Goal: Task Accomplishment & Management: Manage account settings

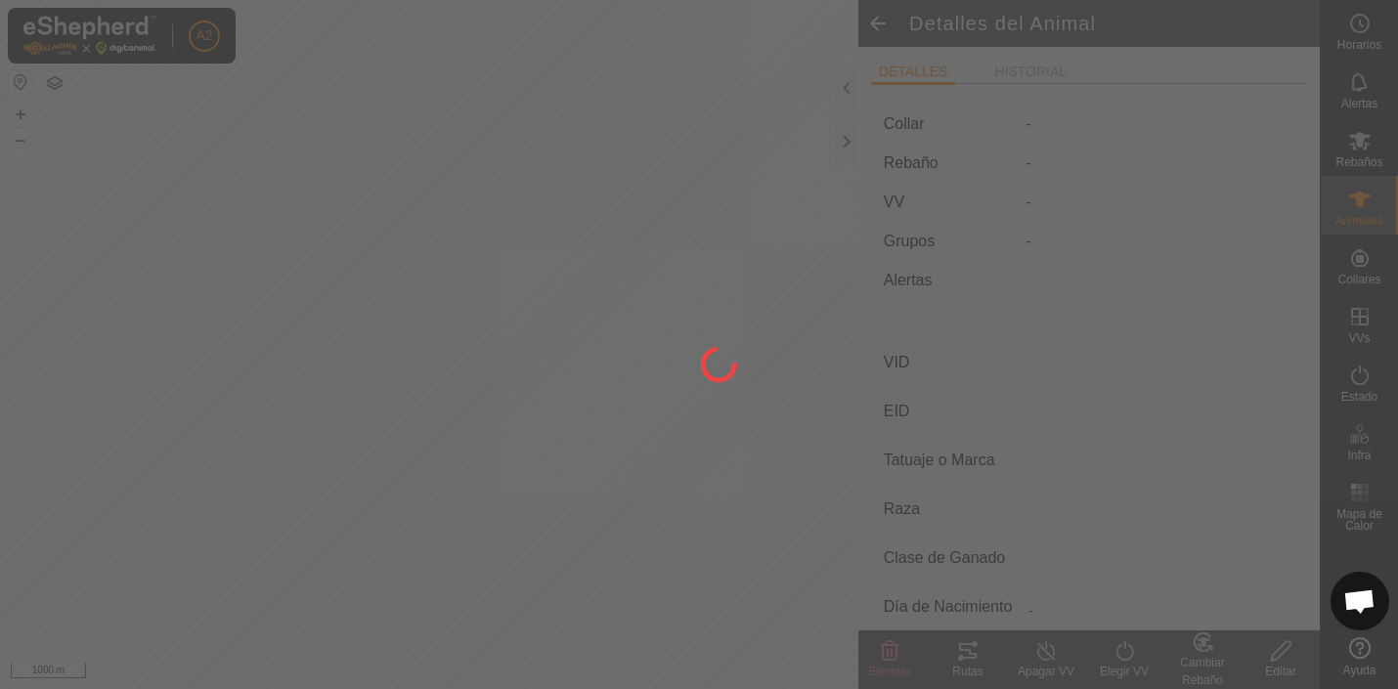
type input "4516"
type input "-"
type input "Aubrac"
type input "Vacia VOLVER A VER"
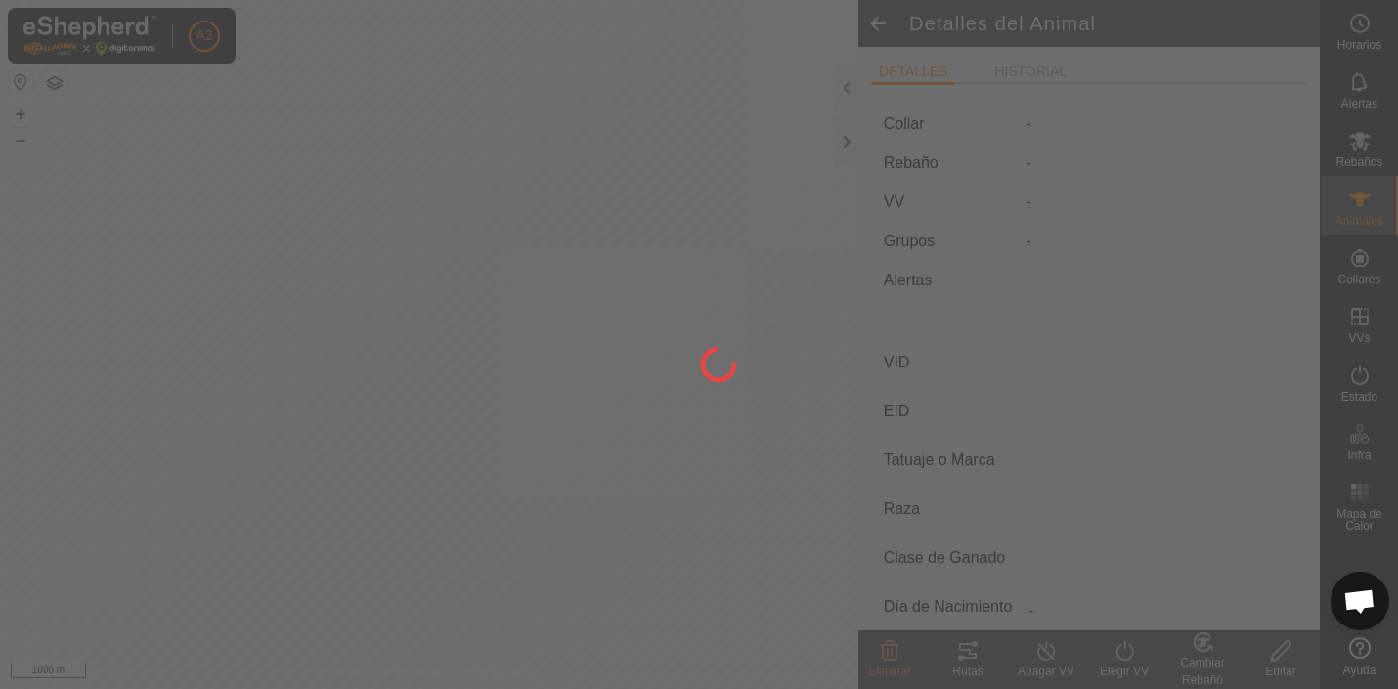
type input "02/2015"
type input "10 years 8 months"
type input "Vacía"
type input "570 kg"
type input "-"
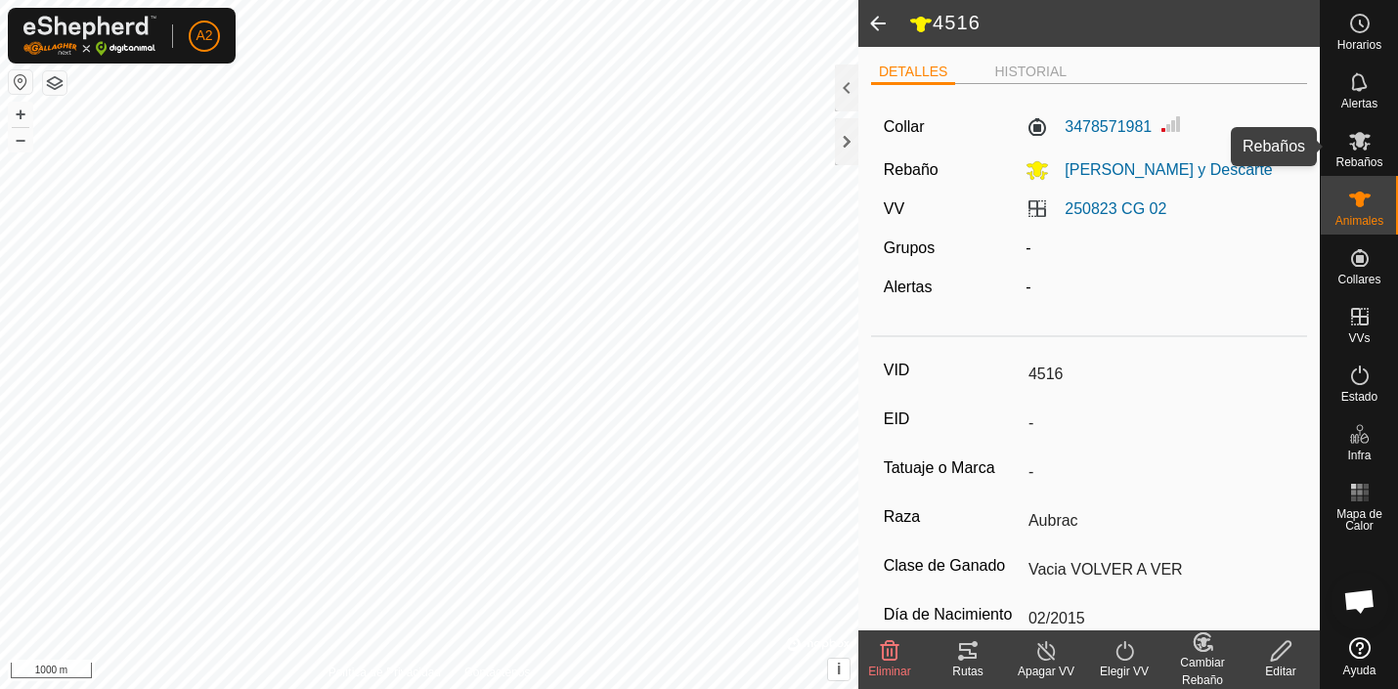
click at [1362, 140] on icon at bounding box center [1360, 141] width 22 height 19
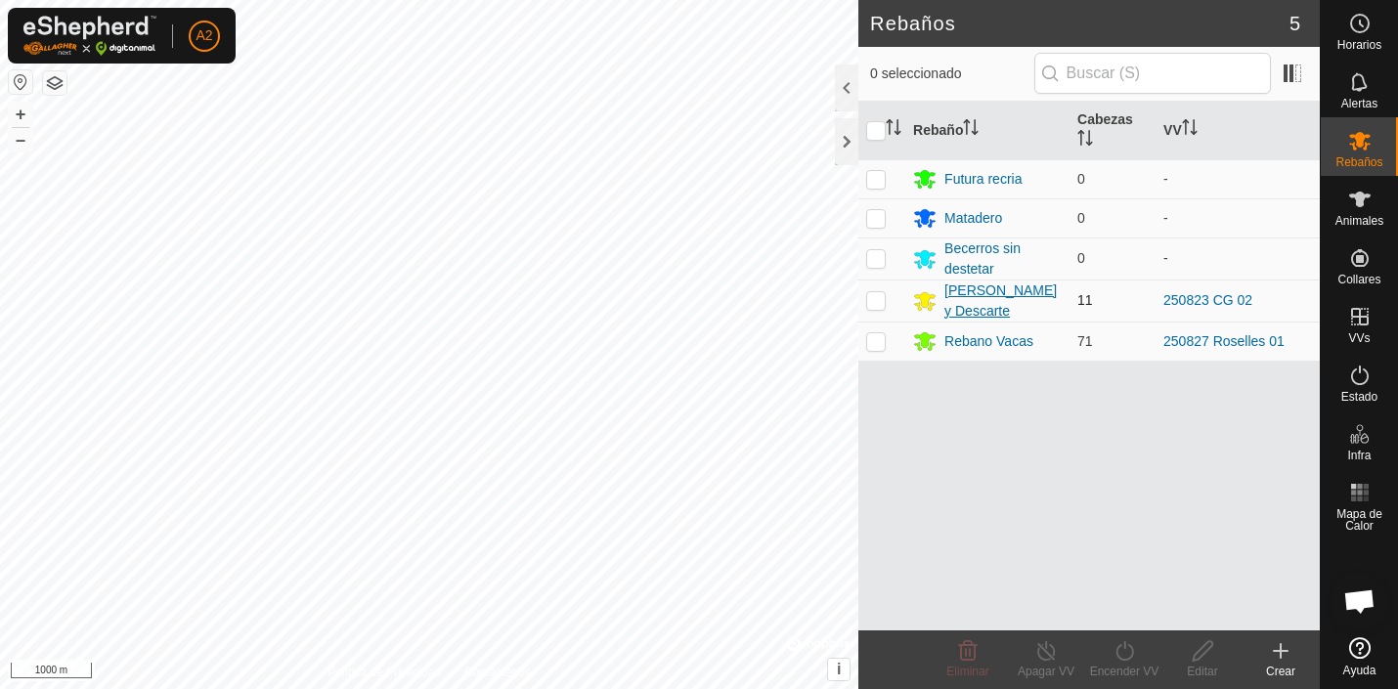
click at [924, 304] on icon at bounding box center [925, 301] width 22 height 19
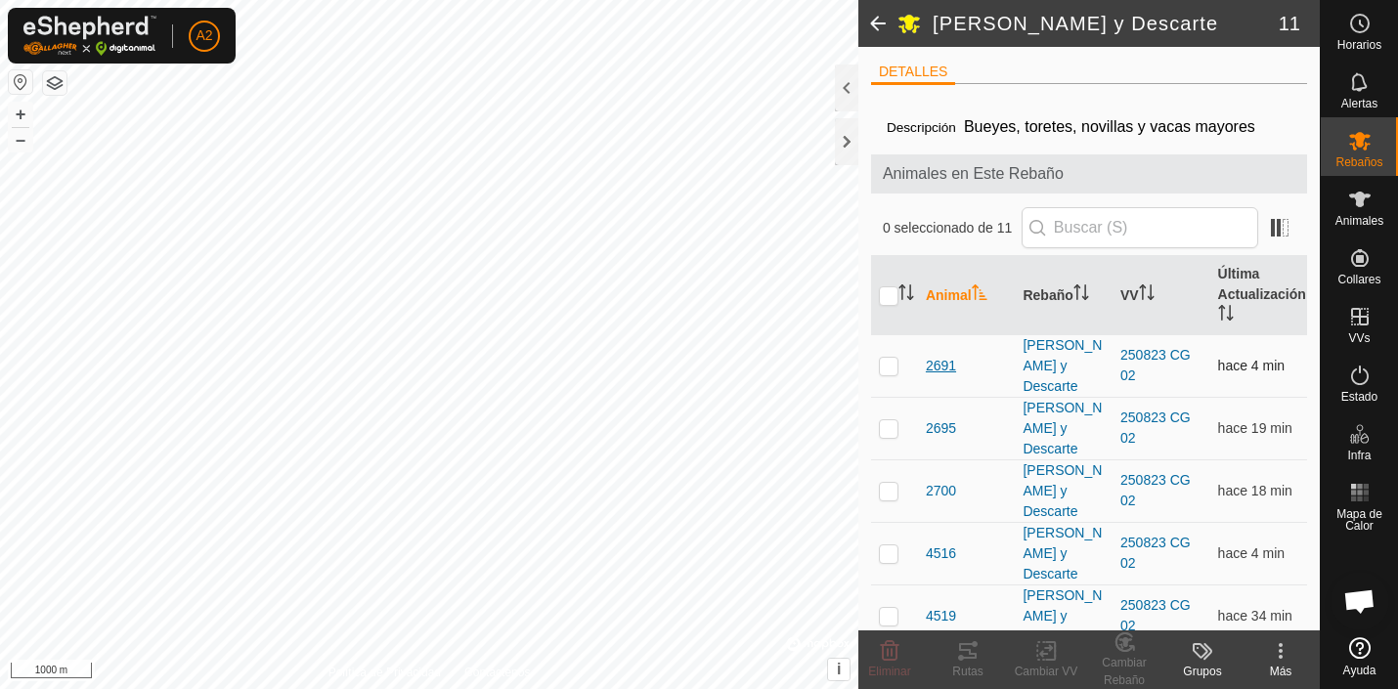
click at [940, 365] on span "2691" at bounding box center [941, 366] width 30 height 21
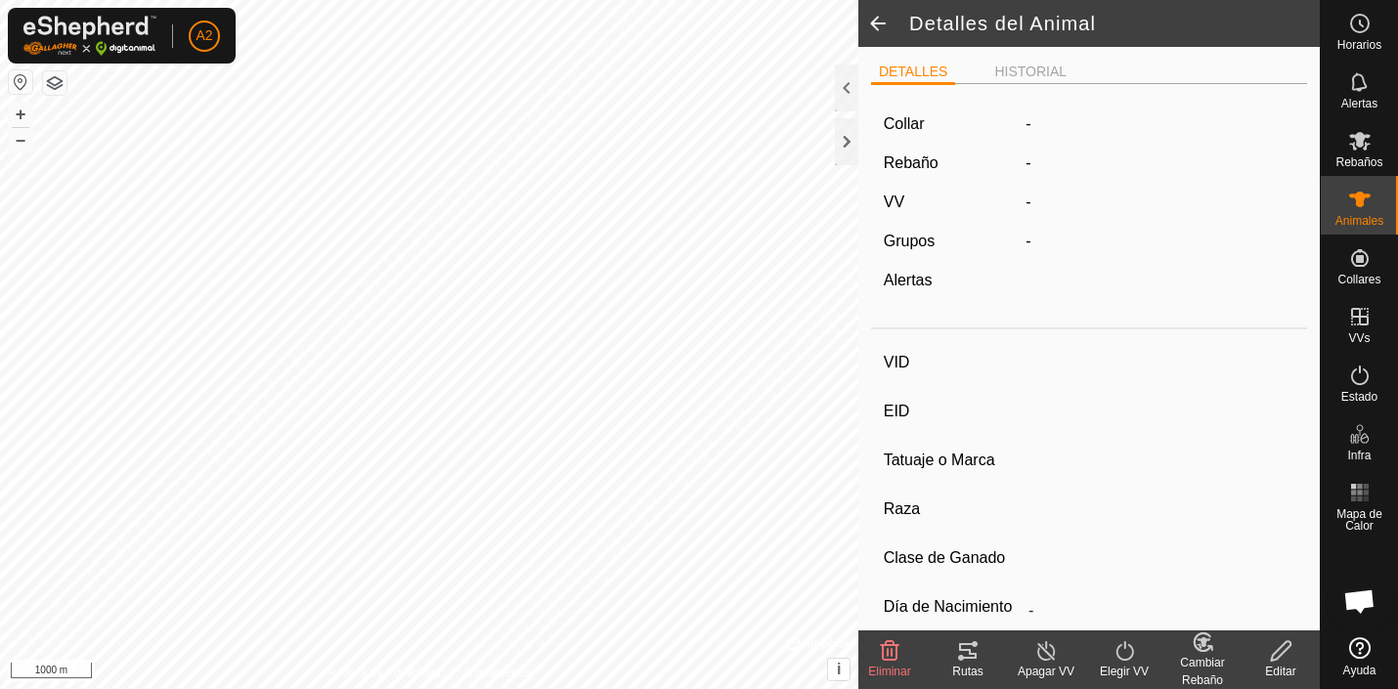
type input "2691"
type input "-"
type input "Macho prepucio"
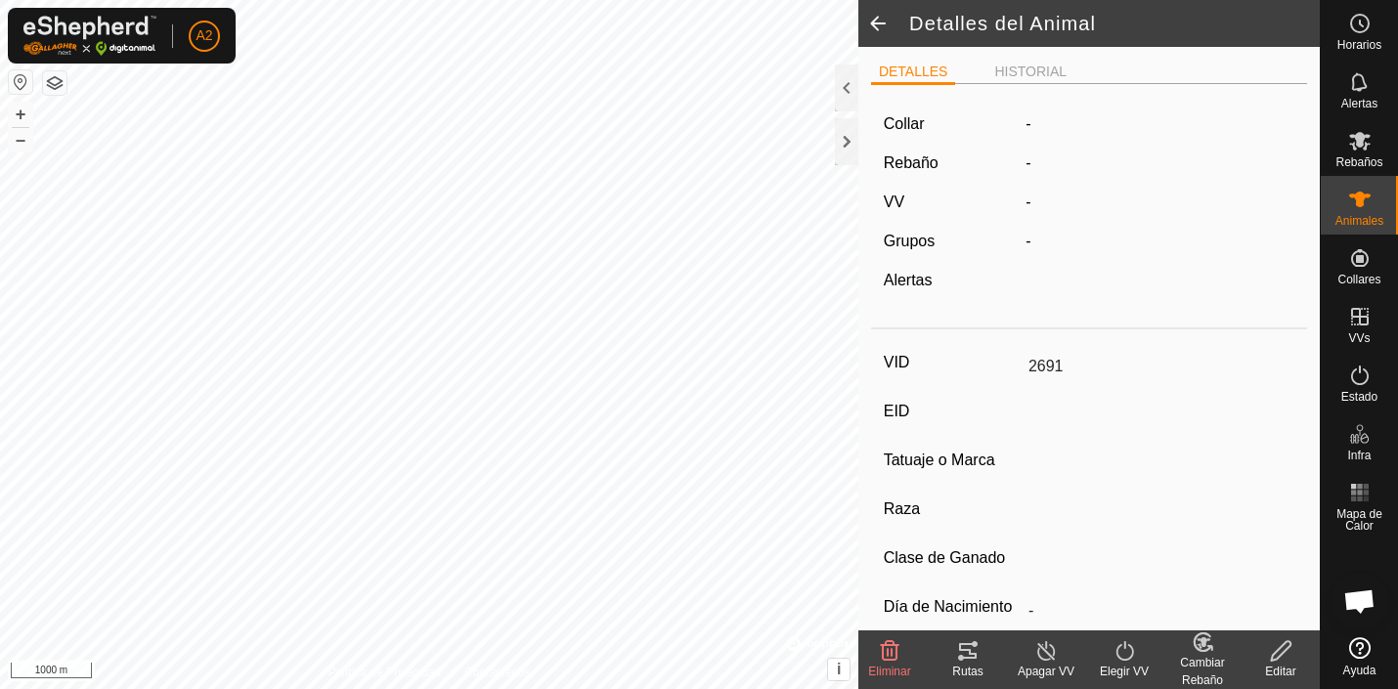
type input "08/2024"
type input "1 year 1 month"
type input "229 kg"
type input "-"
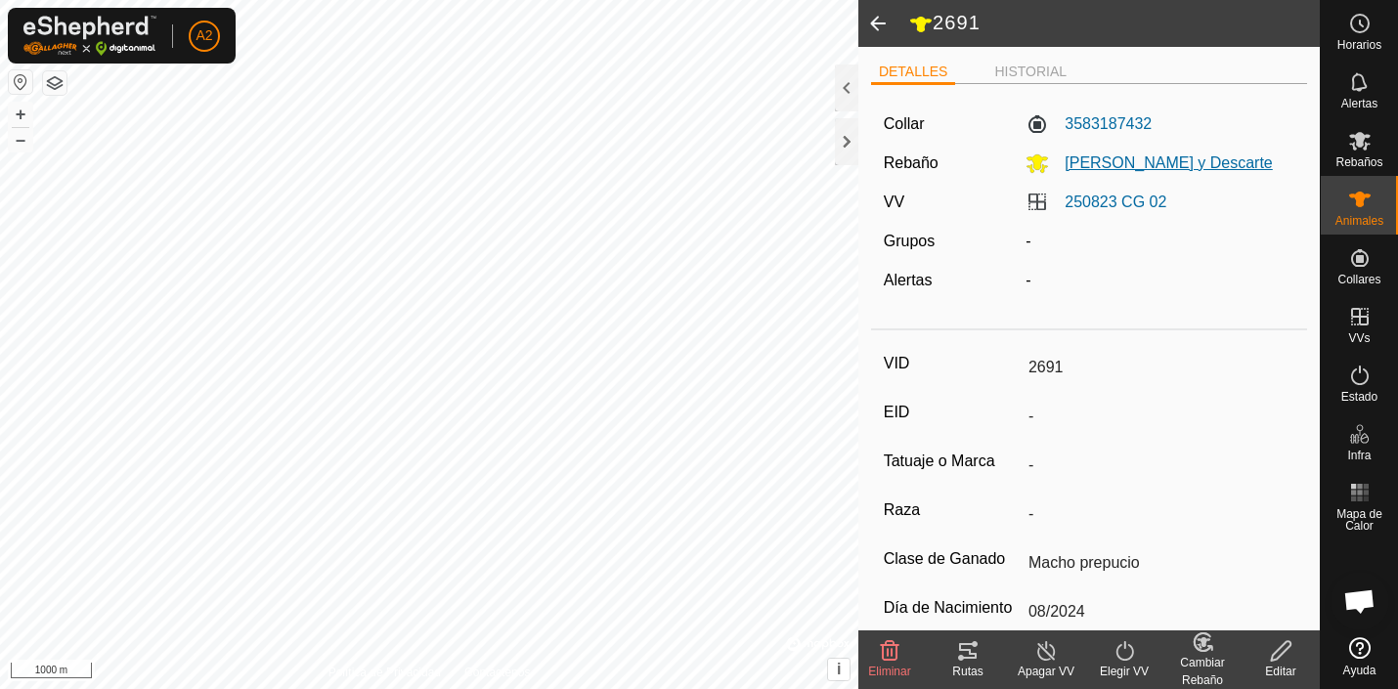
click at [1103, 162] on span "[PERSON_NAME] y Descarte" at bounding box center [1161, 162] width 224 height 17
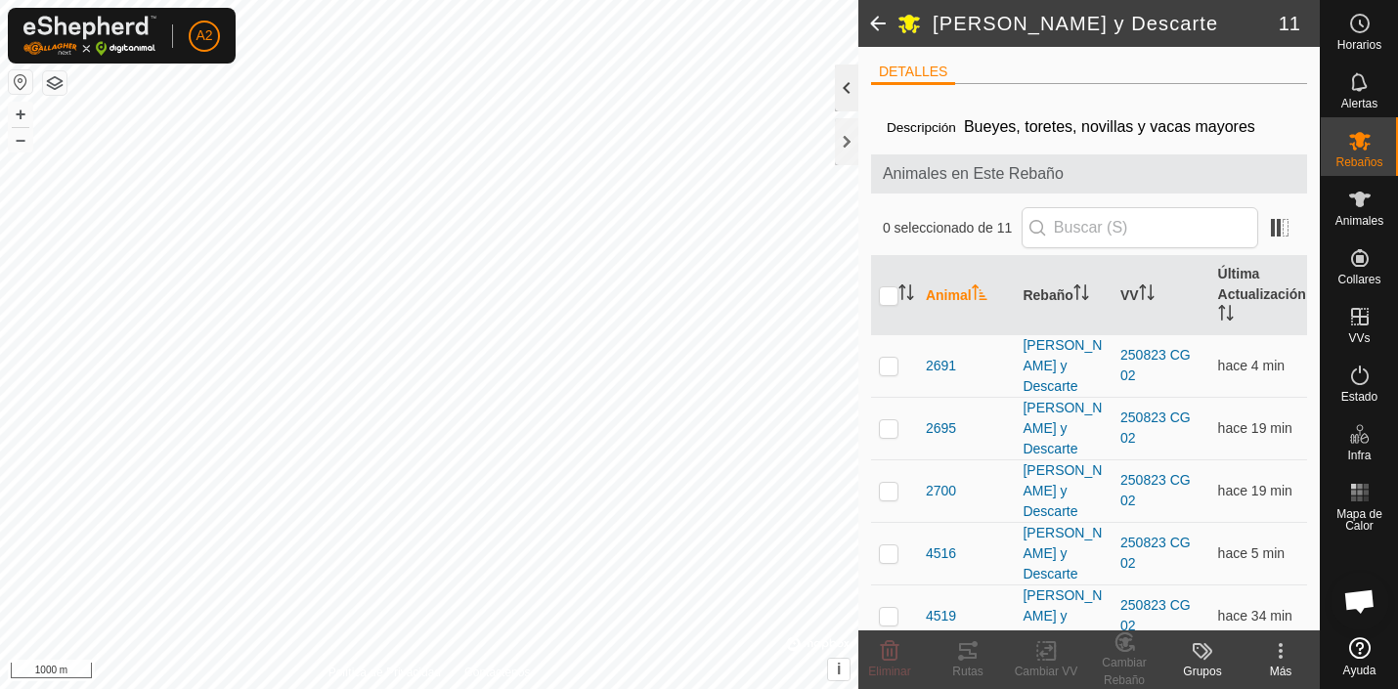
click at [849, 89] on div at bounding box center [846, 88] width 23 height 47
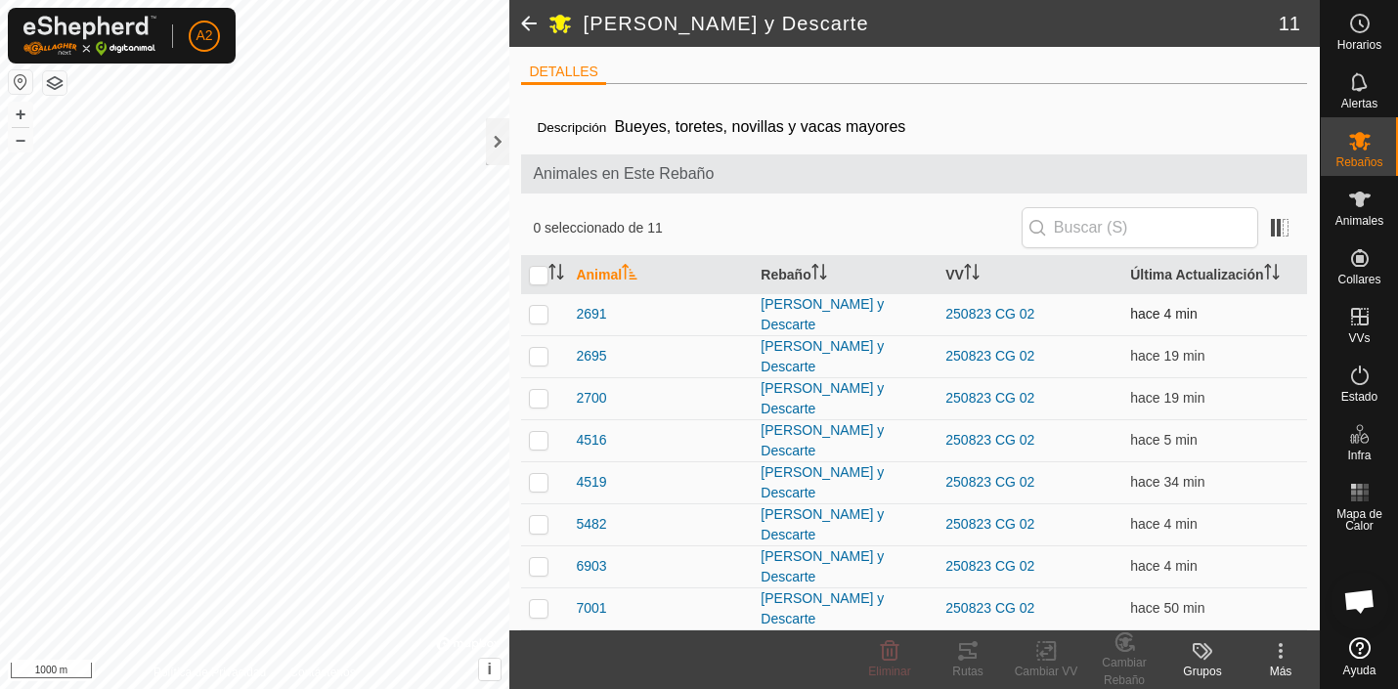
click at [535, 315] on p-checkbox at bounding box center [539, 314] width 20 height 16
checkbox input "true"
click at [588, 313] on span "2691" at bounding box center [591, 314] width 30 height 21
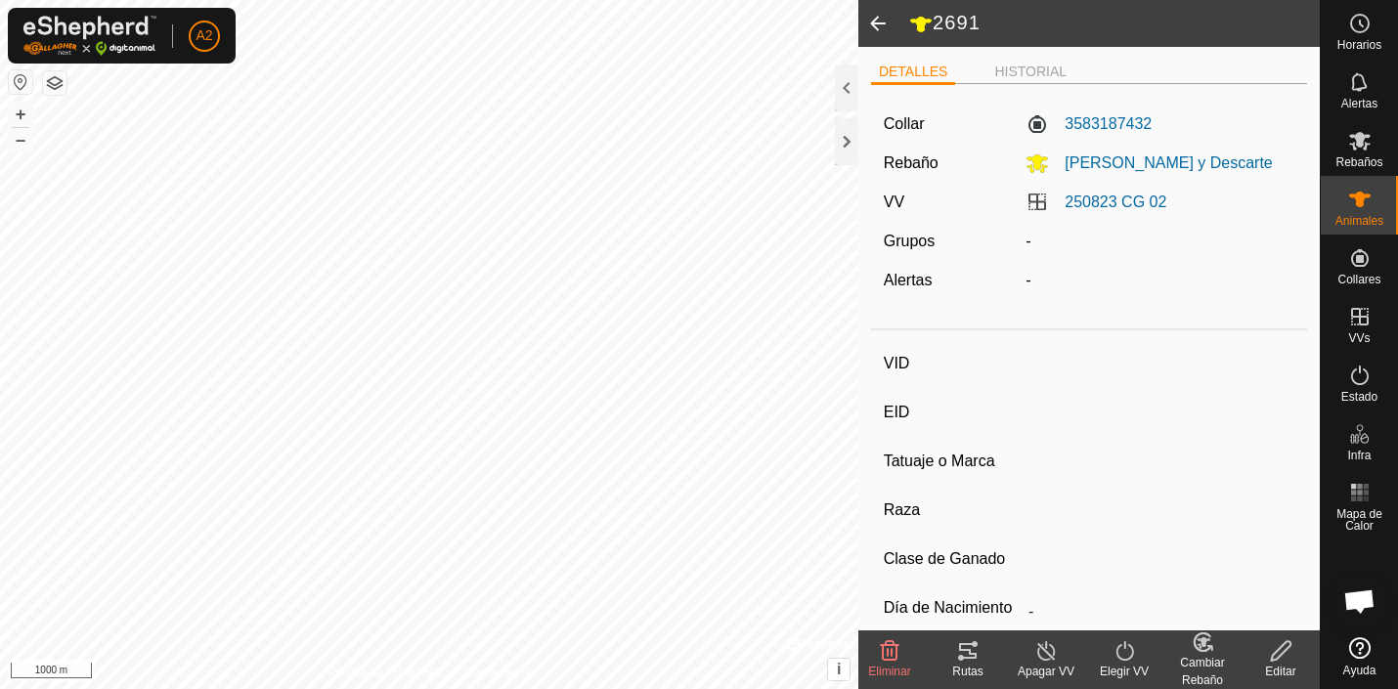
type input "2691"
type input "-"
type input "Macho prepucio"
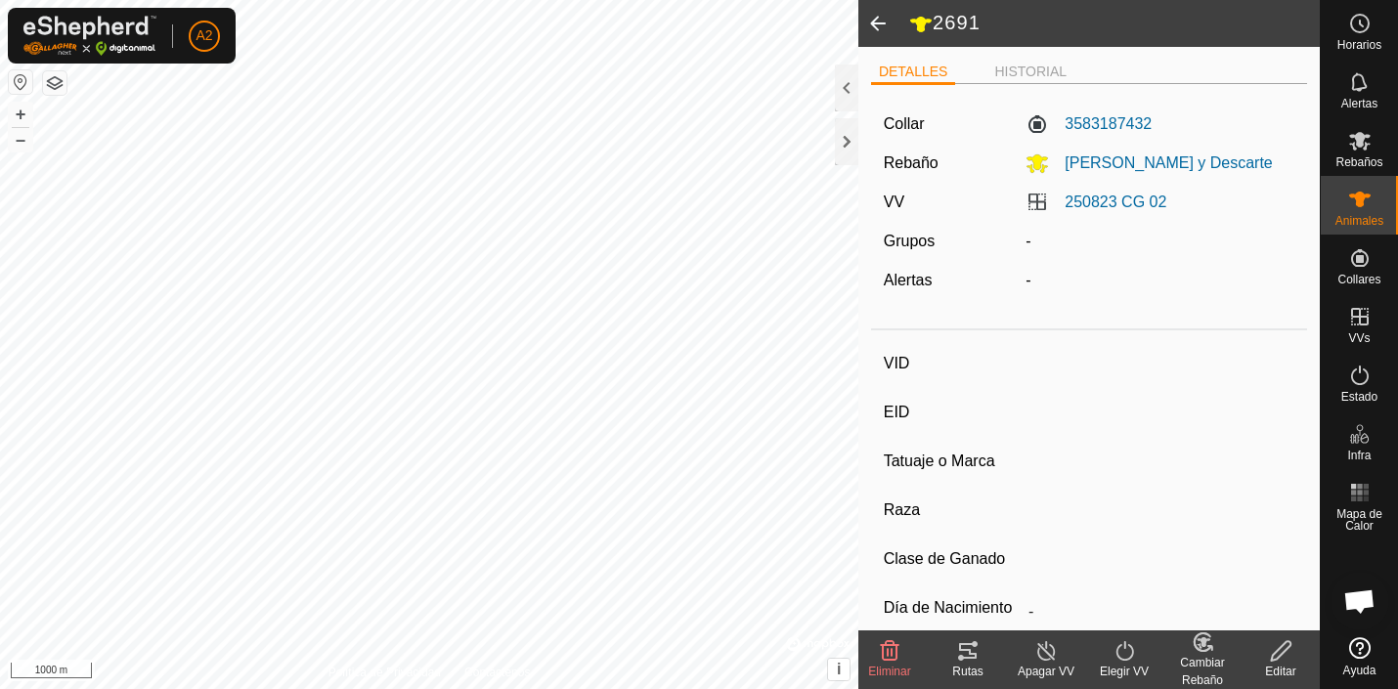
type input "08/2024"
type input "1 year 1 month"
type input "229 kg"
type input "-"
click at [1284, 650] on icon at bounding box center [1281, 650] width 24 height 23
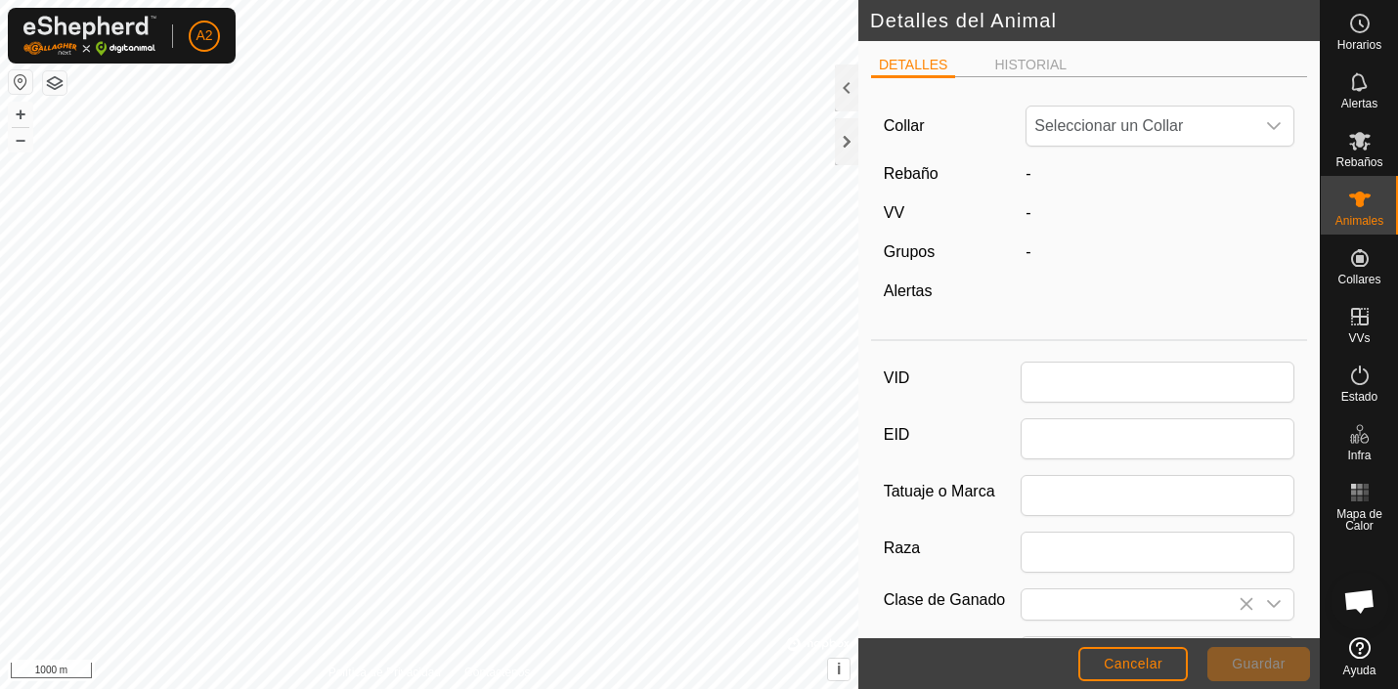
type input "2691"
type input "Macho prepucio"
type input "08/2024"
type input "1 year 1 month"
type input "229"
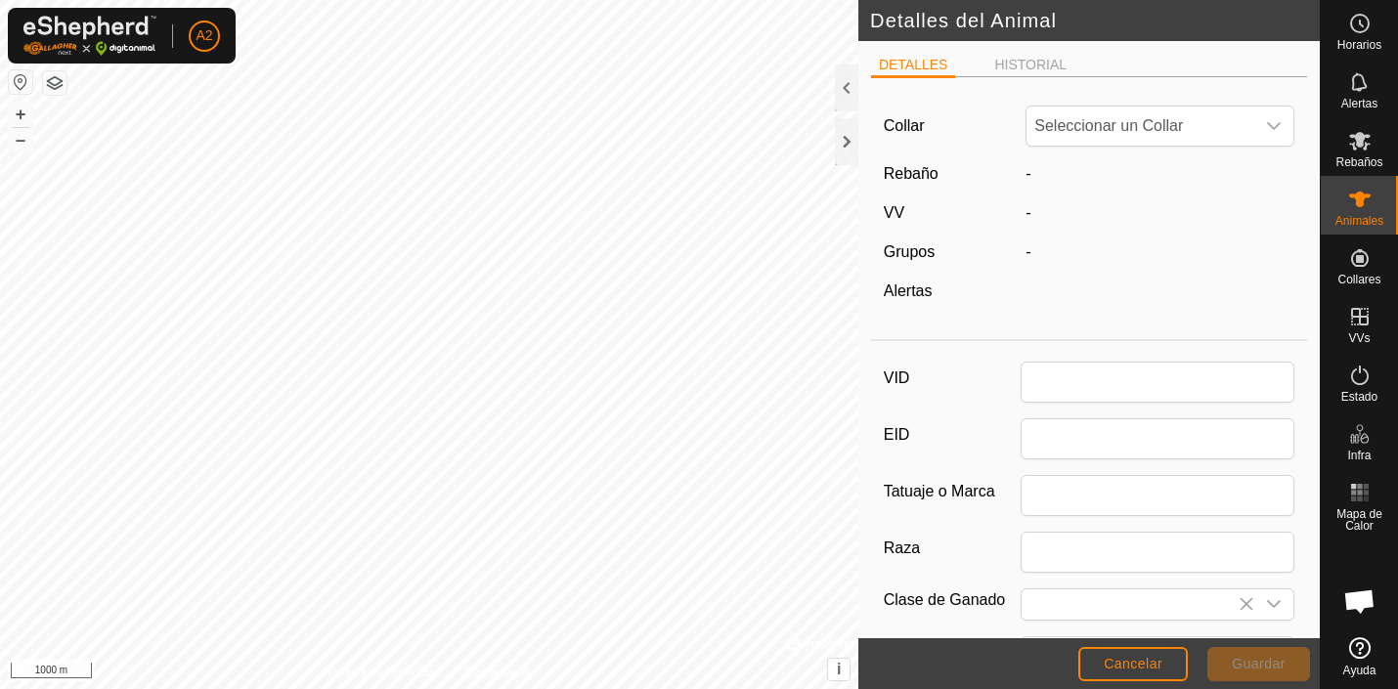
type input "[DATE]"
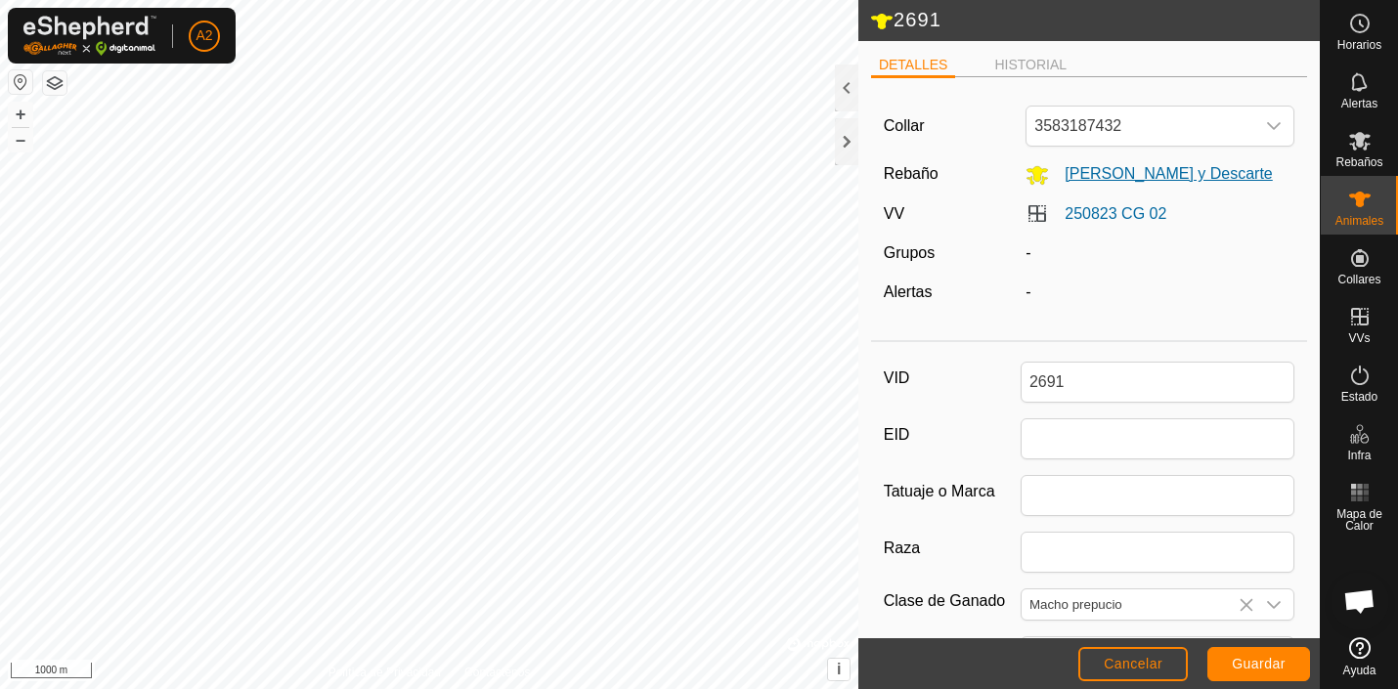
click at [1097, 170] on span "[PERSON_NAME] y Descarte" at bounding box center [1161, 173] width 224 height 17
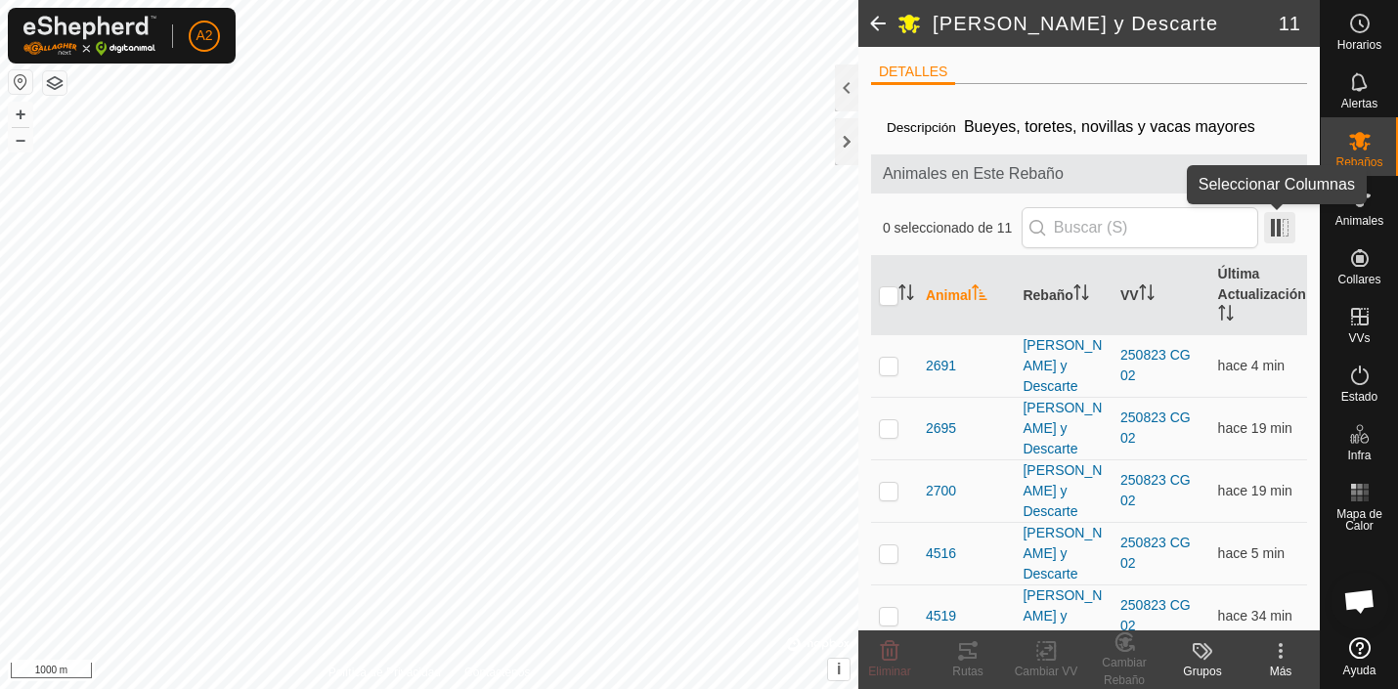
click at [1275, 232] on span at bounding box center [1279, 227] width 31 height 31
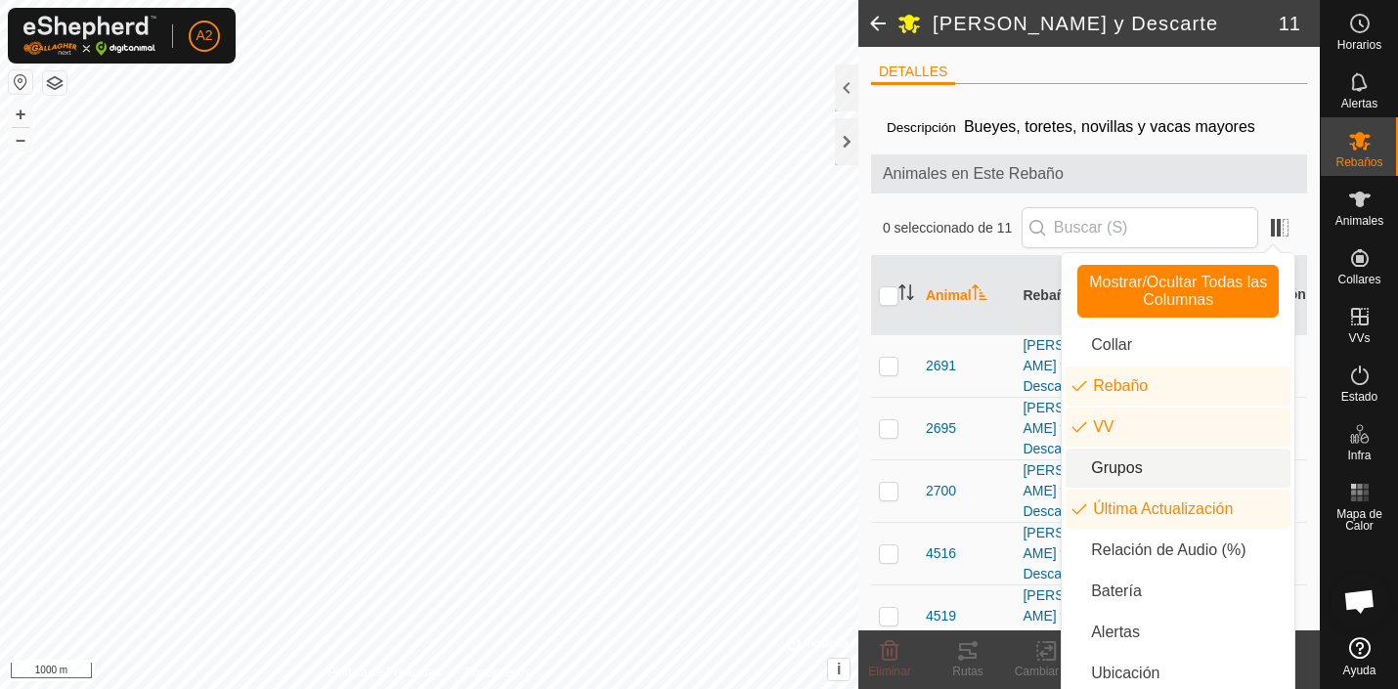
click at [1125, 464] on li "Grupos" at bounding box center [1178, 468] width 225 height 39
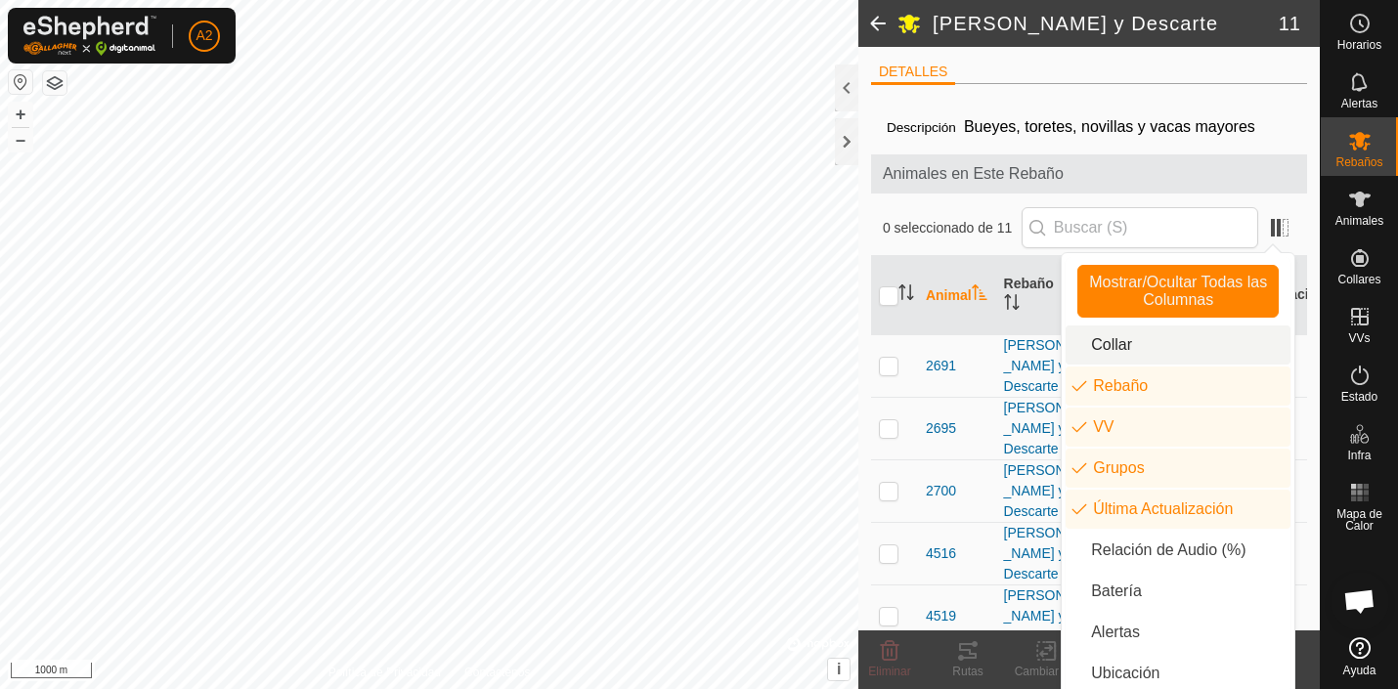
click at [1182, 164] on span "Animales en Este Rebaño" at bounding box center [1089, 173] width 413 height 23
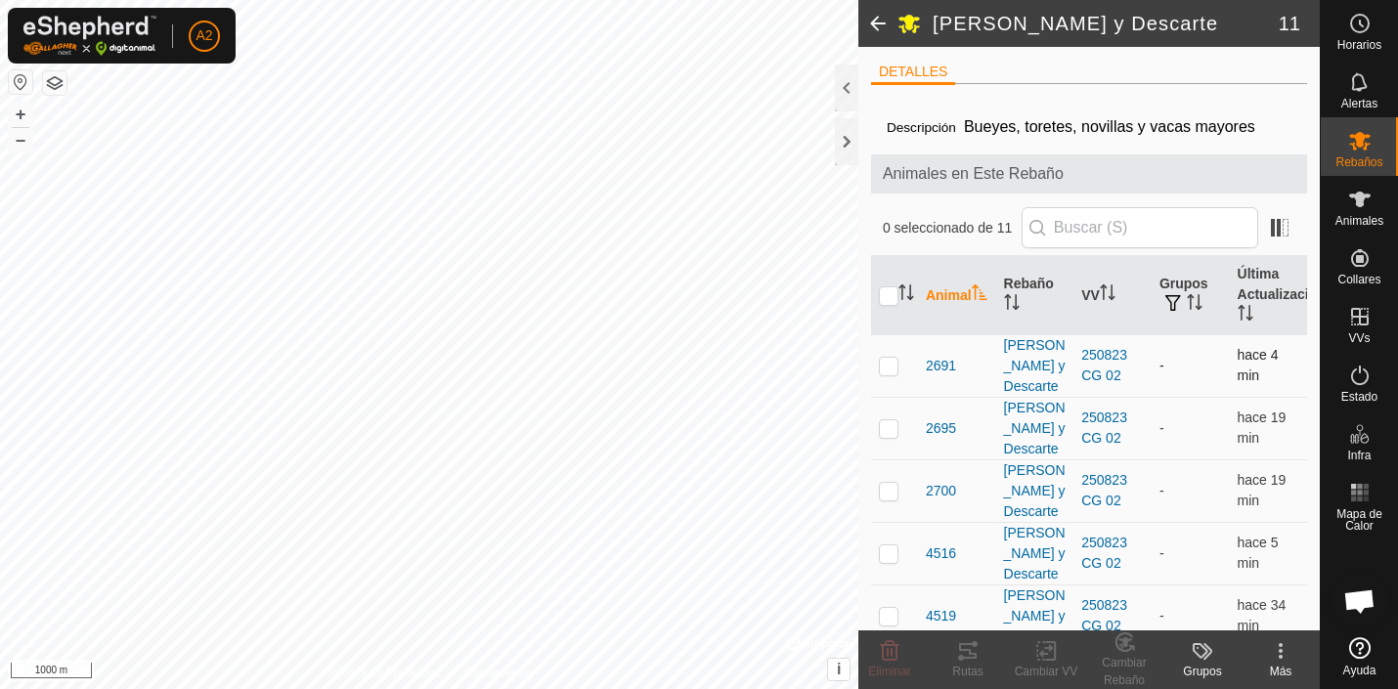
click at [888, 367] on p-checkbox at bounding box center [889, 366] width 20 height 16
checkbox input "true"
click at [943, 366] on span "2691" at bounding box center [941, 366] width 30 height 21
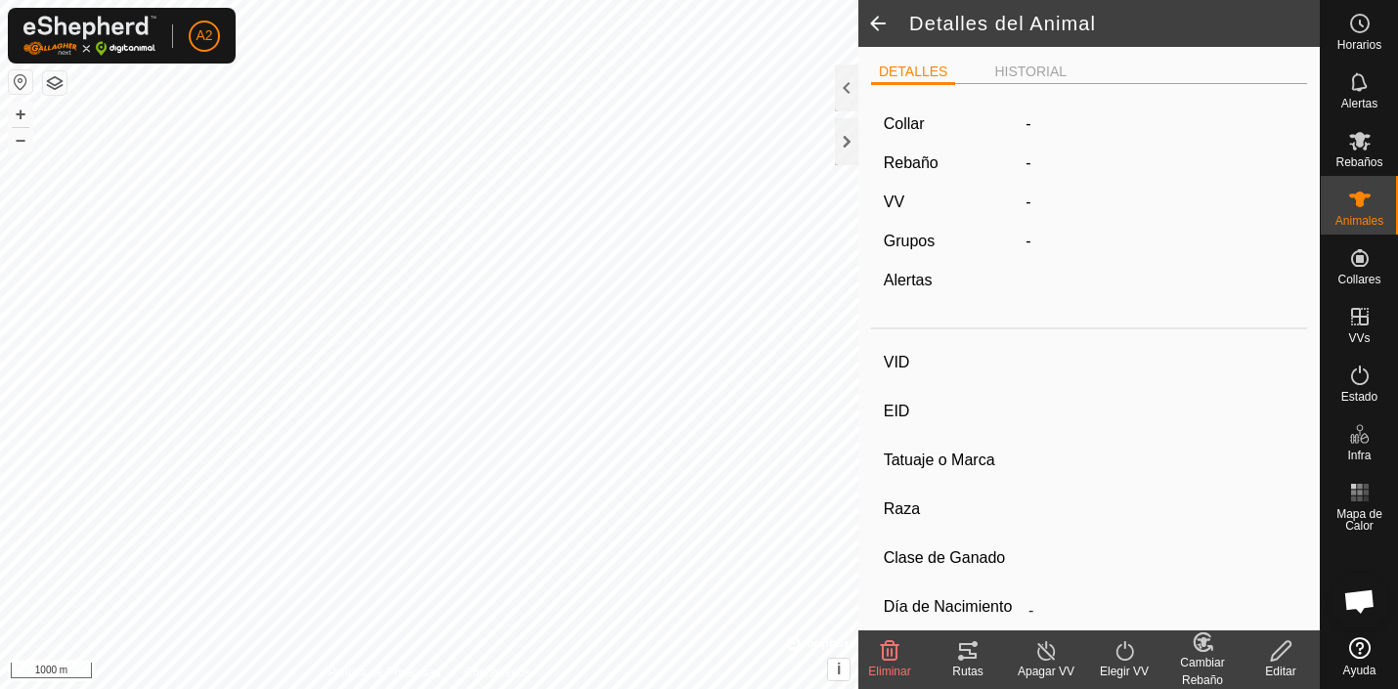
type input "2691"
type input "-"
type input "Macho prepucio"
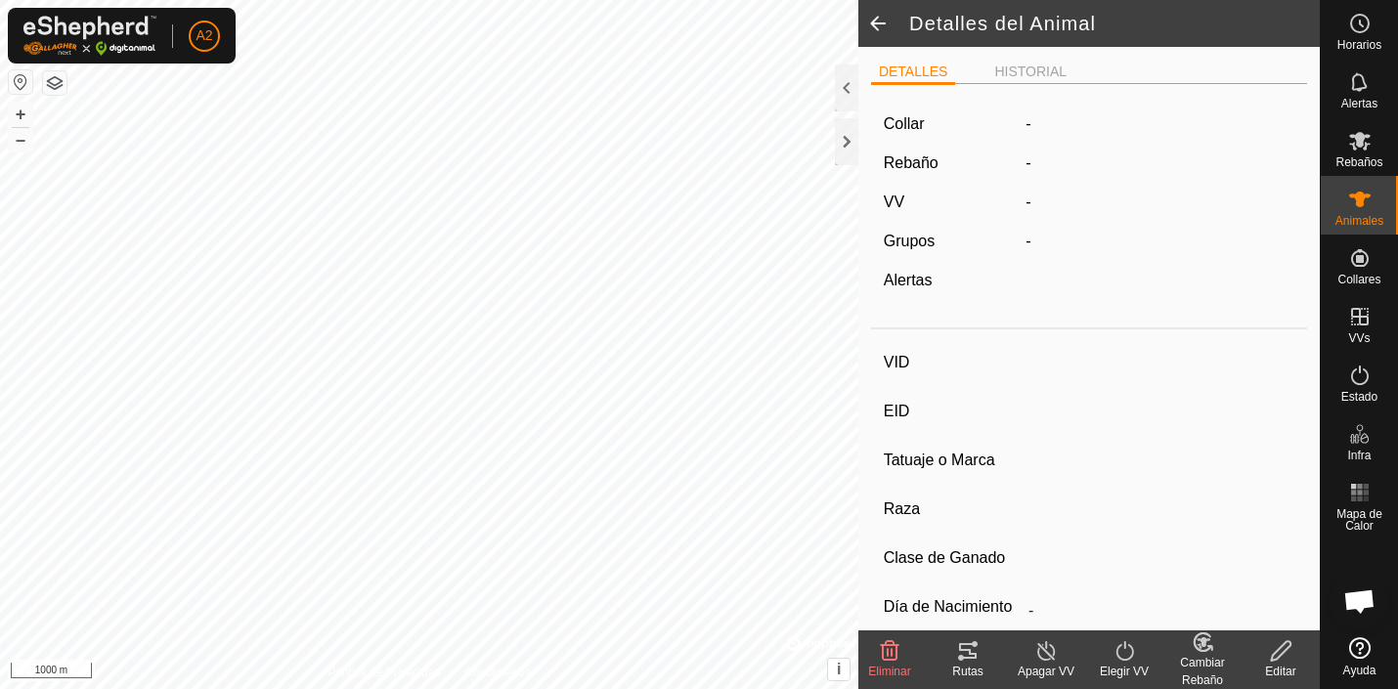
type input "08/2024"
type input "1 year 1 month"
type input "229 kg"
type input "-"
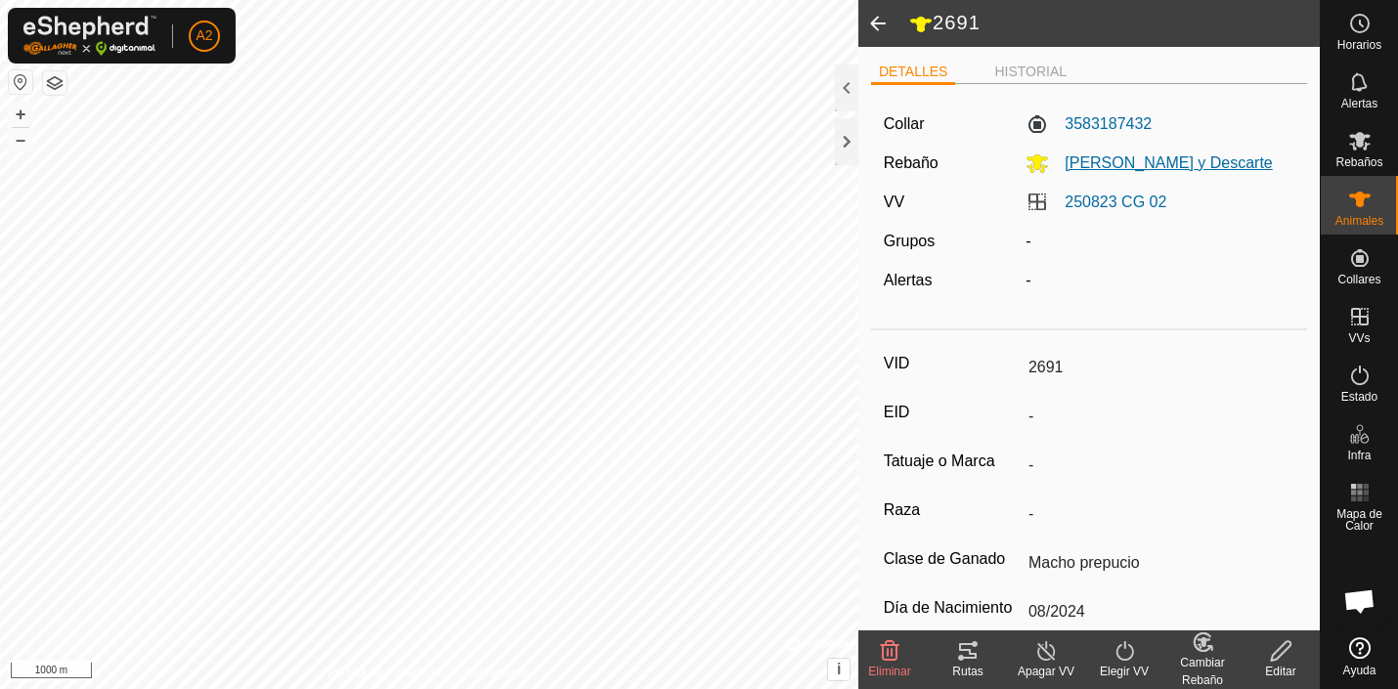
click at [1041, 164] on icon at bounding box center [1038, 164] width 22 height 19
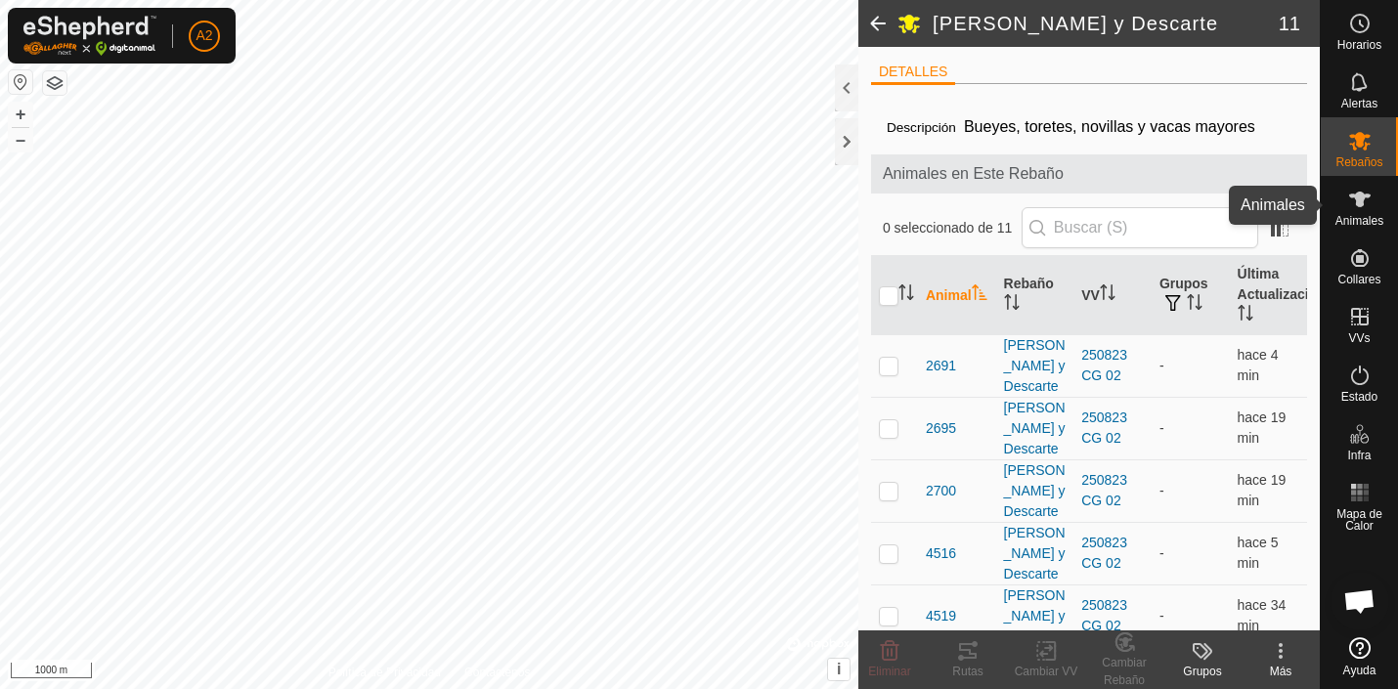
click at [1359, 205] on icon at bounding box center [1360, 200] width 22 height 16
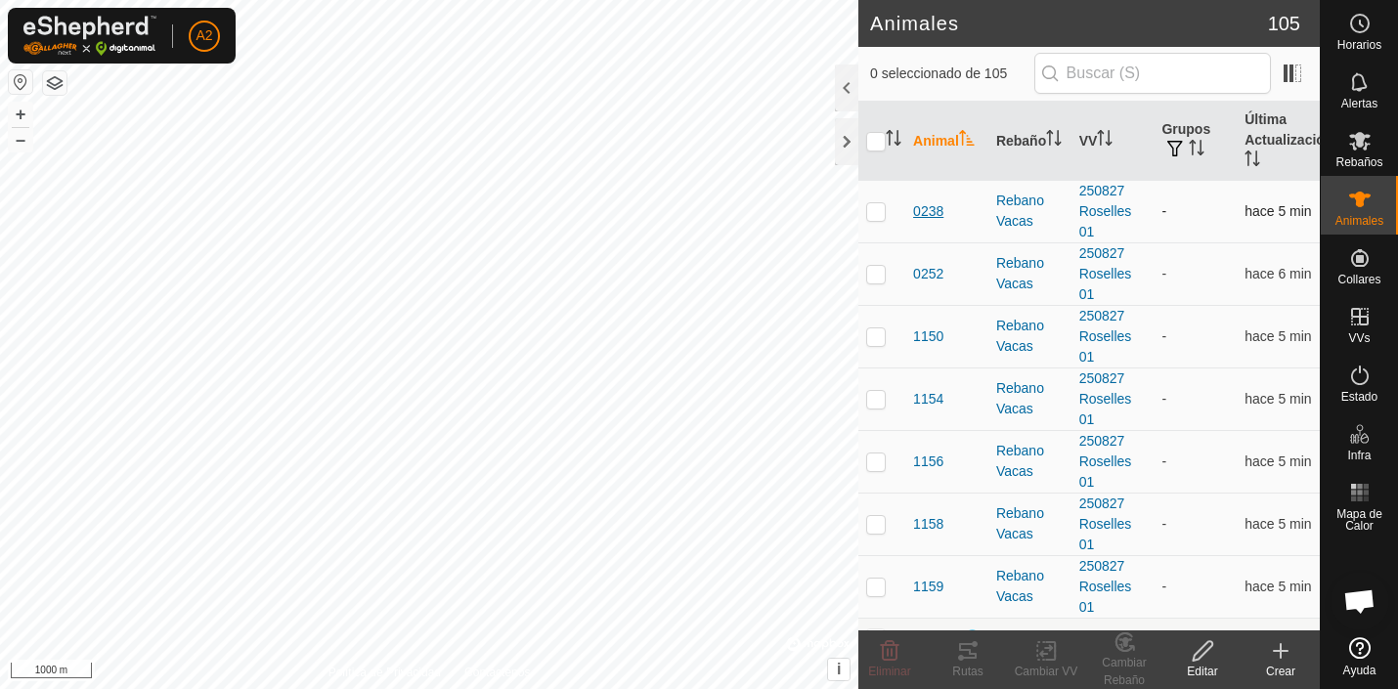
click at [932, 213] on span "0238" at bounding box center [928, 211] width 30 height 21
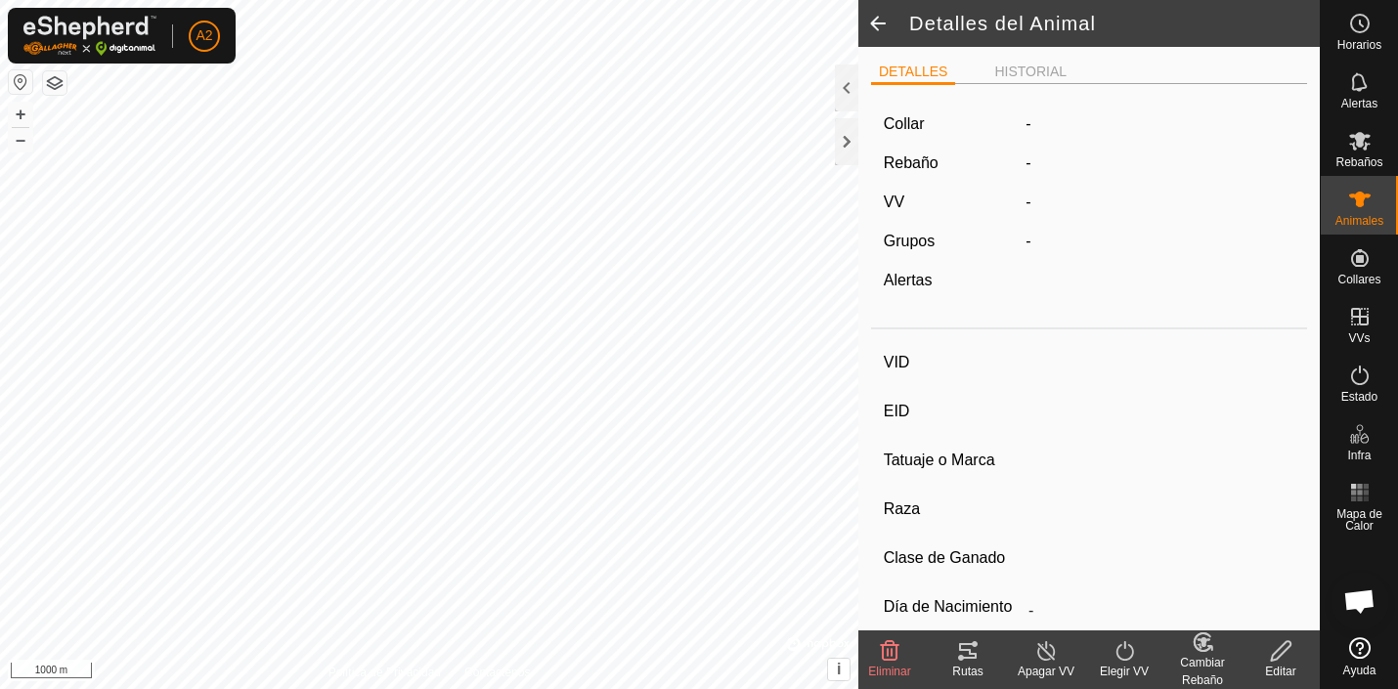
type input "0238"
type input "-"
type input "Aubrac"
type input "-"
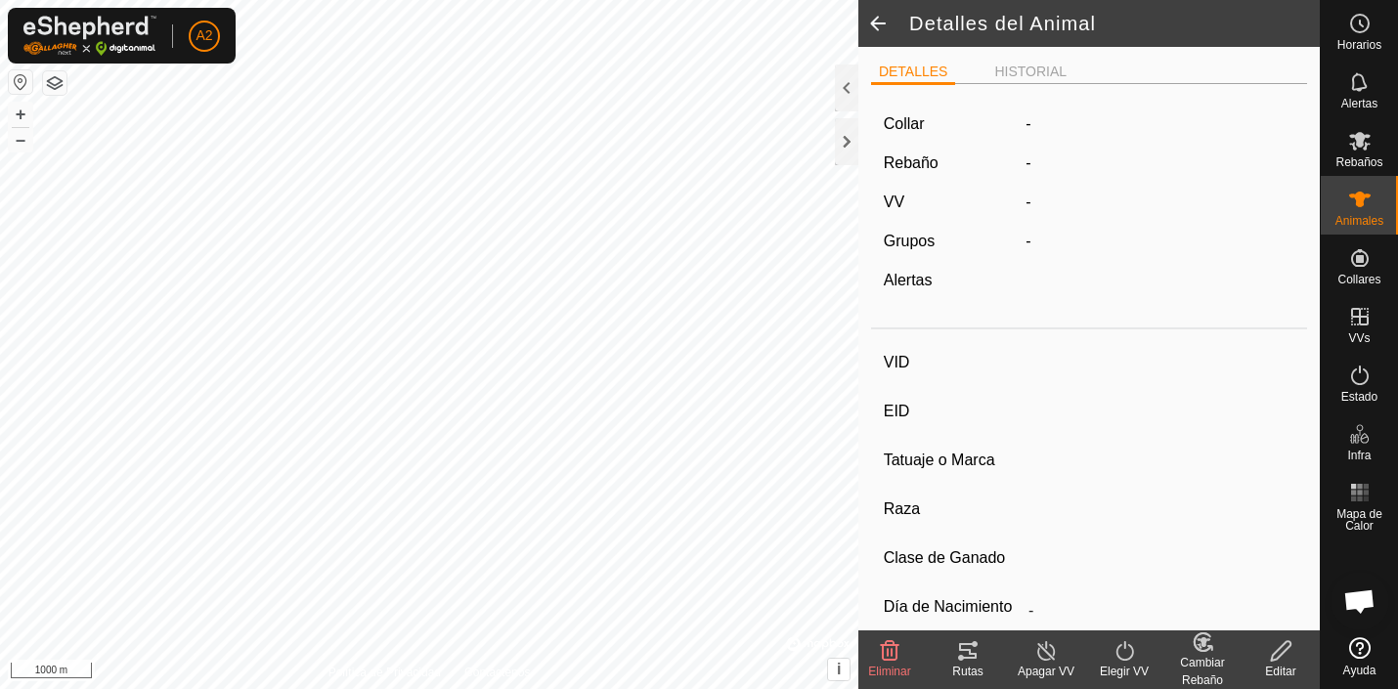
type input "05/2018"
type input "7 years 5 months"
type input "Vacía"
type input "431 kg"
type input "-"
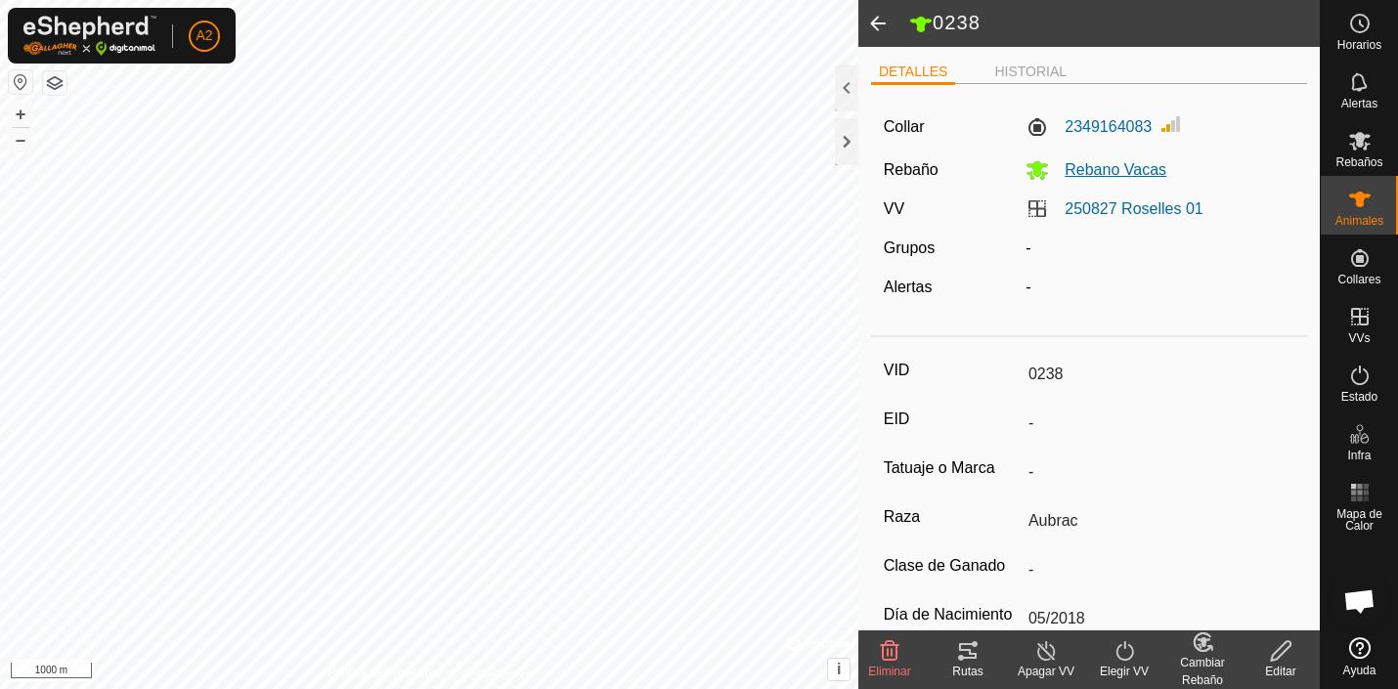
click at [1033, 173] on icon at bounding box center [1036, 169] width 23 height 23
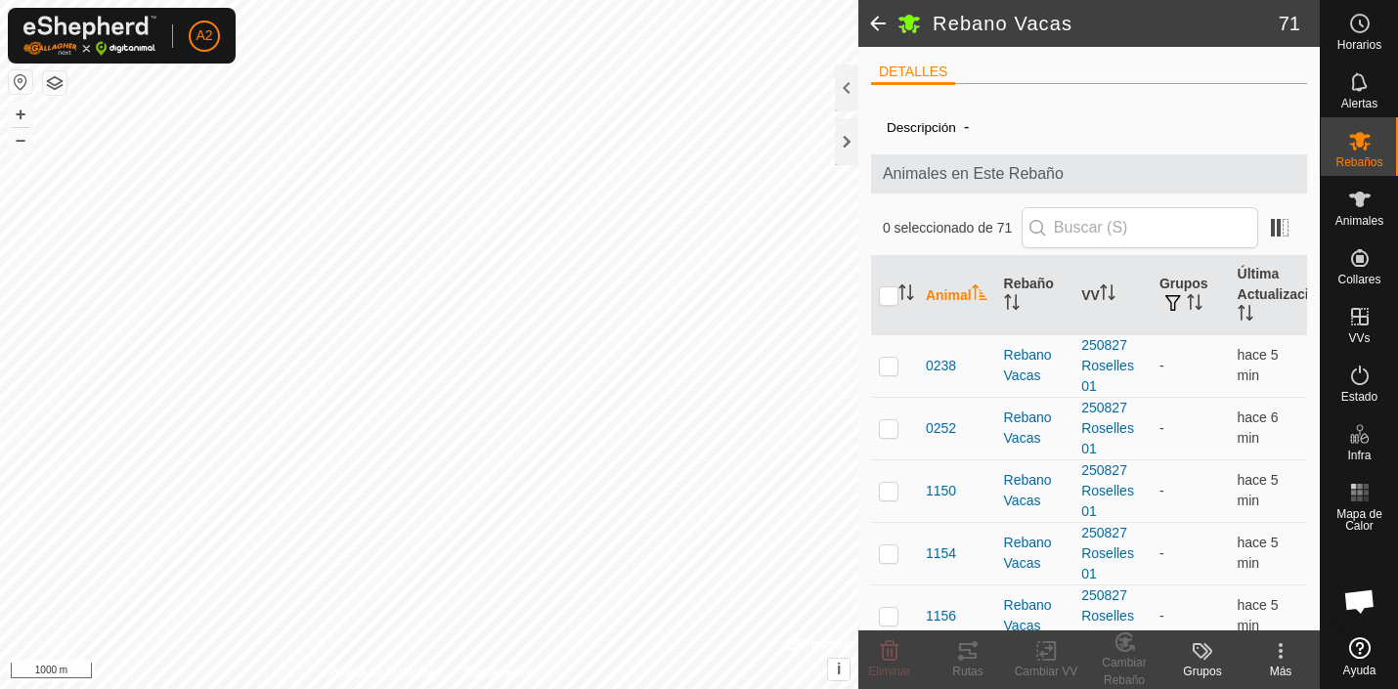
click at [1203, 649] on icon at bounding box center [1202, 650] width 23 height 23
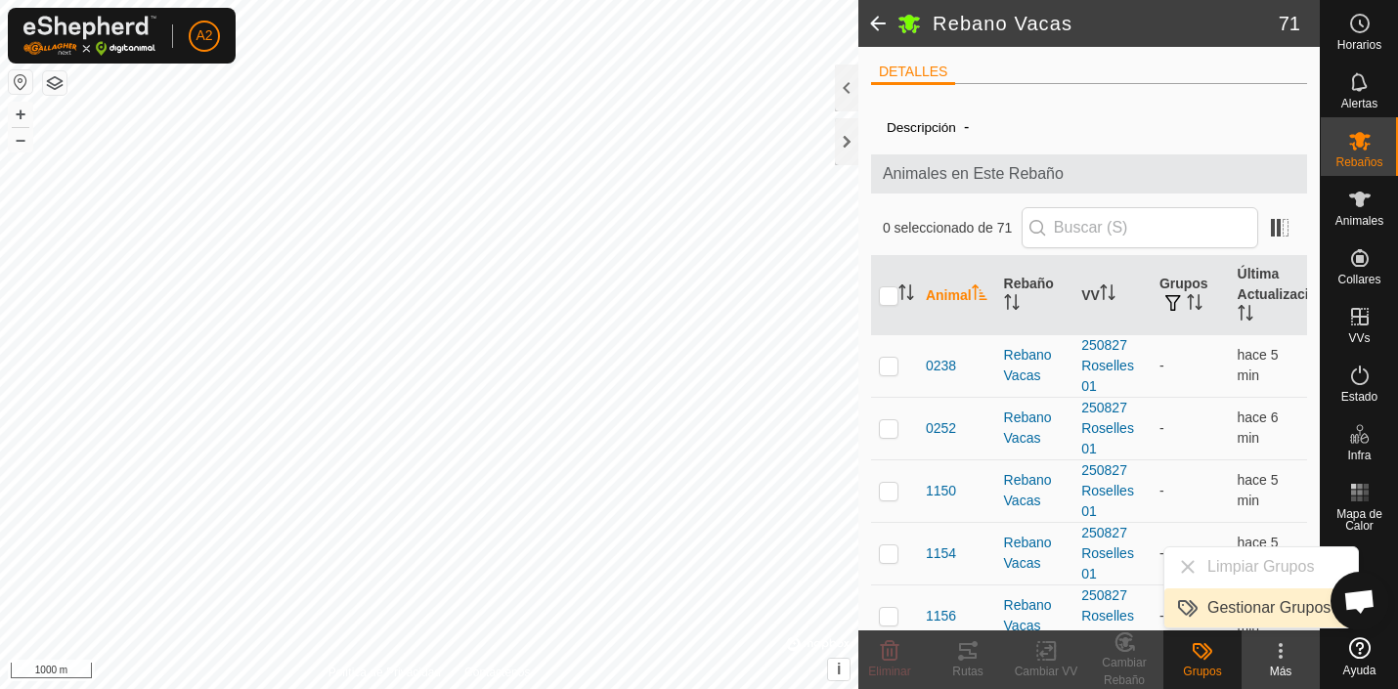
click at [1228, 610] on link "Gestionar Grupos" at bounding box center [1261, 607] width 194 height 39
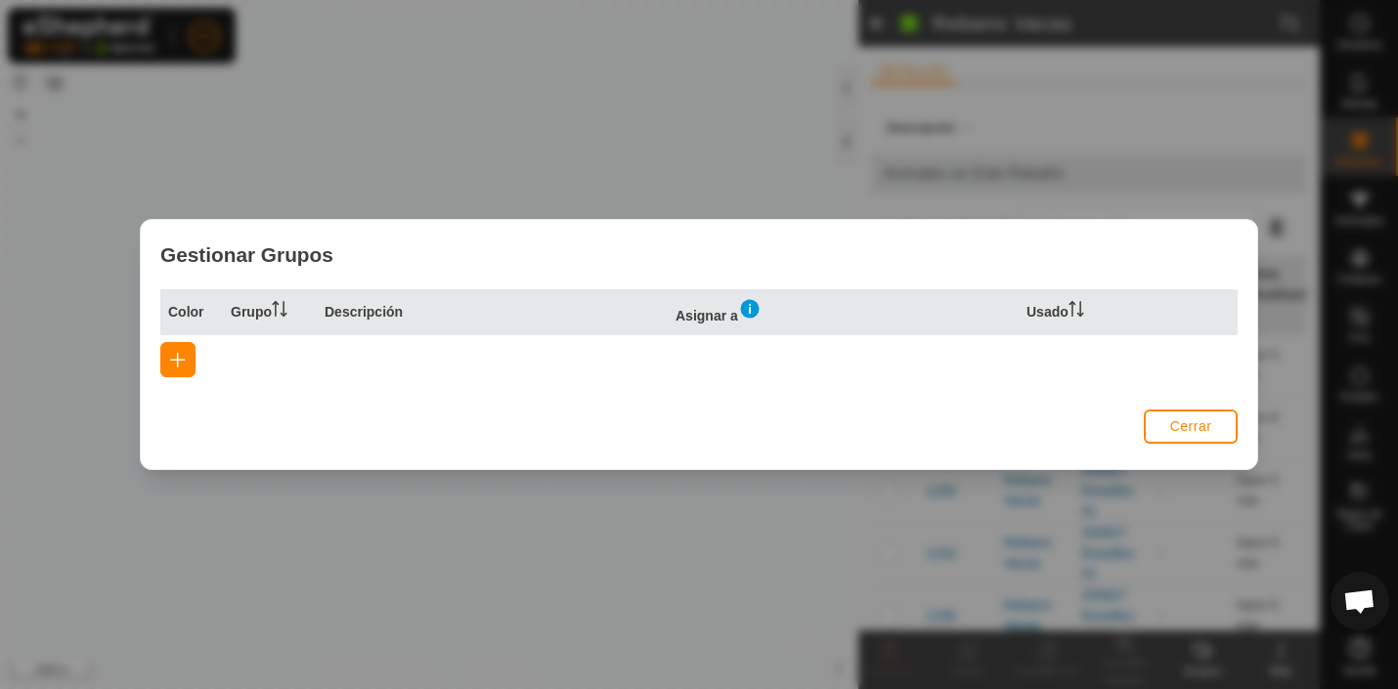
click at [753, 314] on img at bounding box center [749, 308] width 23 height 23
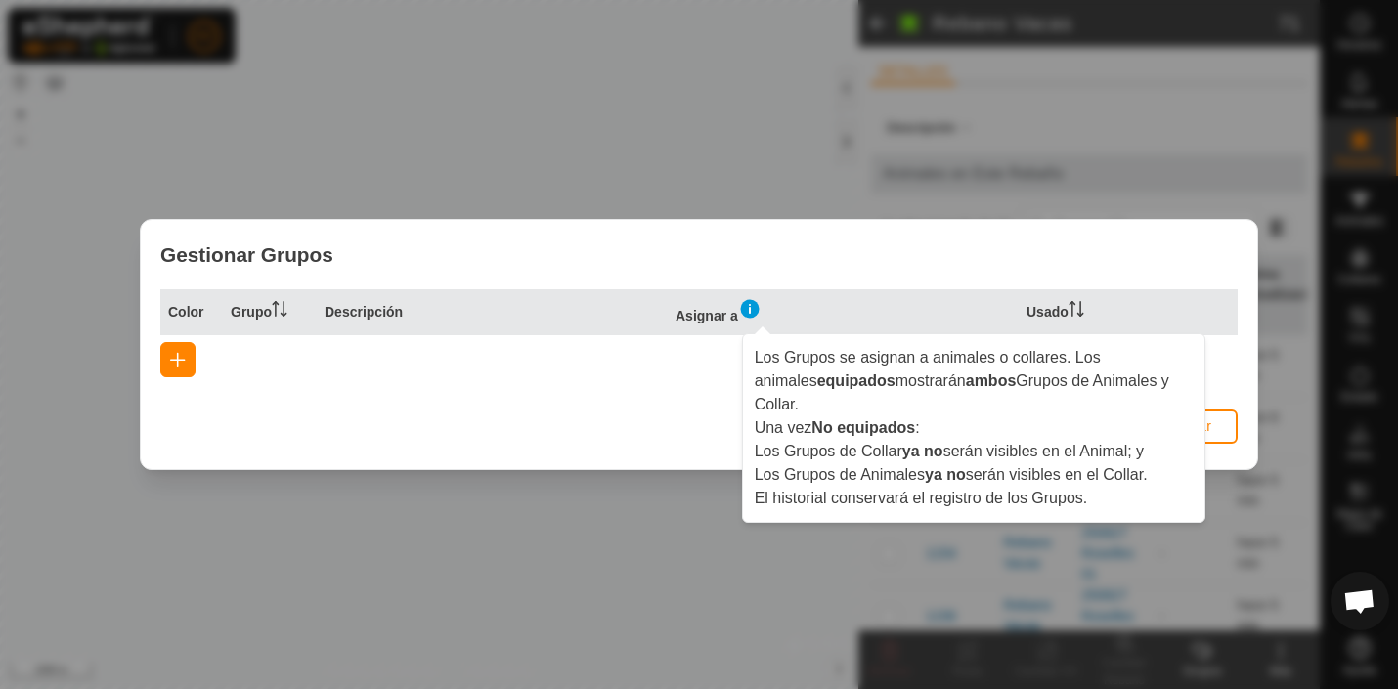
click at [692, 398] on div "Color Grupo Descripción Asignar a Usado" at bounding box center [699, 345] width 1116 height 113
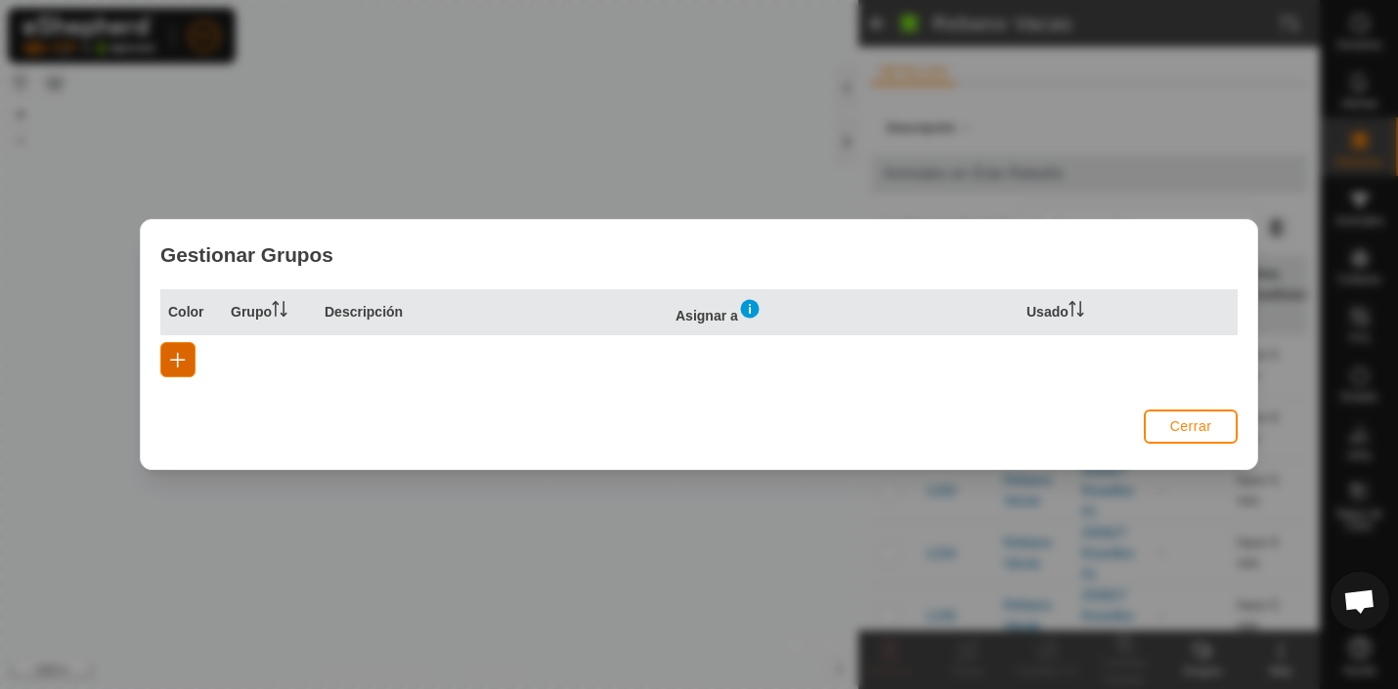
click at [181, 358] on span "button" at bounding box center [178, 360] width 16 height 16
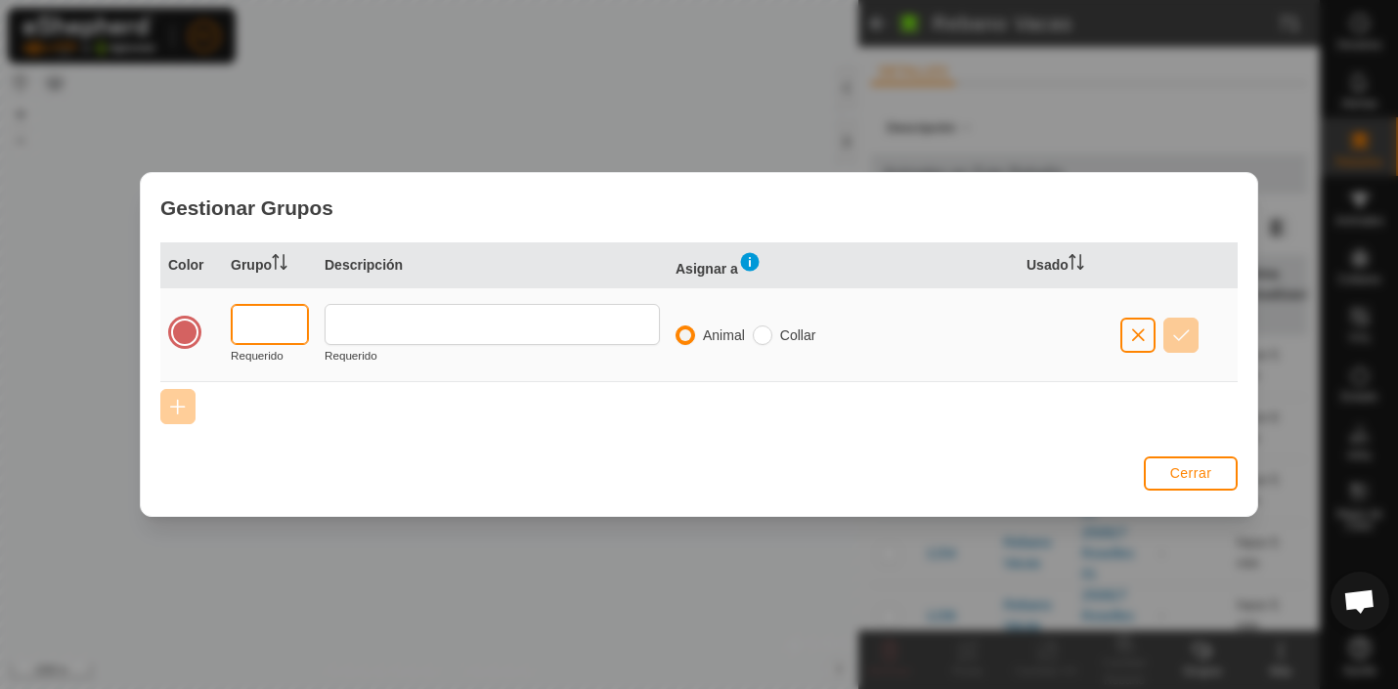
click at [276, 327] on input "text" at bounding box center [270, 324] width 78 height 41
type input "VACI"
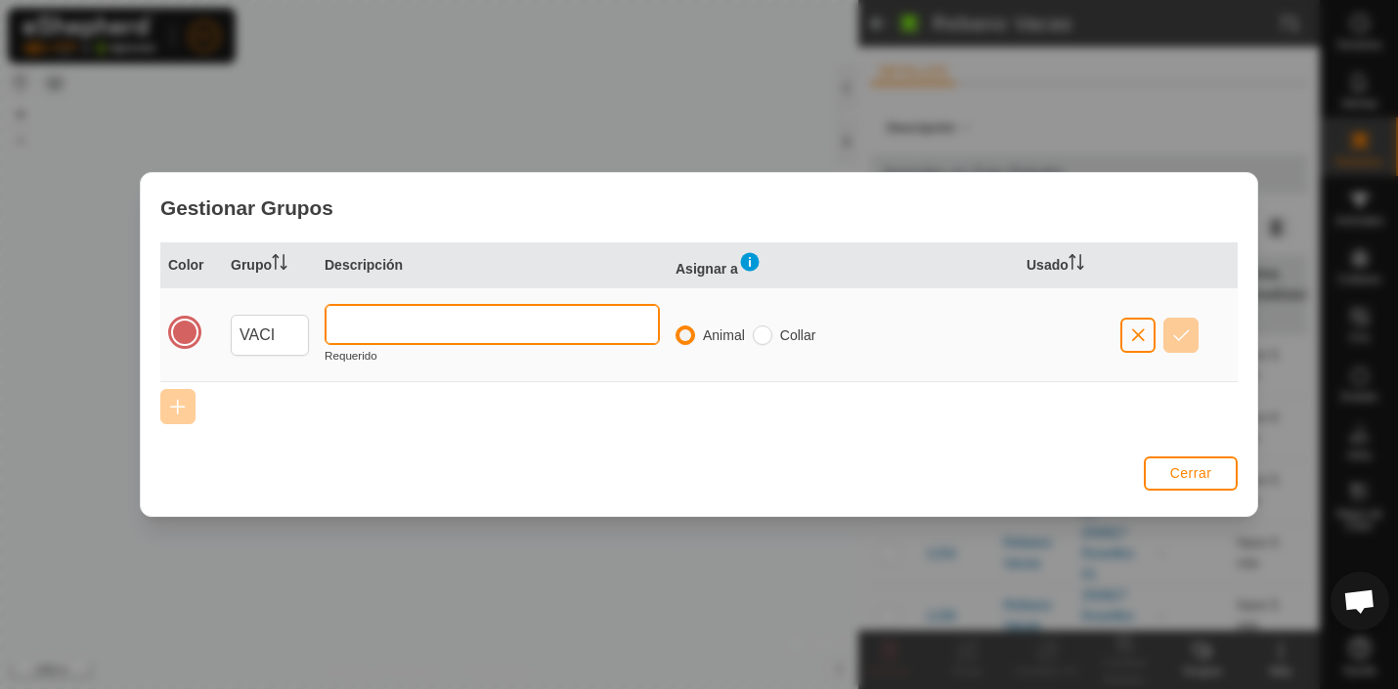
click at [400, 326] on input "text" at bounding box center [492, 324] width 335 height 41
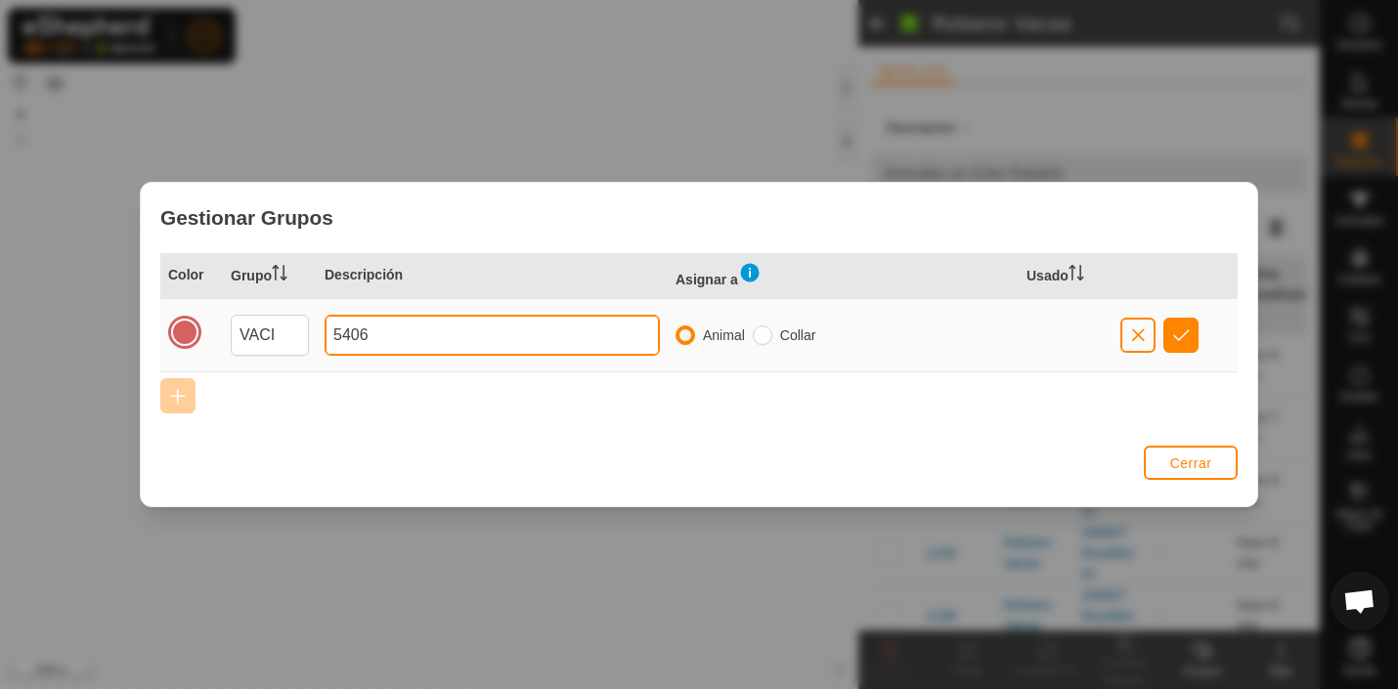
type input "5406"
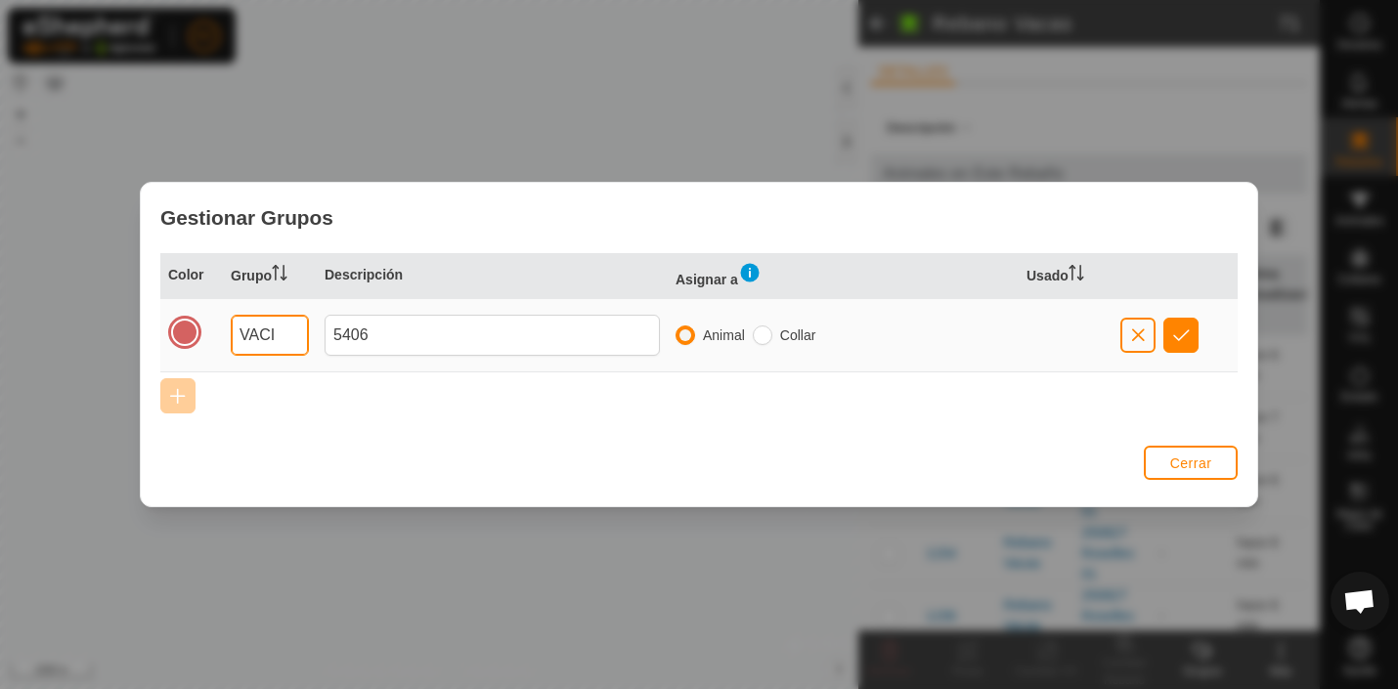
click at [282, 336] on input "VACI" at bounding box center [270, 335] width 78 height 41
click at [1184, 335] on span "button" at bounding box center [1181, 335] width 17 height 16
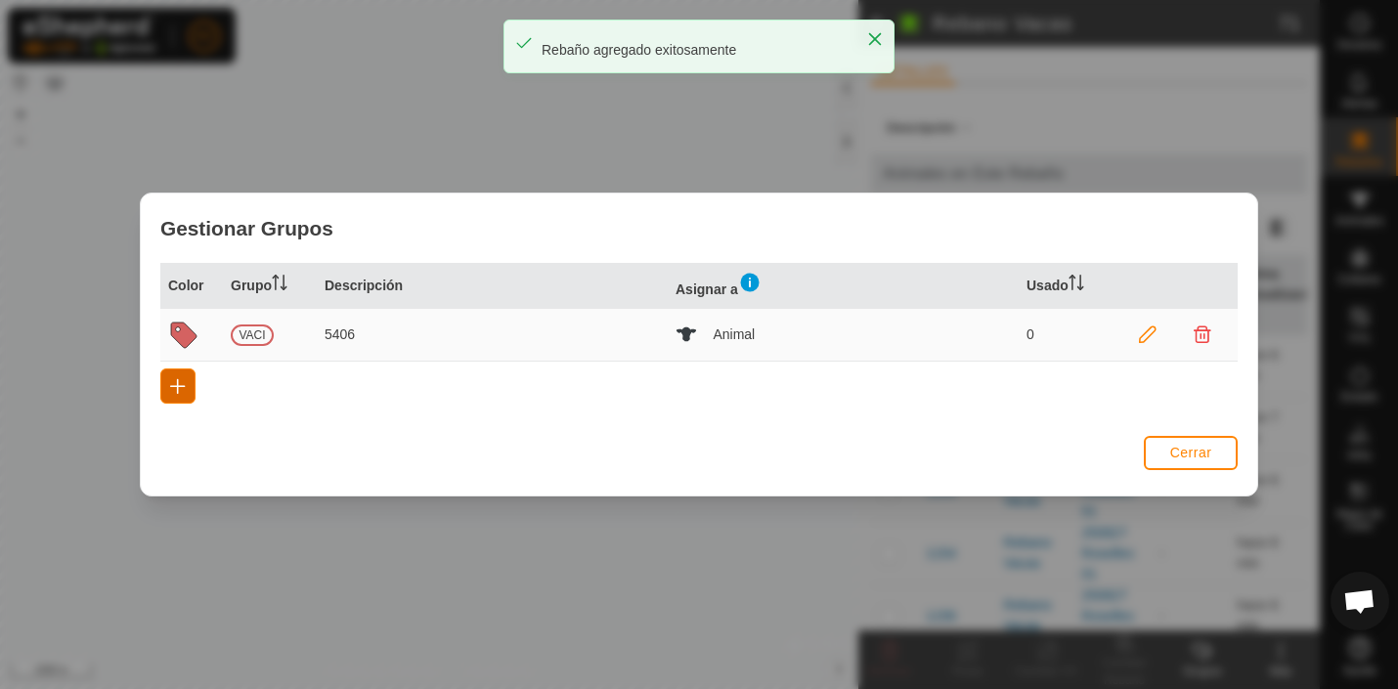
click at [179, 383] on span "button" at bounding box center [178, 386] width 16 height 16
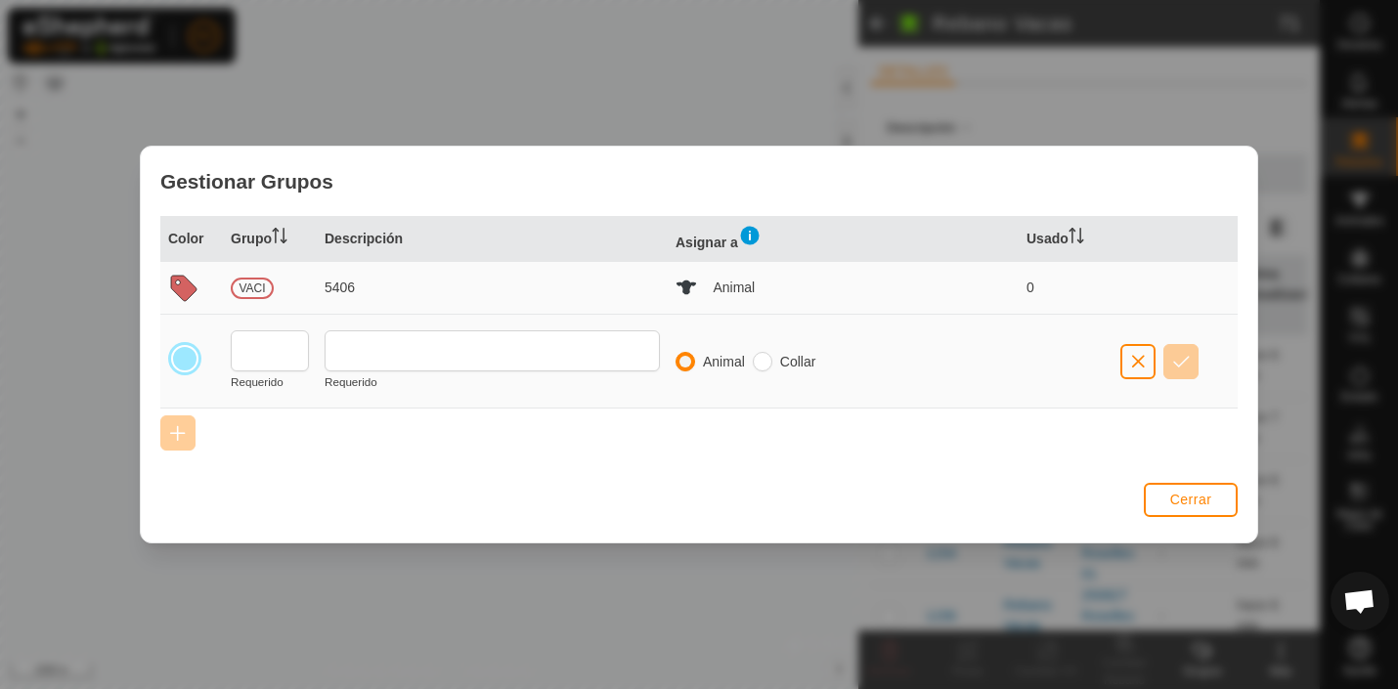
click at [180, 285] on icon at bounding box center [183, 288] width 25 height 25
click at [182, 362] on div at bounding box center [184, 358] width 27 height 27
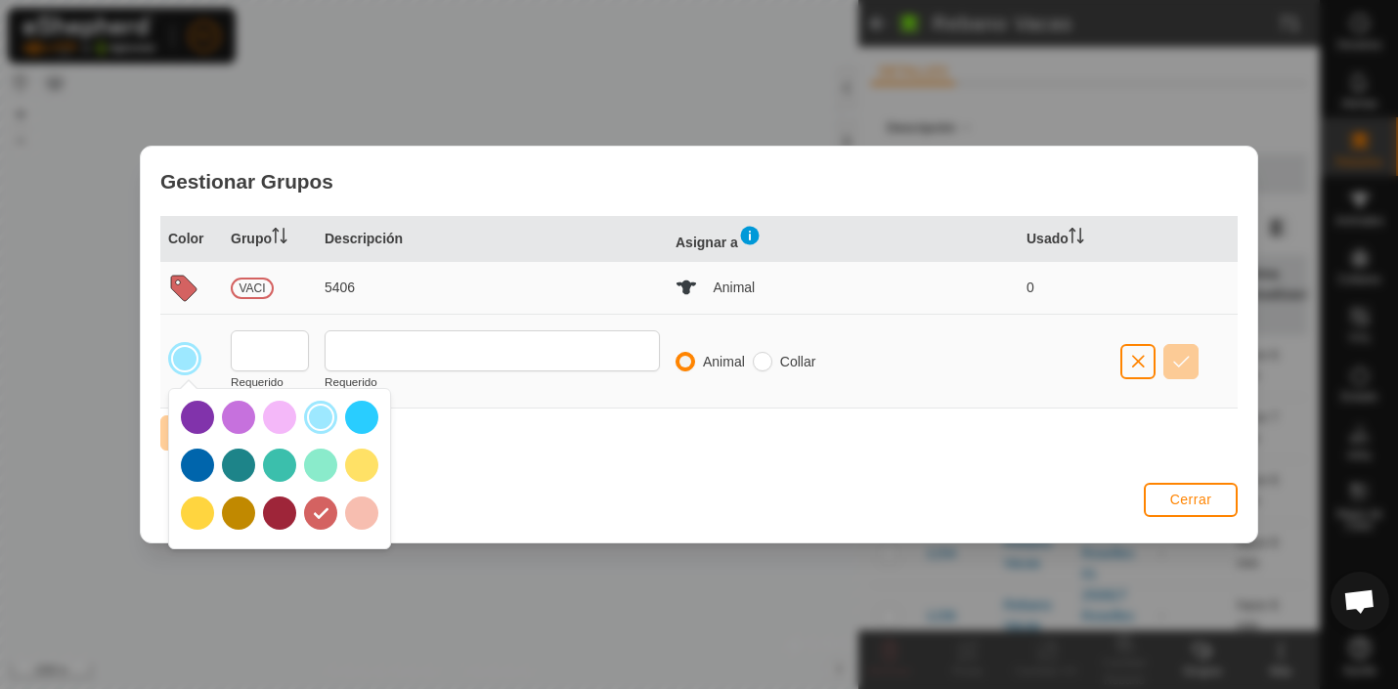
click at [281, 511] on div at bounding box center [279, 513] width 33 height 33
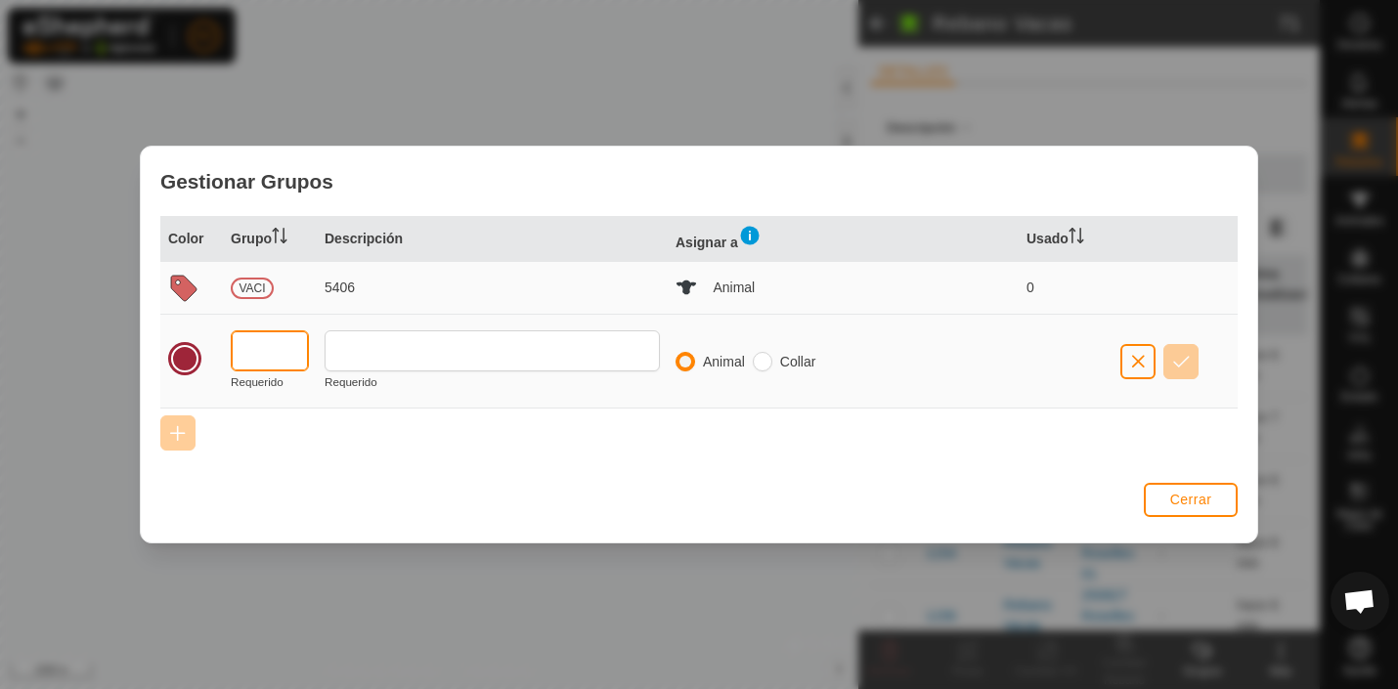
click at [290, 356] on input "text" at bounding box center [270, 350] width 78 height 41
type input "VACI"
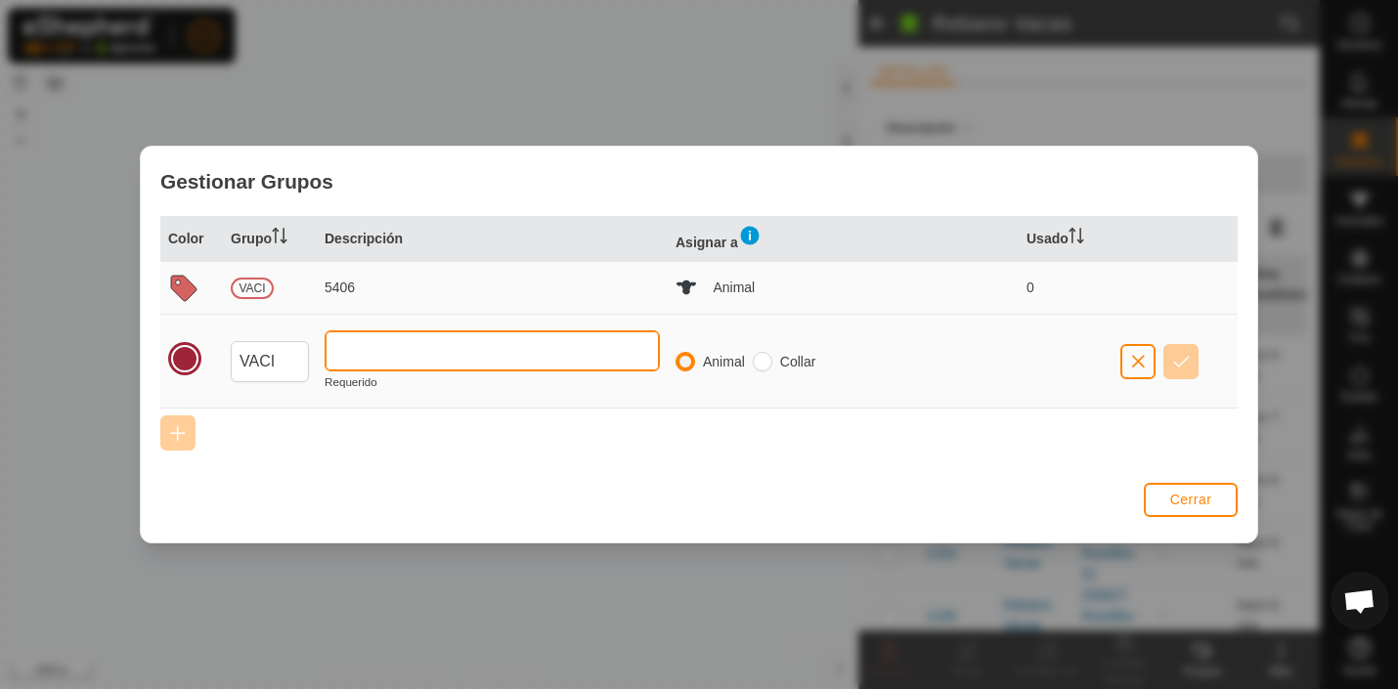
click at [425, 359] on input "text" at bounding box center [492, 350] width 335 height 41
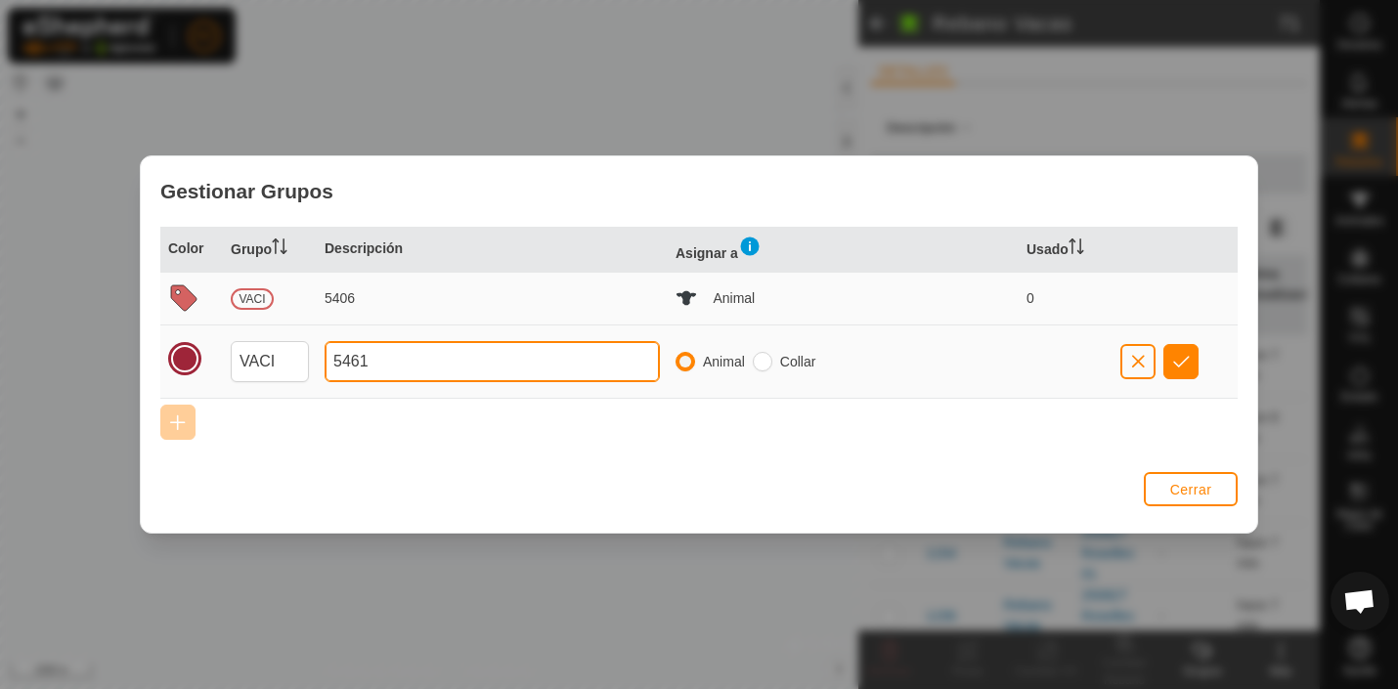
type input "5461"
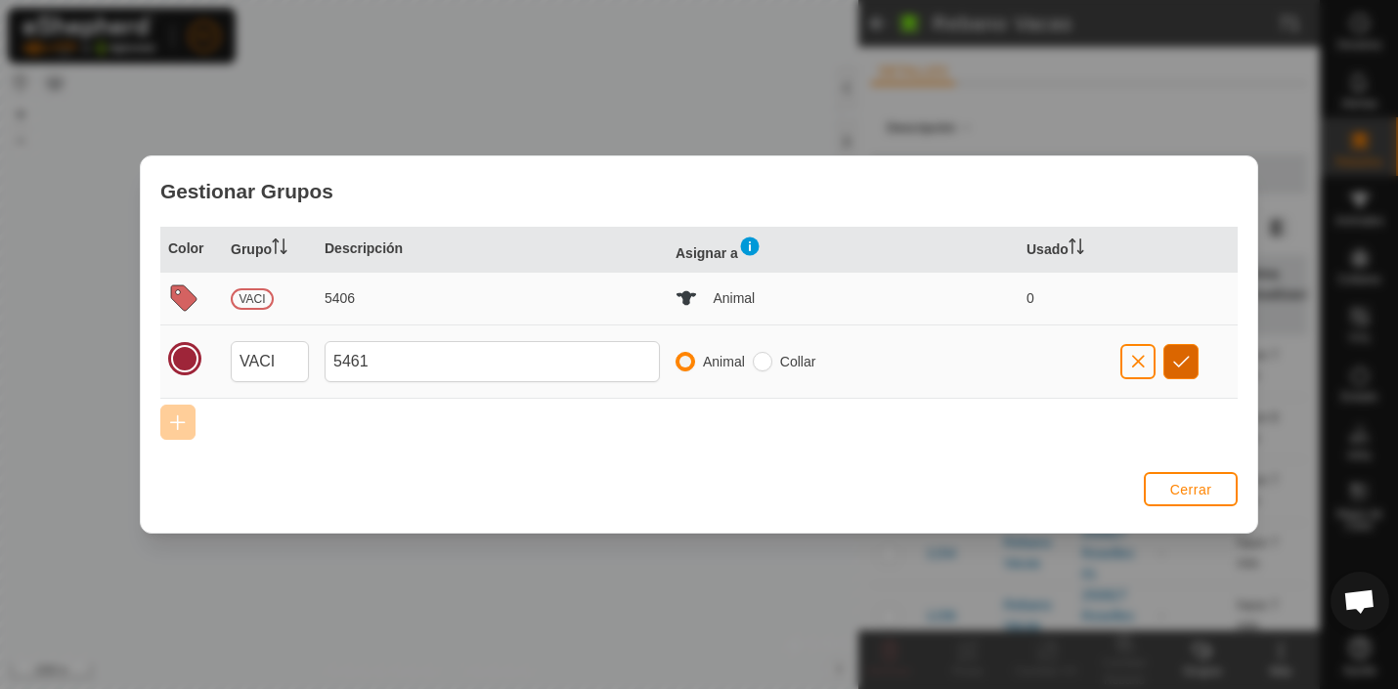
click at [1184, 358] on span "button" at bounding box center [1181, 362] width 17 height 16
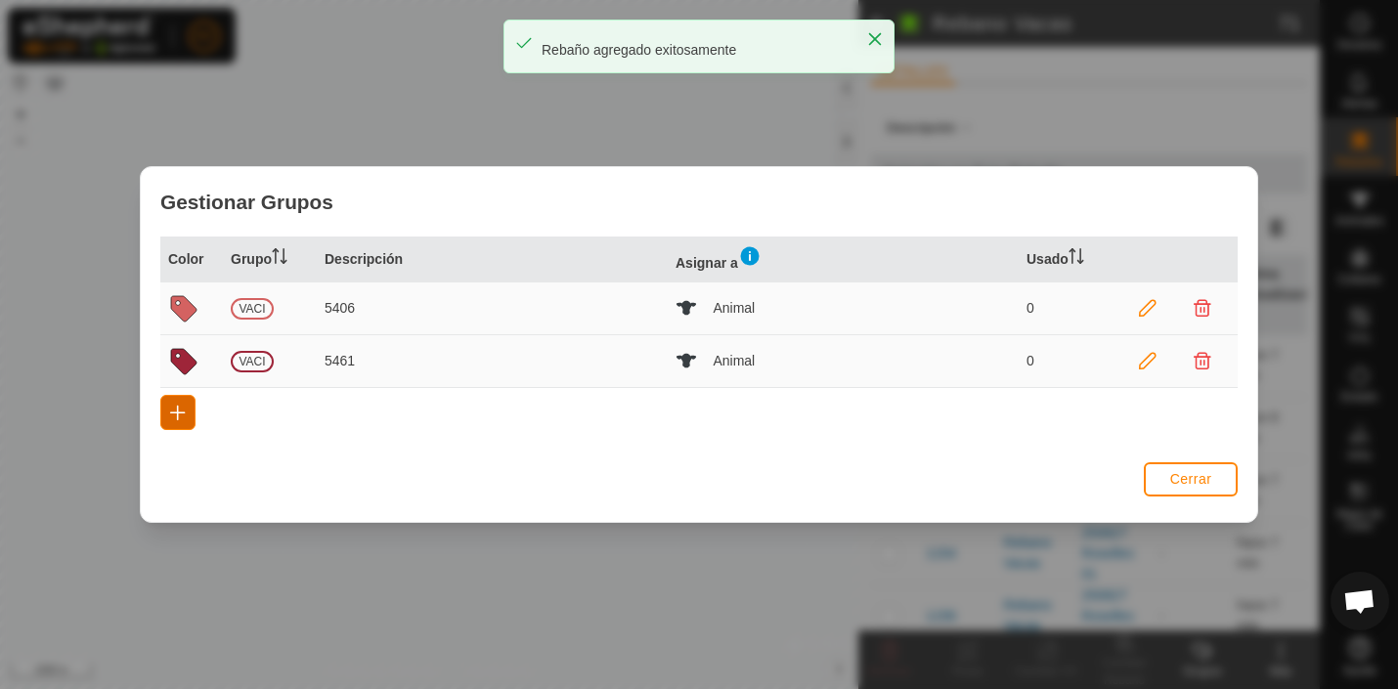
click at [177, 412] on span "button" at bounding box center [178, 413] width 16 height 16
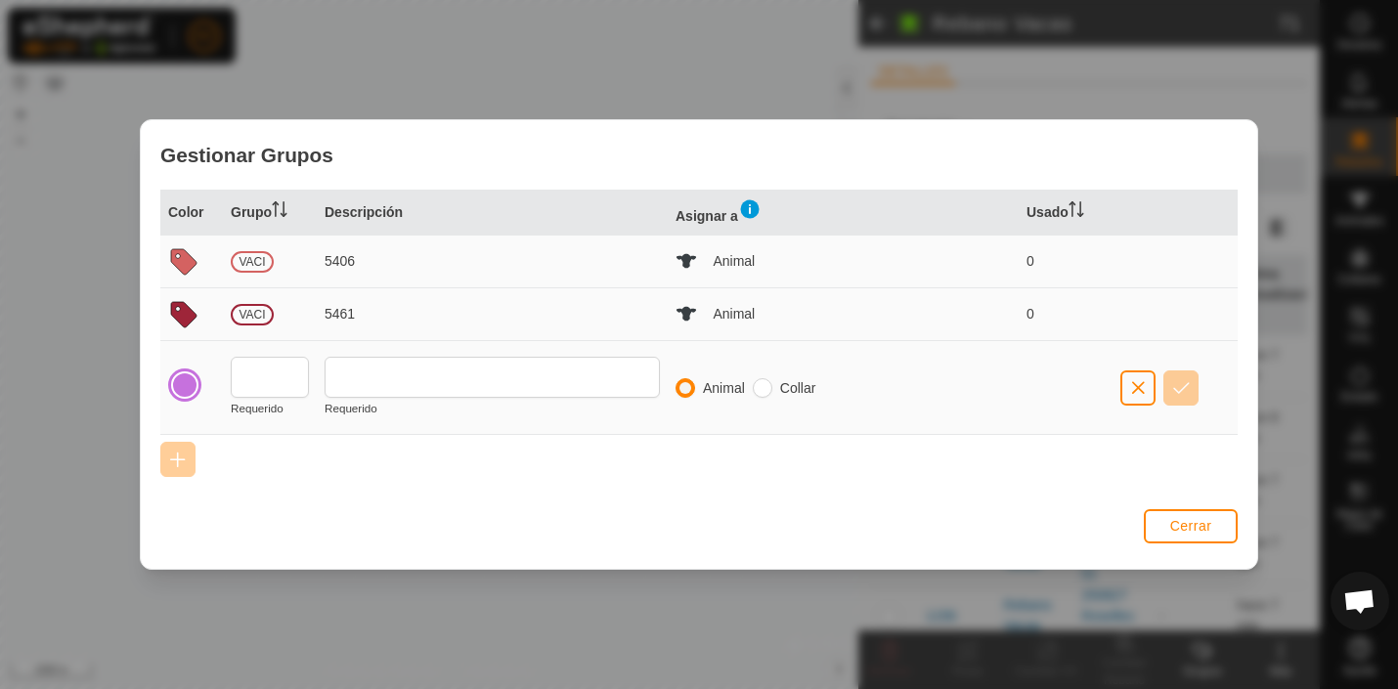
click at [189, 380] on div at bounding box center [184, 384] width 27 height 27
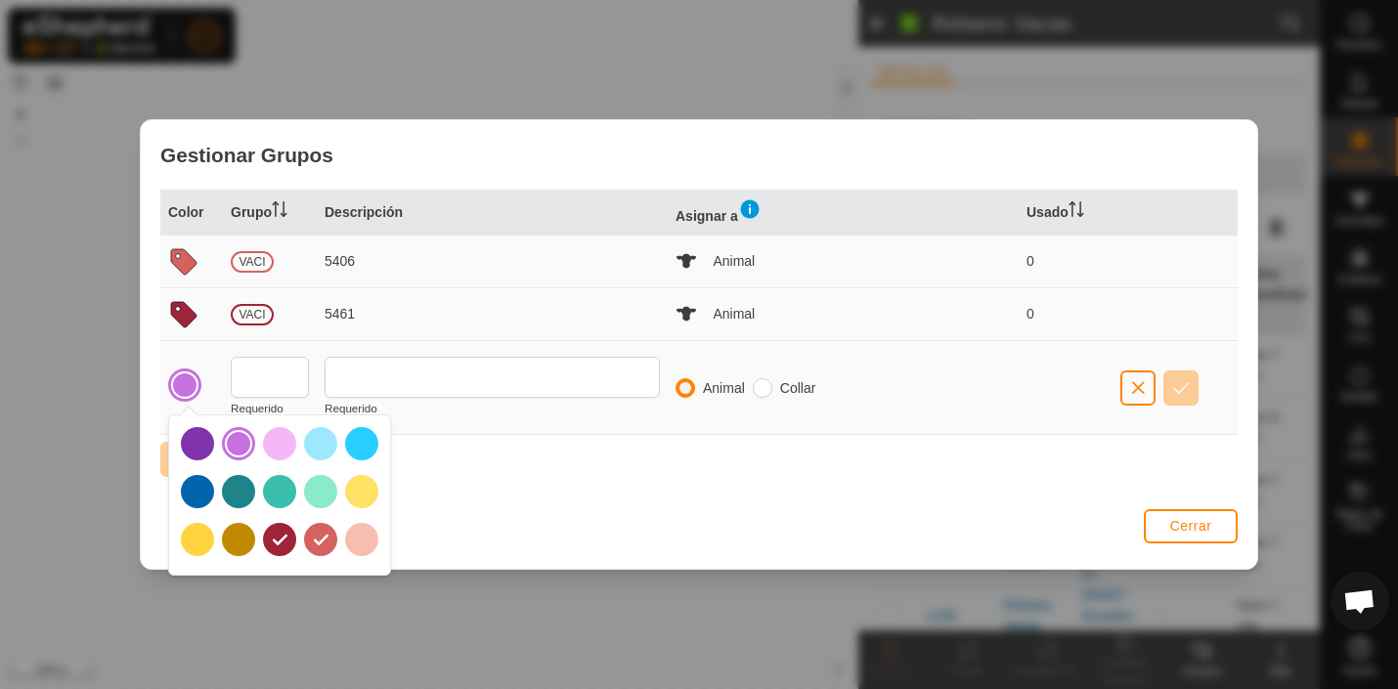
click at [286, 540] on div at bounding box center [279, 539] width 33 height 33
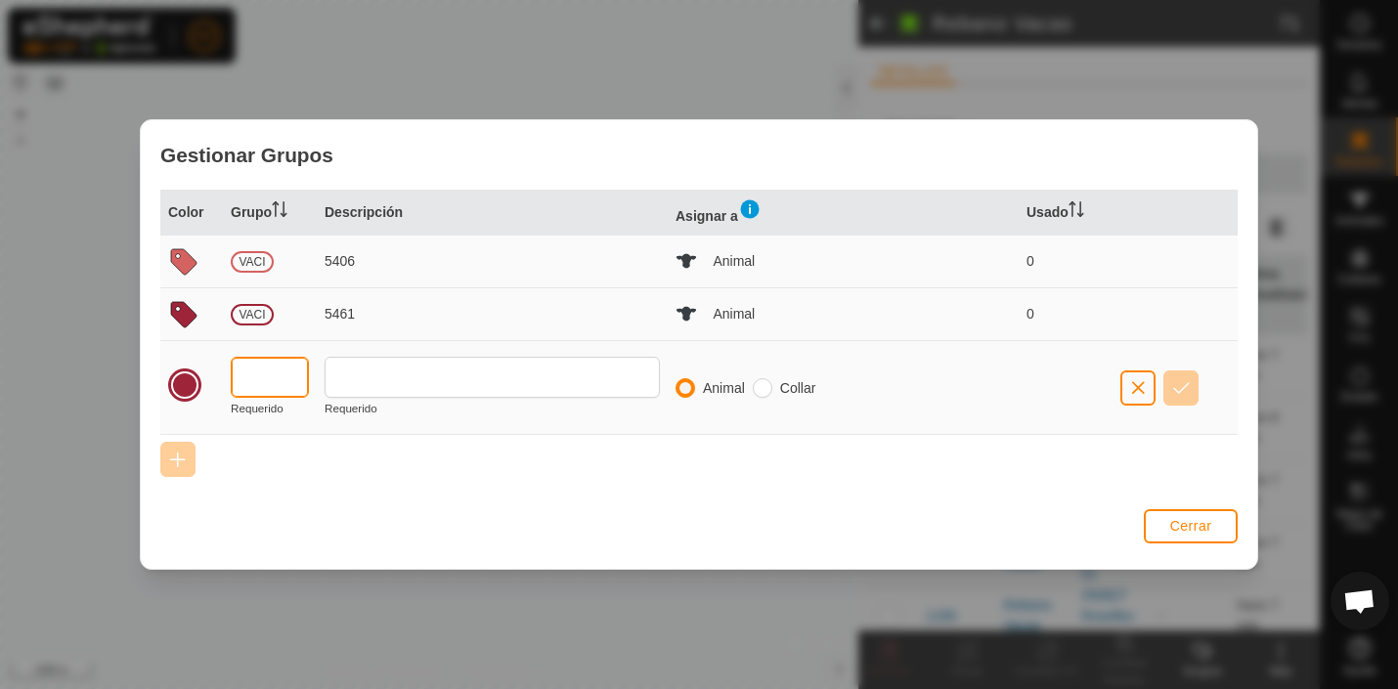
click at [275, 381] on input "text" at bounding box center [270, 377] width 78 height 41
type input "VACI"
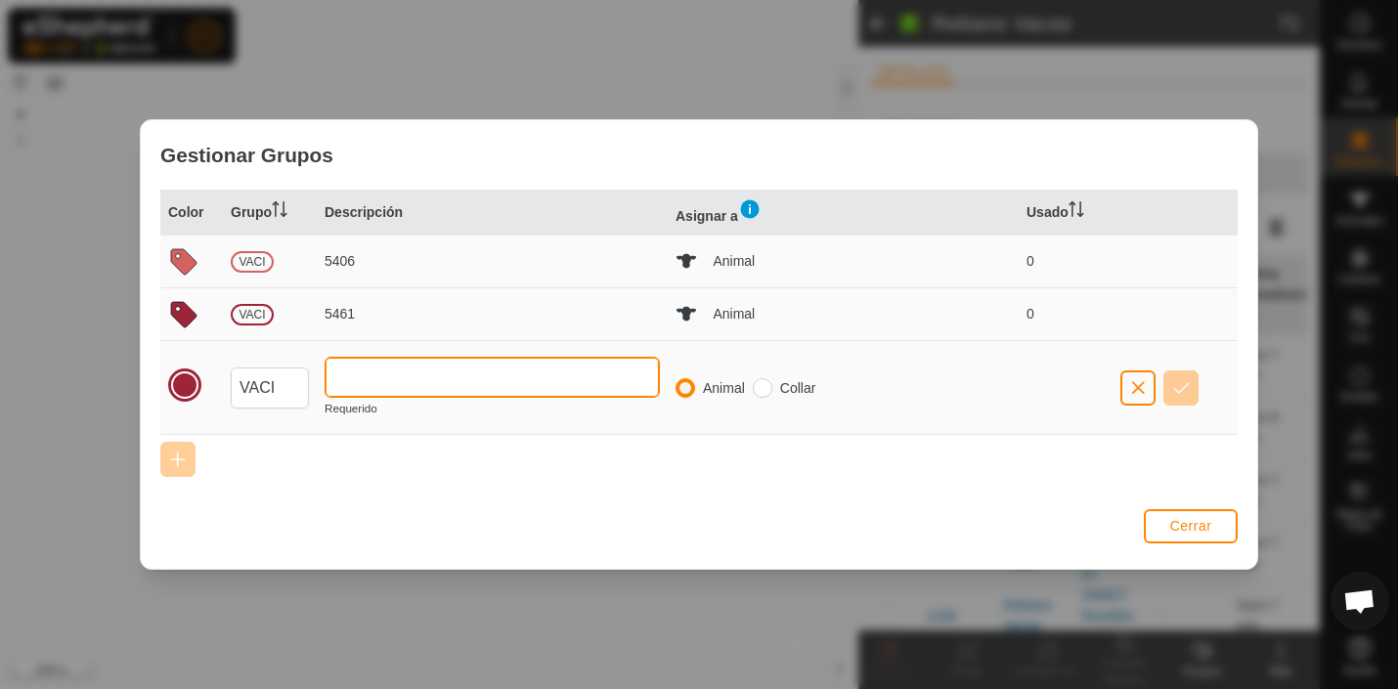
click at [383, 379] on input "text" at bounding box center [492, 377] width 335 height 41
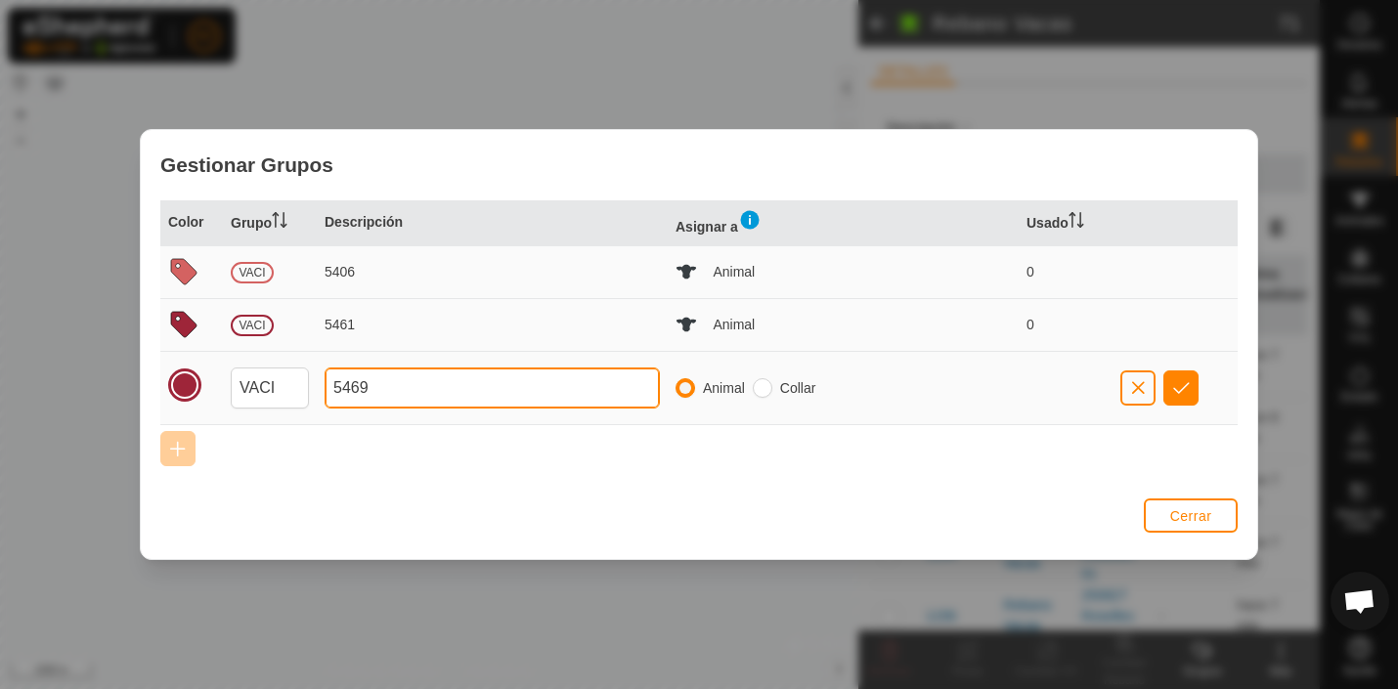
type input "5469"
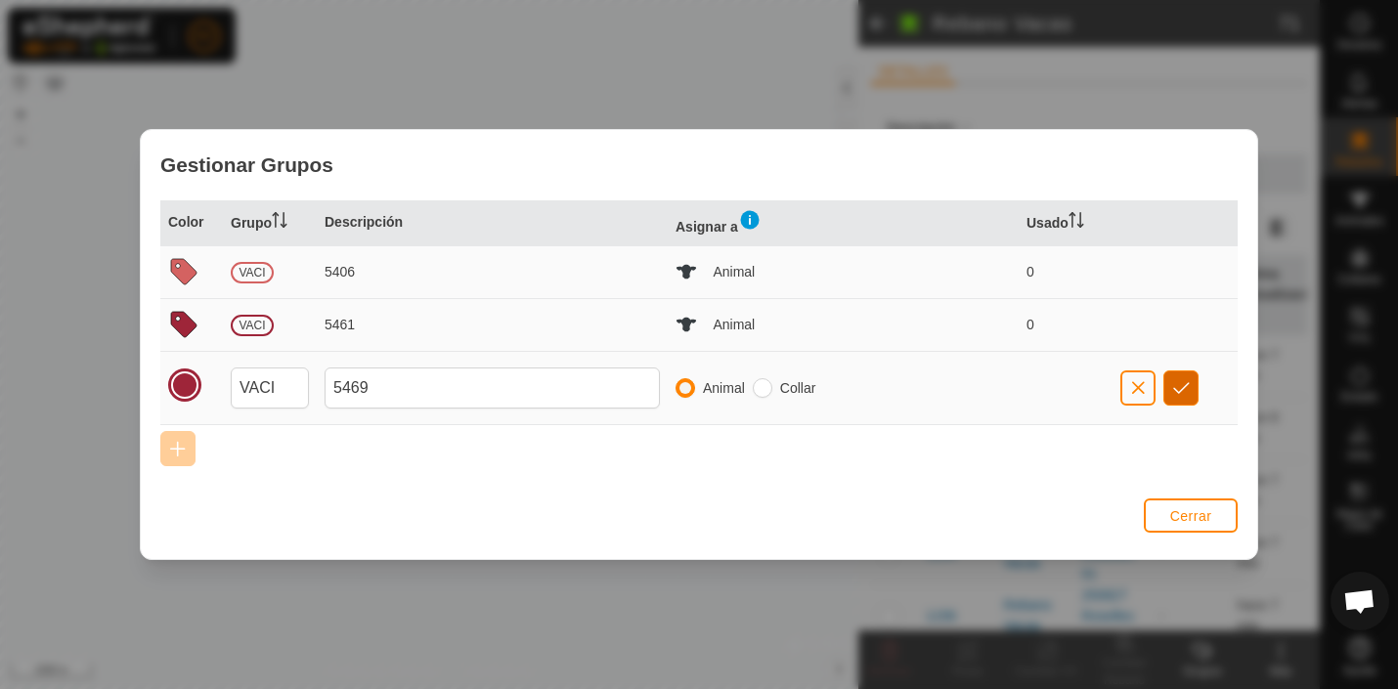
click at [1187, 387] on span "button" at bounding box center [1181, 388] width 17 height 16
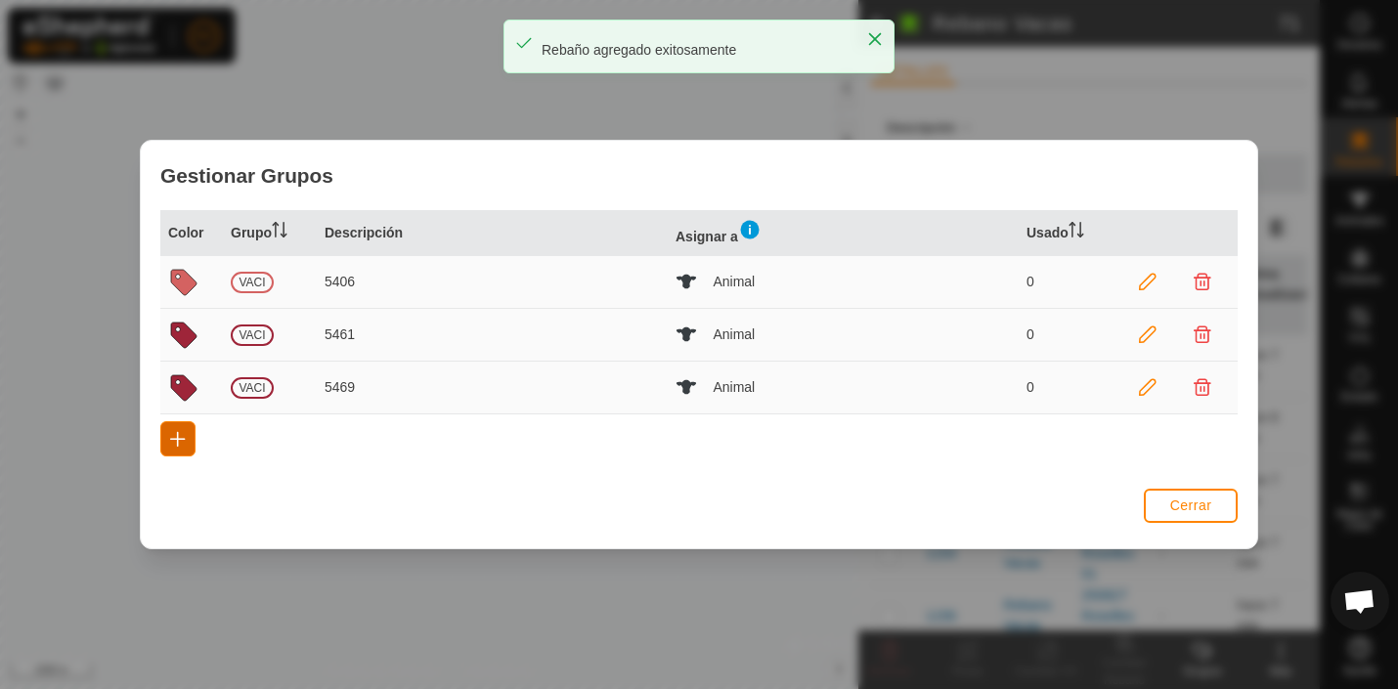
click at [172, 441] on span "button" at bounding box center [178, 439] width 16 height 16
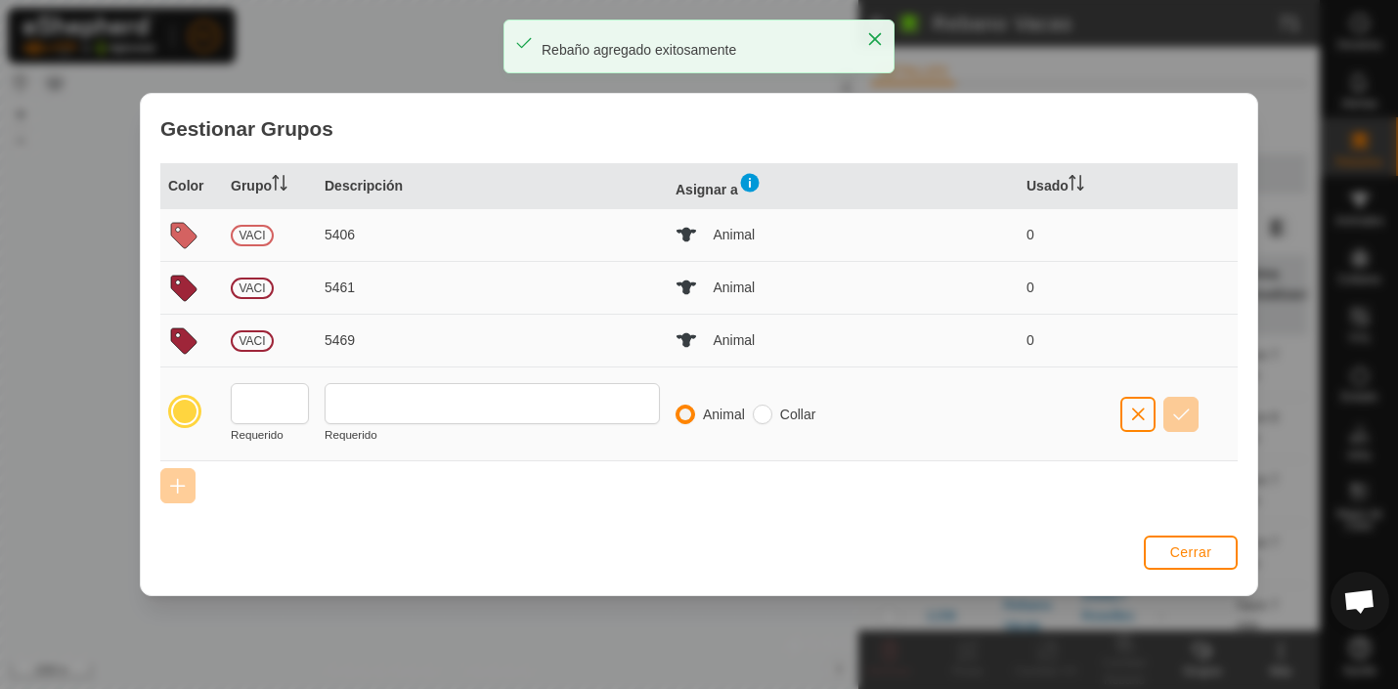
click at [187, 412] on div at bounding box center [184, 411] width 27 height 27
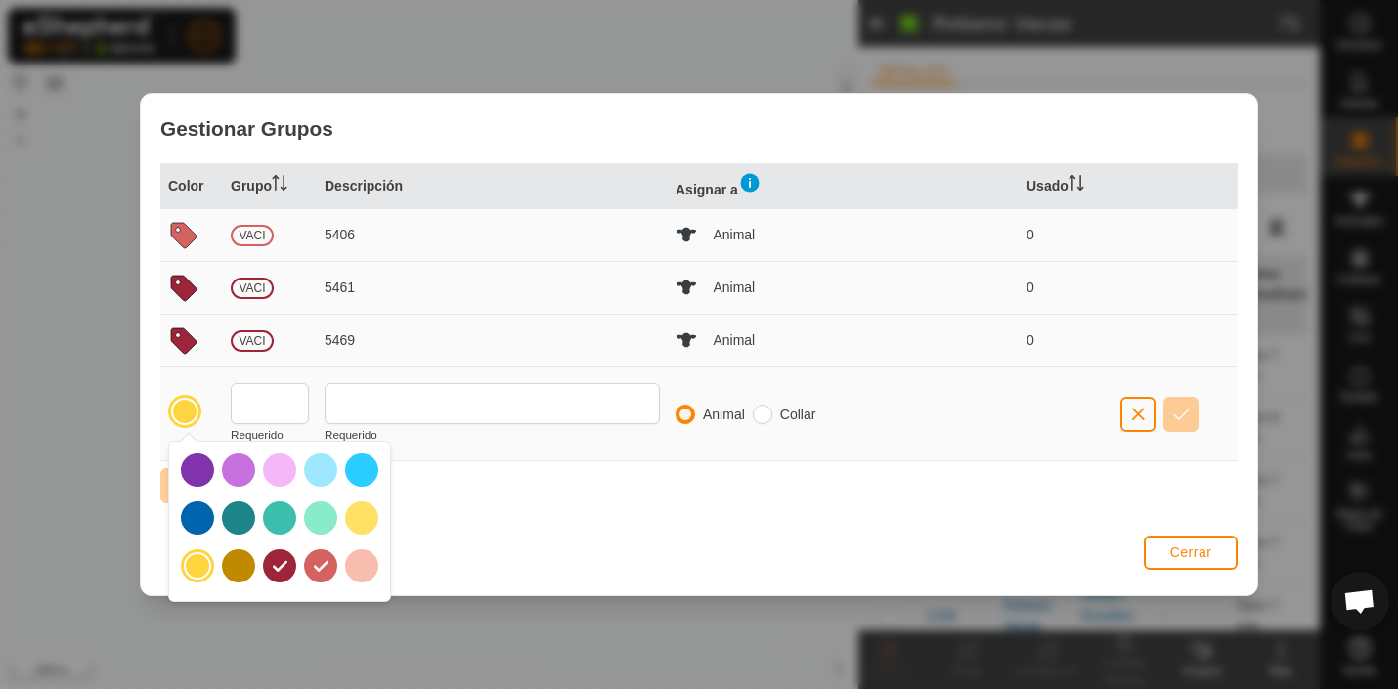
click at [282, 567] on div at bounding box center [279, 565] width 33 height 33
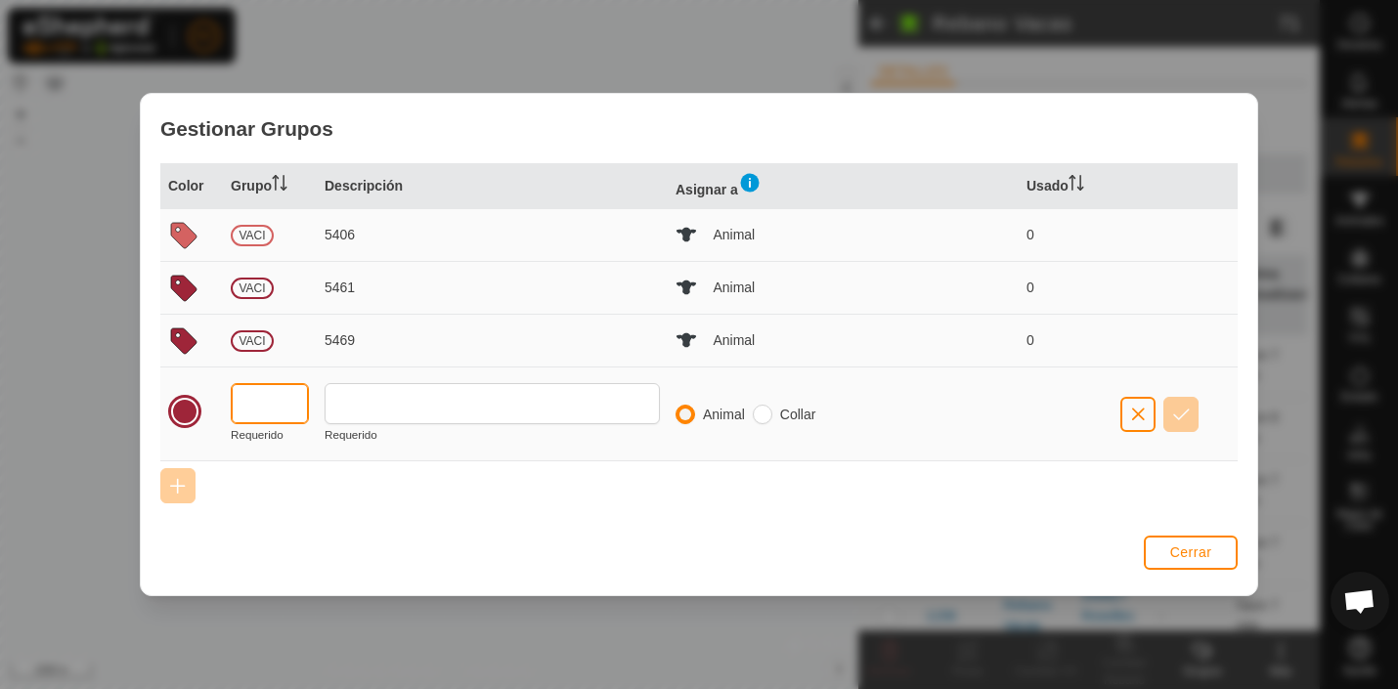
click at [270, 404] on input "text" at bounding box center [270, 403] width 78 height 41
type input "5477"
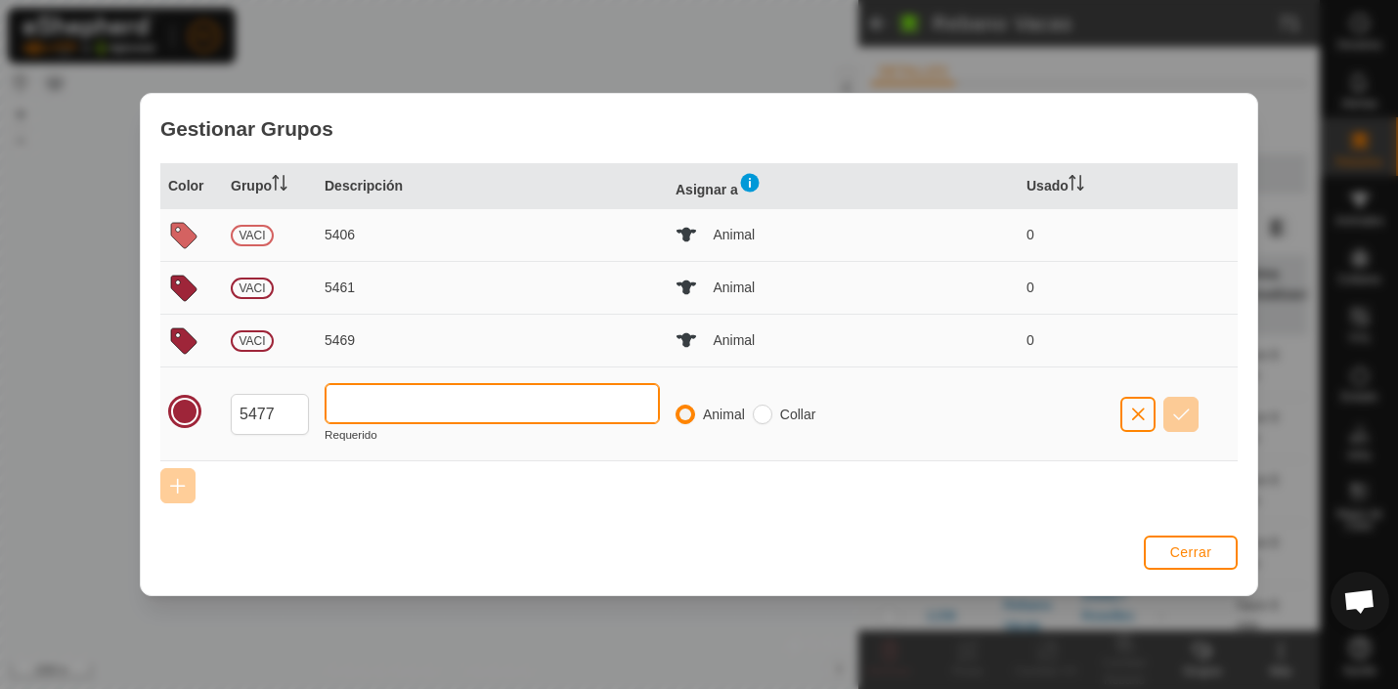
click at [376, 407] on input "text" at bounding box center [492, 403] width 335 height 41
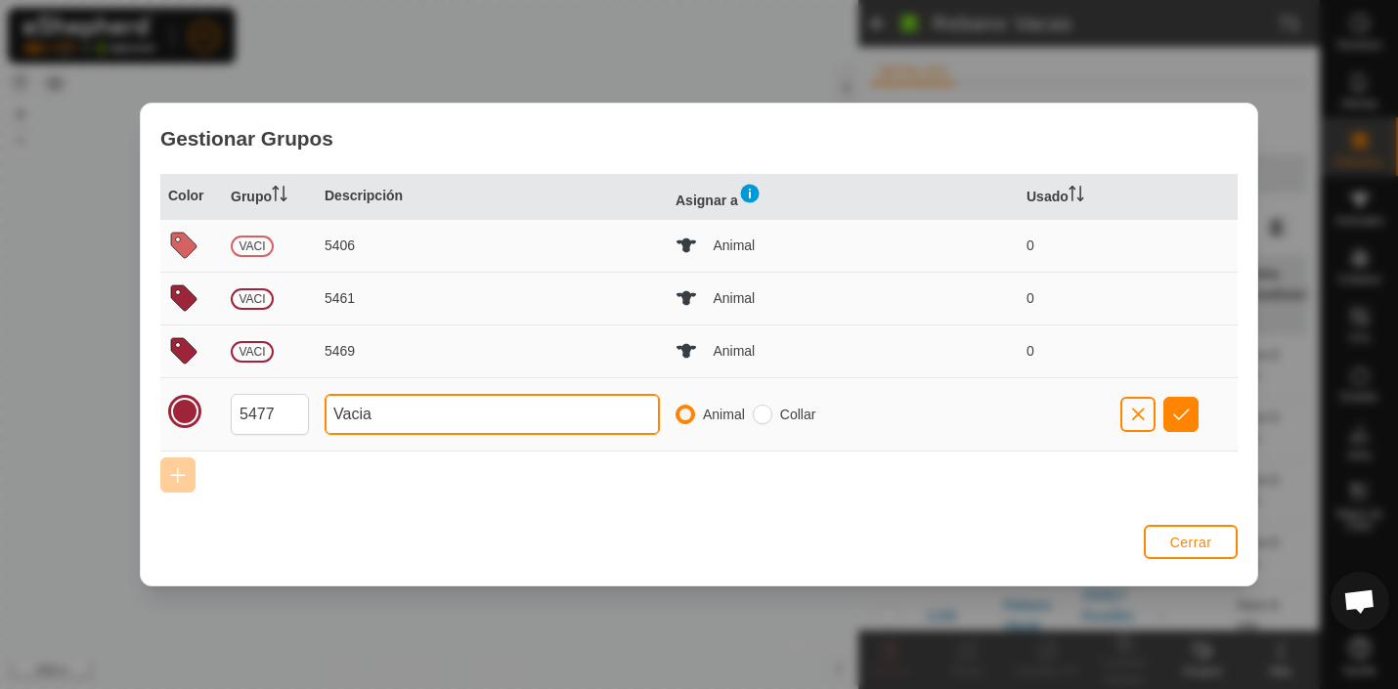
type input "Vacia"
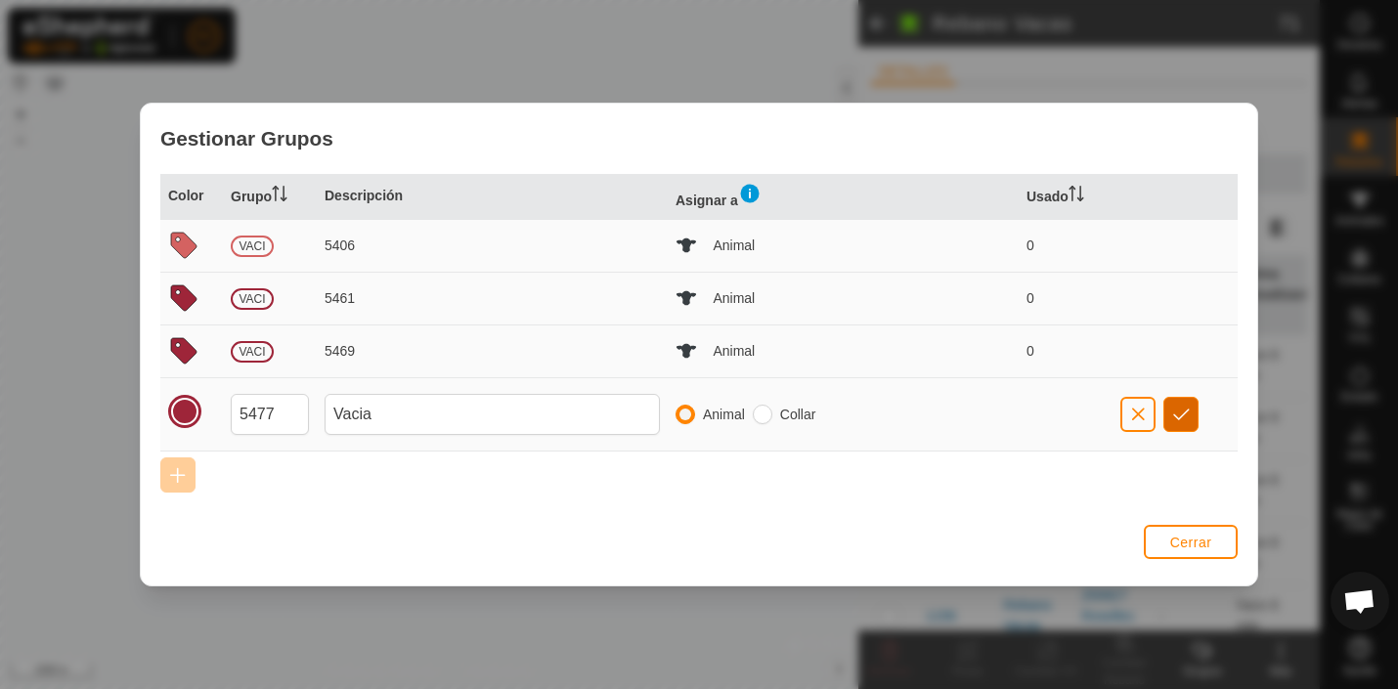
click at [1182, 410] on span "button" at bounding box center [1181, 415] width 17 height 16
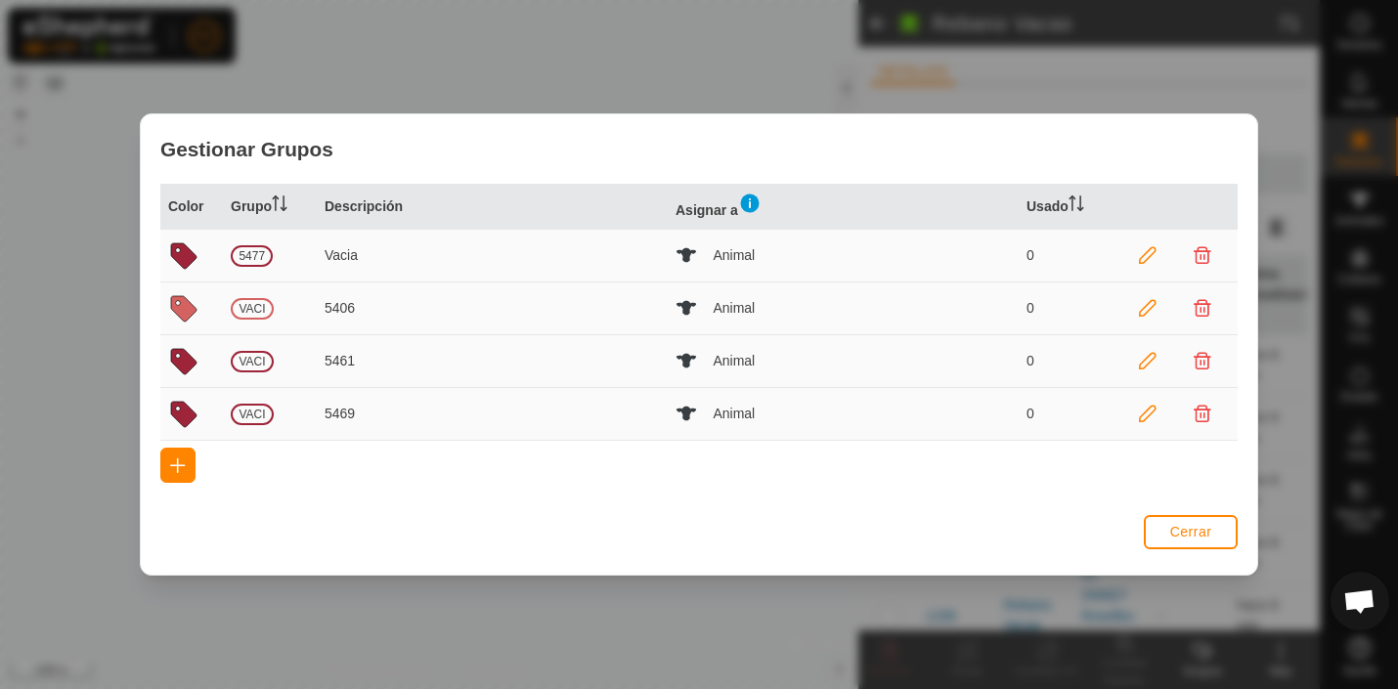
click at [1151, 253] on icon at bounding box center [1148, 256] width 18 height 18
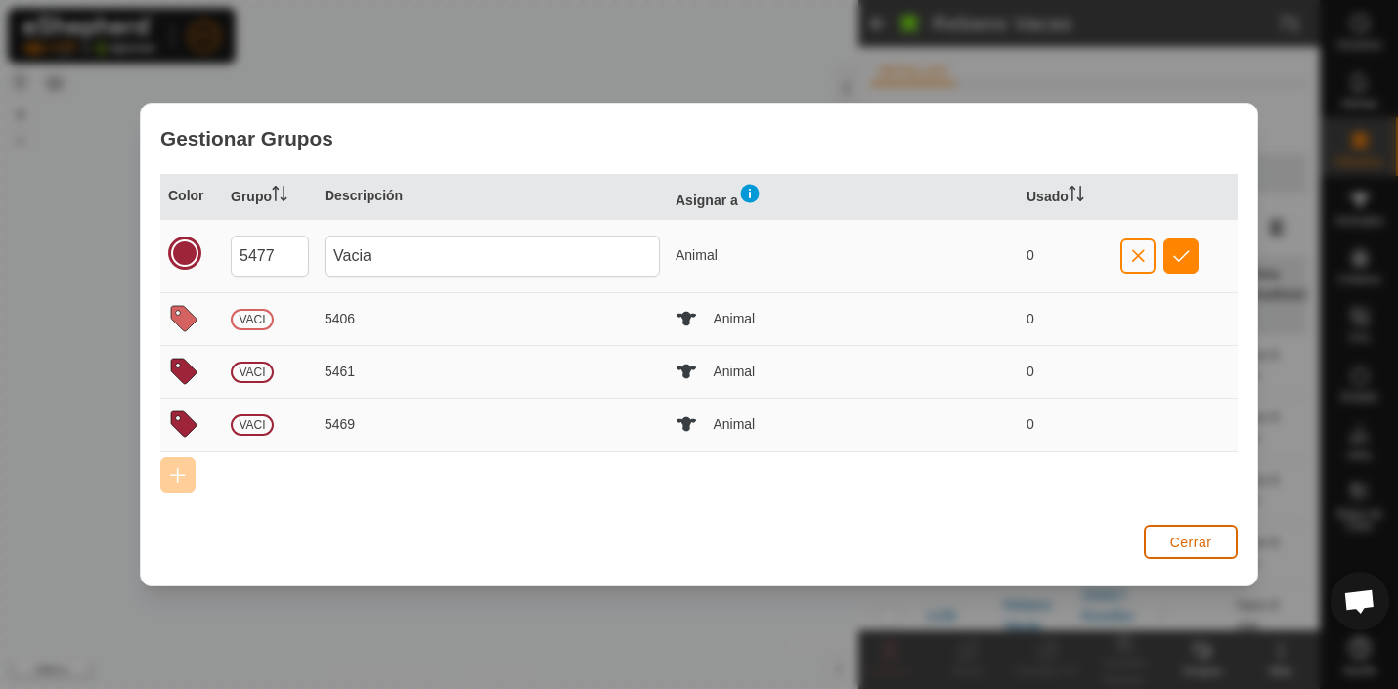
click at [1179, 542] on span "Cerrar" at bounding box center [1191, 543] width 42 height 16
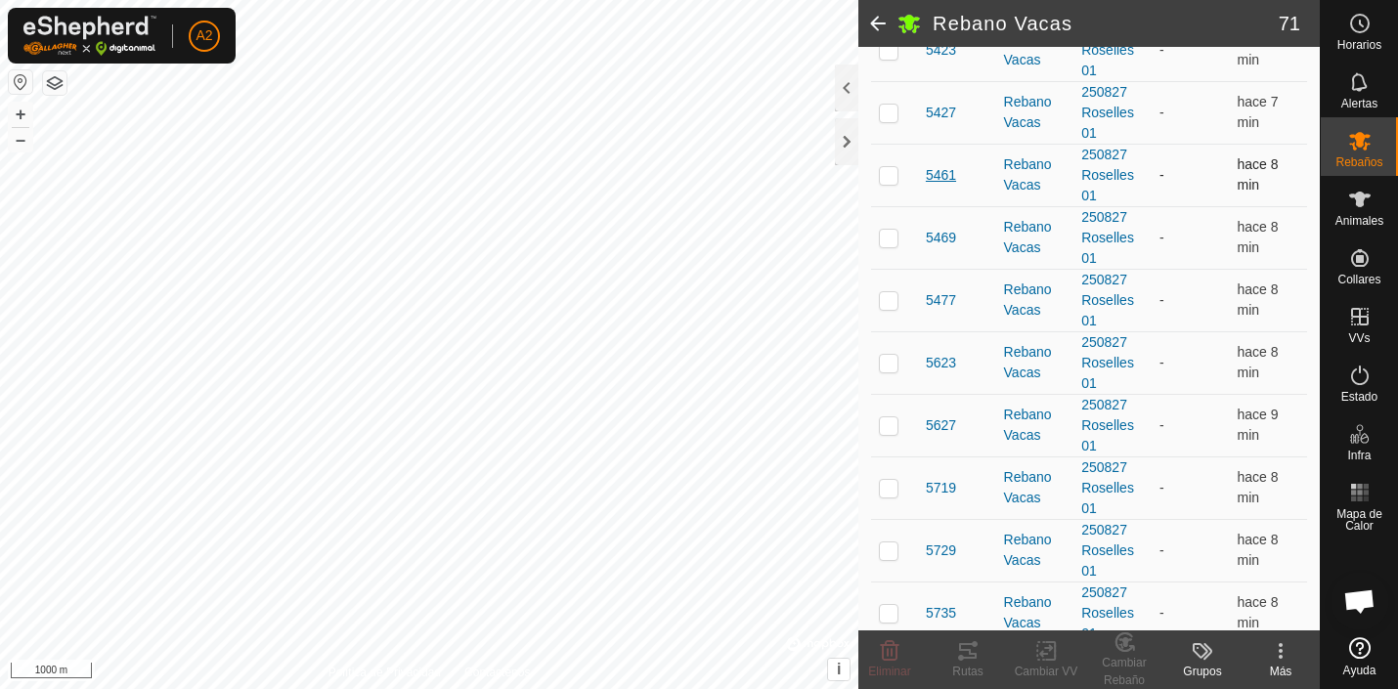
scroll to position [1790, 0]
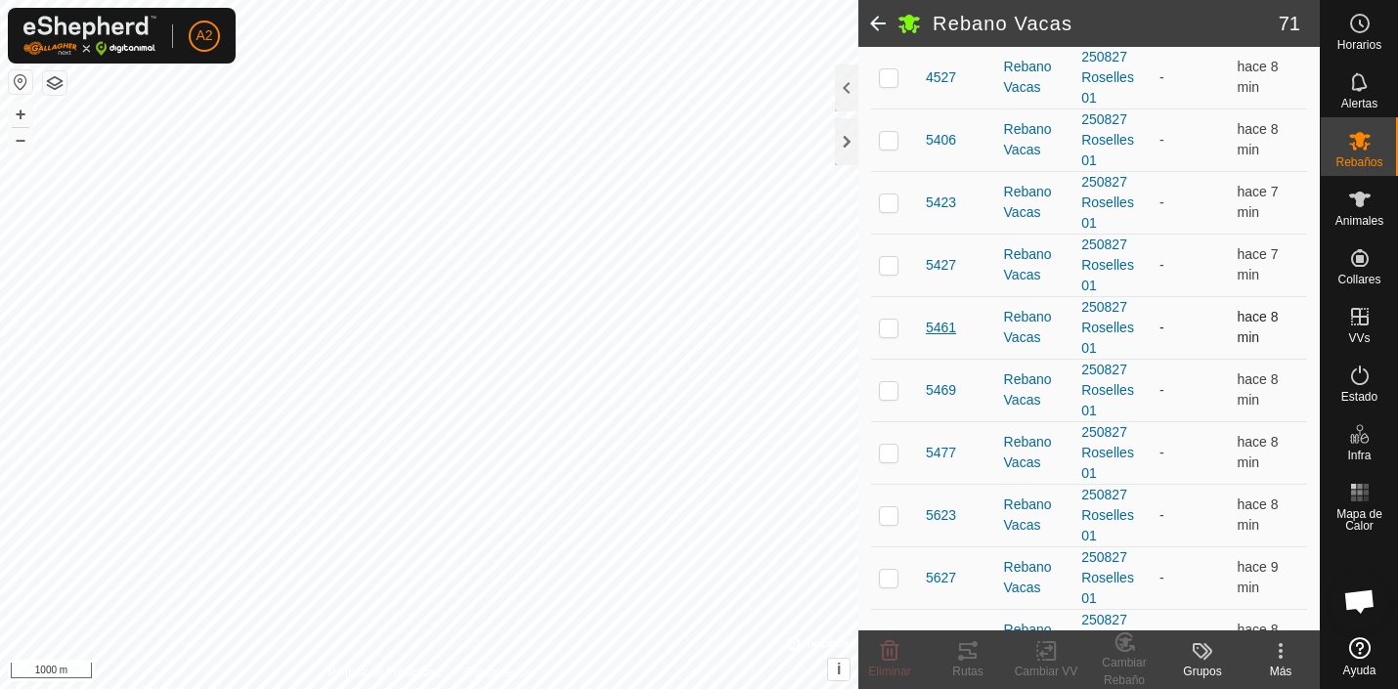
click at [943, 151] on span "5406" at bounding box center [941, 140] width 30 height 21
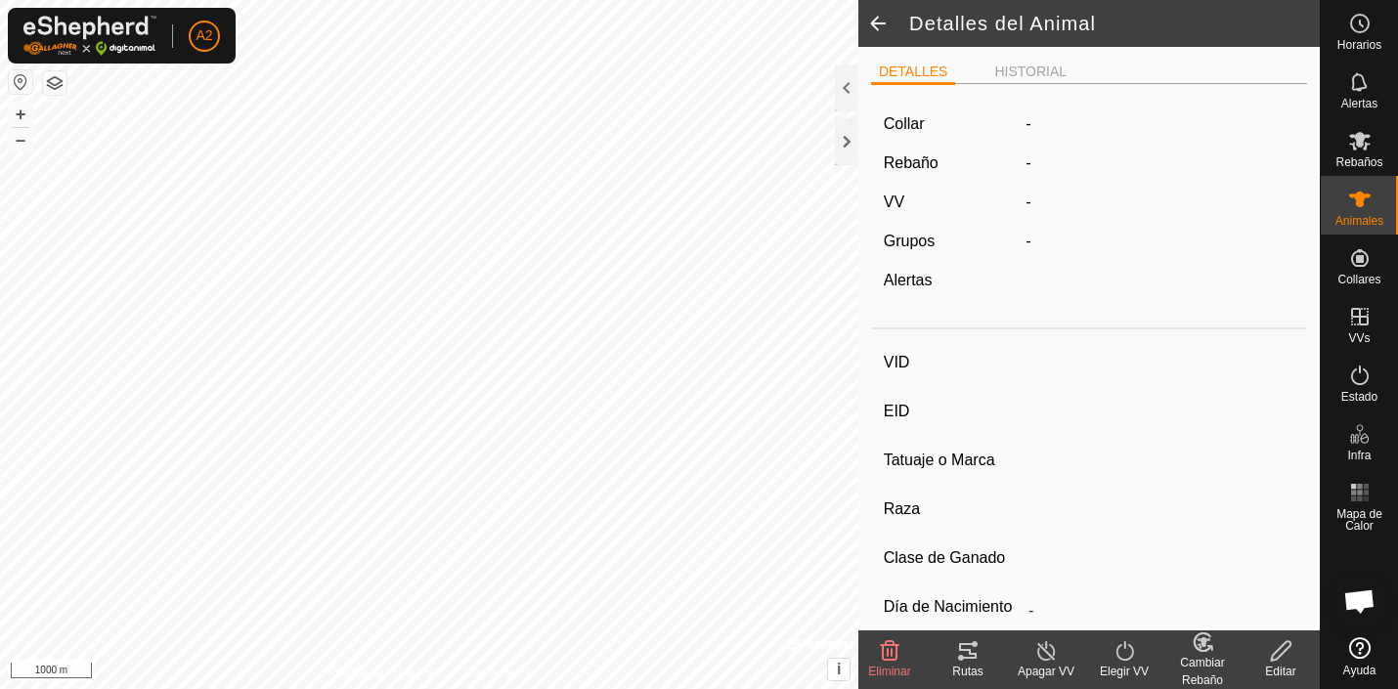
type input "5406"
type input "-"
type input "Francesa"
type input "Aubrac"
type input "-"
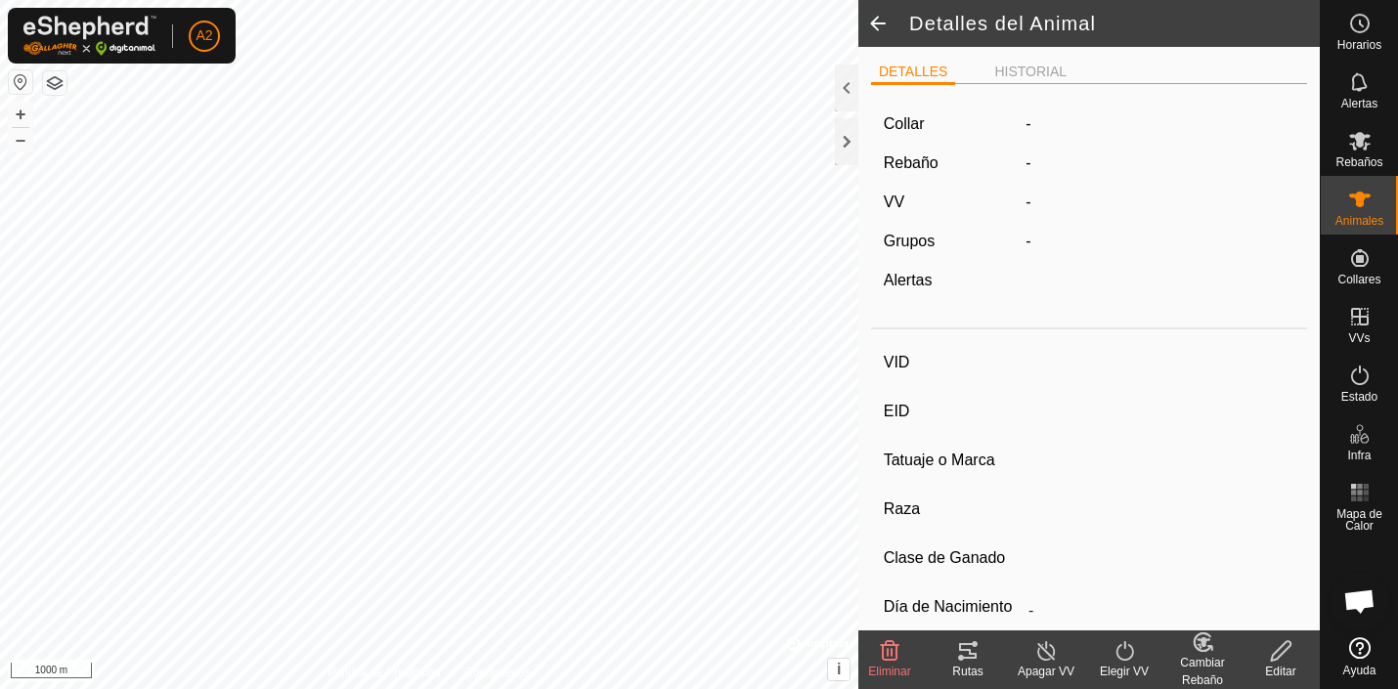
type input "12/2010"
type input "14 years 11 months"
type input "Vacía"
type input "490 kg"
type input "-"
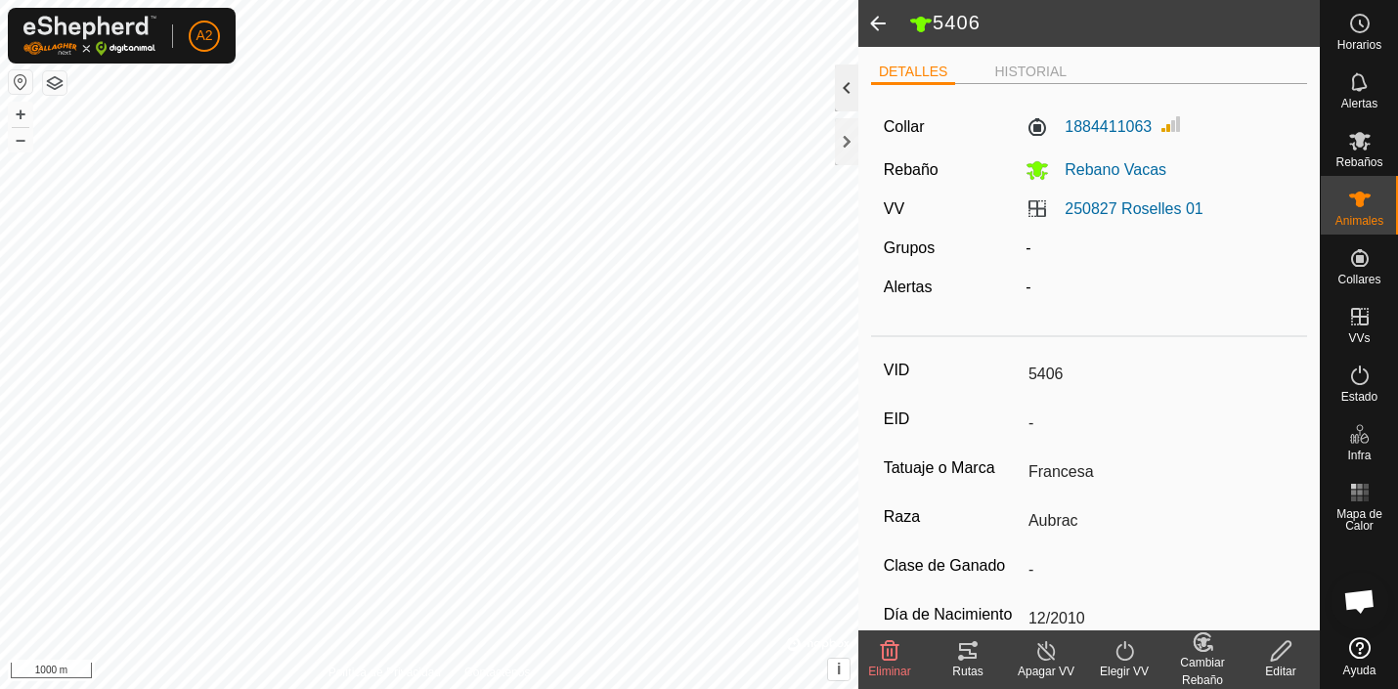
click at [841, 86] on div at bounding box center [846, 88] width 23 height 47
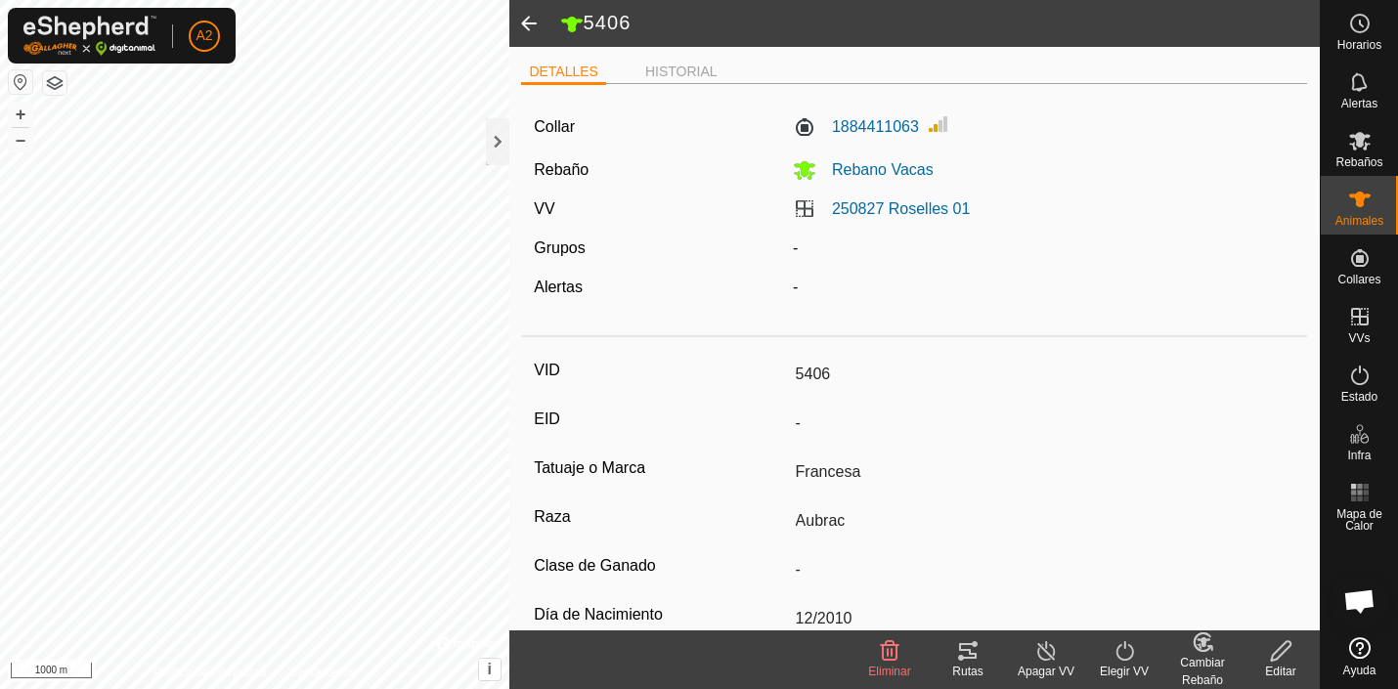
click at [574, 245] on label "Grupos" at bounding box center [559, 248] width 51 height 17
click at [685, 71] on li "HISTORIAL" at bounding box center [681, 73] width 88 height 23
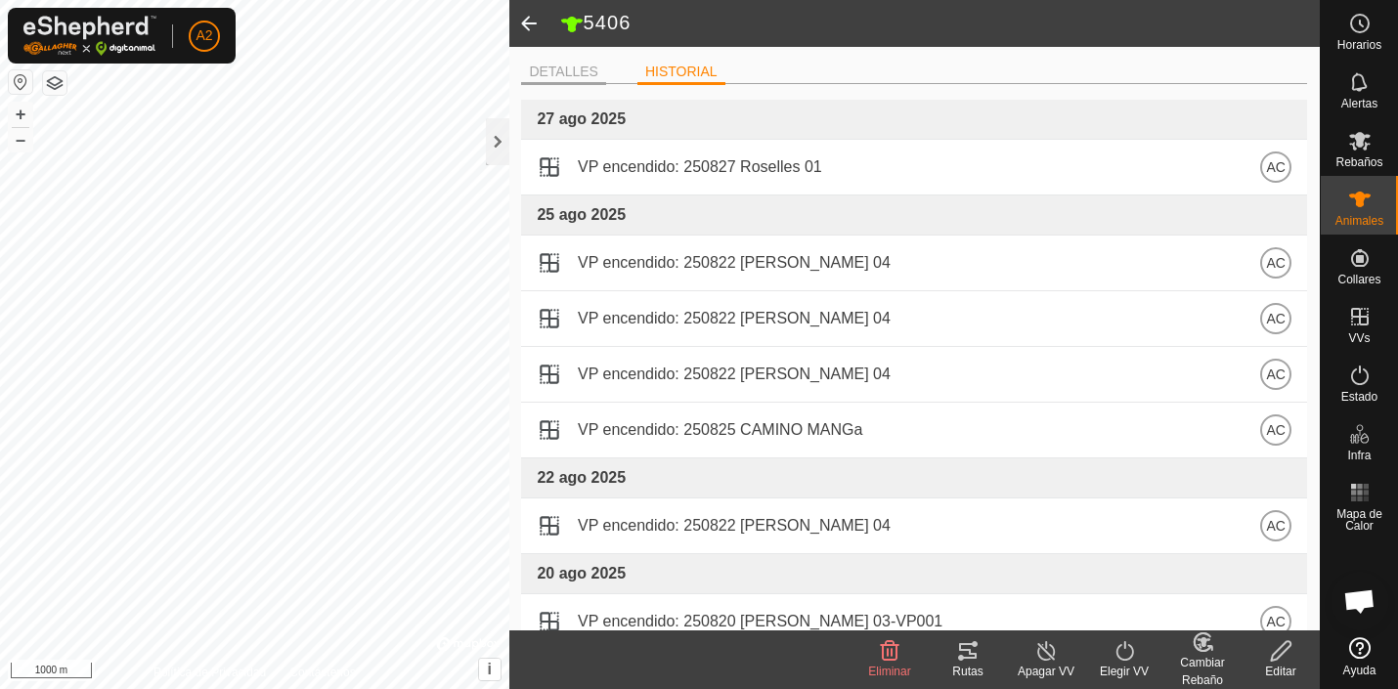
click at [566, 66] on li "DETALLES" at bounding box center [563, 73] width 85 height 23
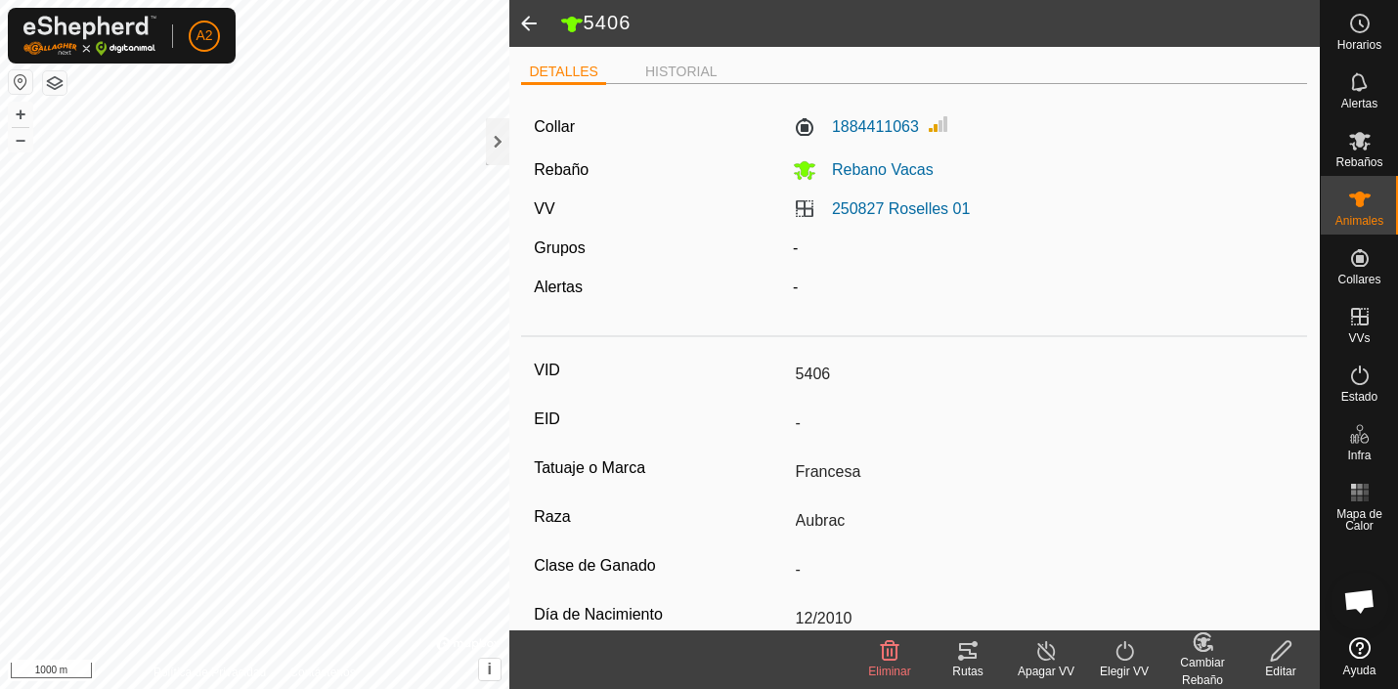
click at [529, 18] on span at bounding box center [528, 23] width 39 height 47
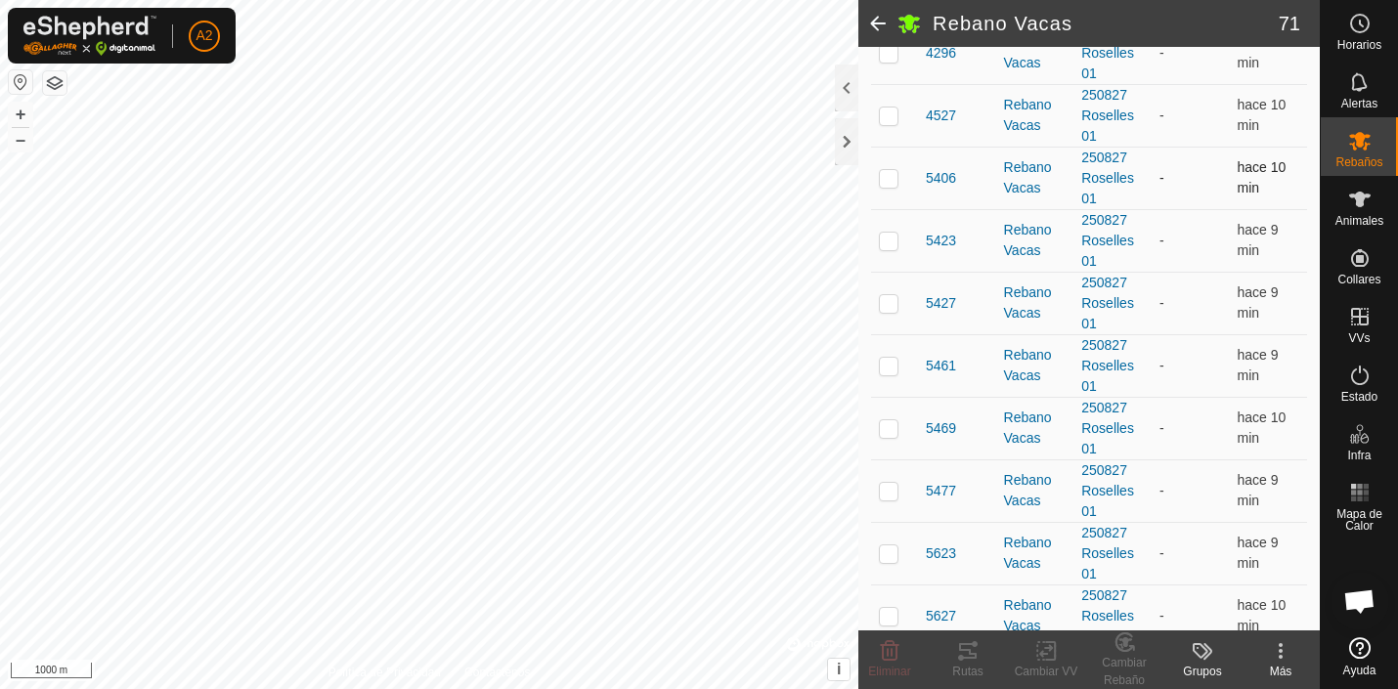
scroll to position [1835, 0]
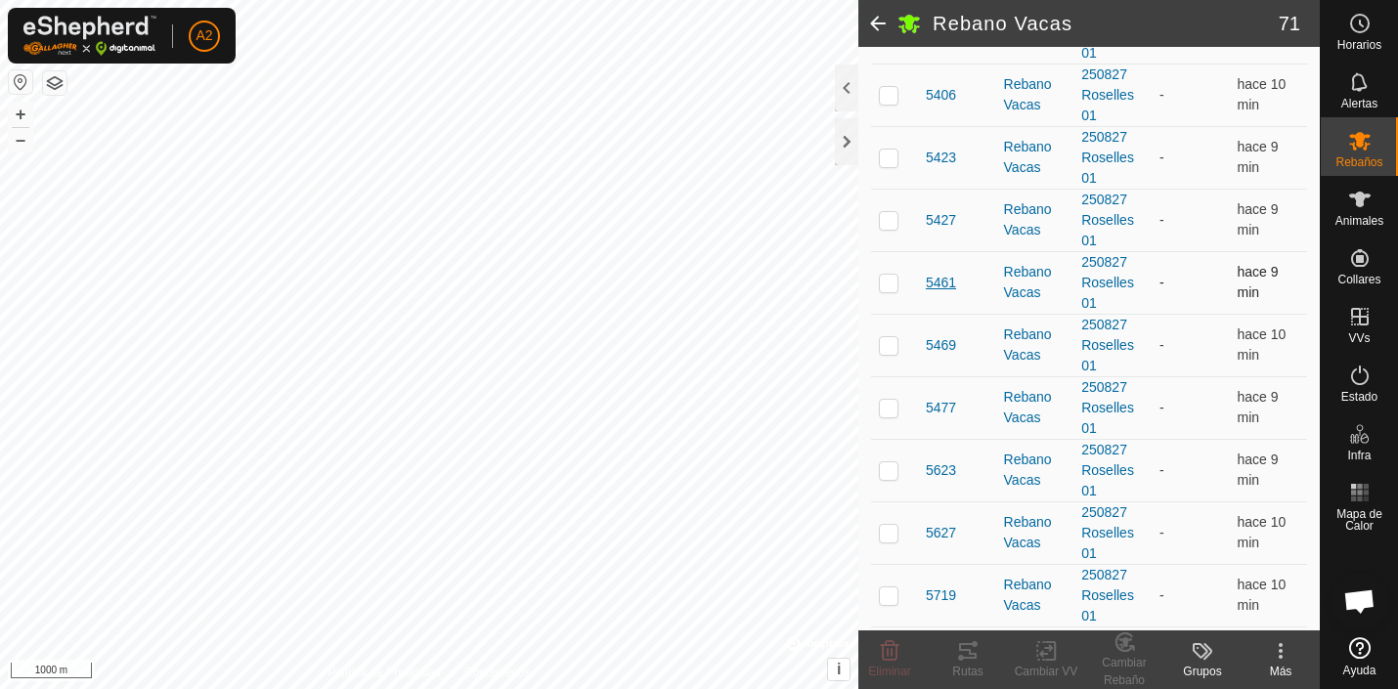
click at [938, 283] on span "5461" at bounding box center [941, 283] width 30 height 21
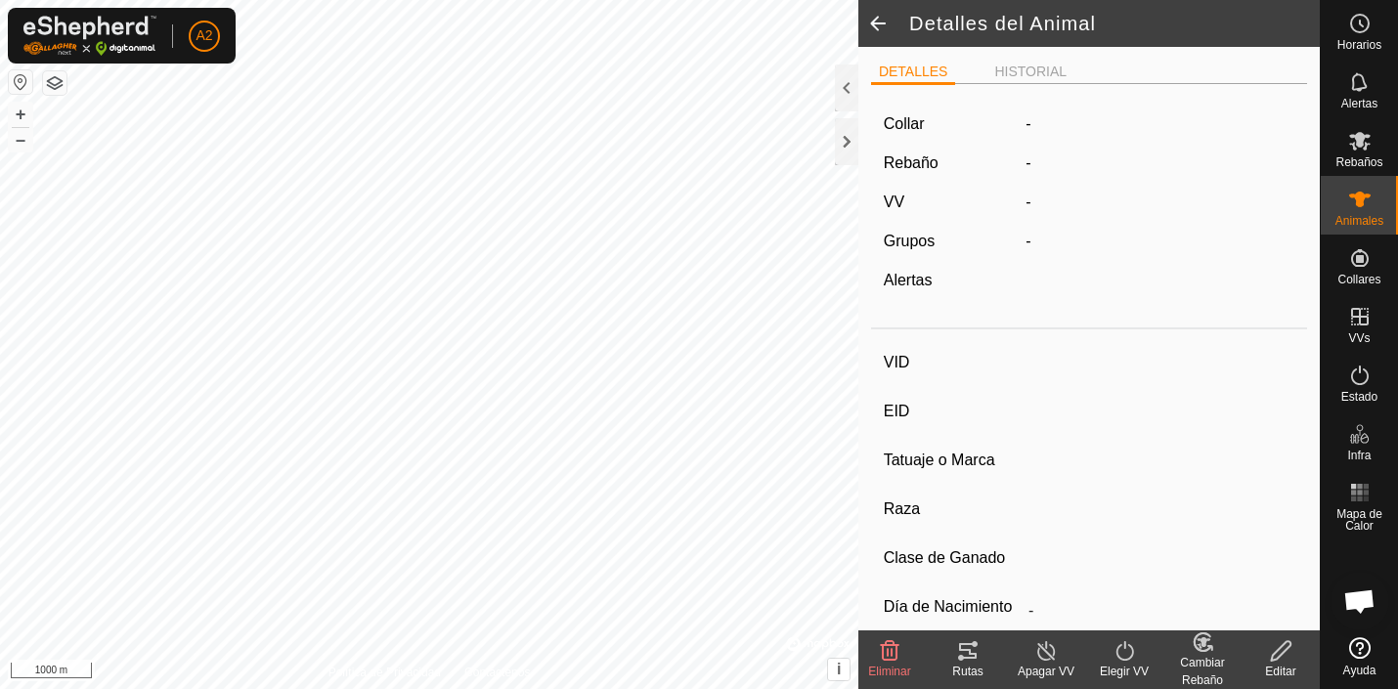
type input "5461"
type input "-"
type input "Aubrac"
type input "-"
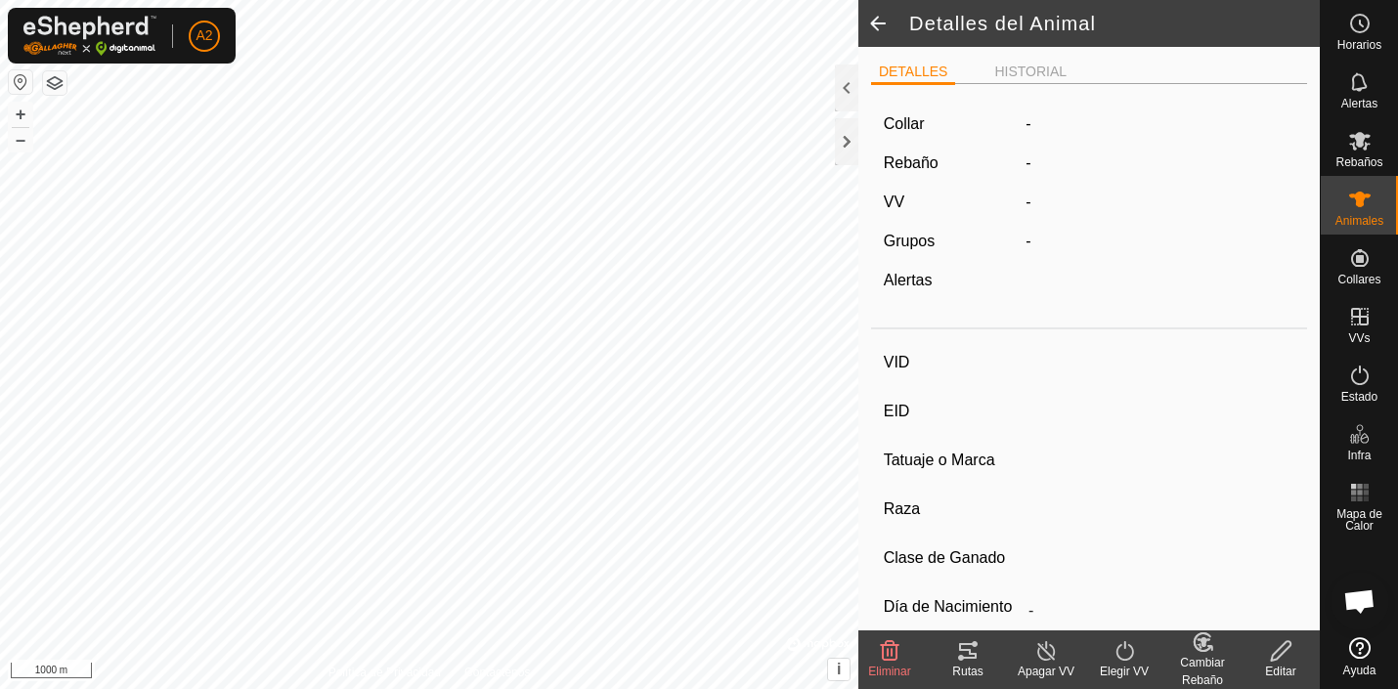
type input "07/2017"
type input "8 years 3 months"
type input "Vacía"
type input "510 kg"
type input "-"
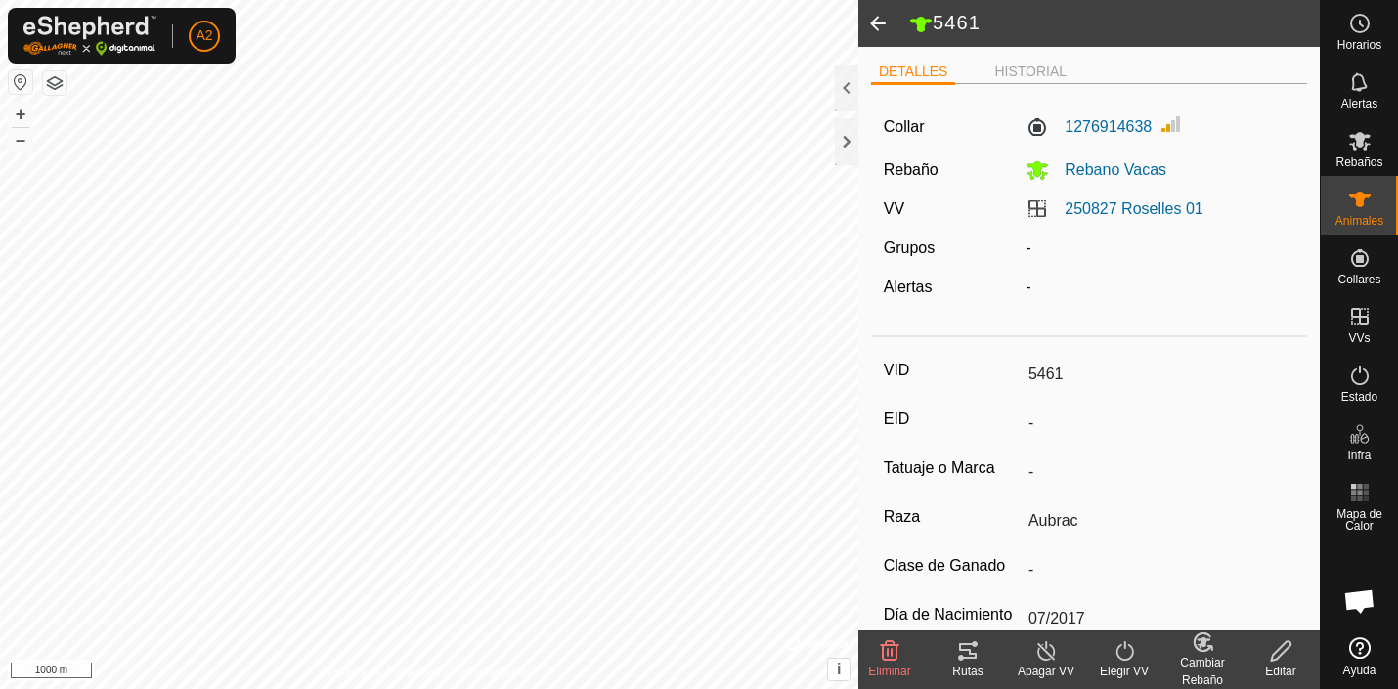
click at [880, 20] on span at bounding box center [877, 23] width 39 height 47
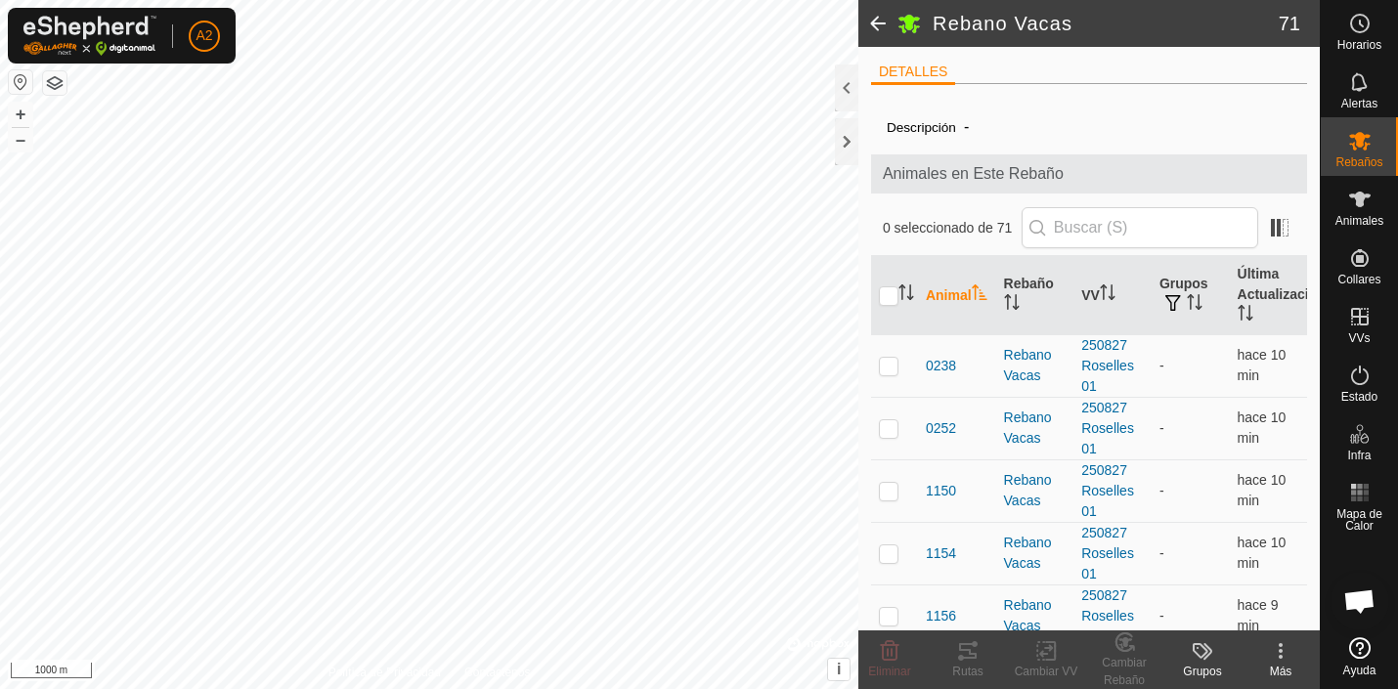
scroll to position [1835, 0]
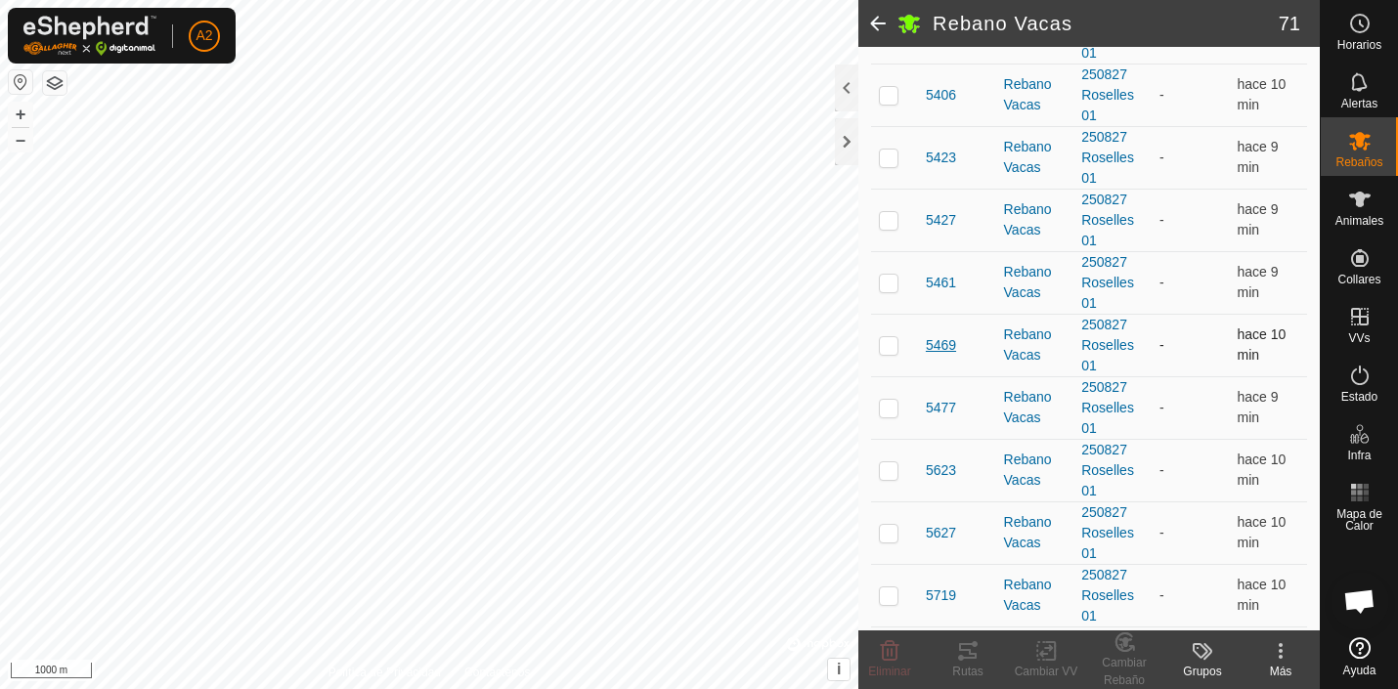
click at [936, 344] on span "5469" at bounding box center [941, 345] width 30 height 21
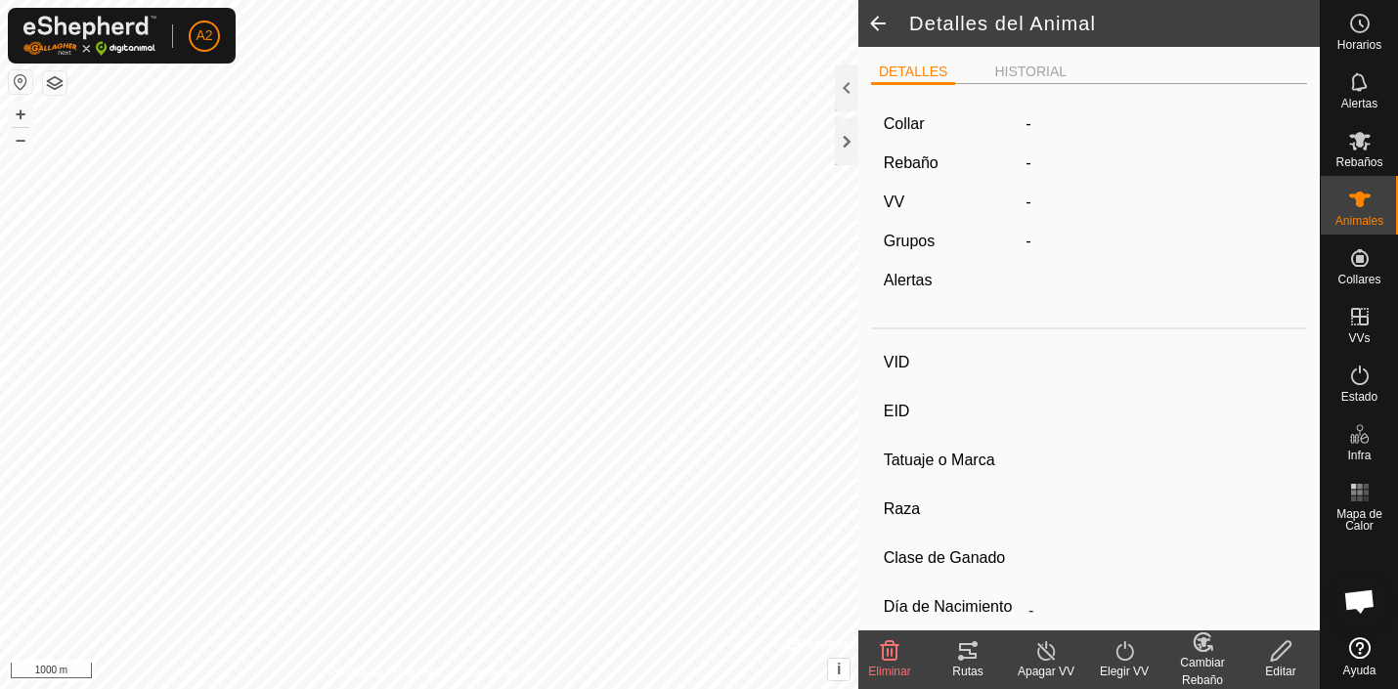
type input "5469"
type input "-"
type input "Aubrac"
type input "-"
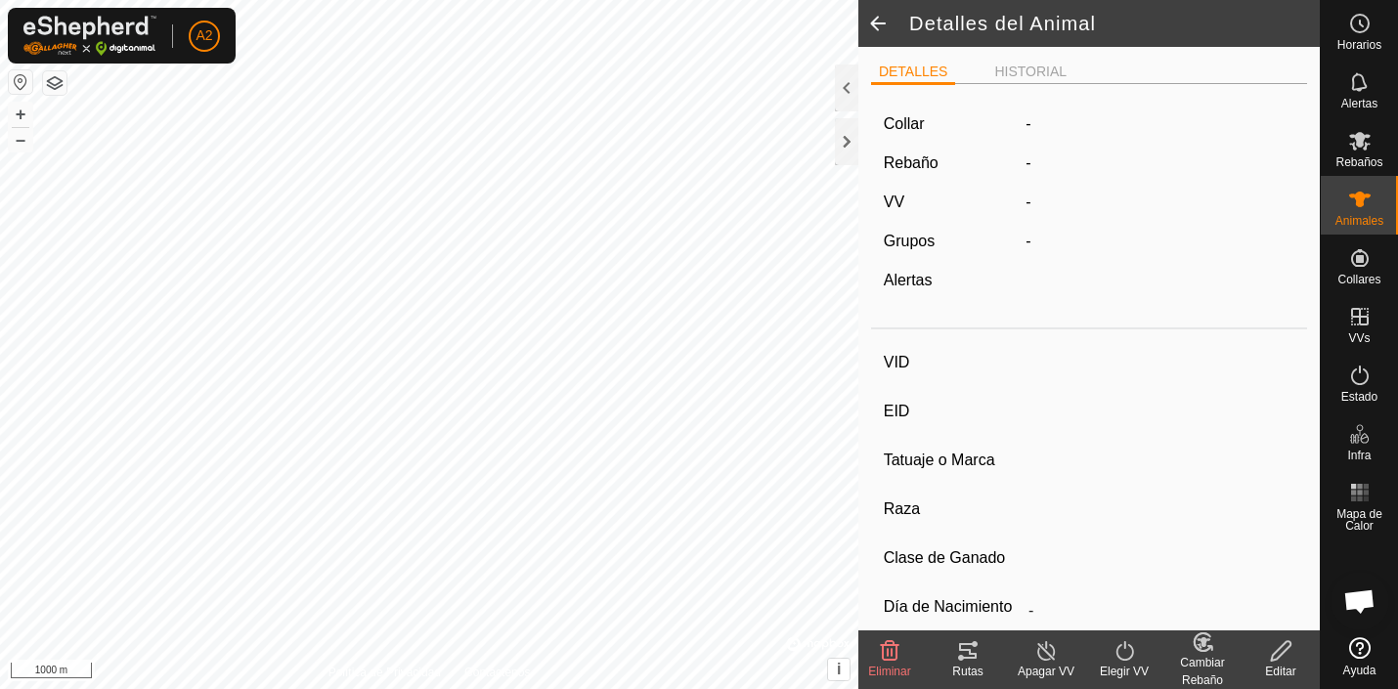
type input "11/2017"
type input "7 years 11 months"
type input "Vacía"
type input "462 kg"
type input "-"
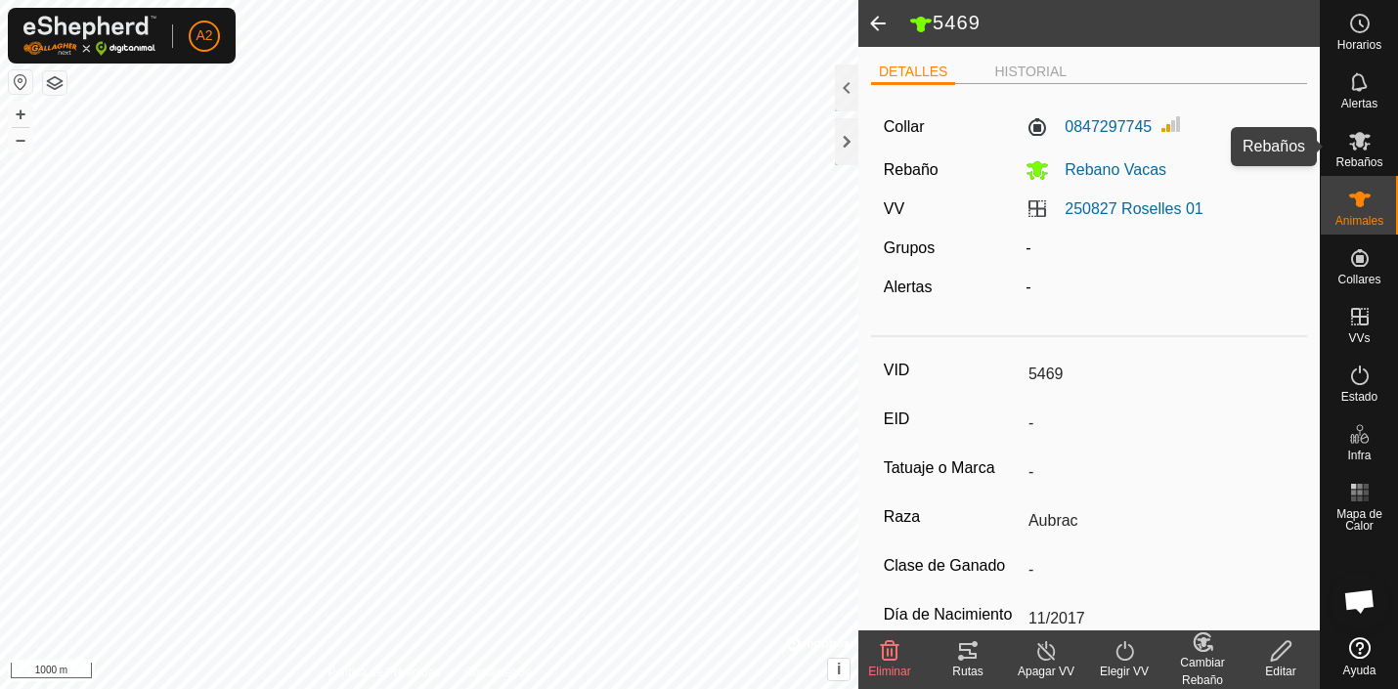
click at [1359, 147] on icon at bounding box center [1360, 141] width 22 height 19
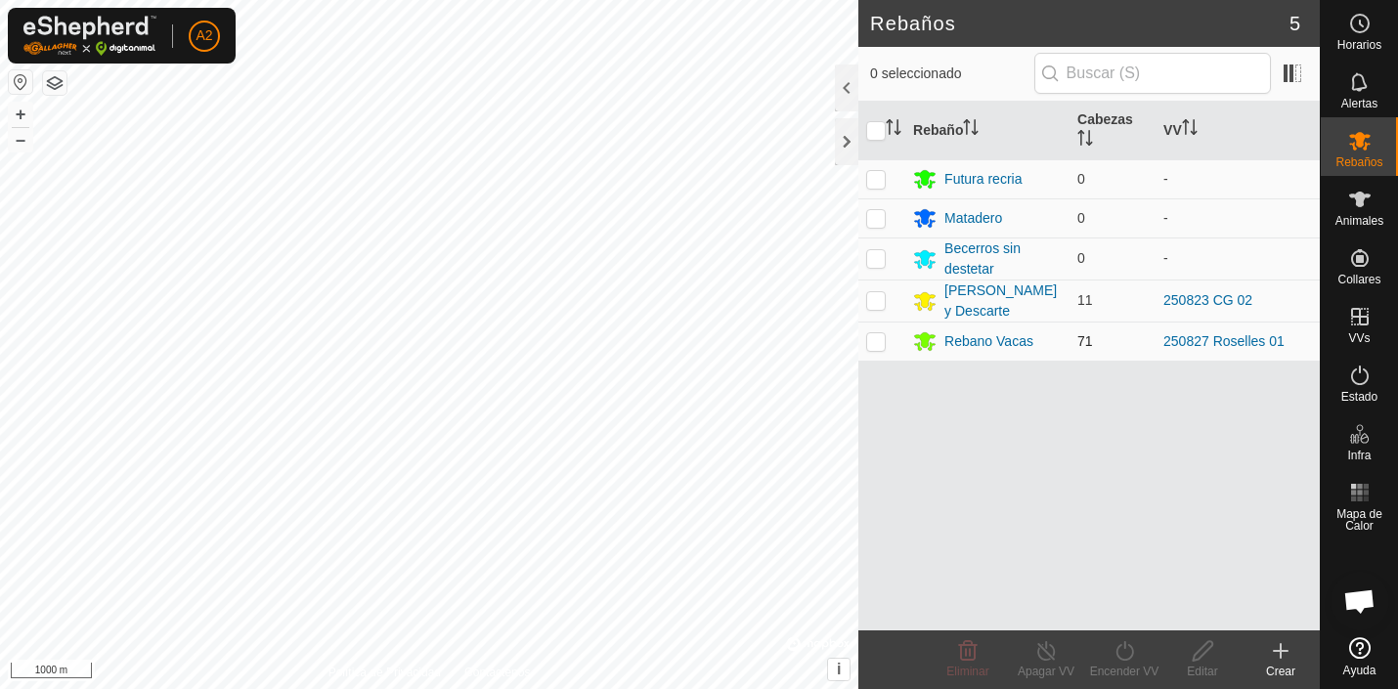
click at [878, 338] on p-checkbox at bounding box center [876, 341] width 20 height 16
checkbox input "true"
click at [952, 337] on div "Rebano Vacas" at bounding box center [988, 341] width 89 height 21
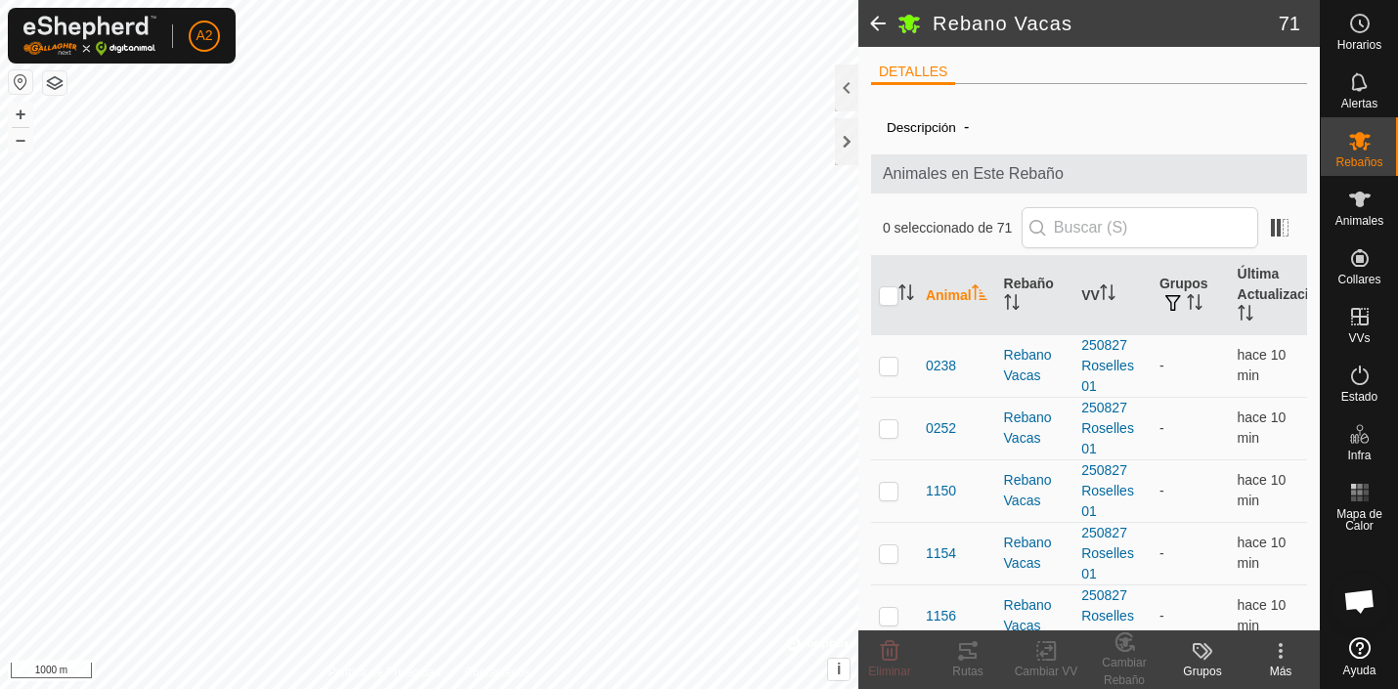
scroll to position [1835, 0]
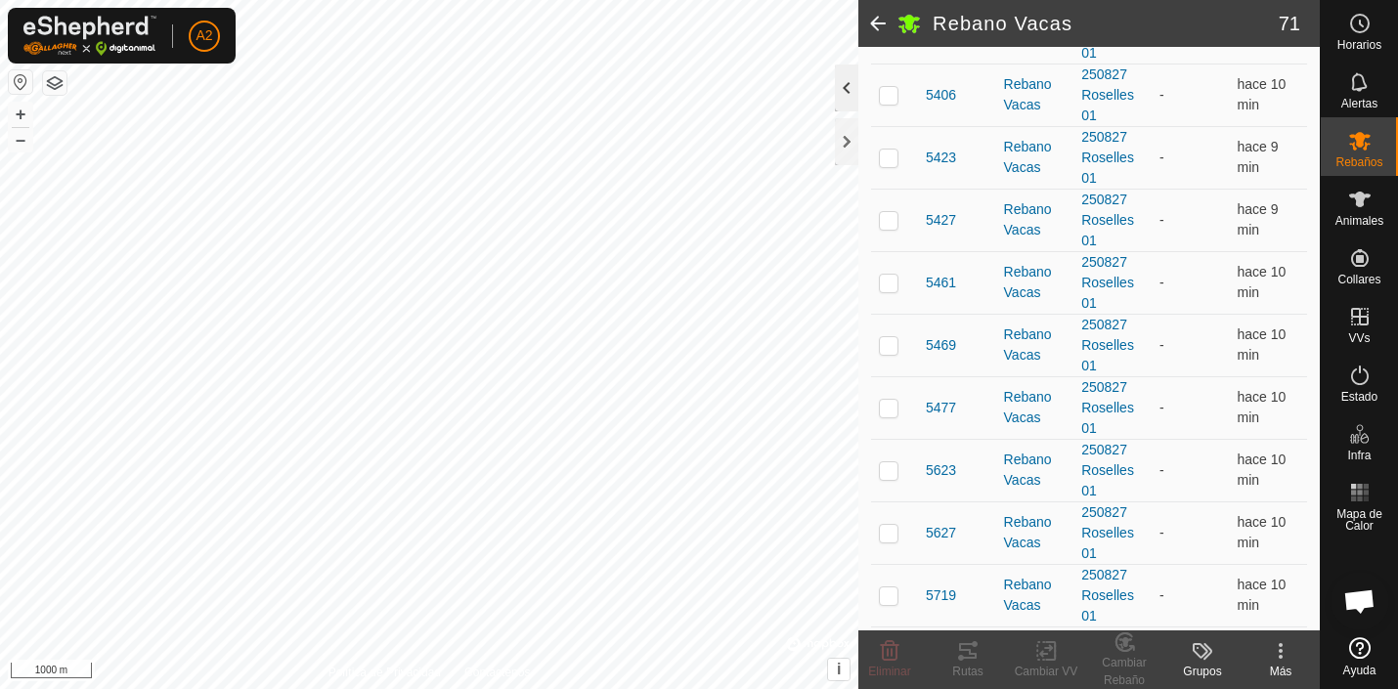
click at [849, 84] on div at bounding box center [846, 88] width 23 height 47
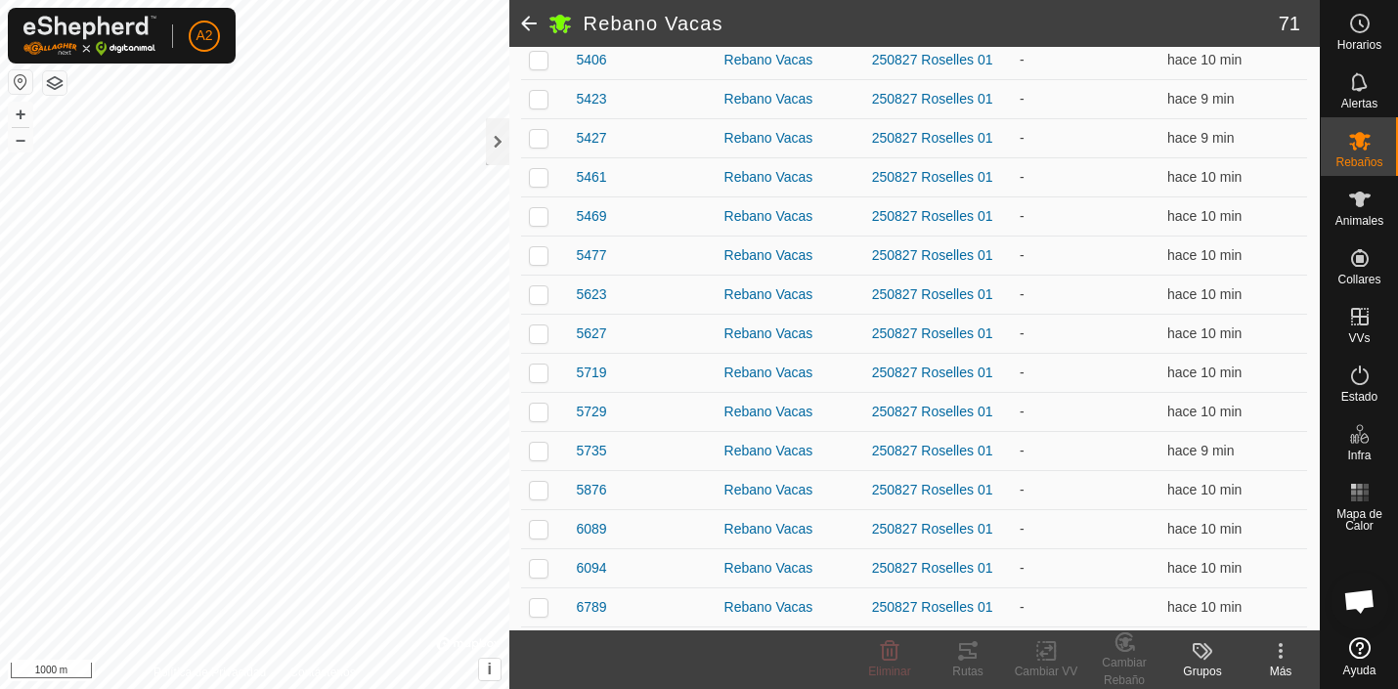
click at [1206, 647] on icon at bounding box center [1202, 650] width 23 height 23
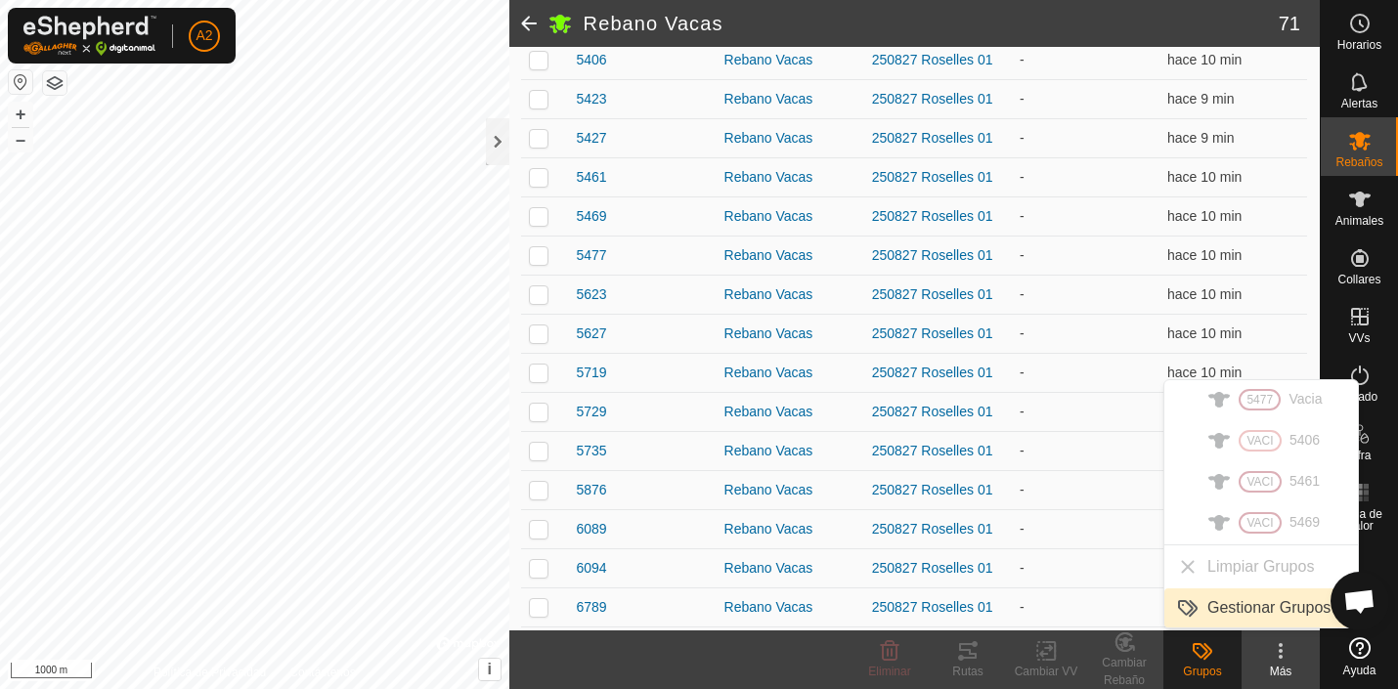
click at [1230, 606] on link "Gestionar Grupos" at bounding box center [1261, 607] width 194 height 39
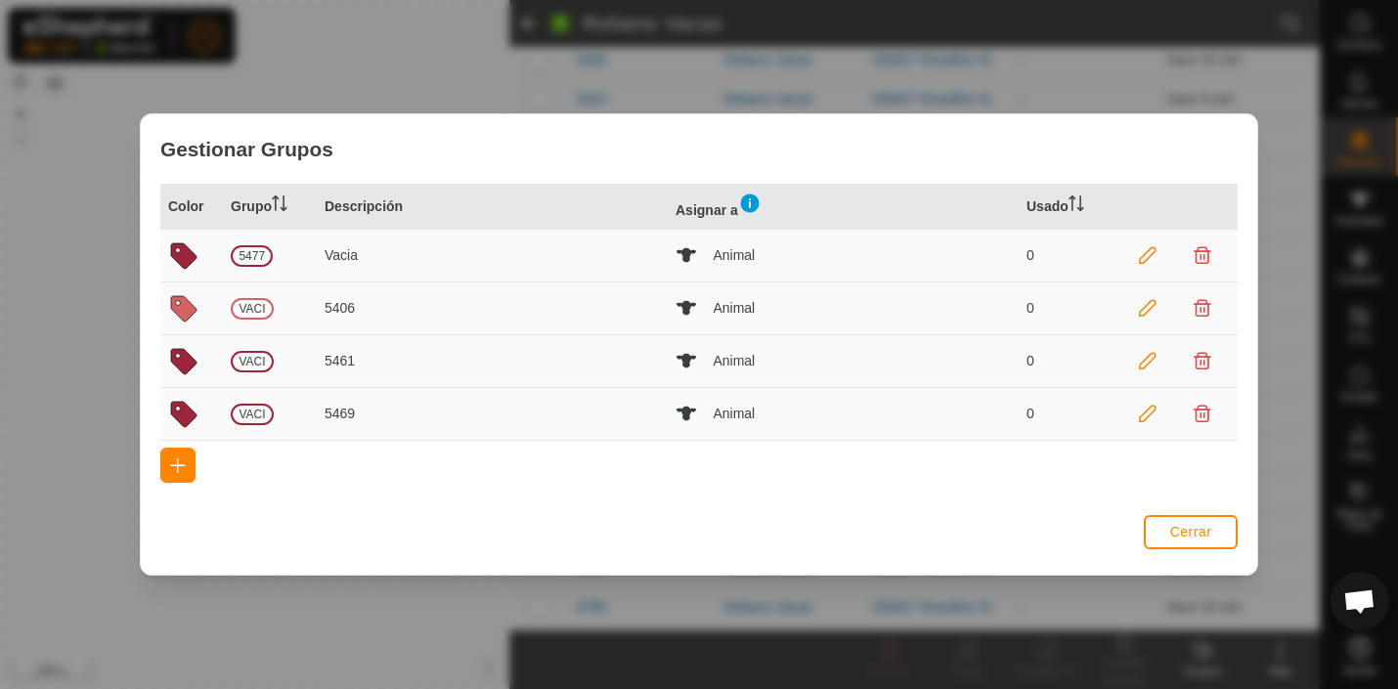
click at [1153, 253] on icon at bounding box center [1148, 256] width 18 height 18
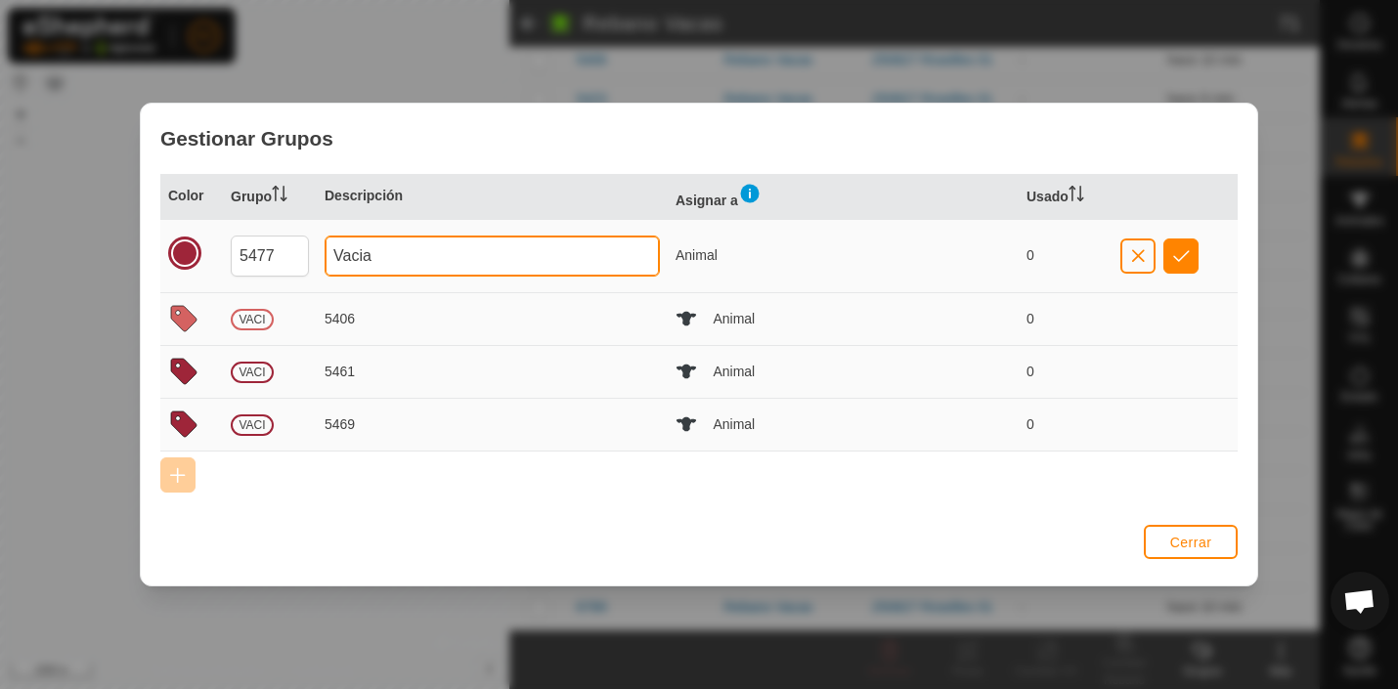
drag, startPoint x: 385, startPoint y: 254, endPoint x: 318, endPoint y: 253, distance: 67.5
click at [325, 253] on input "Vacia" at bounding box center [492, 256] width 335 height 41
type input "5477"
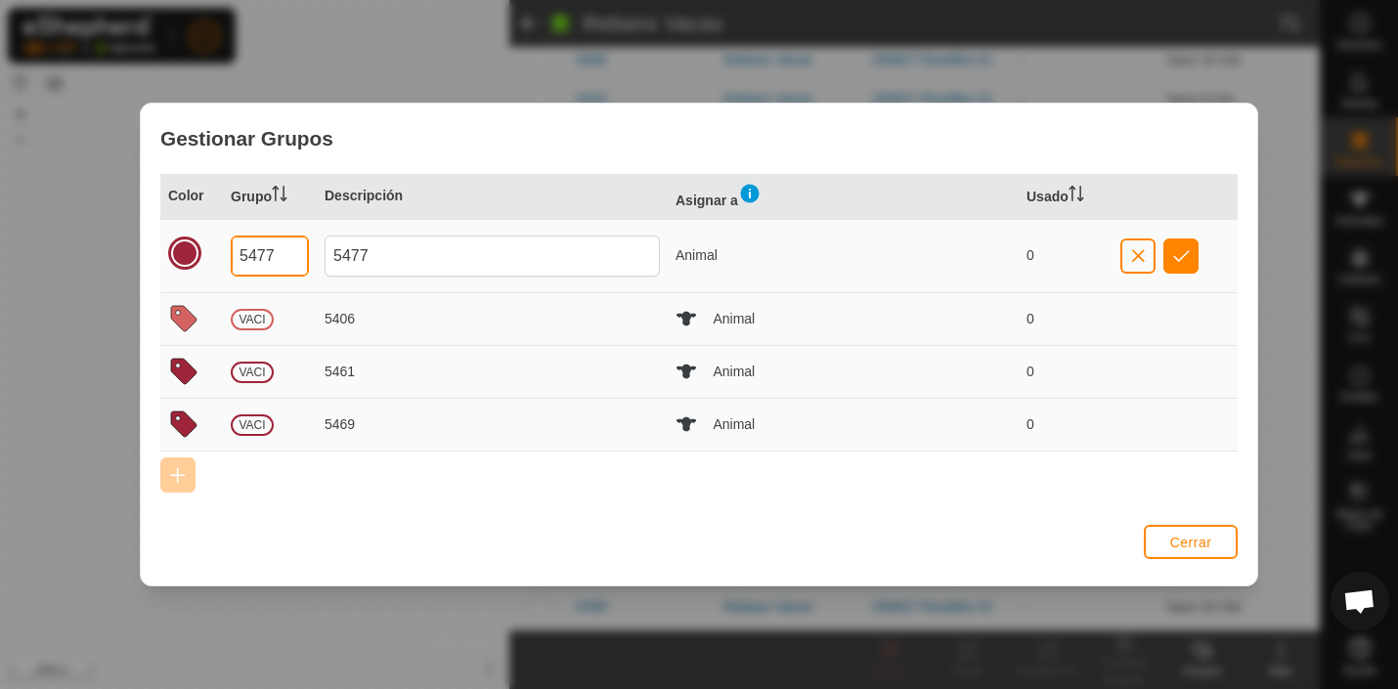
drag, startPoint x: 284, startPoint y: 252, endPoint x: 217, endPoint y: 253, distance: 67.5
click at [231, 253] on input "5477" at bounding box center [270, 256] width 78 height 41
type input "VACI"
click at [1182, 244] on button "button" at bounding box center [1180, 256] width 35 height 35
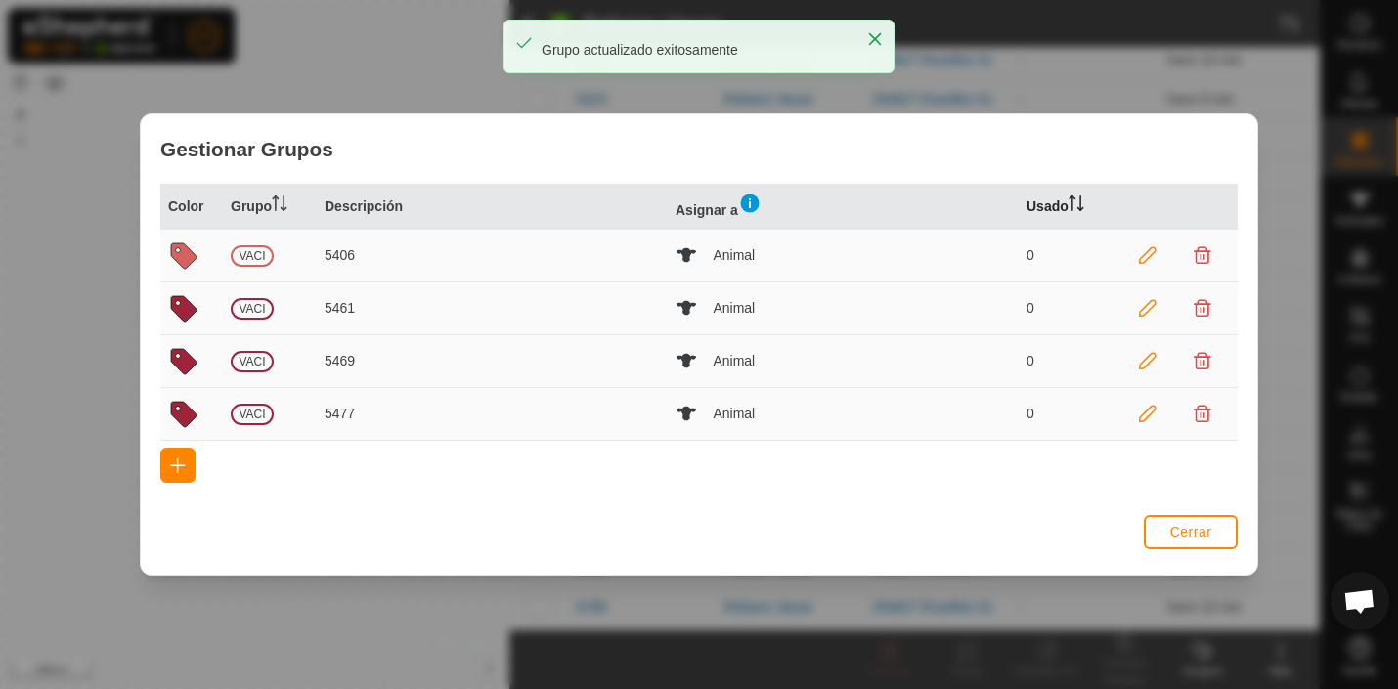
click at [1073, 196] on icon at bounding box center [1076, 204] width 16 height 16
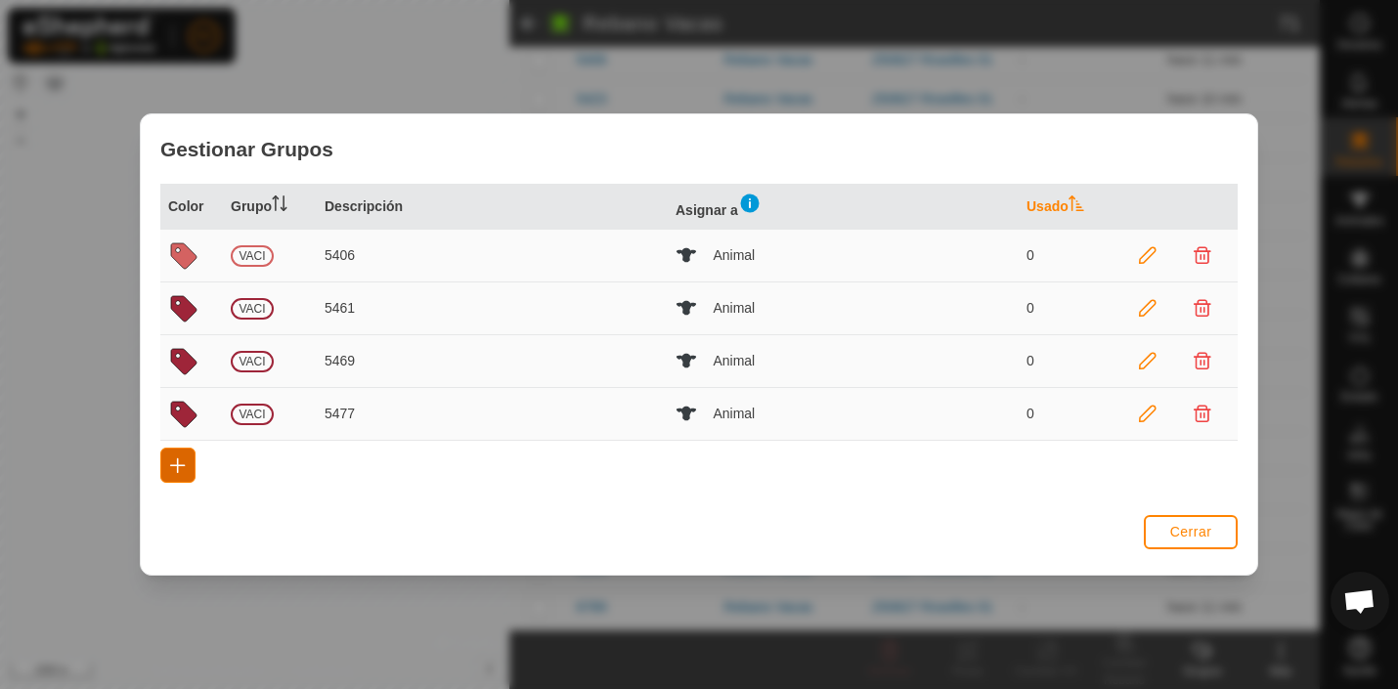
click at [175, 462] on span "button" at bounding box center [178, 465] width 16 height 16
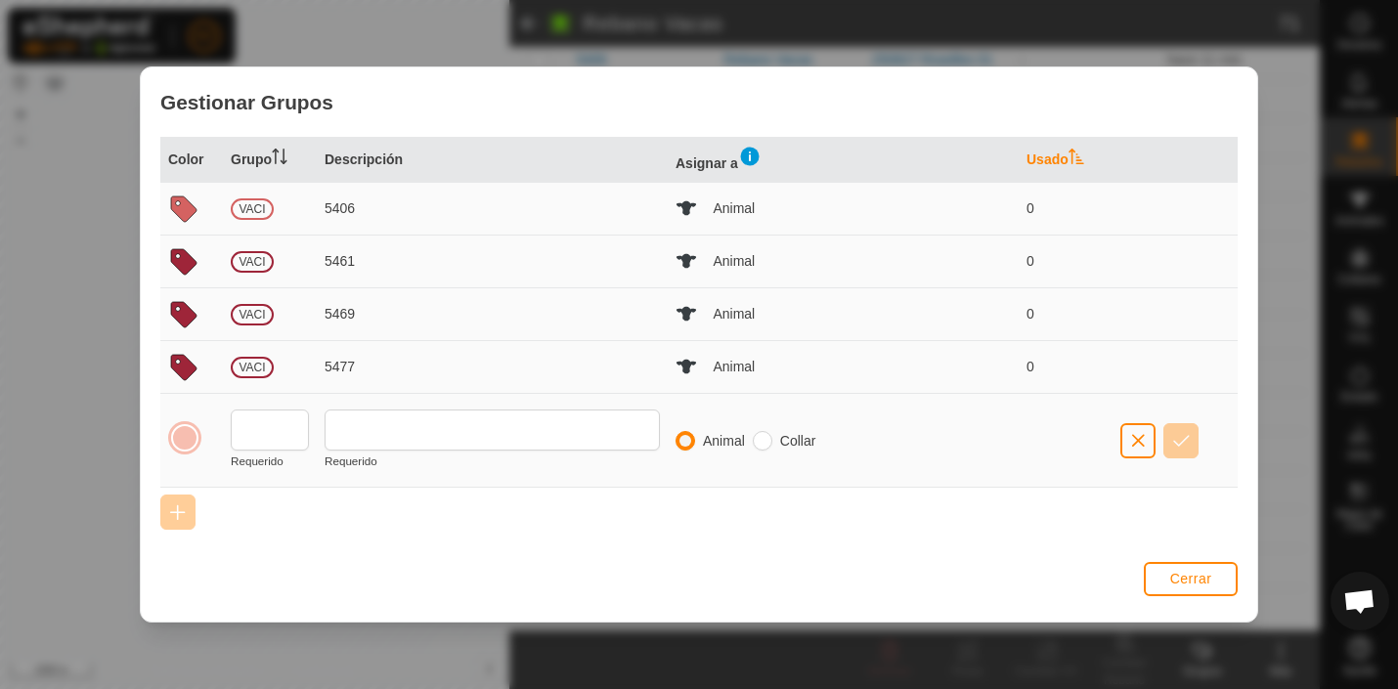
click at [193, 440] on div at bounding box center [184, 437] width 27 height 27
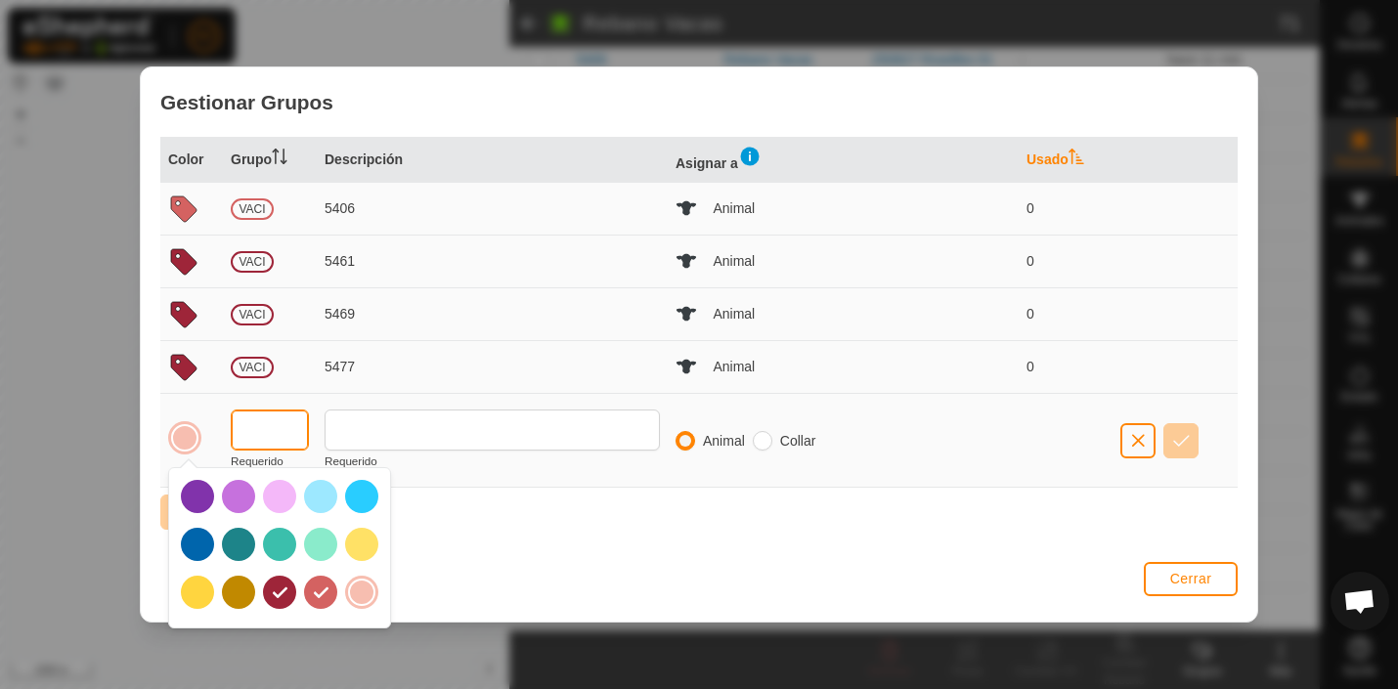
click at [289, 433] on input "text" at bounding box center [270, 430] width 78 height 41
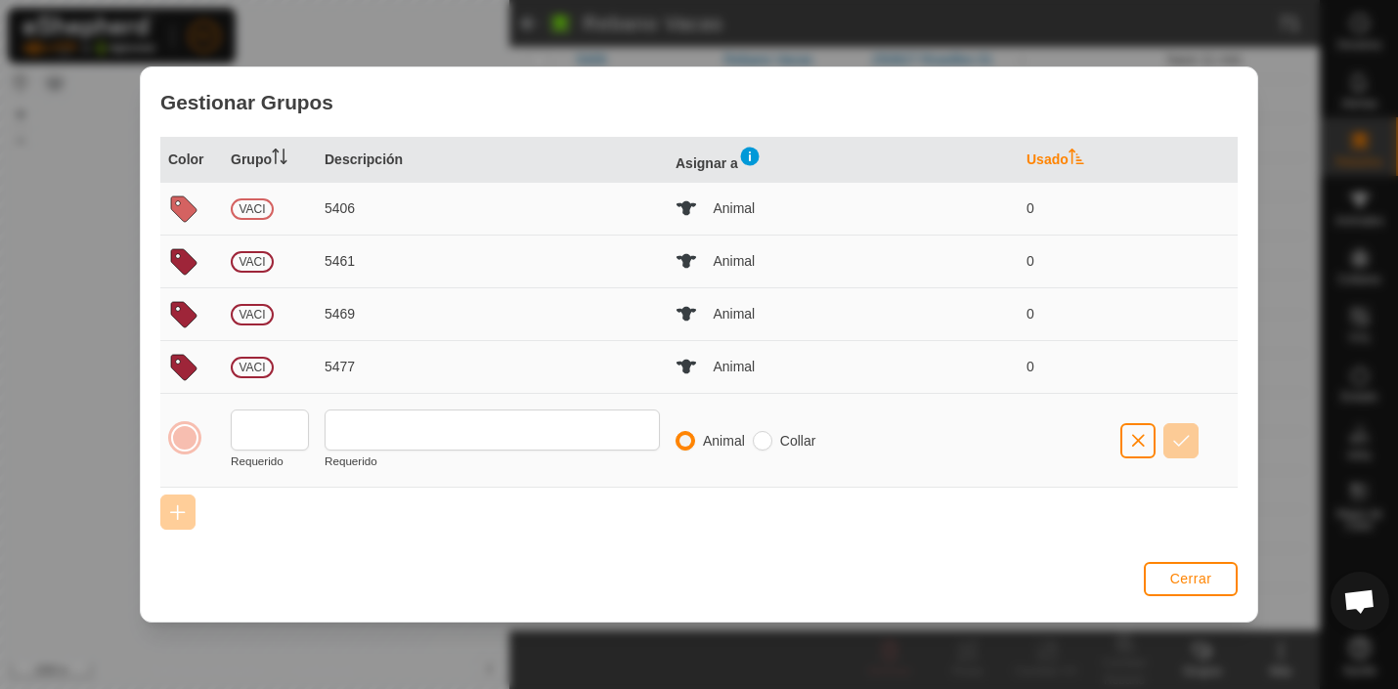
click at [190, 440] on div at bounding box center [184, 437] width 27 height 27
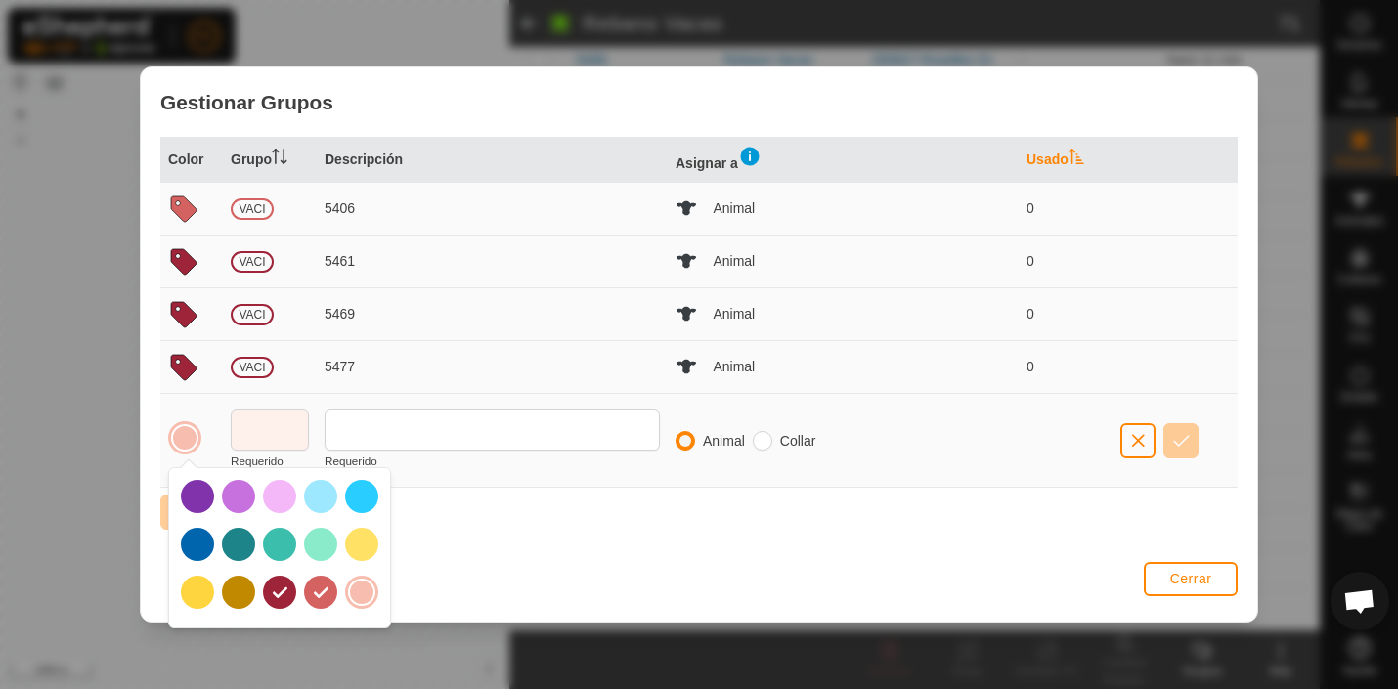
click at [279, 594] on div at bounding box center [279, 592] width 33 height 33
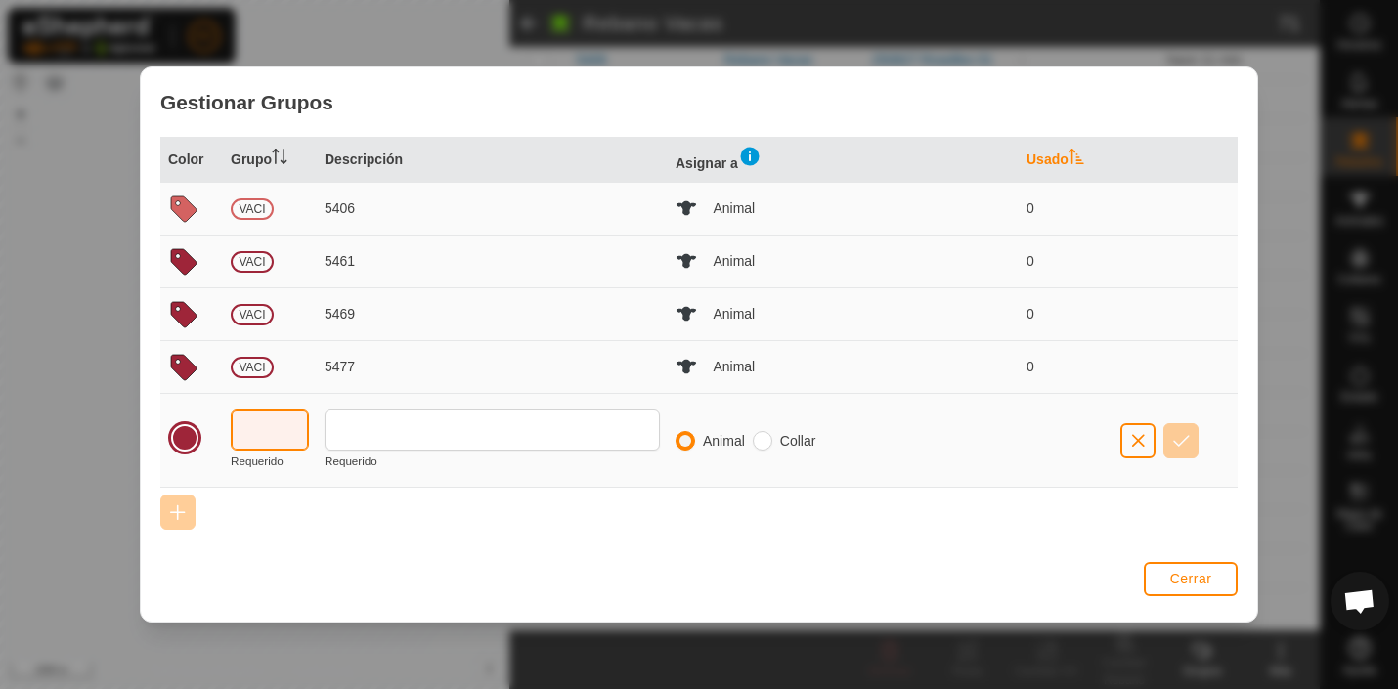
click at [290, 433] on input "text" at bounding box center [270, 430] width 78 height 41
type input "VACI"
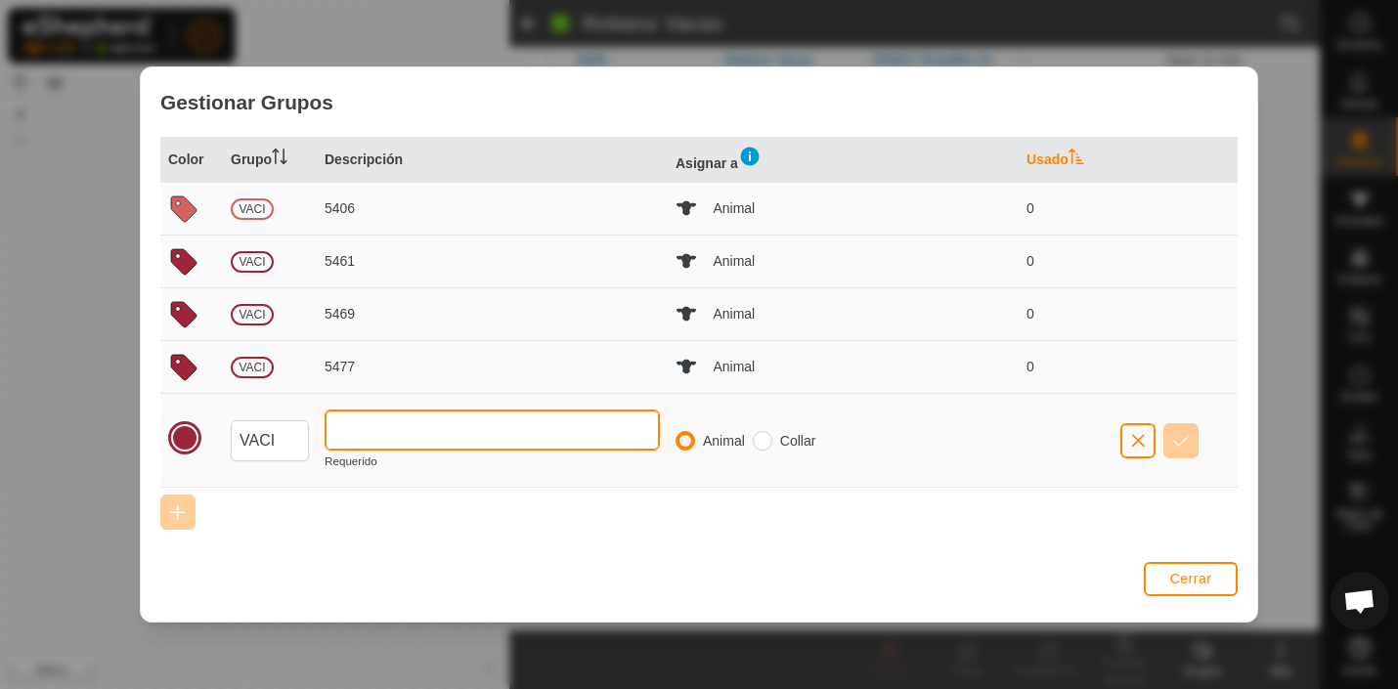
click at [390, 422] on input "text" at bounding box center [492, 430] width 335 height 41
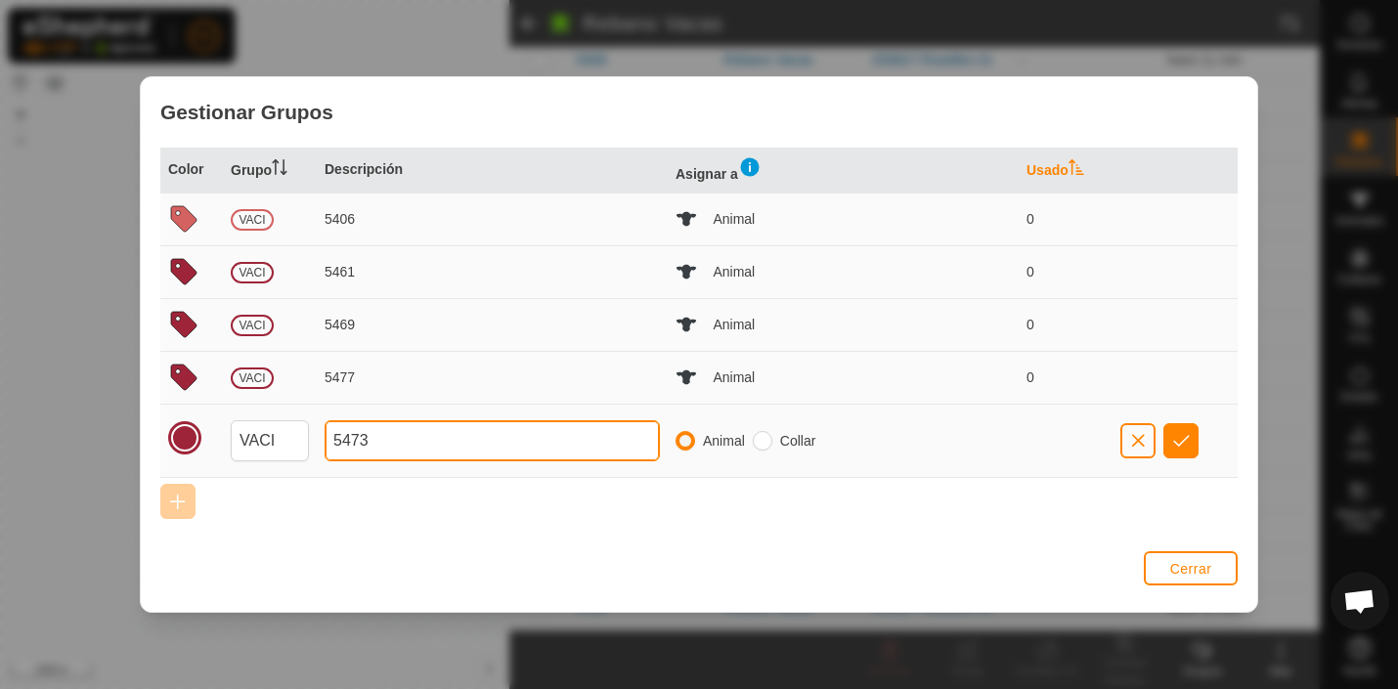
type input "5473"
click at [1178, 444] on span "button" at bounding box center [1181, 441] width 17 height 16
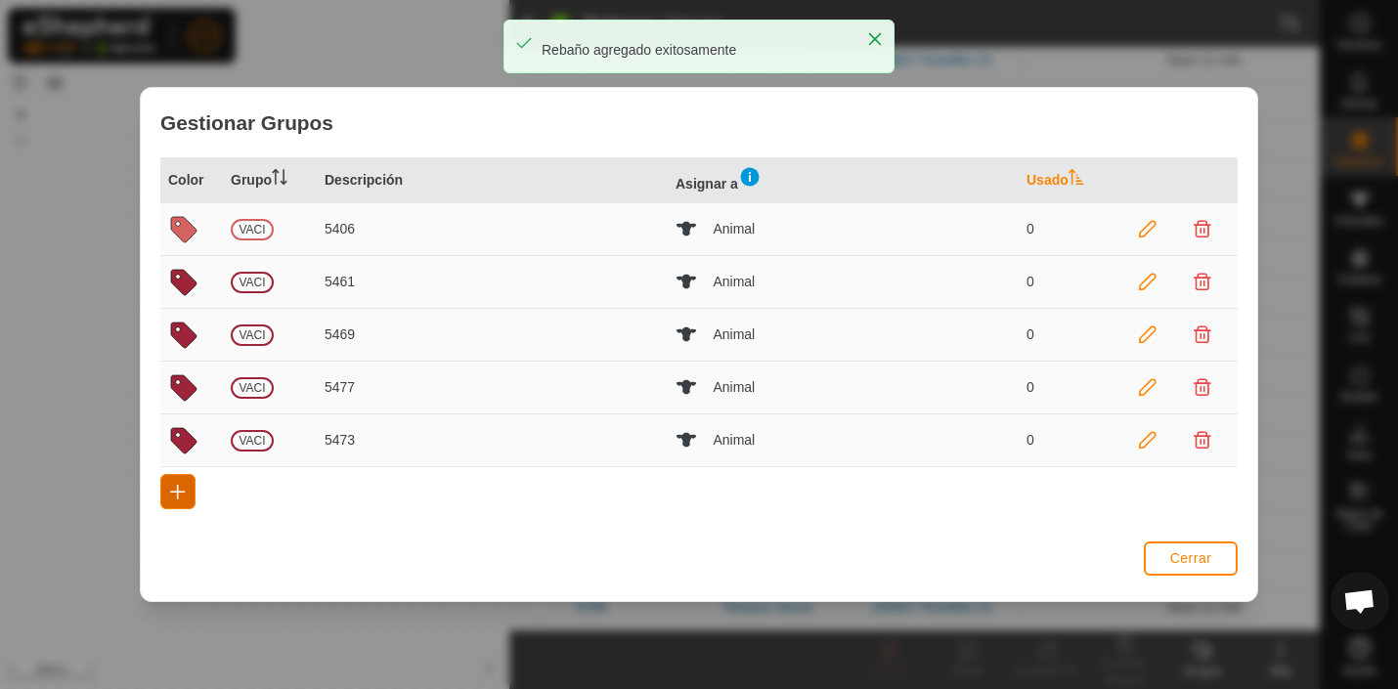
click at [180, 486] on span "button" at bounding box center [178, 492] width 16 height 16
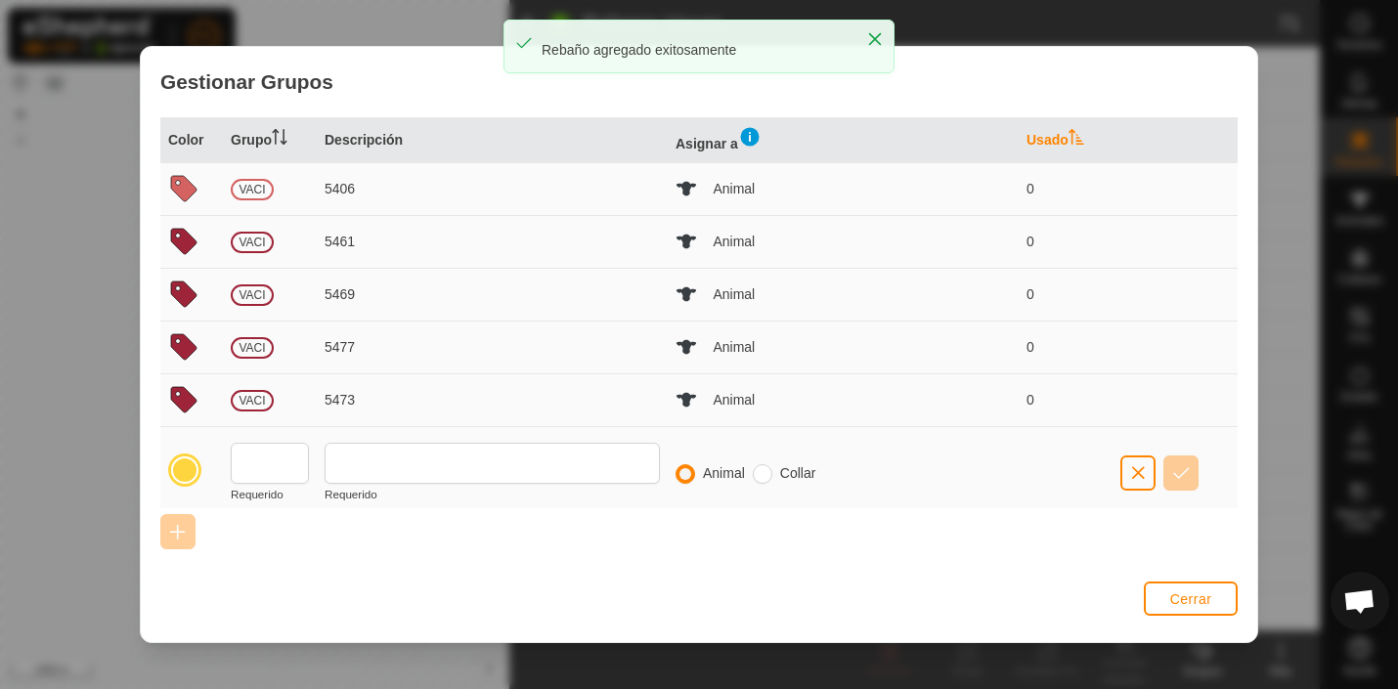
scroll to position [14, 0]
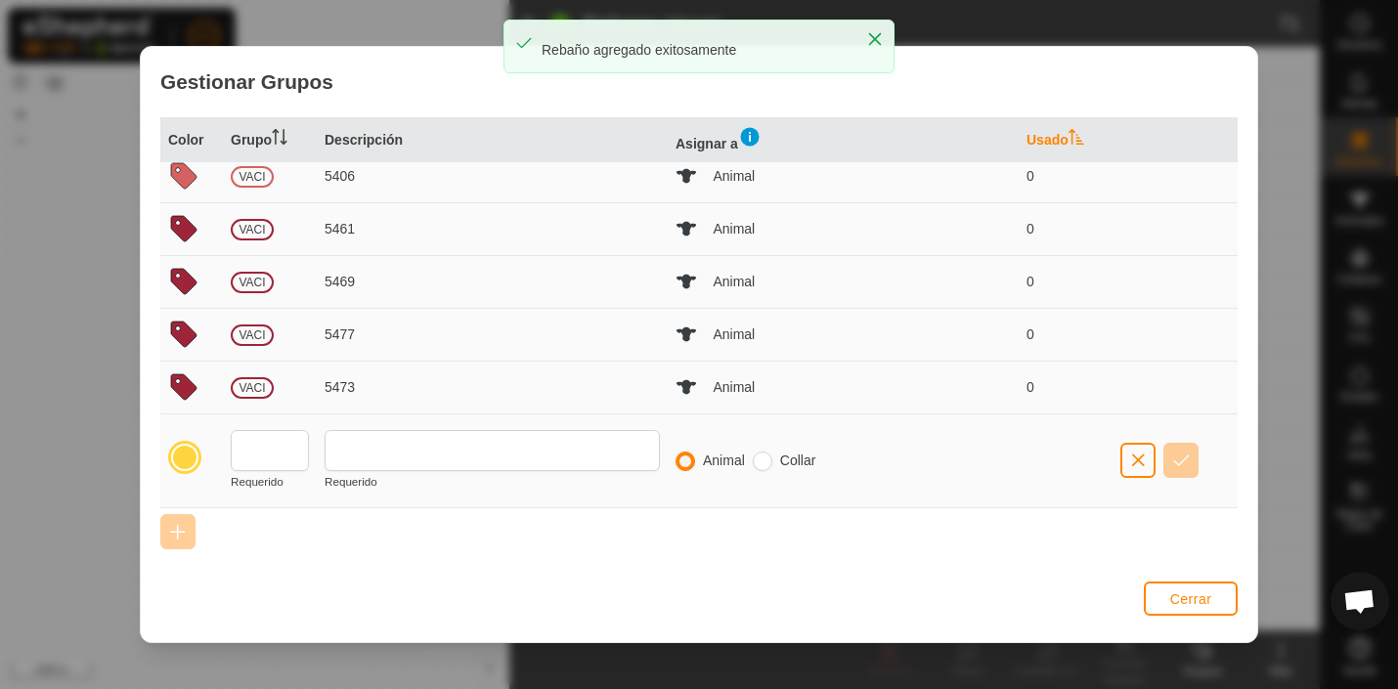
click at [190, 458] on div at bounding box center [184, 457] width 27 height 27
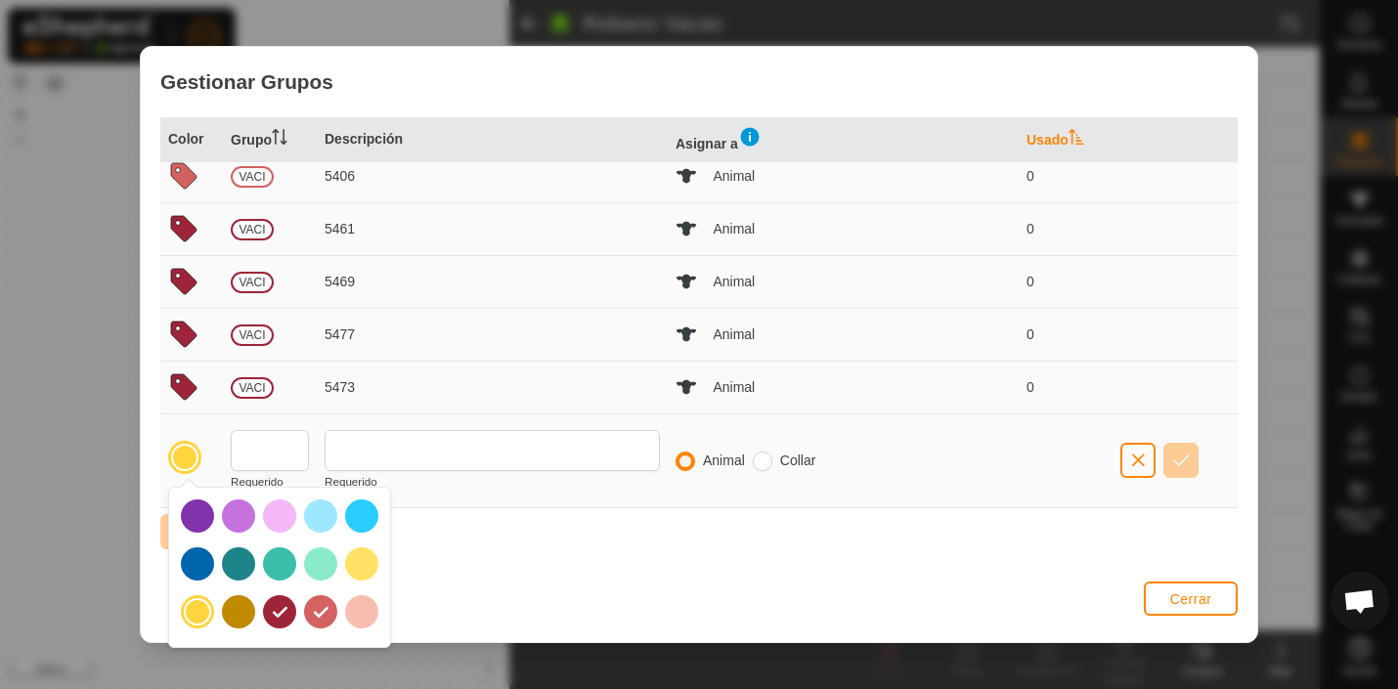
click at [285, 614] on div at bounding box center [279, 611] width 33 height 33
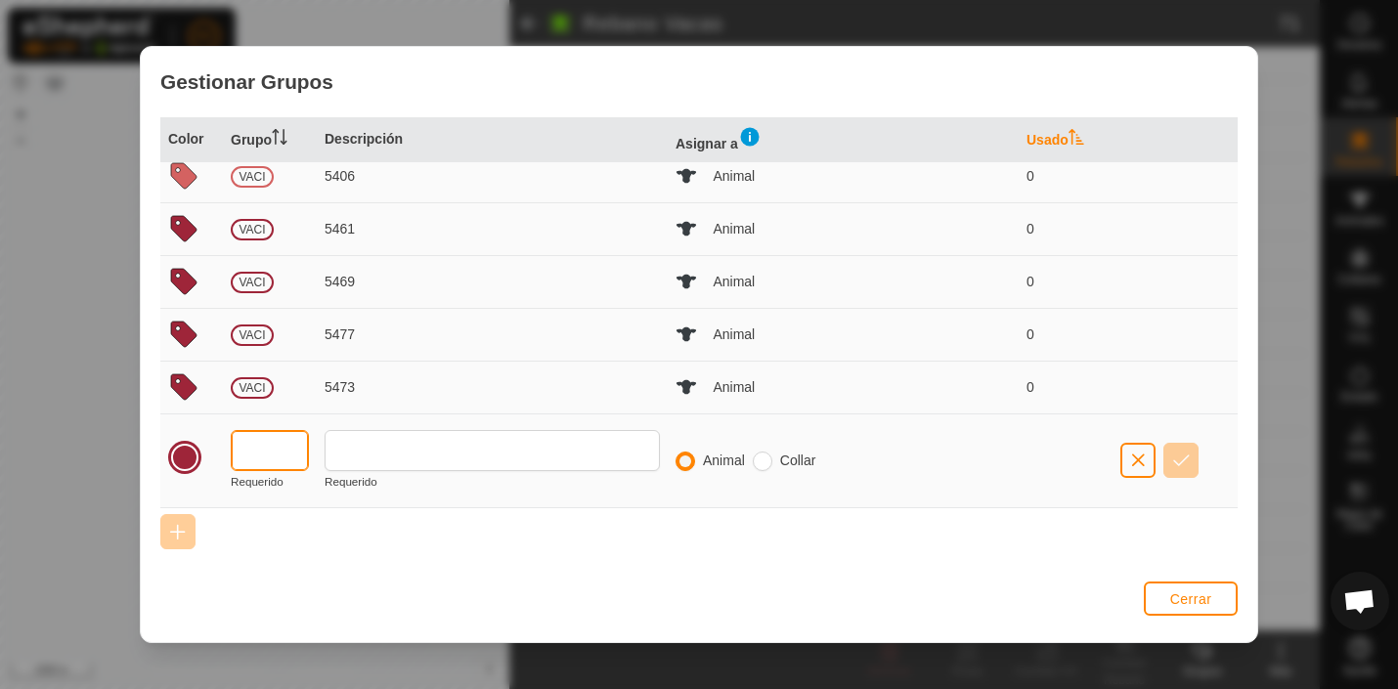
click at [268, 456] on input "text" at bounding box center [270, 450] width 78 height 41
type input "VACI"
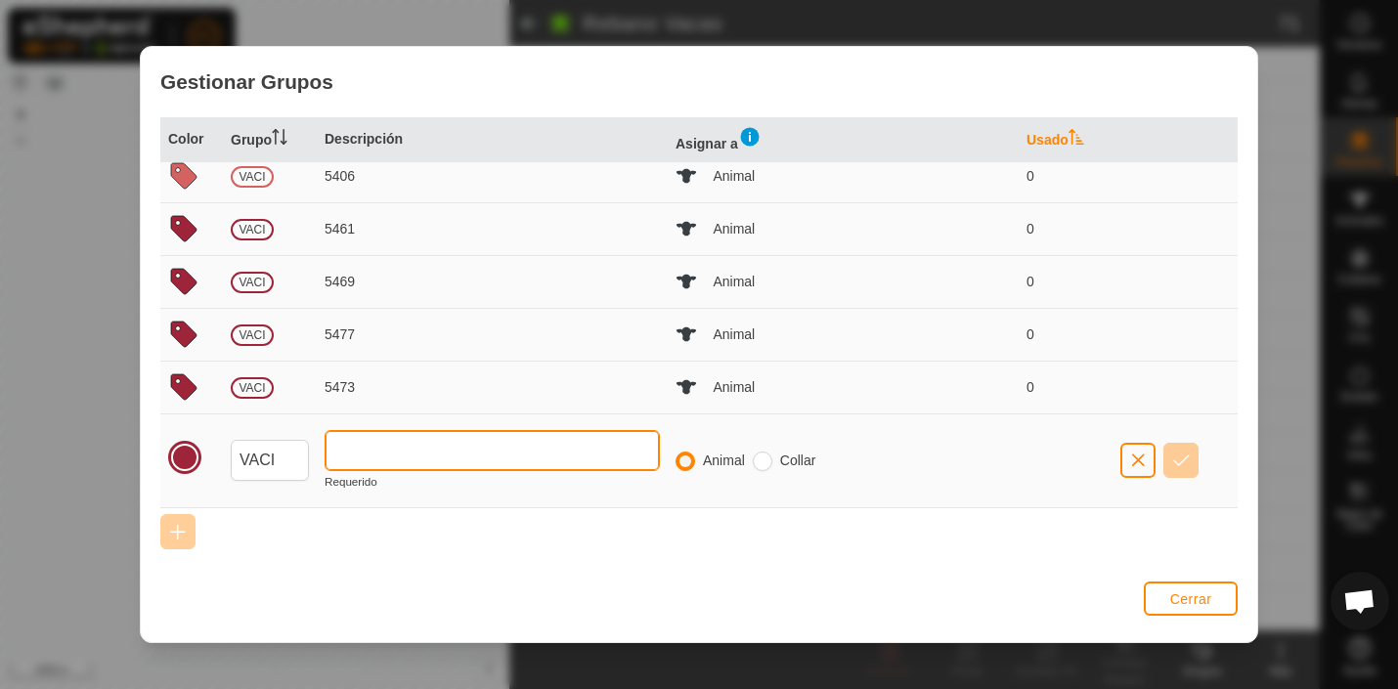
click at [388, 450] on input "text" at bounding box center [492, 450] width 335 height 41
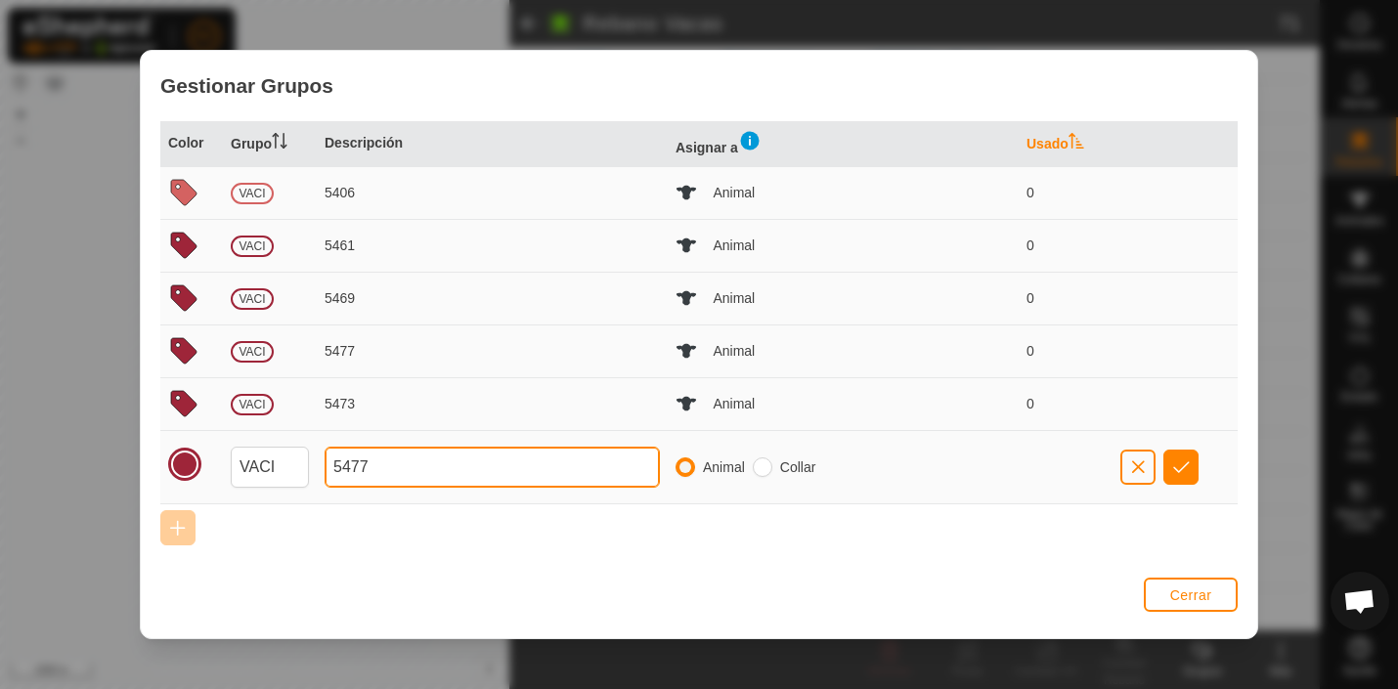
type input "5477"
click at [1180, 468] on span "button" at bounding box center [1181, 467] width 17 height 16
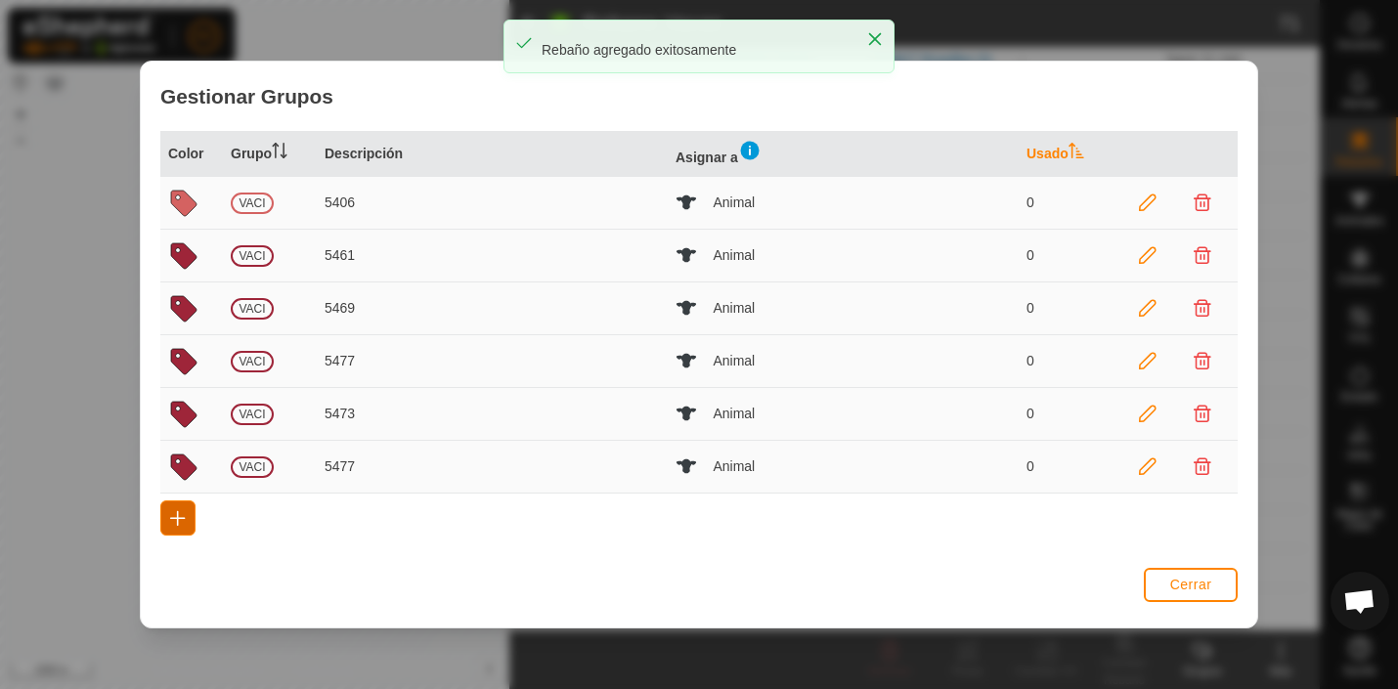
click at [179, 514] on span "button" at bounding box center [178, 518] width 16 height 16
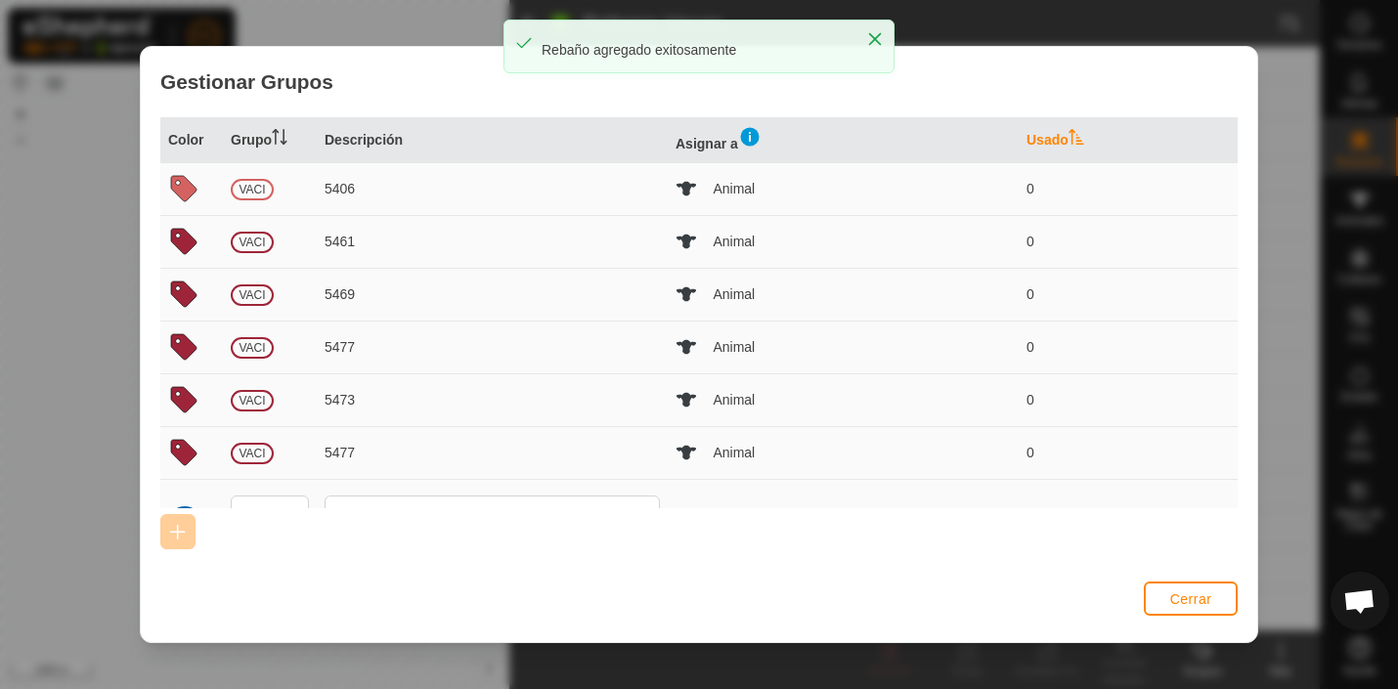
scroll to position [66, 0]
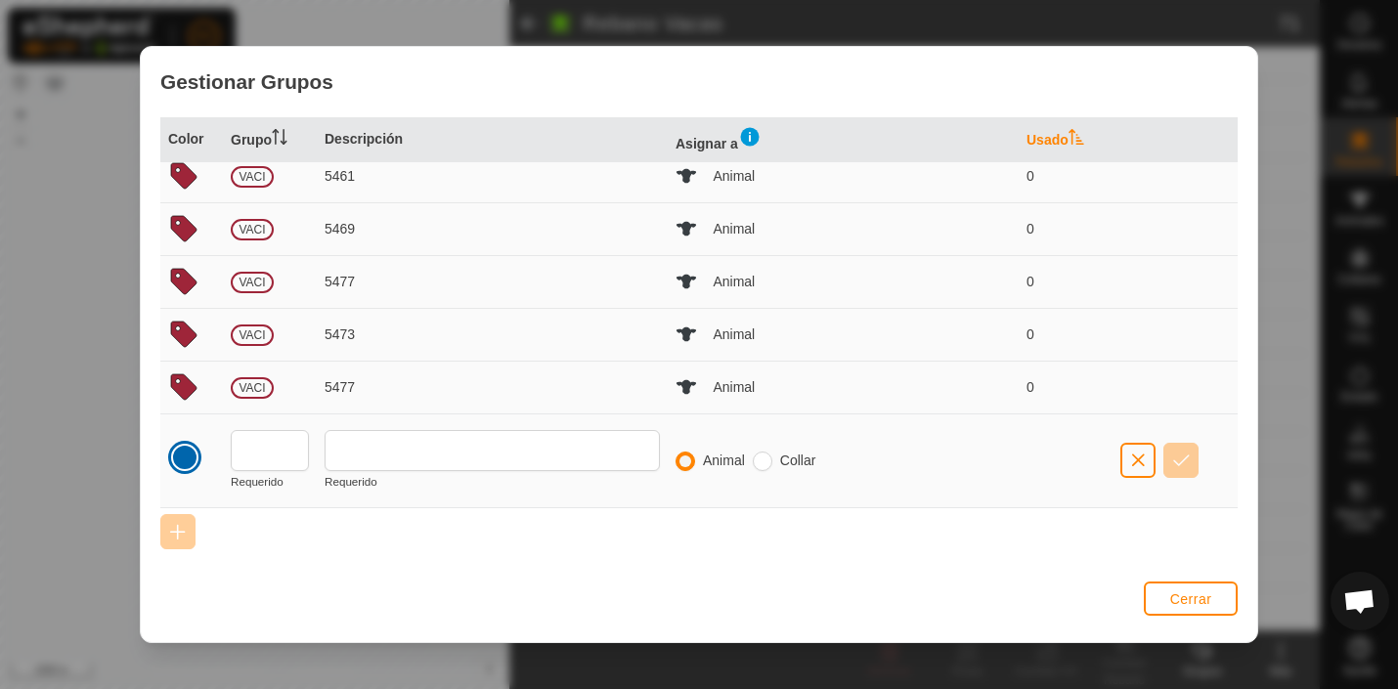
click at [190, 457] on div at bounding box center [184, 457] width 27 height 27
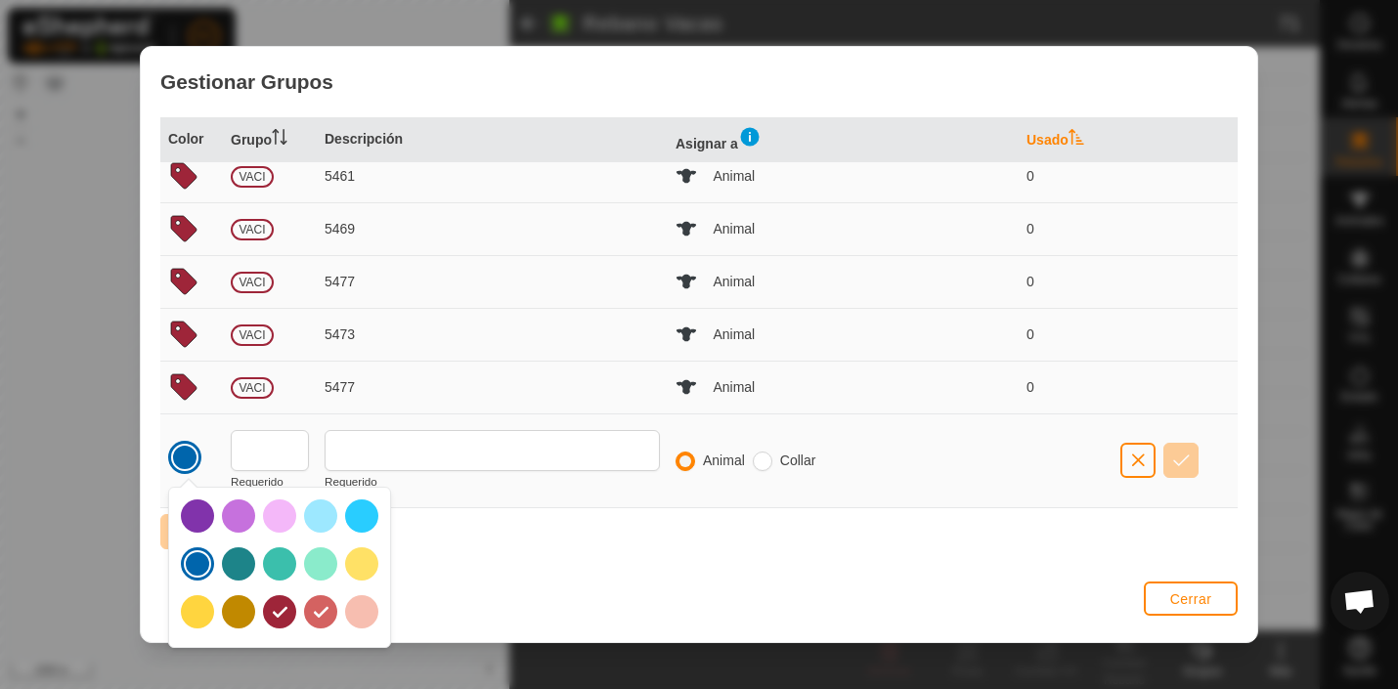
click at [285, 618] on div at bounding box center [279, 611] width 33 height 33
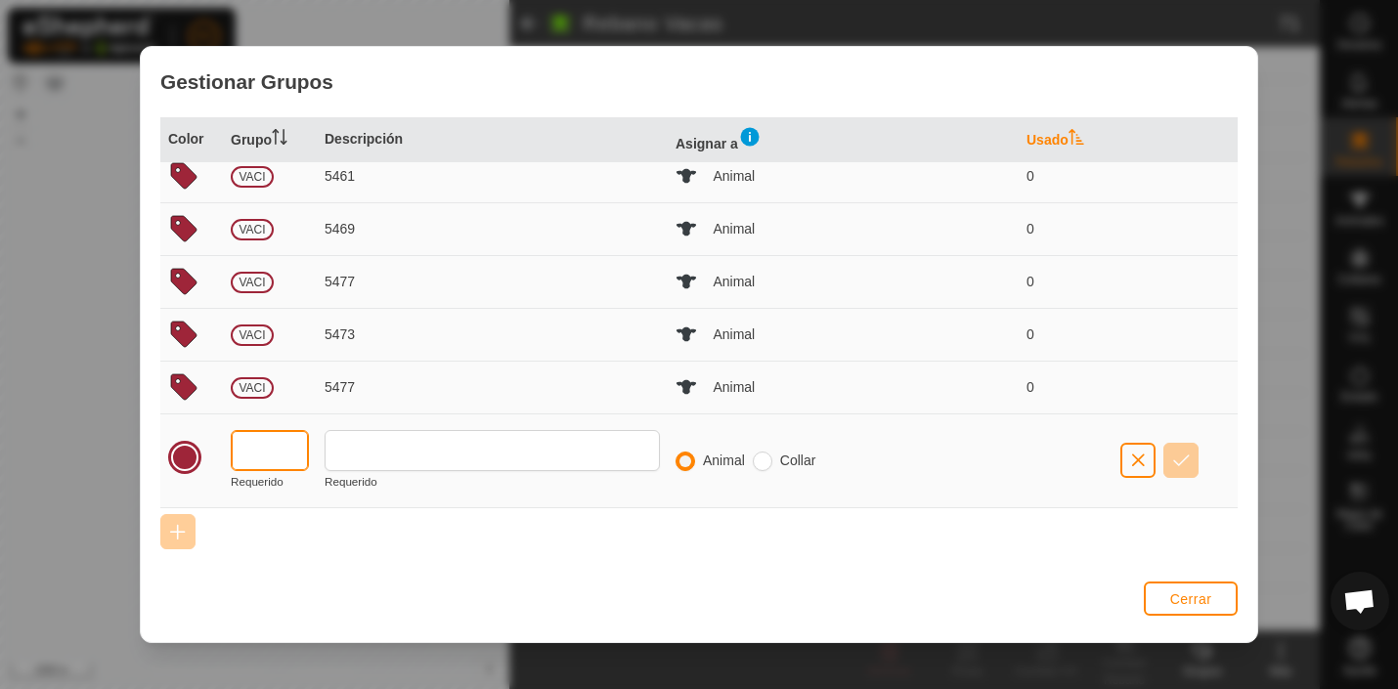
click at [294, 452] on input "text" at bounding box center [270, 450] width 78 height 41
type input "VACI"
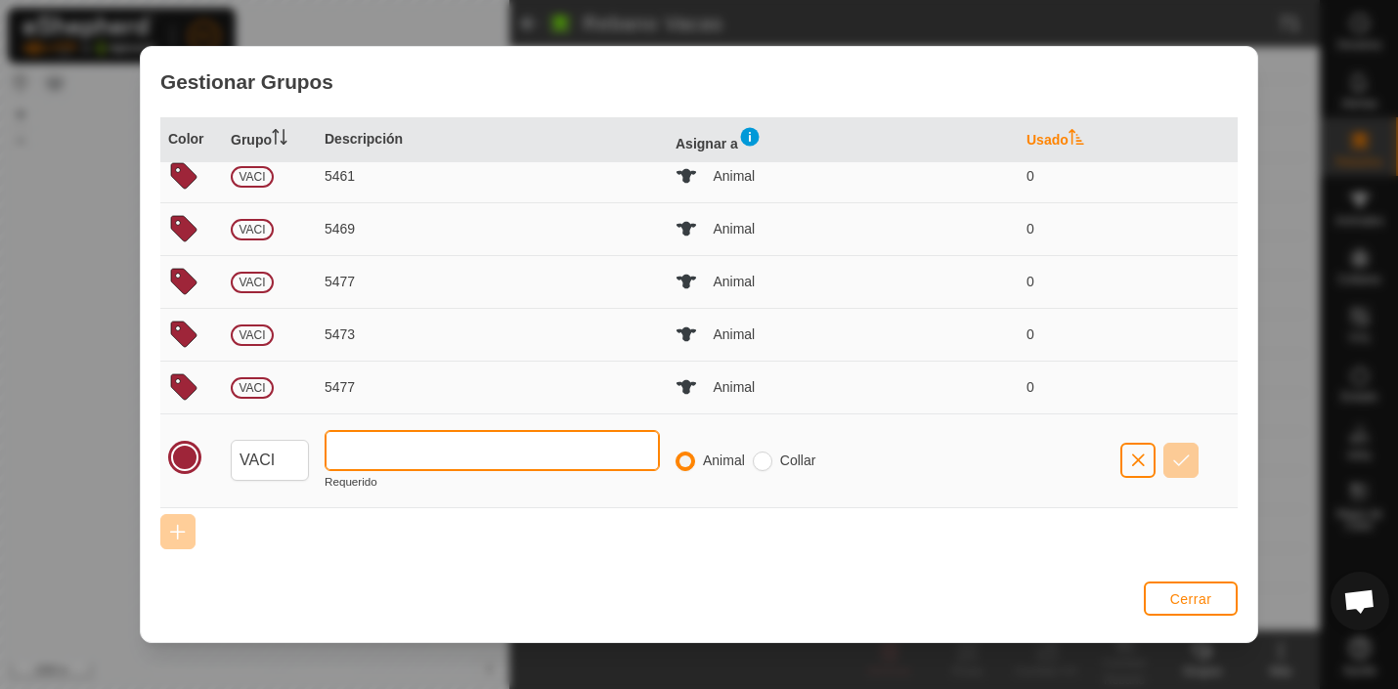
click at [391, 448] on input "text" at bounding box center [492, 450] width 335 height 41
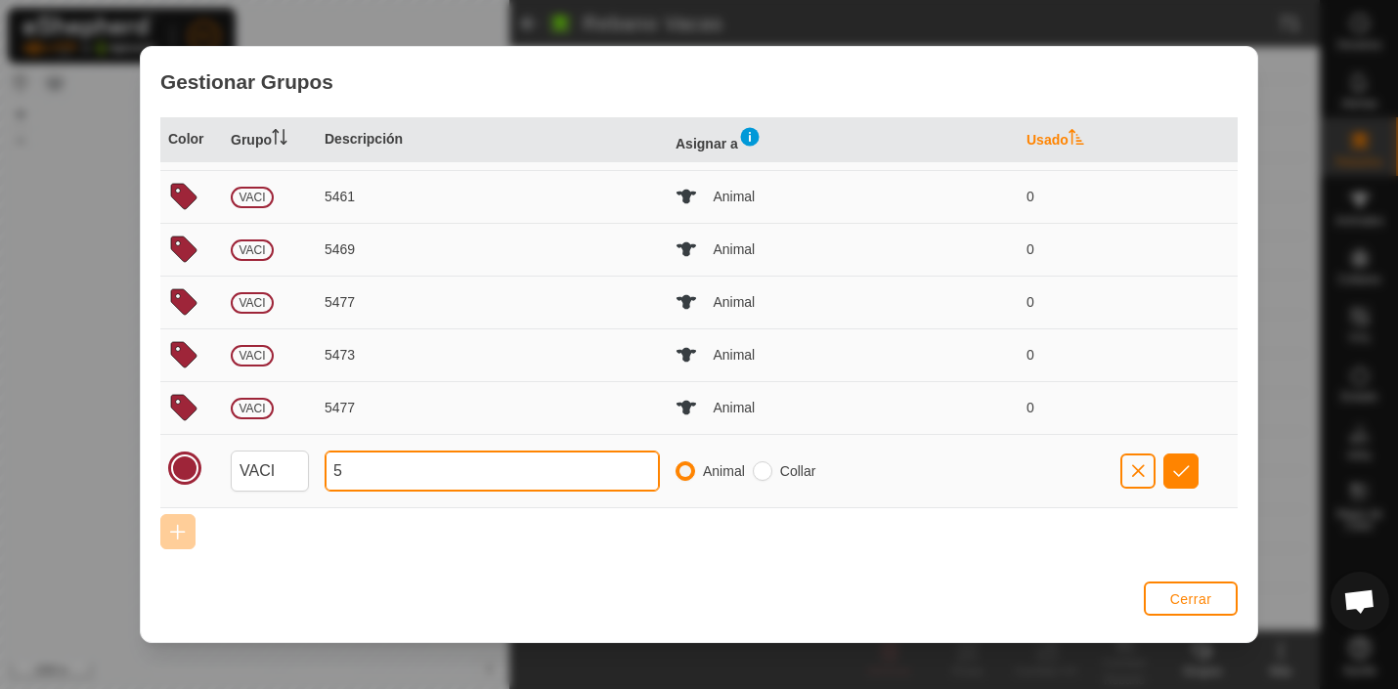
scroll to position [46, 0]
type input "5627"
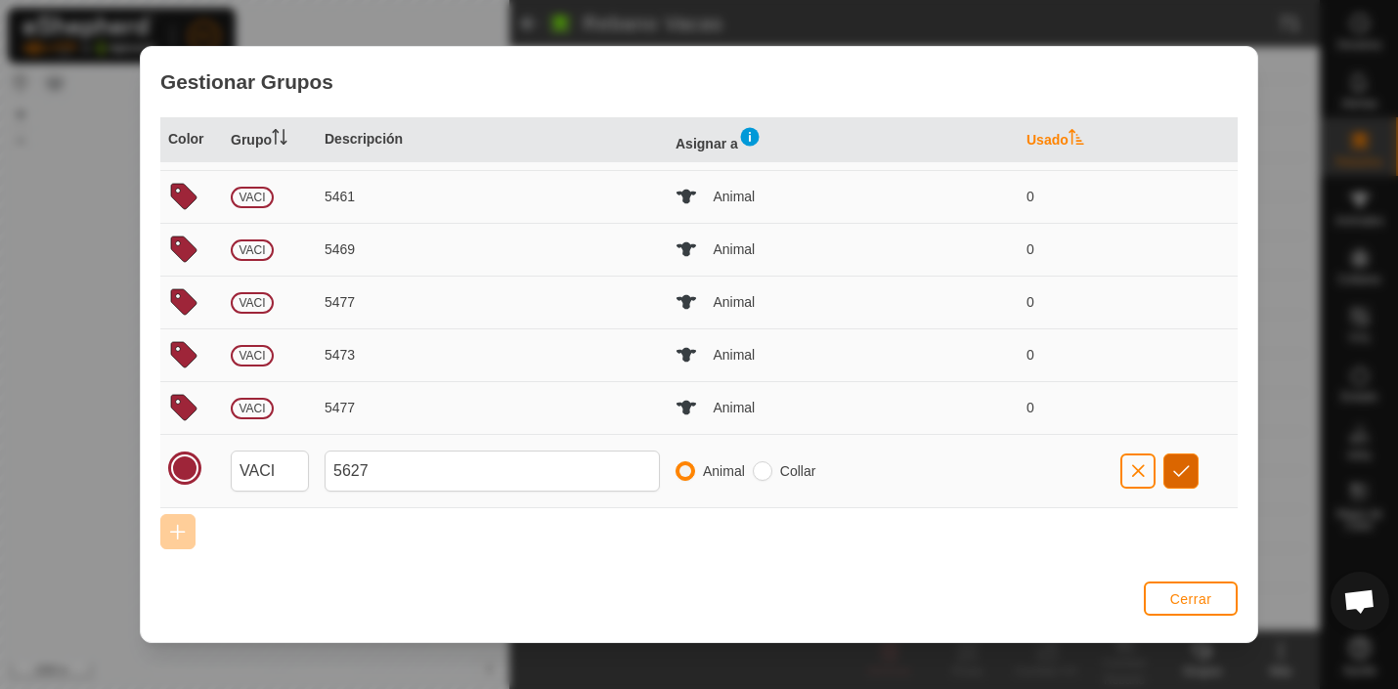
click at [1187, 465] on span "button" at bounding box center [1181, 471] width 17 height 16
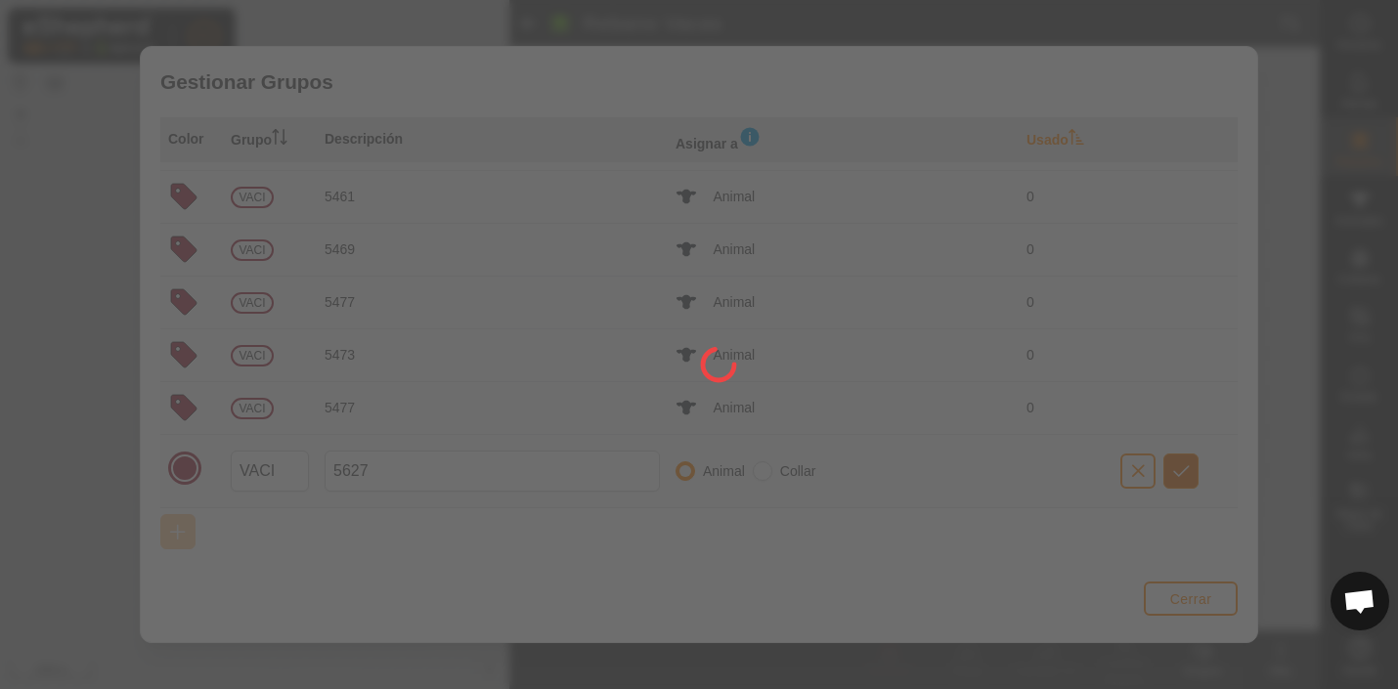
scroll to position [0, 0]
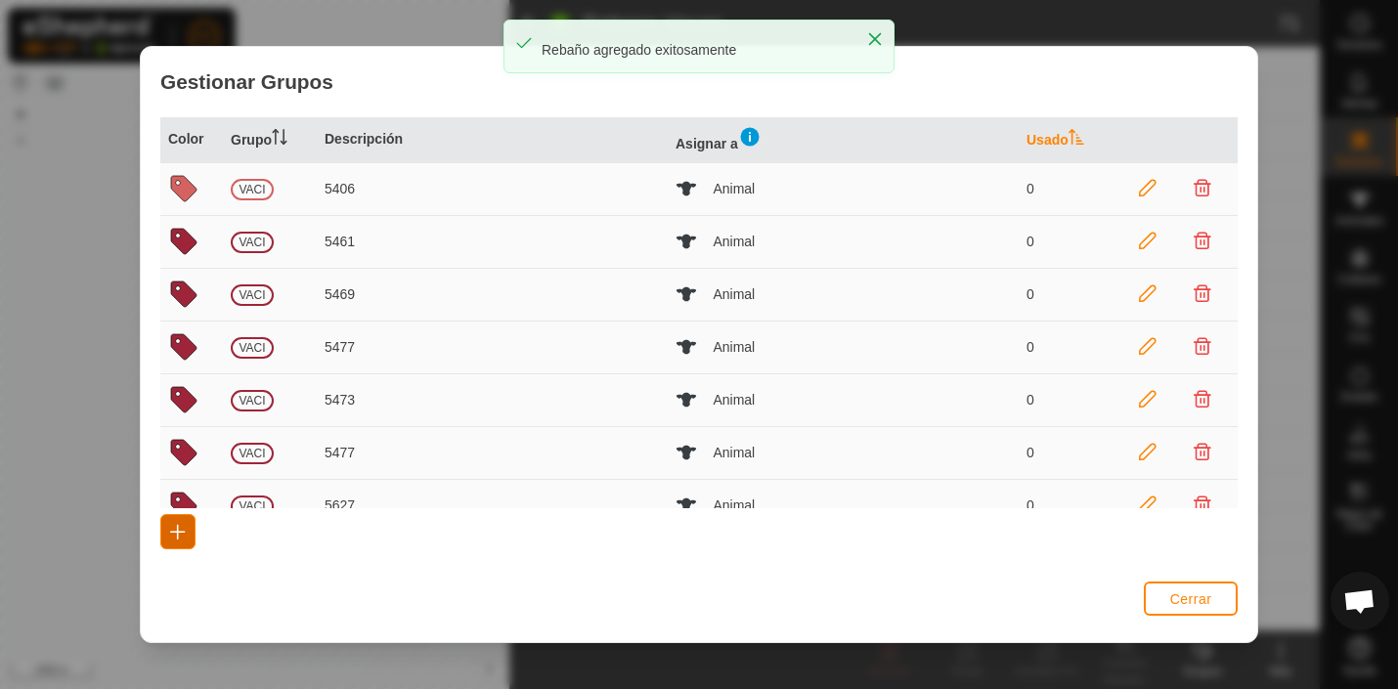
click at [177, 529] on span "button" at bounding box center [178, 532] width 16 height 16
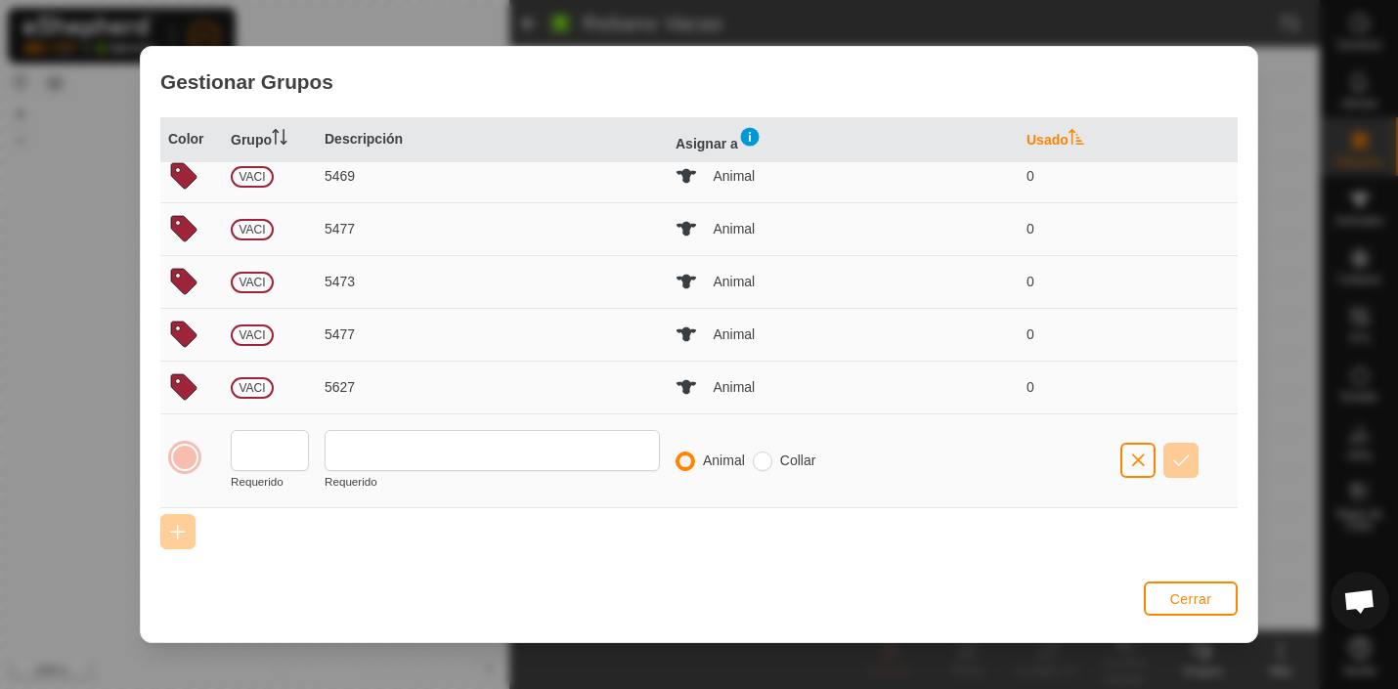
click at [188, 454] on div at bounding box center [184, 457] width 27 height 27
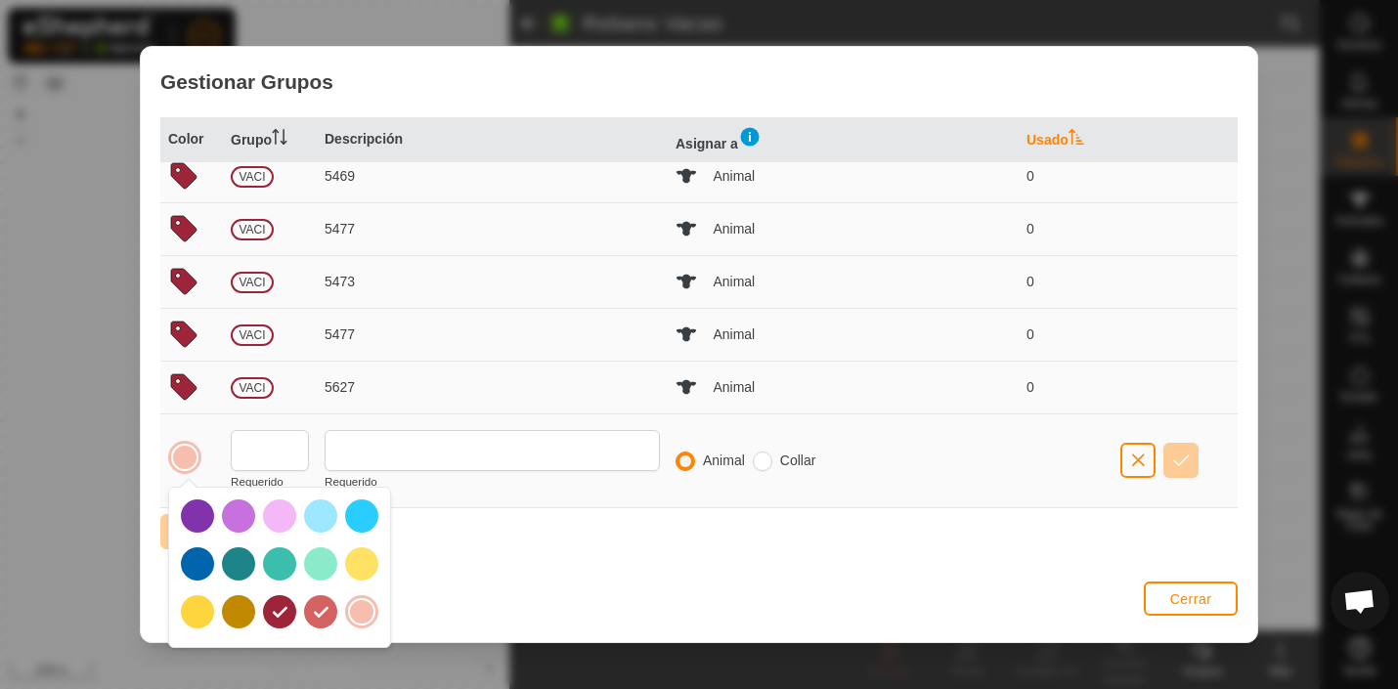
click at [283, 565] on div at bounding box center [279, 563] width 33 height 33
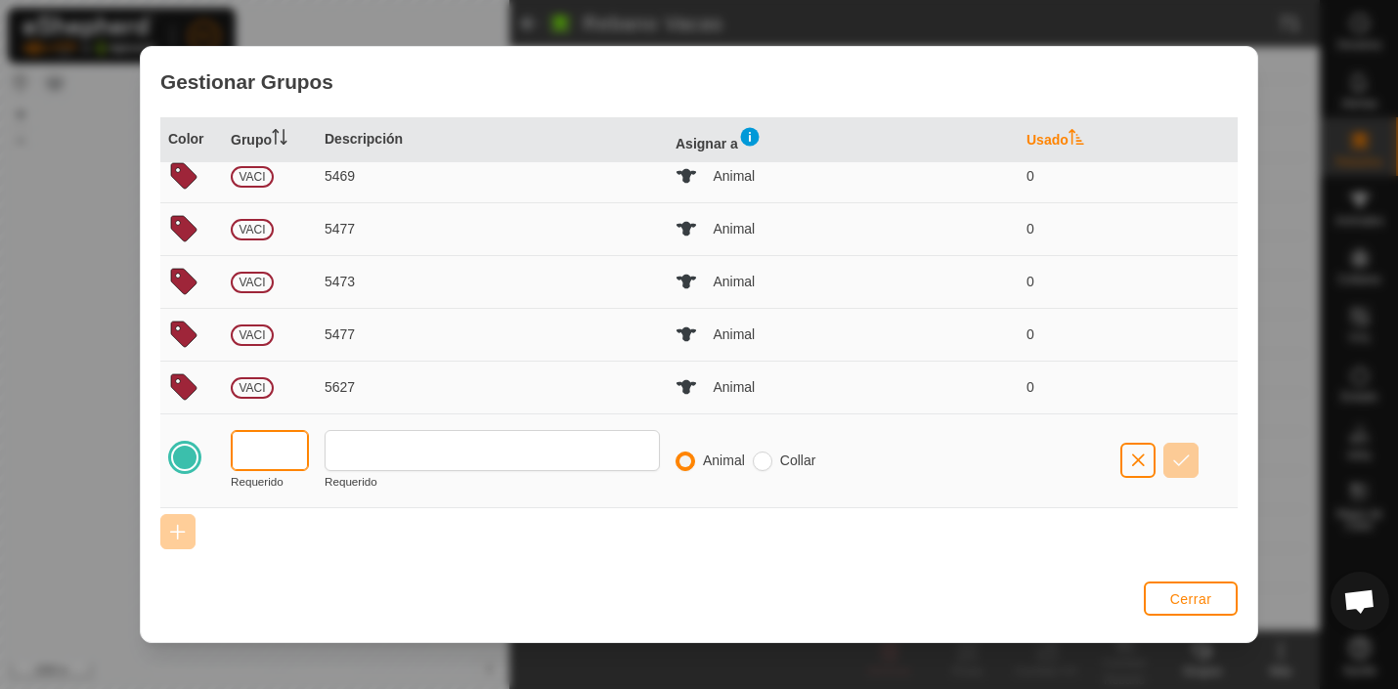
click at [302, 450] on input "text" at bounding box center [270, 450] width 78 height 41
type input "PR B"
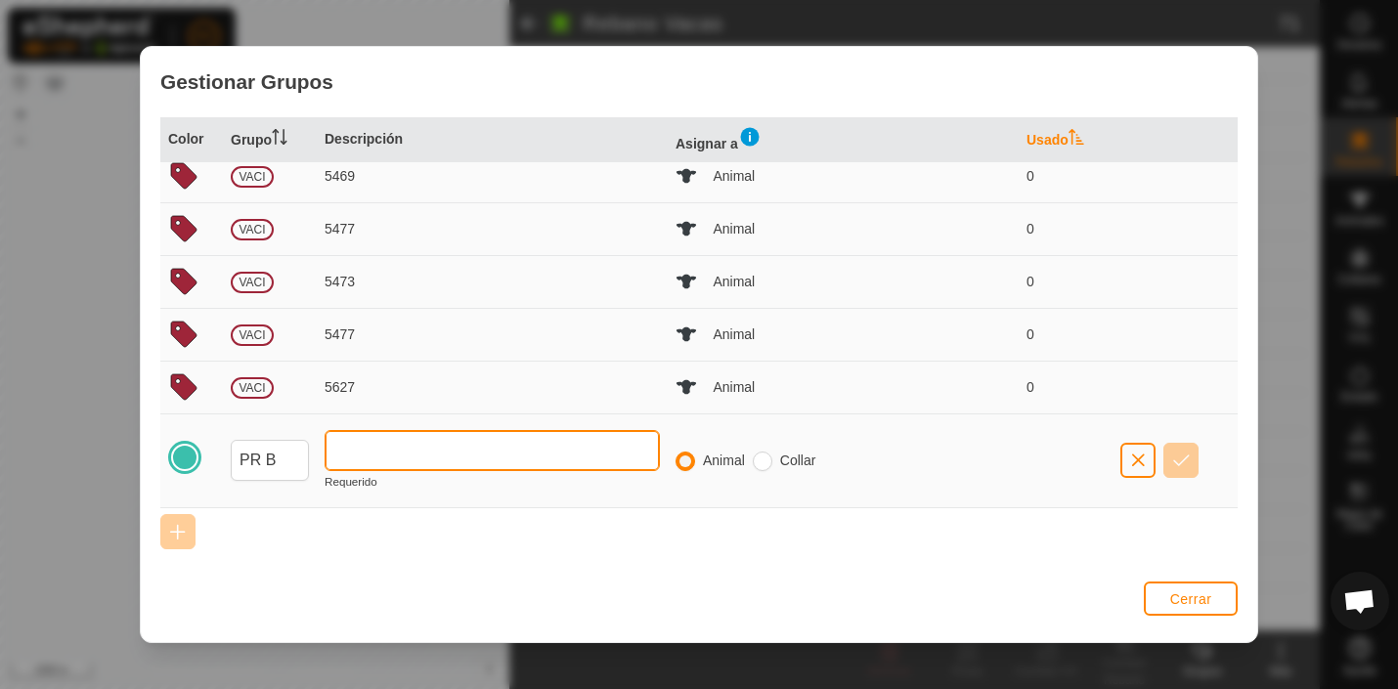
click at [362, 446] on input "text" at bounding box center [492, 450] width 335 height 41
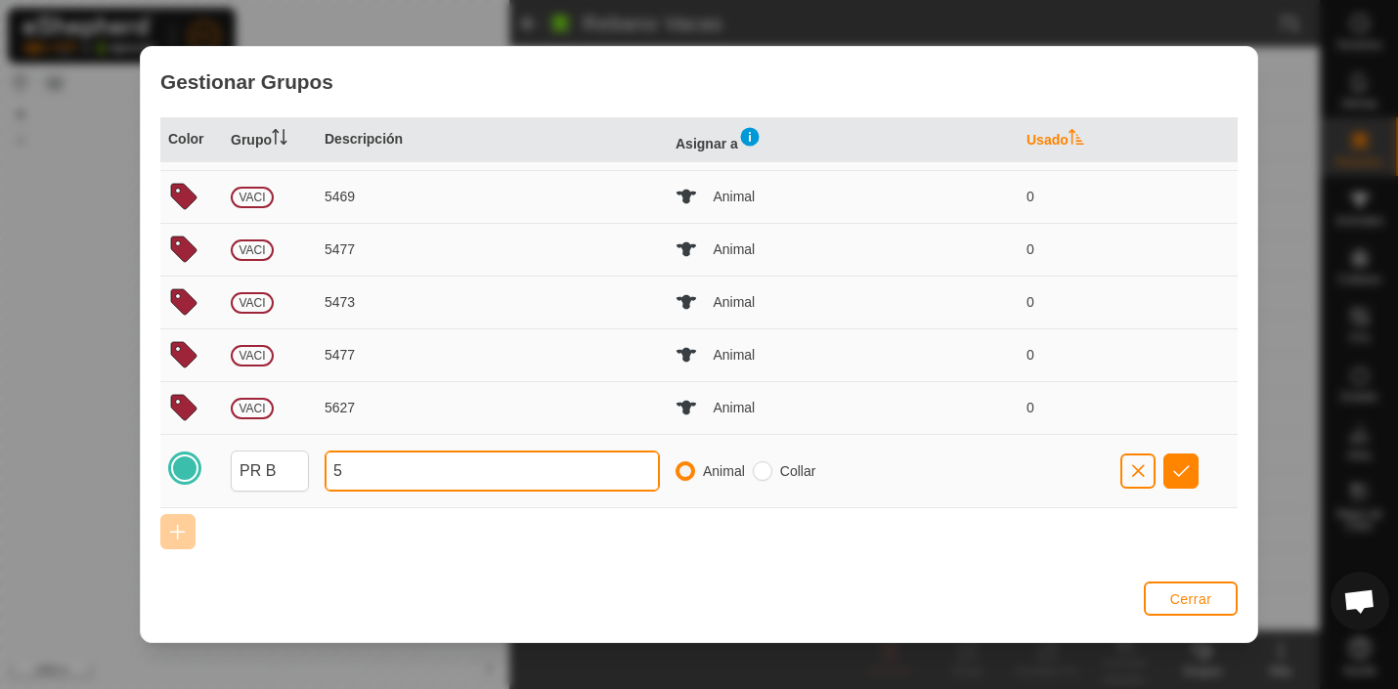
scroll to position [99, 0]
type input "5623"
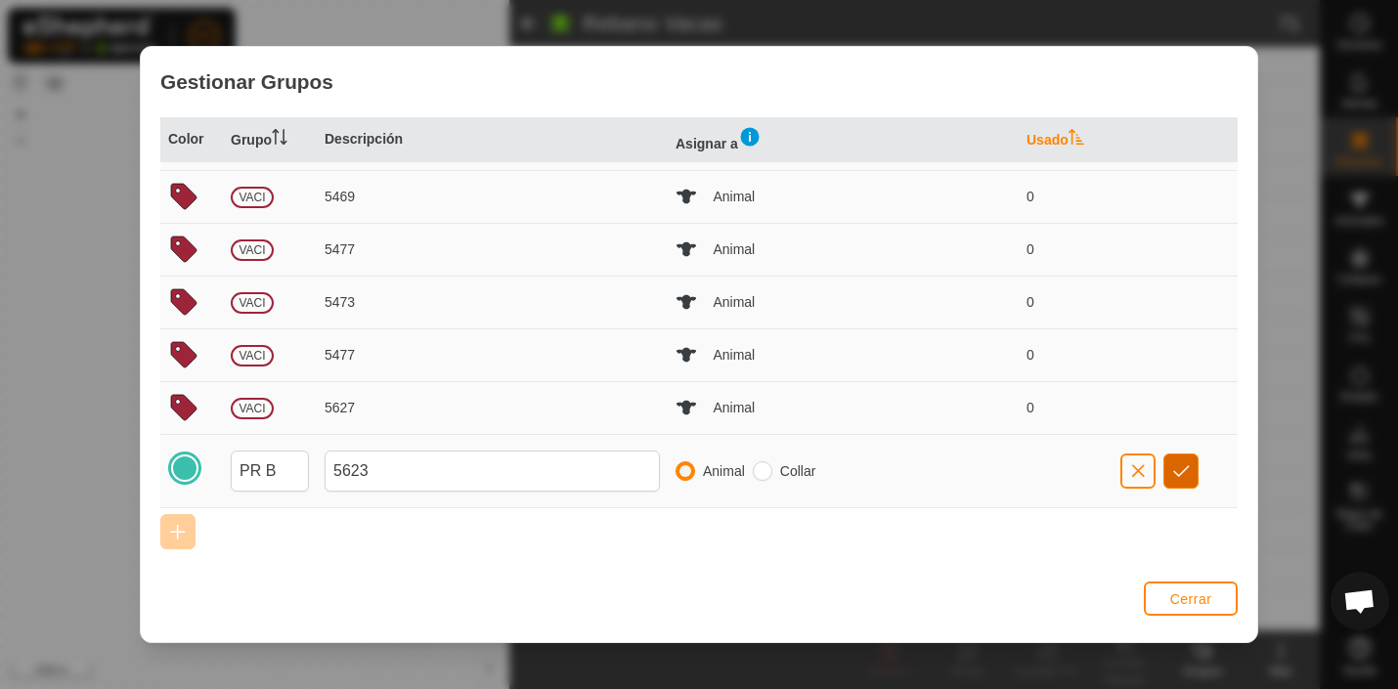
click at [1179, 466] on span "button" at bounding box center [1181, 471] width 17 height 16
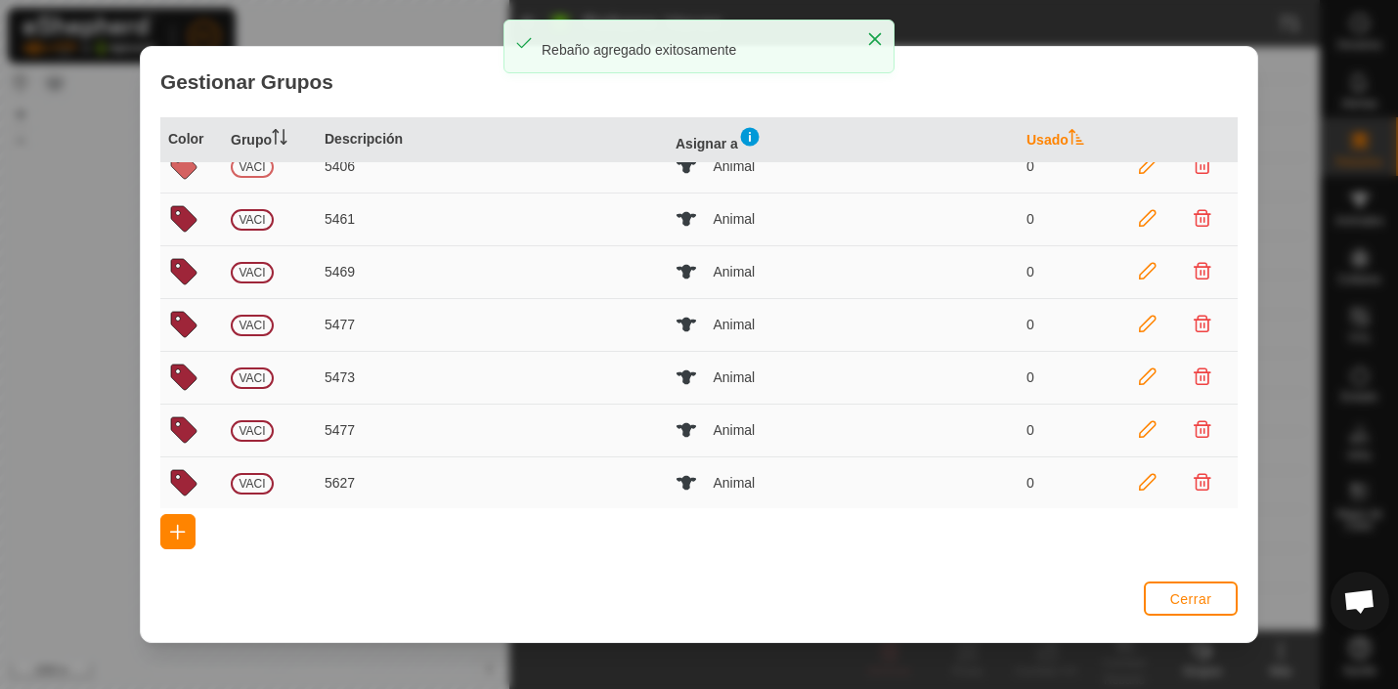
scroll to position [0, 0]
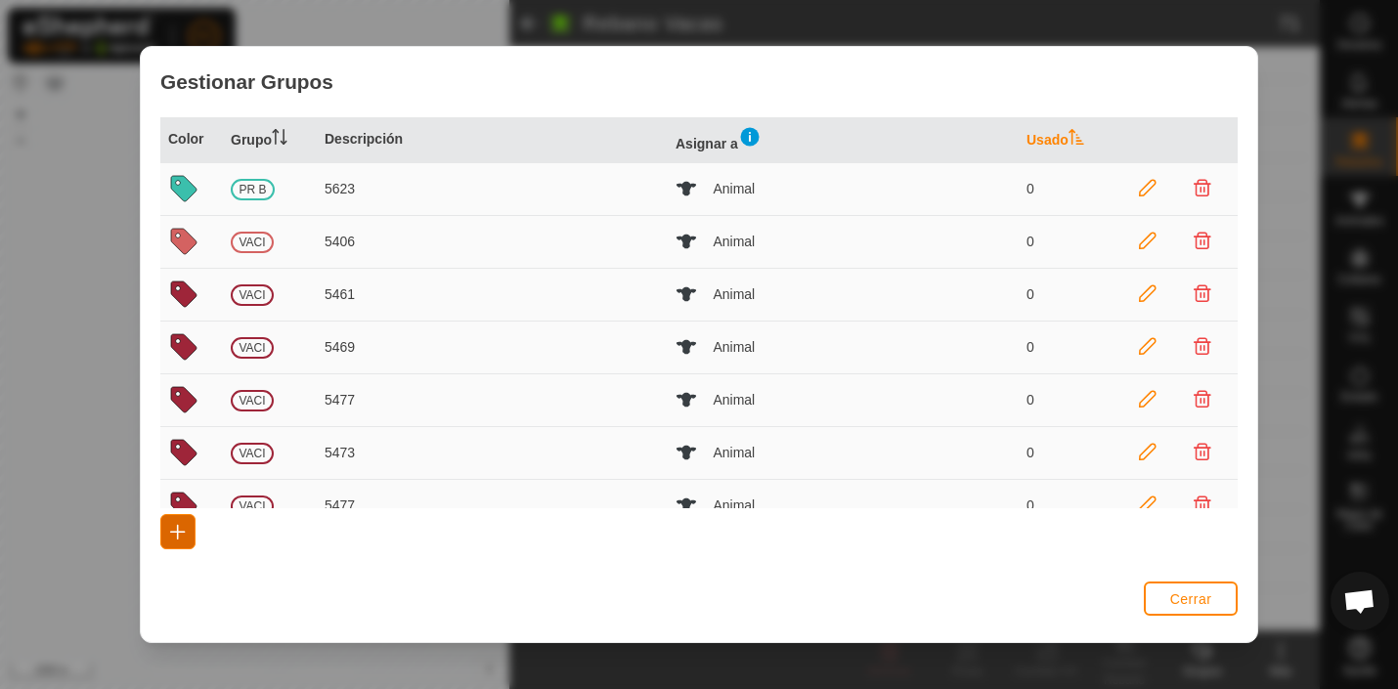
click at [182, 528] on span "button" at bounding box center [178, 532] width 16 height 16
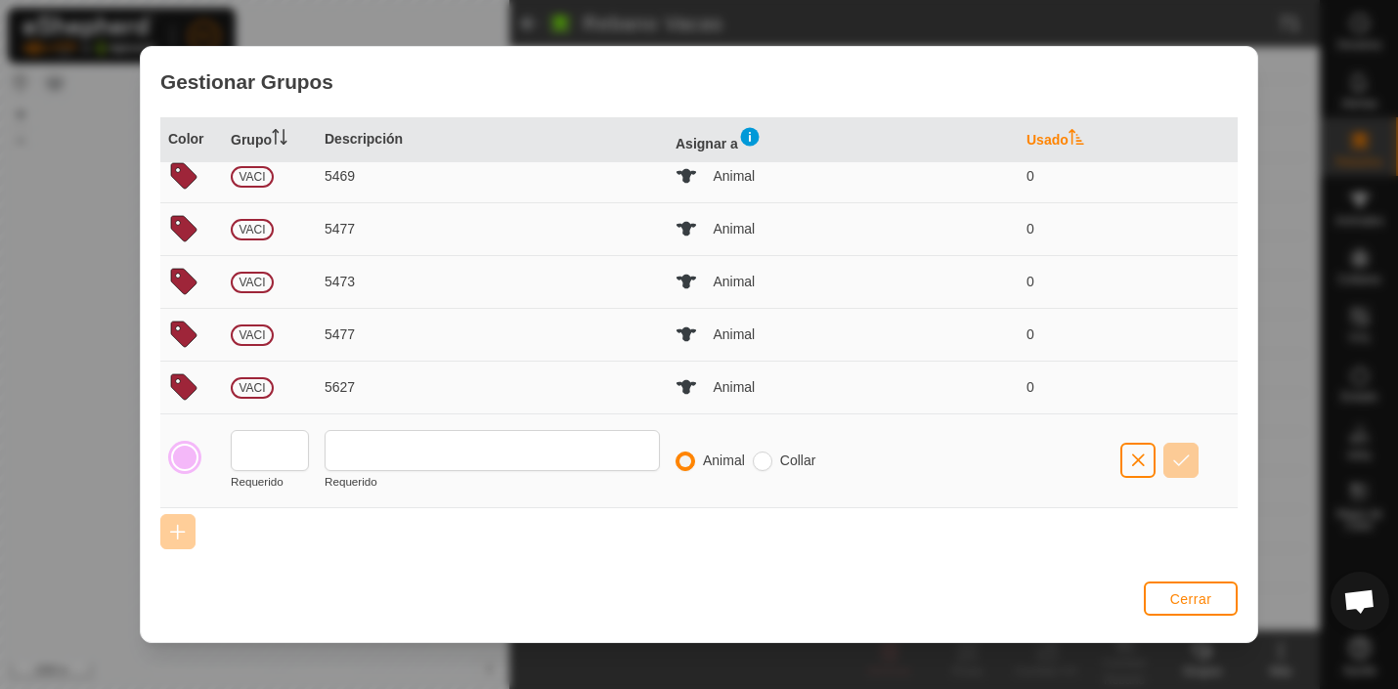
click at [188, 458] on div at bounding box center [184, 457] width 27 height 27
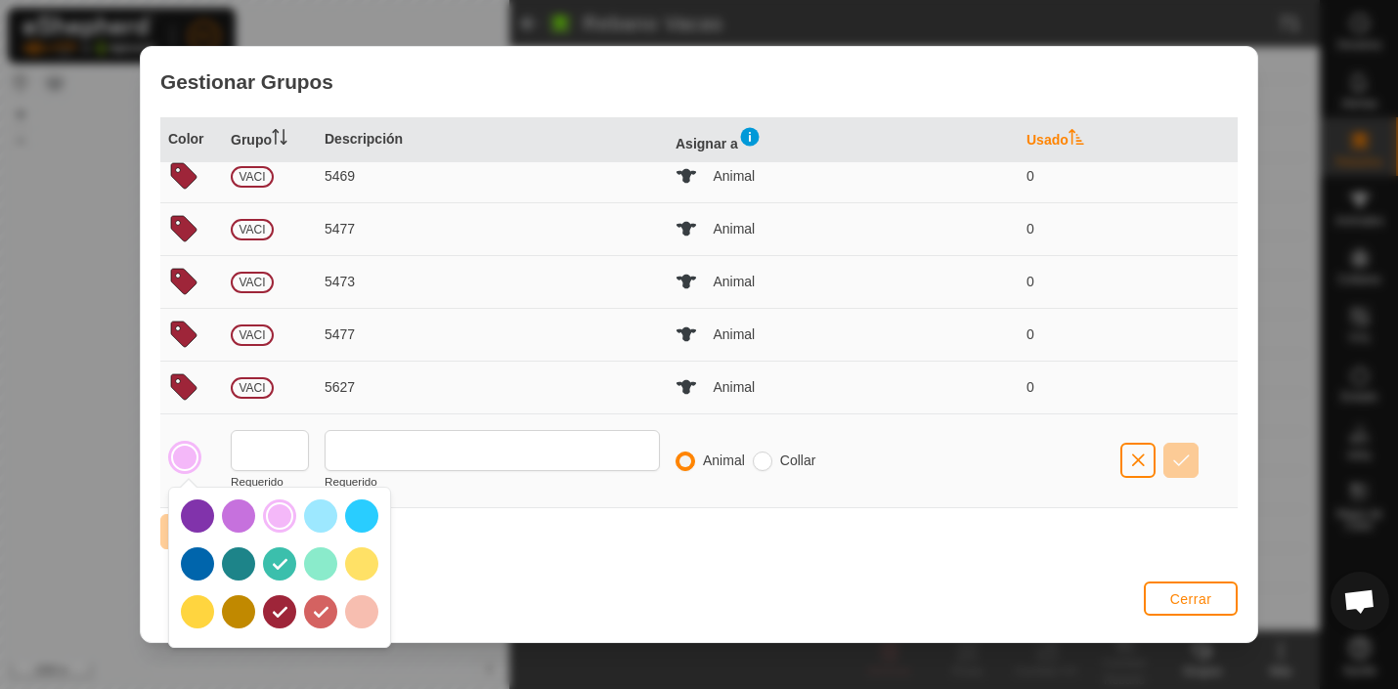
click at [284, 613] on div at bounding box center [279, 611] width 33 height 33
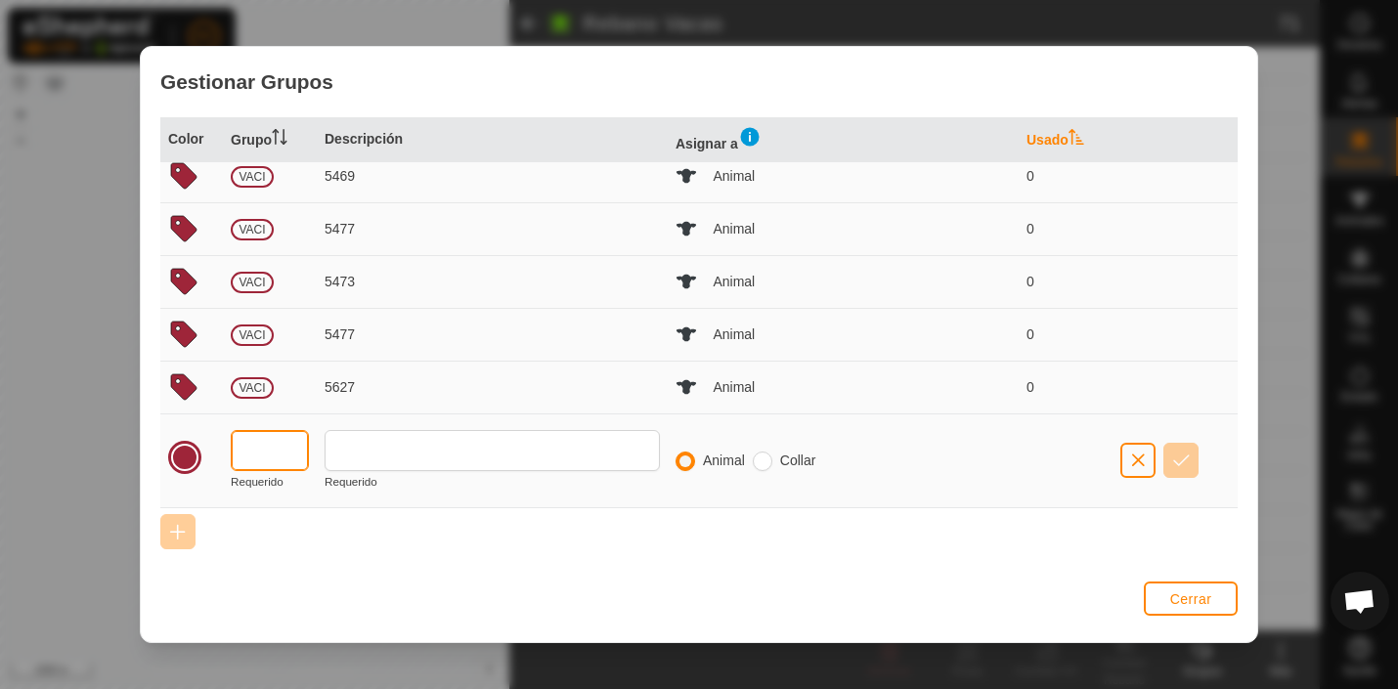
click at [277, 461] on input "text" at bounding box center [270, 450] width 78 height 41
type input "VAC"
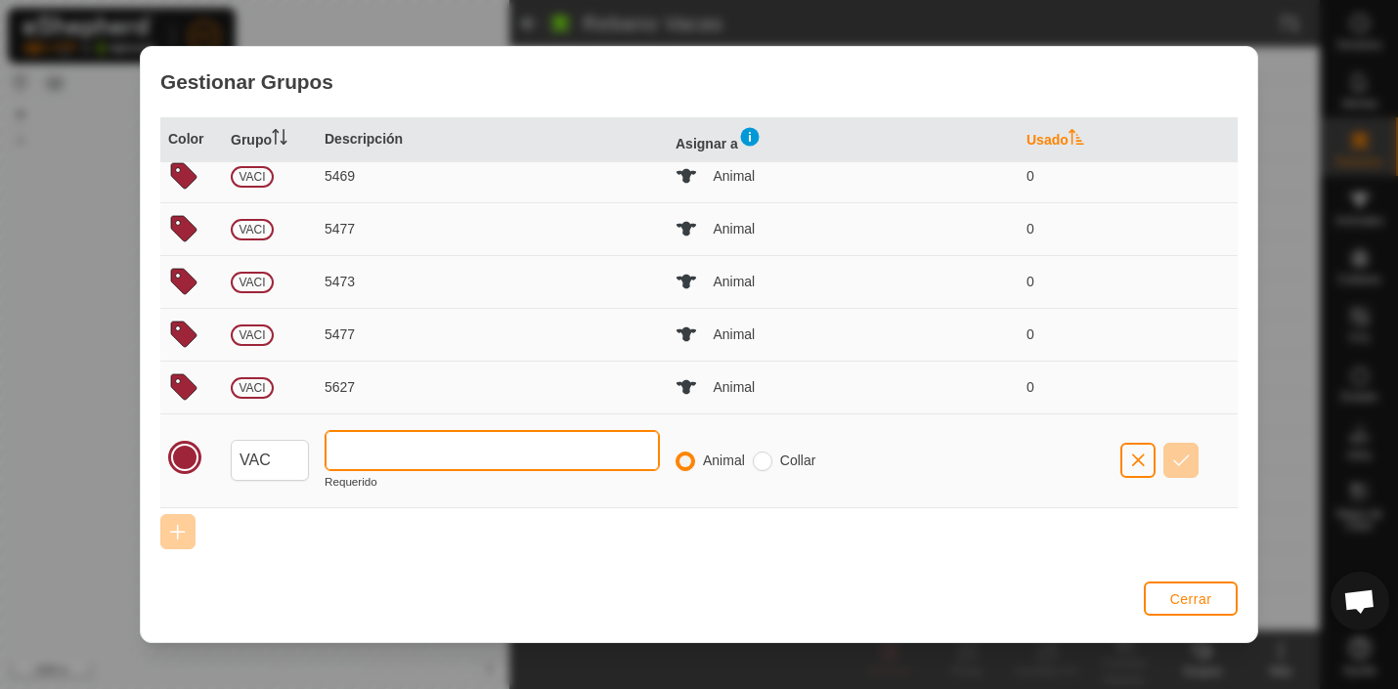
click at [392, 451] on input "text" at bounding box center [492, 450] width 335 height 41
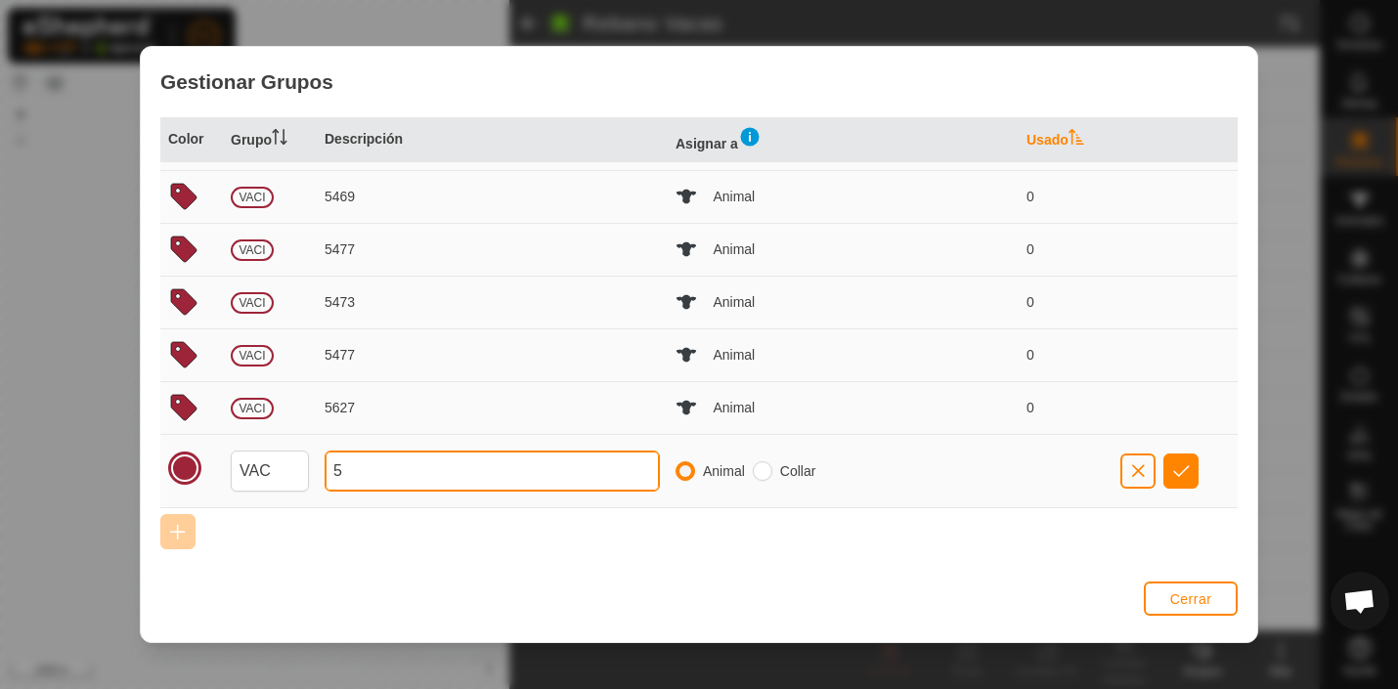
scroll to position [152, 0]
type input "5719"
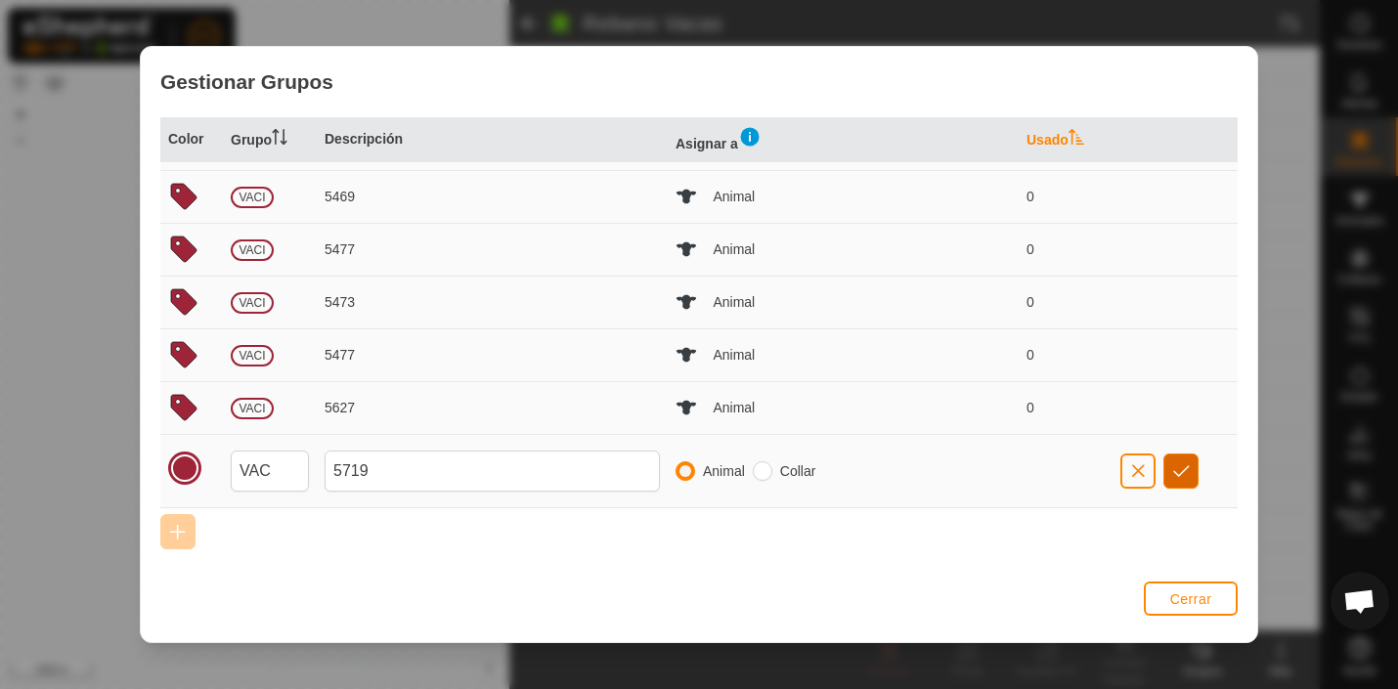
click at [1179, 466] on span "button" at bounding box center [1181, 471] width 17 height 16
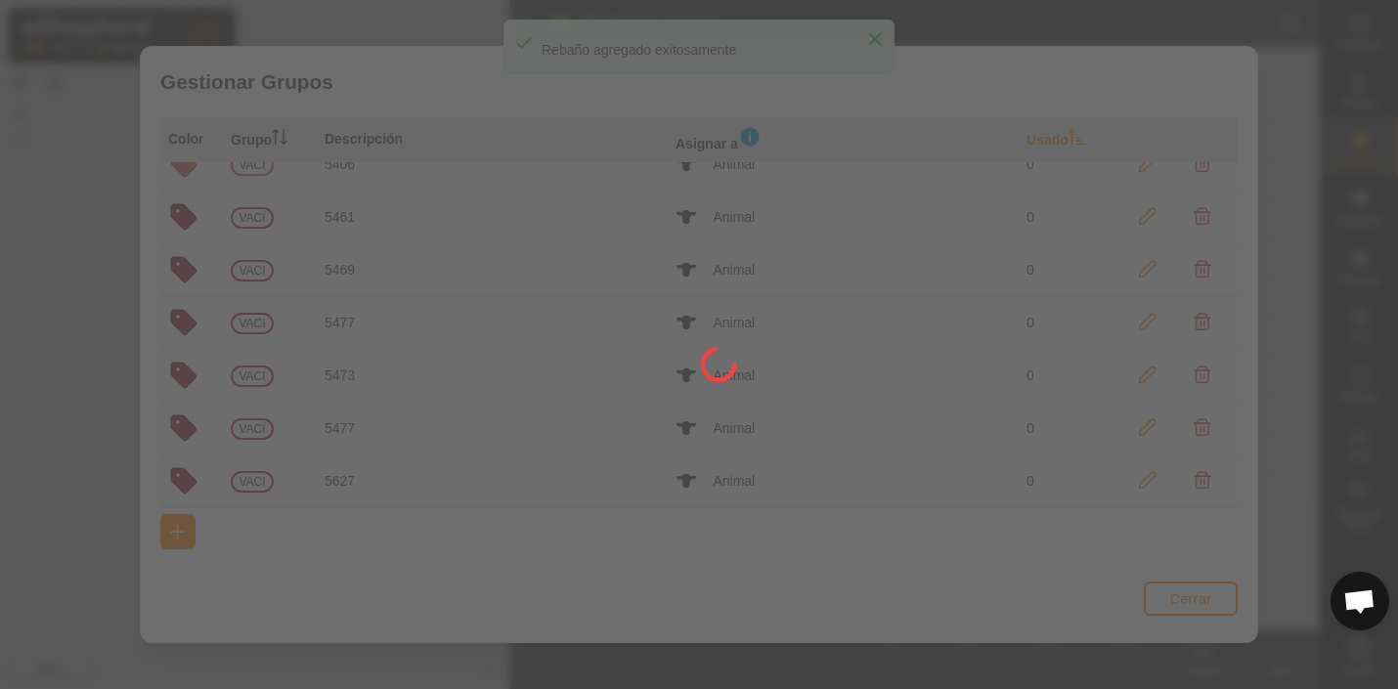
scroll to position [0, 0]
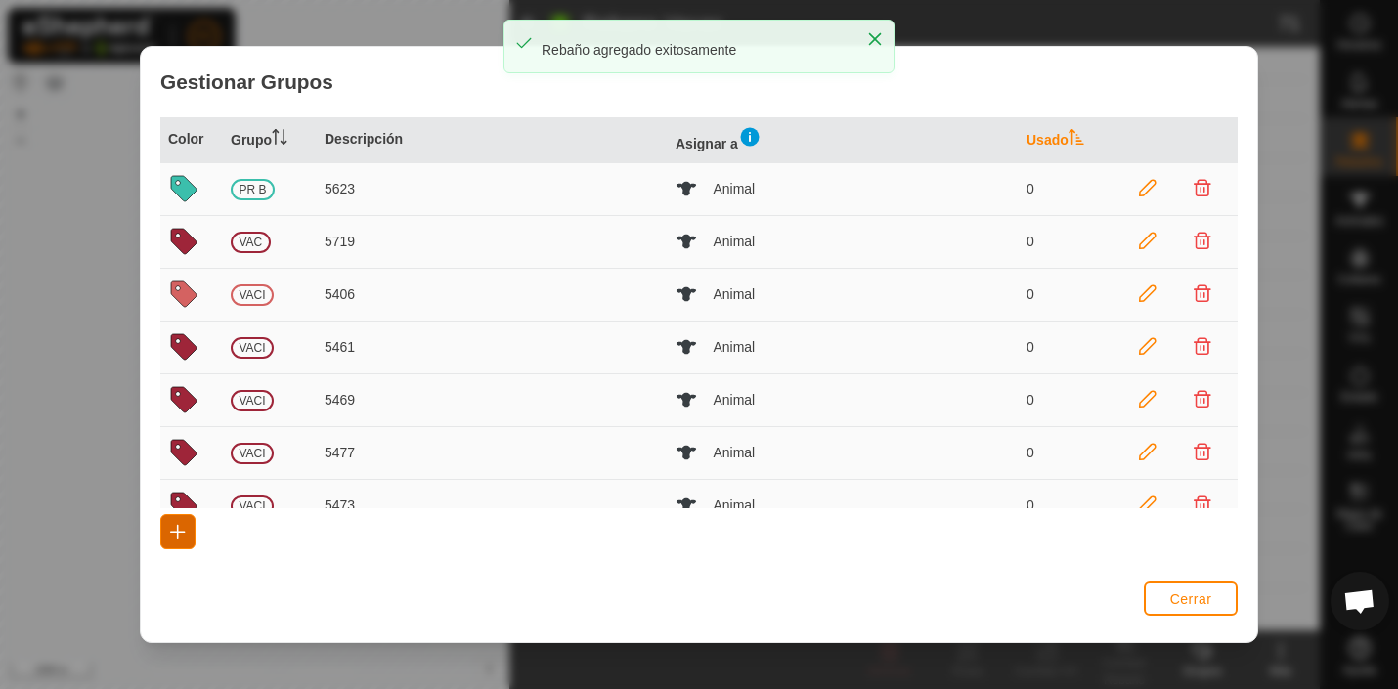
click at [181, 529] on span "button" at bounding box center [178, 532] width 16 height 16
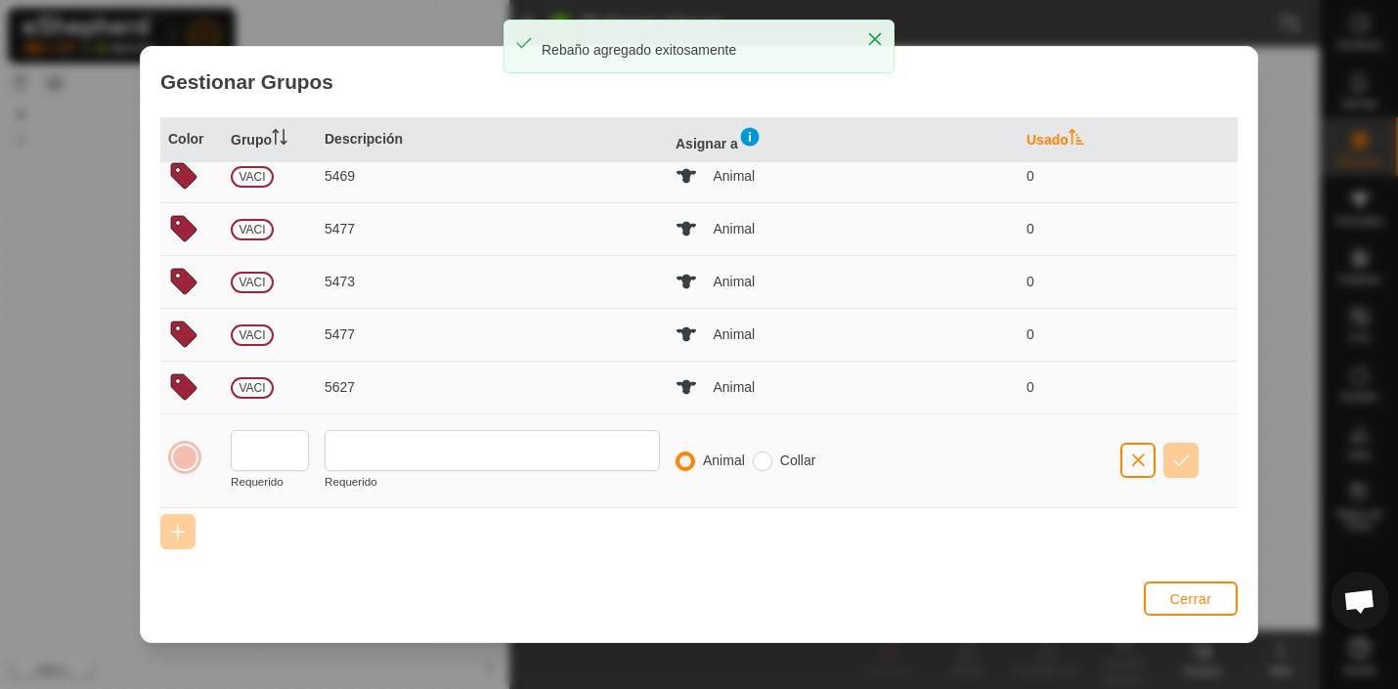
click at [185, 454] on div at bounding box center [184, 457] width 27 height 27
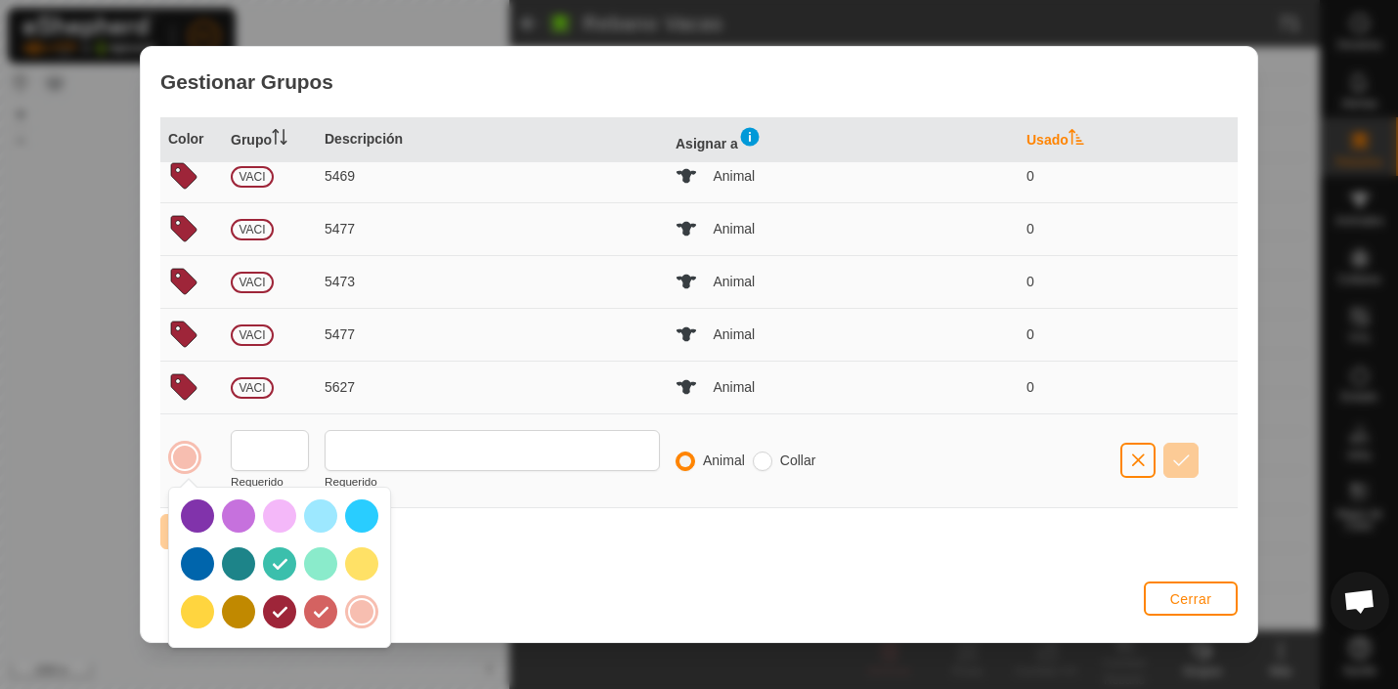
click at [283, 613] on div at bounding box center [279, 611] width 33 height 33
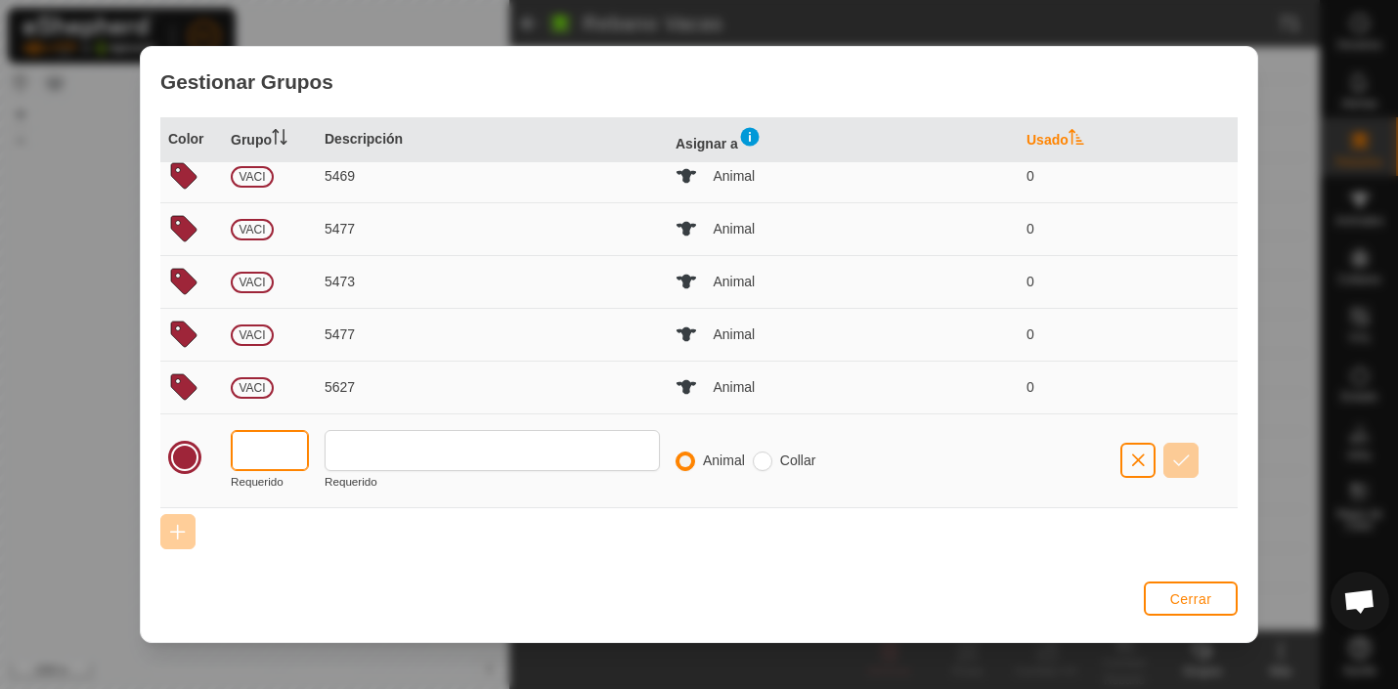
click at [287, 449] on input "text" at bounding box center [270, 450] width 78 height 41
click at [193, 451] on div at bounding box center [184, 457] width 27 height 27
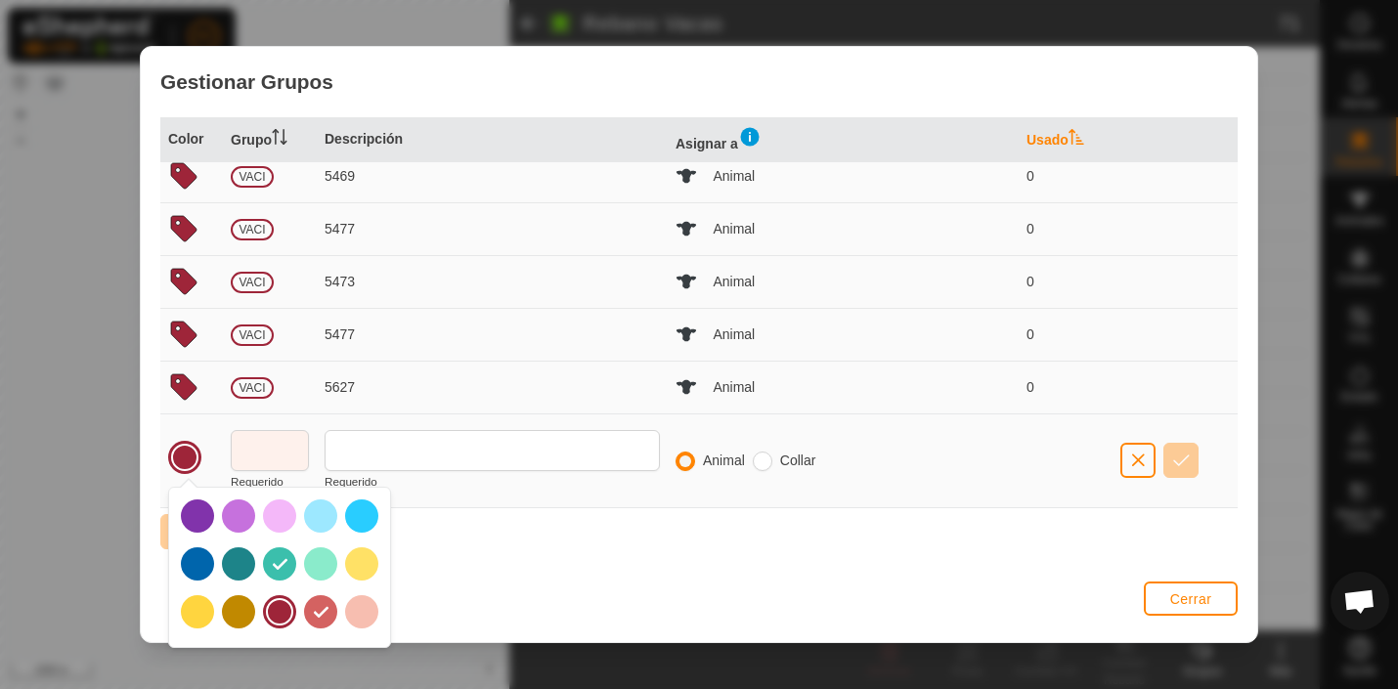
click at [280, 562] on div at bounding box center [279, 563] width 33 height 33
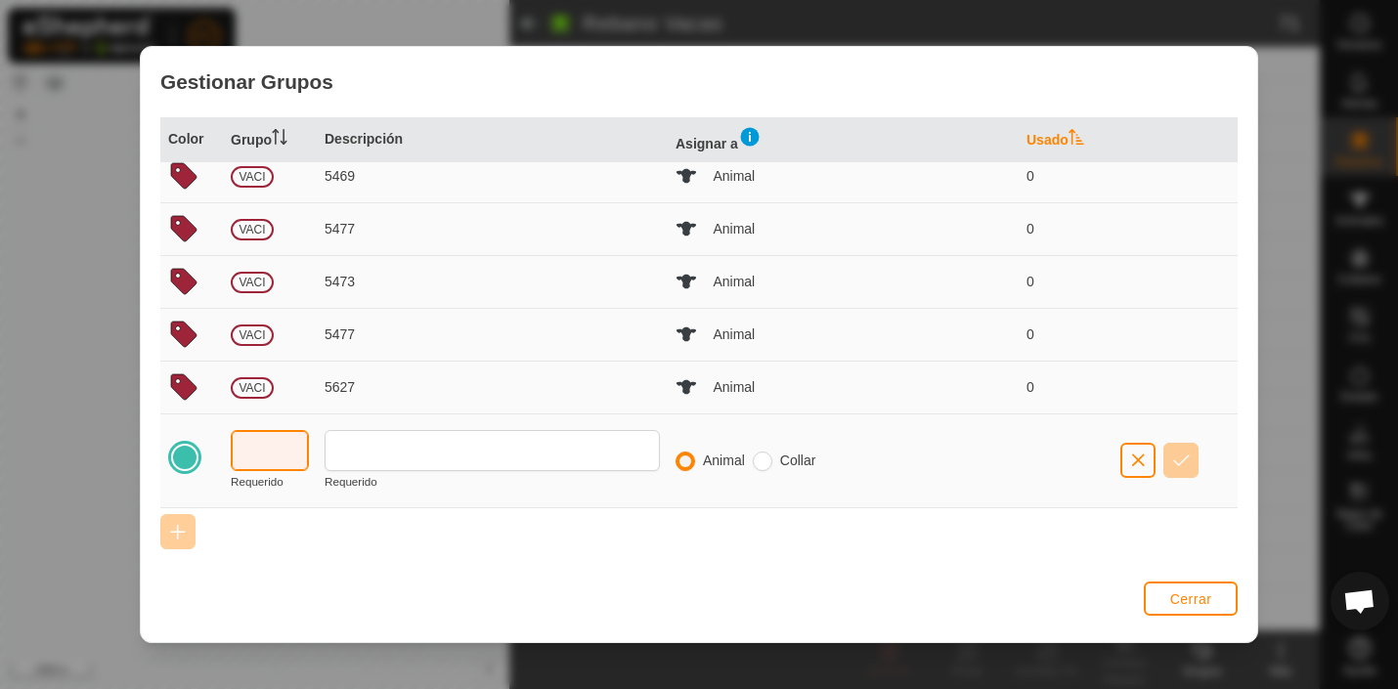
click at [269, 447] on input "text" at bounding box center [270, 450] width 78 height 41
type input "PR B"
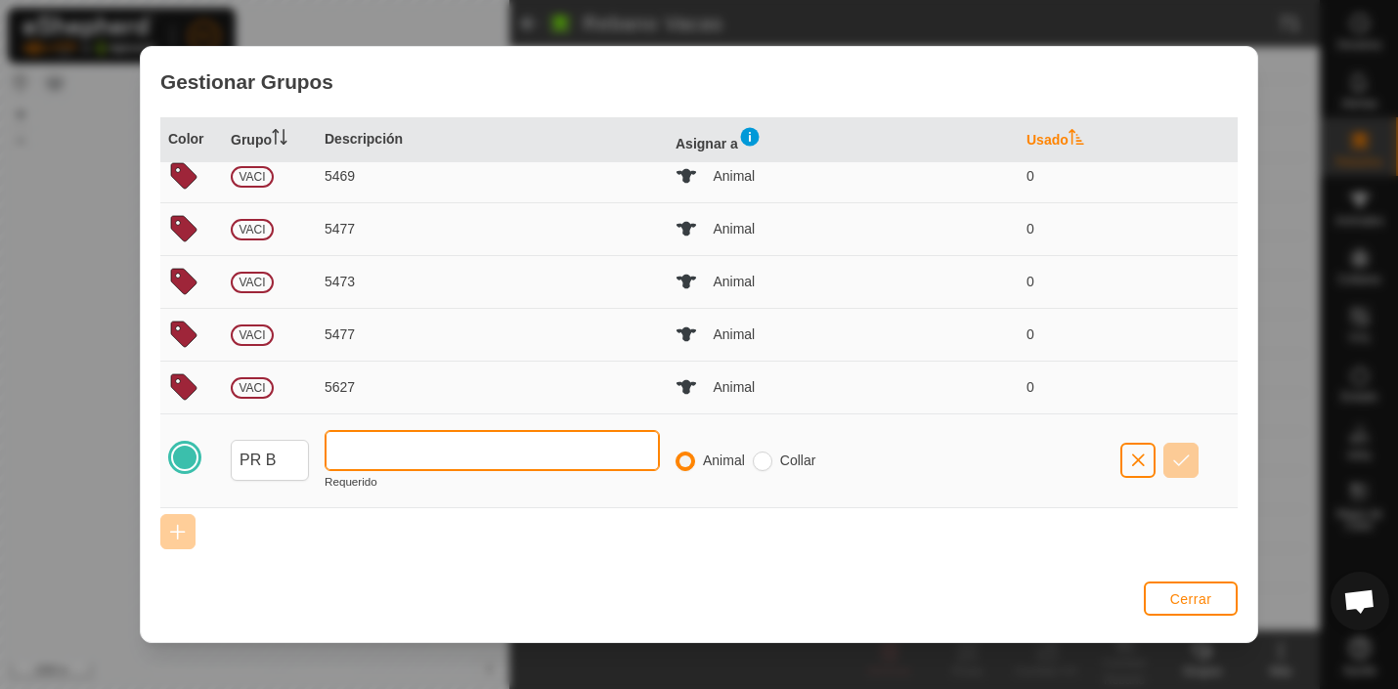
click at [381, 441] on input "text" at bounding box center [492, 450] width 335 height 41
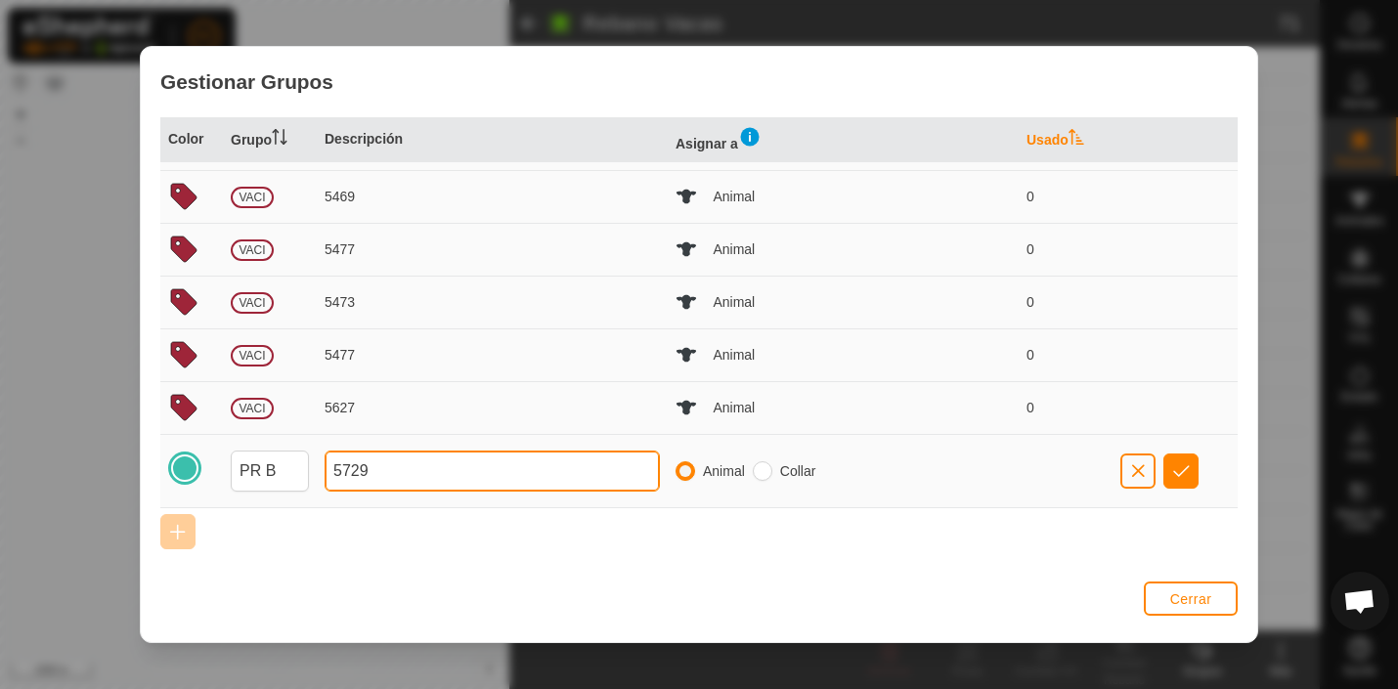
type input "5729"
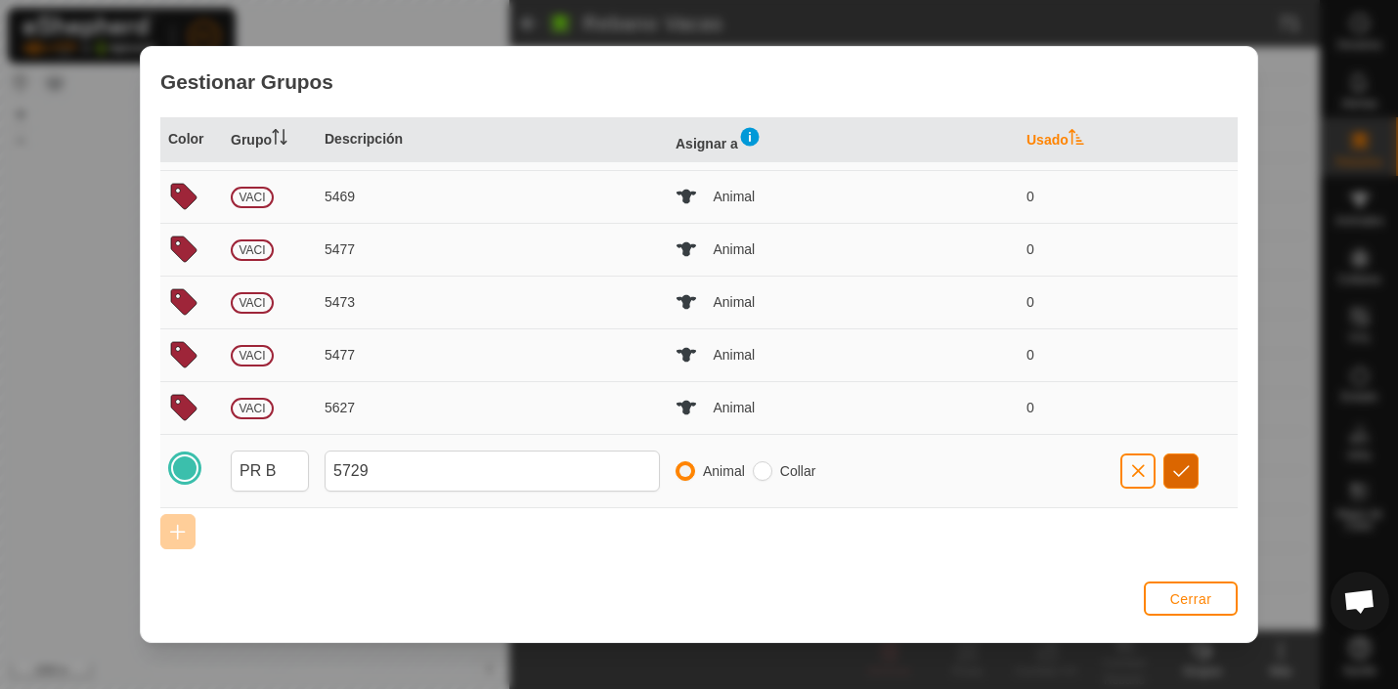
click at [1189, 468] on span "button" at bounding box center [1181, 471] width 17 height 16
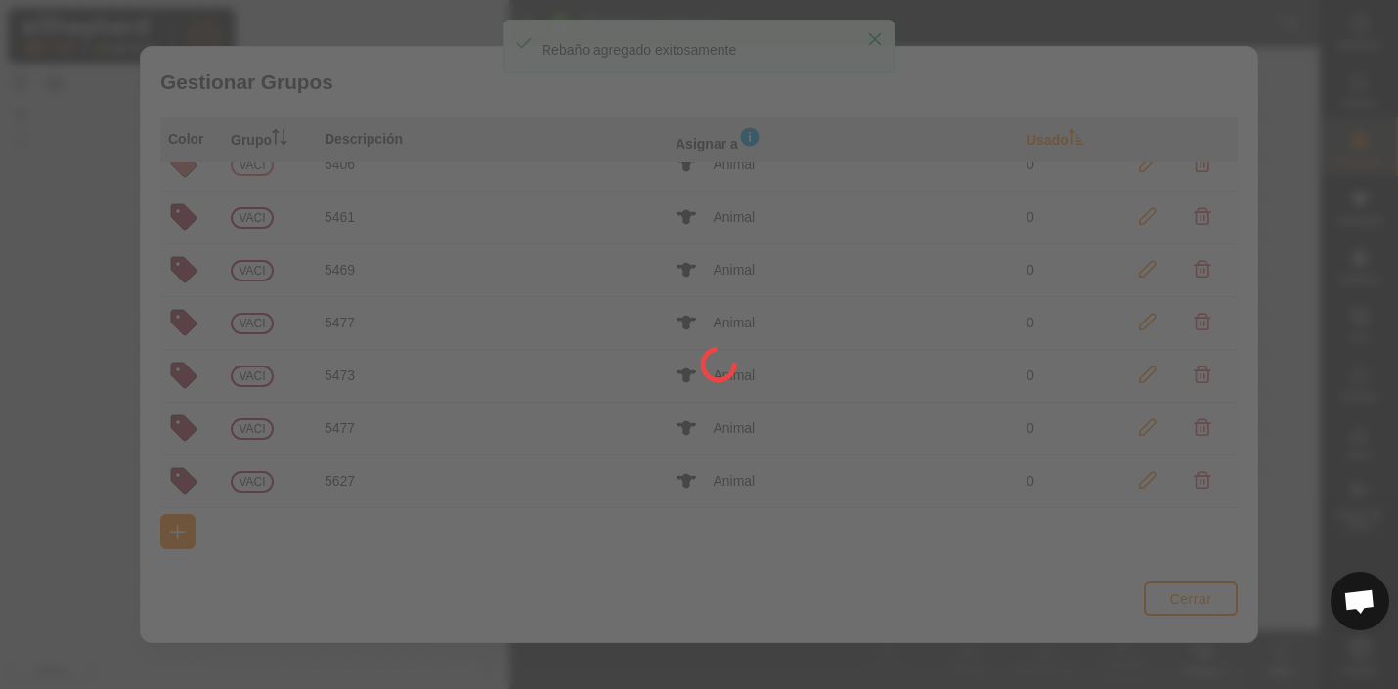
scroll to position [0, 0]
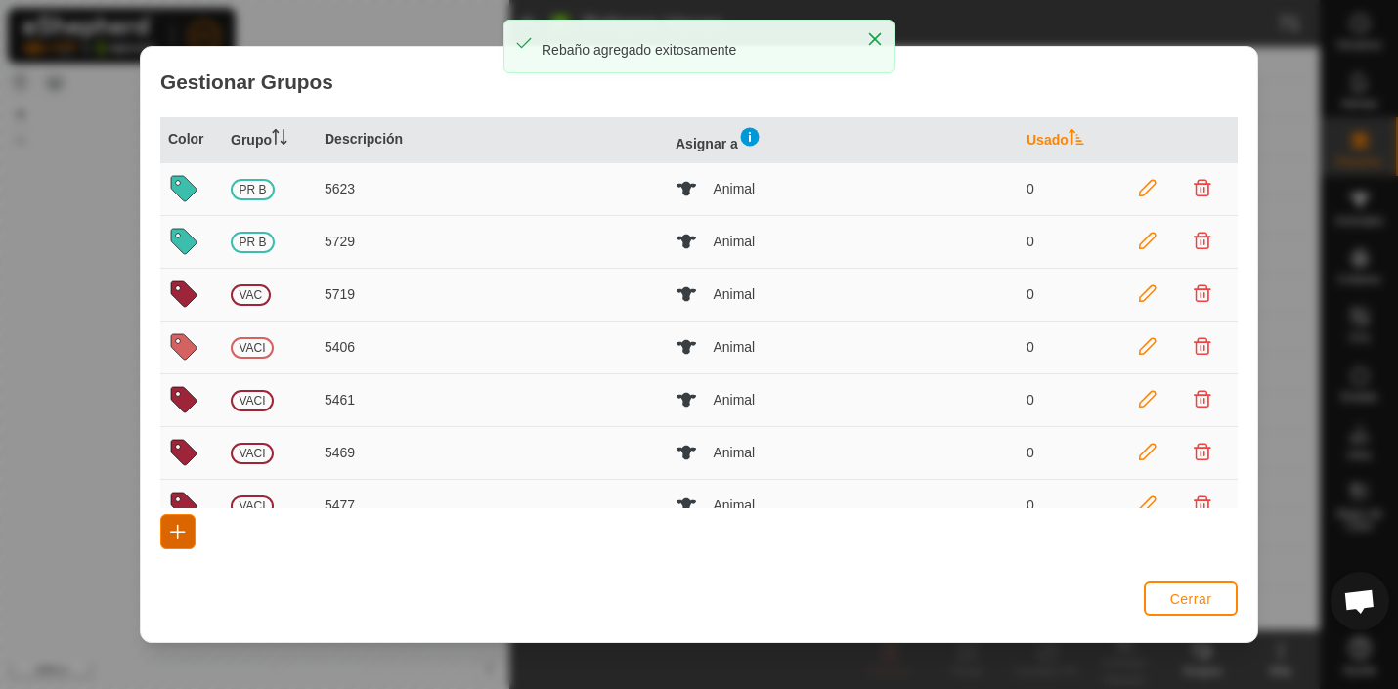
click at [178, 524] on button "button" at bounding box center [177, 531] width 35 height 35
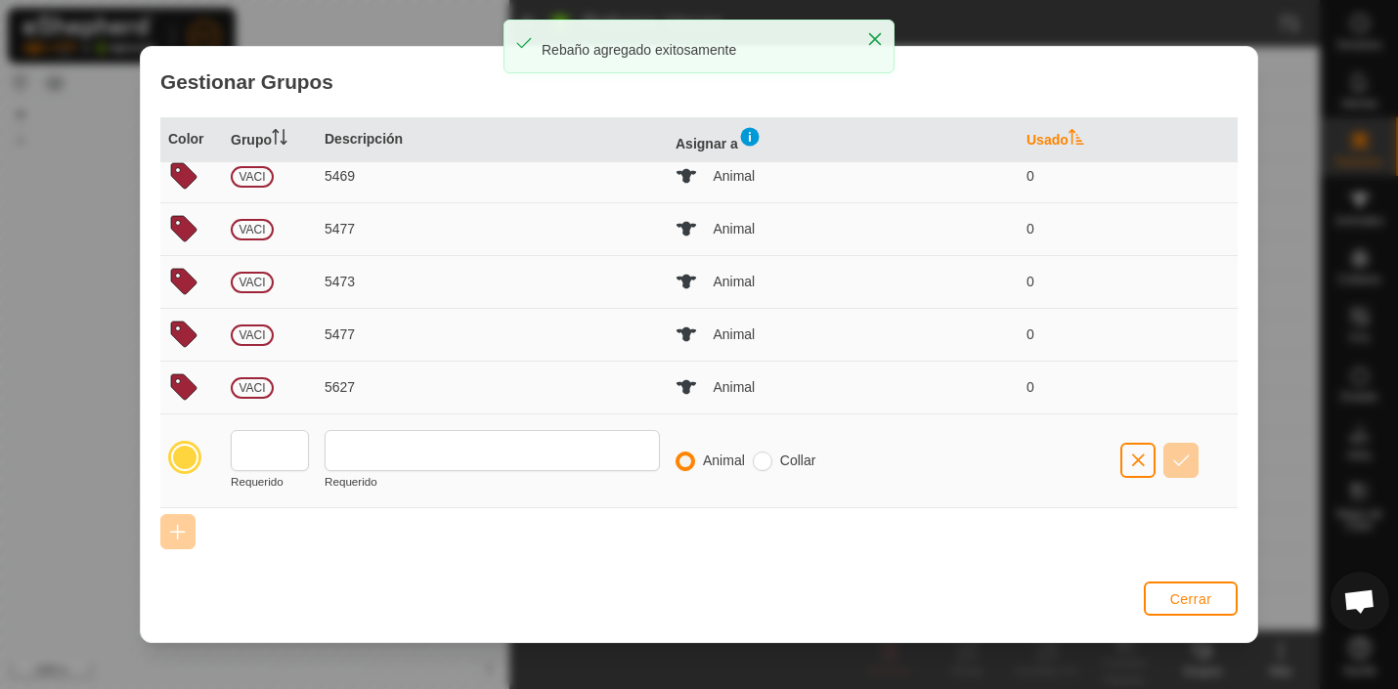
click at [188, 455] on div at bounding box center [184, 457] width 27 height 27
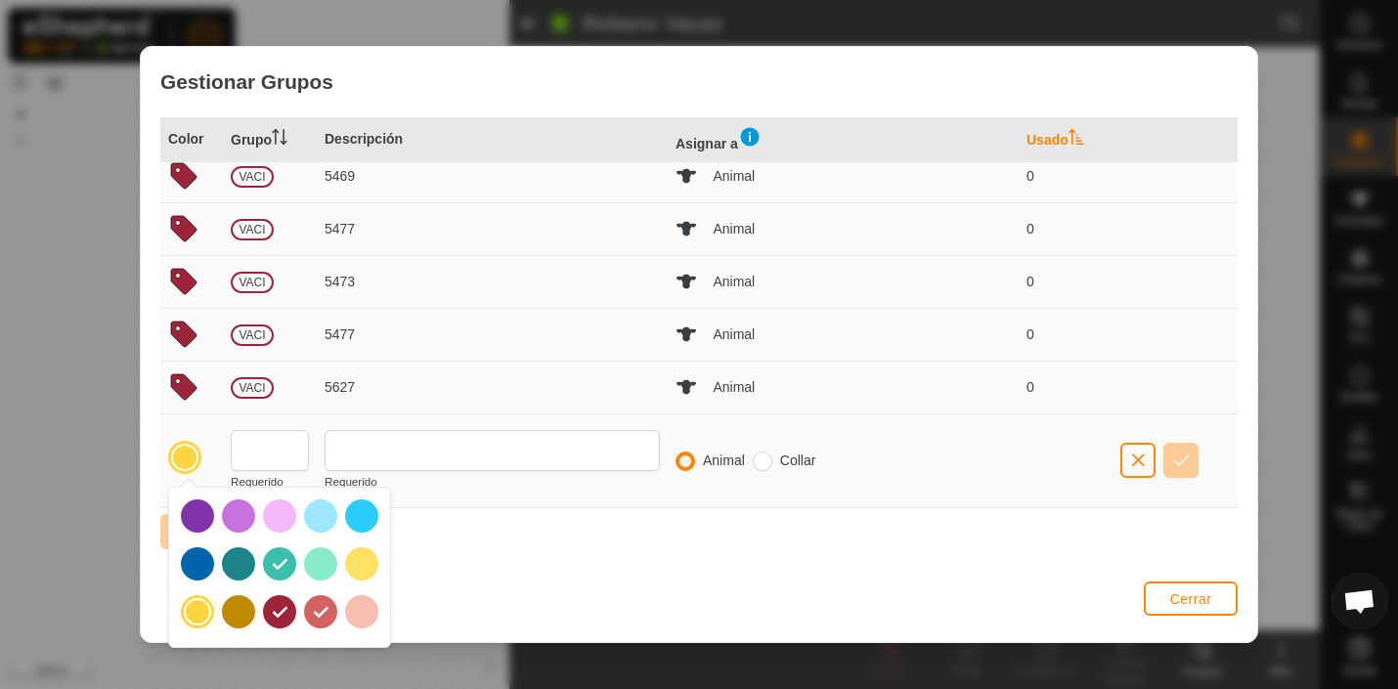
click at [278, 562] on div at bounding box center [279, 563] width 33 height 33
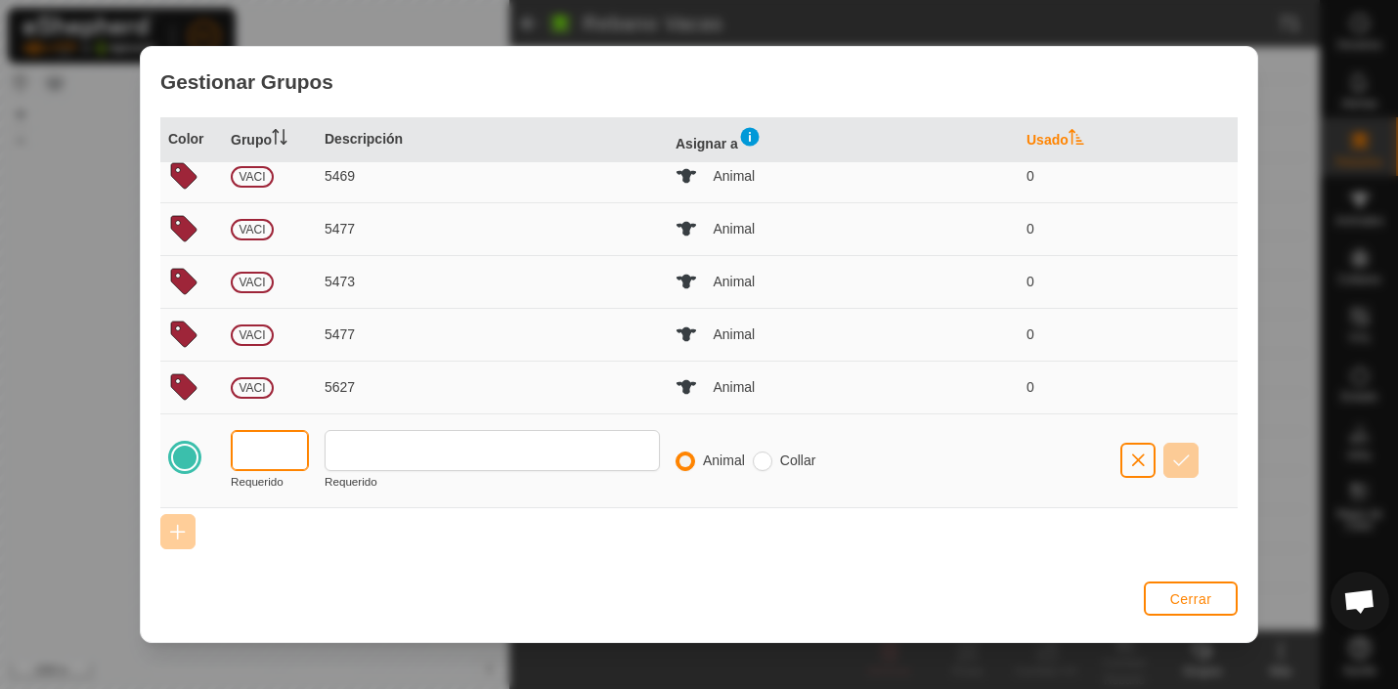
click at [279, 454] on input "text" at bounding box center [270, 450] width 78 height 41
type input "PR B"
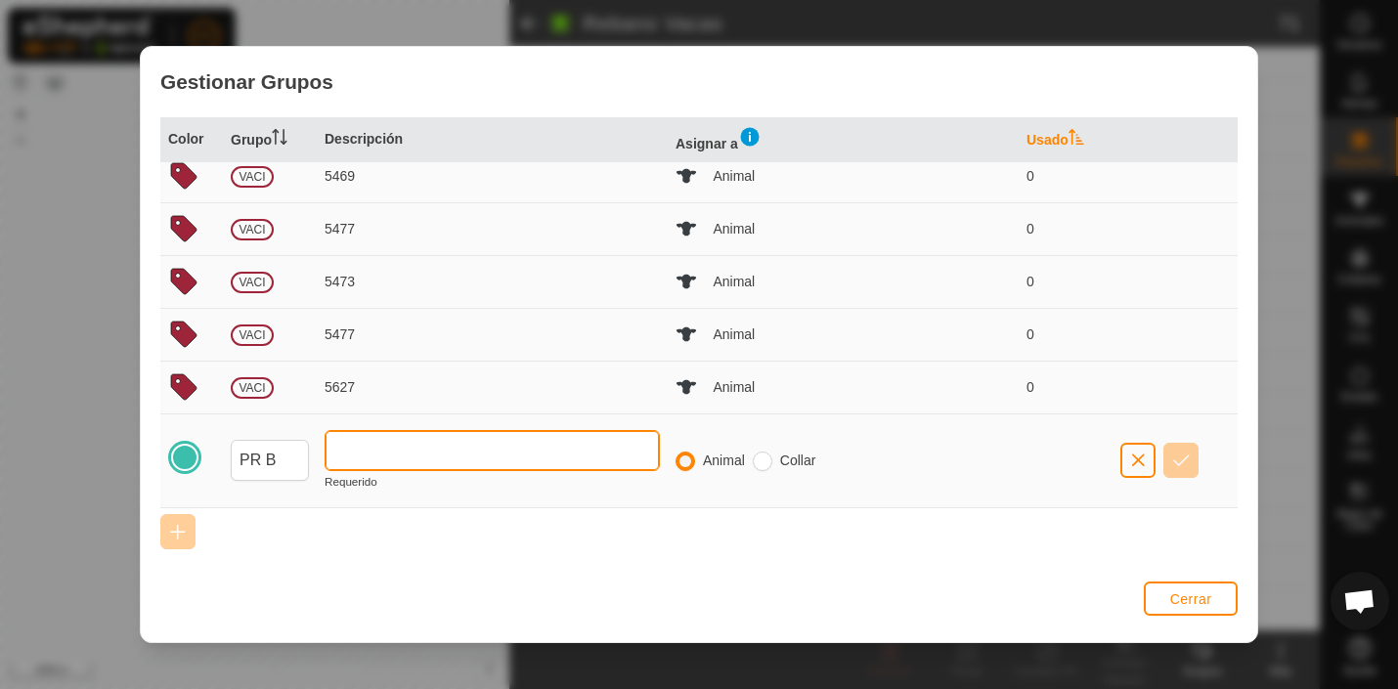
click at [374, 451] on input "text" at bounding box center [492, 450] width 335 height 41
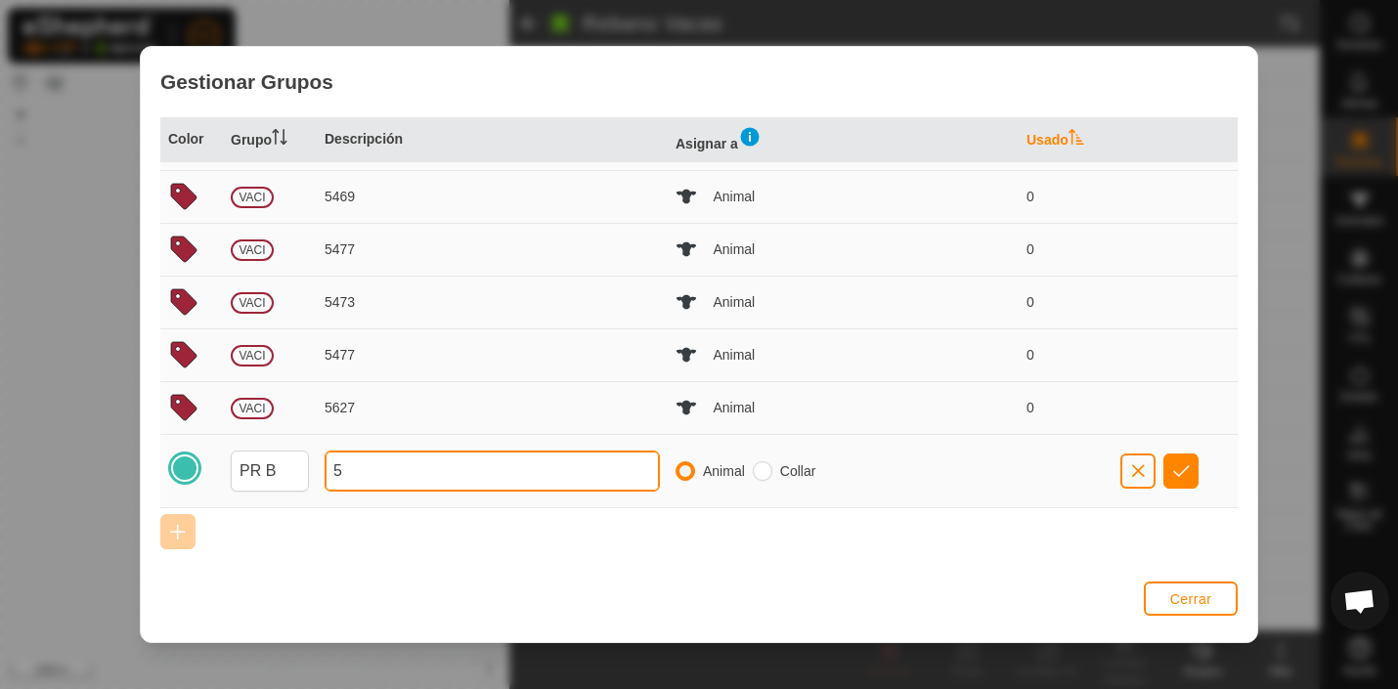
scroll to position [257, 0]
type input "5725"
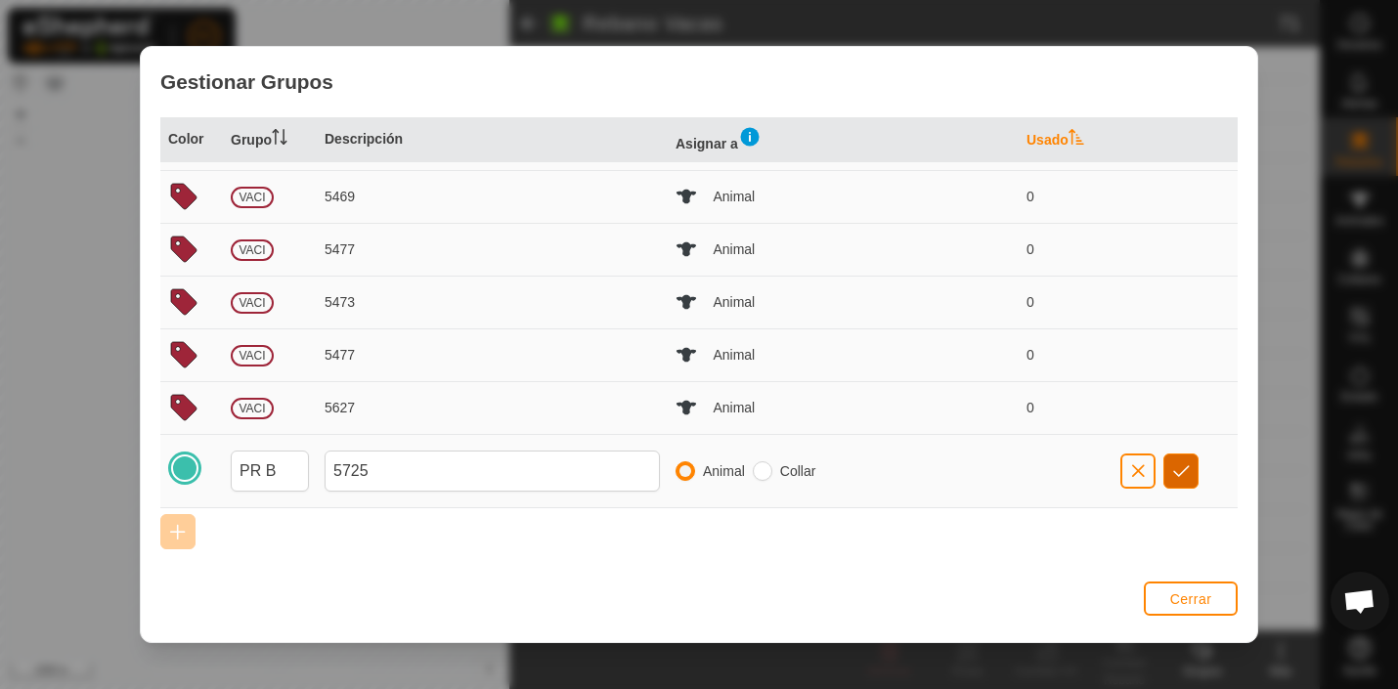
click at [1185, 470] on span "button" at bounding box center [1181, 471] width 17 height 16
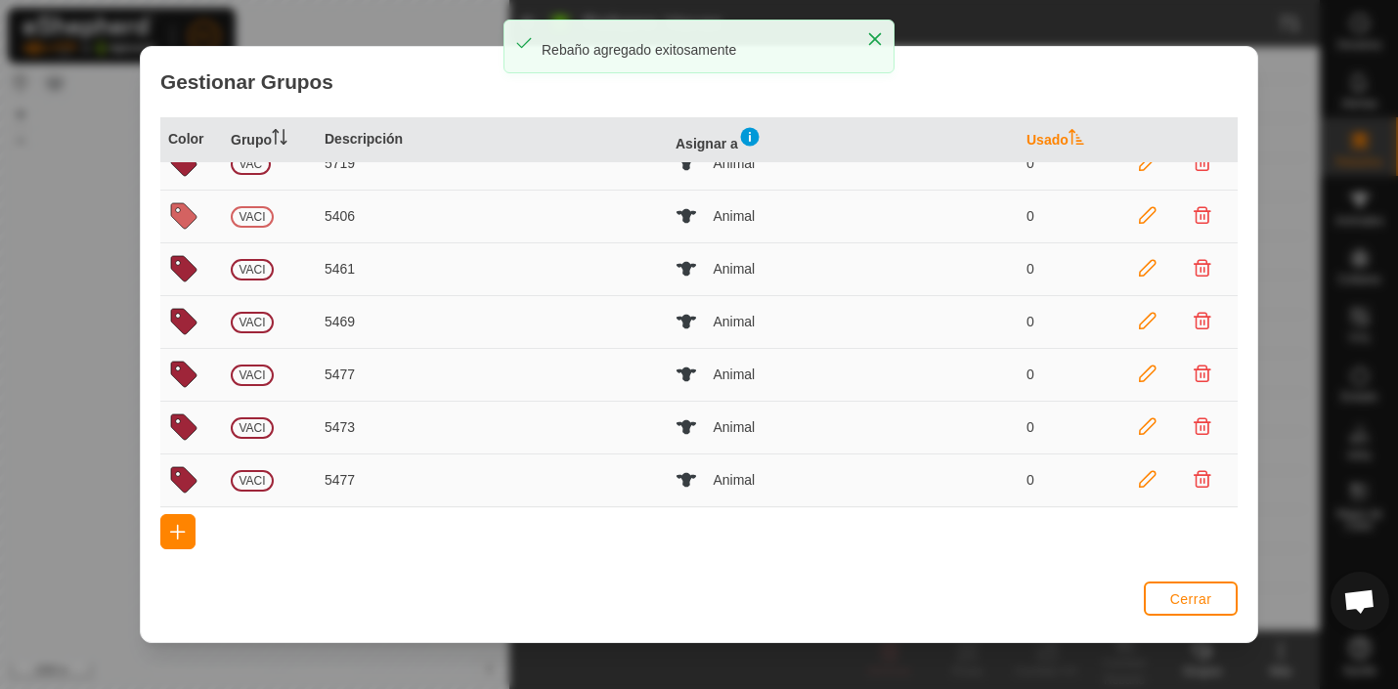
scroll to position [0, 0]
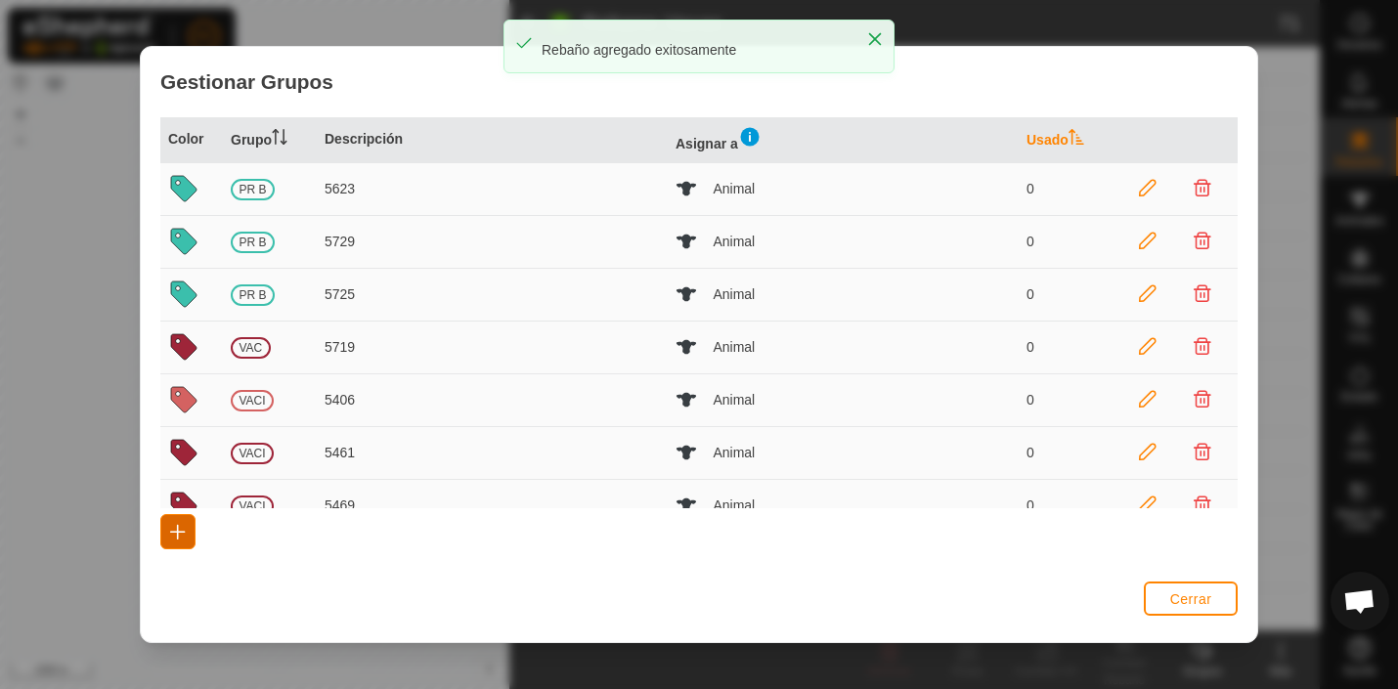
click at [177, 532] on span "button" at bounding box center [178, 532] width 16 height 16
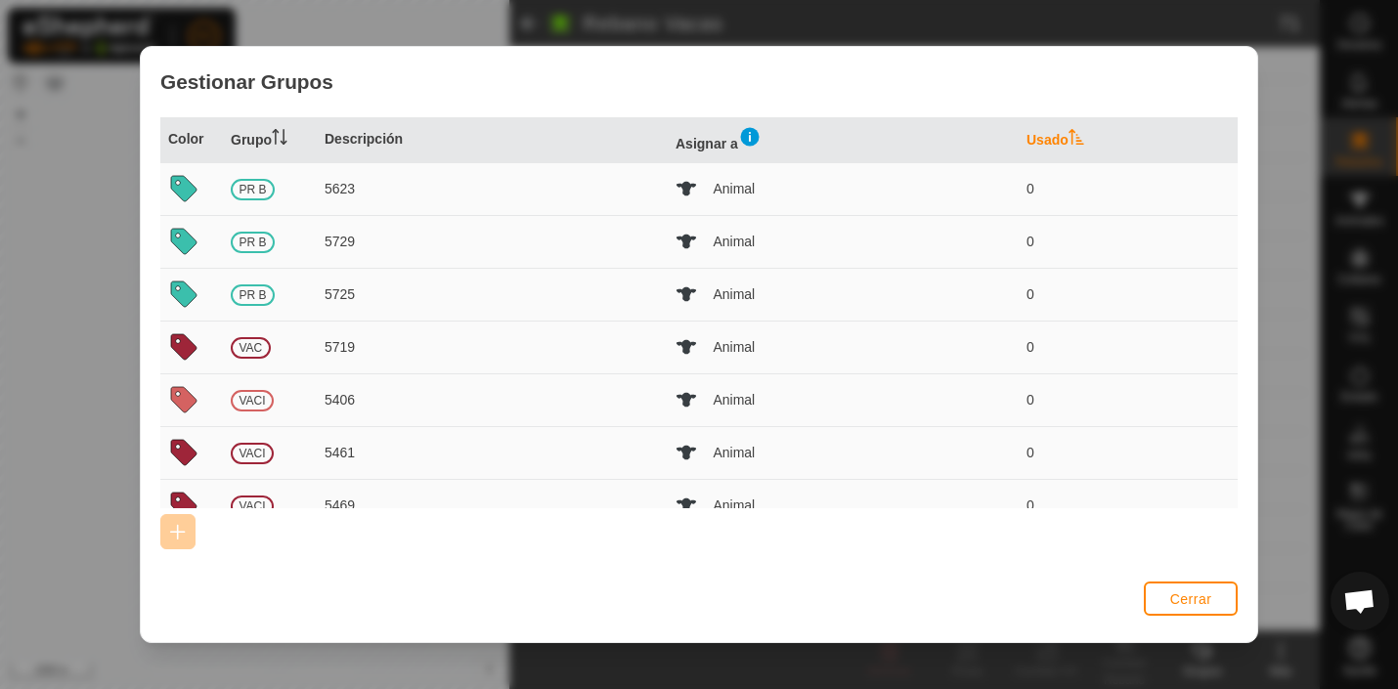
click at [262, 242] on span "PR B" at bounding box center [253, 243] width 44 height 22
click at [183, 240] on icon at bounding box center [183, 241] width 25 height 25
click at [340, 238] on p-celleditor "5729" at bounding box center [340, 242] width 30 height 16
click at [340, 289] on p-celleditor "5725" at bounding box center [340, 294] width 30 height 16
click at [246, 295] on span "PR B" at bounding box center [253, 295] width 44 height 22
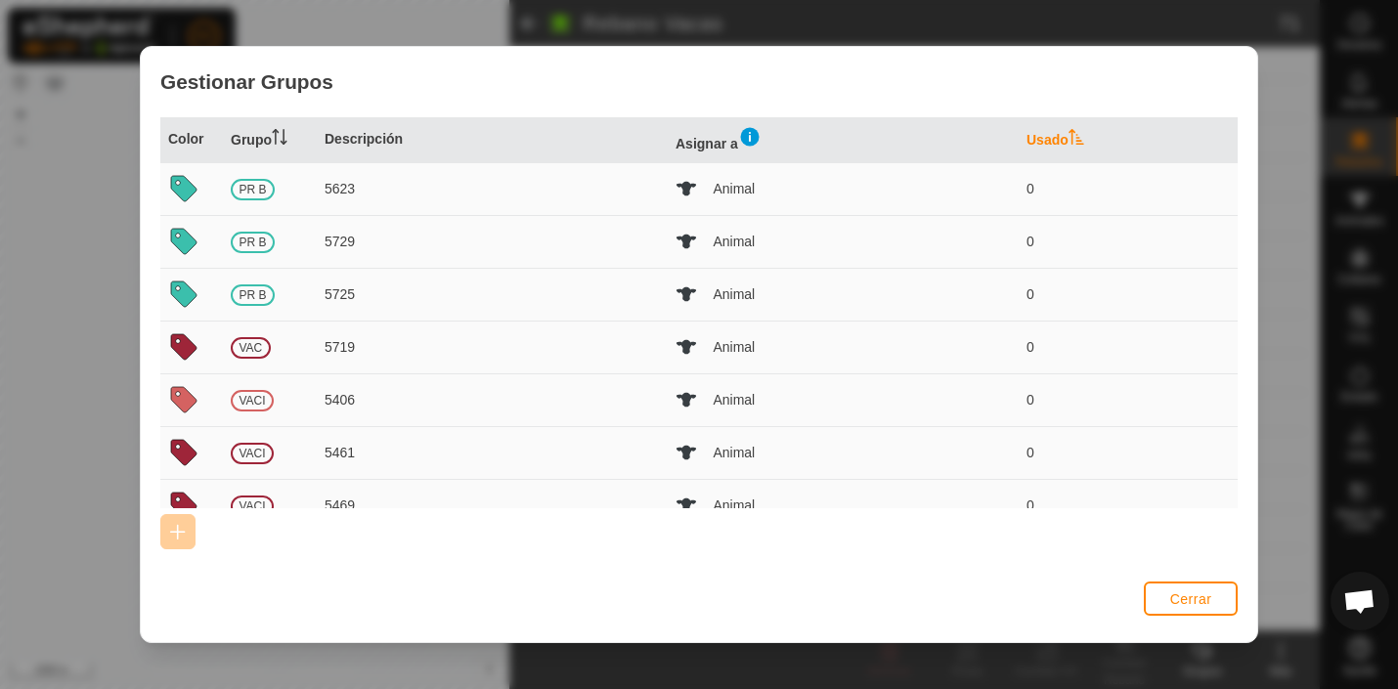
click at [182, 291] on icon at bounding box center [183, 294] width 25 height 25
click at [1187, 596] on span "Cerrar" at bounding box center [1191, 599] width 42 height 16
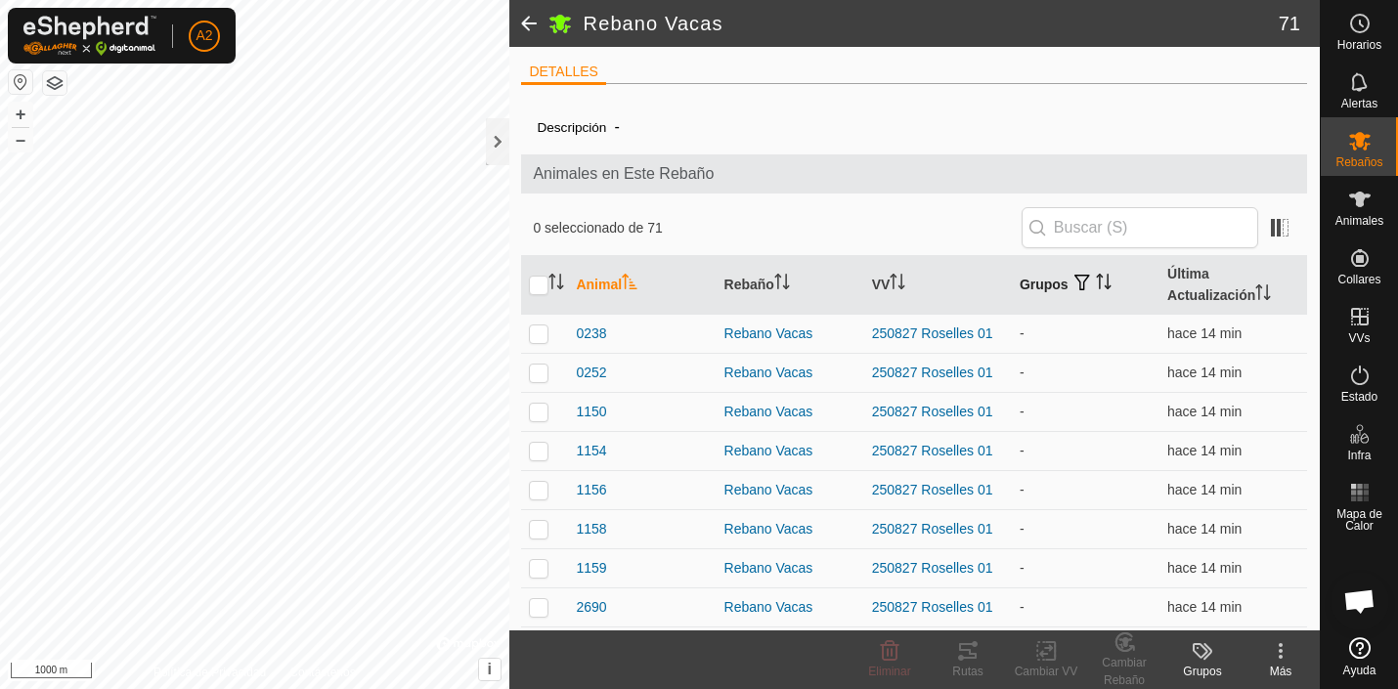
click at [1063, 282] on th "Grupos" at bounding box center [1086, 285] width 148 height 59
click at [1100, 283] on icon "Activar para ordenar" at bounding box center [1104, 282] width 16 height 16
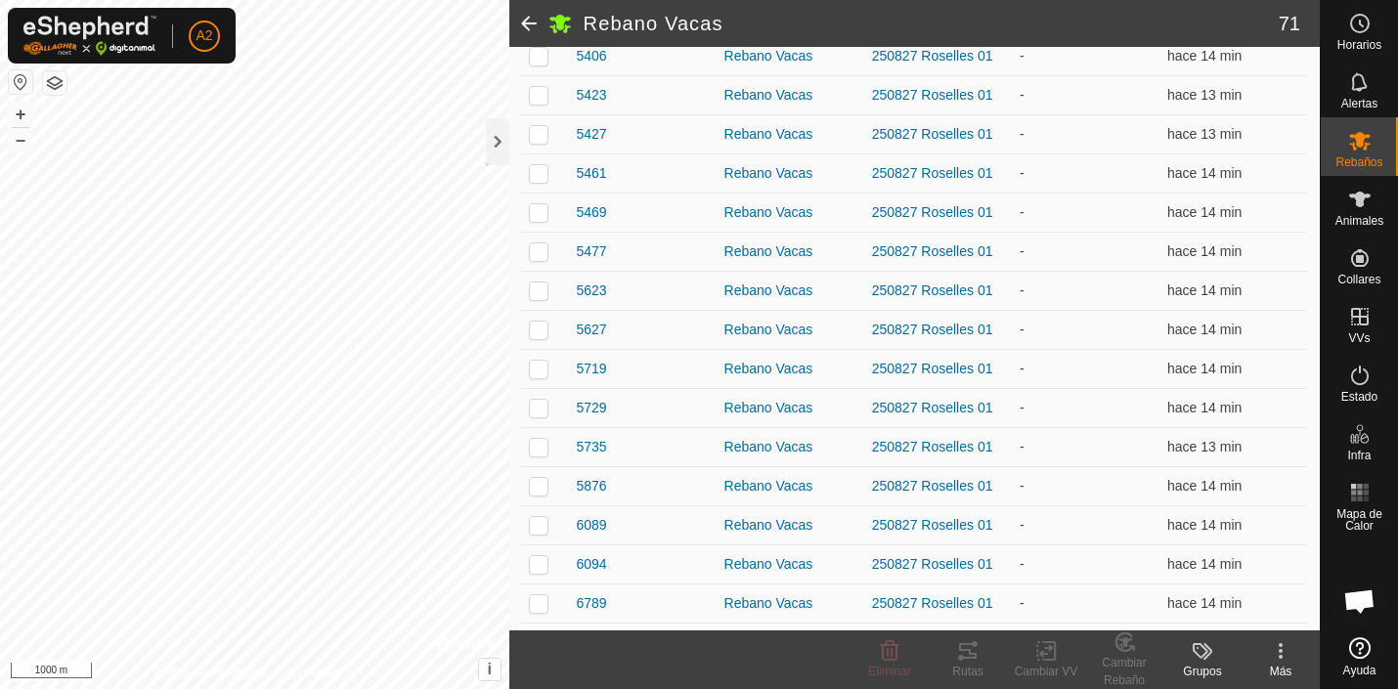
scroll to position [1257, 0]
click at [590, 443] on span "5735" at bounding box center [591, 445] width 30 height 21
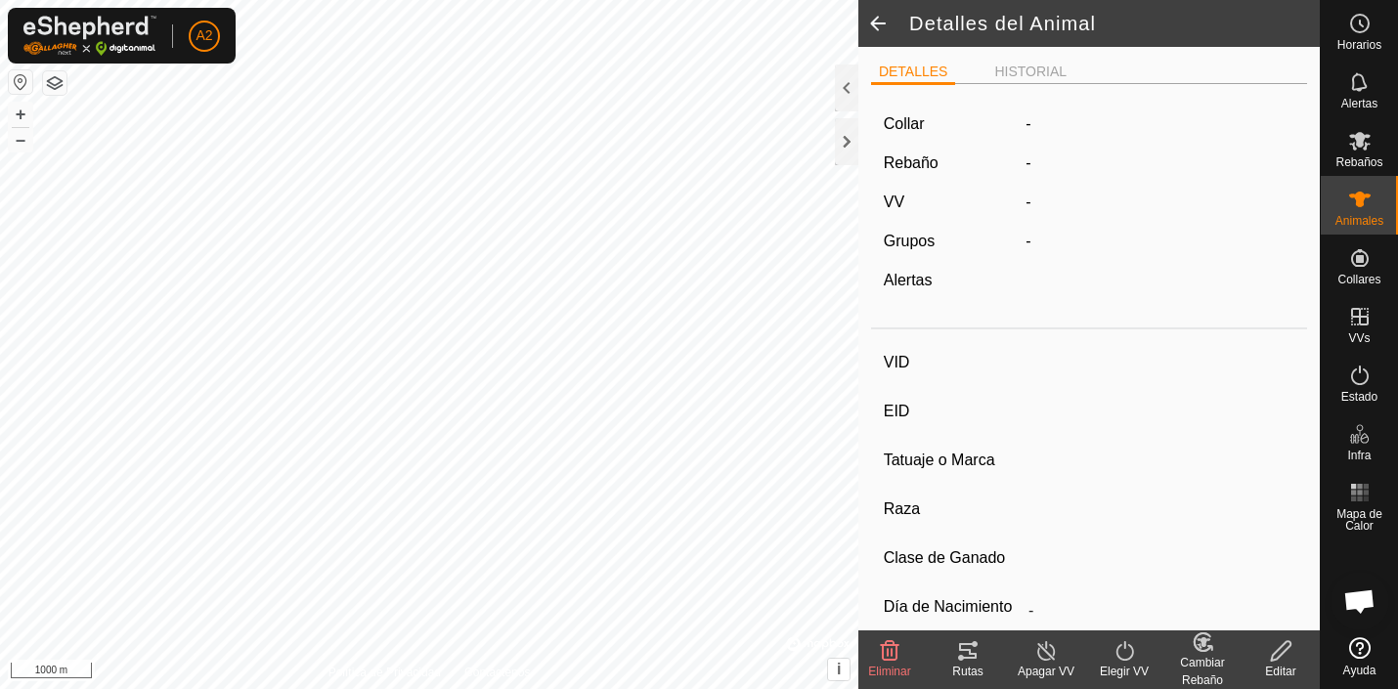
type input "5735"
type input "-"
type input "Aubrac"
type input "PRENADA B"
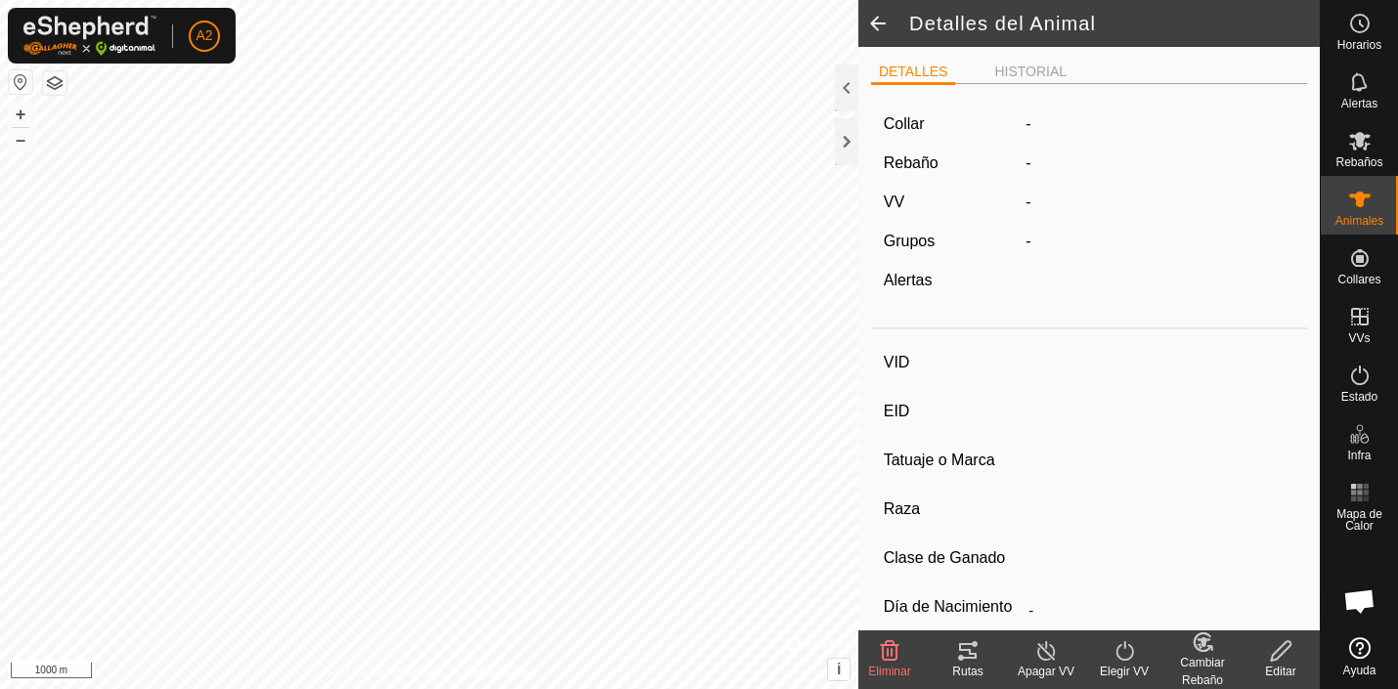
type input "03/2019"
type input "6 years 7 months"
type input "Preñada"
type input "505 kg"
type input "-"
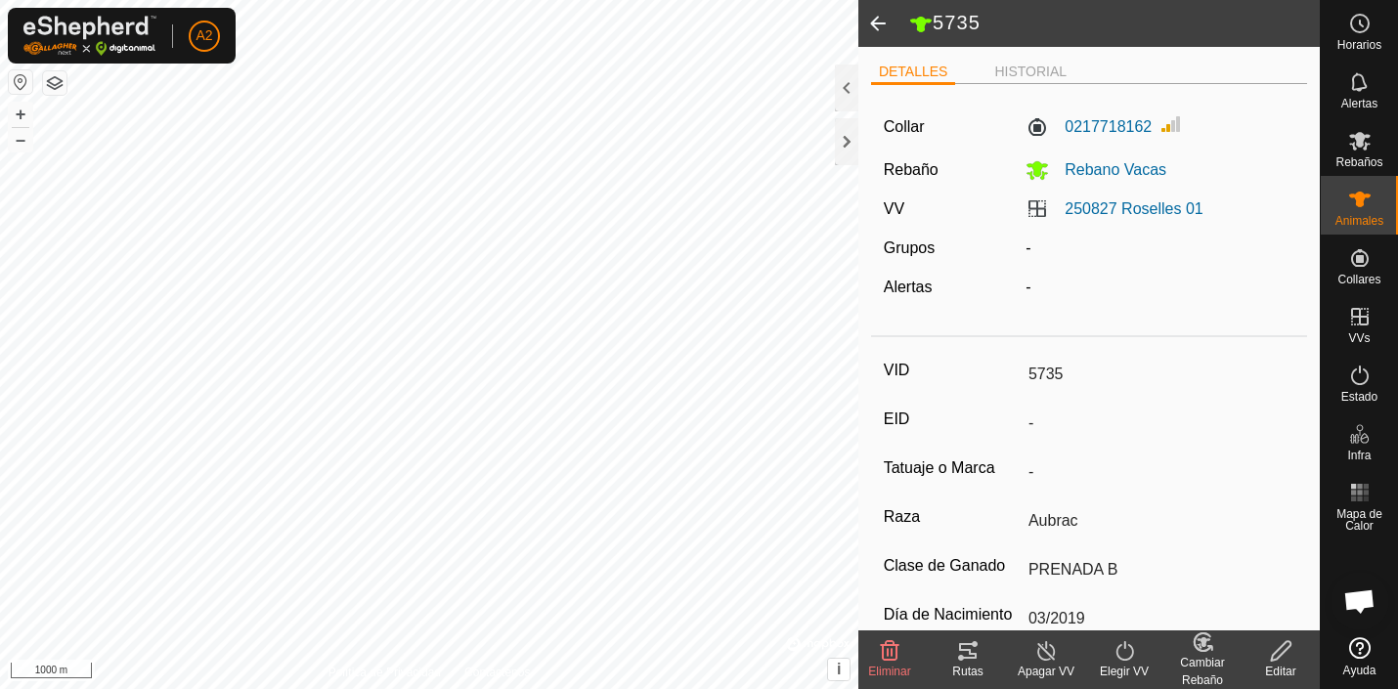
click at [879, 26] on span at bounding box center [877, 23] width 39 height 47
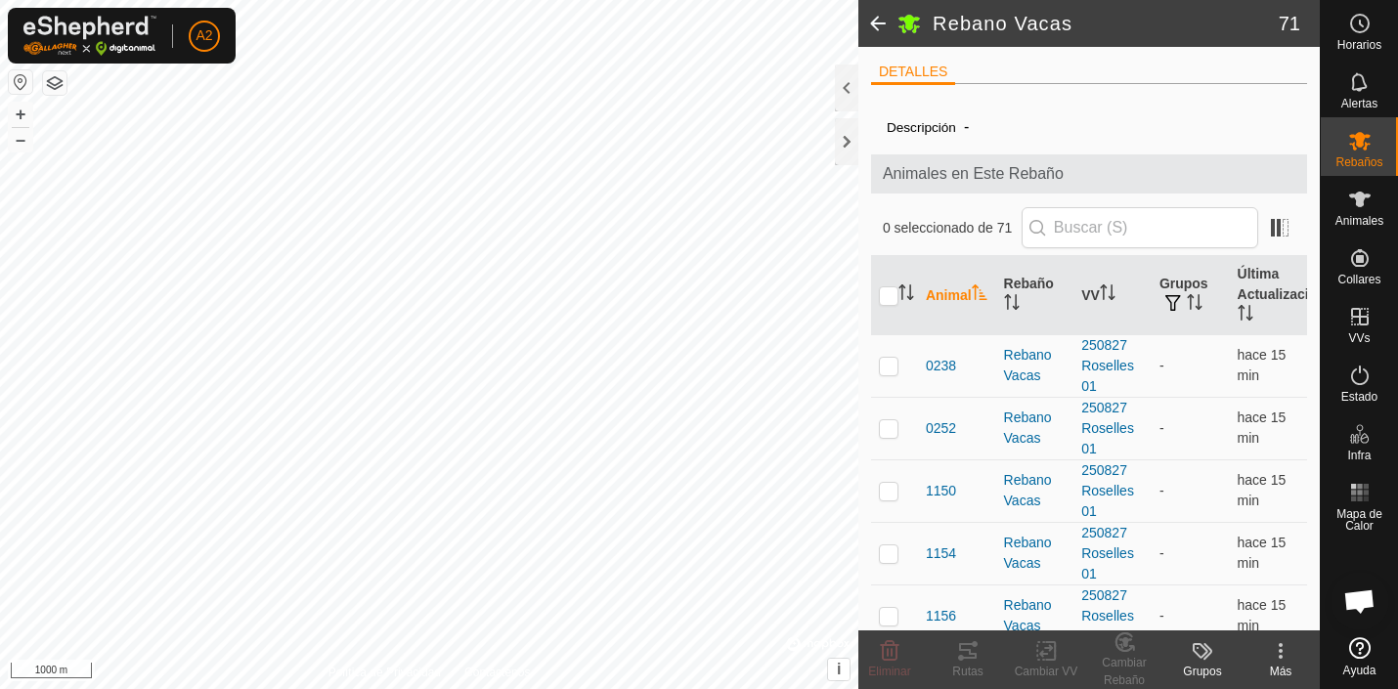
click at [879, 26] on span at bounding box center [877, 23] width 39 height 47
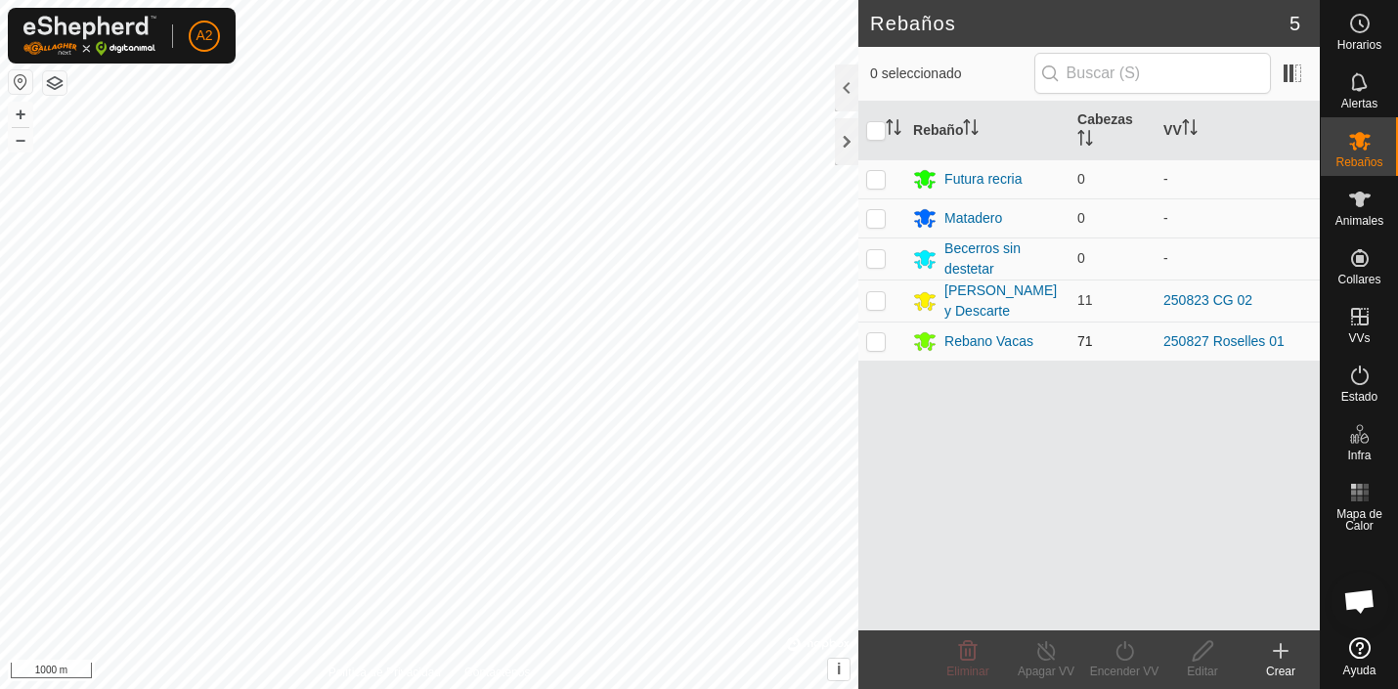
click at [883, 341] on p-checkbox at bounding box center [876, 341] width 20 height 16
checkbox input "true"
click at [1203, 649] on icon at bounding box center [1203, 650] width 24 height 23
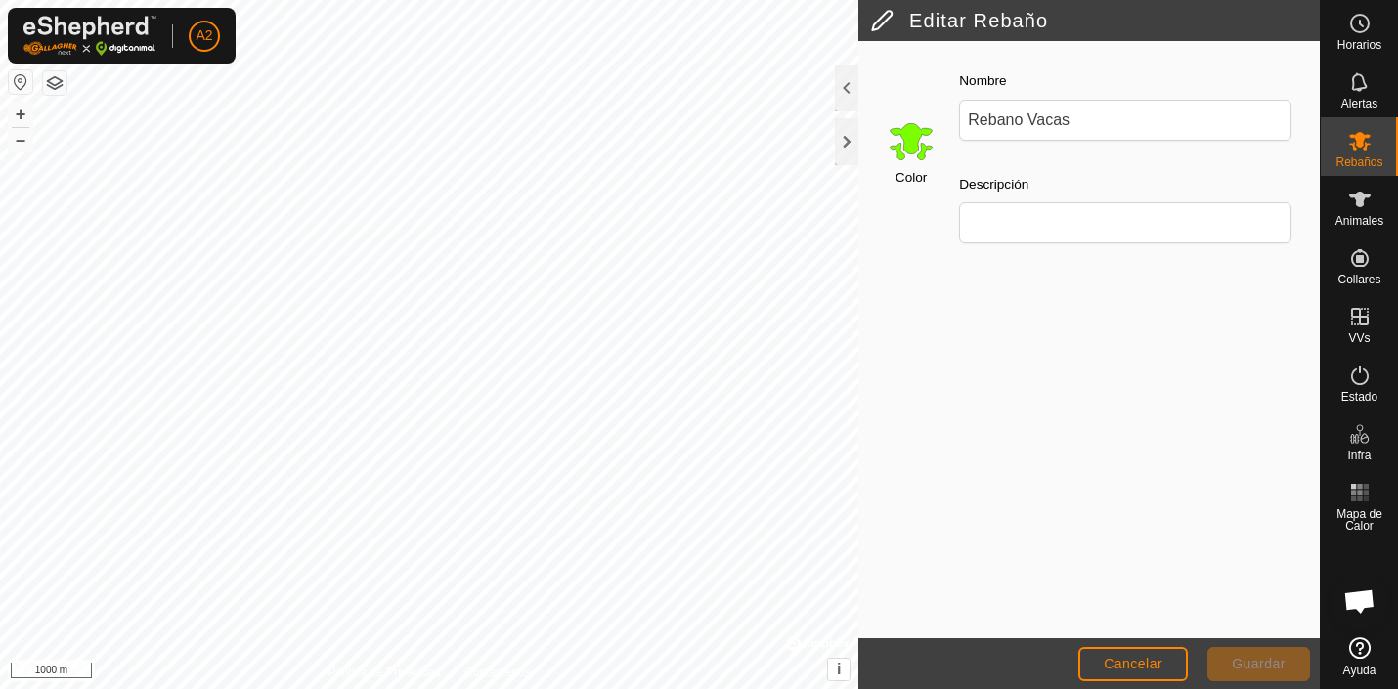
click at [914, 140] on input "Select a color" at bounding box center [911, 140] width 47 height 47
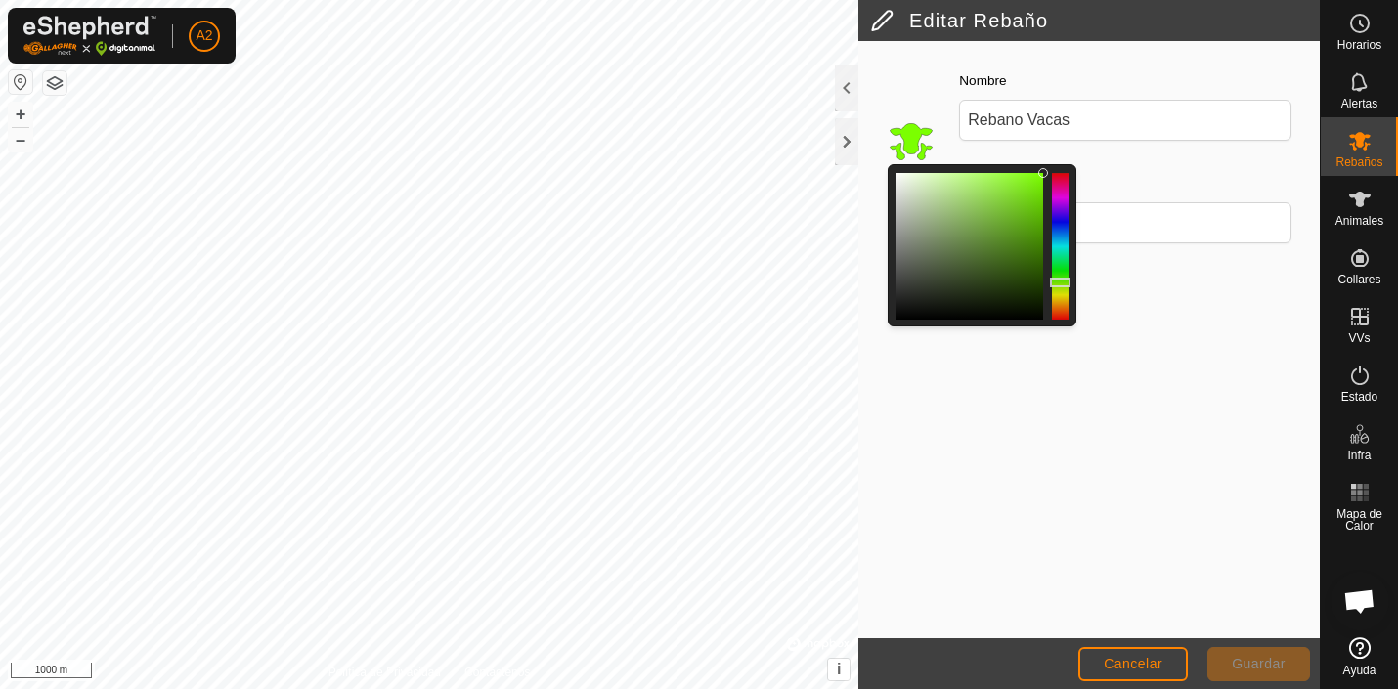
click at [1151, 180] on div "Descripción" at bounding box center [1125, 207] width 348 height 87
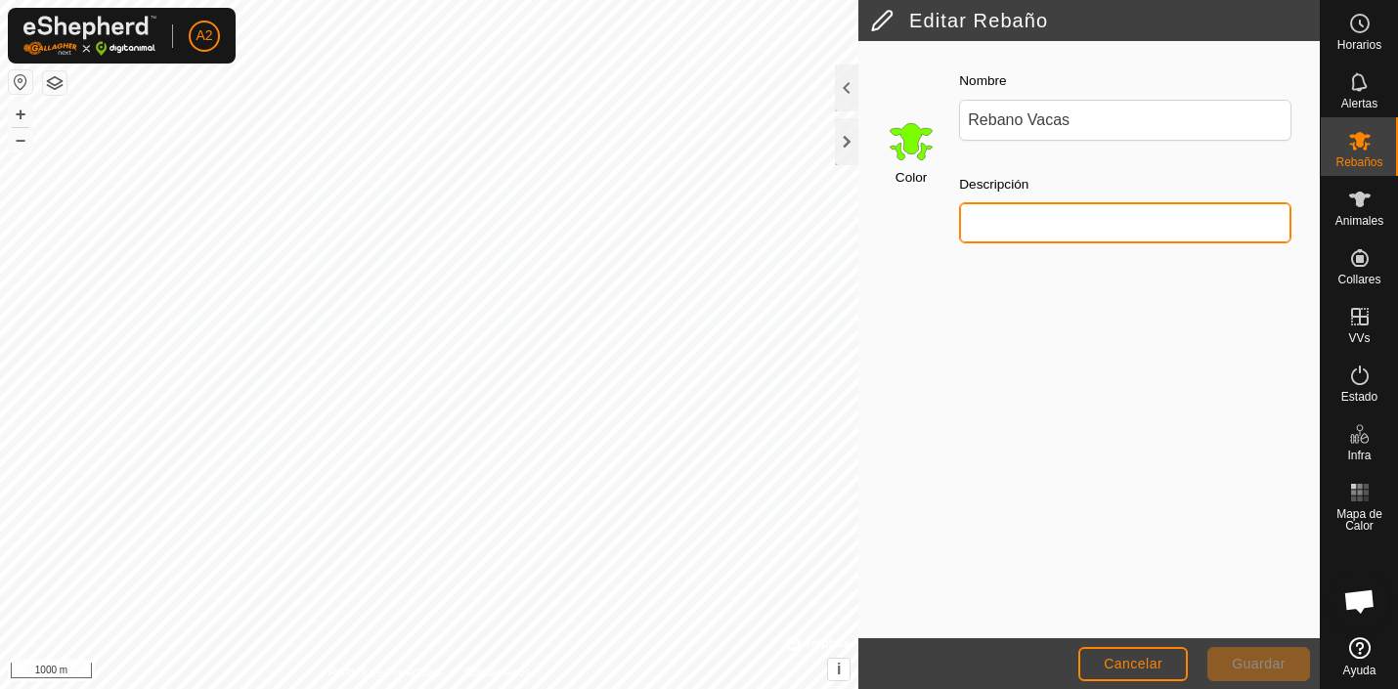
click at [1006, 224] on input "Descripción" at bounding box center [1125, 222] width 332 height 41
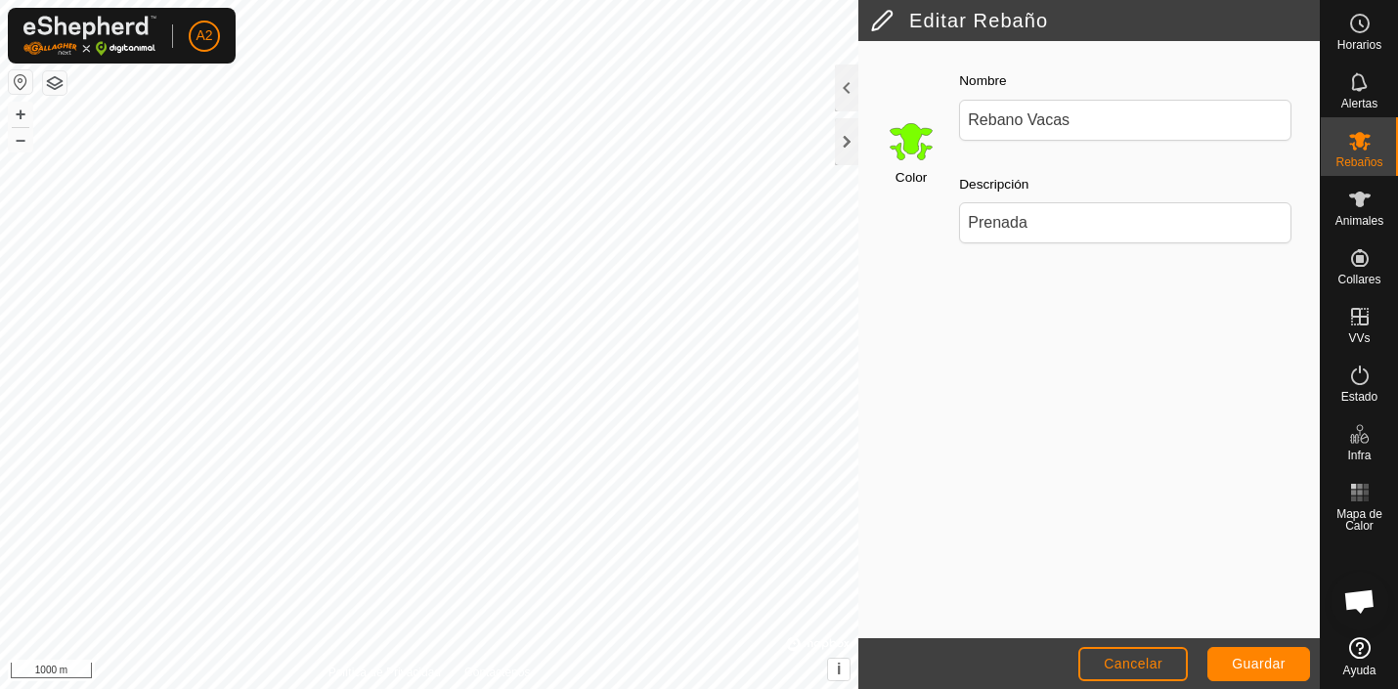
click at [916, 141] on input "Select a color" at bounding box center [911, 140] width 47 height 47
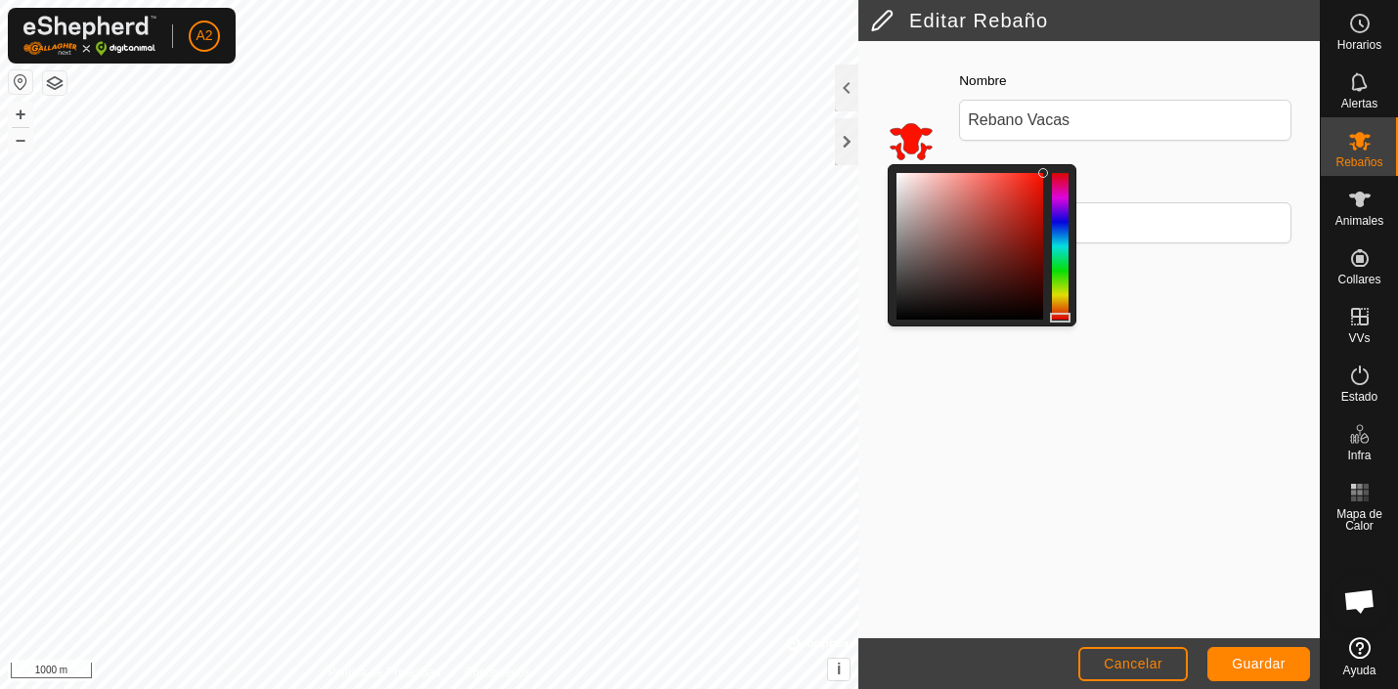
drag, startPoint x: 1064, startPoint y: 279, endPoint x: 1066, endPoint y: 310, distance: 31.3
click at [1066, 316] on div at bounding box center [1060, 318] width 21 height 10
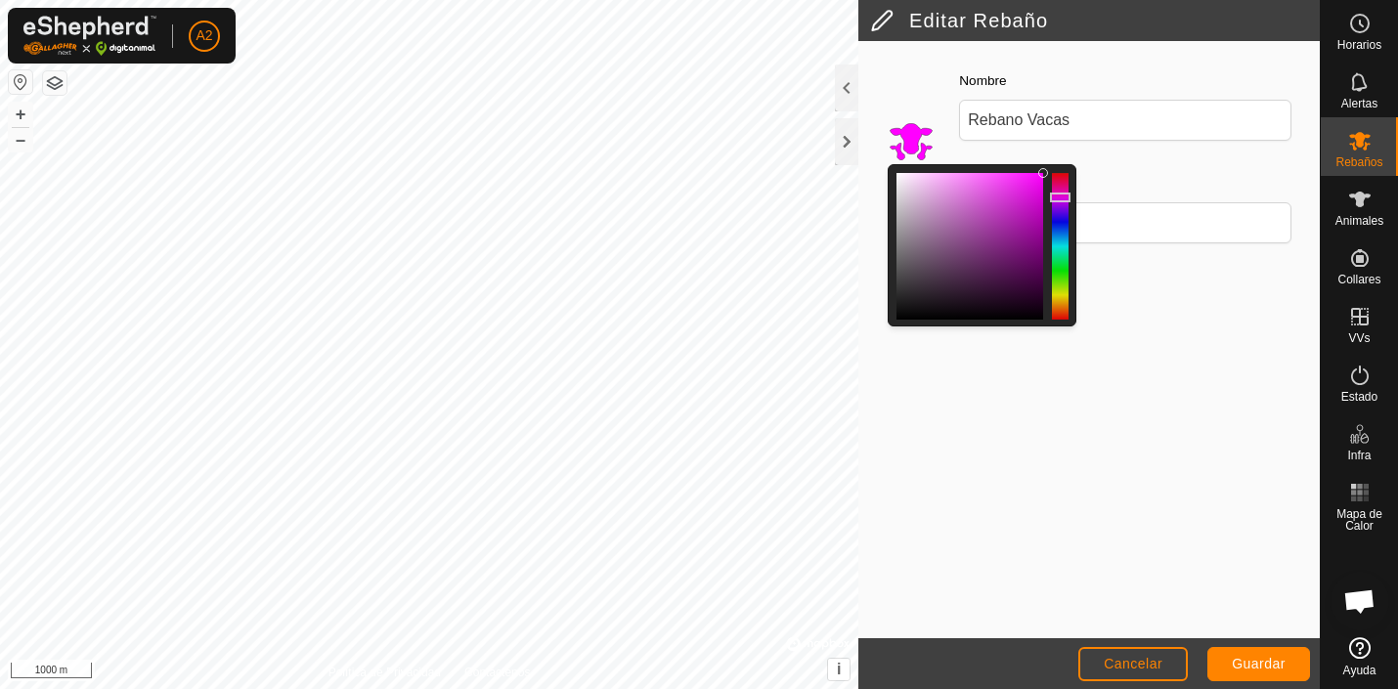
drag, startPoint x: 1061, startPoint y: 318, endPoint x: 1059, endPoint y: 196, distance: 121.2
click at [1059, 196] on div at bounding box center [1060, 198] width 21 height 10
click at [1122, 214] on input "Prenada" at bounding box center [1125, 222] width 332 height 41
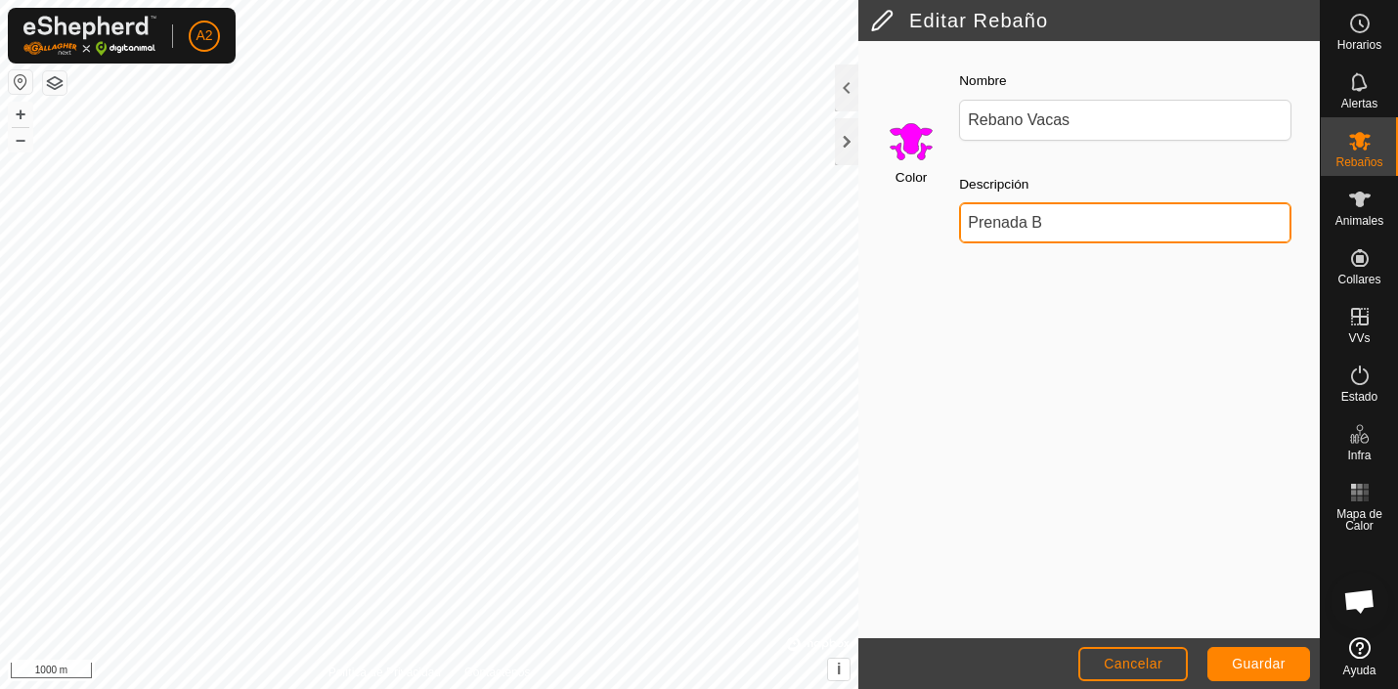
type input "Prenada B"
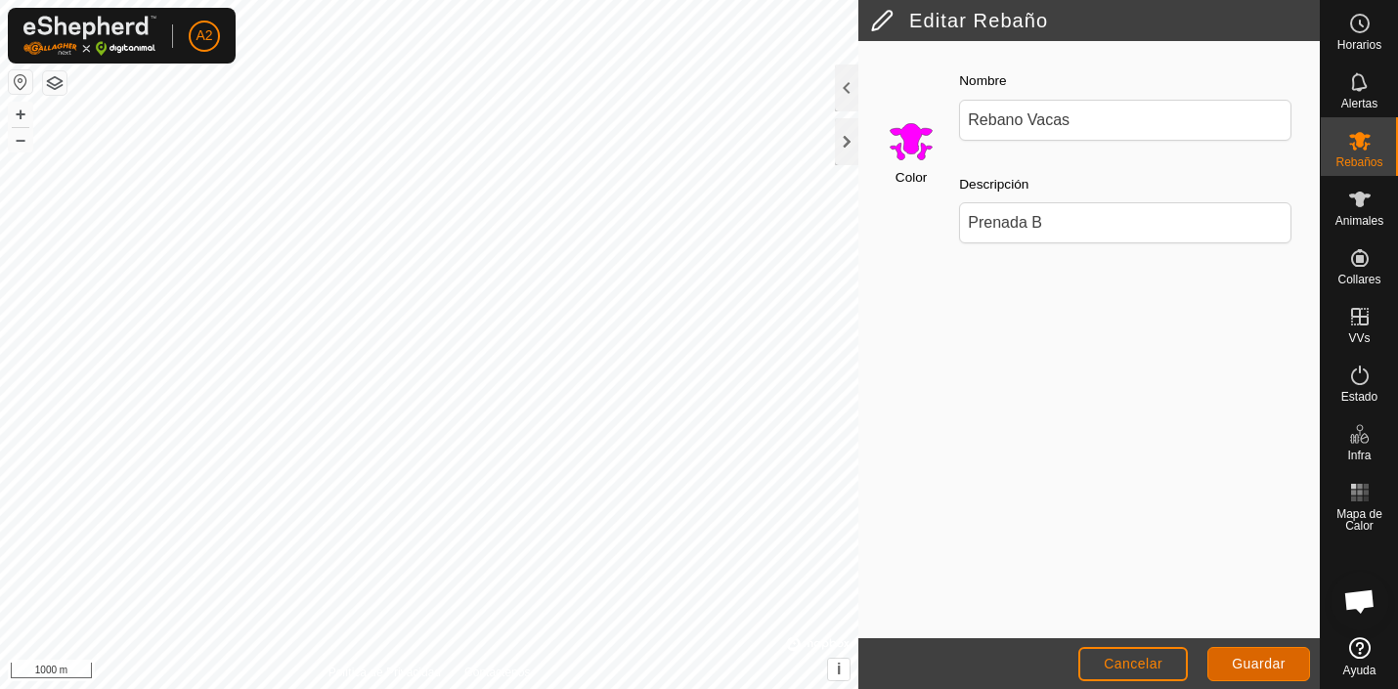
click at [1239, 660] on span "Guardar" at bounding box center [1259, 664] width 54 height 16
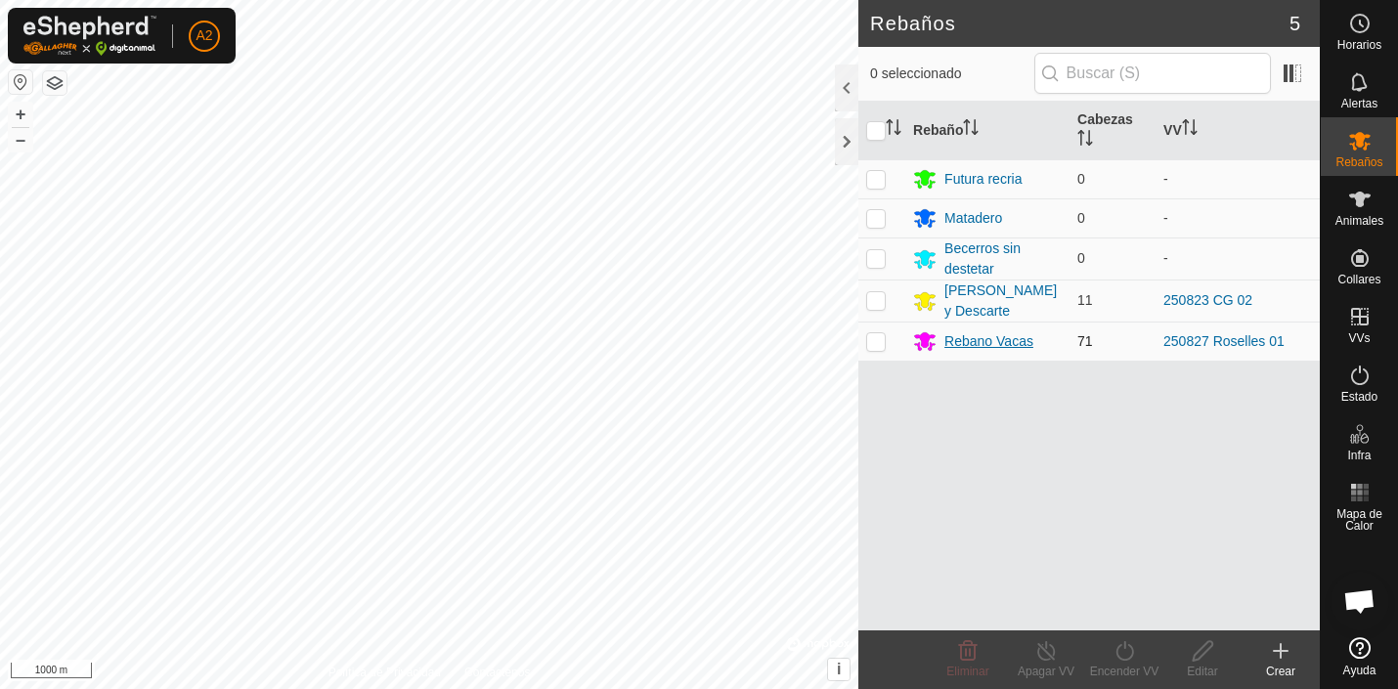
click at [955, 341] on div "Rebano Vacas" at bounding box center [988, 341] width 89 height 21
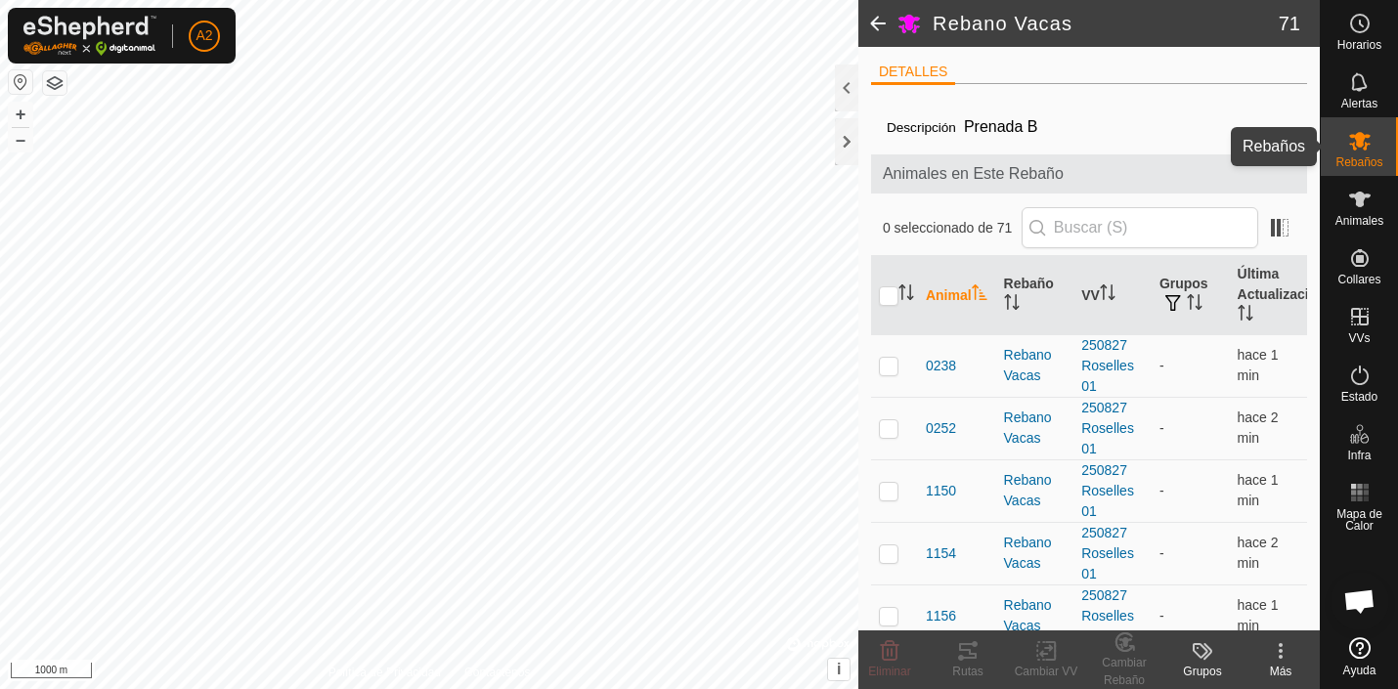
click at [1366, 151] on icon at bounding box center [1359, 140] width 23 height 23
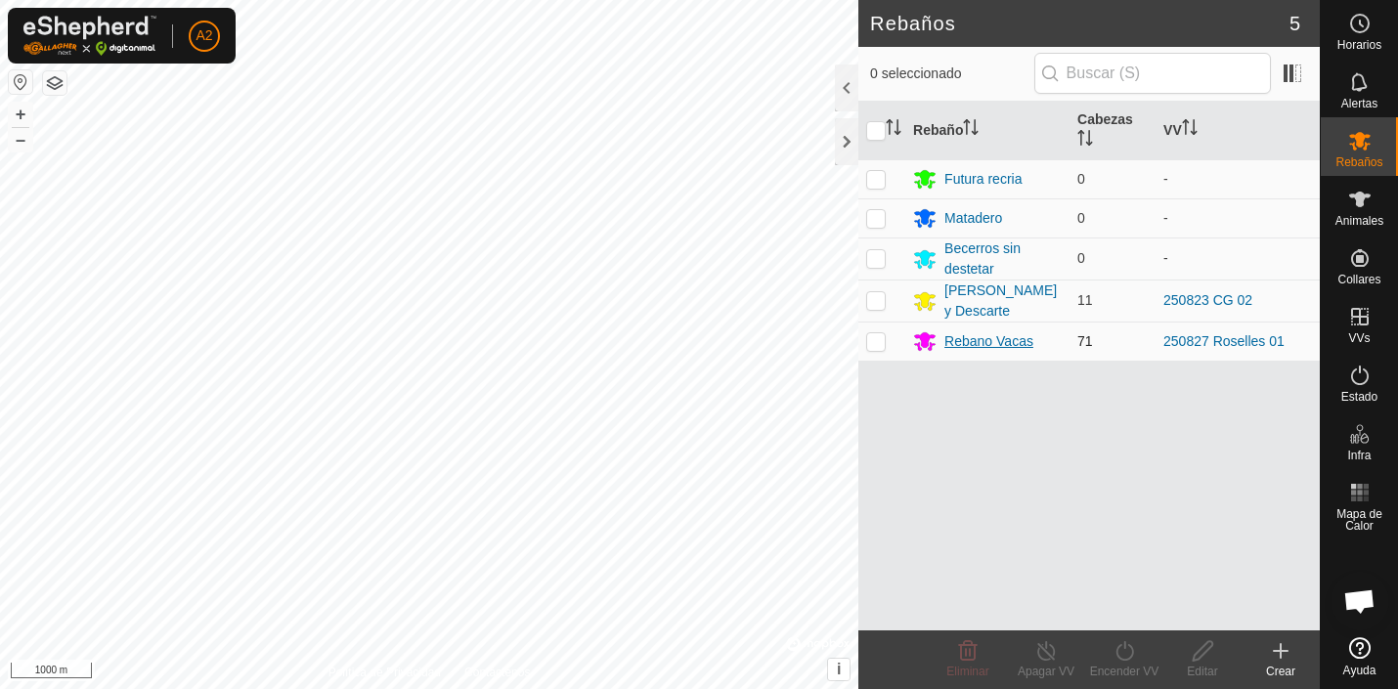
click at [925, 339] on icon at bounding box center [925, 342] width 22 height 19
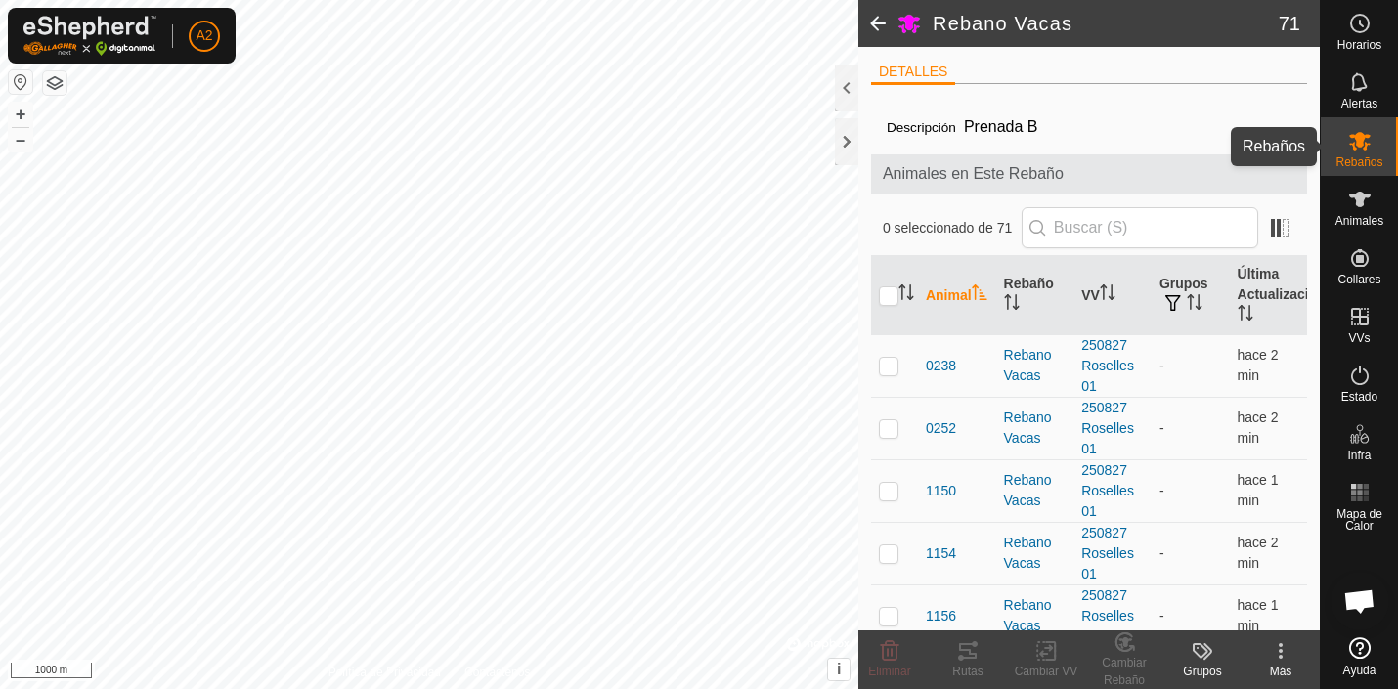
click at [1364, 133] on icon at bounding box center [1359, 140] width 23 height 23
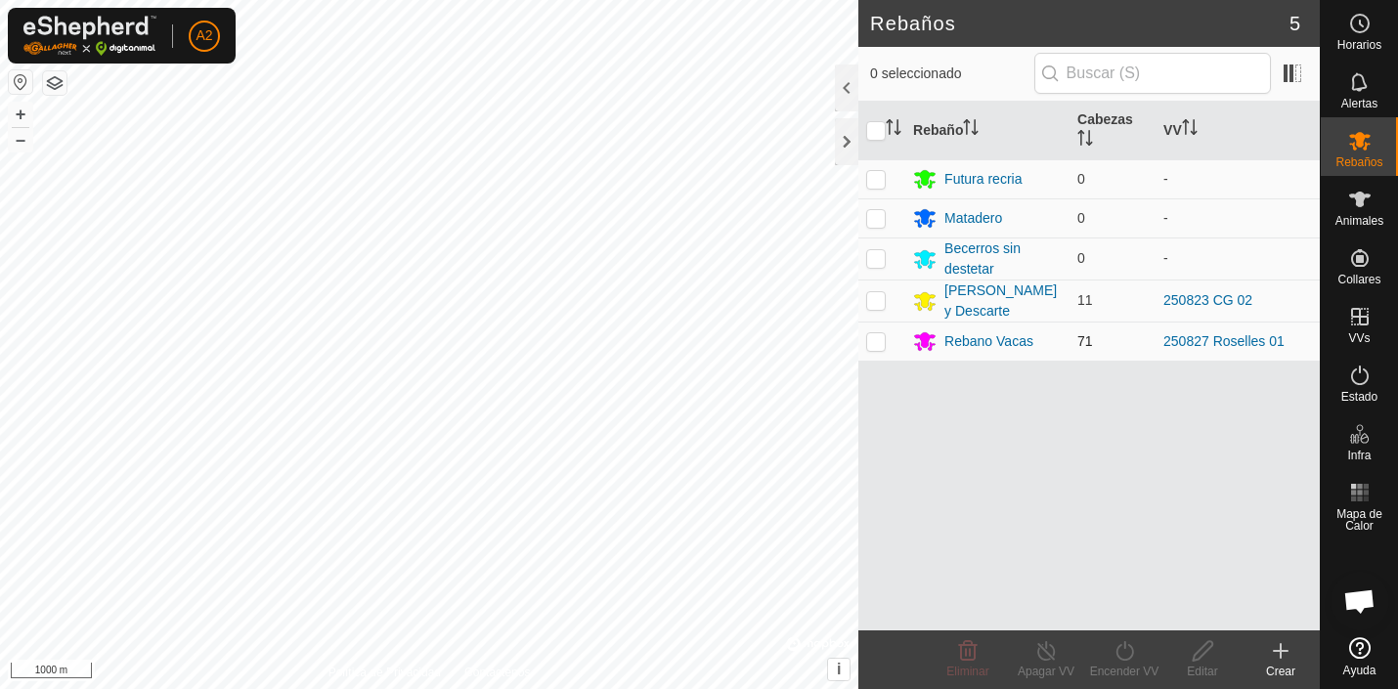
click at [880, 344] on p-checkbox at bounding box center [876, 341] width 20 height 16
checkbox input "true"
click at [1202, 651] on icon at bounding box center [1203, 650] width 24 height 23
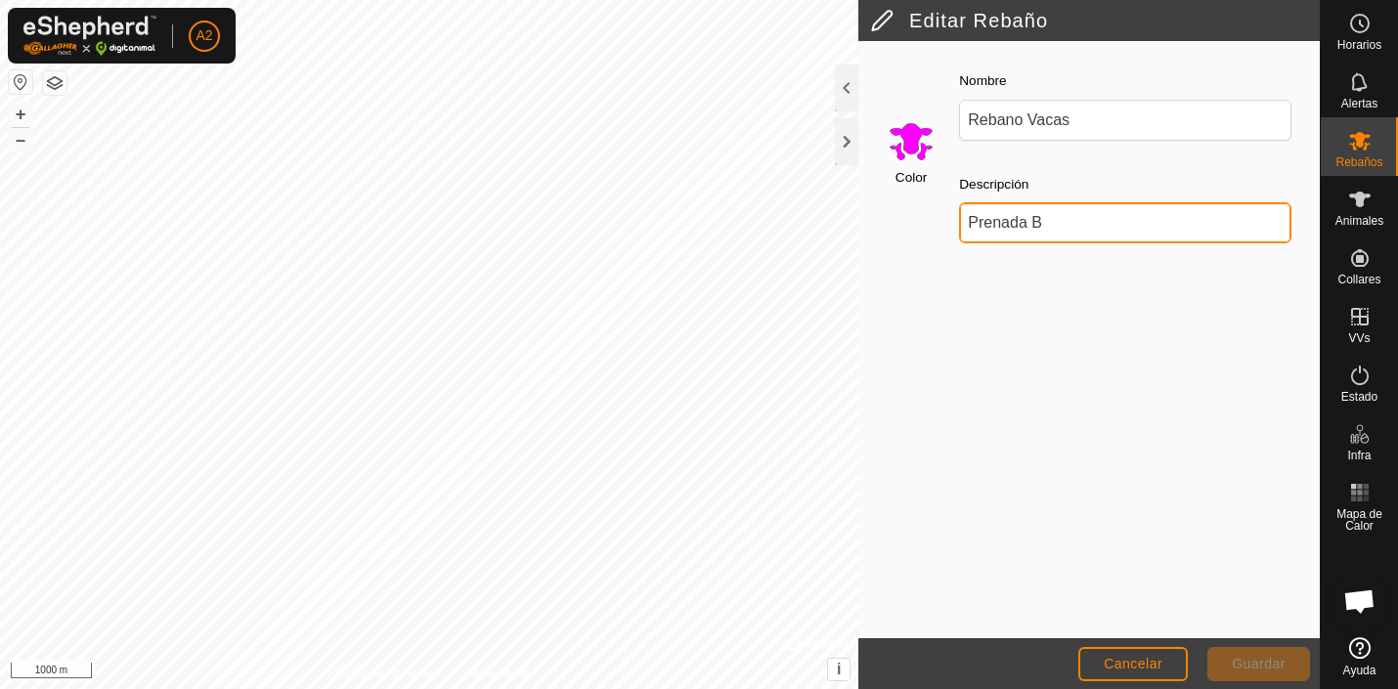
drag, startPoint x: 1068, startPoint y: 222, endPoint x: 925, endPoint y: 224, distance: 143.7
click at [959, 224] on input "Prenada B" at bounding box center [1125, 222] width 332 height 41
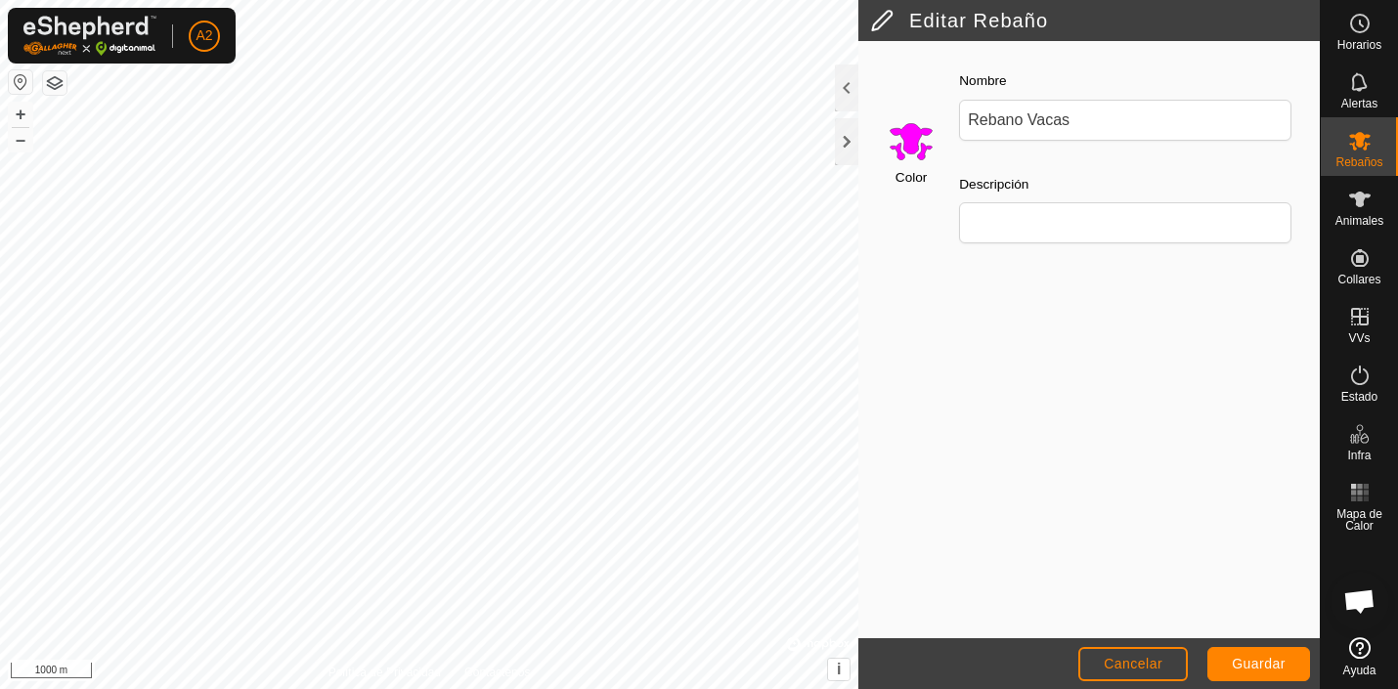
click at [912, 135] on input "Select a color" at bounding box center [911, 140] width 47 height 47
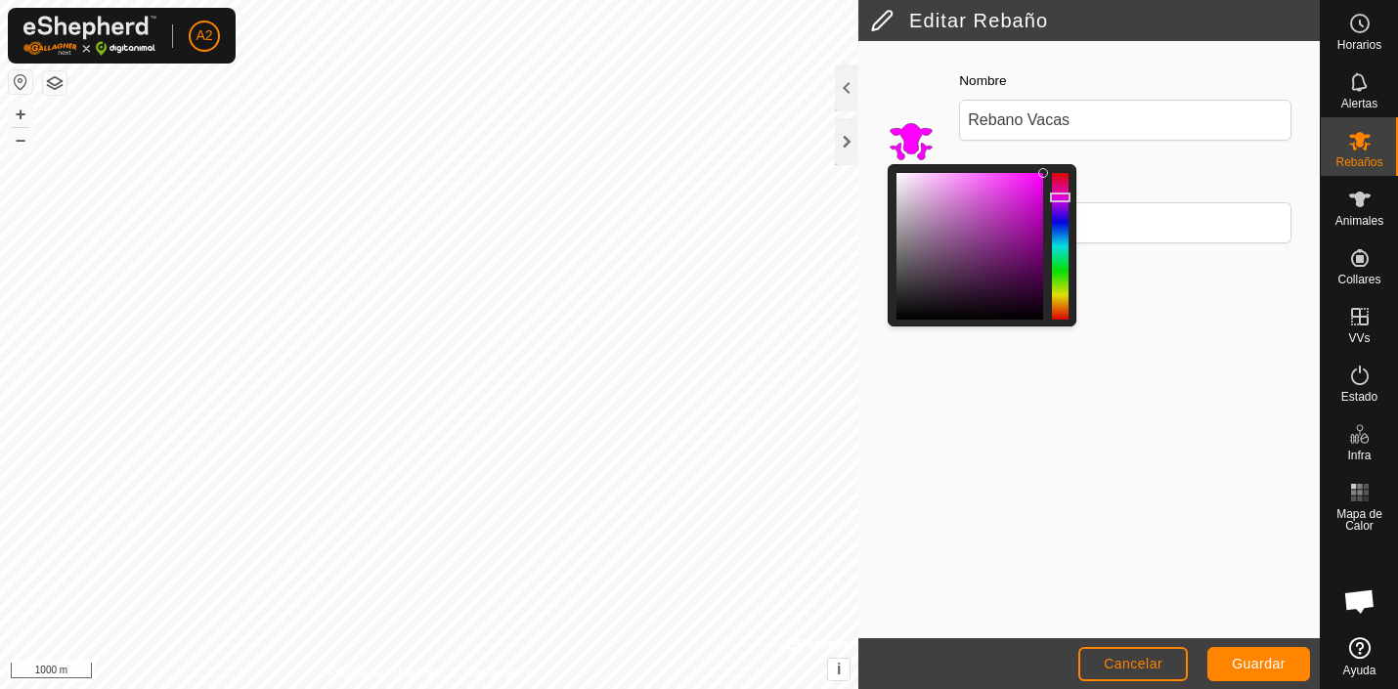
click at [1064, 253] on div at bounding box center [1060, 246] width 17 height 147
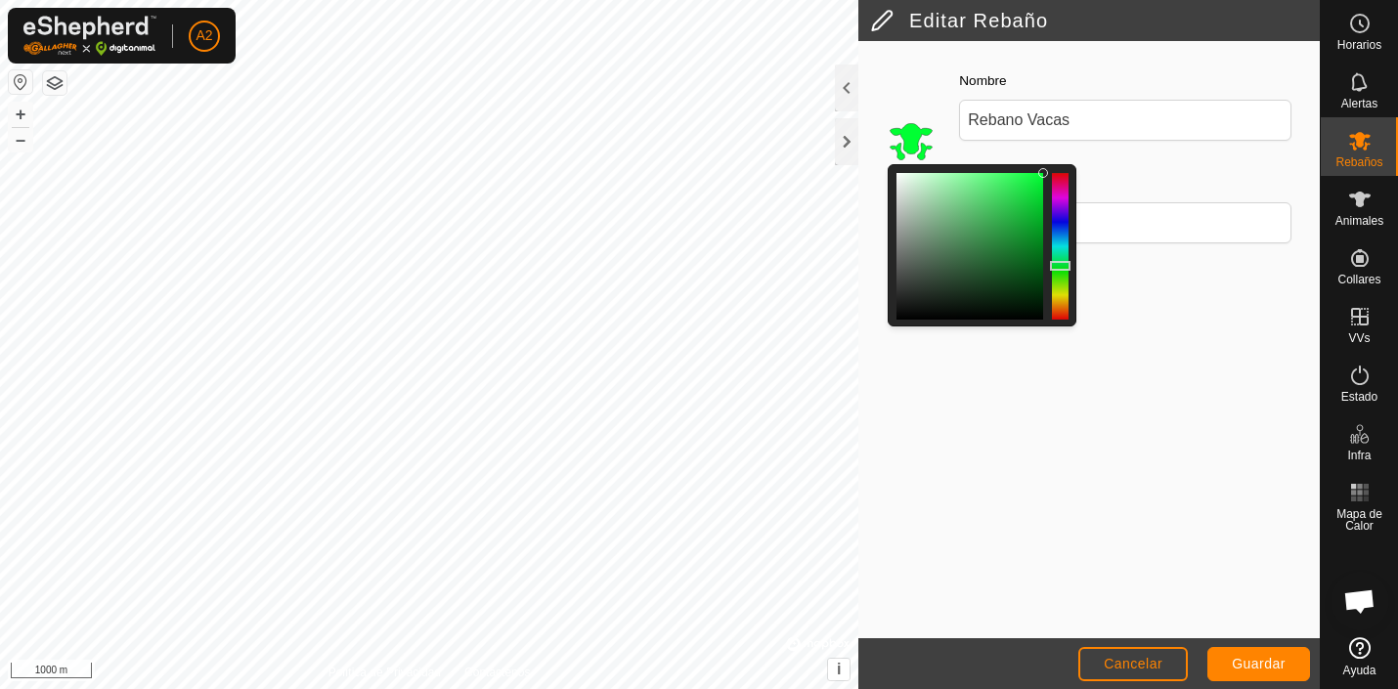
click at [1062, 265] on div at bounding box center [1060, 246] width 17 height 147
click at [1250, 658] on span "Guardar" at bounding box center [1259, 664] width 54 height 16
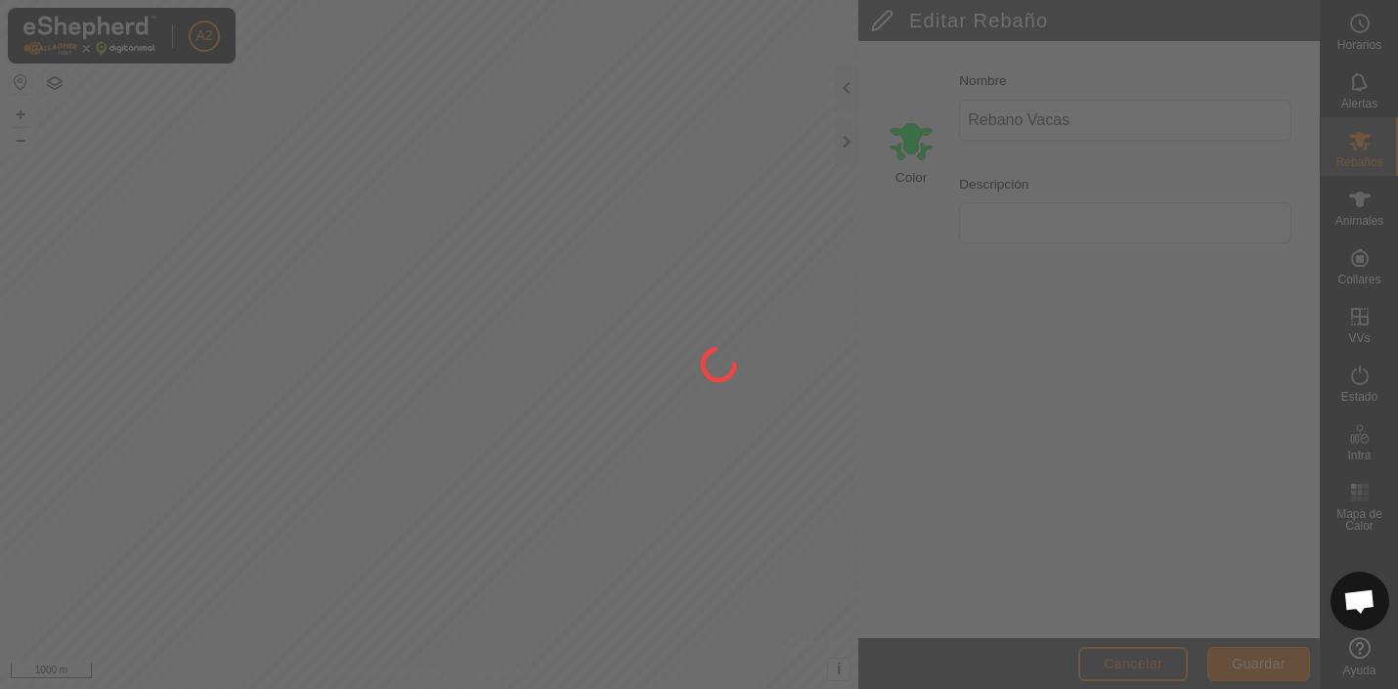
type input "Prenada B"
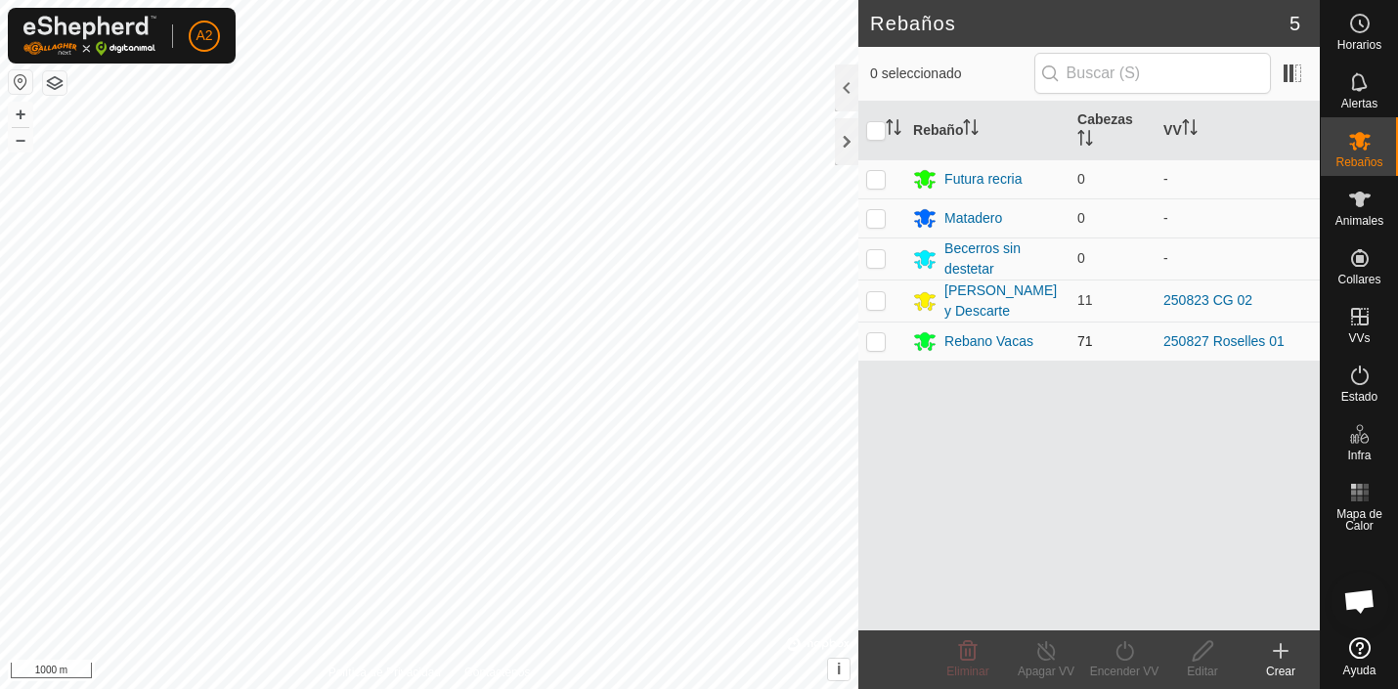
click at [877, 342] on p-checkbox at bounding box center [876, 341] width 20 height 16
checkbox input "true"
click at [1205, 649] on icon at bounding box center [1203, 650] width 24 height 23
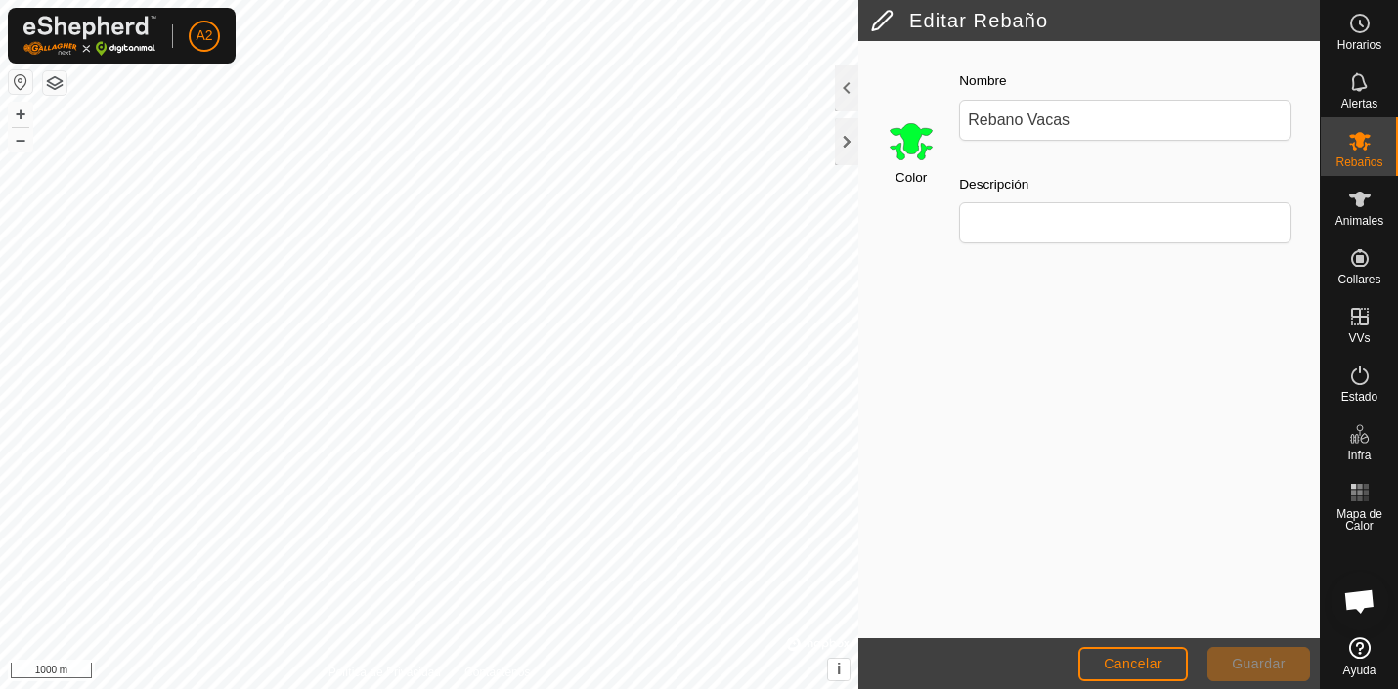
click at [910, 144] on input "Select a color" at bounding box center [911, 140] width 47 height 47
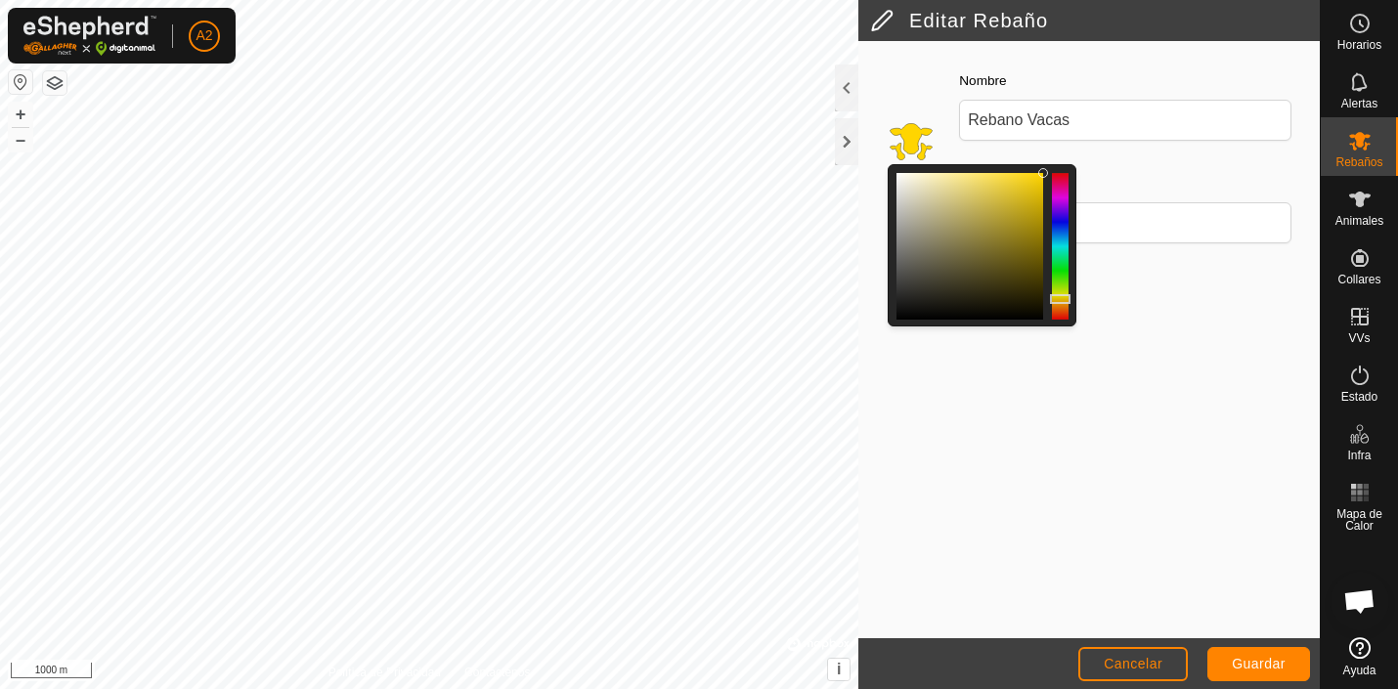
drag, startPoint x: 1063, startPoint y: 262, endPoint x: 1063, endPoint y: 298, distance: 36.2
click at [1063, 298] on div at bounding box center [1060, 299] width 21 height 10
click at [1245, 663] on span "Guardar" at bounding box center [1259, 664] width 54 height 16
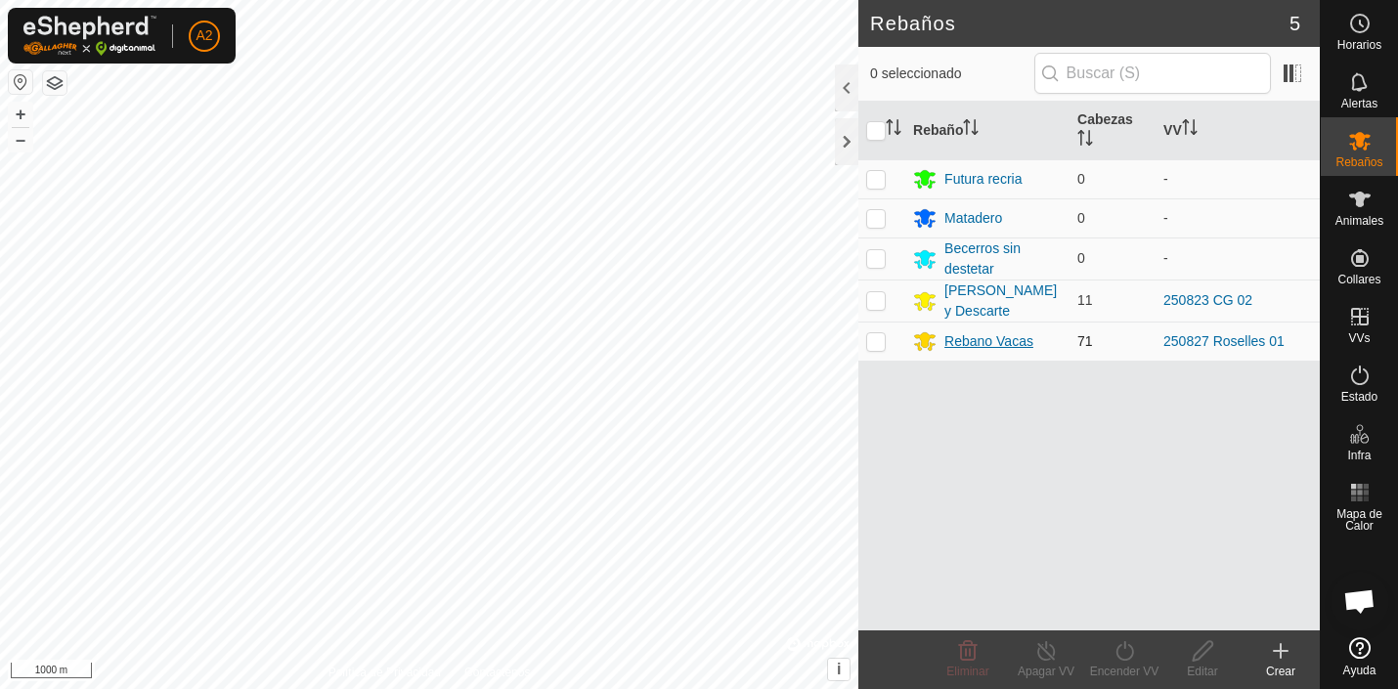
click at [930, 345] on icon at bounding box center [924, 340] width 23 height 23
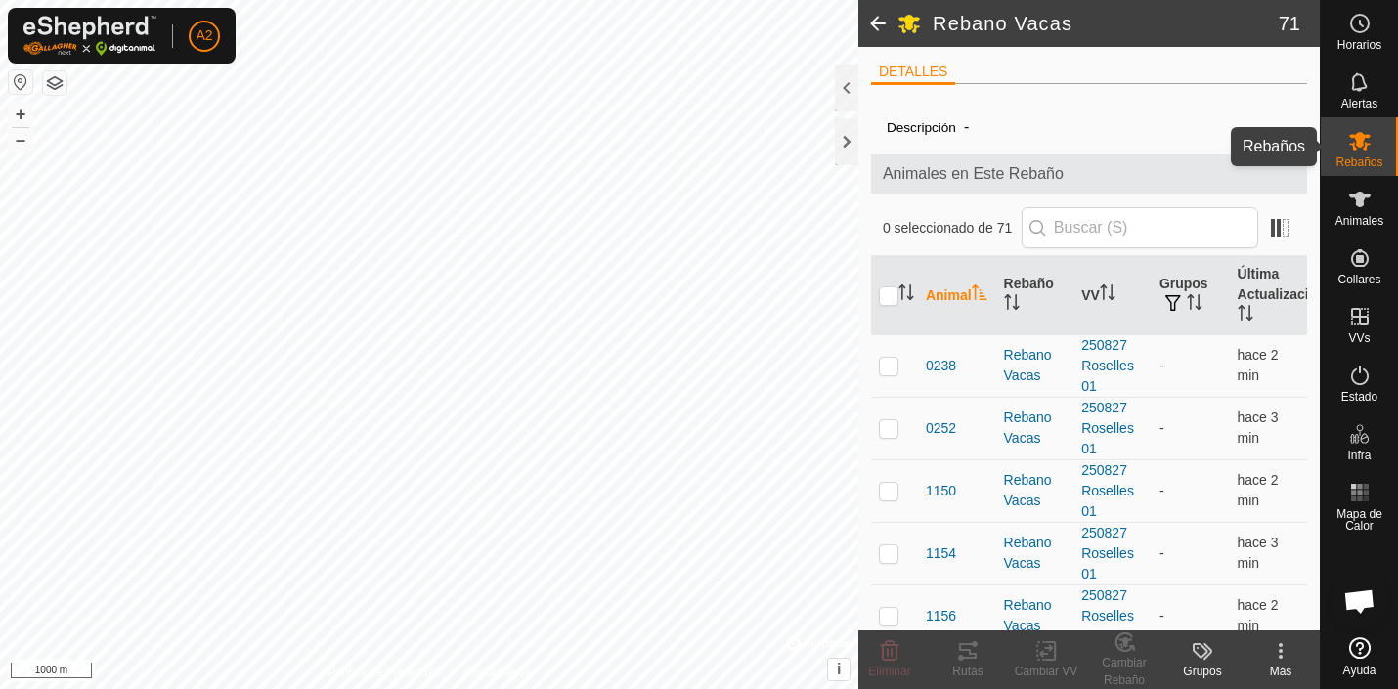
click at [1351, 142] on icon at bounding box center [1359, 140] width 23 height 23
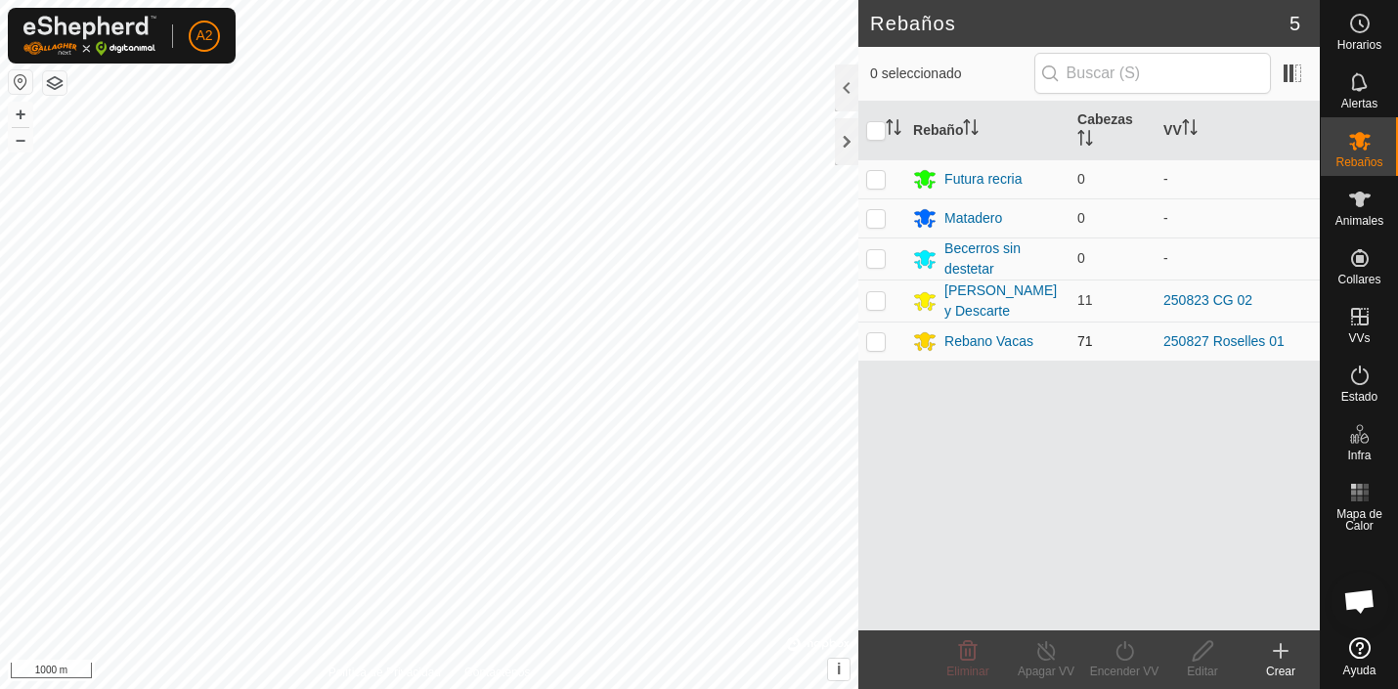
click at [877, 343] on p-checkbox at bounding box center [876, 341] width 20 height 16
checkbox input "true"
click at [1198, 649] on icon at bounding box center [1203, 650] width 24 height 23
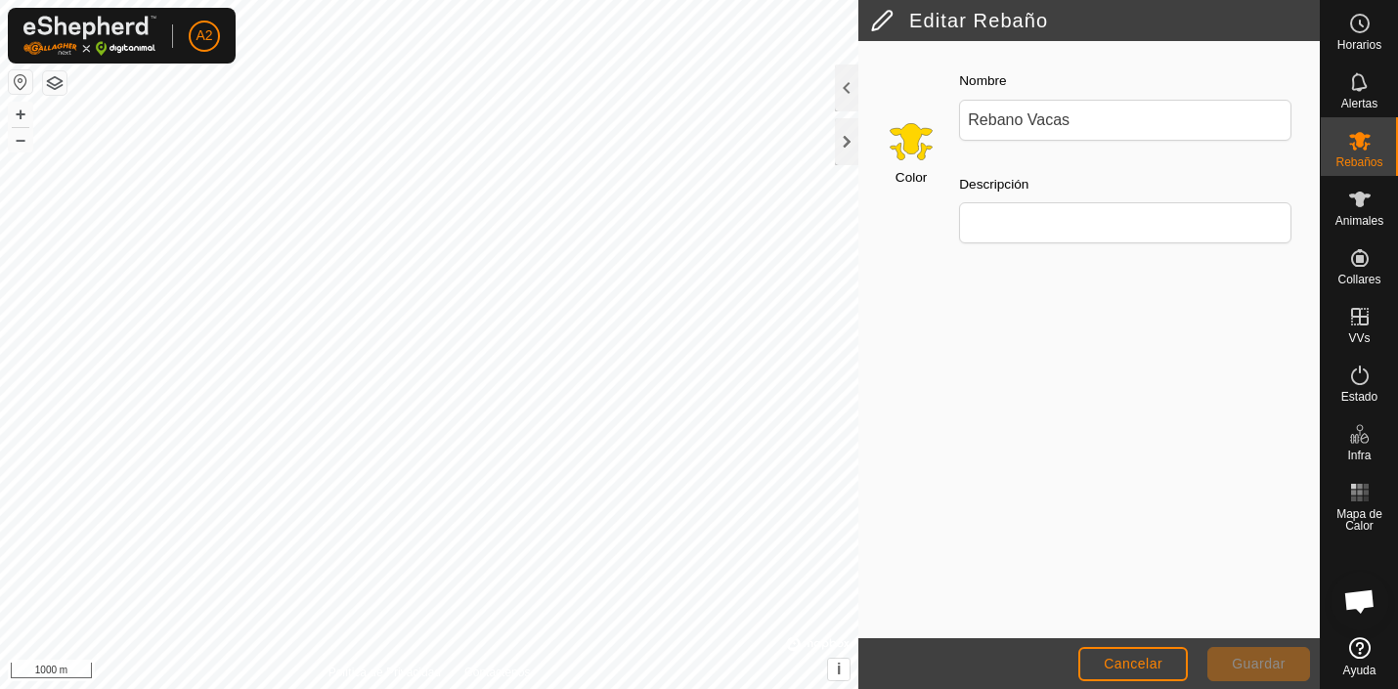
click at [915, 138] on input "Select a color" at bounding box center [911, 140] width 47 height 47
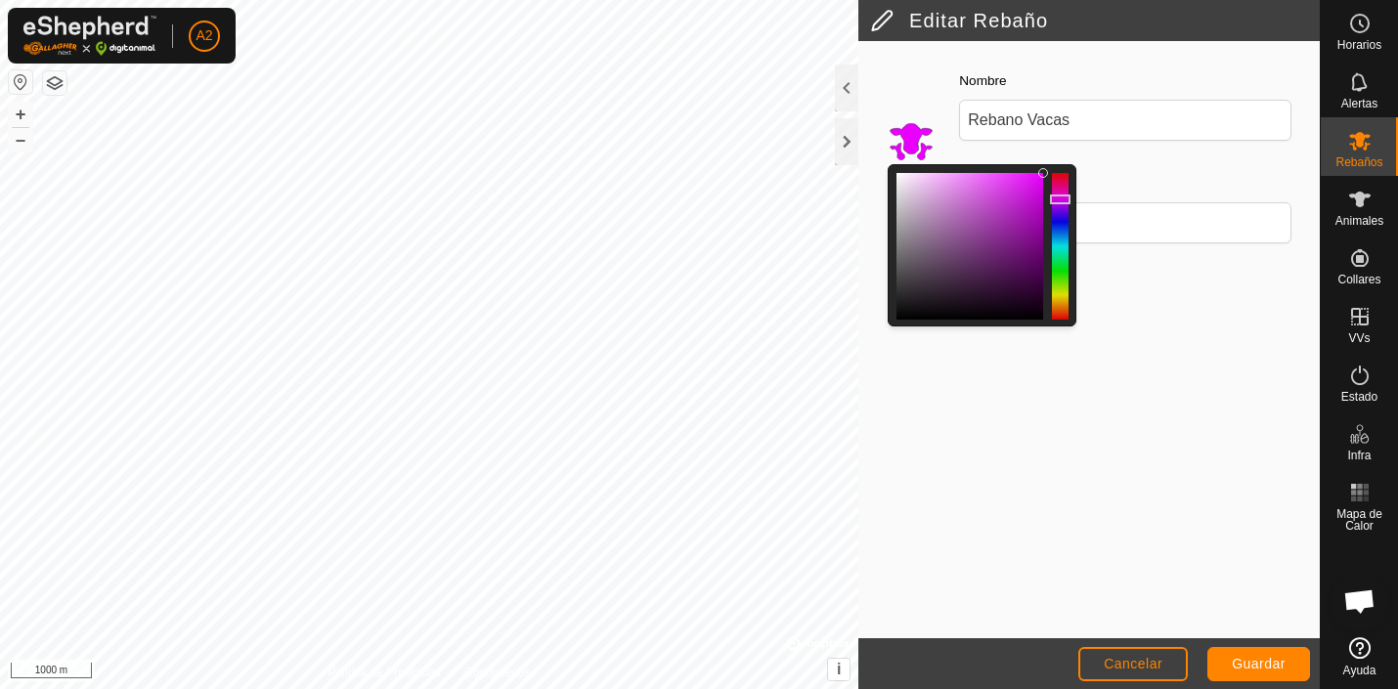
drag, startPoint x: 1065, startPoint y: 295, endPoint x: 1066, endPoint y: 198, distance: 96.8
click at [1066, 198] on div at bounding box center [1060, 200] width 21 height 10
click at [1248, 666] on span "Guardar" at bounding box center [1259, 664] width 54 height 16
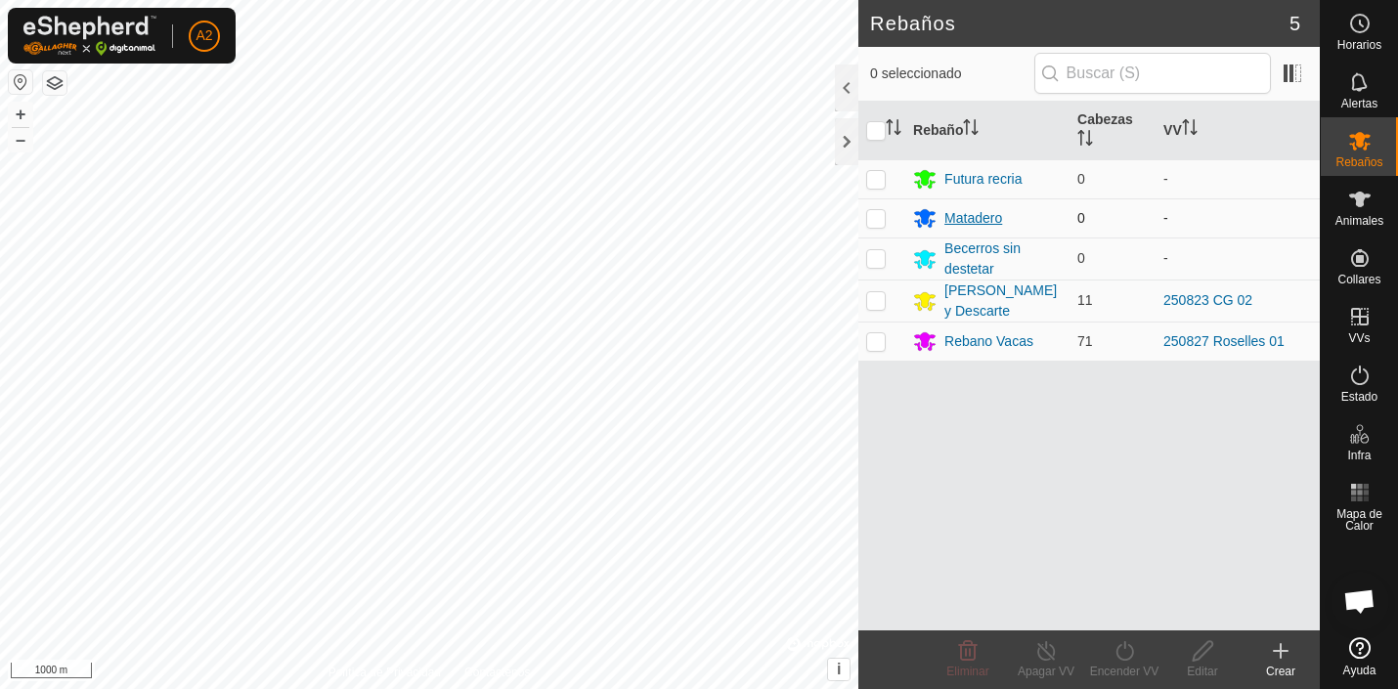
click at [961, 216] on div "Matadero" at bounding box center [973, 218] width 58 height 21
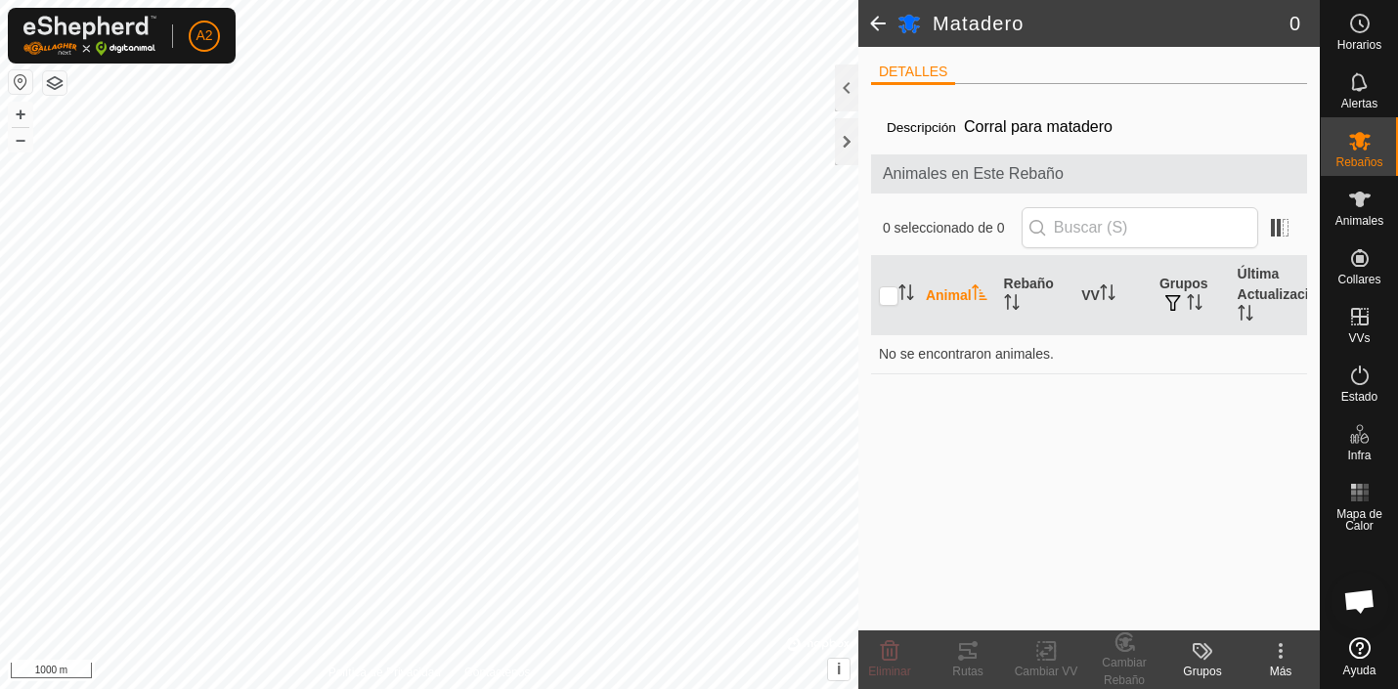
click at [877, 22] on span at bounding box center [877, 23] width 39 height 47
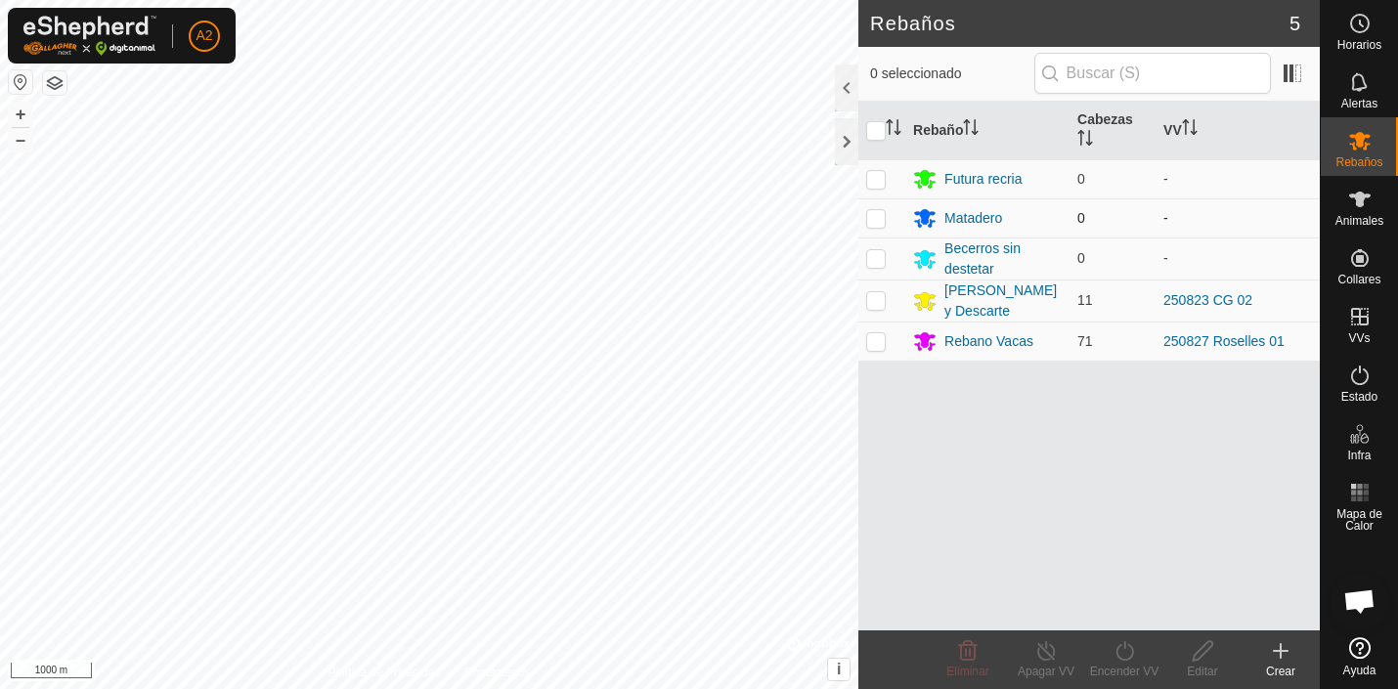
click at [883, 219] on p-checkbox at bounding box center [876, 218] width 20 height 16
checkbox input "true"
click at [1204, 653] on icon at bounding box center [1203, 651] width 20 height 20
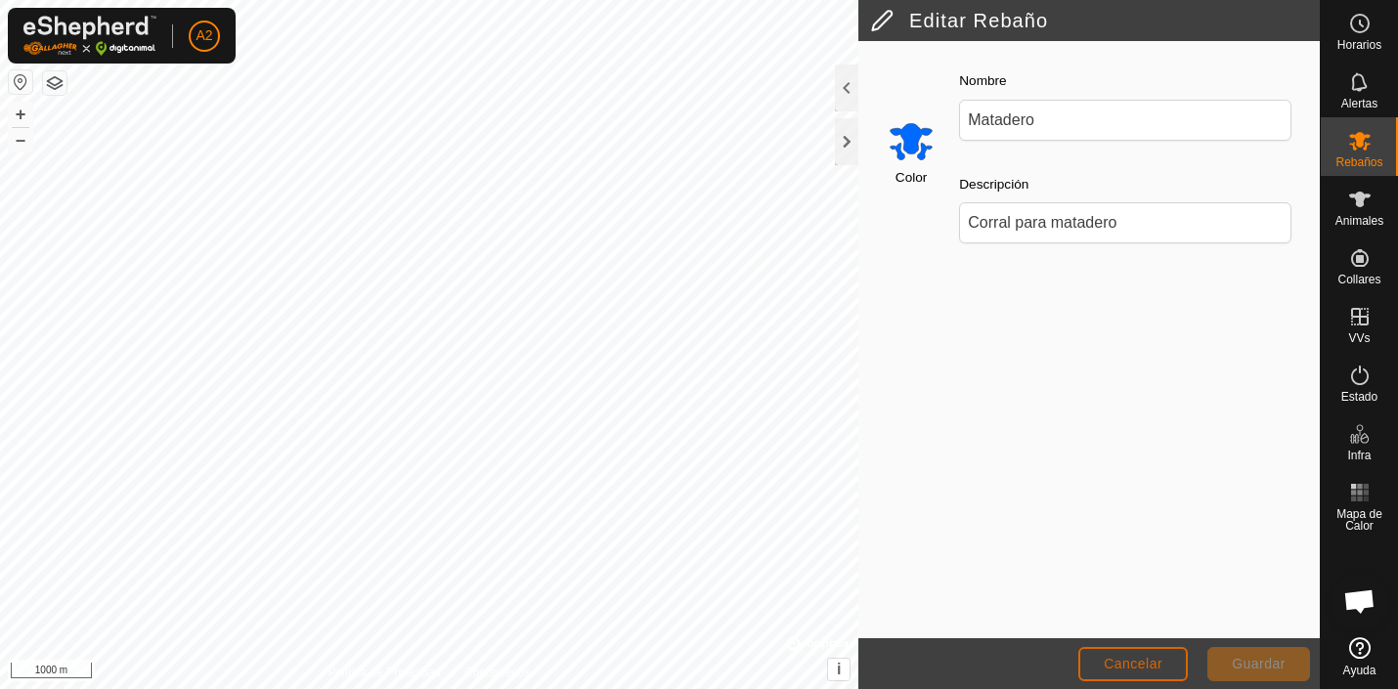
click at [1151, 662] on span "Cancelar" at bounding box center [1133, 664] width 59 height 16
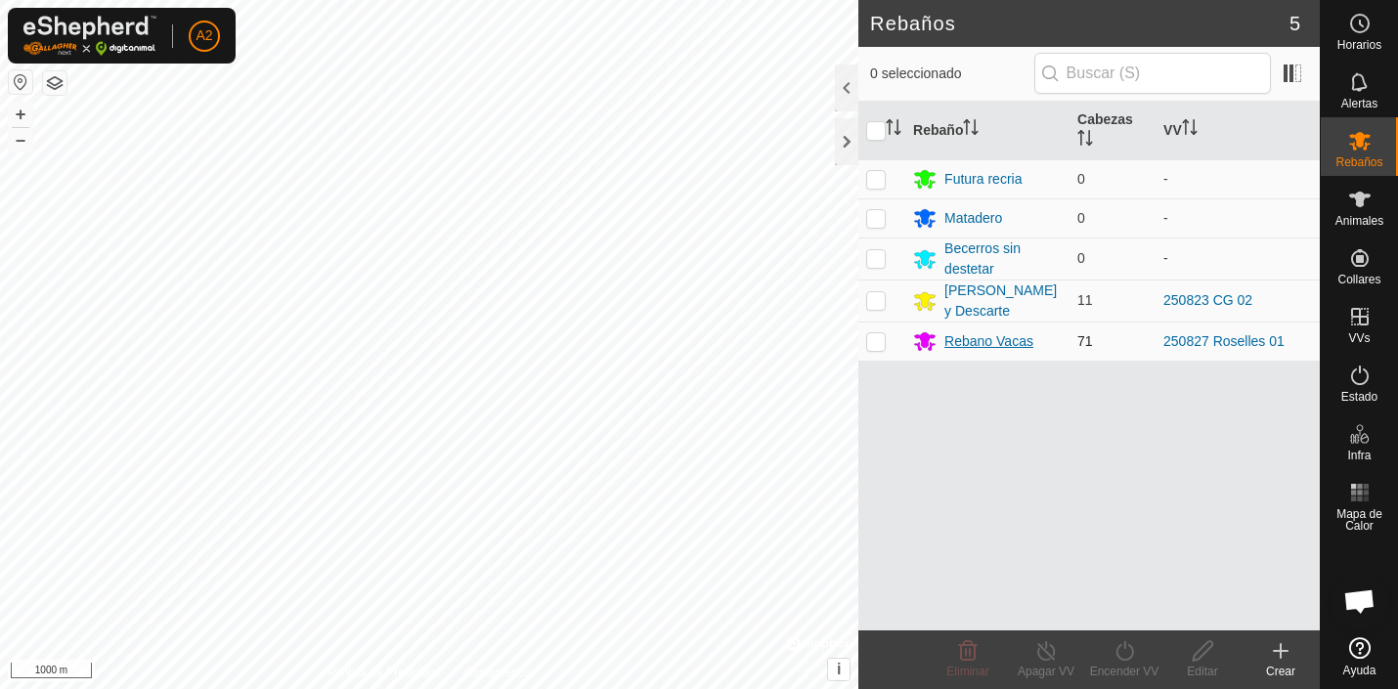
click at [967, 339] on div "Rebano Vacas" at bounding box center [988, 341] width 89 height 21
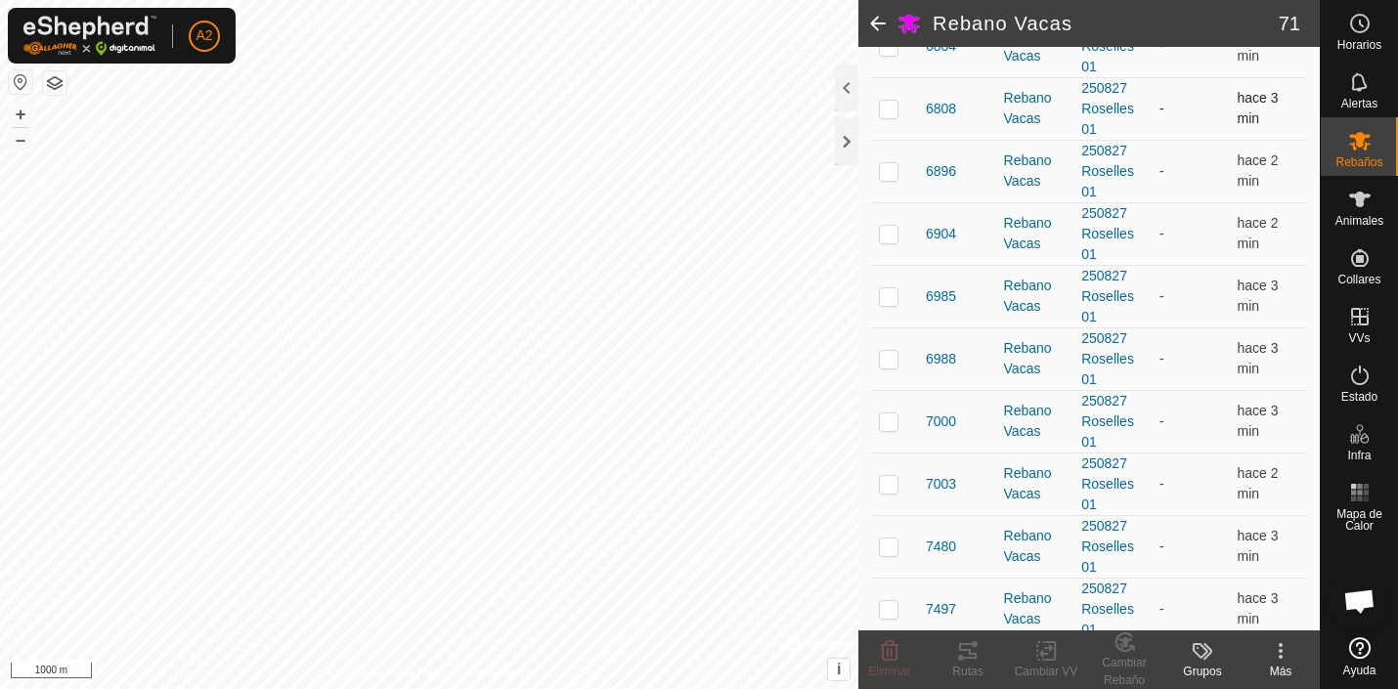
scroll to position [3049, 0]
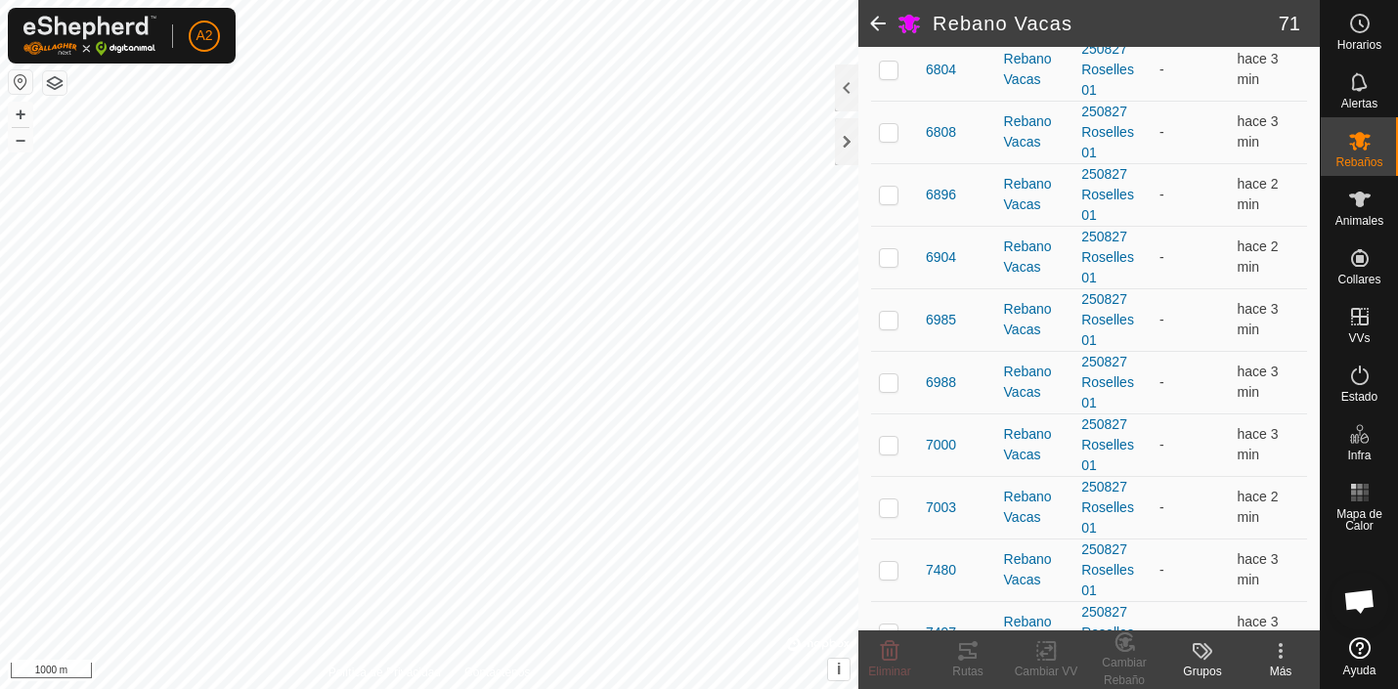
click at [877, 23] on span at bounding box center [877, 23] width 39 height 47
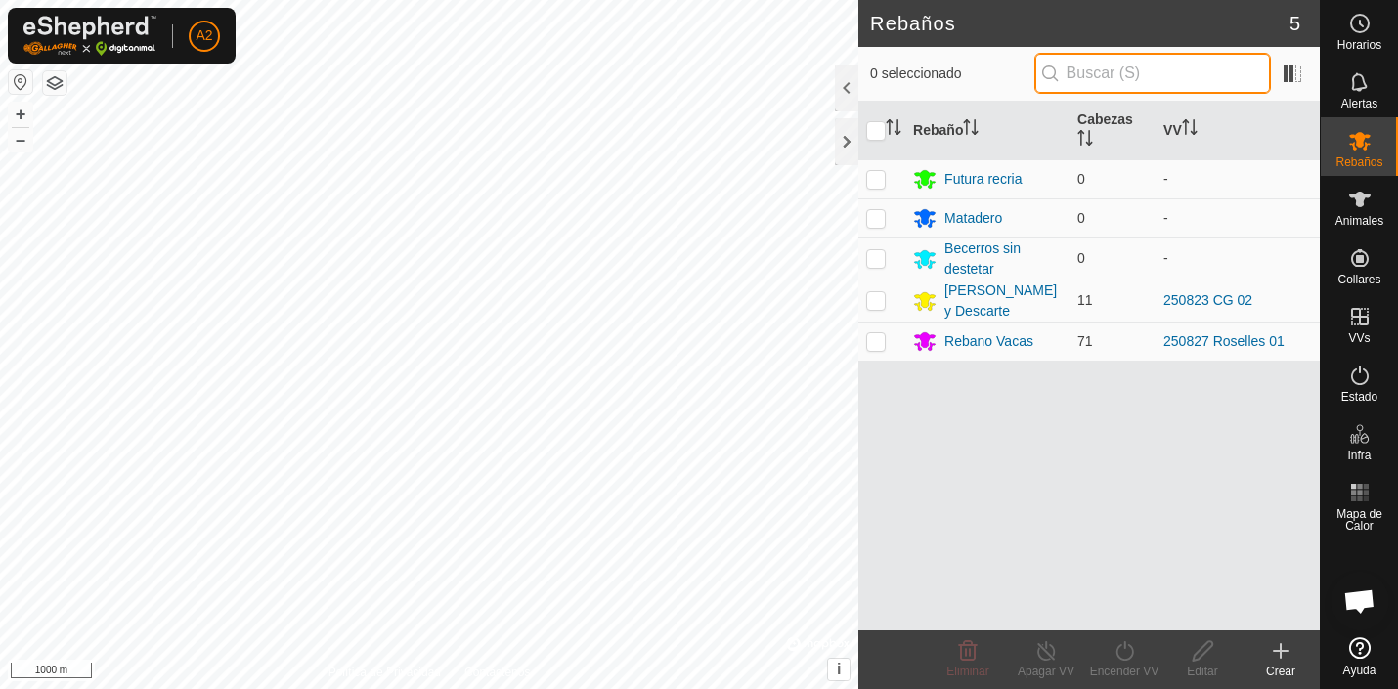
click at [1136, 82] on input "text" at bounding box center [1152, 73] width 237 height 41
type input "6"
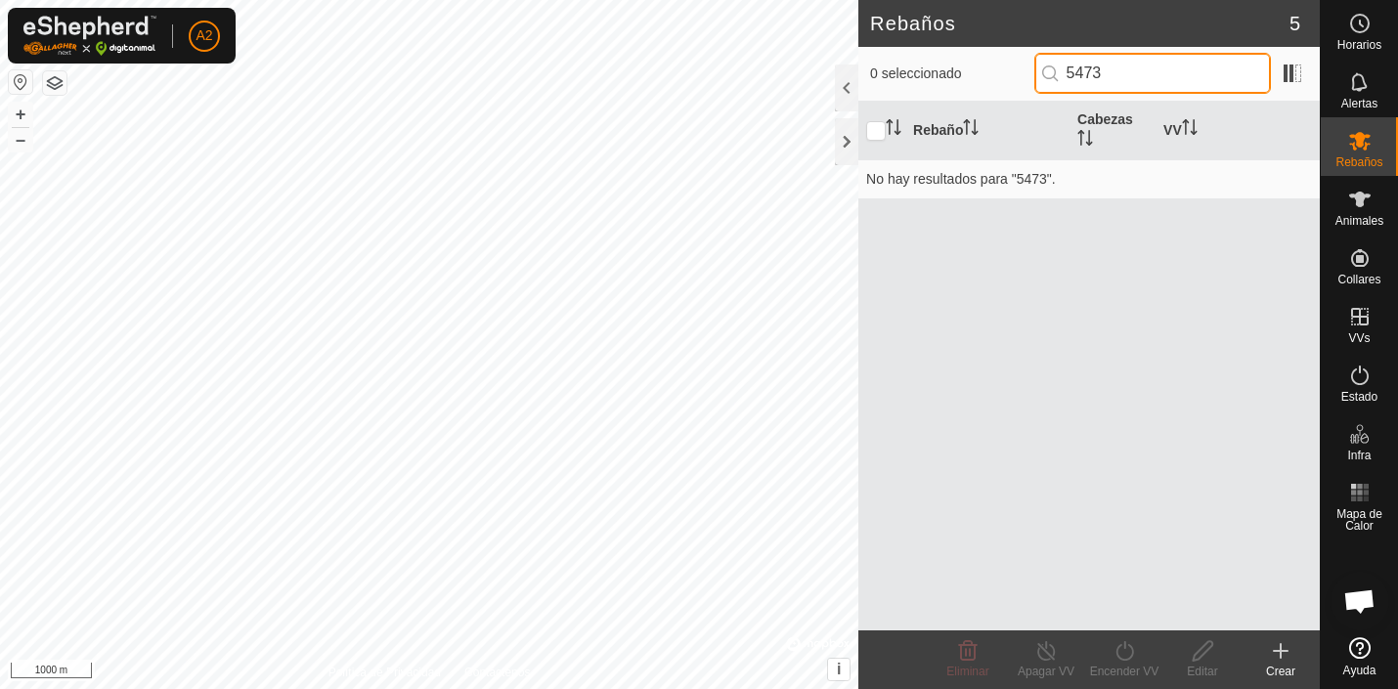
type input "5473"
click at [1080, 345] on div "Rebaño Cabezas VV No hay resultados para "5473"." at bounding box center [1088, 366] width 461 height 529
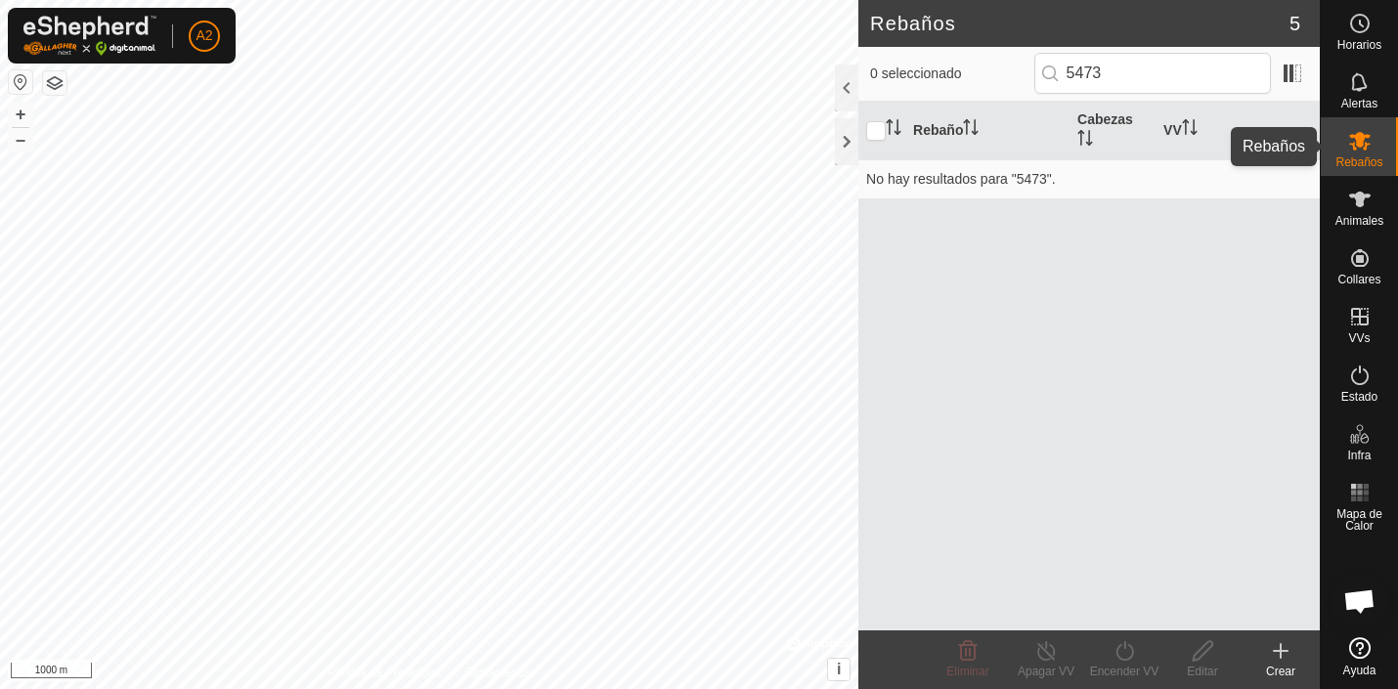
click at [1361, 145] on icon at bounding box center [1360, 141] width 22 height 19
click at [1368, 202] on icon at bounding box center [1359, 199] width 23 height 23
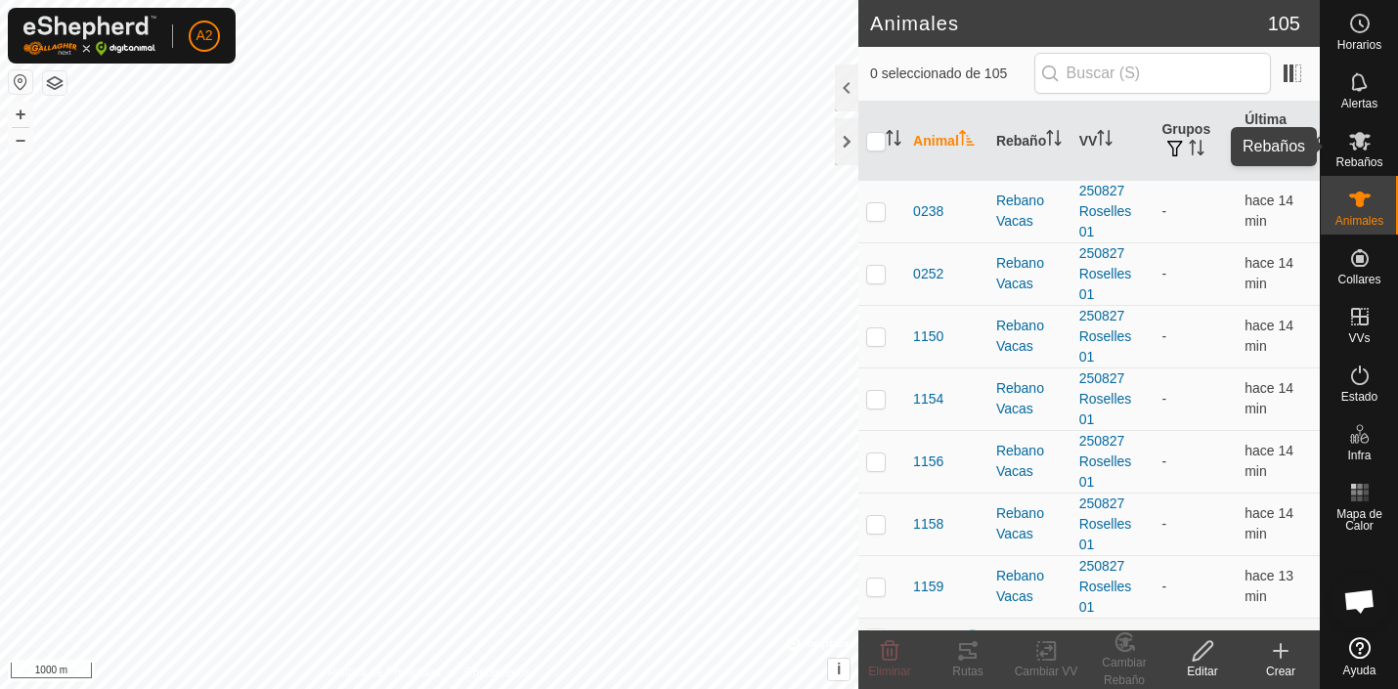
click at [1364, 145] on icon at bounding box center [1359, 140] width 23 height 23
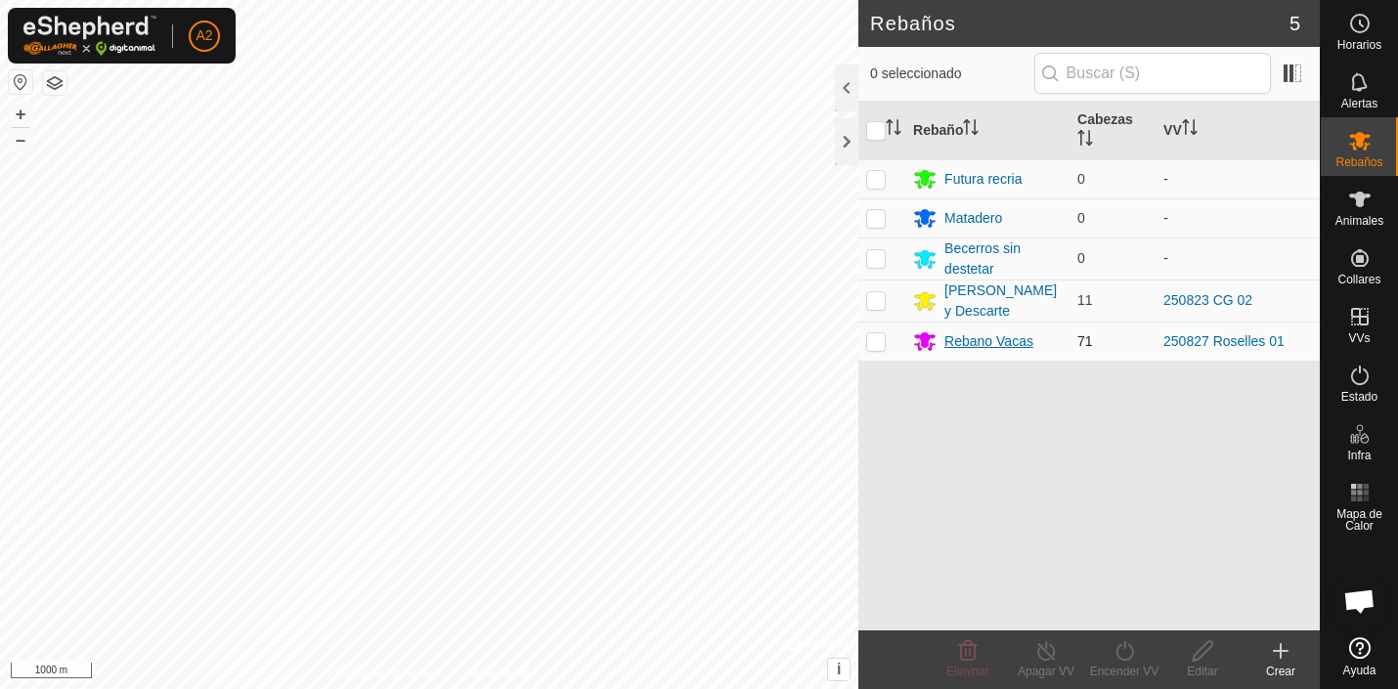
click at [977, 343] on div "Rebano Vacas" at bounding box center [988, 341] width 89 height 21
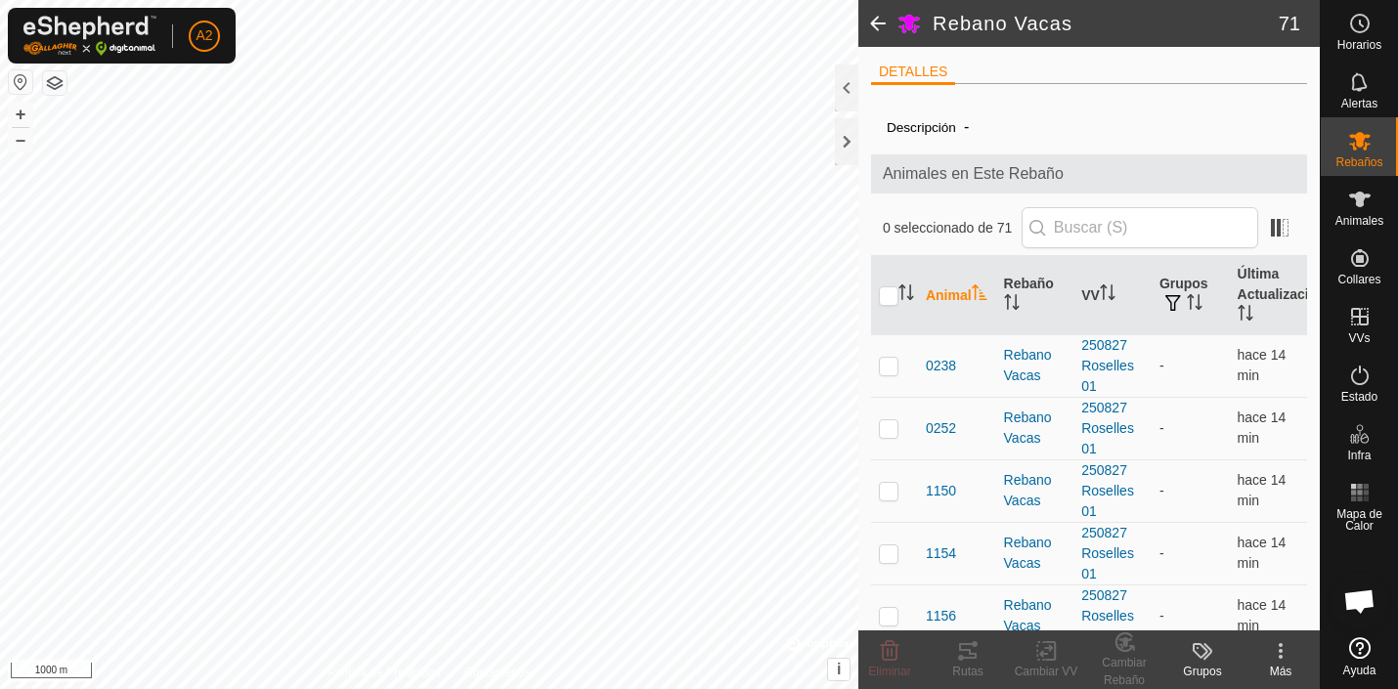
scroll to position [3049, 0]
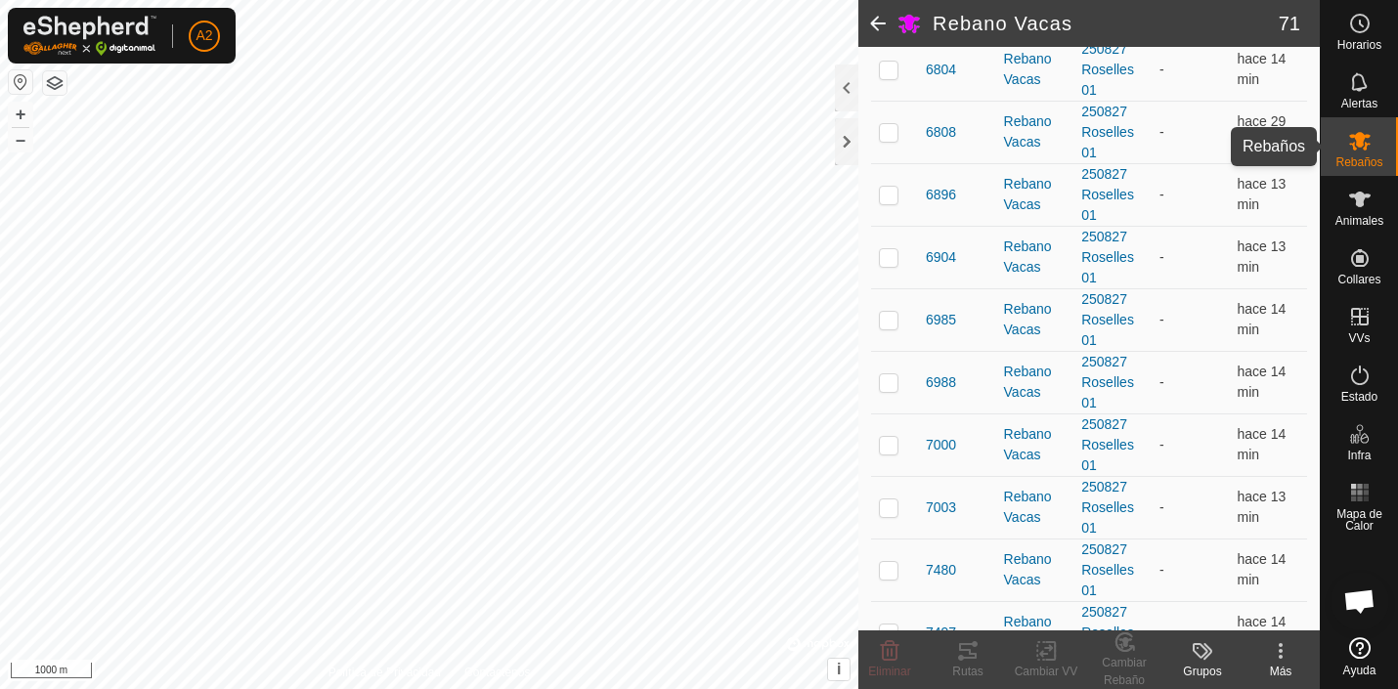
click at [1366, 145] on icon at bounding box center [1360, 141] width 22 height 19
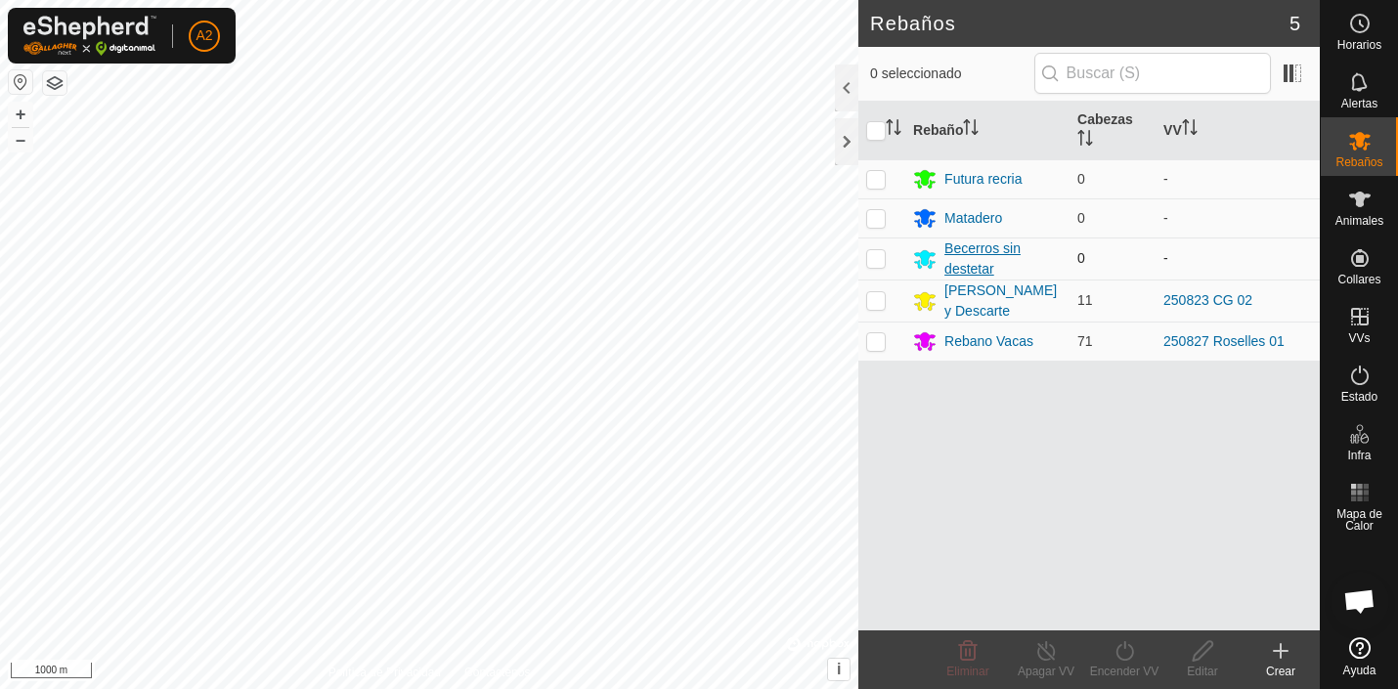
click at [984, 245] on div "Becerros sin destetar" at bounding box center [1002, 259] width 117 height 41
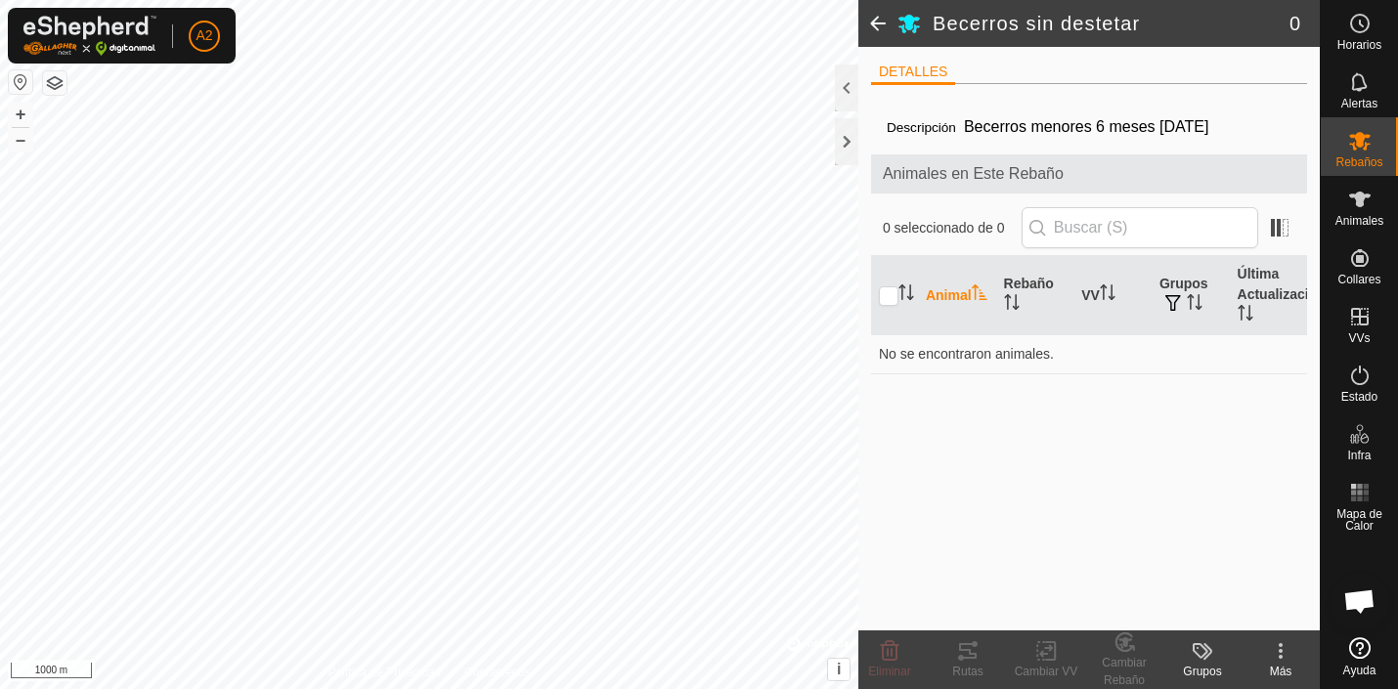
click at [1200, 649] on icon at bounding box center [1202, 650] width 23 height 23
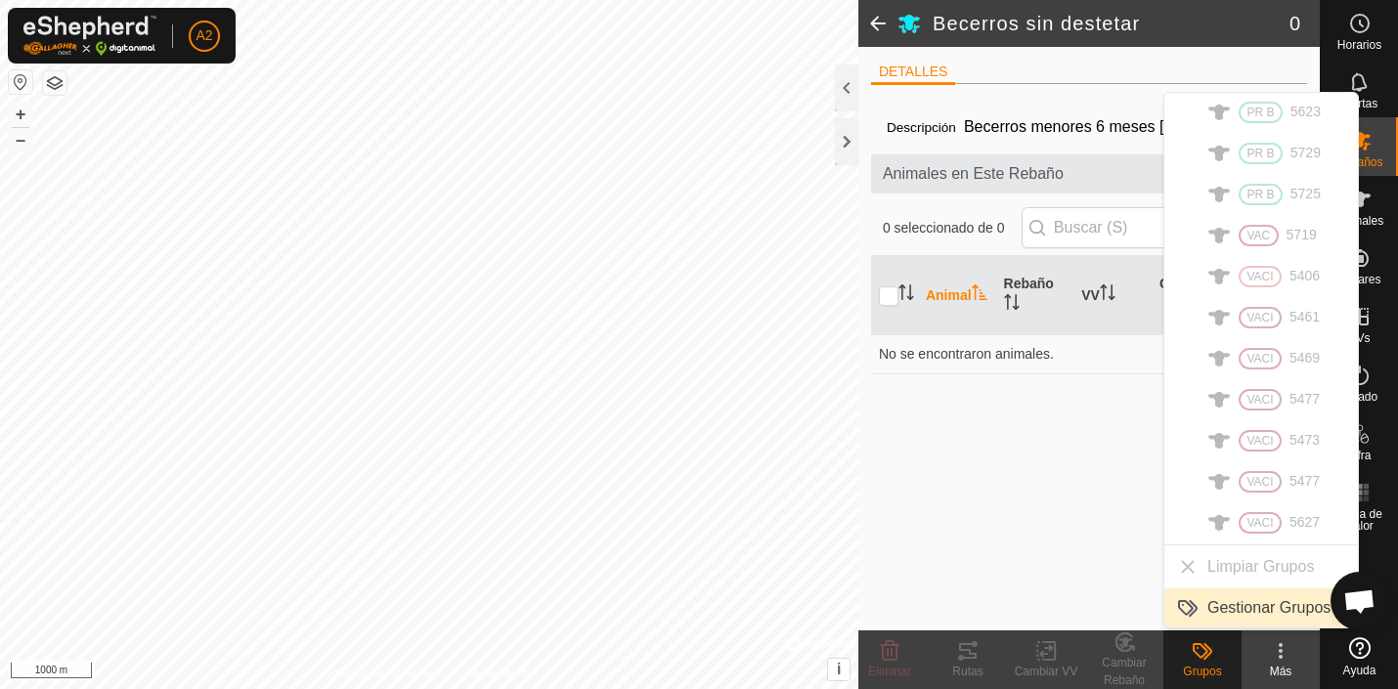
click at [1239, 604] on link "Gestionar Grupos" at bounding box center [1261, 607] width 194 height 39
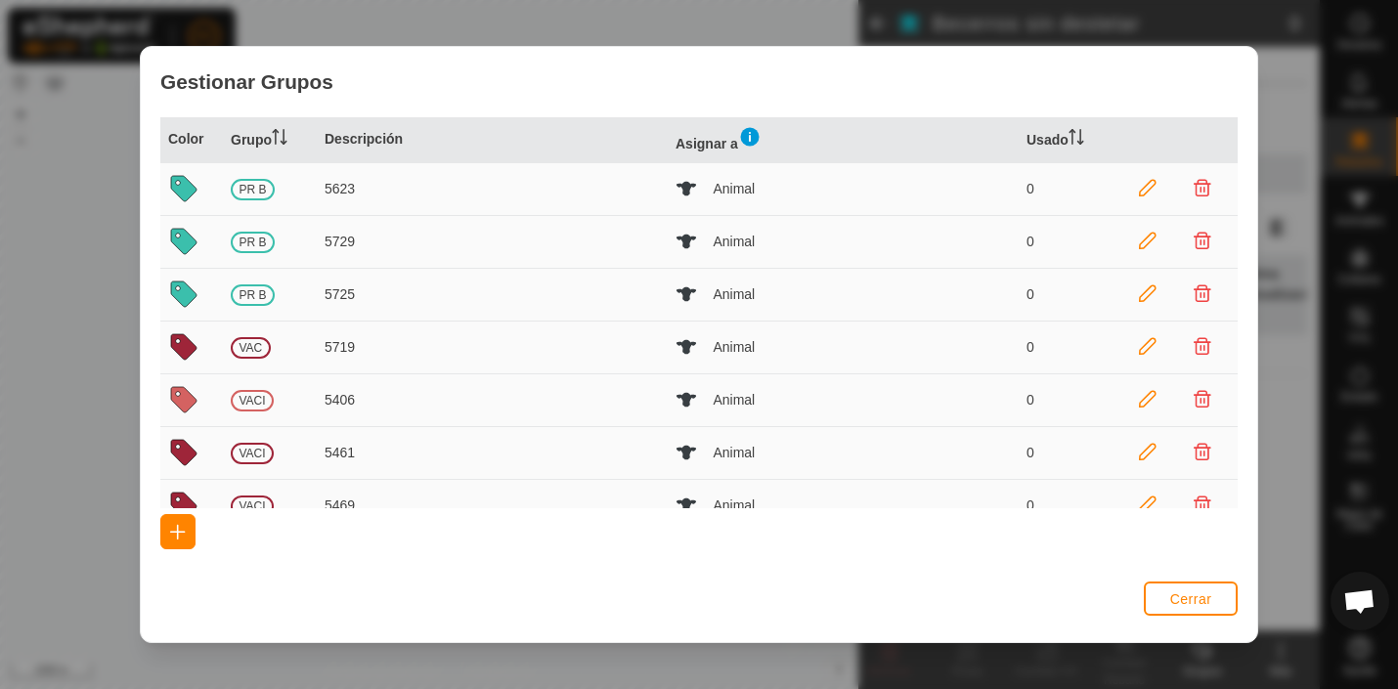
click at [1205, 184] on icon at bounding box center [1203, 189] width 18 height 18
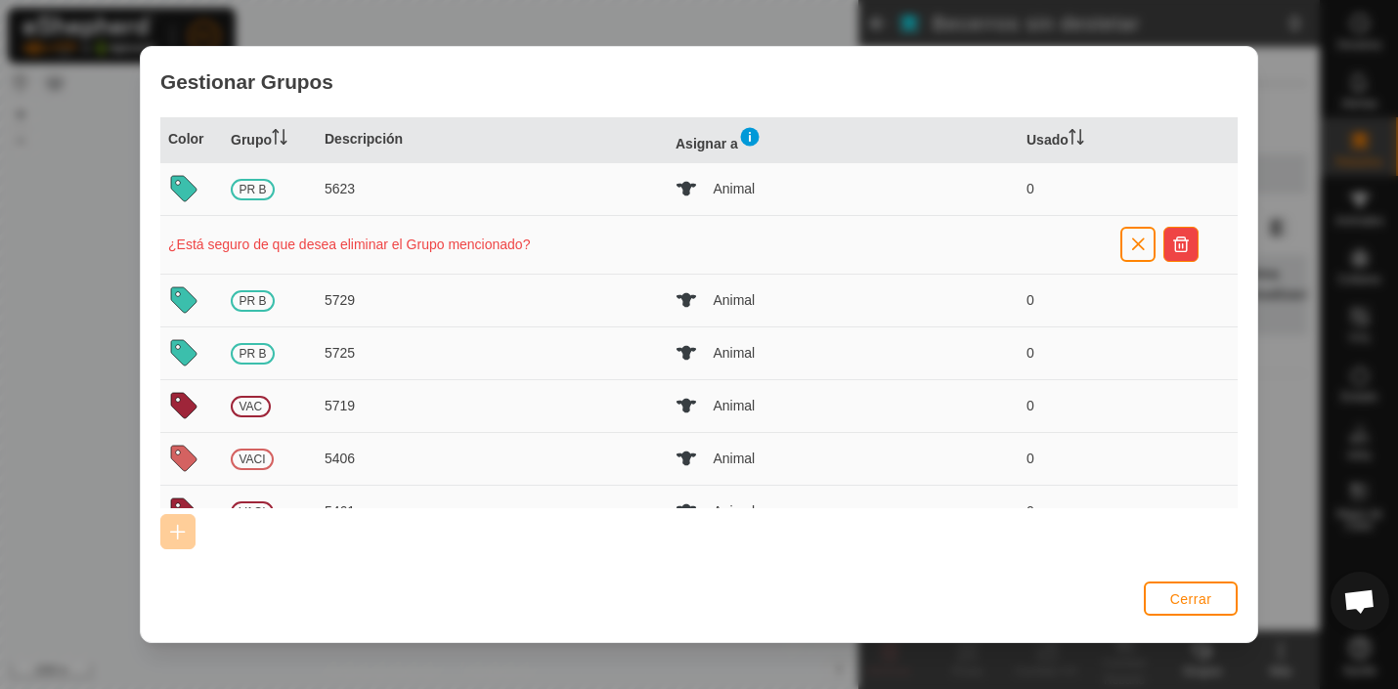
click at [1185, 240] on span "button" at bounding box center [1181, 245] width 16 height 16
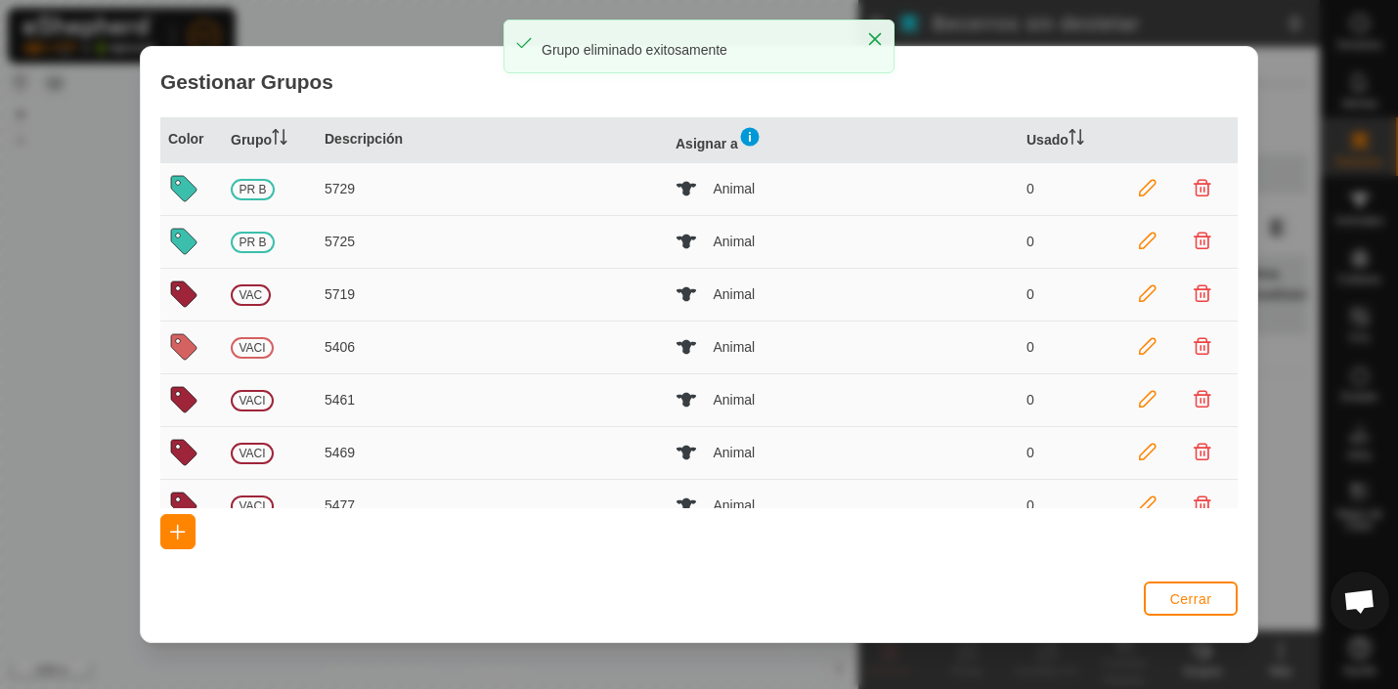
click at [1205, 190] on icon at bounding box center [1203, 189] width 18 height 18
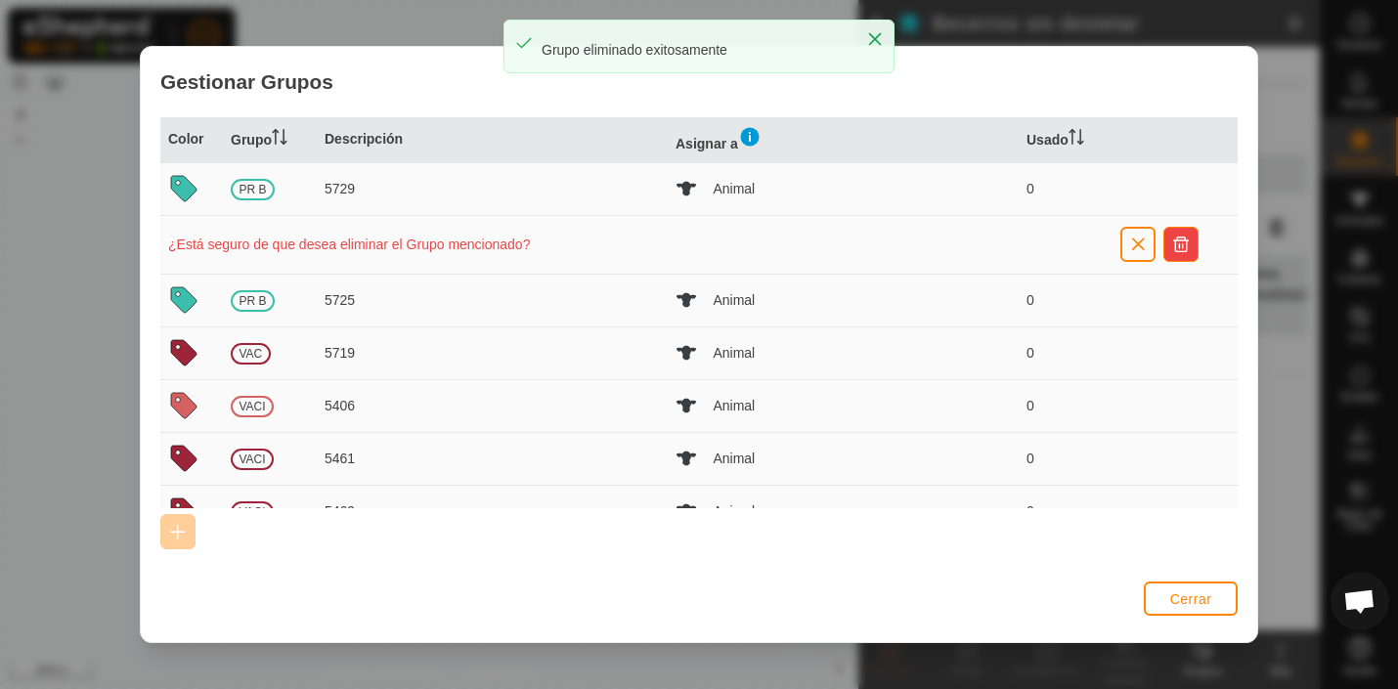
click at [1182, 246] on span "button" at bounding box center [1181, 245] width 16 height 16
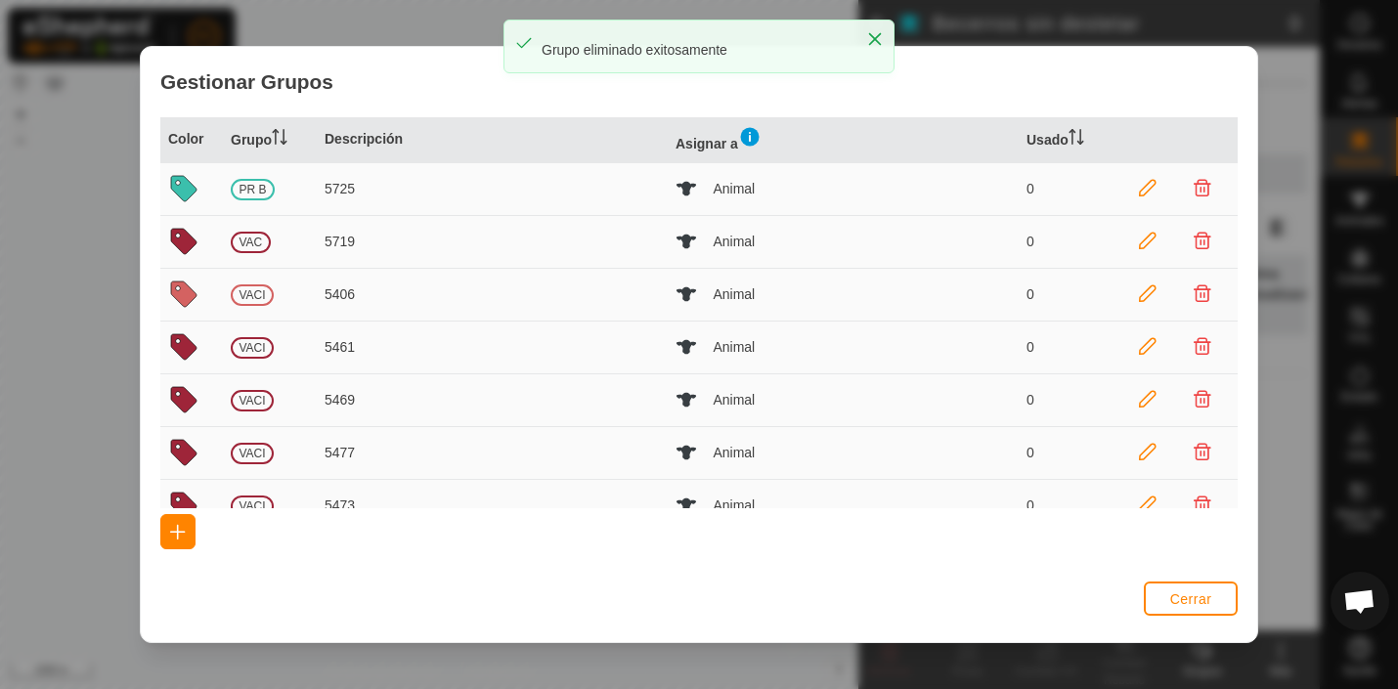
click at [1201, 188] on icon at bounding box center [1203, 189] width 18 height 18
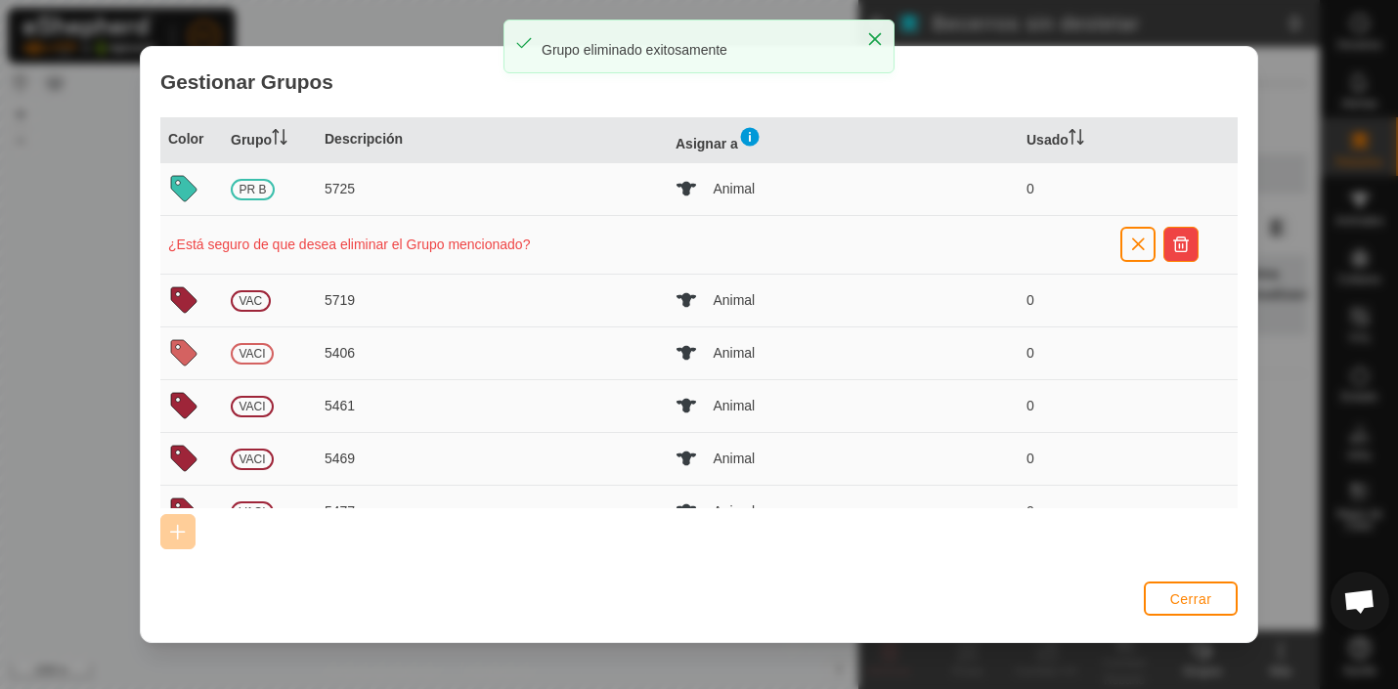
click at [1182, 240] on span "button" at bounding box center [1181, 245] width 16 height 16
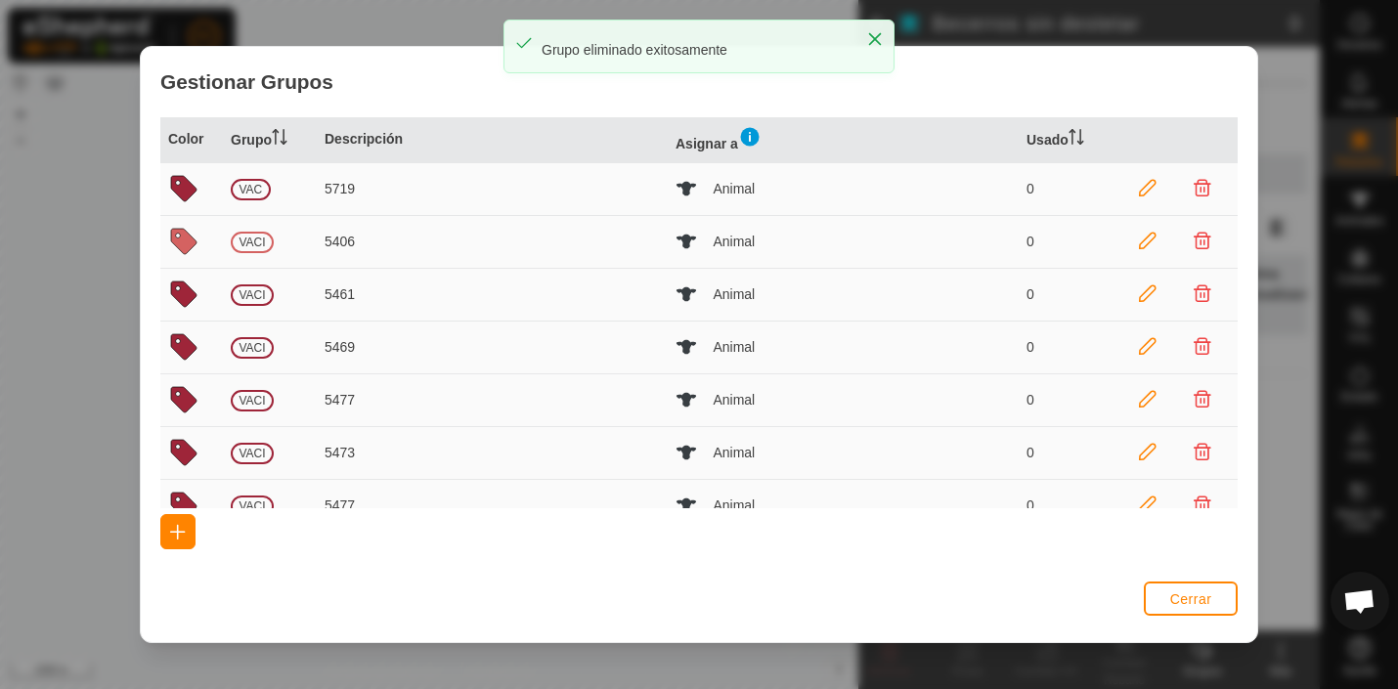
click at [1201, 190] on icon at bounding box center [1203, 189] width 18 height 18
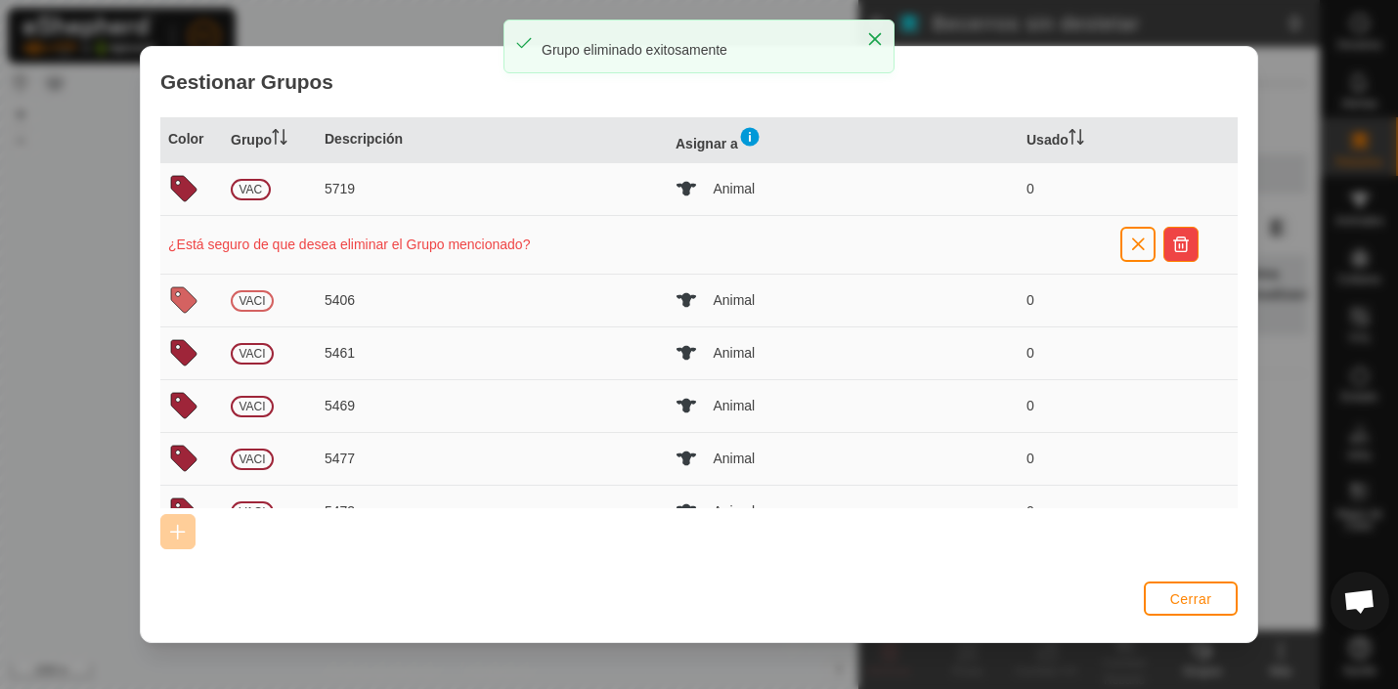
click at [1176, 248] on span "button" at bounding box center [1181, 245] width 16 height 16
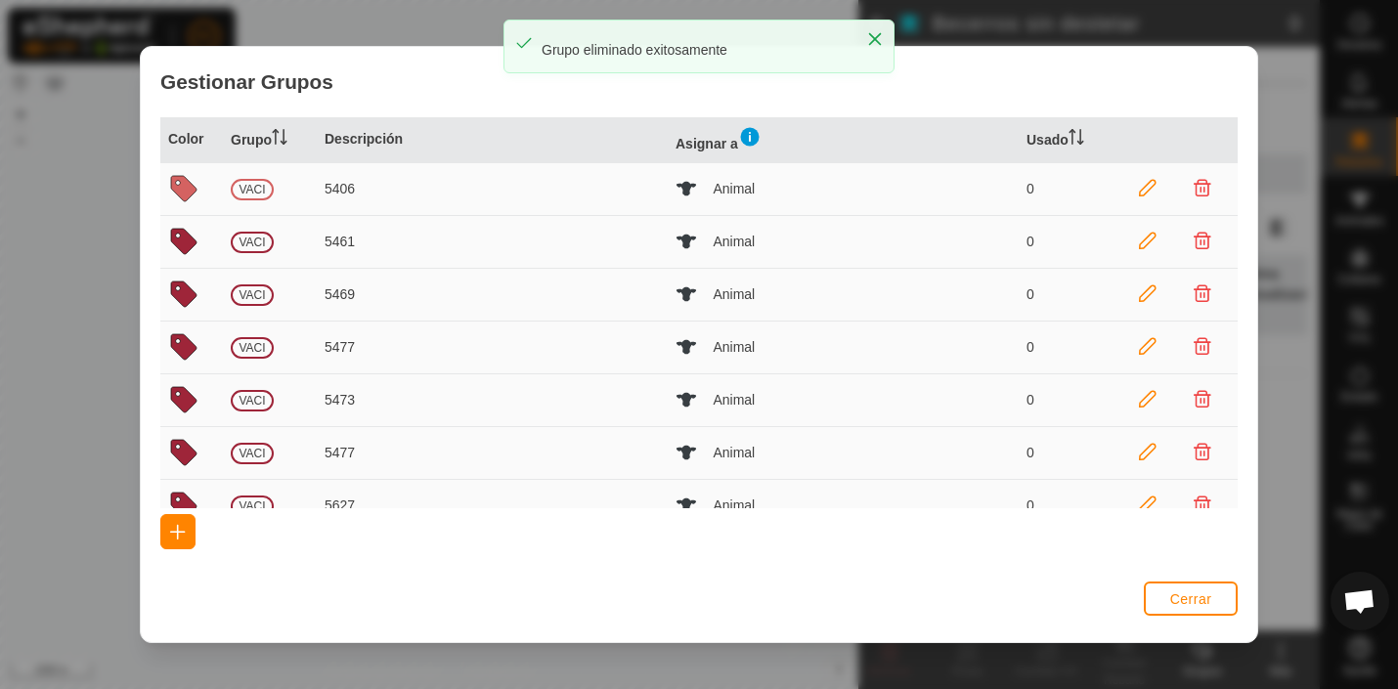
click at [1199, 189] on icon at bounding box center [1203, 189] width 18 height 18
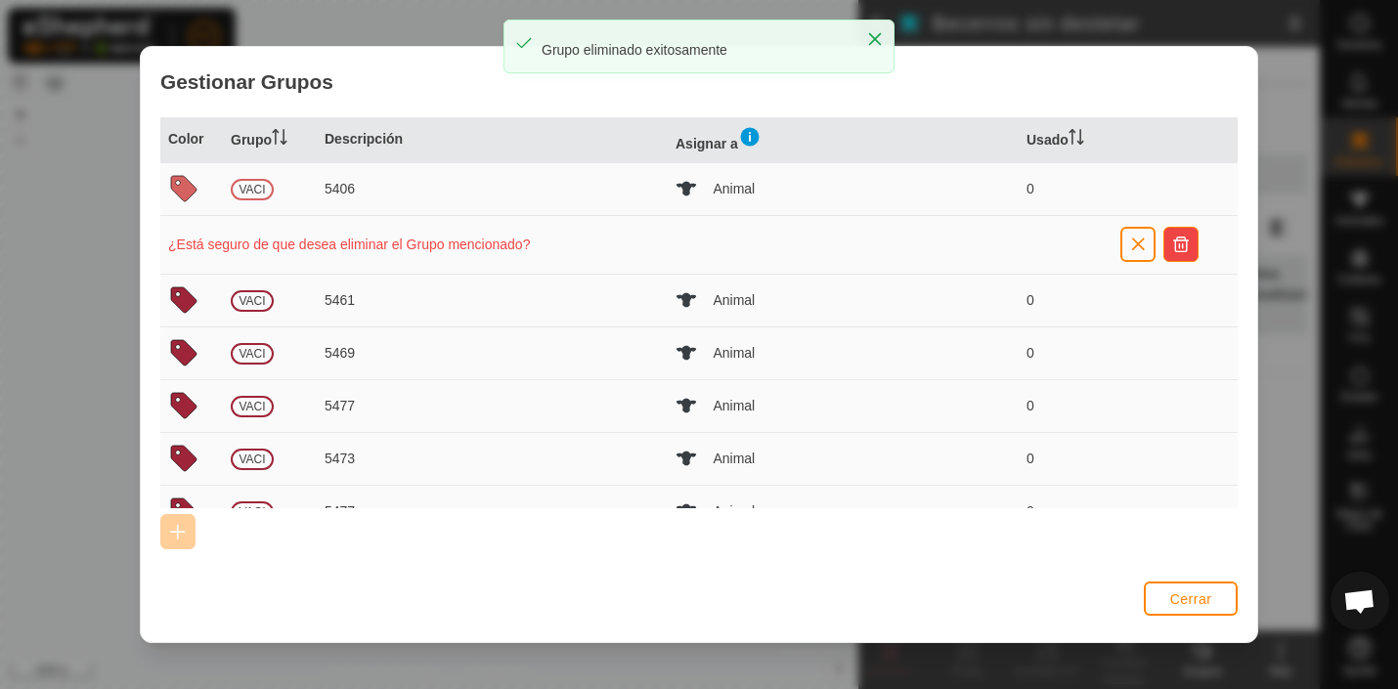
click at [1180, 242] on span "button" at bounding box center [1181, 245] width 16 height 16
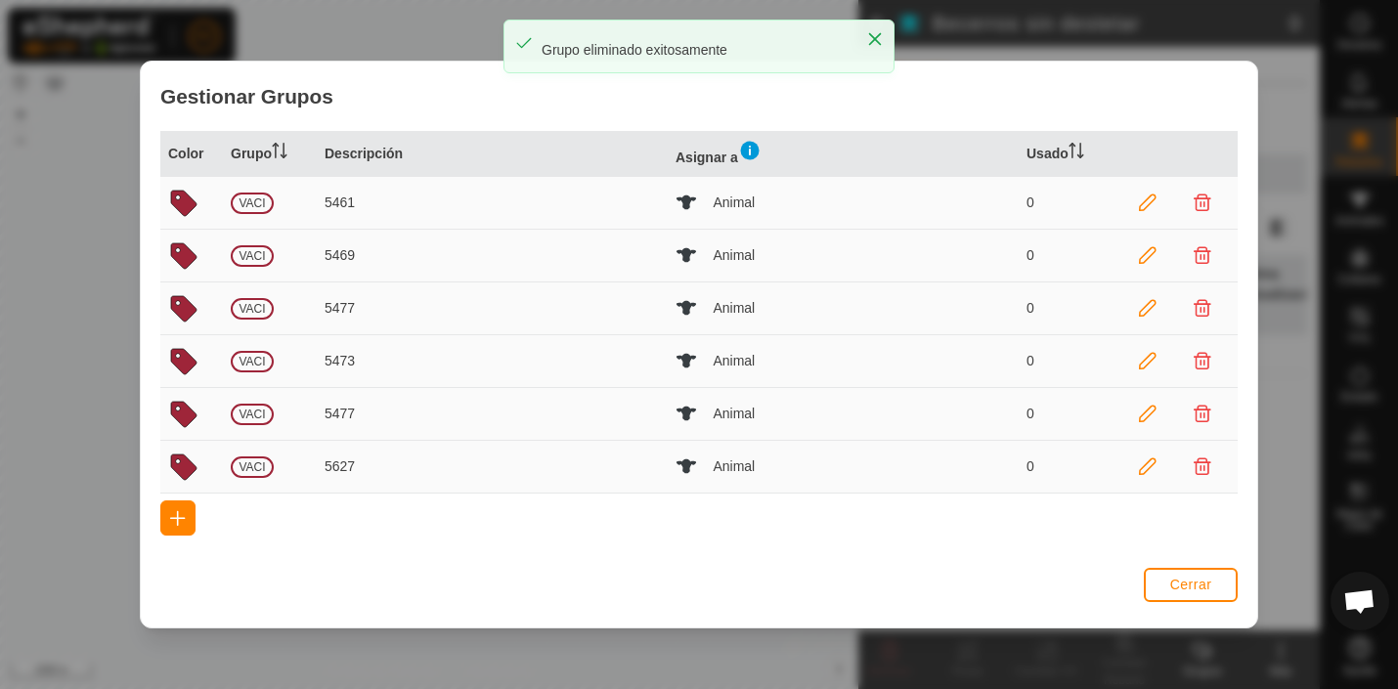
click at [1207, 196] on icon at bounding box center [1203, 204] width 18 height 18
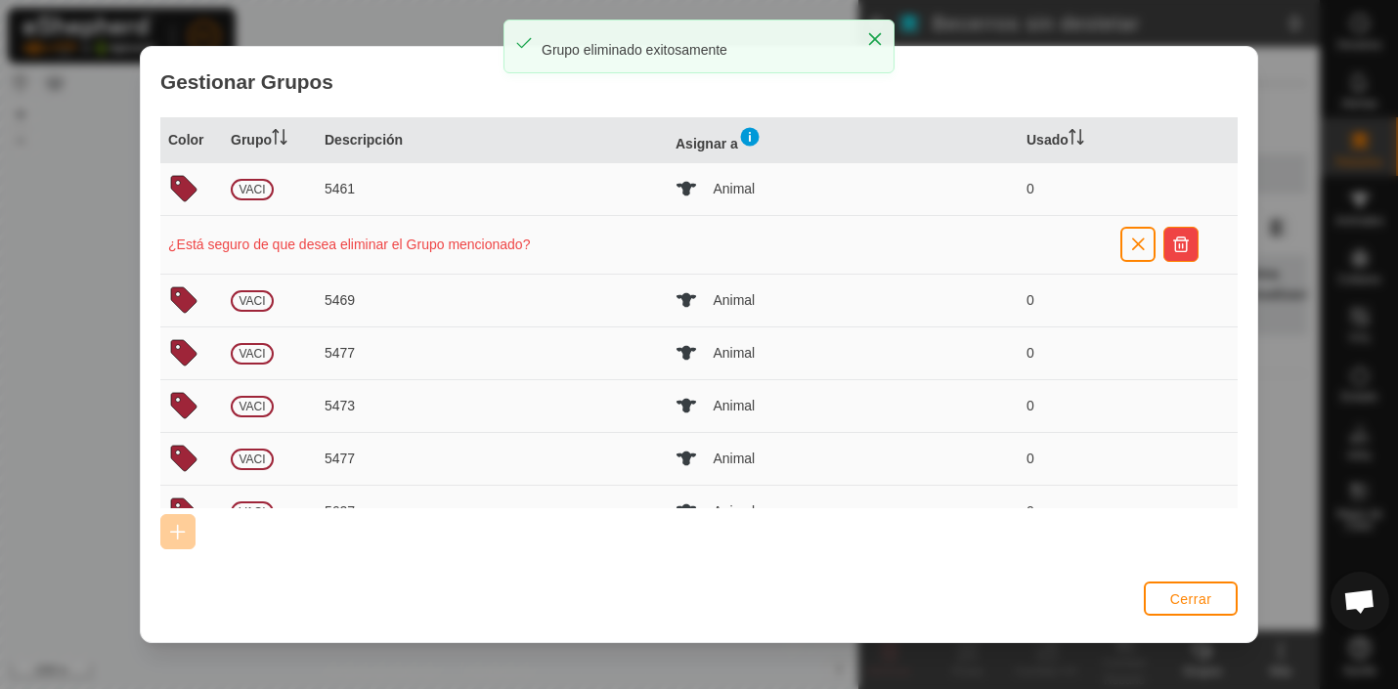
click at [1179, 244] on span "button" at bounding box center [1181, 245] width 16 height 16
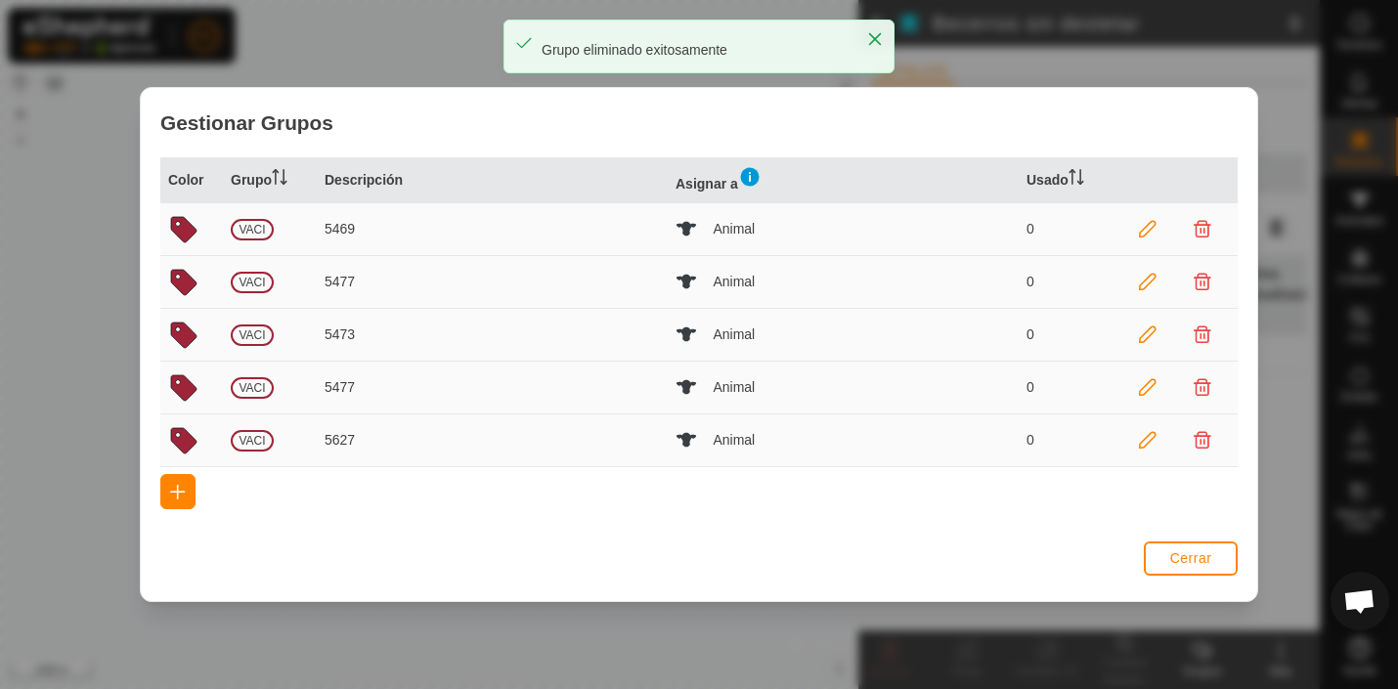
click at [1203, 228] on icon at bounding box center [1203, 230] width 18 height 18
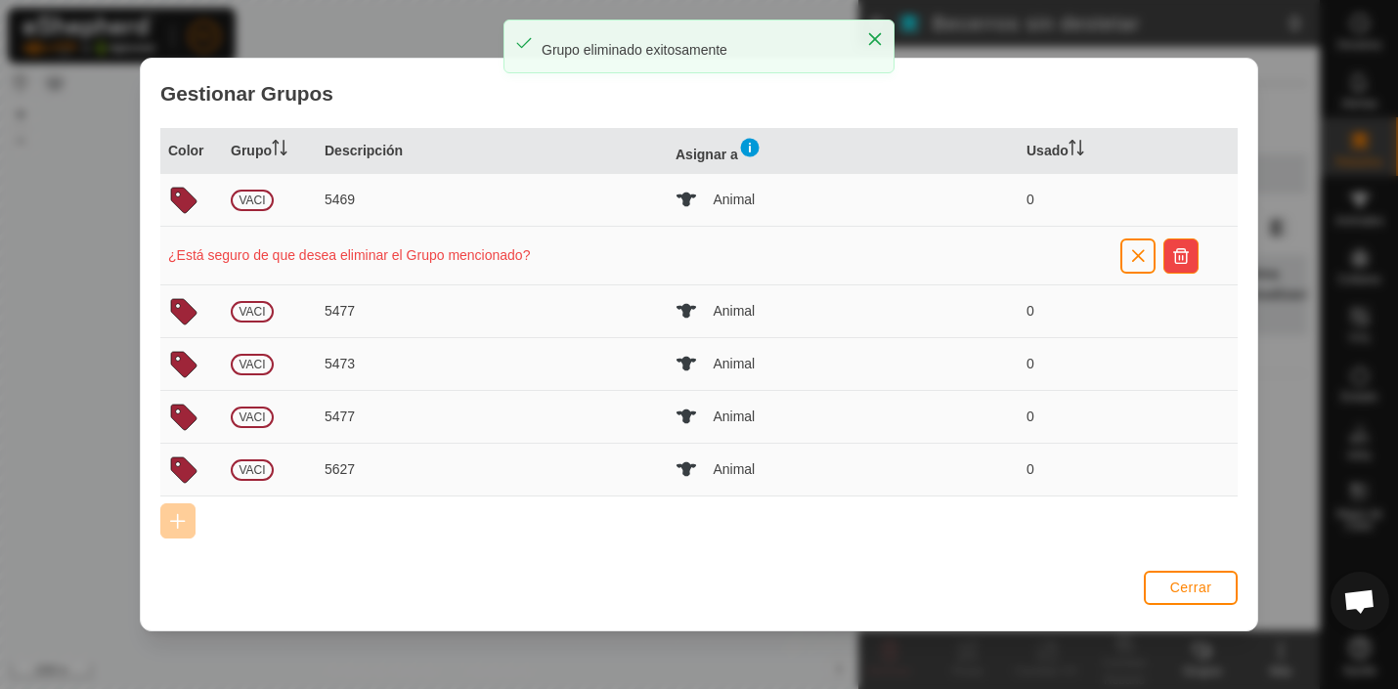
click at [1186, 251] on span "button" at bounding box center [1181, 256] width 16 height 16
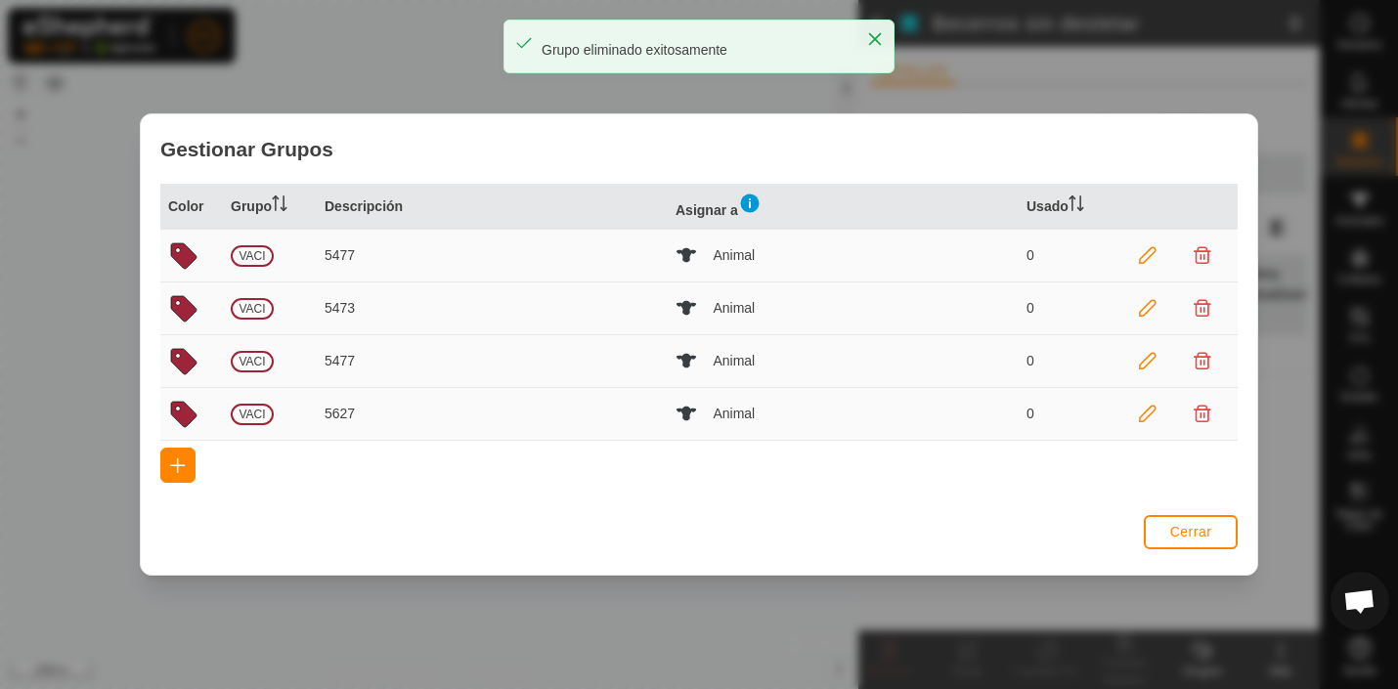
click at [1200, 253] on icon at bounding box center [1203, 256] width 18 height 18
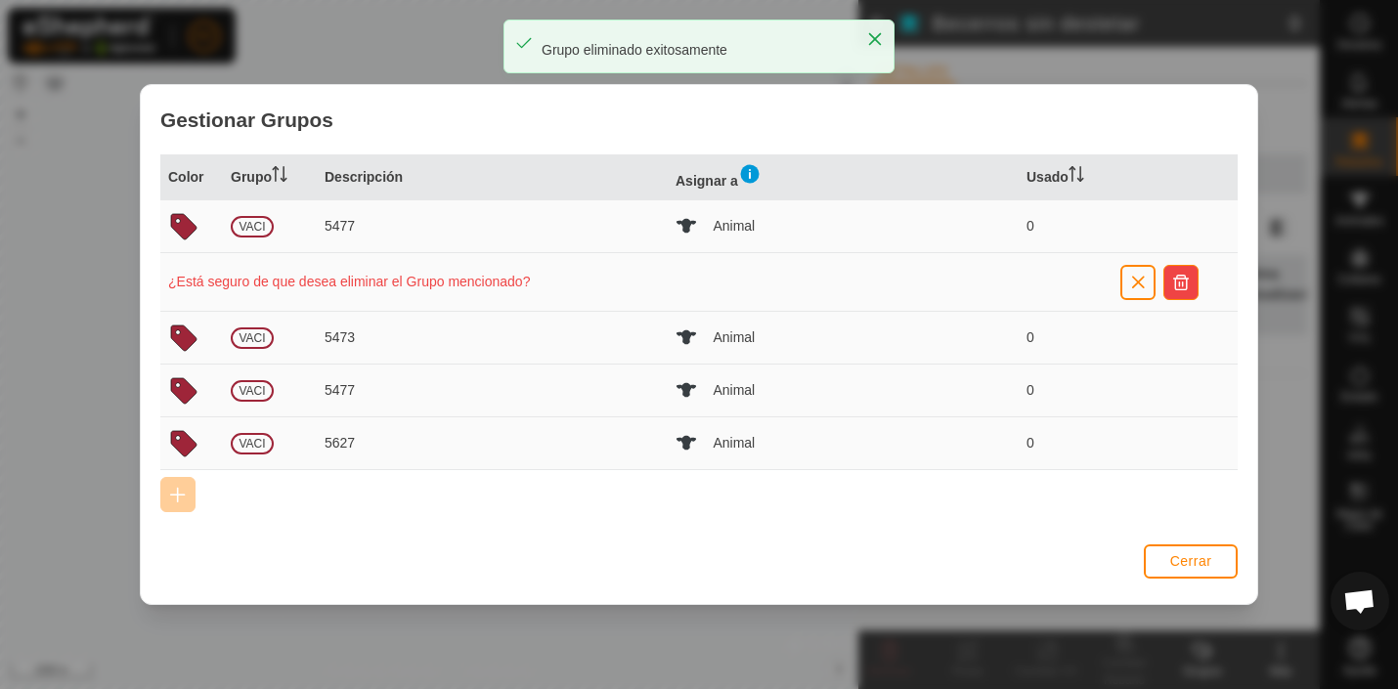
click at [1176, 280] on span "button" at bounding box center [1181, 283] width 16 height 16
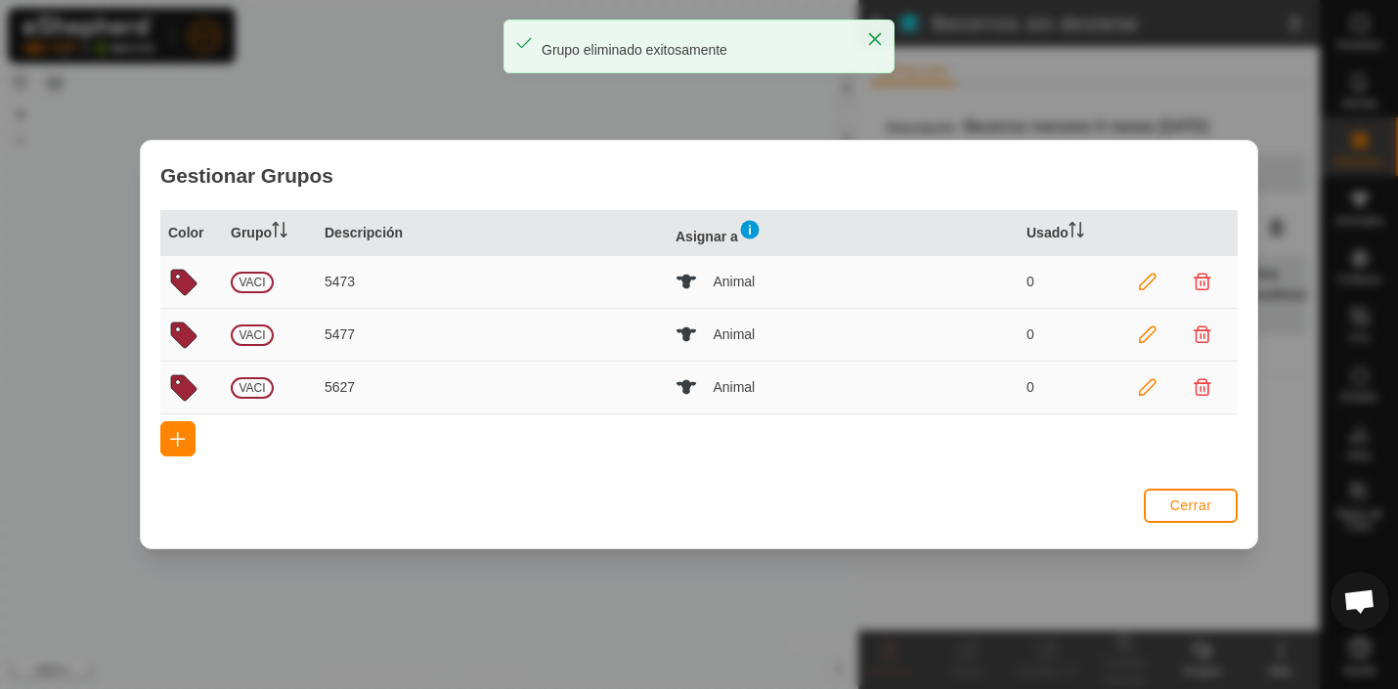
click at [1198, 283] on icon at bounding box center [1203, 283] width 18 height 18
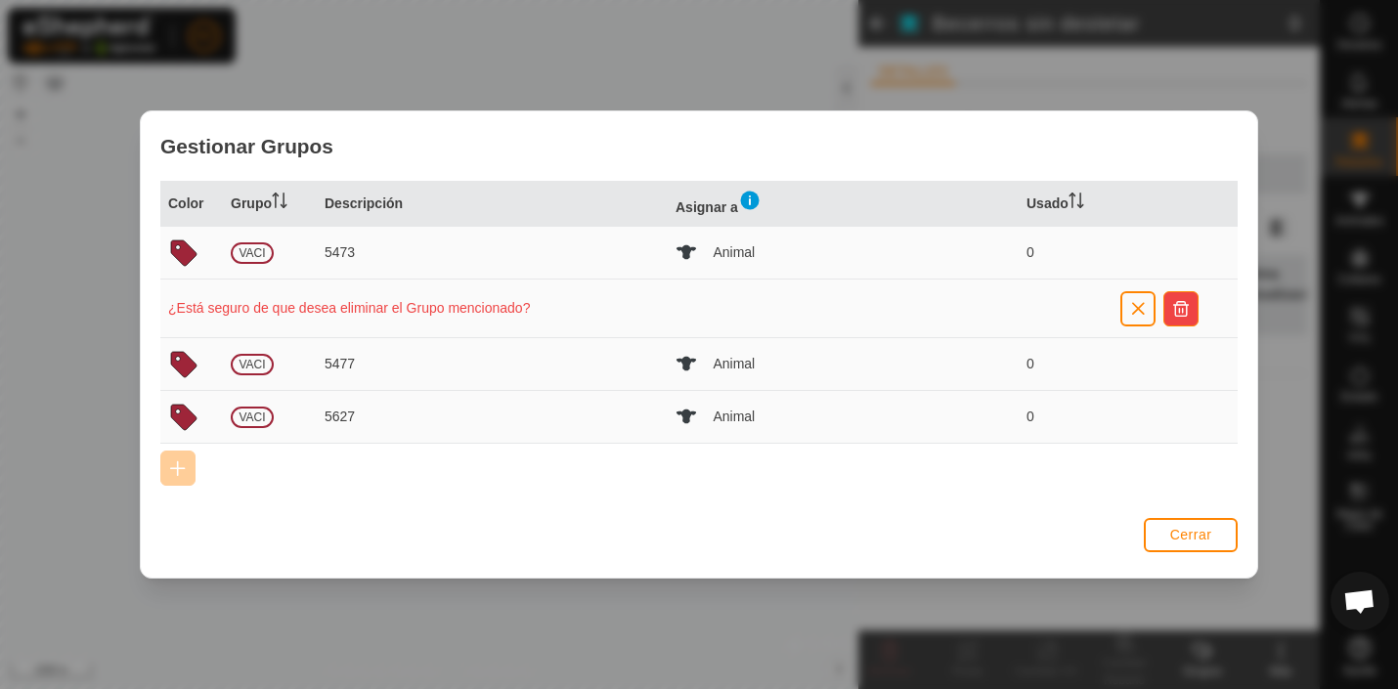
click at [1182, 310] on span "button" at bounding box center [1181, 309] width 16 height 16
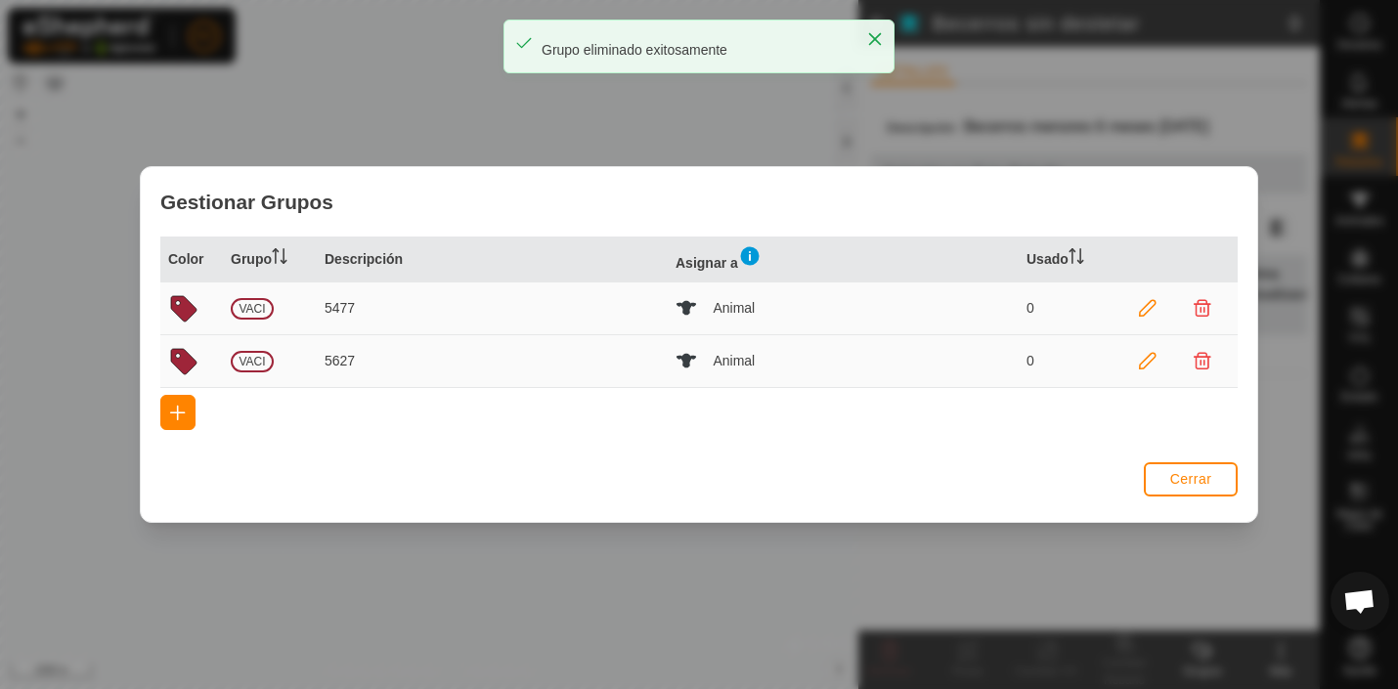
click at [1200, 307] on icon at bounding box center [1203, 309] width 18 height 18
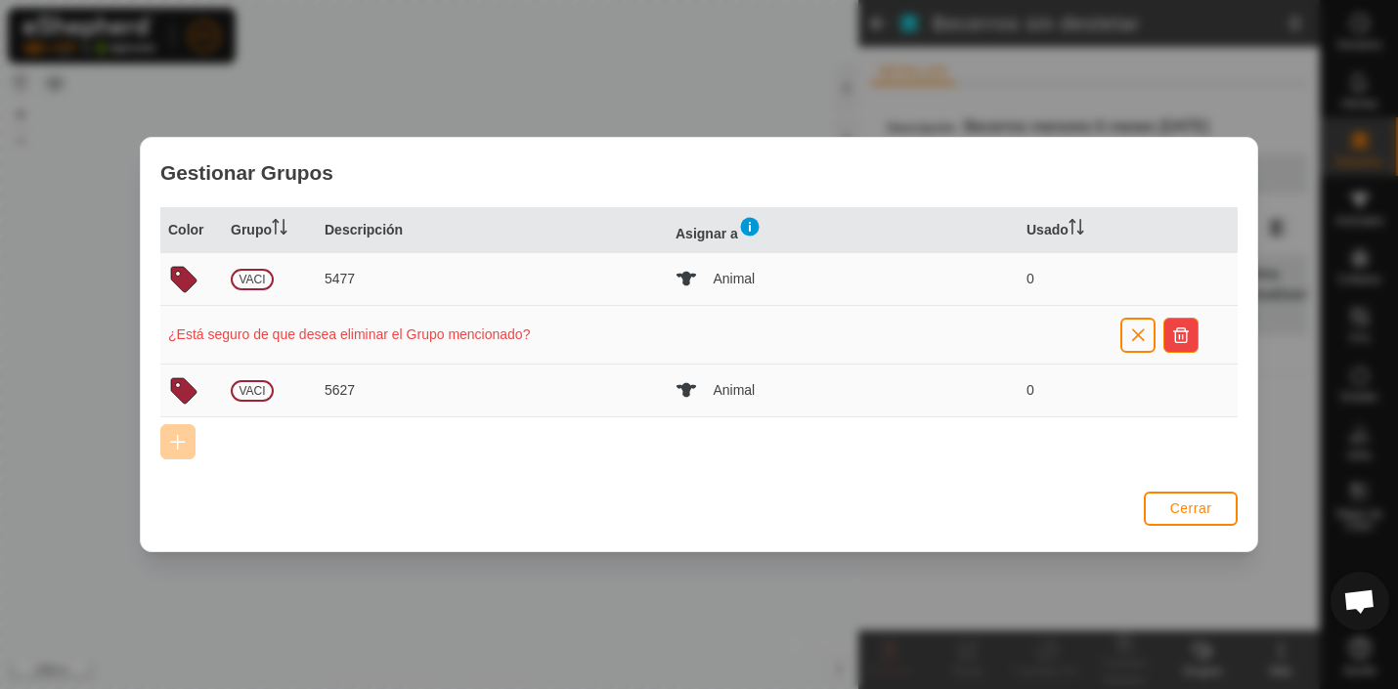
click at [1181, 334] on span "button" at bounding box center [1181, 335] width 16 height 16
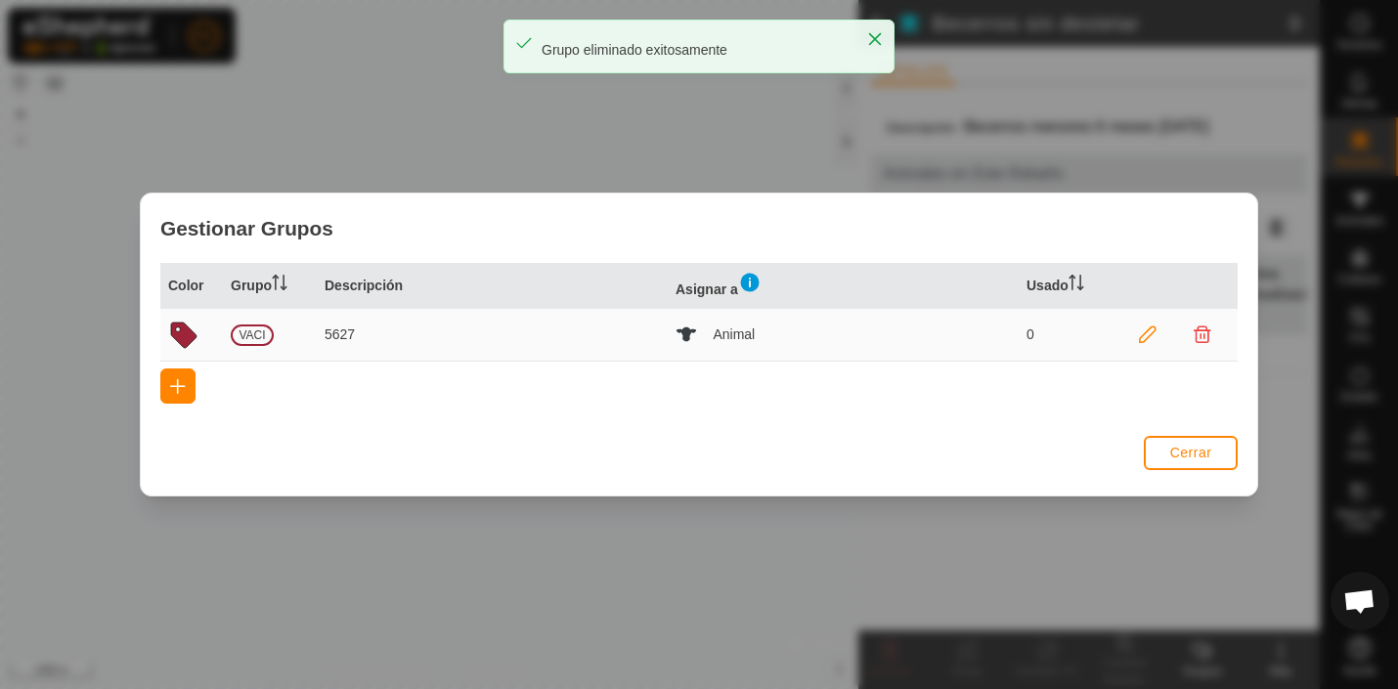
click at [1153, 328] on icon at bounding box center [1148, 336] width 18 height 18
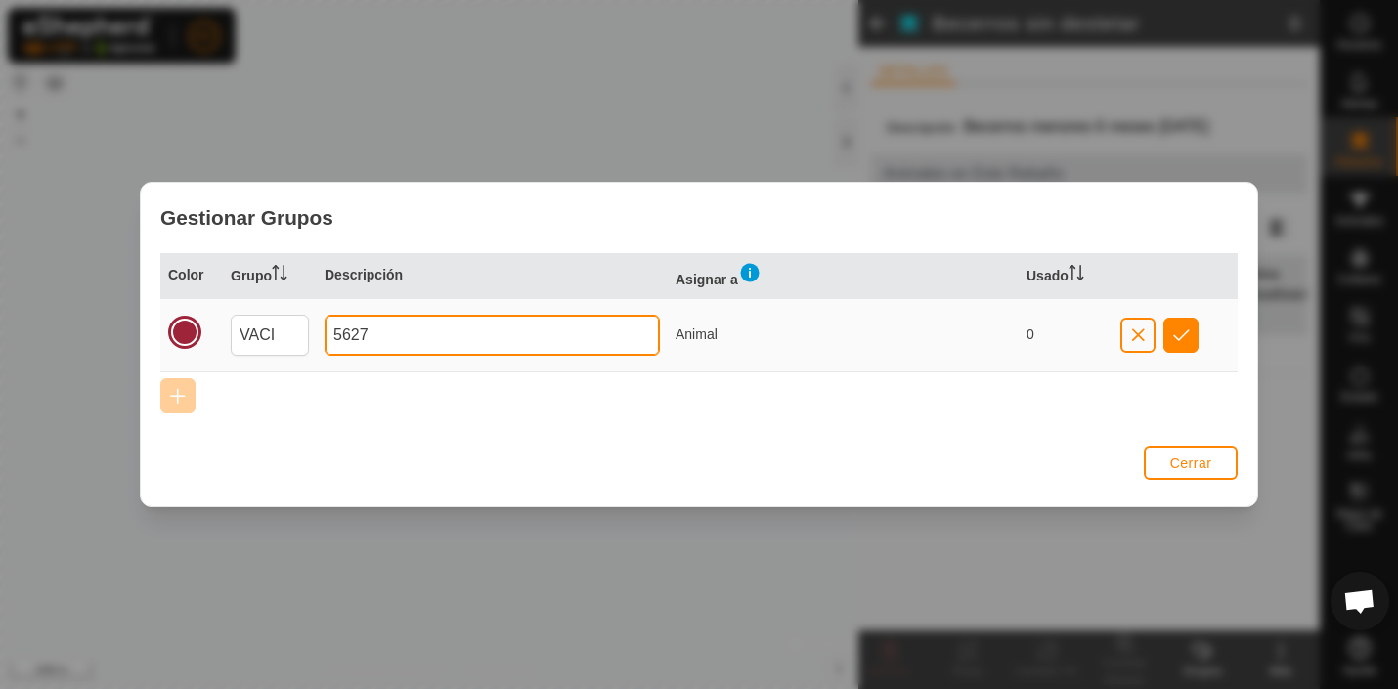
drag, startPoint x: 334, startPoint y: 331, endPoint x: 480, endPoint y: 335, distance: 145.7
click at [481, 335] on input "5627" at bounding box center [492, 335] width 335 height 41
click at [412, 331] on input "Vacas Vacías [DATE]" at bounding box center [492, 335] width 335 height 41
click at [533, 332] on input "Vacas Vacias [DATE]" at bounding box center [492, 335] width 335 height 41
type input "Vacas Vacias [DATE]"
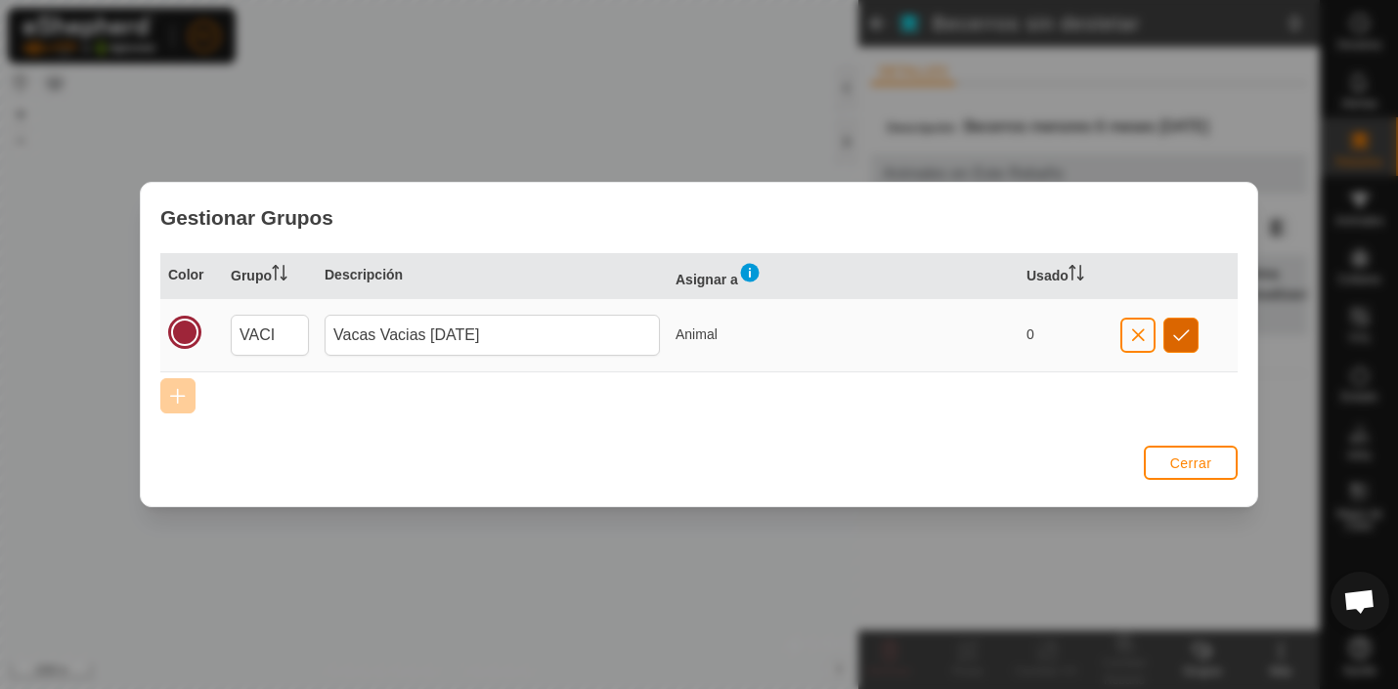
click at [1185, 333] on span "button" at bounding box center [1181, 335] width 17 height 16
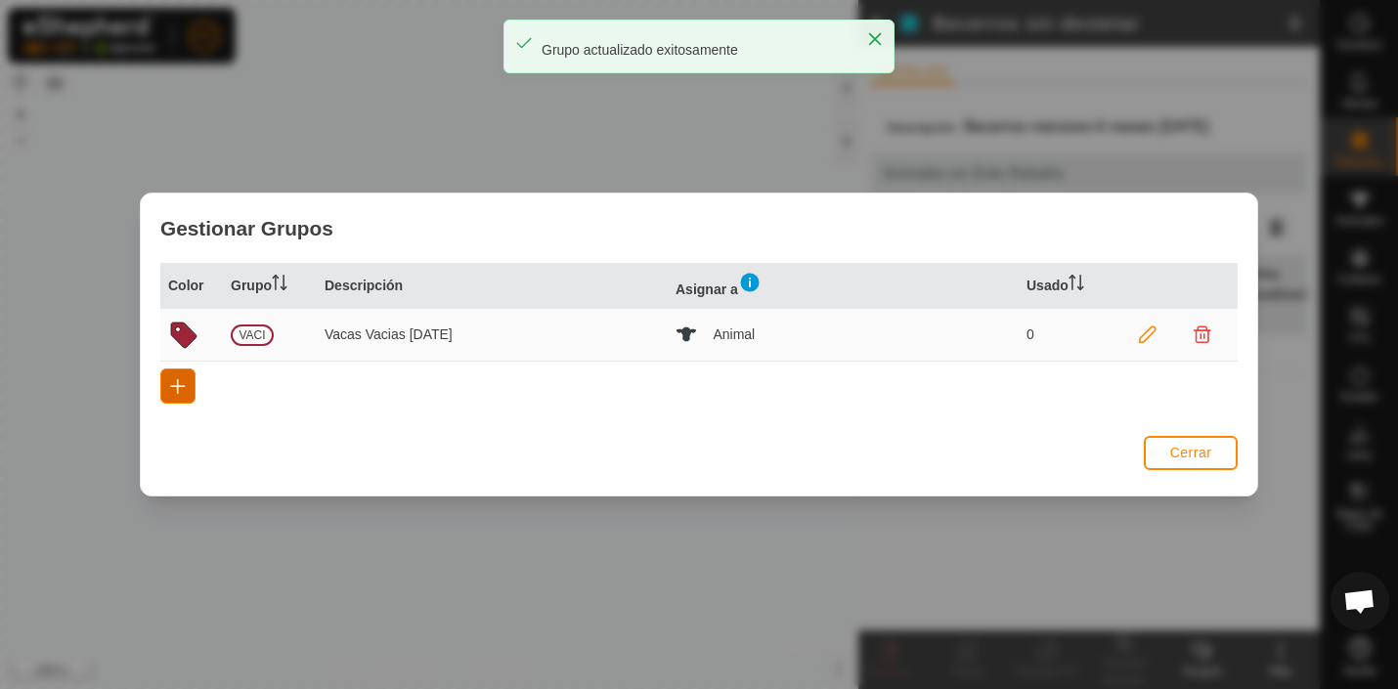
click at [175, 390] on span "button" at bounding box center [178, 386] width 16 height 16
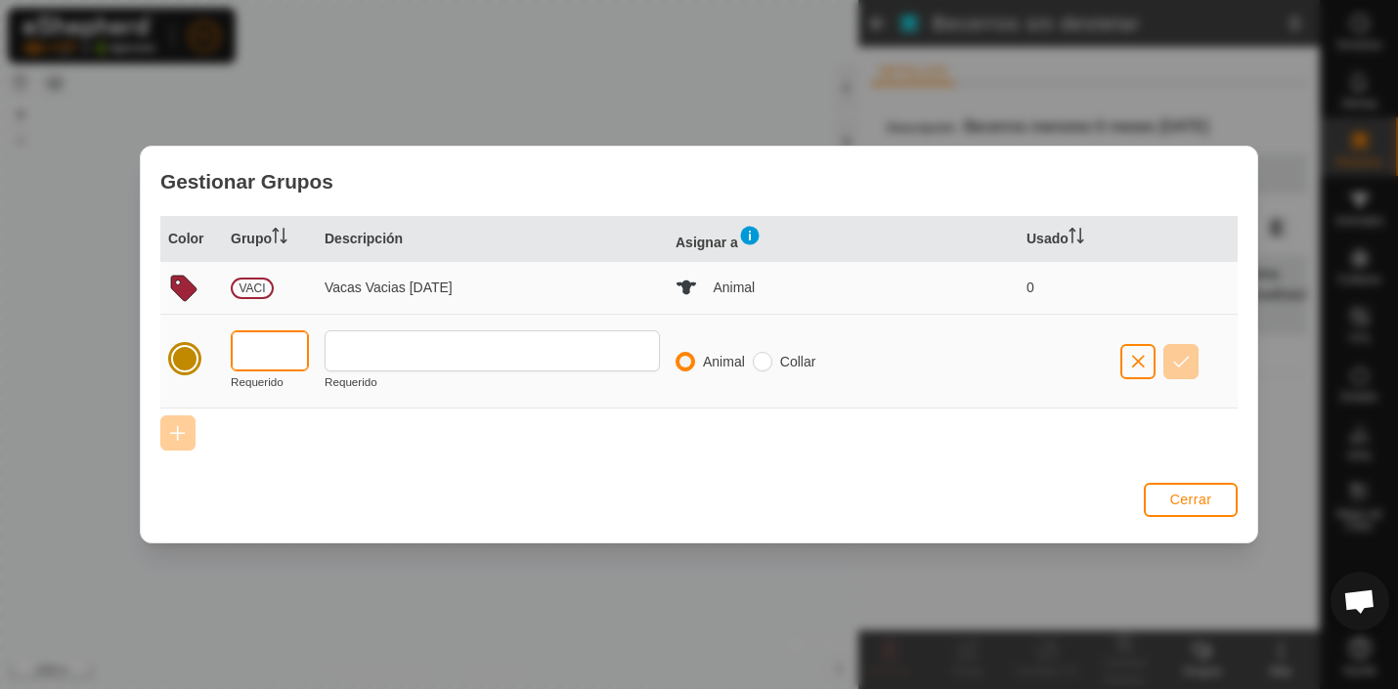
click at [282, 353] on input "text" at bounding box center [270, 350] width 78 height 41
type input "PR A"
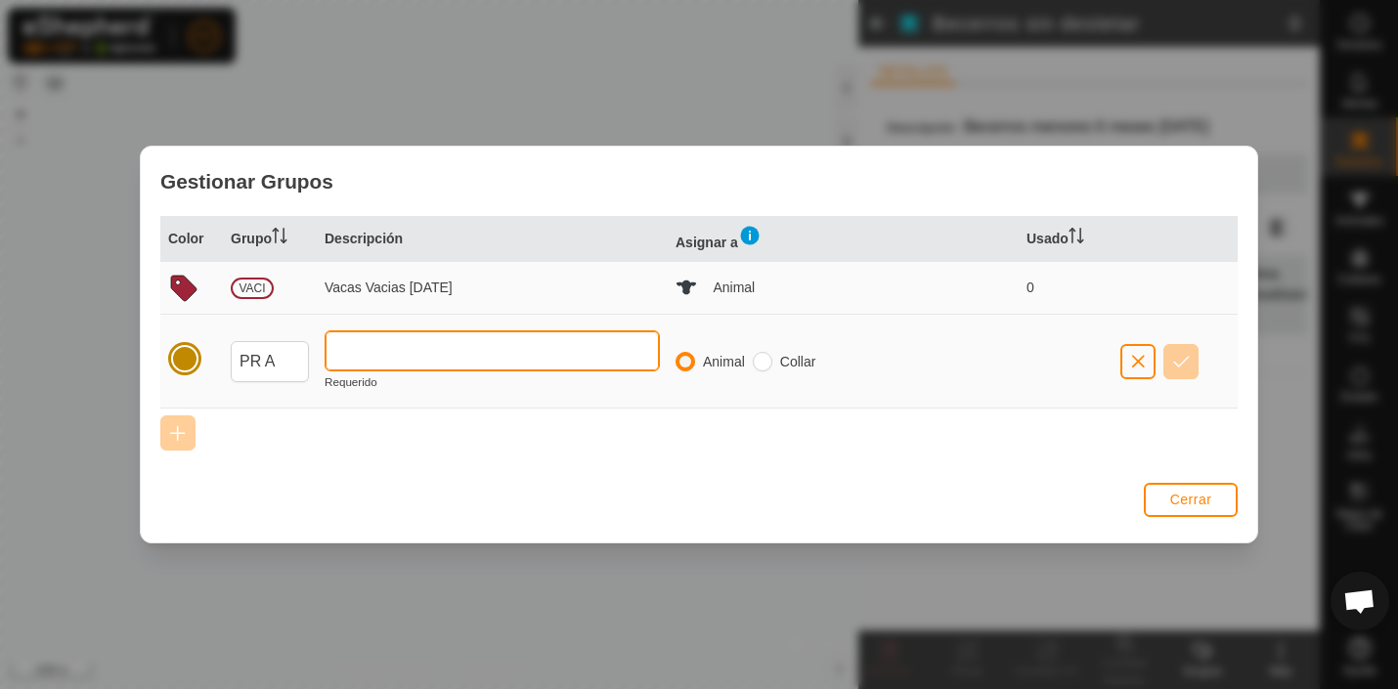
click at [407, 357] on input "text" at bounding box center [492, 350] width 335 height 41
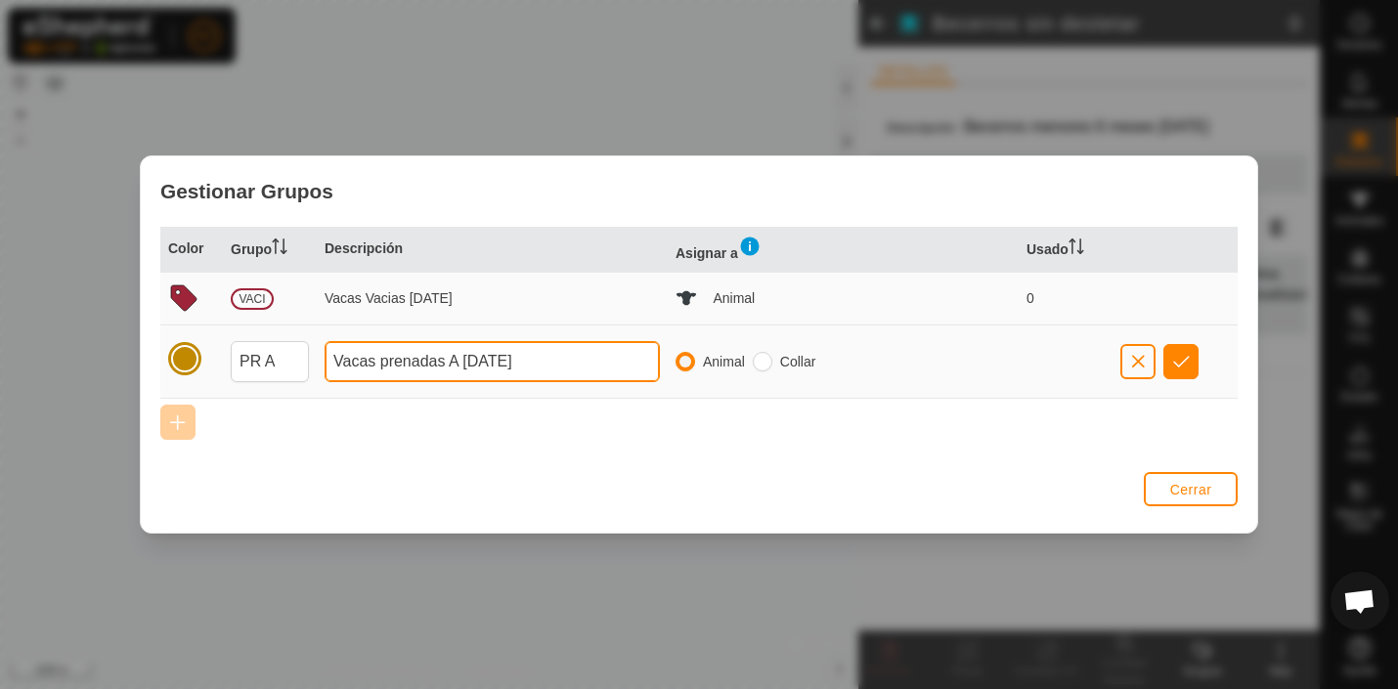
click at [376, 360] on input "Vacas prenadas A [DATE]" at bounding box center [492, 361] width 335 height 41
click at [507, 365] on input "V prenadas A [DATE]" at bounding box center [492, 361] width 335 height 41
type input "V prenadas A [DATE]"
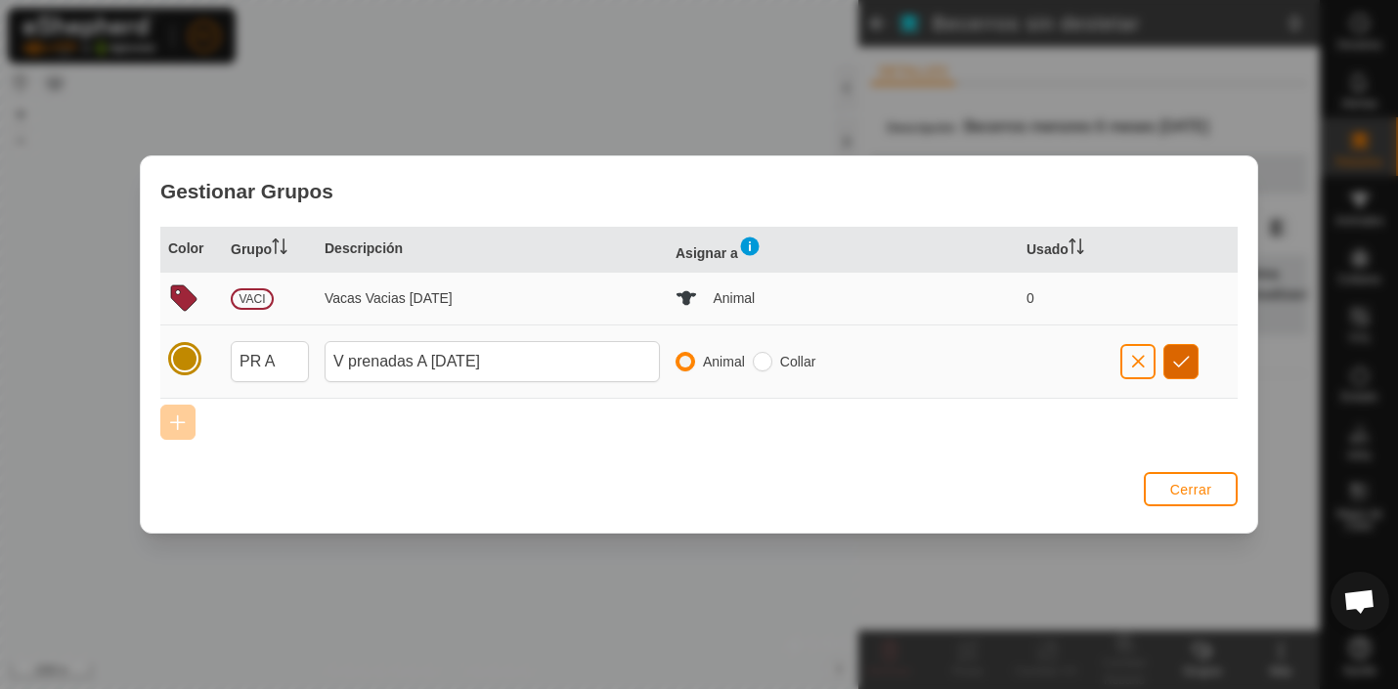
click at [1185, 359] on span "button" at bounding box center [1181, 362] width 17 height 16
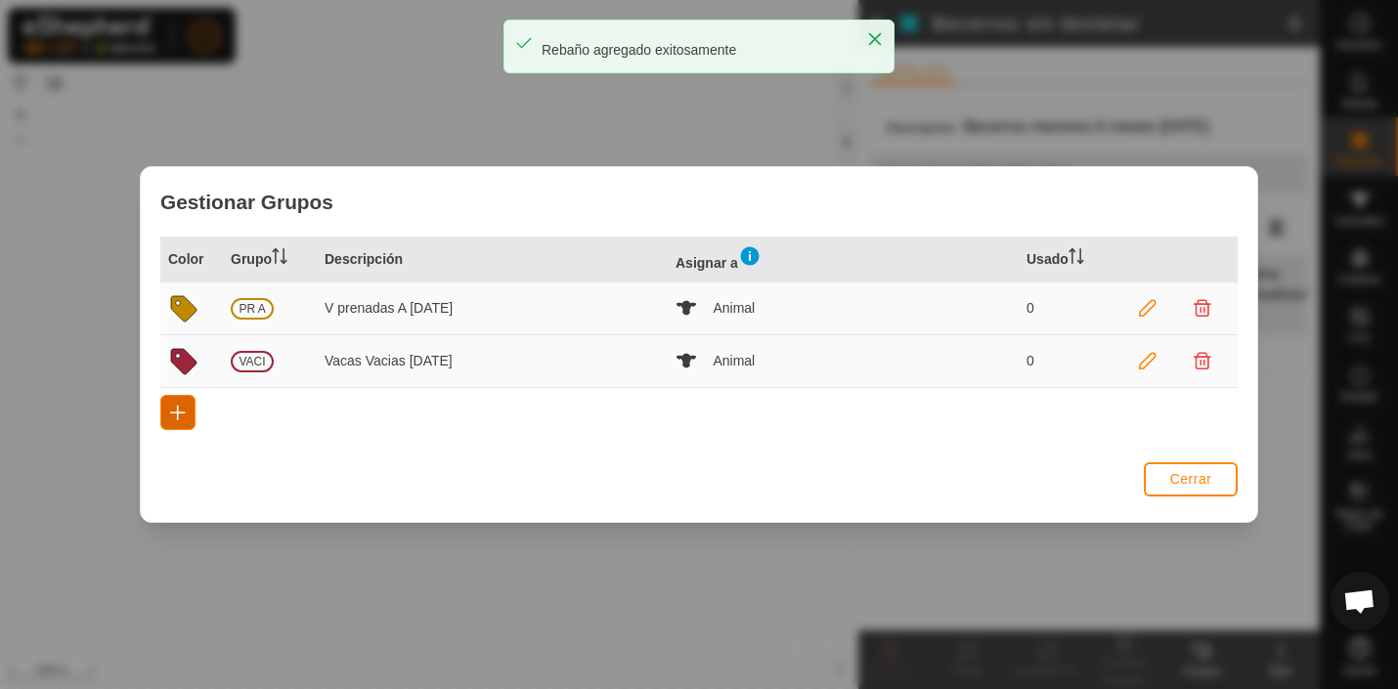
click at [174, 410] on span "button" at bounding box center [178, 413] width 16 height 16
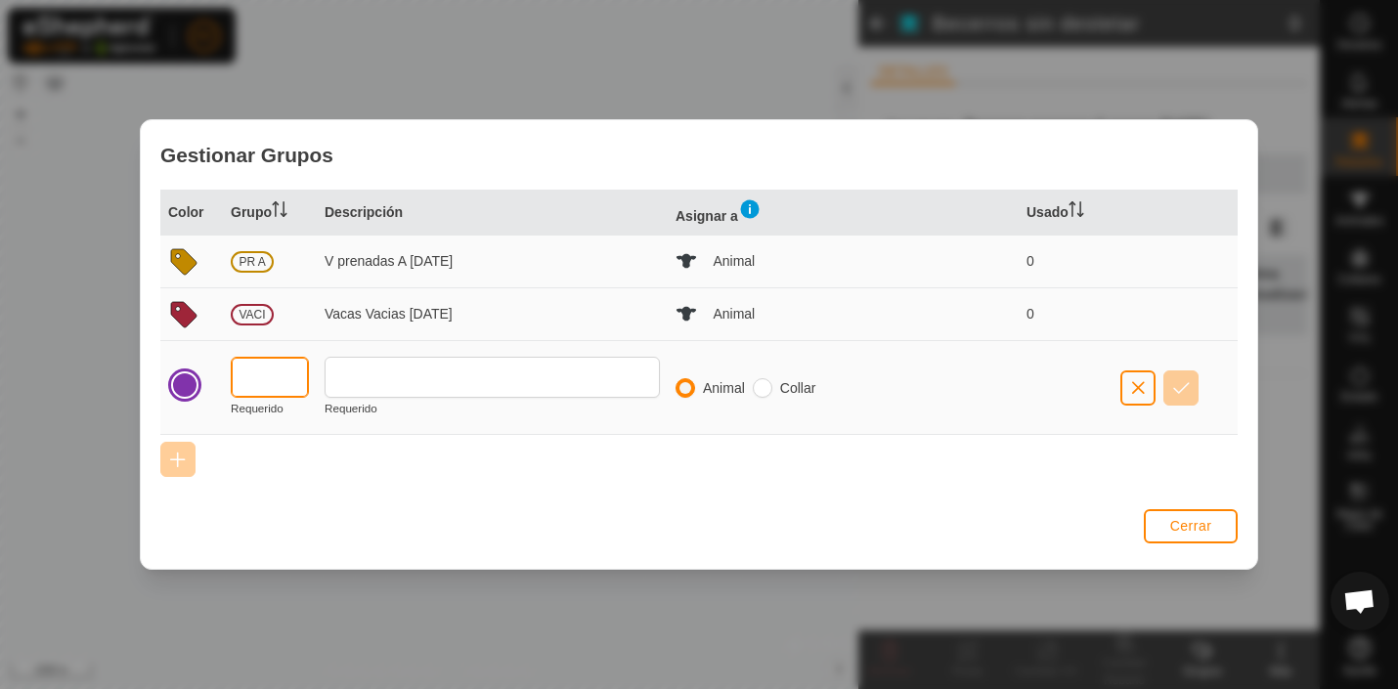
click at [272, 383] on input "text" at bounding box center [270, 377] width 78 height 41
type input "PR B"
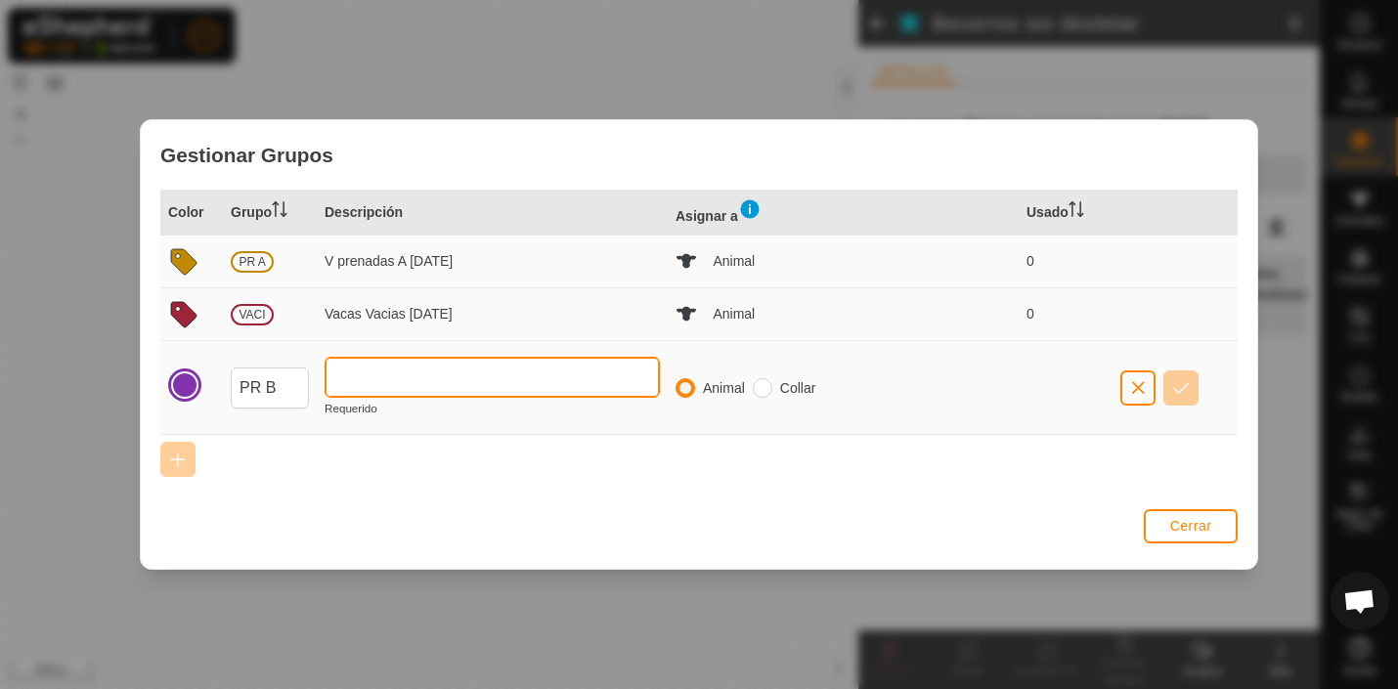
click at [391, 388] on input "text" at bounding box center [492, 377] width 335 height 41
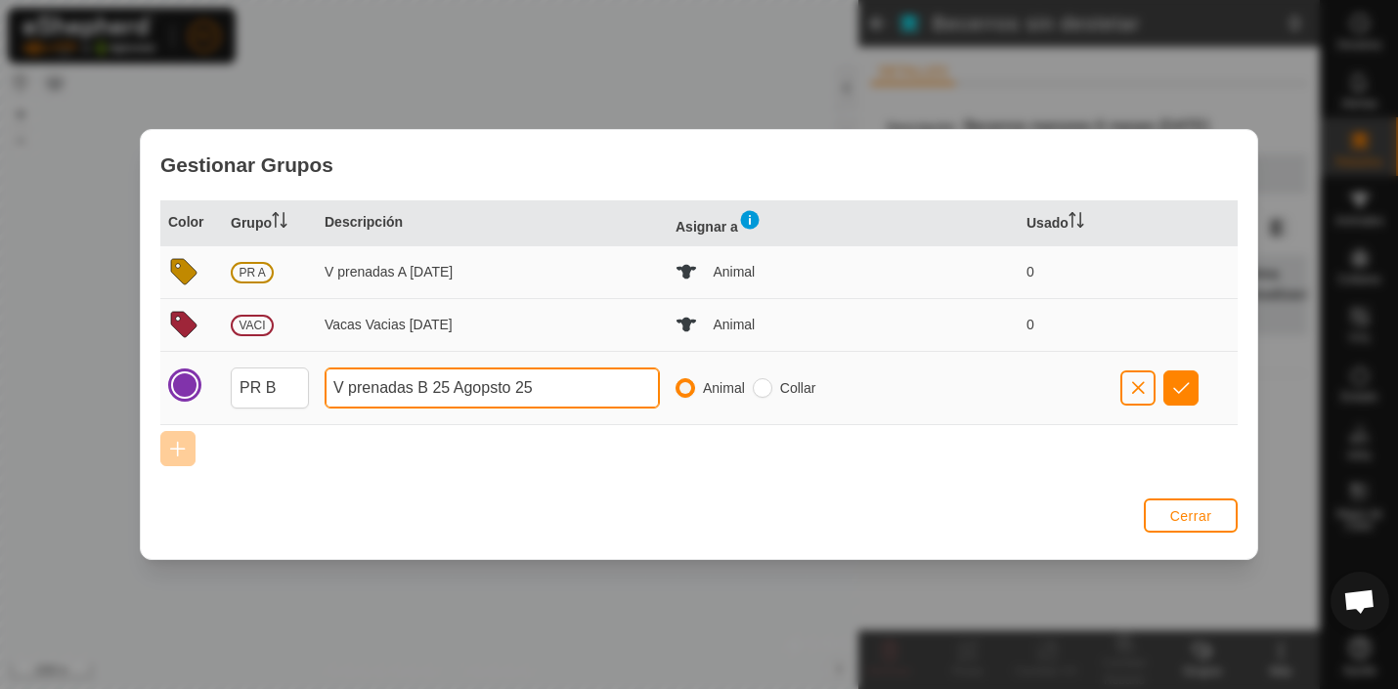
click at [500, 385] on input "V prenadas B 25 Agopsto 25" at bounding box center [492, 388] width 335 height 41
click at [489, 386] on input "V prenadas B 25 Agopsto 25" at bounding box center [492, 388] width 335 height 41
type input "V prenadas B [DATE]"
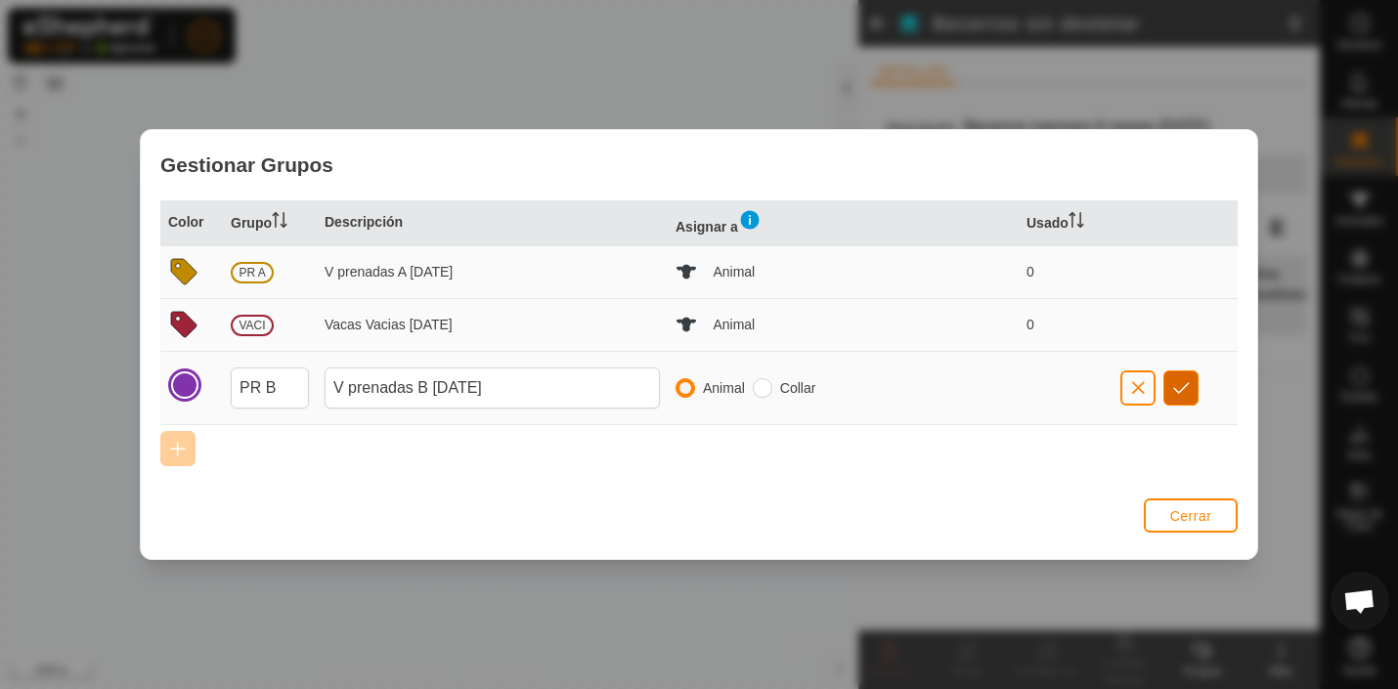
click at [1179, 383] on span "button" at bounding box center [1181, 388] width 17 height 16
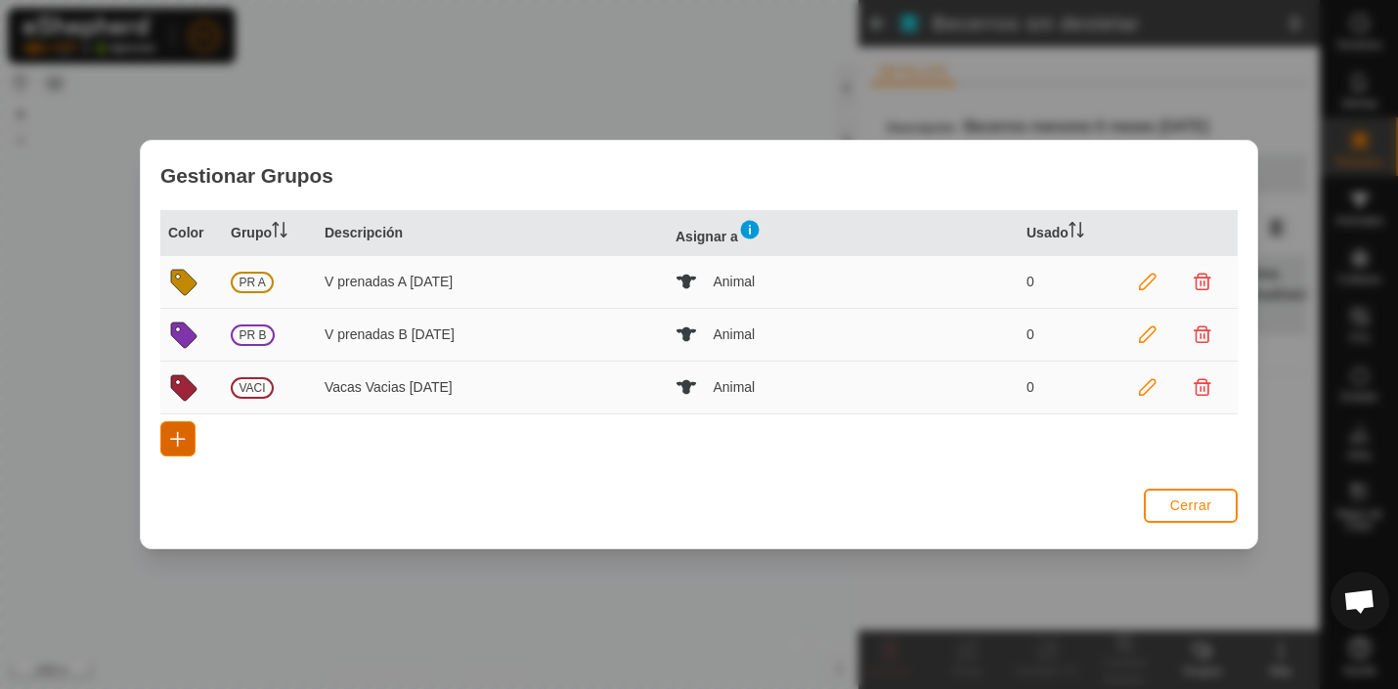
click at [175, 443] on span "button" at bounding box center [178, 439] width 16 height 16
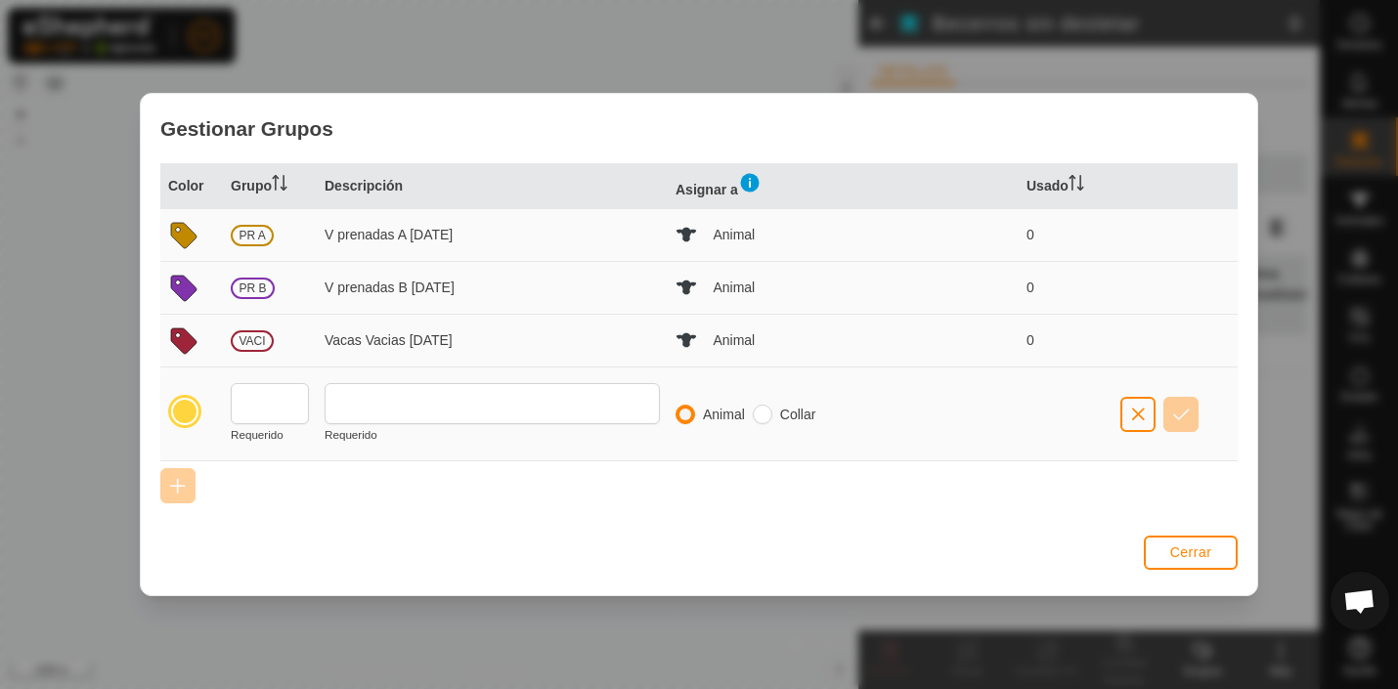
click at [188, 416] on div at bounding box center [184, 411] width 27 height 27
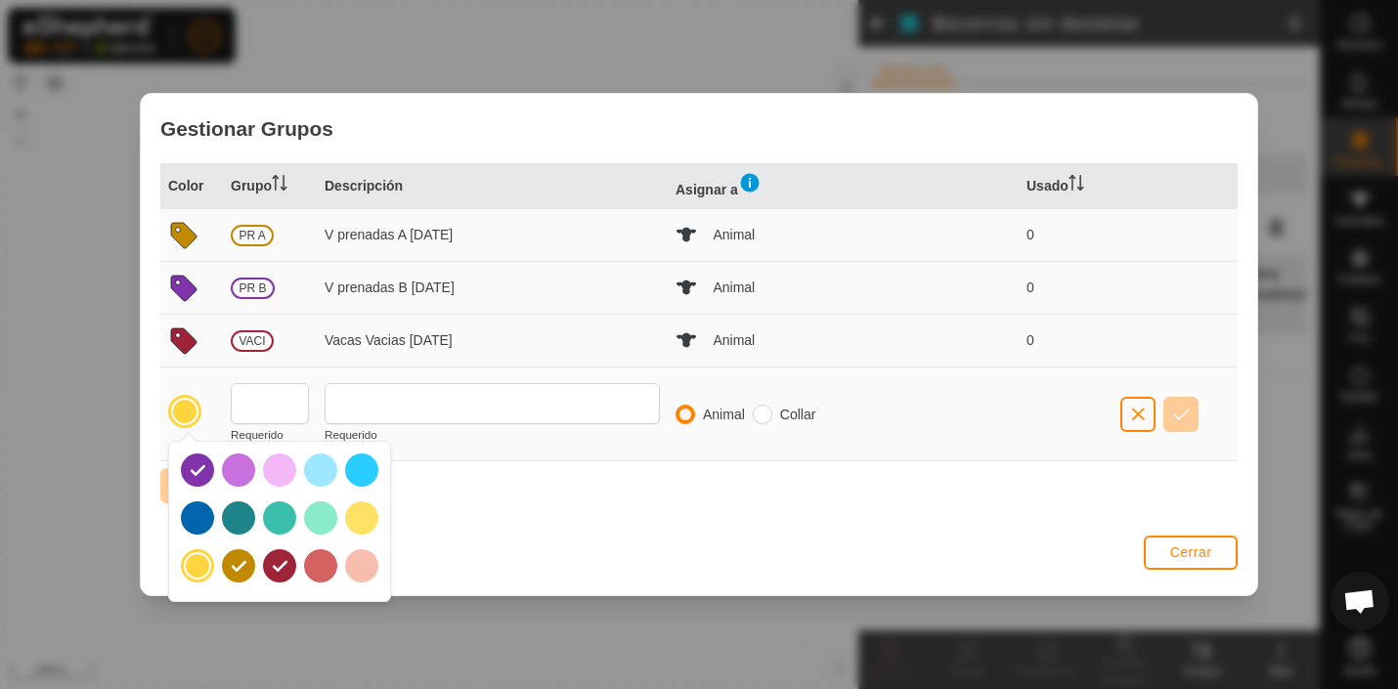
click at [198, 568] on div at bounding box center [197, 565] width 27 height 27
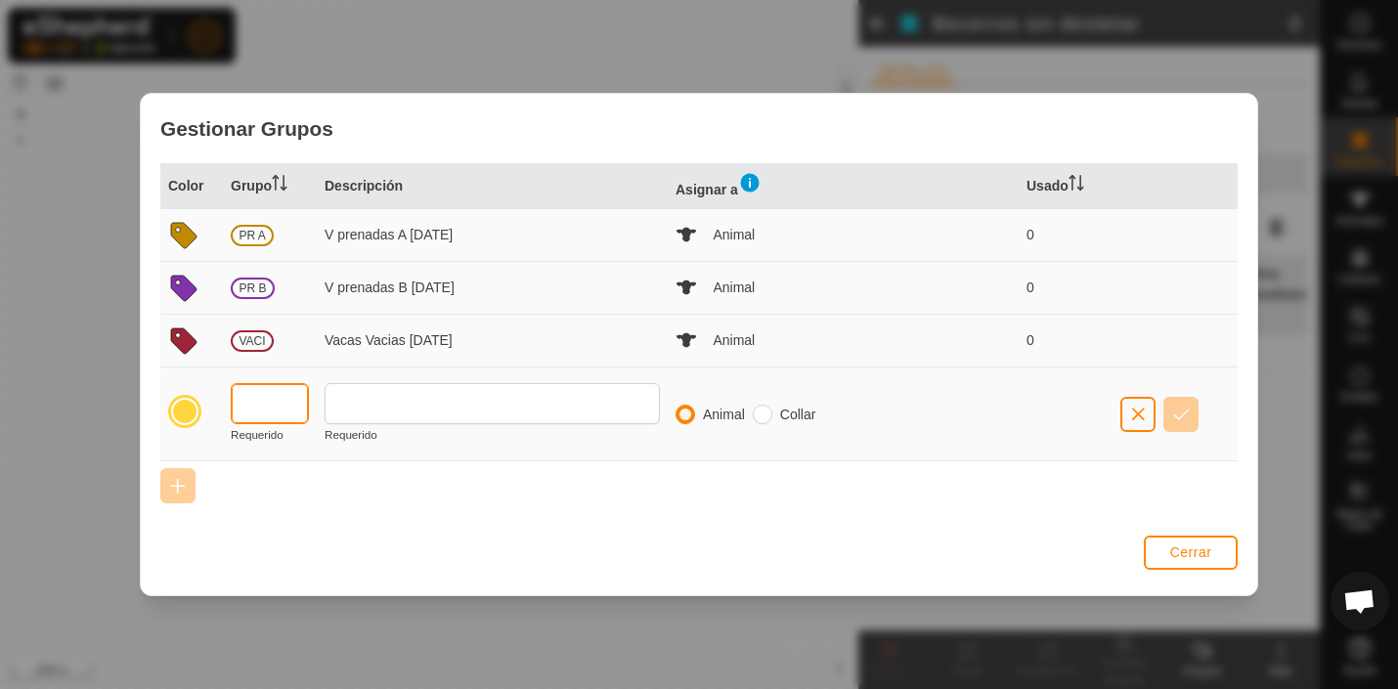
click at [282, 409] on input "text" at bounding box center [270, 403] width 78 height 41
type input "TORO"
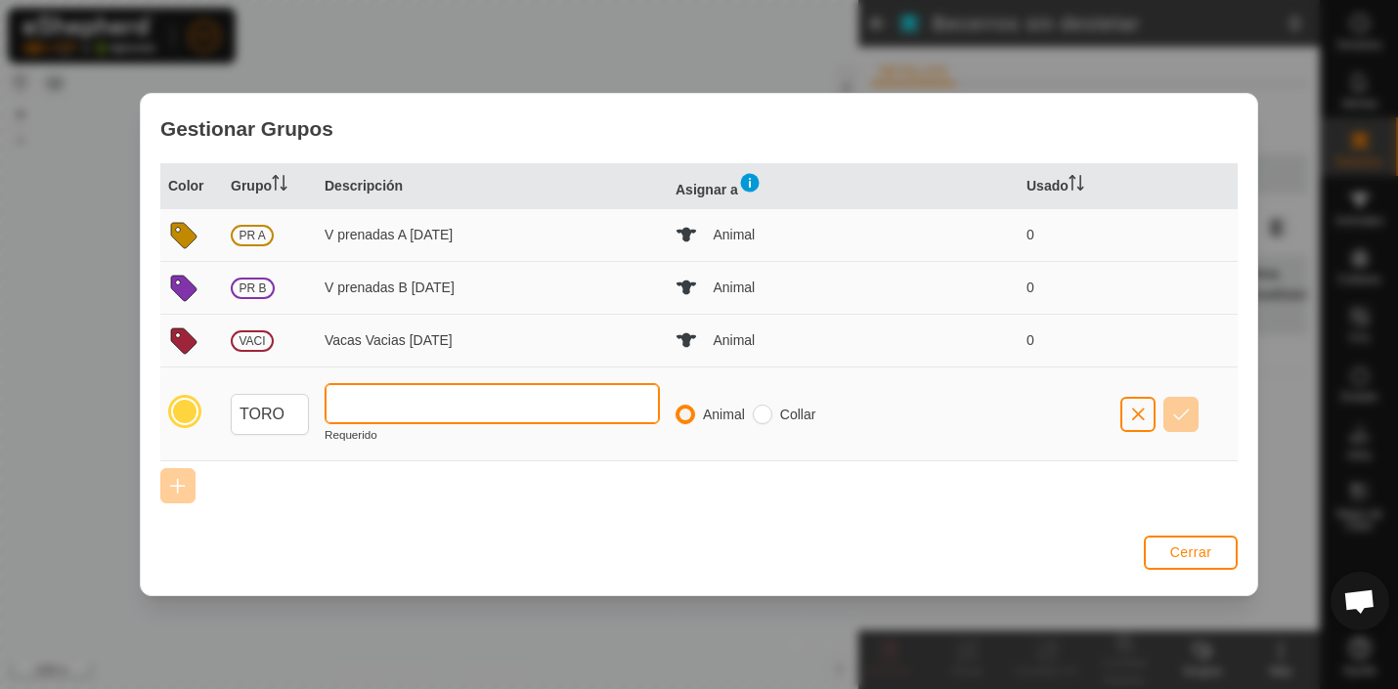
click at [396, 395] on input "text" at bounding box center [492, 403] width 335 height 41
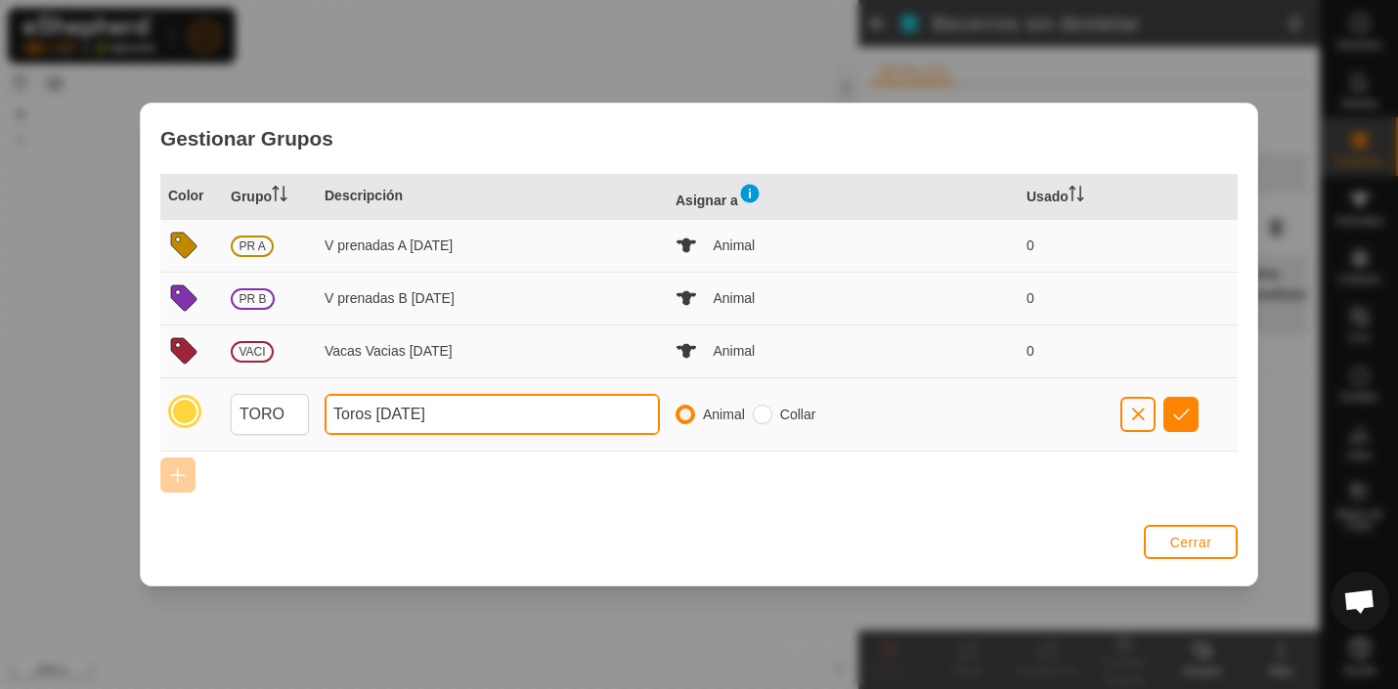
type input "Toros [DATE]"
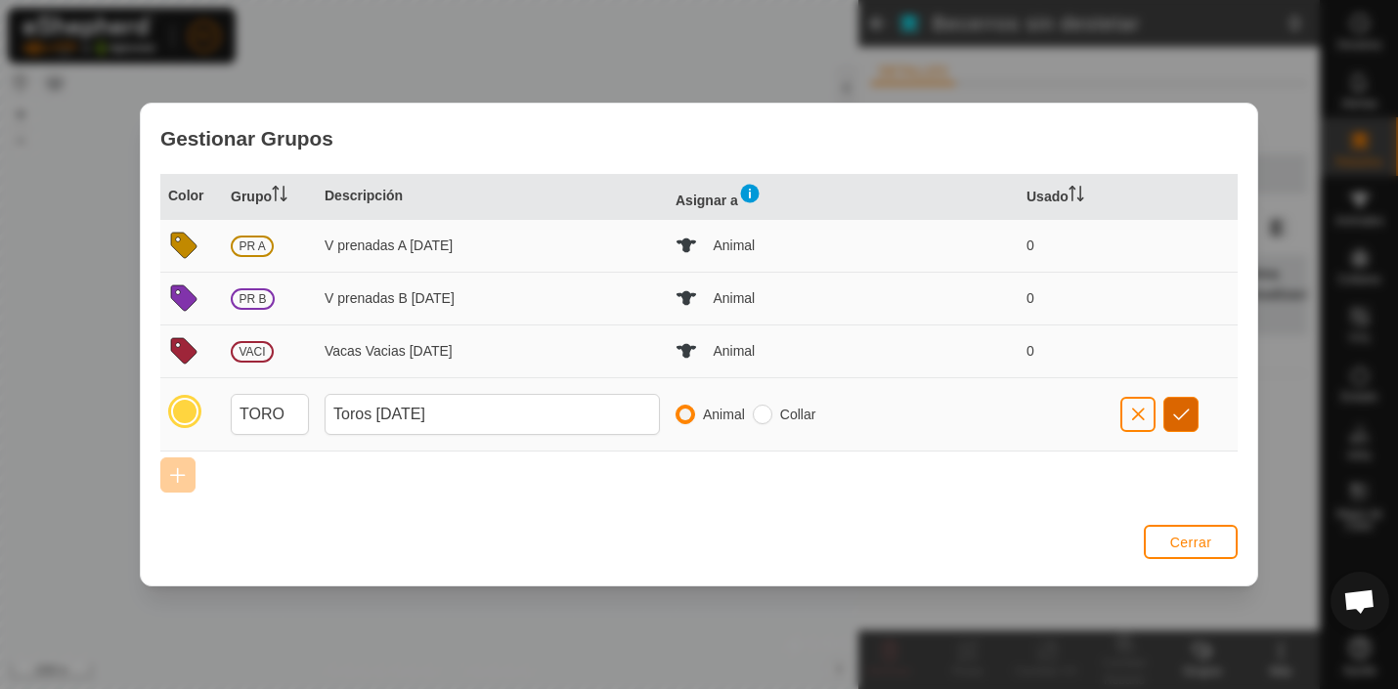
click at [1188, 407] on span "button" at bounding box center [1181, 415] width 17 height 16
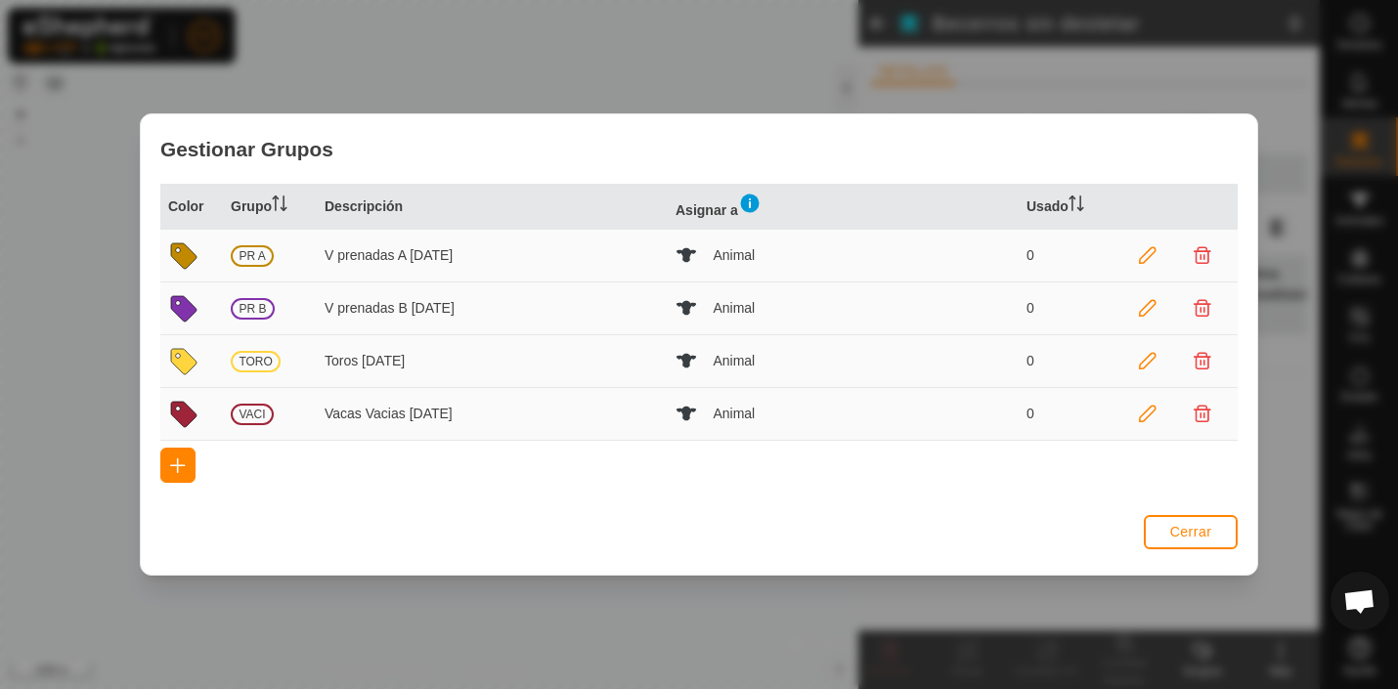
click at [183, 362] on icon at bounding box center [183, 361] width 25 height 25
click at [262, 359] on span "TORO" at bounding box center [256, 362] width 50 height 22
click at [1149, 363] on icon at bounding box center [1148, 362] width 18 height 18
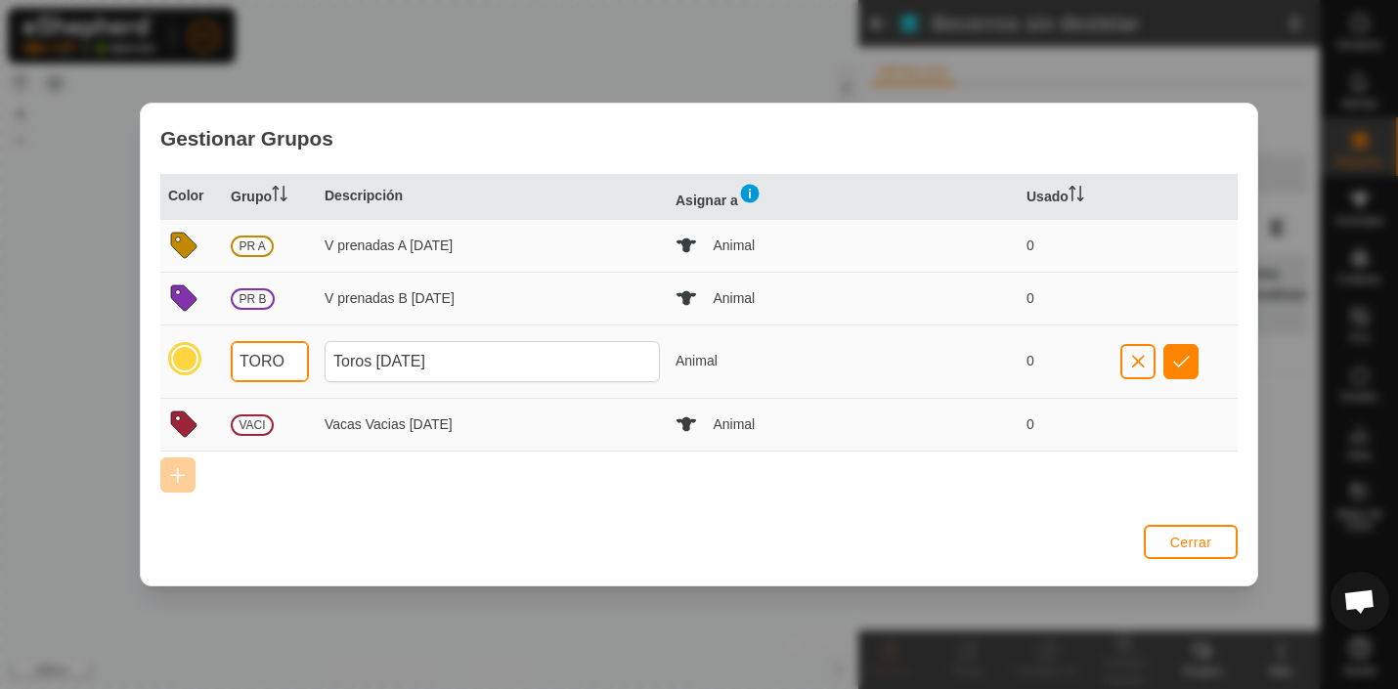
click at [289, 361] on input "TORO" at bounding box center [270, 361] width 78 height 41
click at [1186, 361] on span "button" at bounding box center [1181, 362] width 17 height 16
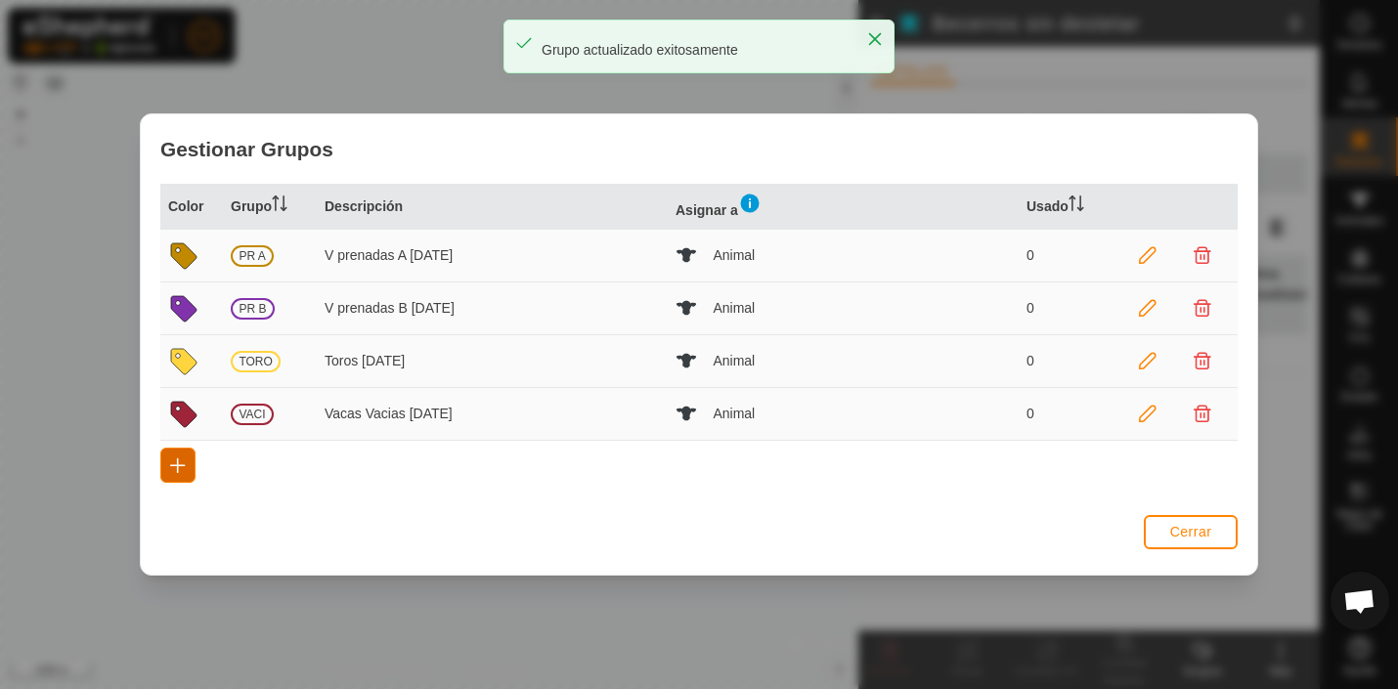
click at [180, 465] on span "button" at bounding box center [178, 465] width 16 height 16
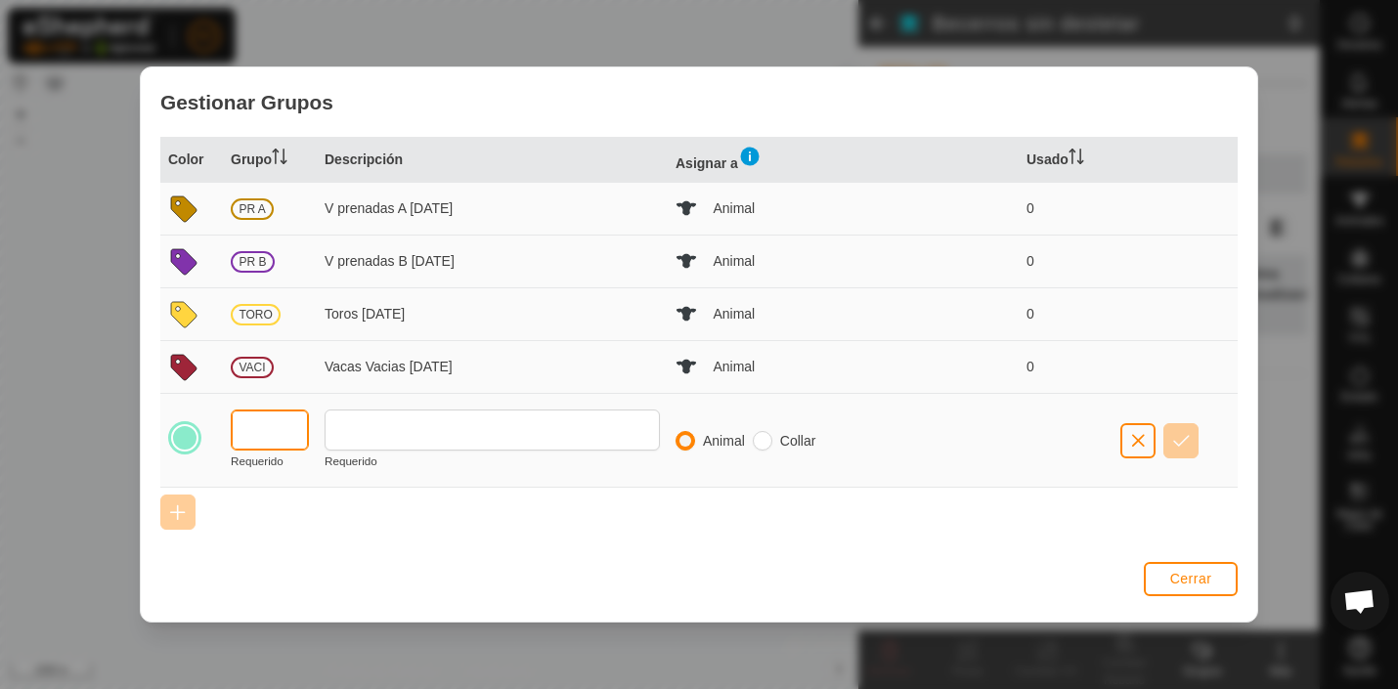
click at [263, 429] on input "text" at bounding box center [270, 430] width 78 height 41
type input "LACT"
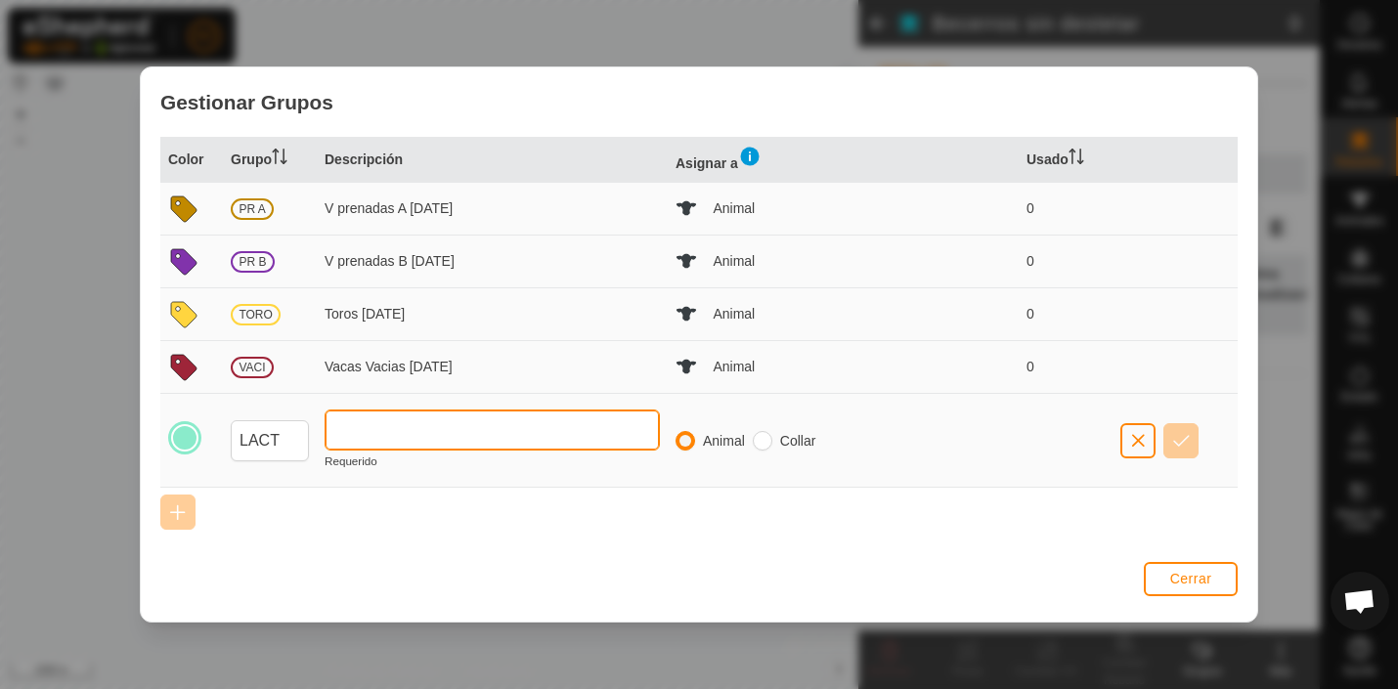
click at [356, 429] on input "text" at bounding box center [492, 430] width 335 height 41
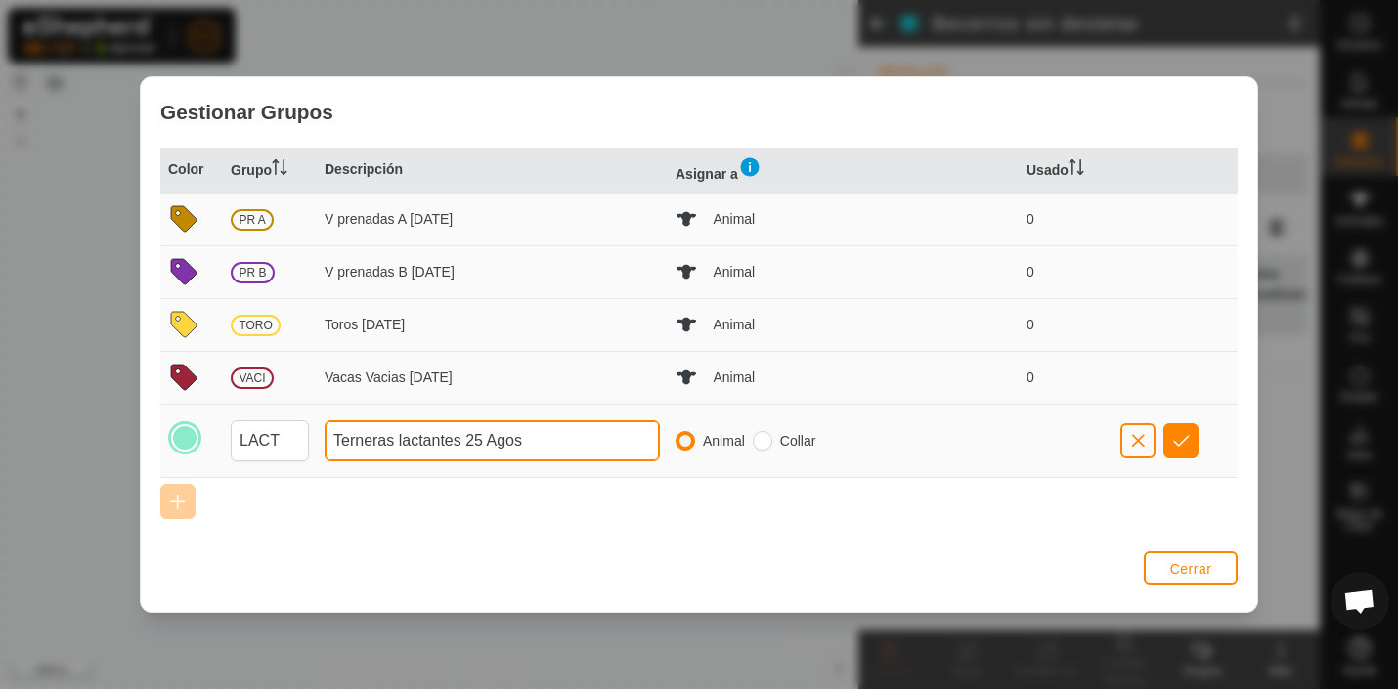
click at [393, 439] on input "Terneras lactantes 25 Agos" at bounding box center [492, 440] width 335 height 41
click at [461, 438] on input "Terneras lactantes 25 Agos" at bounding box center [492, 440] width 335 height 41
click at [501, 440] on input "Terneras lact 25 Agos" at bounding box center [492, 440] width 335 height 41
type input "Terneras lact [DATE]"
click at [1178, 441] on span "button" at bounding box center [1181, 441] width 17 height 16
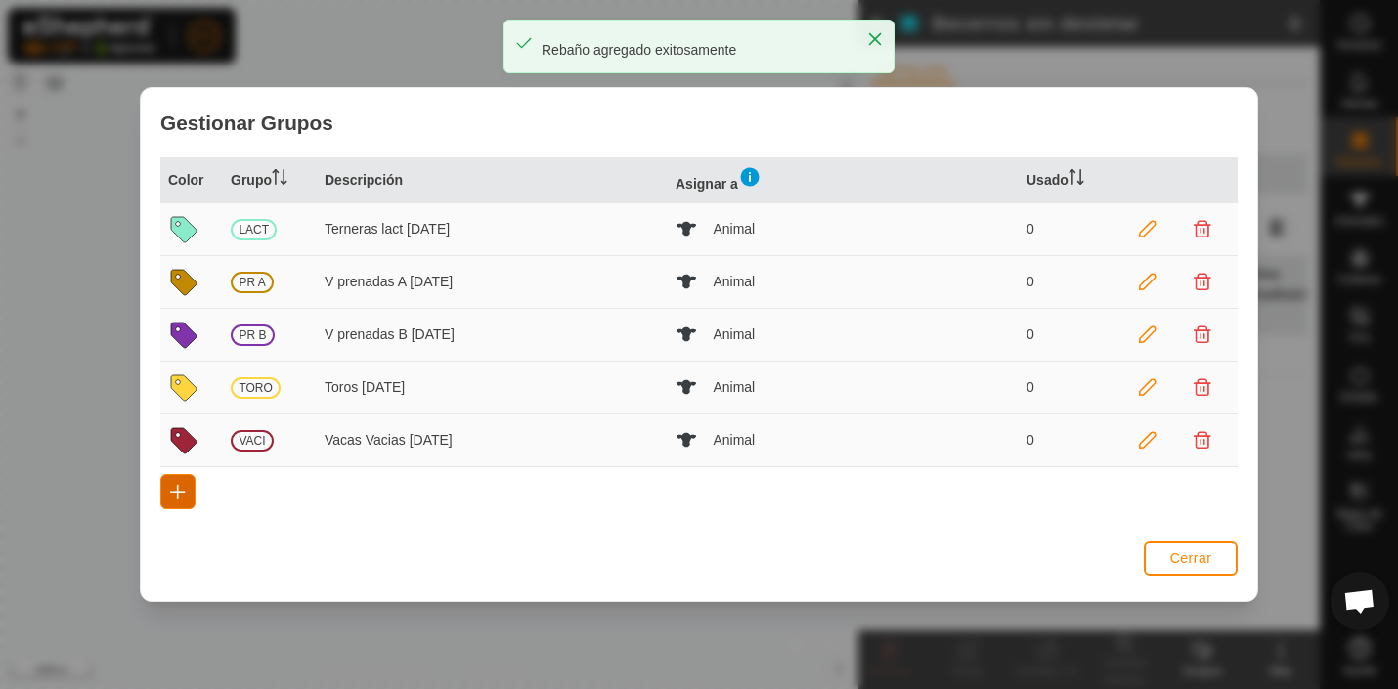
click at [180, 494] on span "button" at bounding box center [178, 492] width 16 height 16
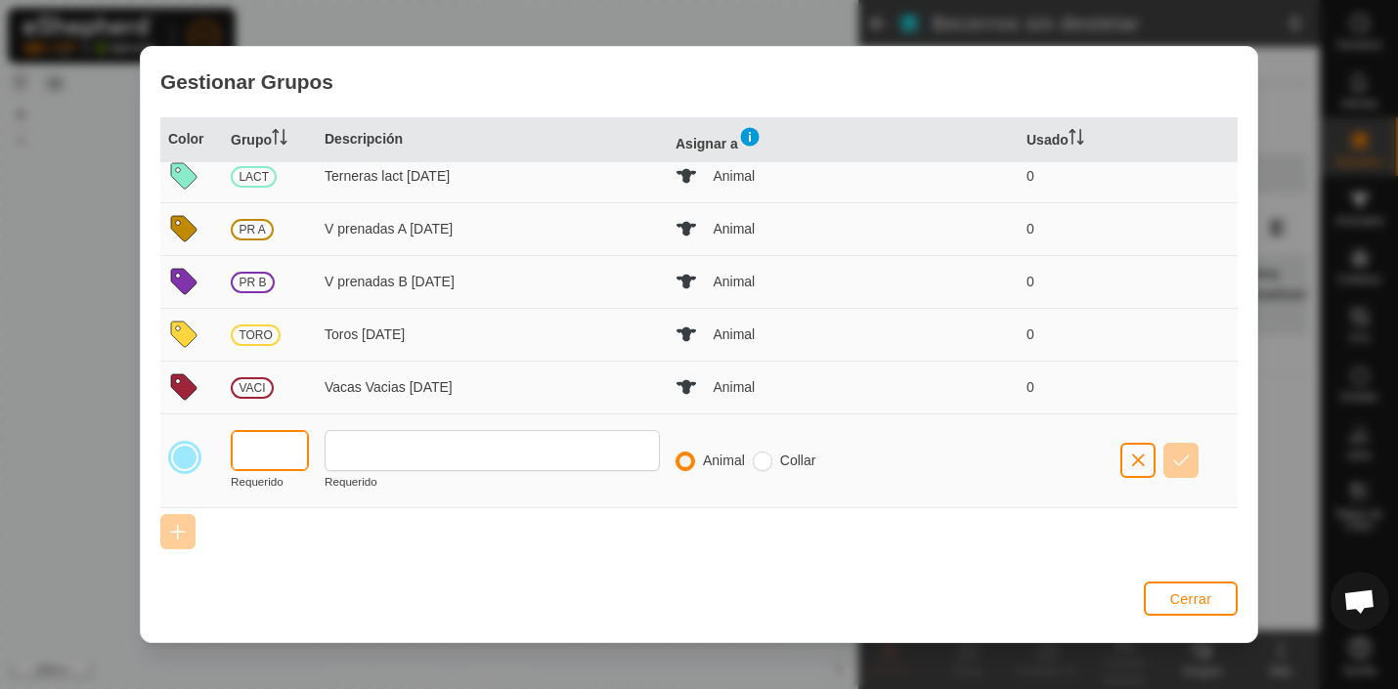
click at [265, 450] on input "text" at bounding box center [270, 450] width 78 height 41
type input "T"
click at [1137, 463] on span "button" at bounding box center [1138, 461] width 16 height 16
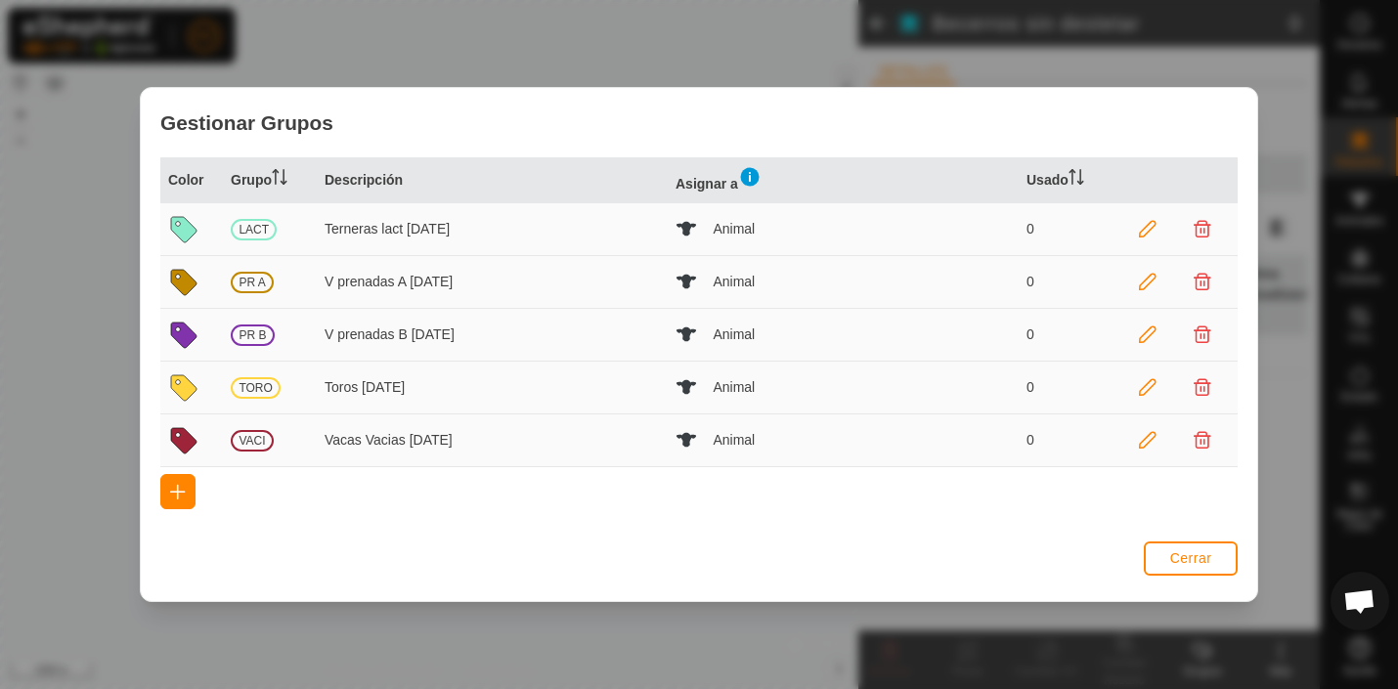
scroll to position [0, 0]
click at [183, 225] on icon at bounding box center [183, 229] width 25 height 25
click at [254, 230] on span "LACT" at bounding box center [254, 230] width 46 height 22
click at [1146, 230] on icon at bounding box center [1148, 230] width 18 height 18
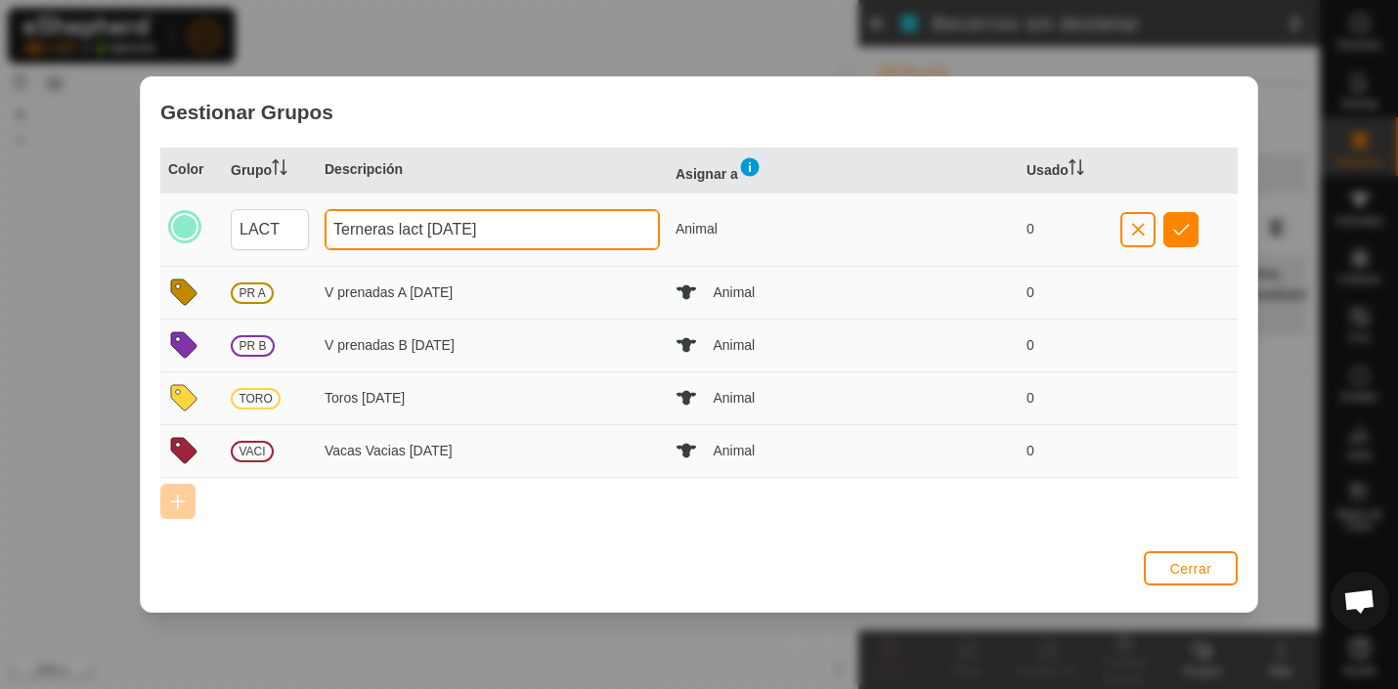
click at [379, 228] on input "Terneras lact [DATE]" at bounding box center [492, 229] width 335 height 41
drag, startPoint x: 337, startPoint y: 228, endPoint x: 424, endPoint y: 232, distance: 87.1
click at [424, 232] on input "Terneras lact [DATE]" at bounding box center [492, 229] width 335 height 41
type input "Lactantes [DATE]"
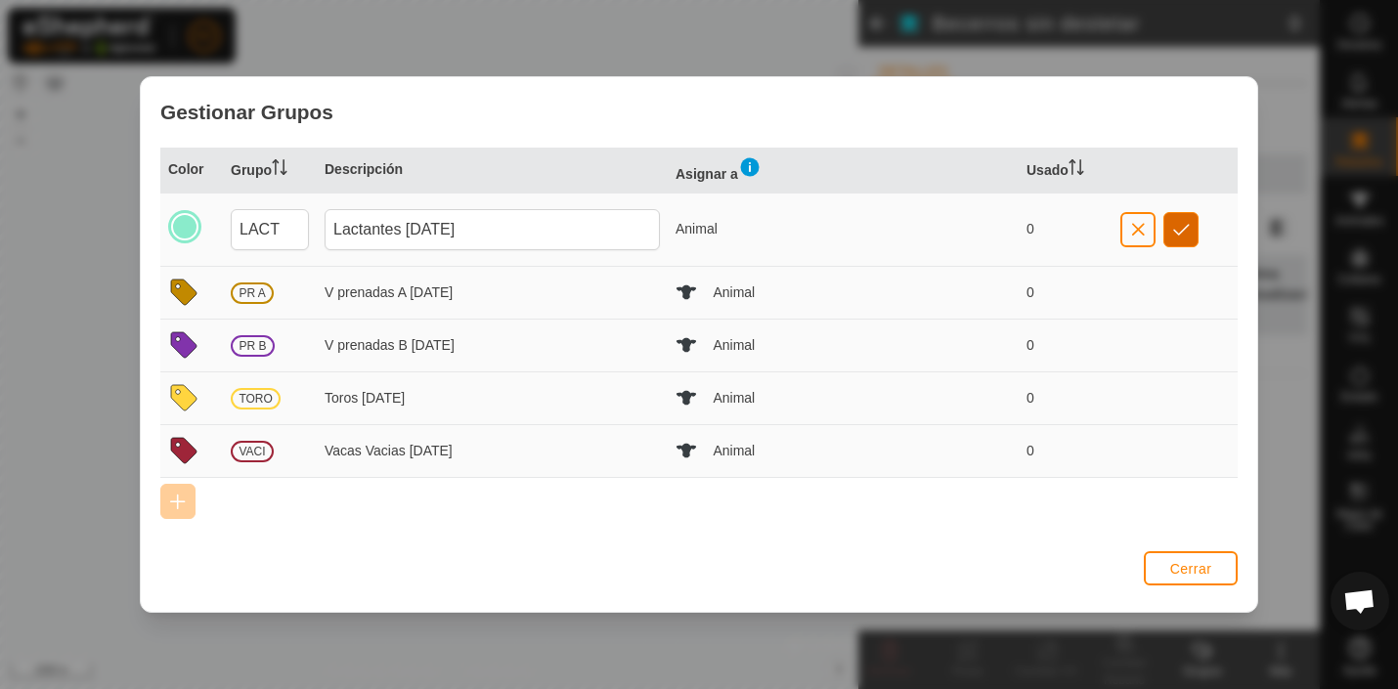
click at [1186, 228] on span "button" at bounding box center [1181, 230] width 17 height 16
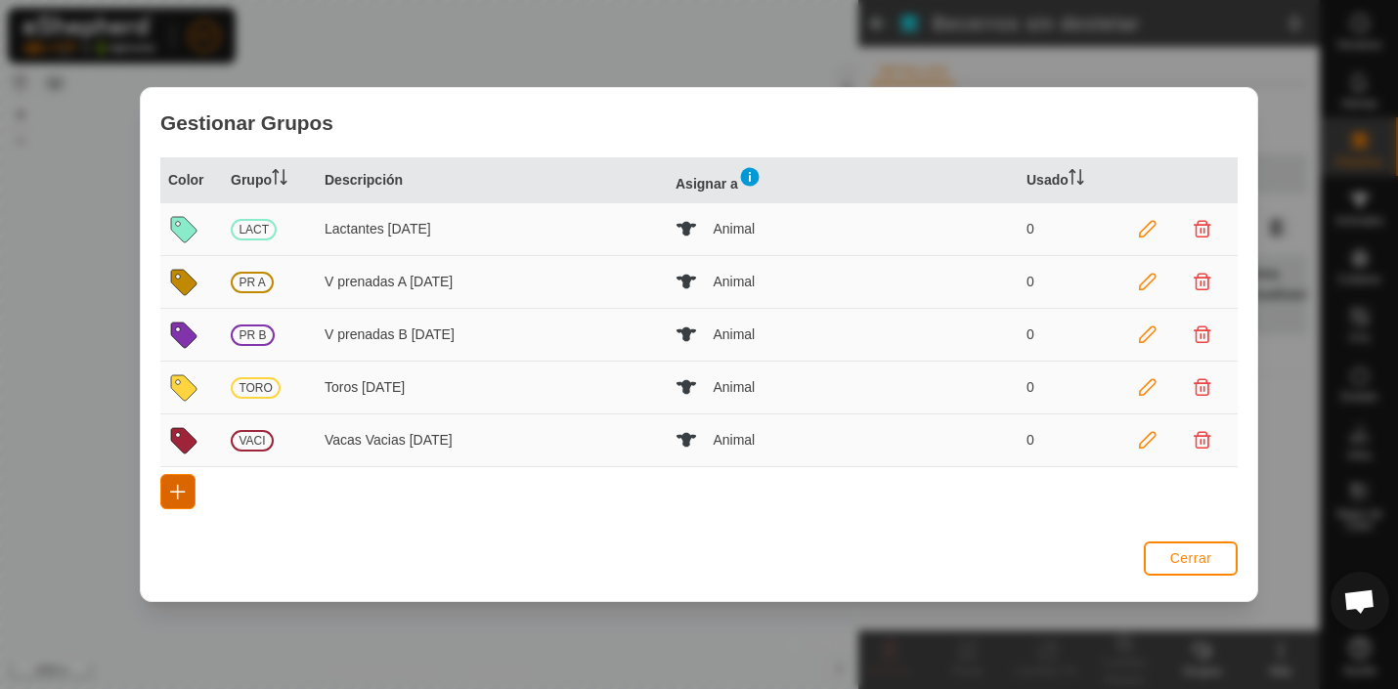
click at [176, 485] on span "button" at bounding box center [178, 492] width 16 height 16
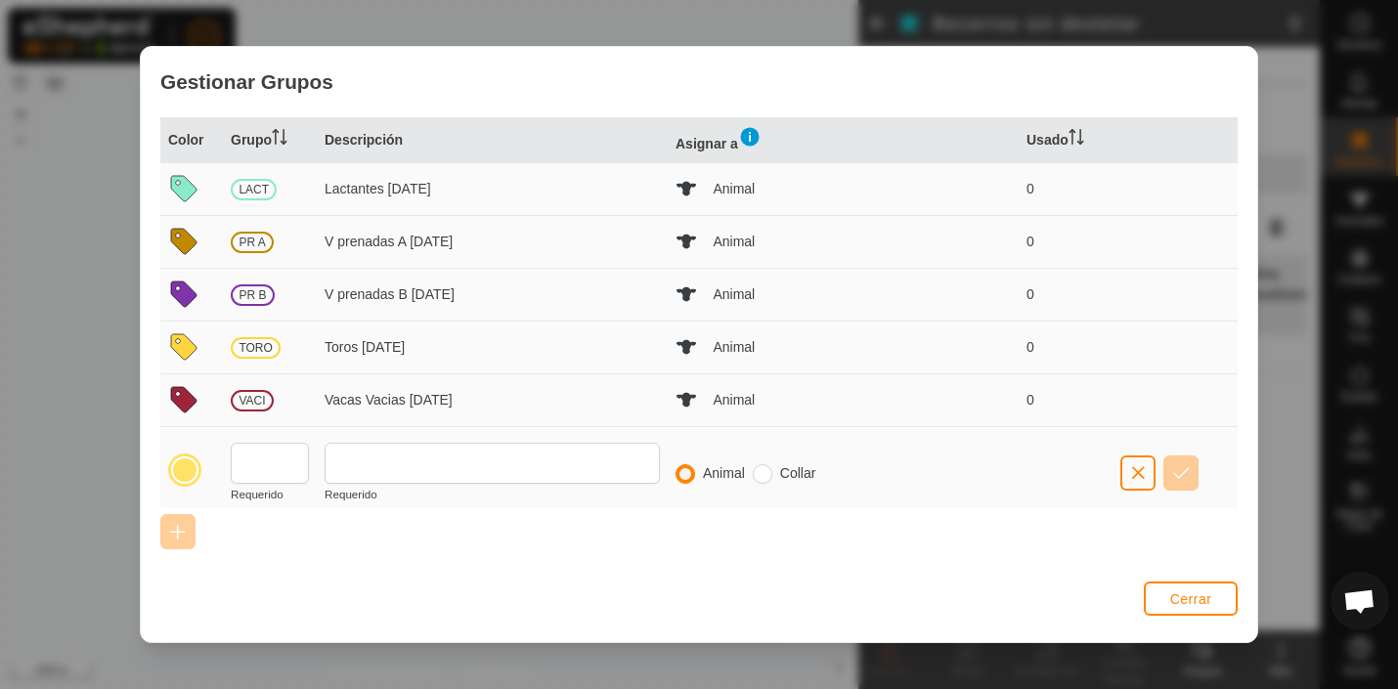
scroll to position [14, 0]
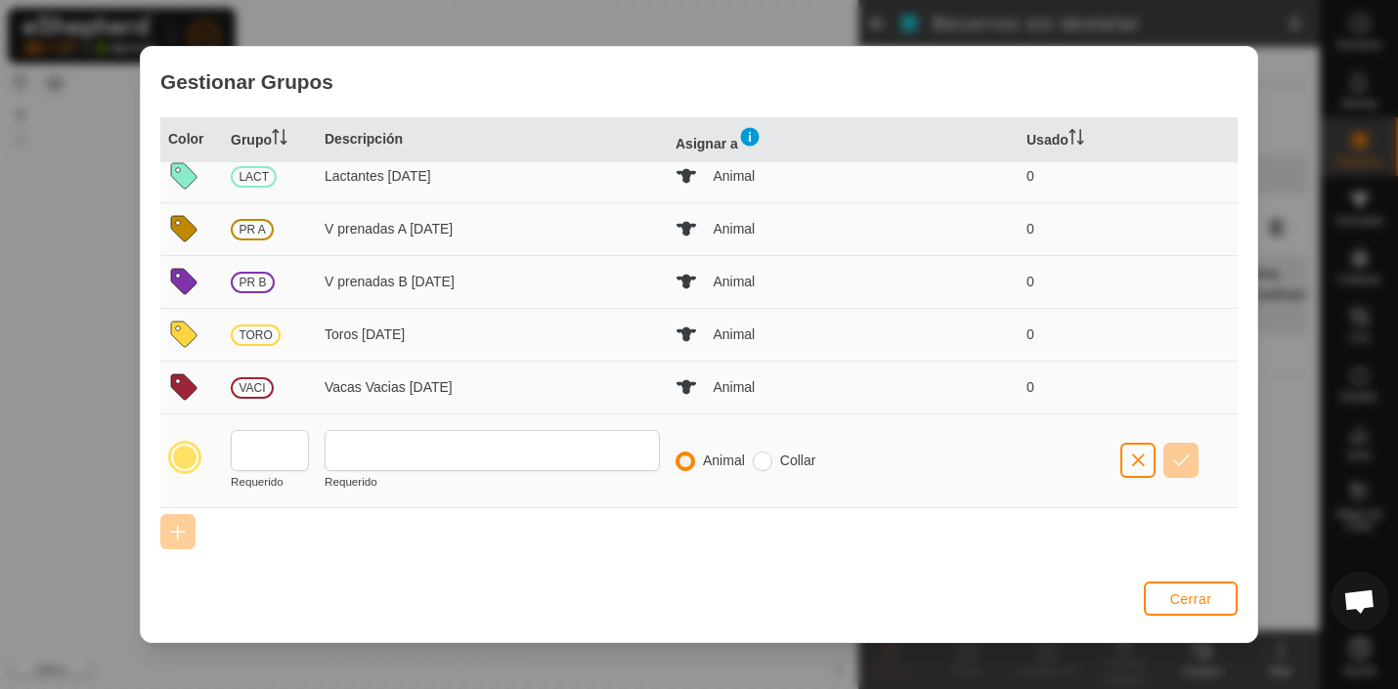
click at [189, 455] on div at bounding box center [184, 457] width 27 height 27
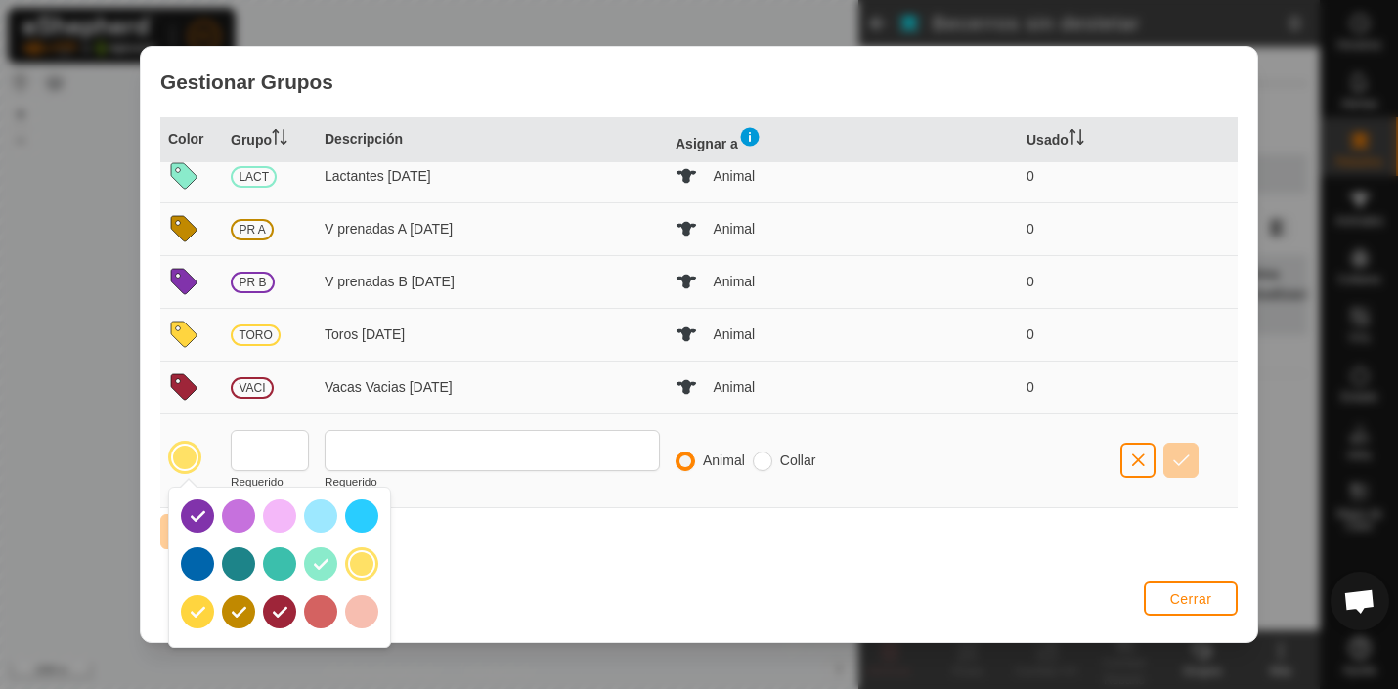
click at [205, 564] on div at bounding box center [197, 563] width 33 height 33
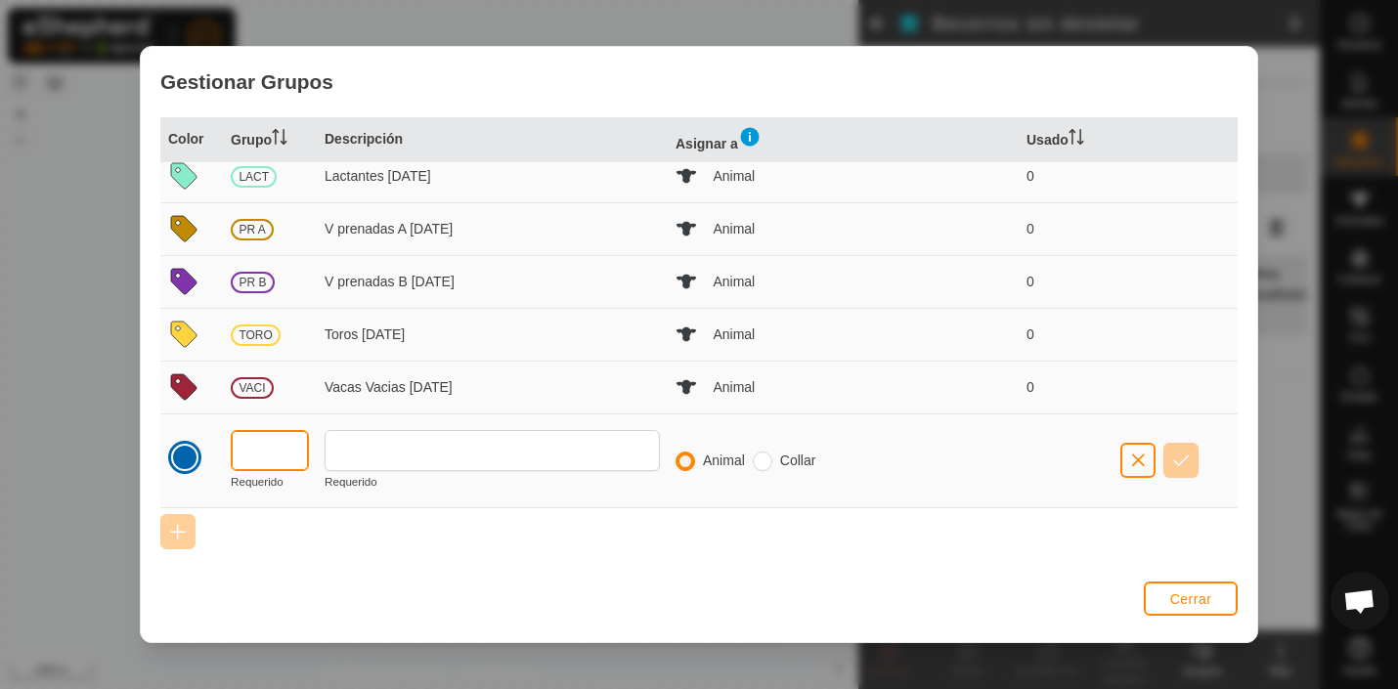
click at [266, 452] on input "text" at bounding box center [270, 450] width 78 height 41
type input "BUEY"
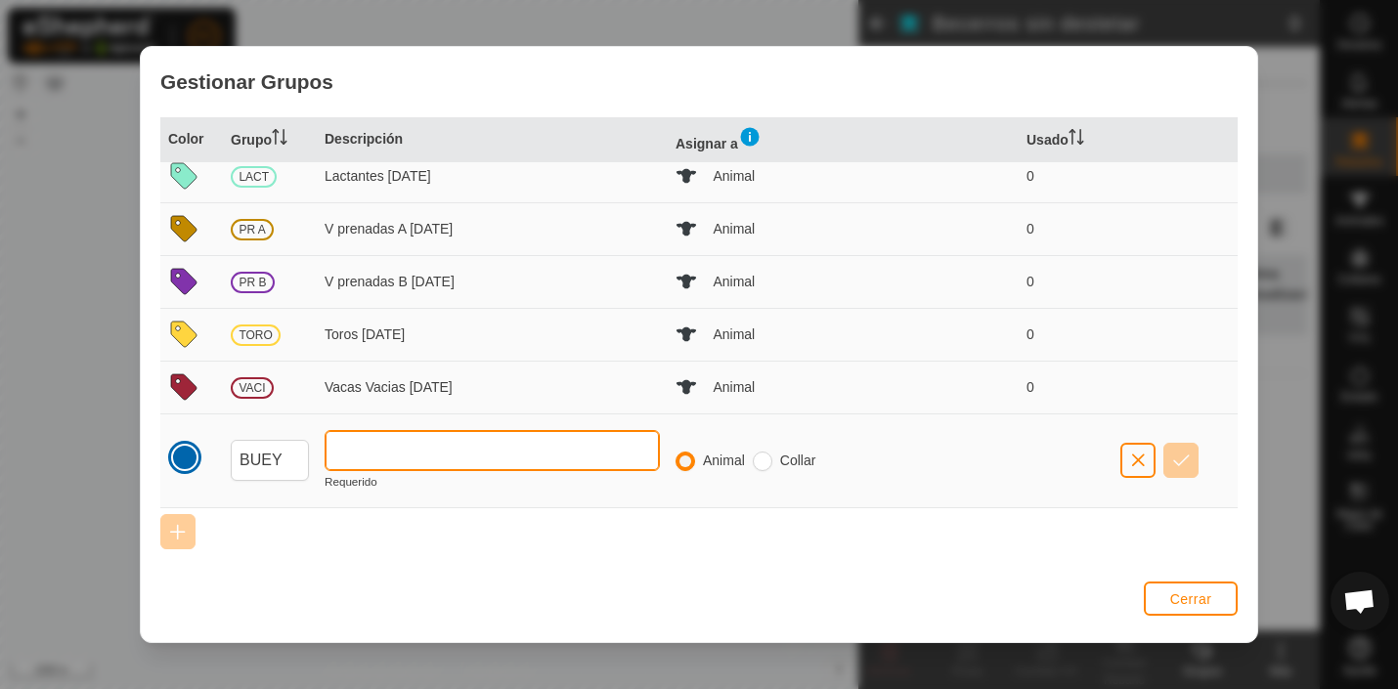
click at [384, 450] on input "text" at bounding box center [492, 450] width 335 height 41
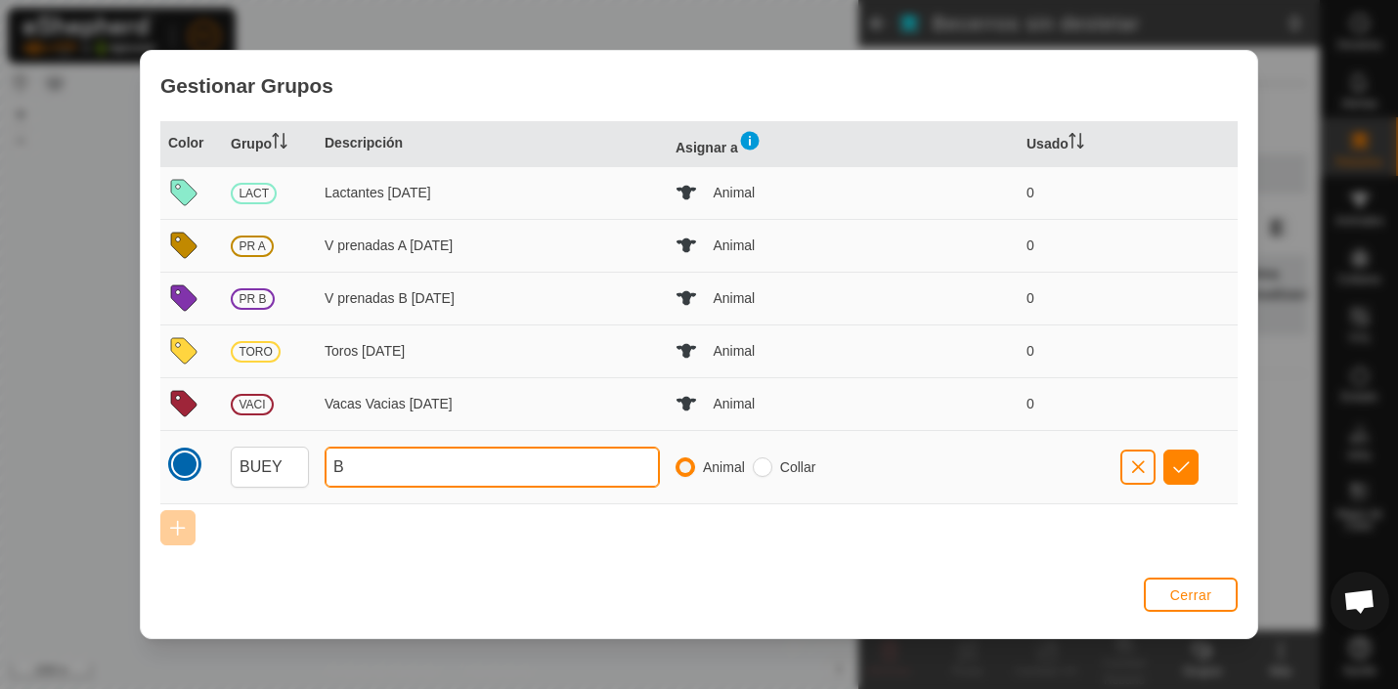
scroll to position [0, 0]
type input "Bueyes [DATE]"
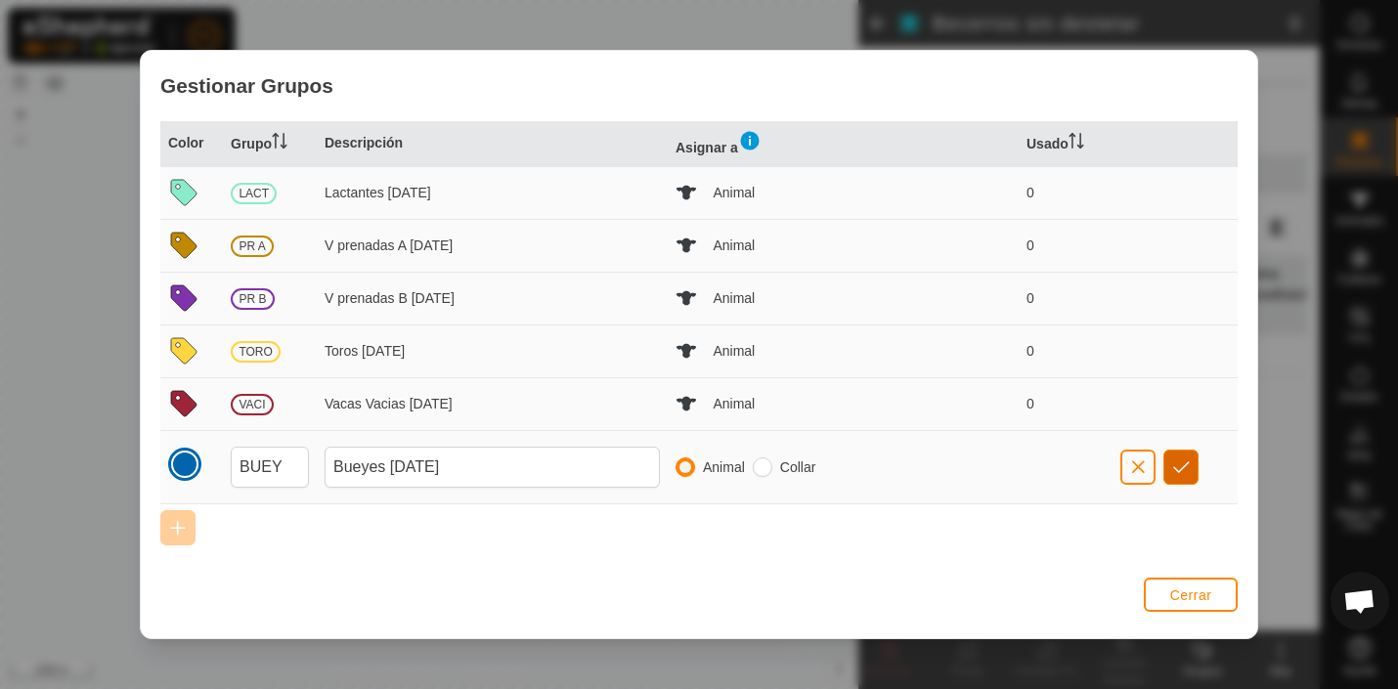
click at [1181, 461] on span "button" at bounding box center [1181, 467] width 17 height 16
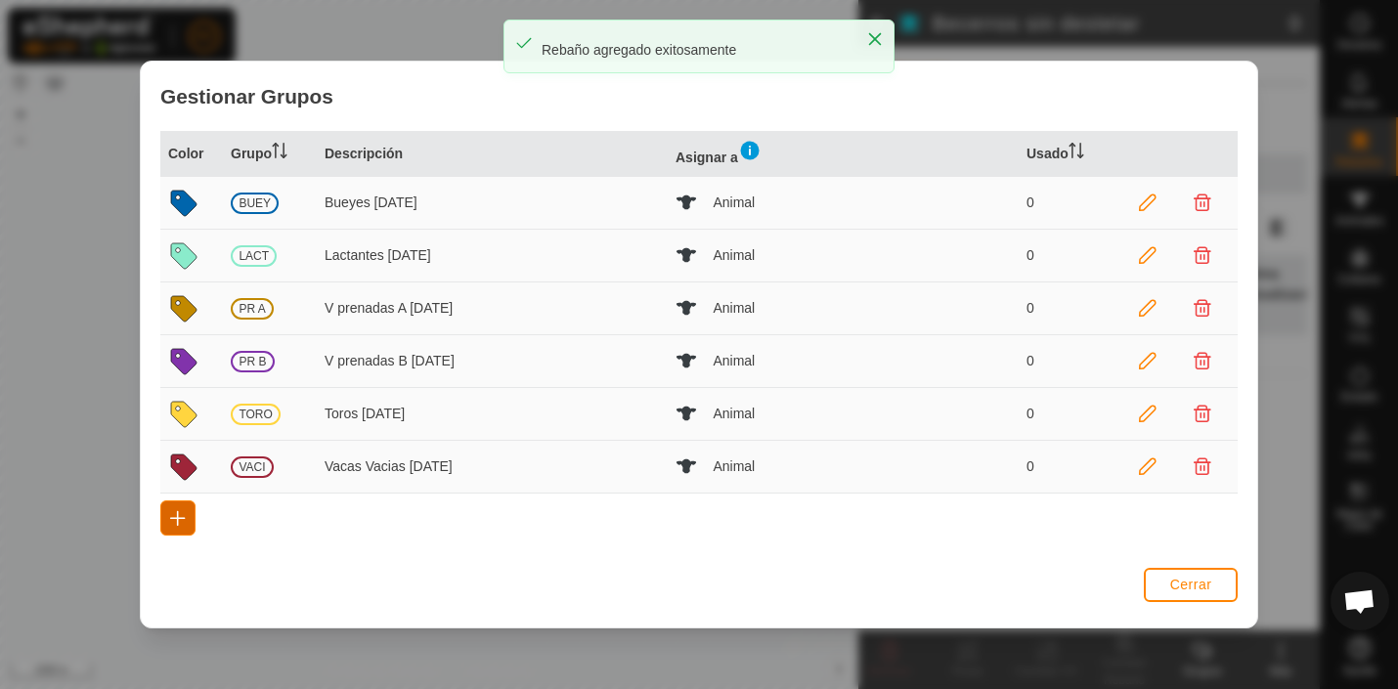
click at [178, 519] on span "button" at bounding box center [178, 518] width 16 height 16
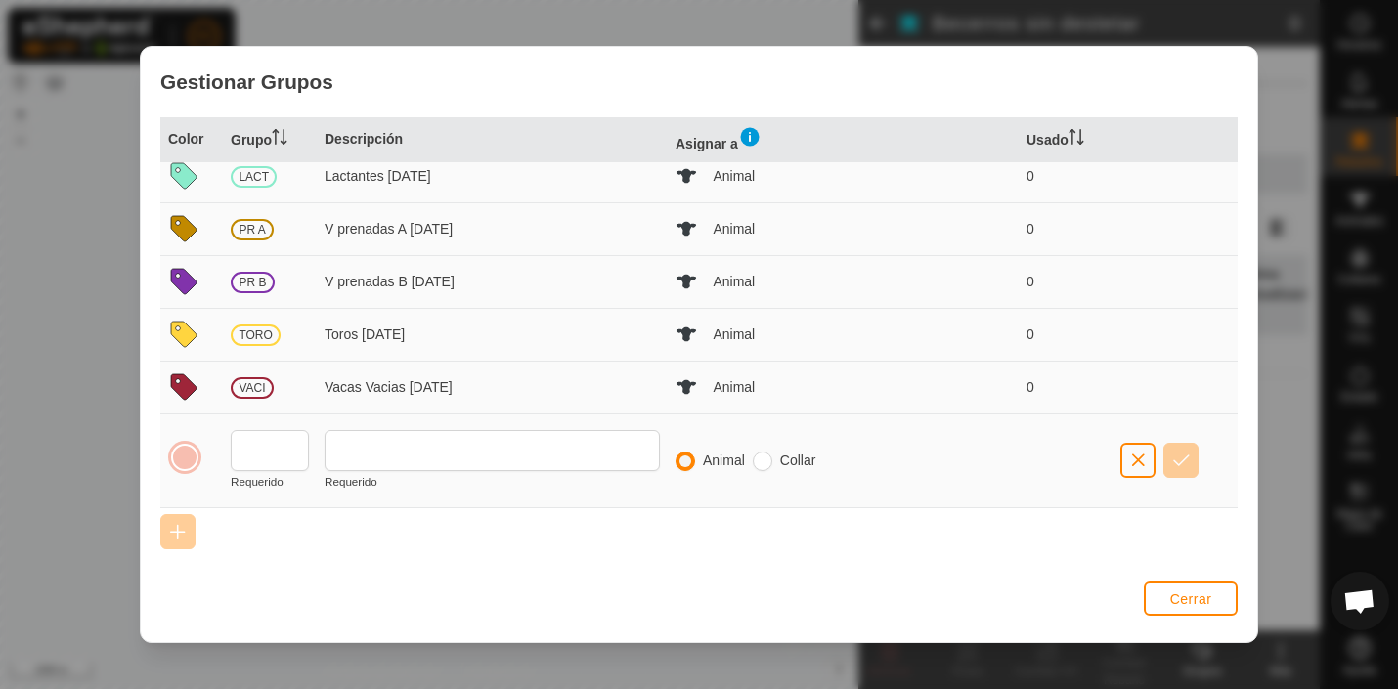
click at [189, 458] on div at bounding box center [184, 457] width 27 height 27
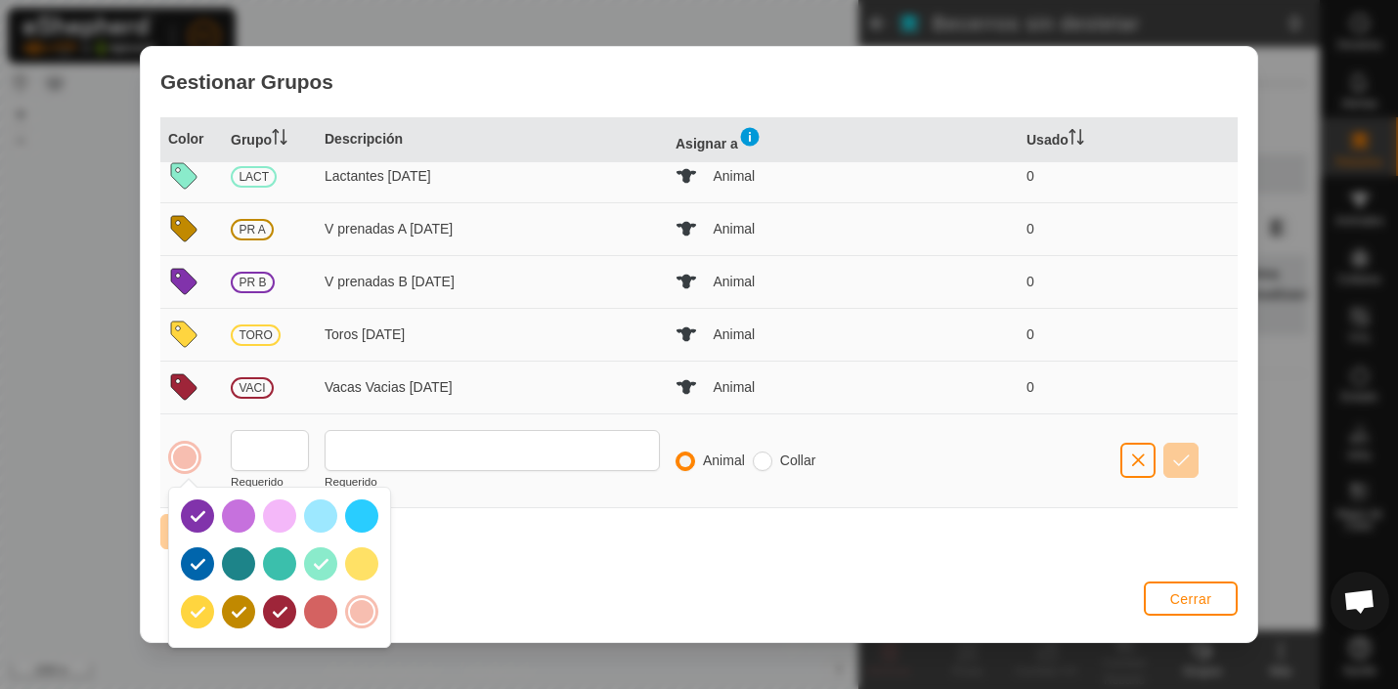
click at [240, 516] on div at bounding box center [238, 516] width 33 height 33
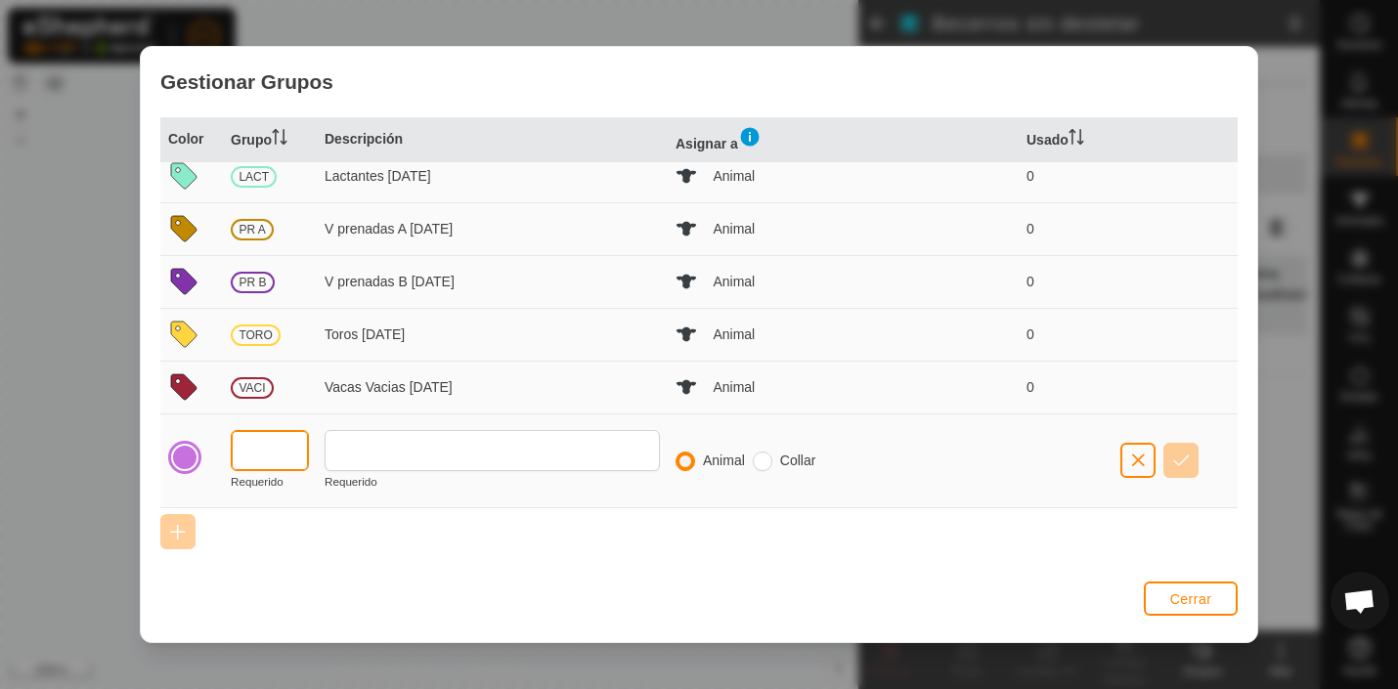
click at [287, 450] on input "text" at bounding box center [270, 450] width 78 height 41
type input "MATA"
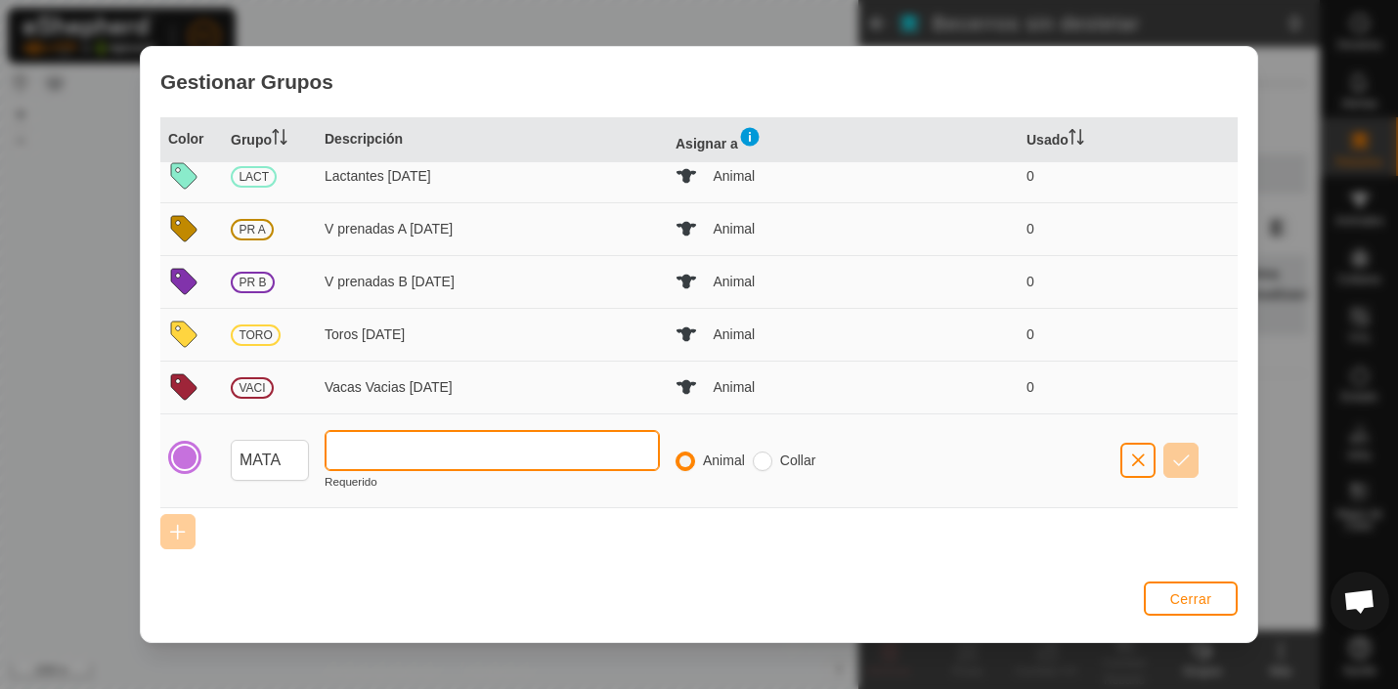
click at [406, 448] on input "text" at bounding box center [492, 450] width 335 height 41
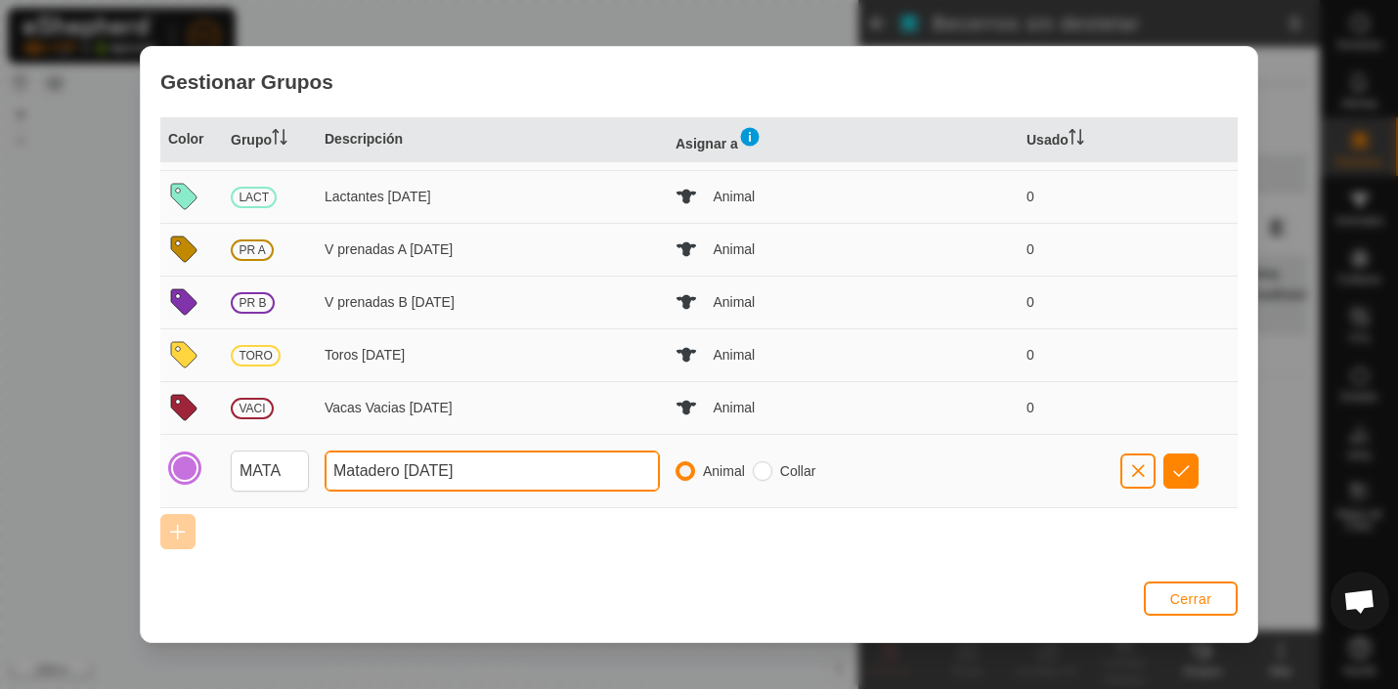
type input "Matadero [DATE]"
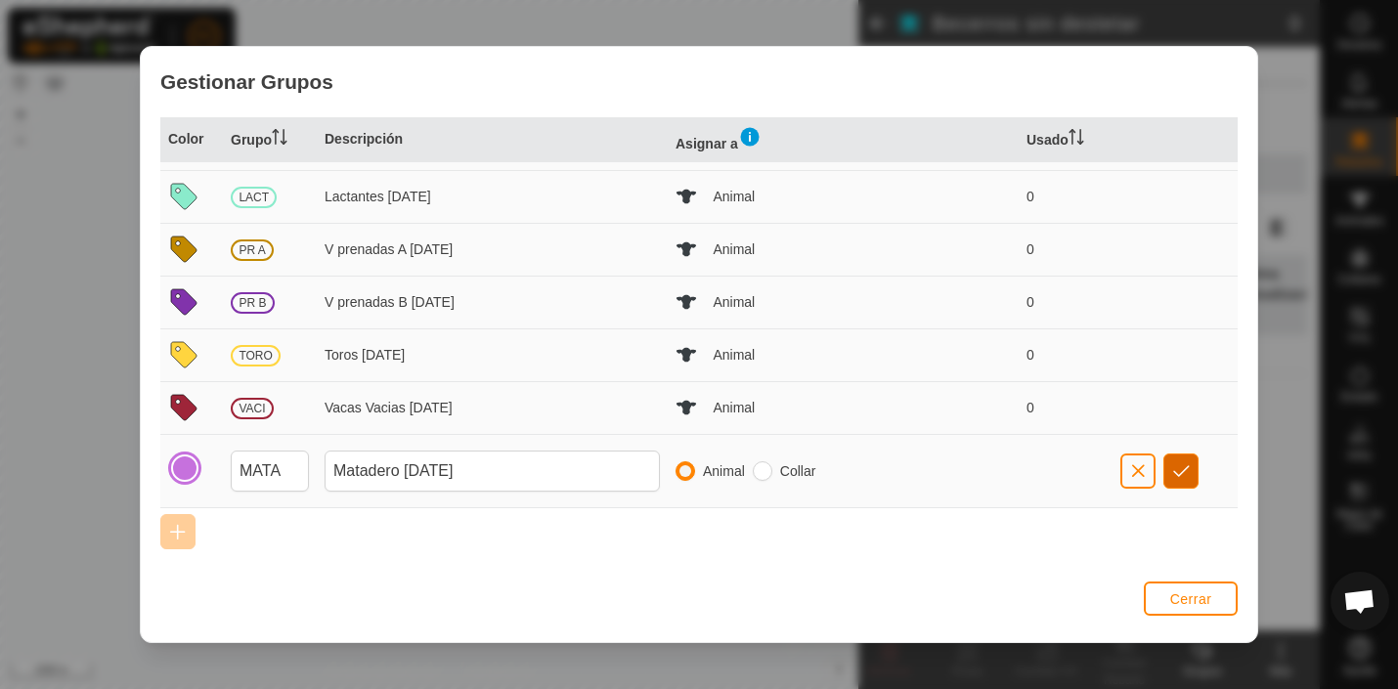
click at [1184, 471] on span "button" at bounding box center [1181, 471] width 17 height 16
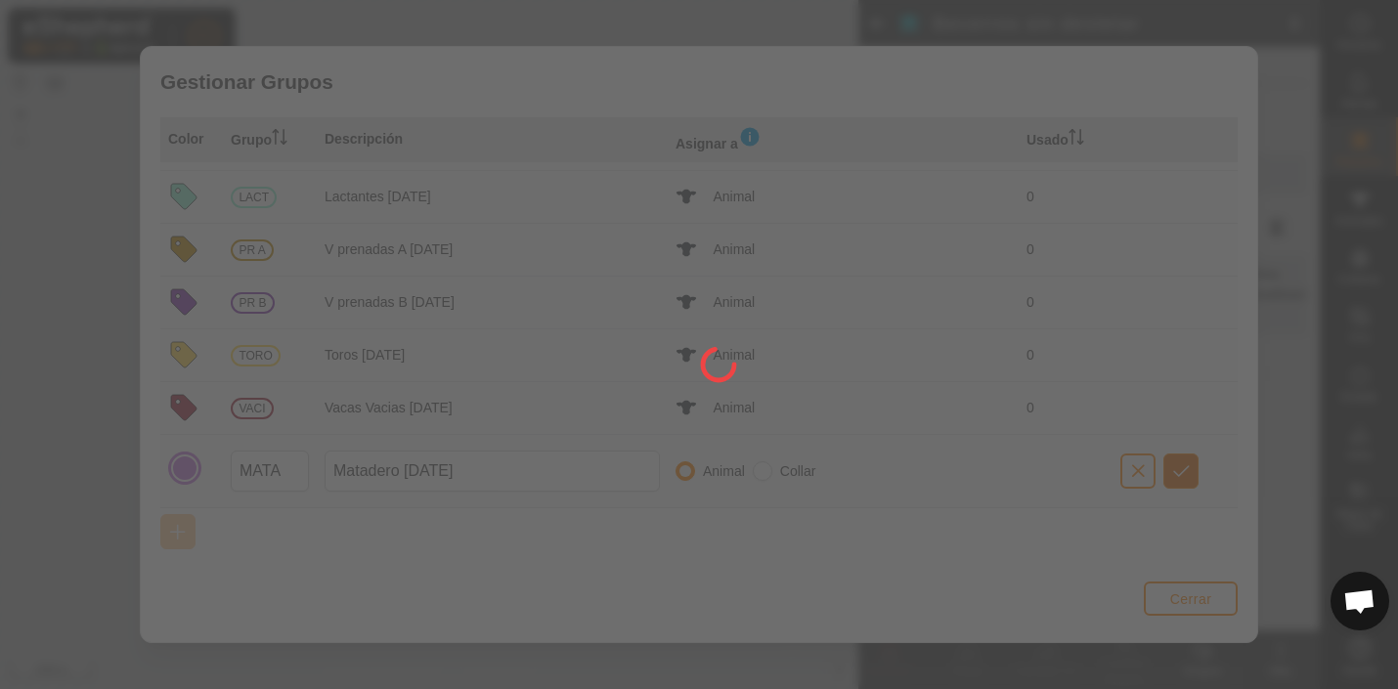
scroll to position [0, 0]
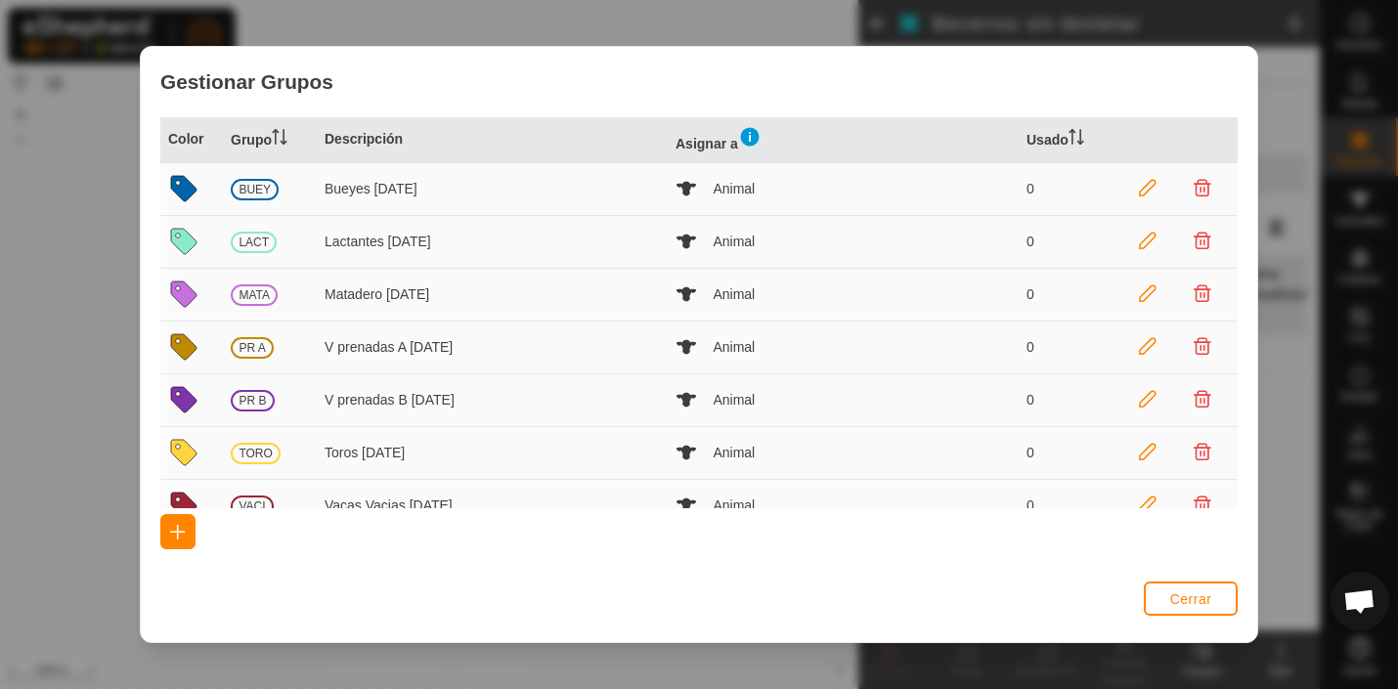
click at [752, 135] on img at bounding box center [749, 136] width 23 height 23
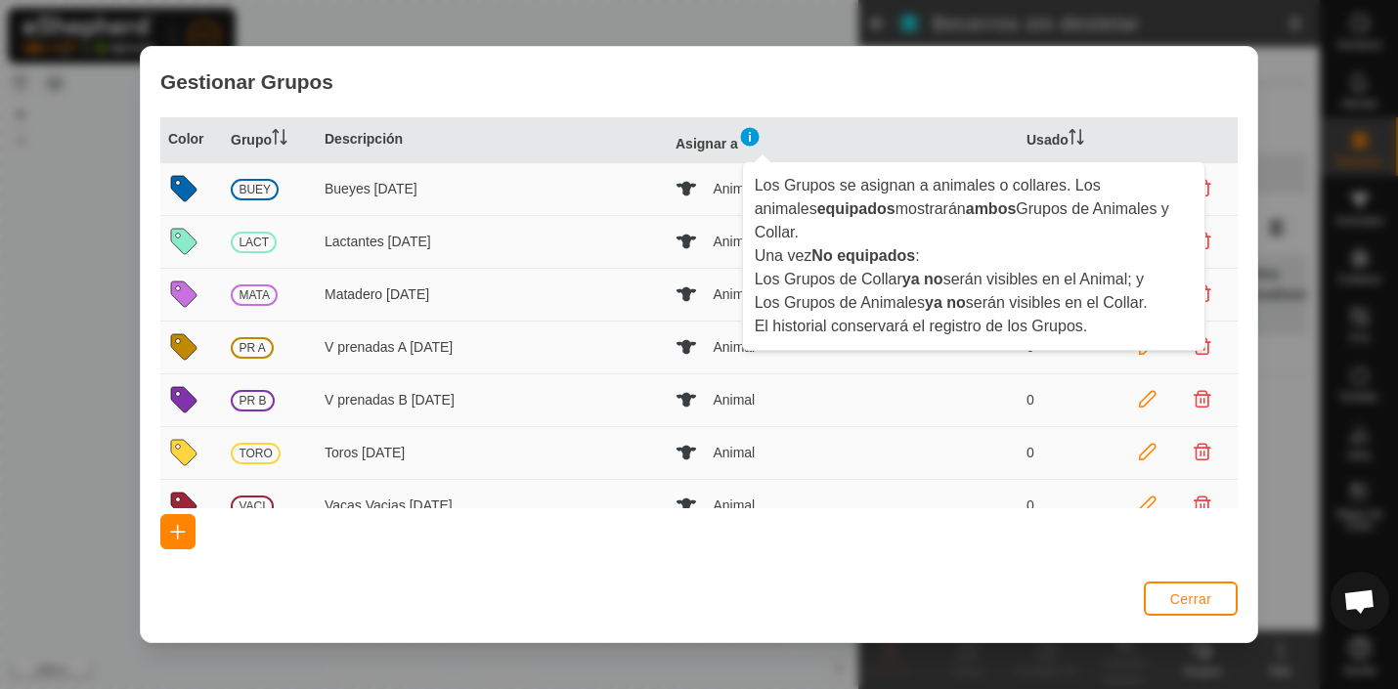
click at [853, 576] on div "Cerrar" at bounding box center [699, 609] width 1116 height 66
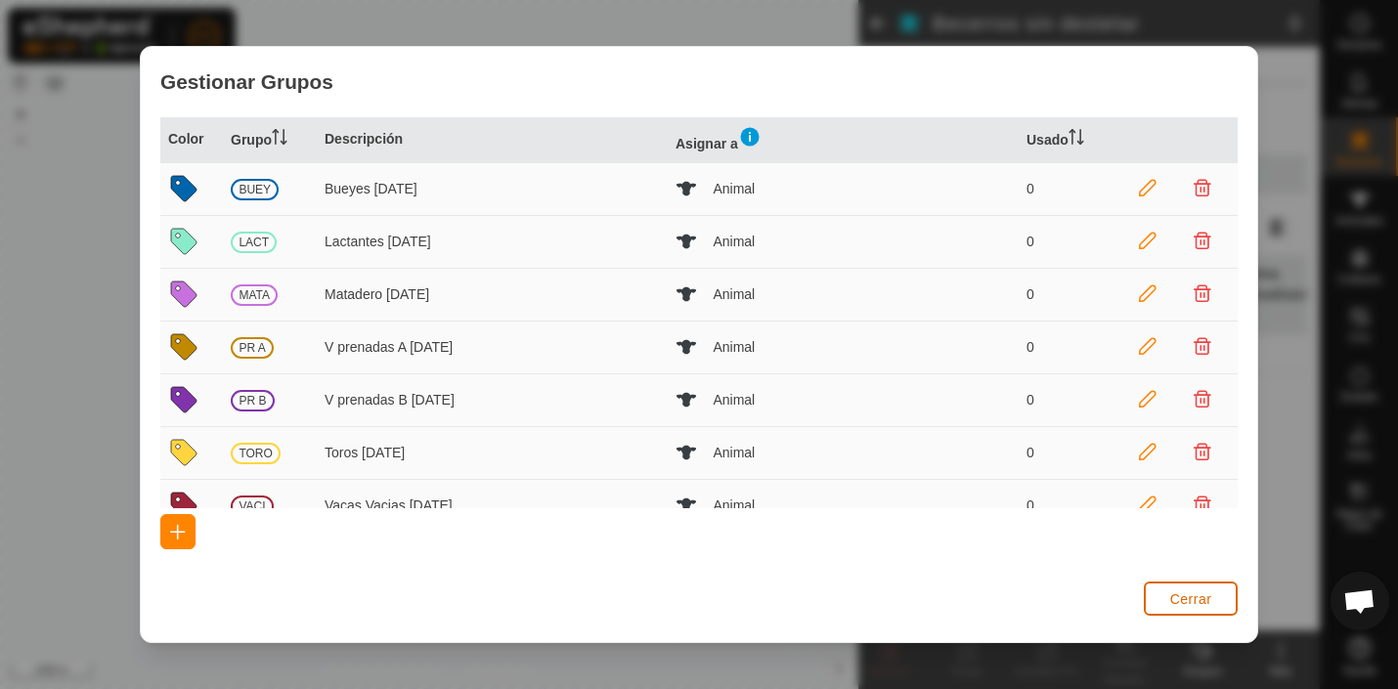
click at [1199, 595] on span "Cerrar" at bounding box center [1191, 599] width 42 height 16
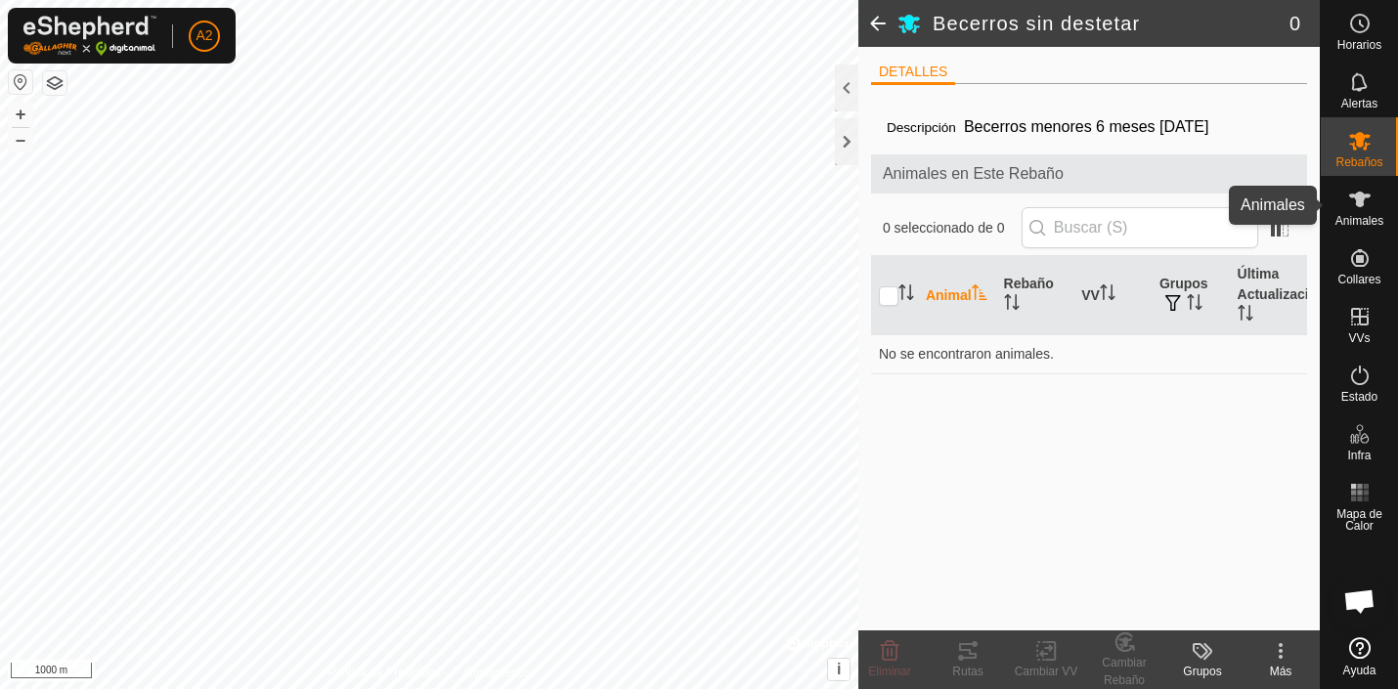
click at [1361, 204] on icon at bounding box center [1360, 200] width 22 height 16
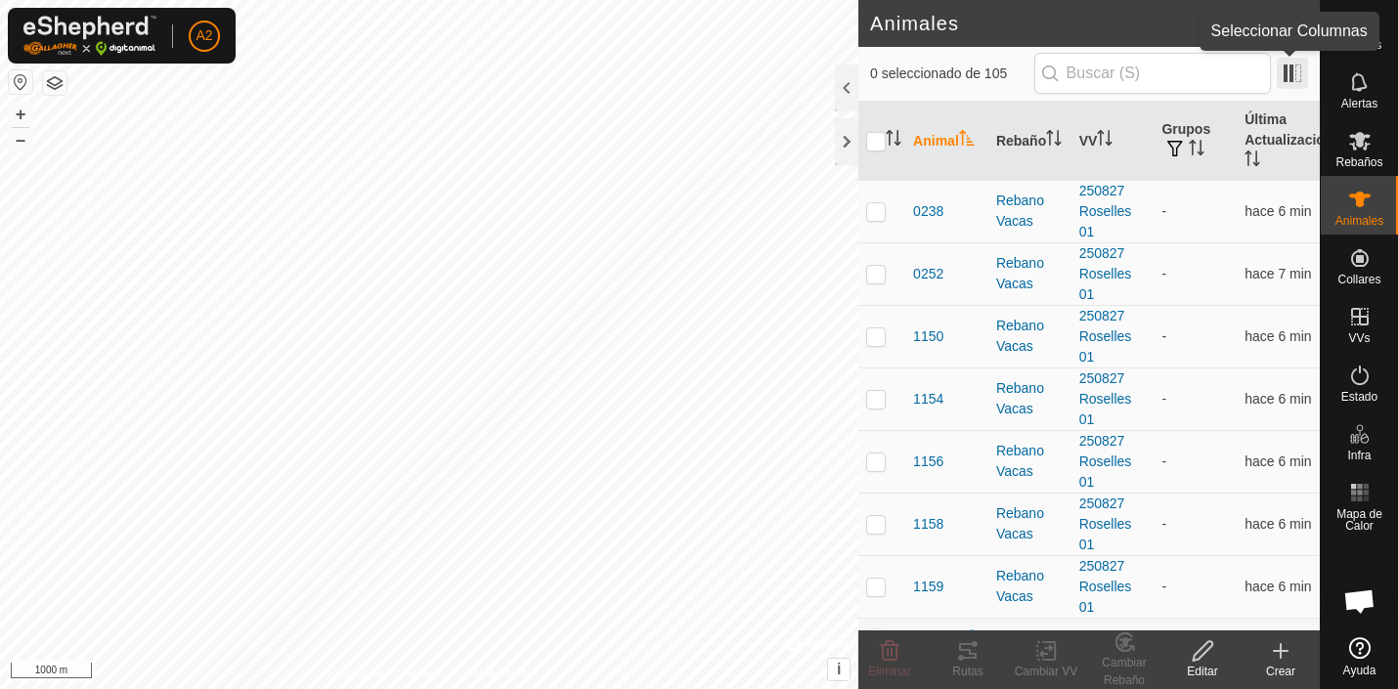
click at [1289, 73] on span at bounding box center [1292, 73] width 31 height 31
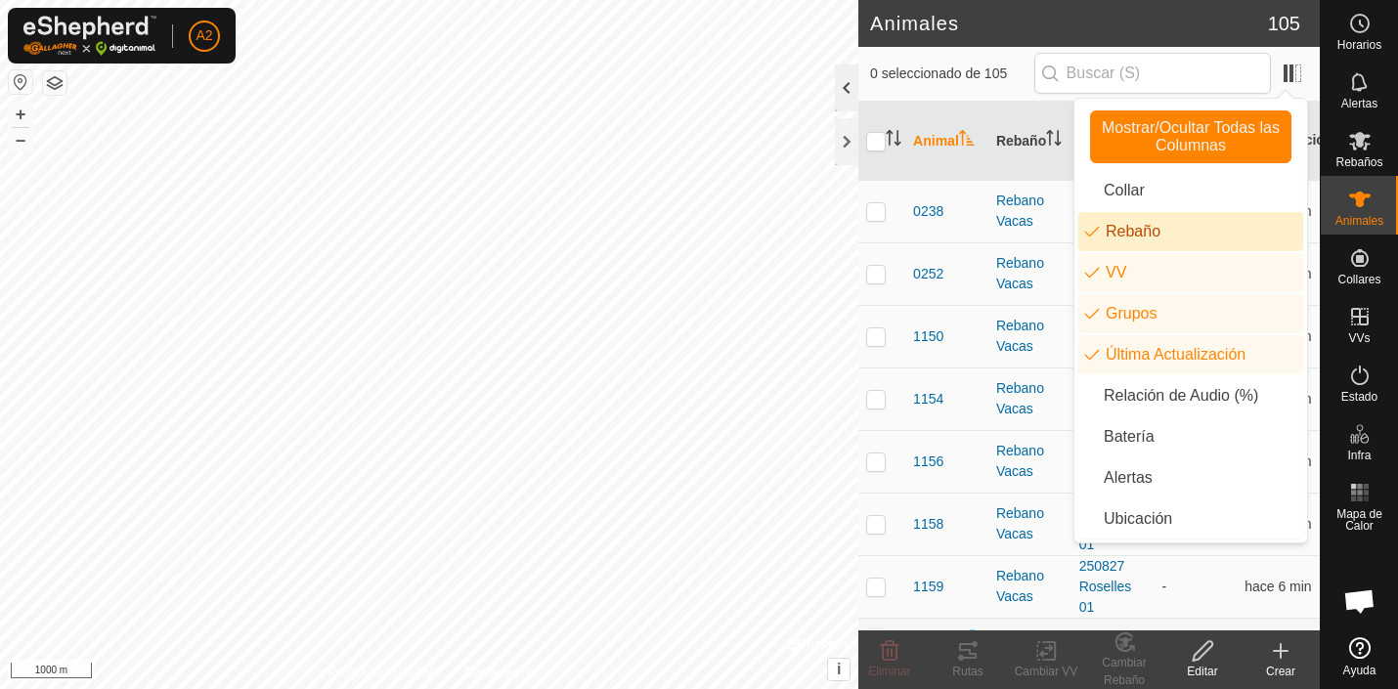
click at [845, 84] on div at bounding box center [846, 88] width 23 height 47
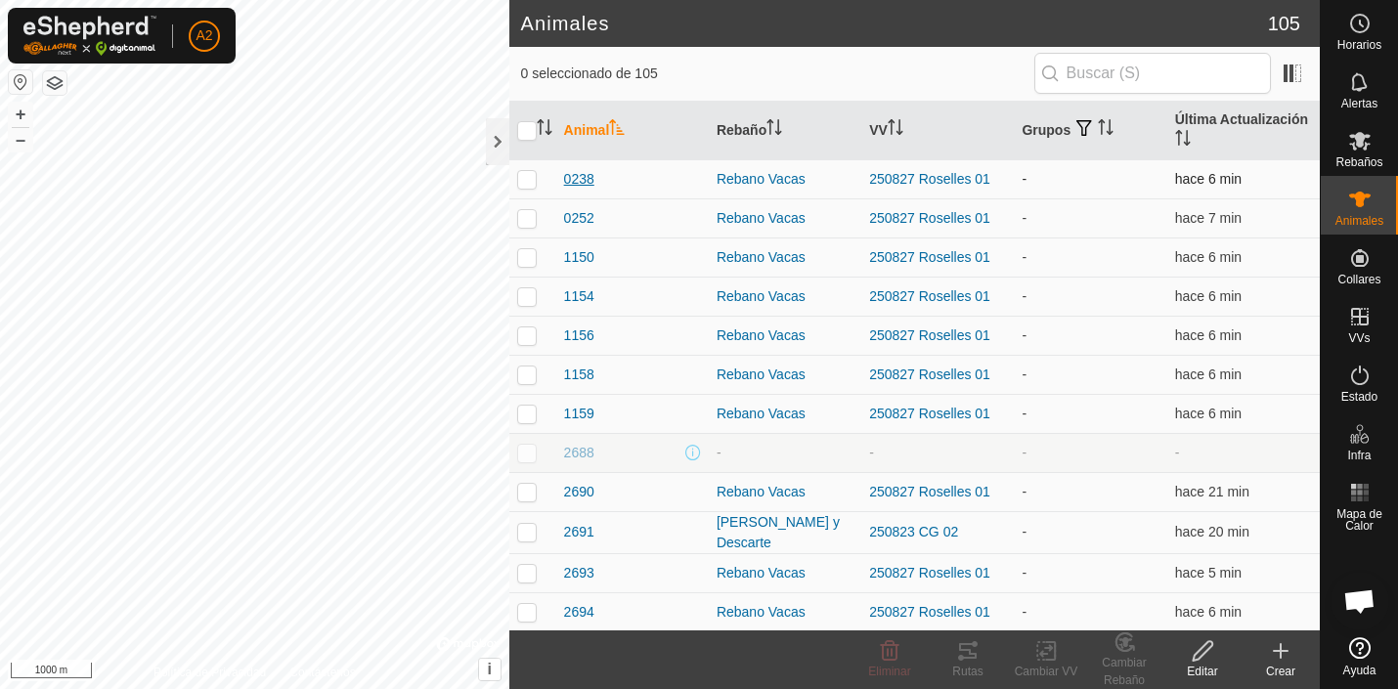
click at [581, 178] on span "0238" at bounding box center [579, 179] width 30 height 21
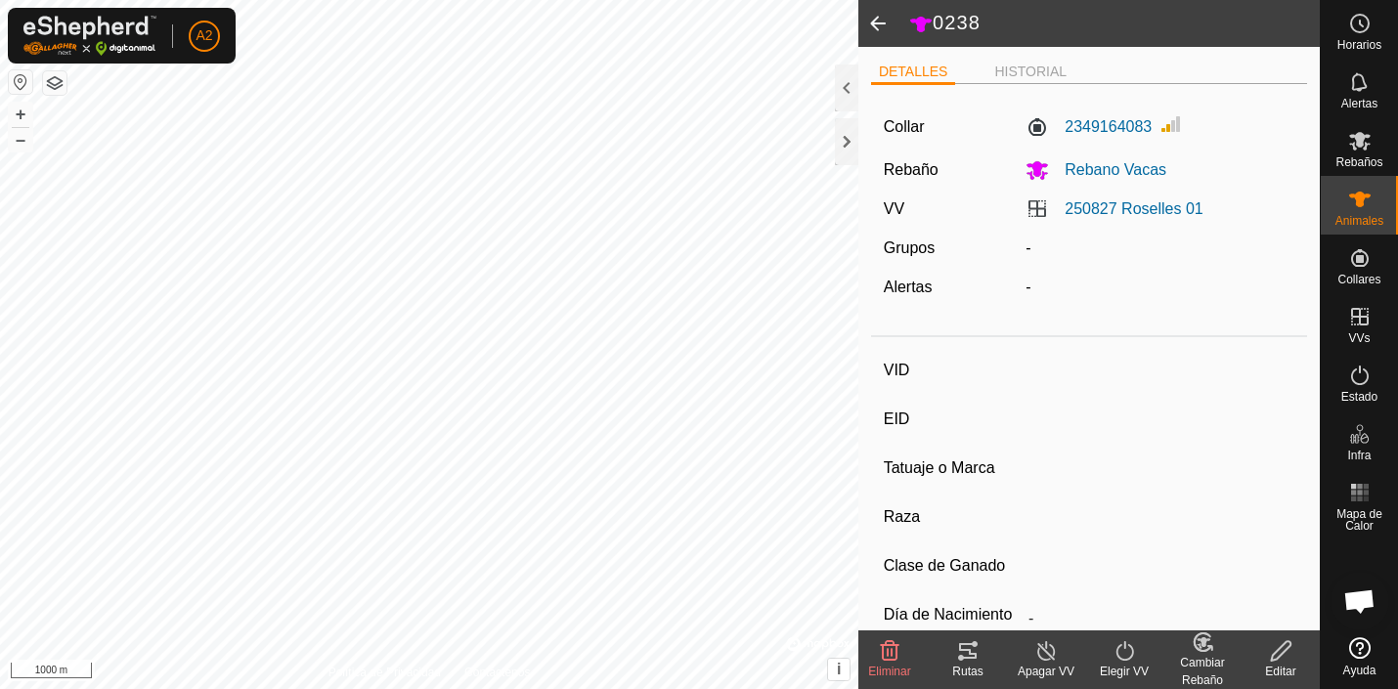
type input "0238"
type input "-"
type input "Aubrac"
type input "-"
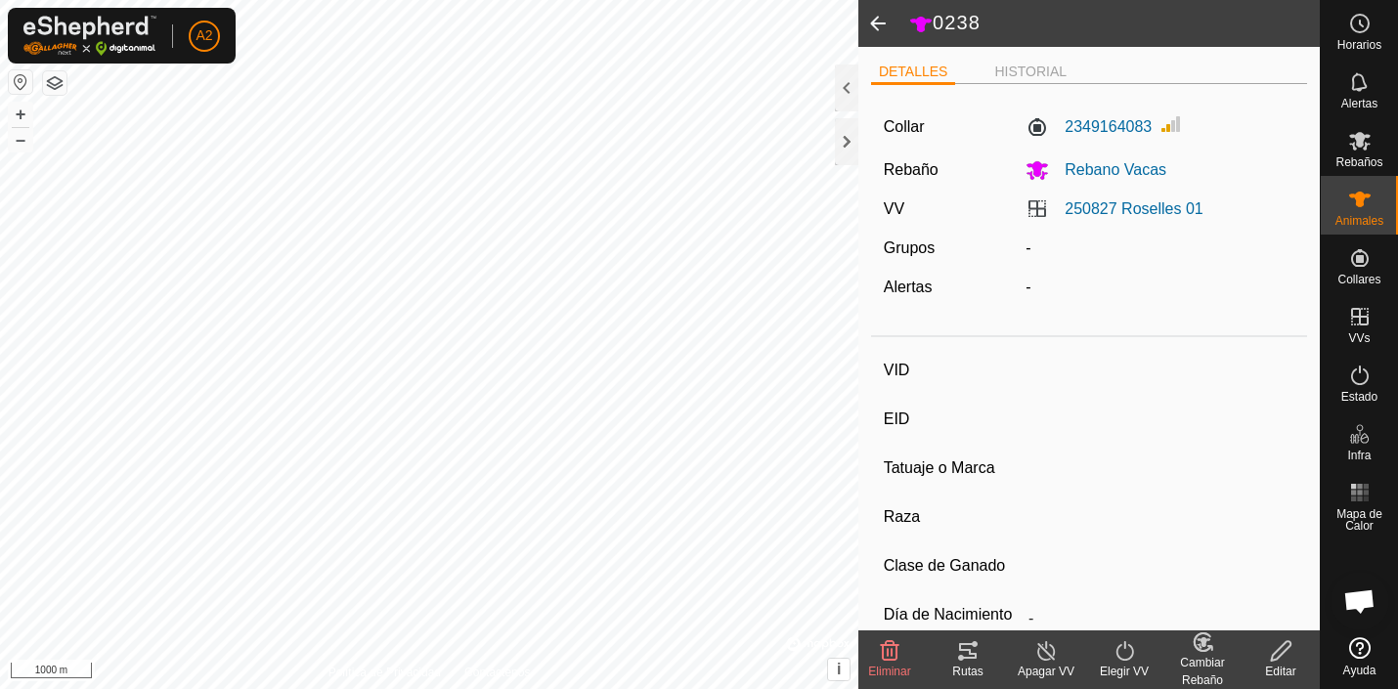
type input "05/2018"
type input "7 years 5 months"
type input "Vacía"
type input "431 kg"
type input "-"
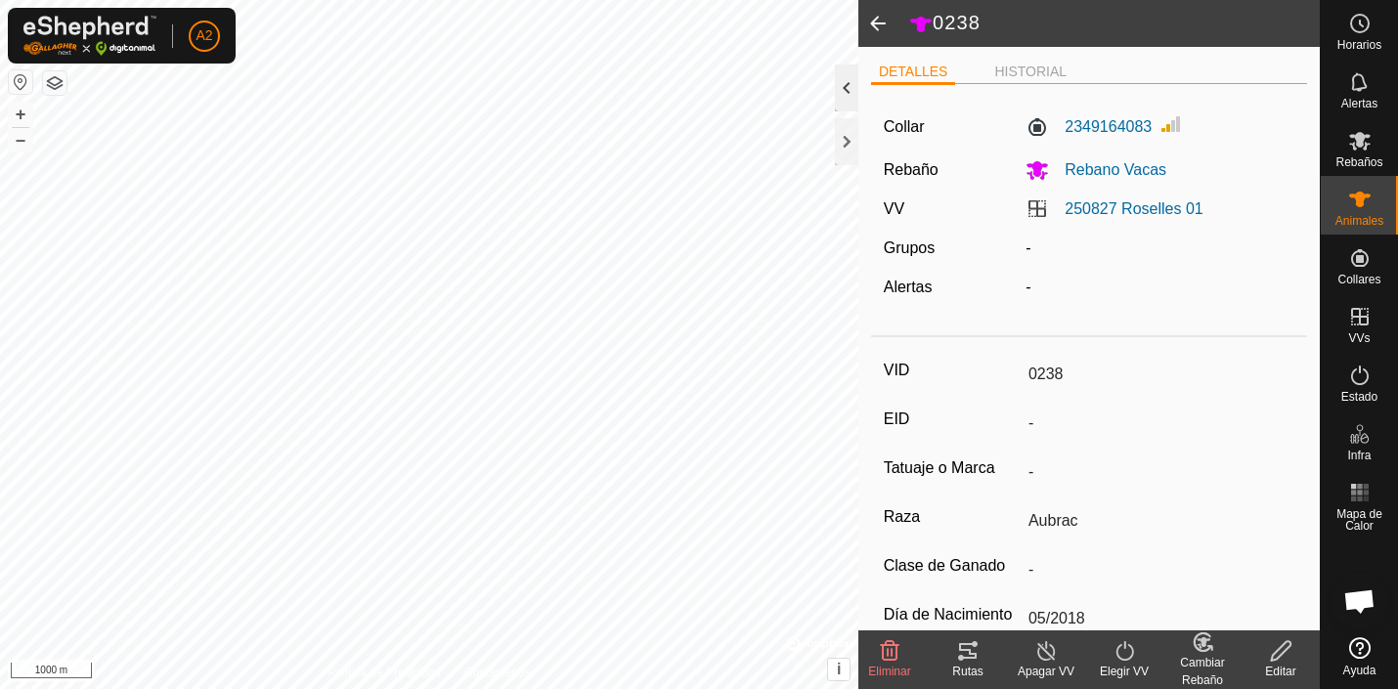
click at [847, 84] on div at bounding box center [846, 88] width 23 height 47
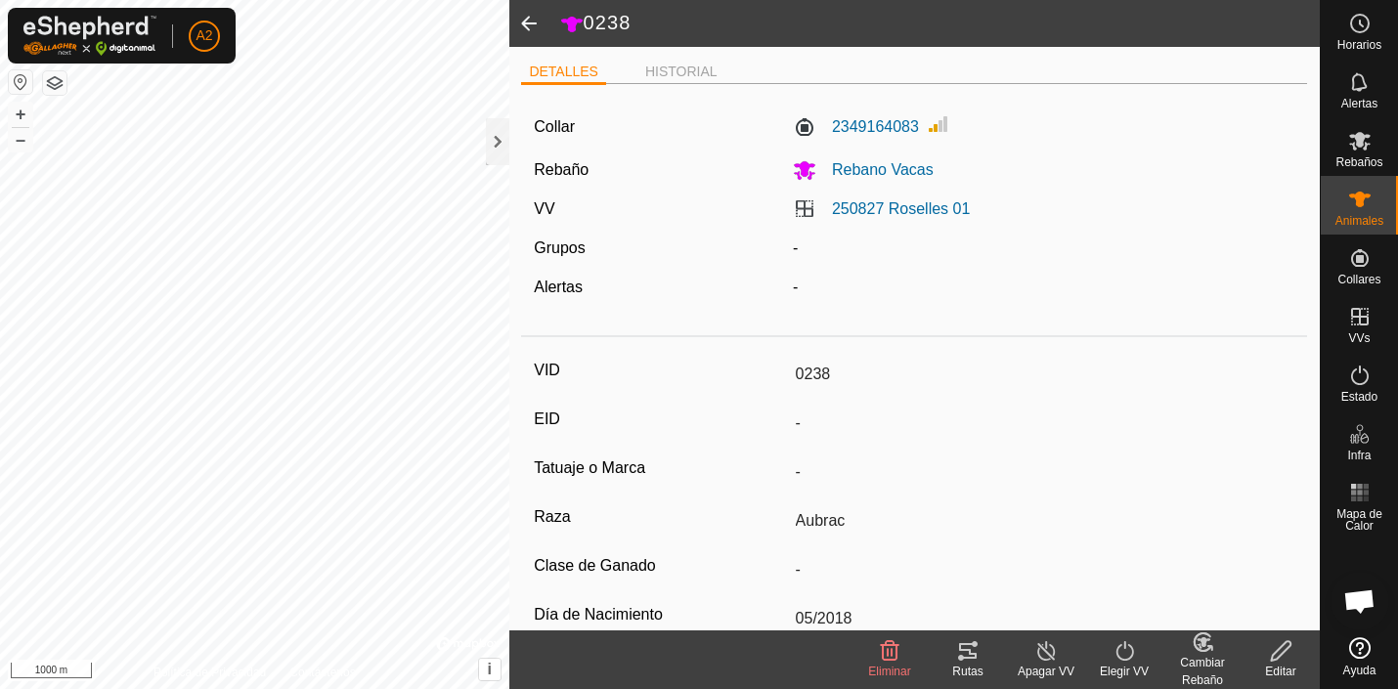
click at [799, 249] on div "-" at bounding box center [1043, 248] width 517 height 23
click at [794, 248] on div "-" at bounding box center [1043, 248] width 517 height 23
click at [562, 249] on label "Grupos" at bounding box center [559, 248] width 51 height 17
click at [660, 72] on li "HISTORIAL" at bounding box center [681, 73] width 88 height 23
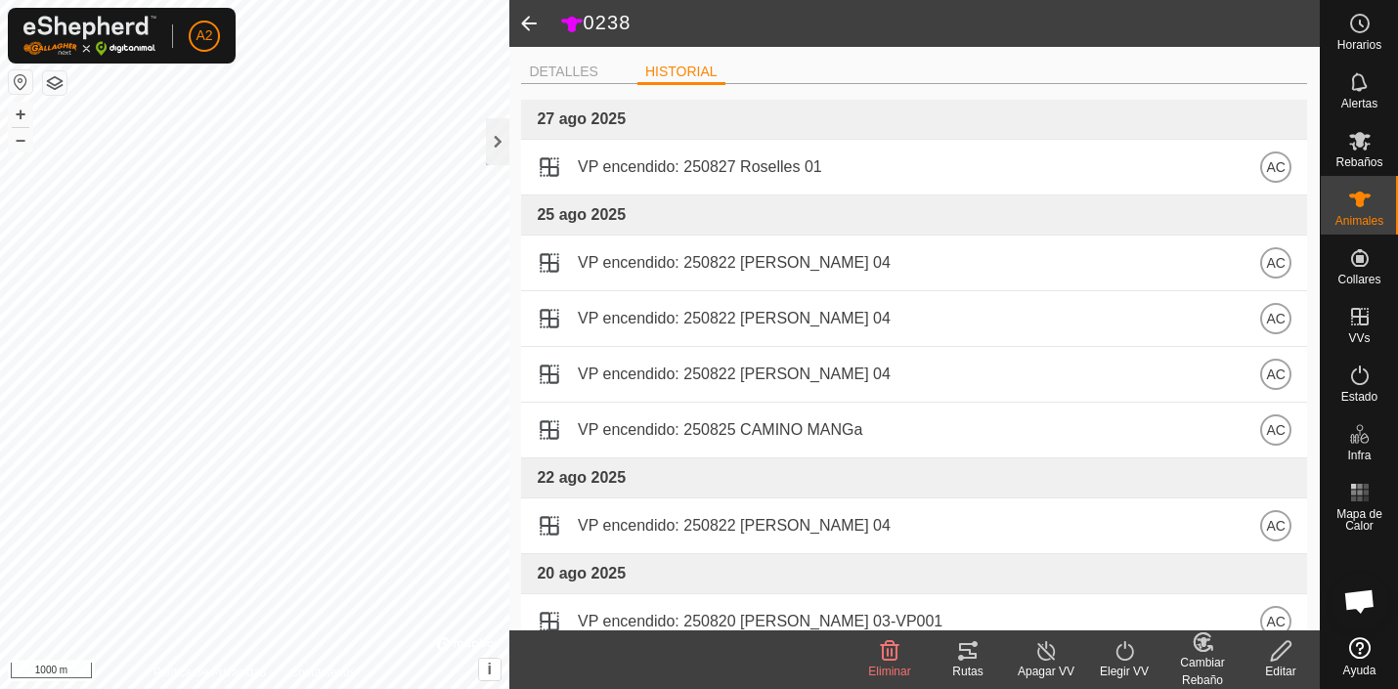
click at [1283, 644] on icon at bounding box center [1281, 651] width 20 height 20
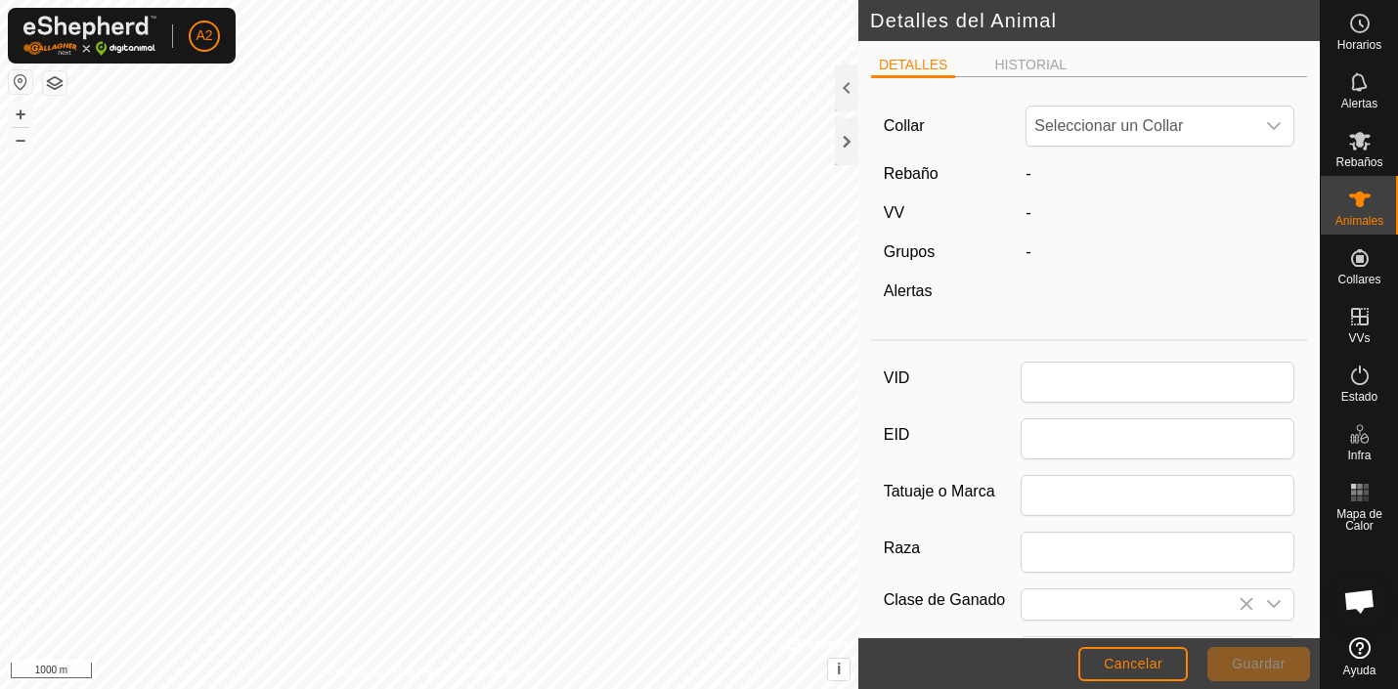
type input "0238"
type input "Aubrac"
type input "05/2018"
type input "7 years 5 months"
type input "431"
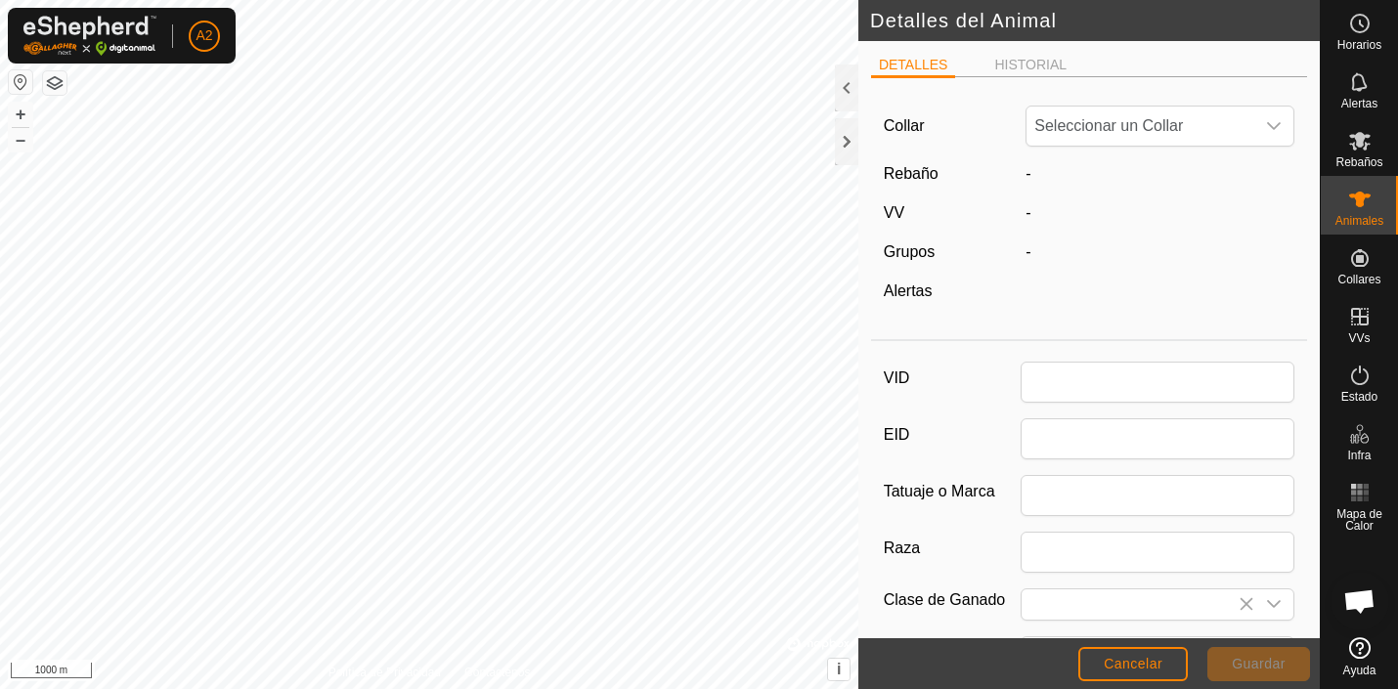
type input "[DATE]"
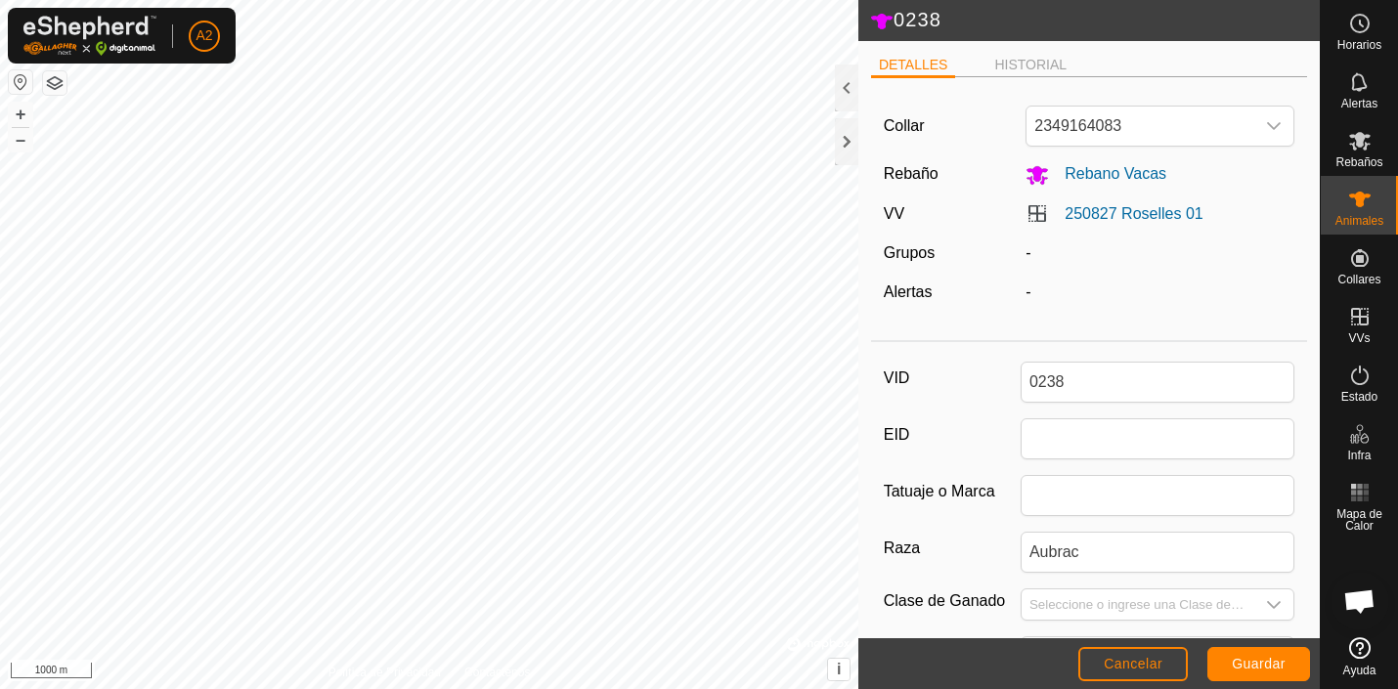
click at [1027, 260] on div "-" at bounding box center [1160, 252] width 284 height 23
click at [1064, 134] on span "2349164083" at bounding box center [1140, 126] width 228 height 39
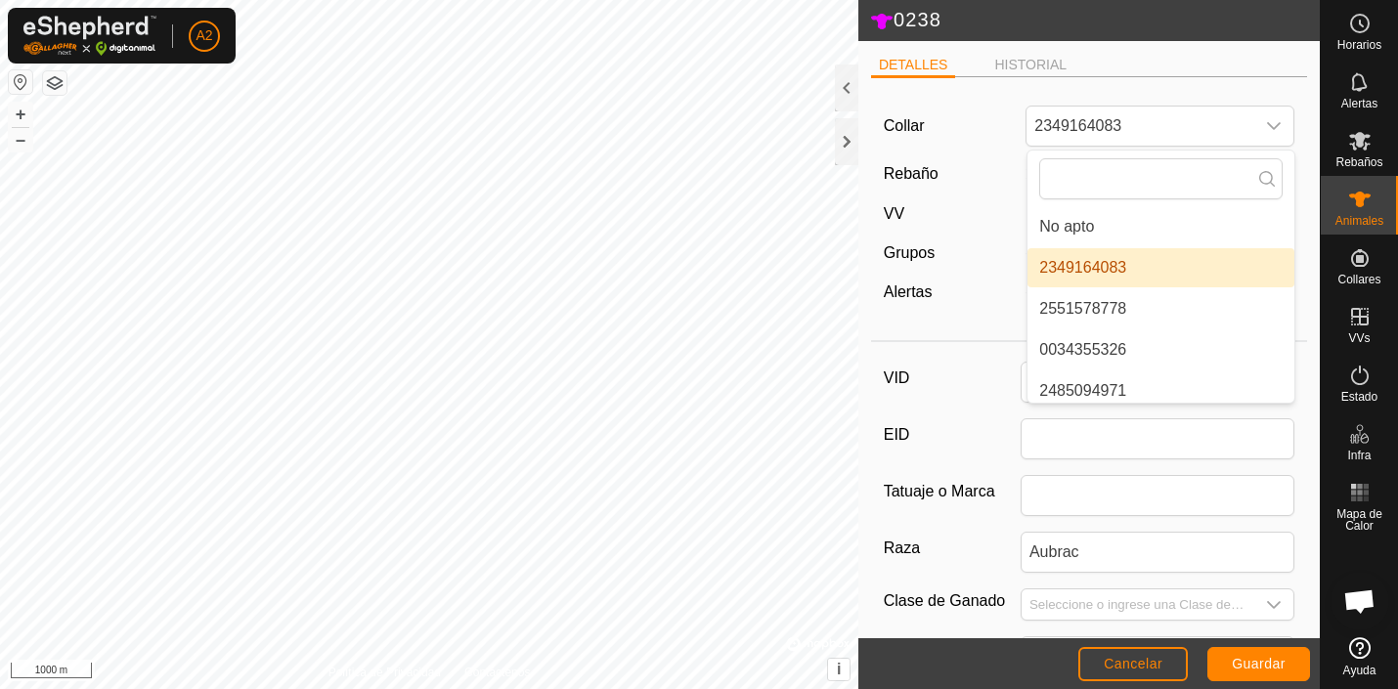
scroll to position [8, 0]
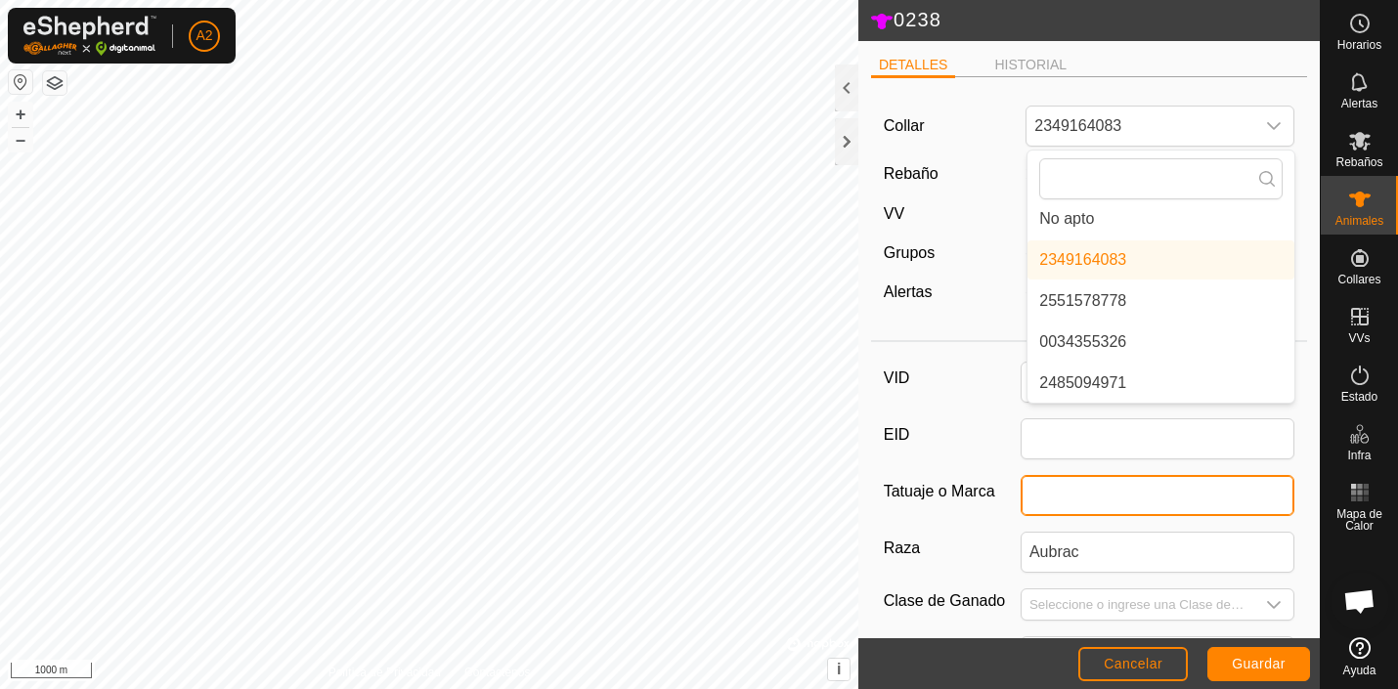
click at [1144, 489] on input "Tatuaje o Marca" at bounding box center [1158, 495] width 274 height 41
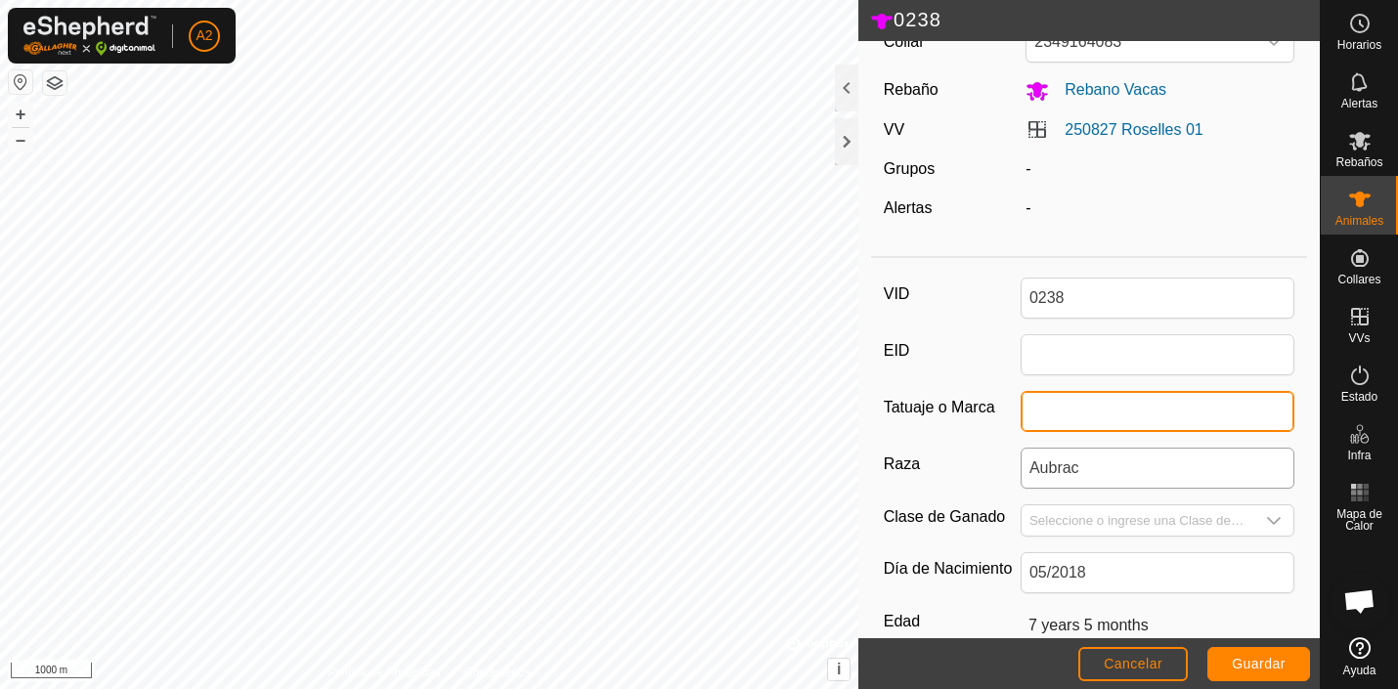
scroll to position [86, 0]
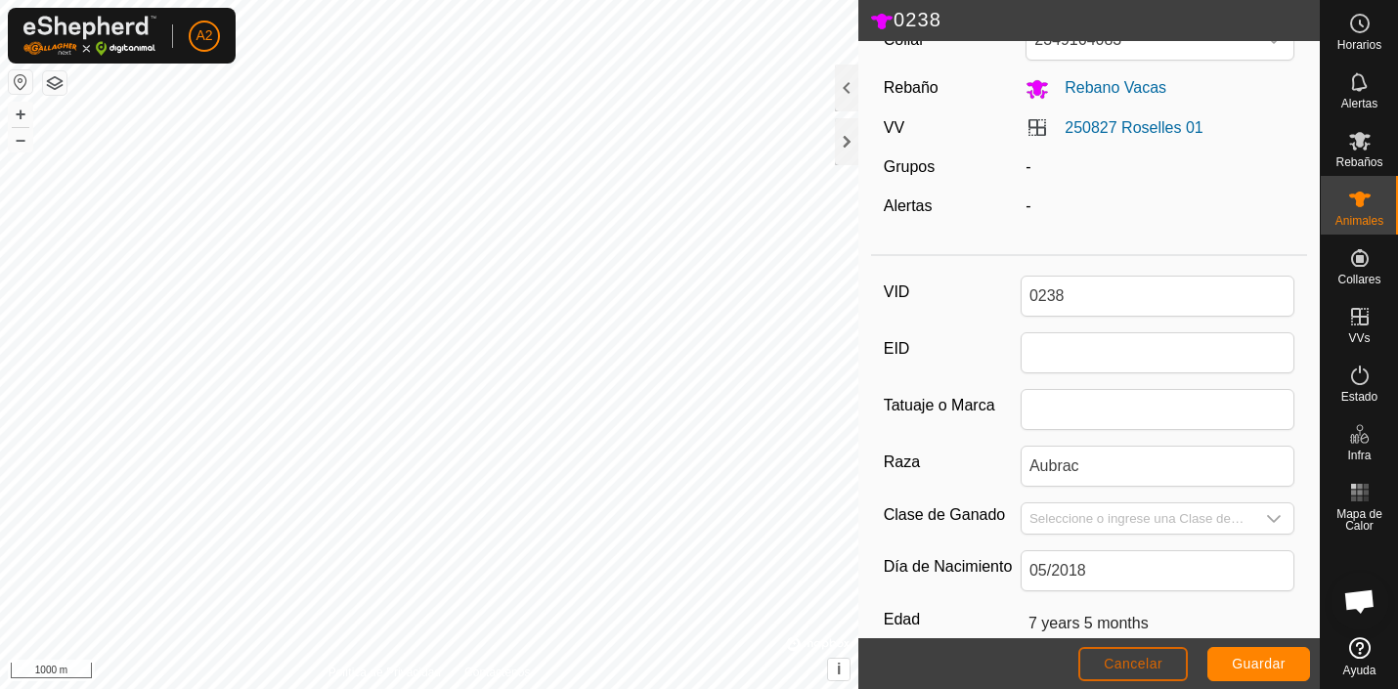
click at [1126, 658] on span "Cancelar" at bounding box center [1133, 664] width 59 height 16
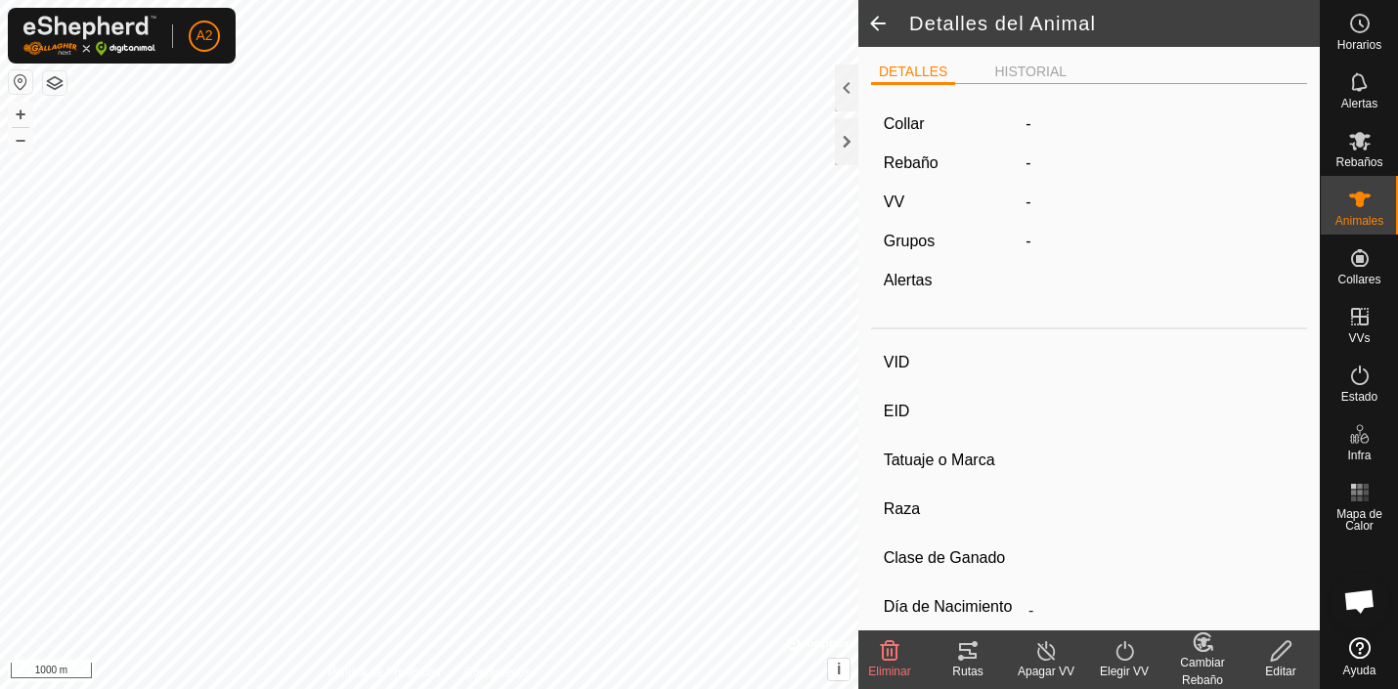
scroll to position [86, 0]
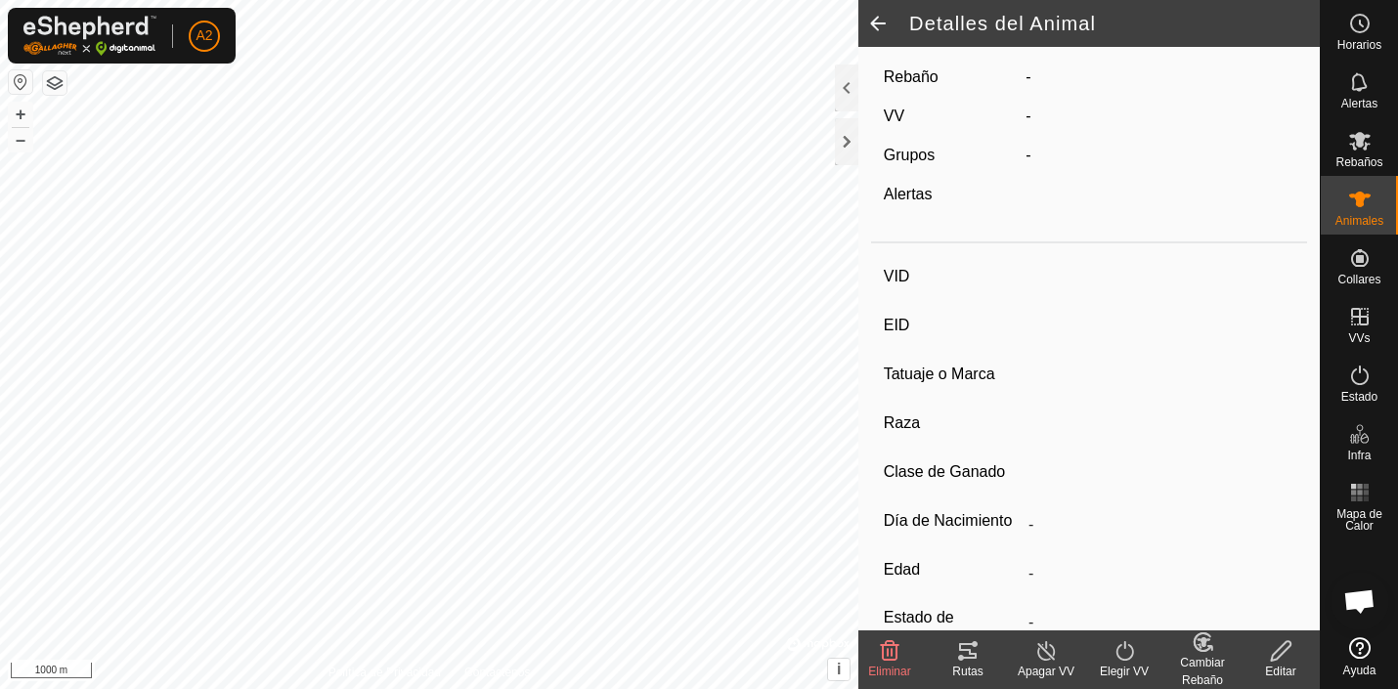
type input "0238"
type input "-"
type input "Aubrac"
type input "-"
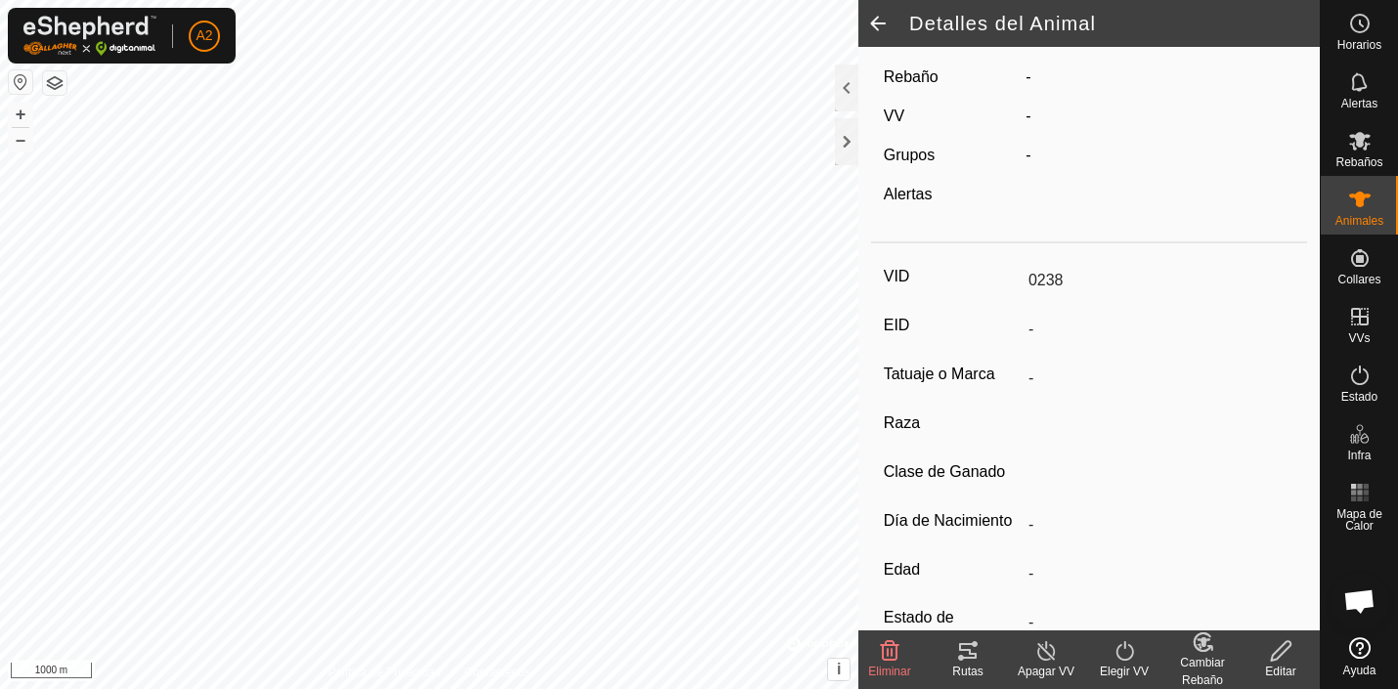
type input "05/2018"
type input "7 years 5 months"
type input "Vacía"
type input "431 kg"
type input "-"
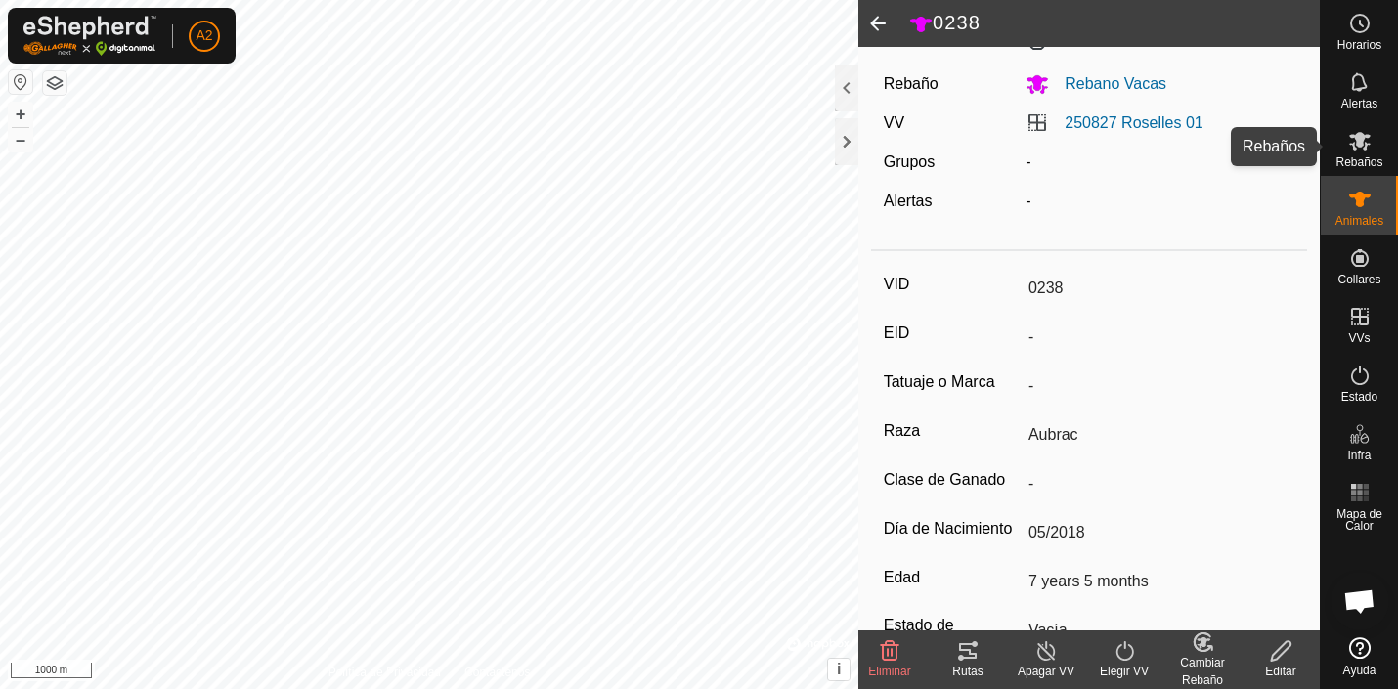
click at [1359, 138] on icon at bounding box center [1360, 141] width 22 height 19
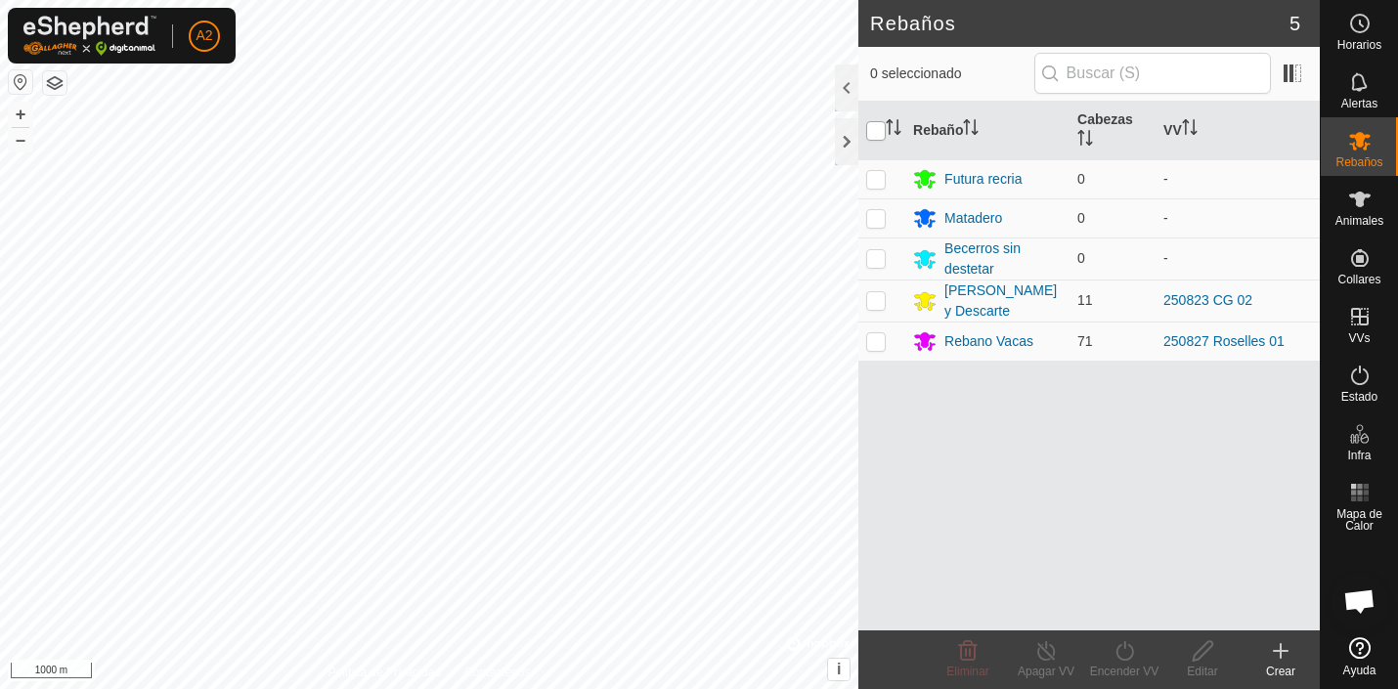
click at [881, 131] on input "checkbox" at bounding box center [876, 131] width 20 height 20
checkbox input "true"
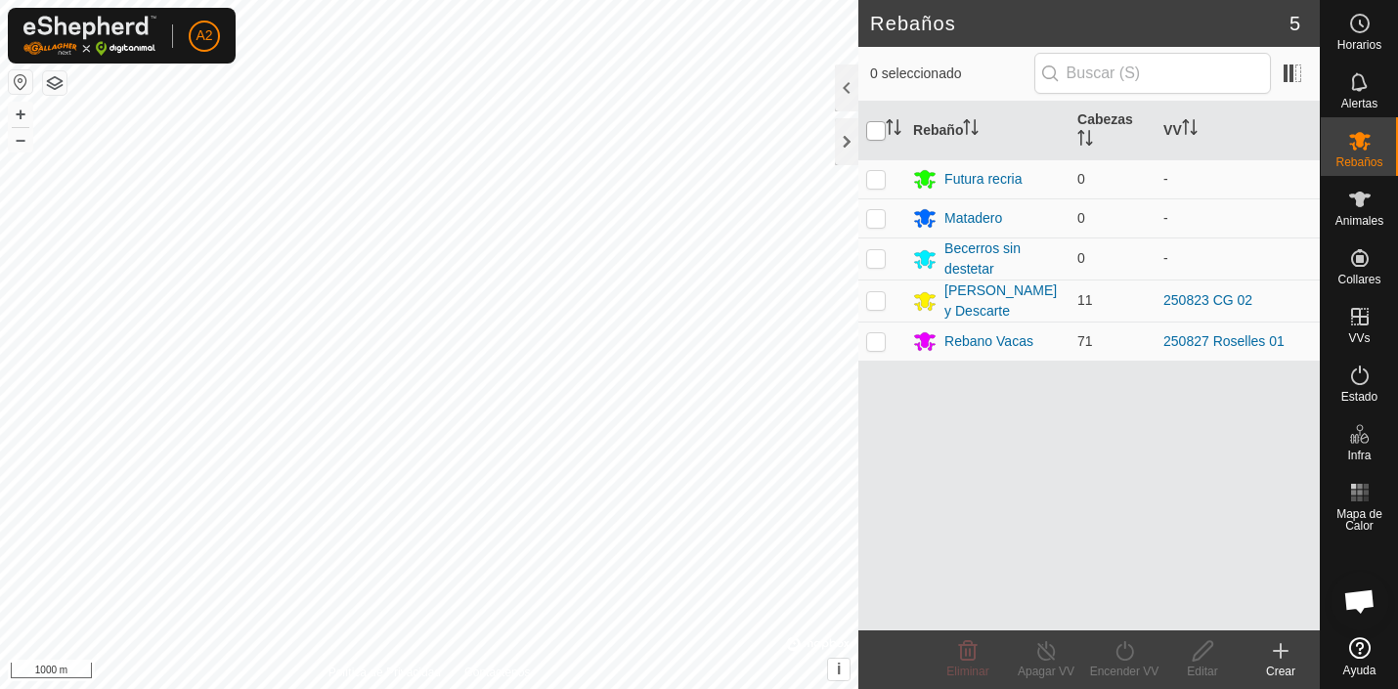
checkbox input "true"
click at [877, 306] on p-checkbox at bounding box center [876, 300] width 20 height 16
checkbox input "false"
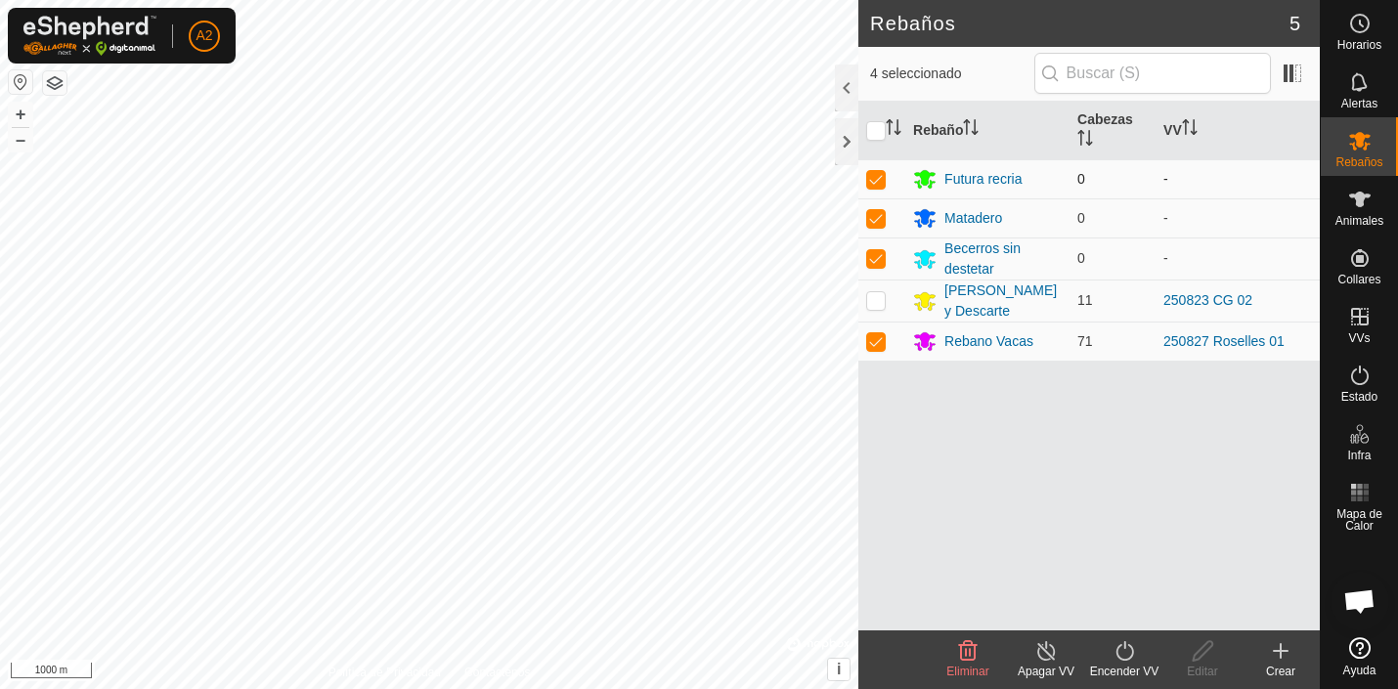
click at [874, 181] on p-checkbox at bounding box center [876, 179] width 20 height 16
checkbox input "false"
click at [877, 221] on p-checkbox at bounding box center [876, 218] width 20 height 16
checkbox input "false"
click at [878, 257] on p-checkbox at bounding box center [876, 258] width 20 height 16
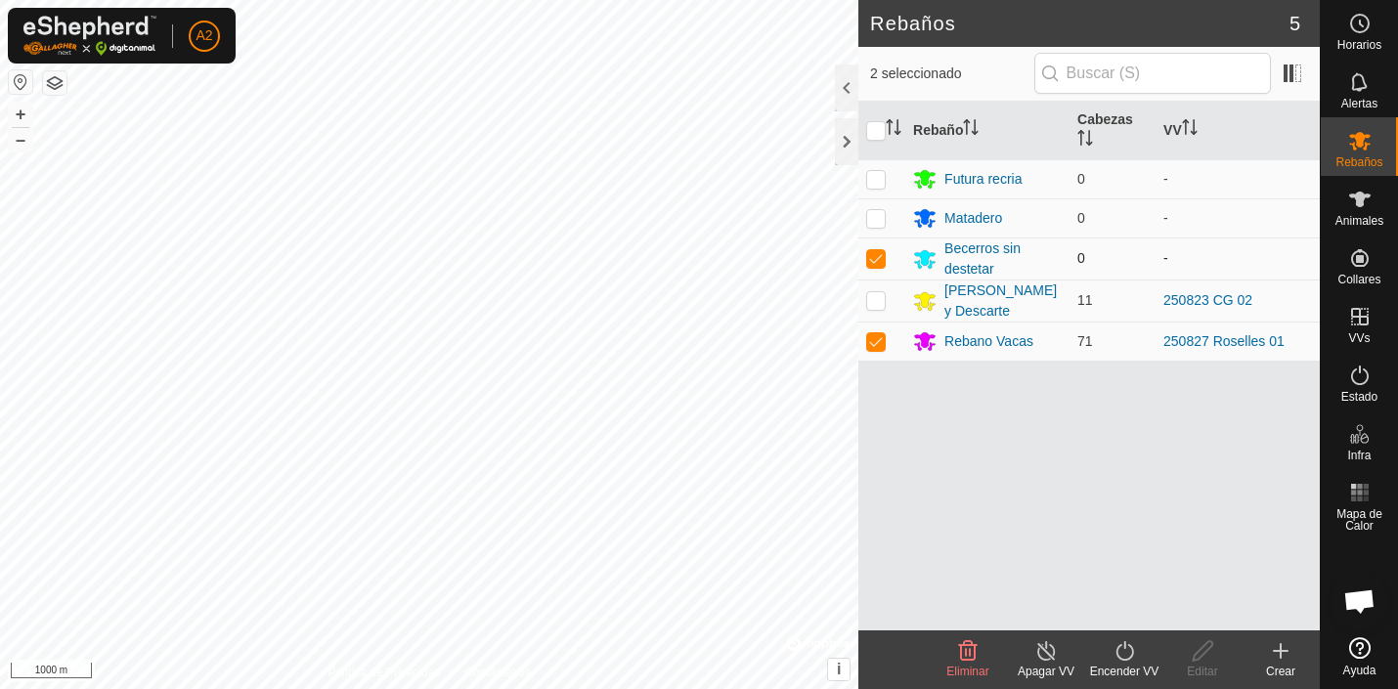
checkbox input "false"
click at [1201, 652] on icon at bounding box center [1203, 650] width 24 height 23
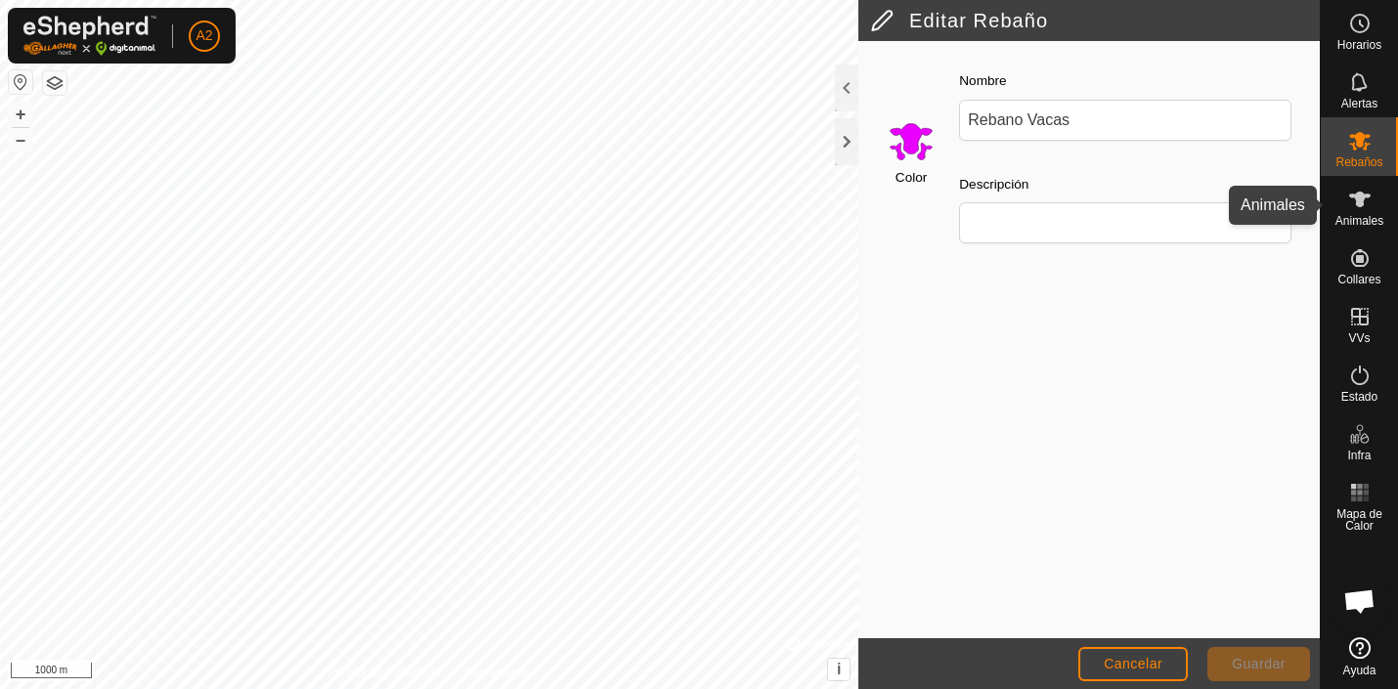
click at [1361, 205] on icon at bounding box center [1360, 200] width 22 height 16
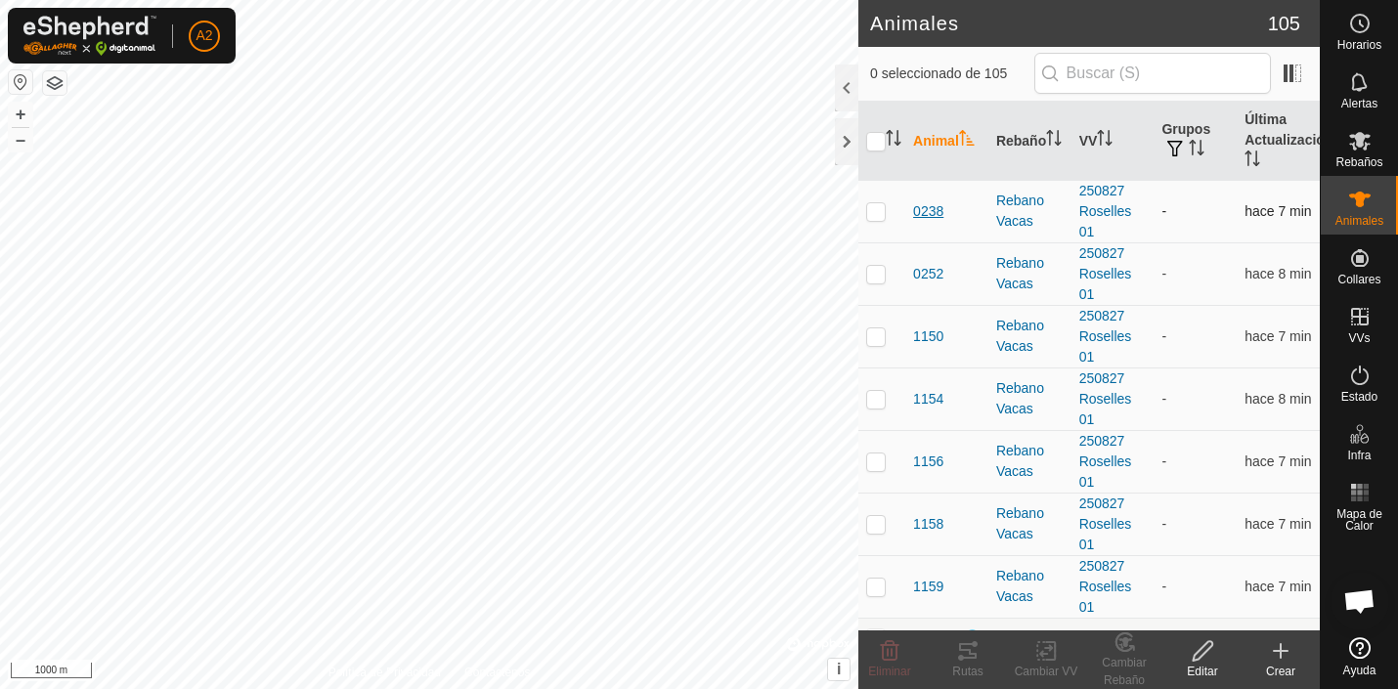
click at [925, 215] on span "0238" at bounding box center [928, 211] width 30 height 21
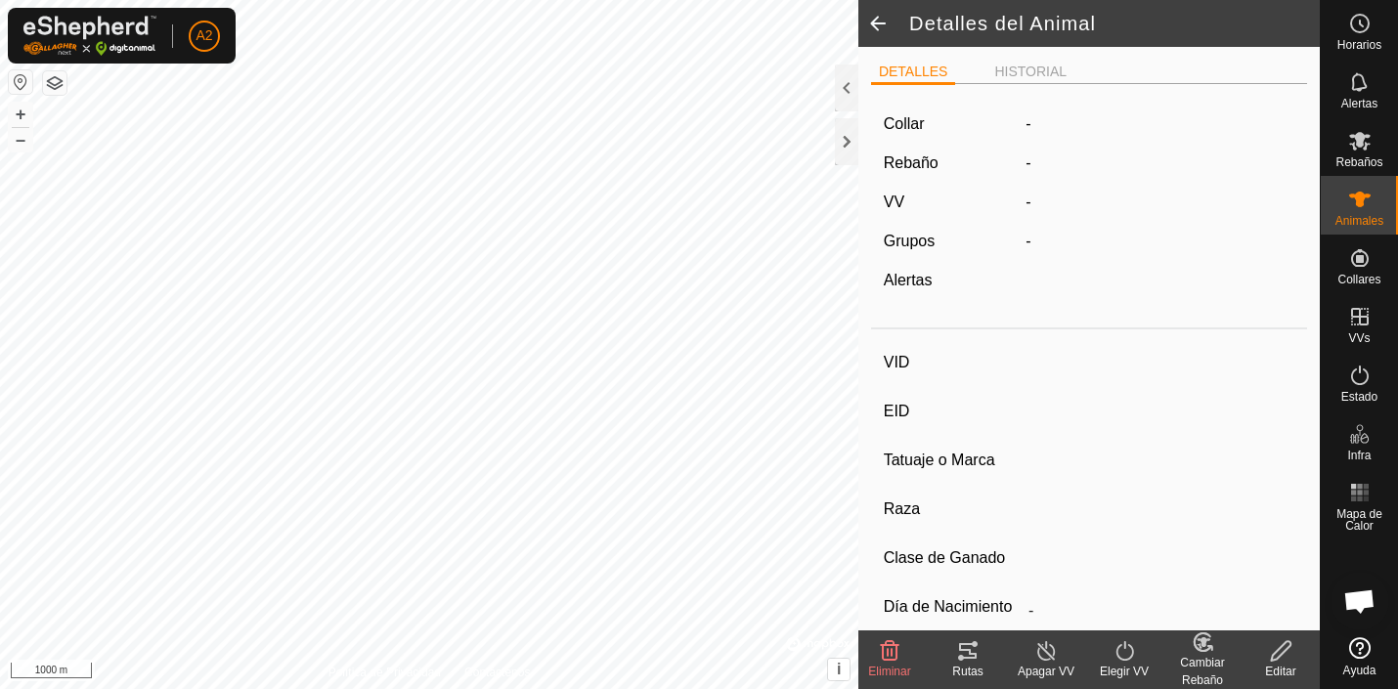
type input "0238"
type input "-"
type input "Aubrac"
type input "-"
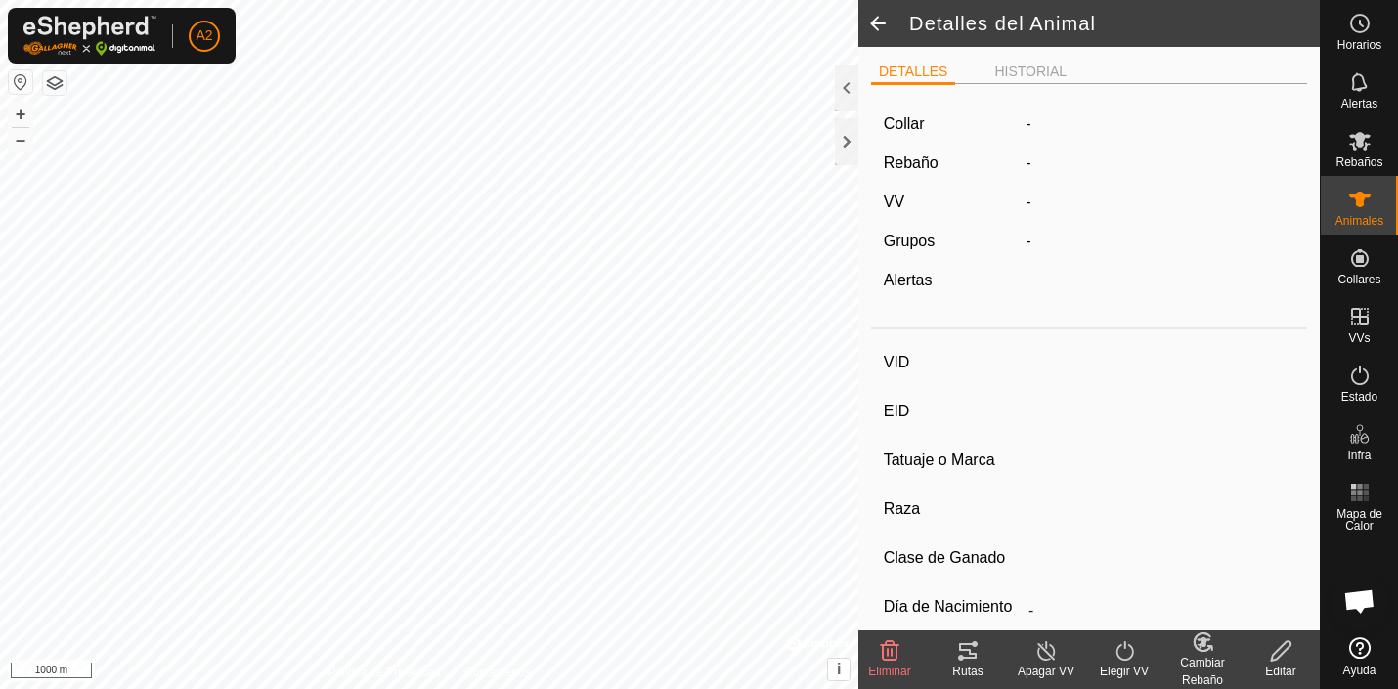
type input "05/2018"
type input "7 years 5 months"
type input "Vacía"
type input "431 kg"
type input "-"
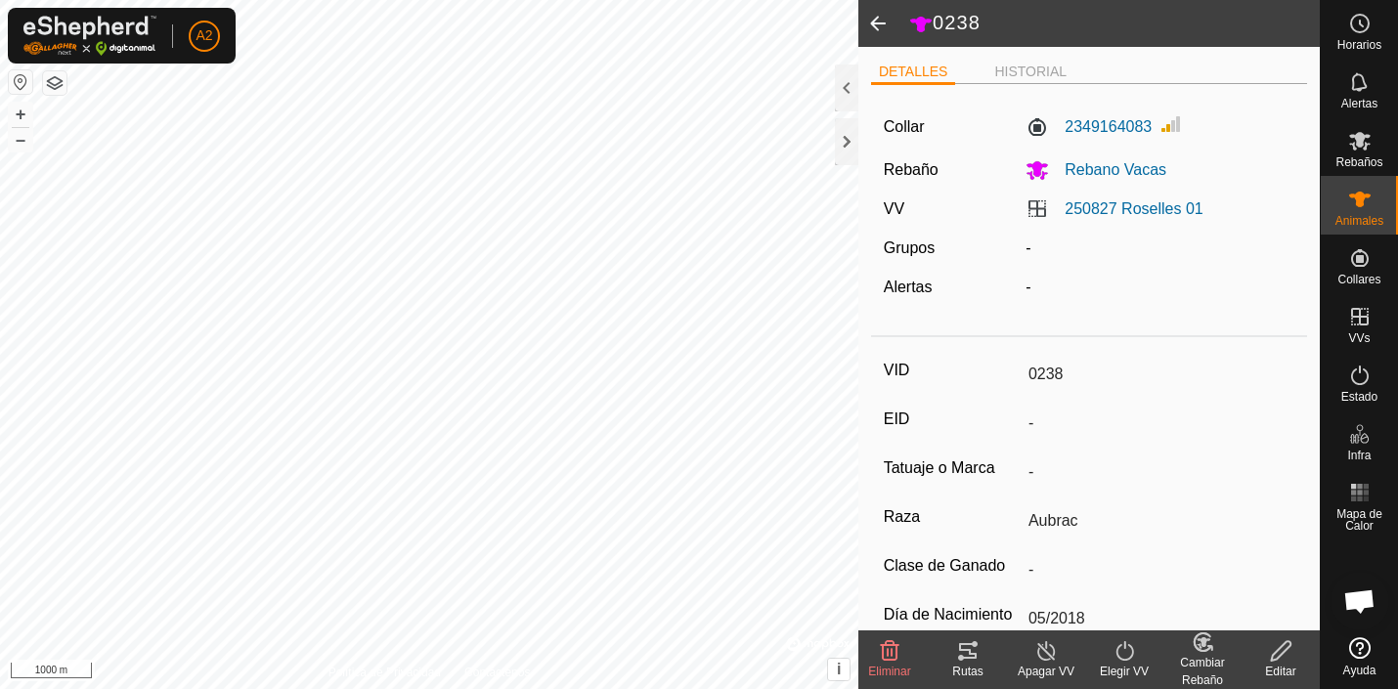
click at [1027, 247] on div "-" at bounding box center [1160, 248] width 284 height 23
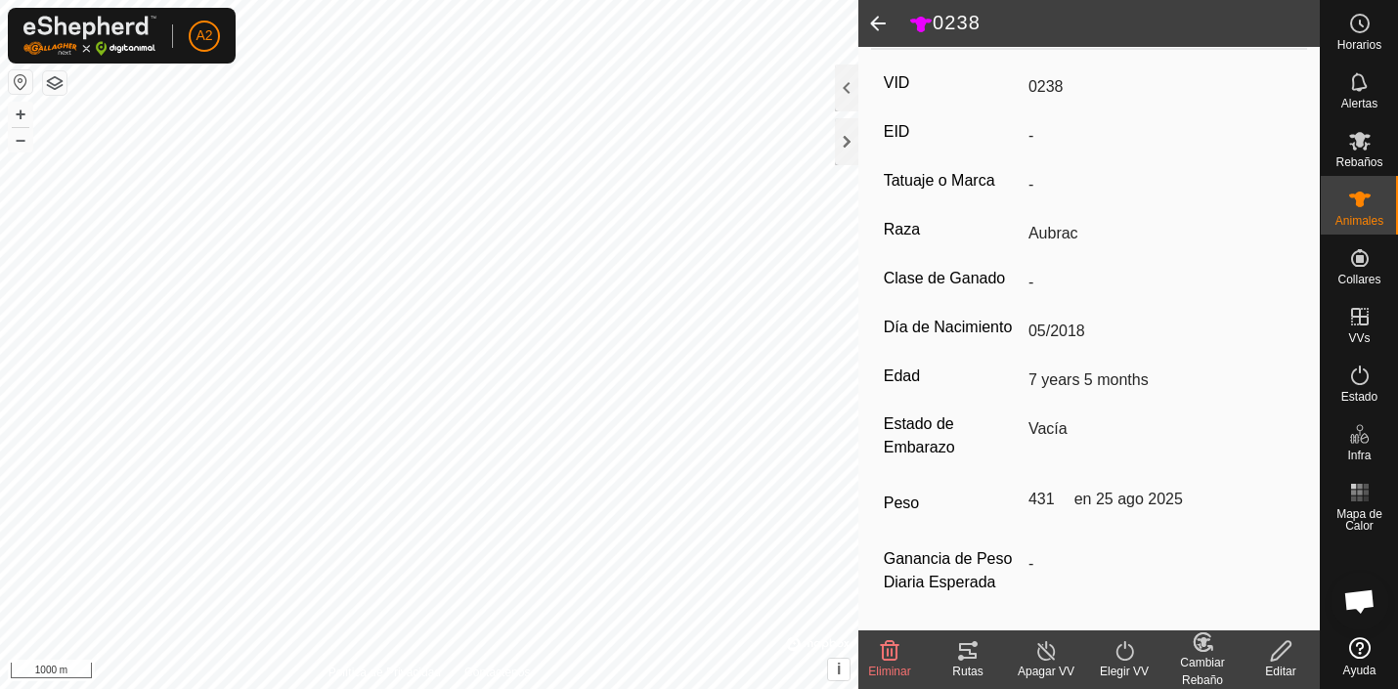
scroll to position [295, 0]
click at [1284, 650] on icon at bounding box center [1281, 651] width 20 height 20
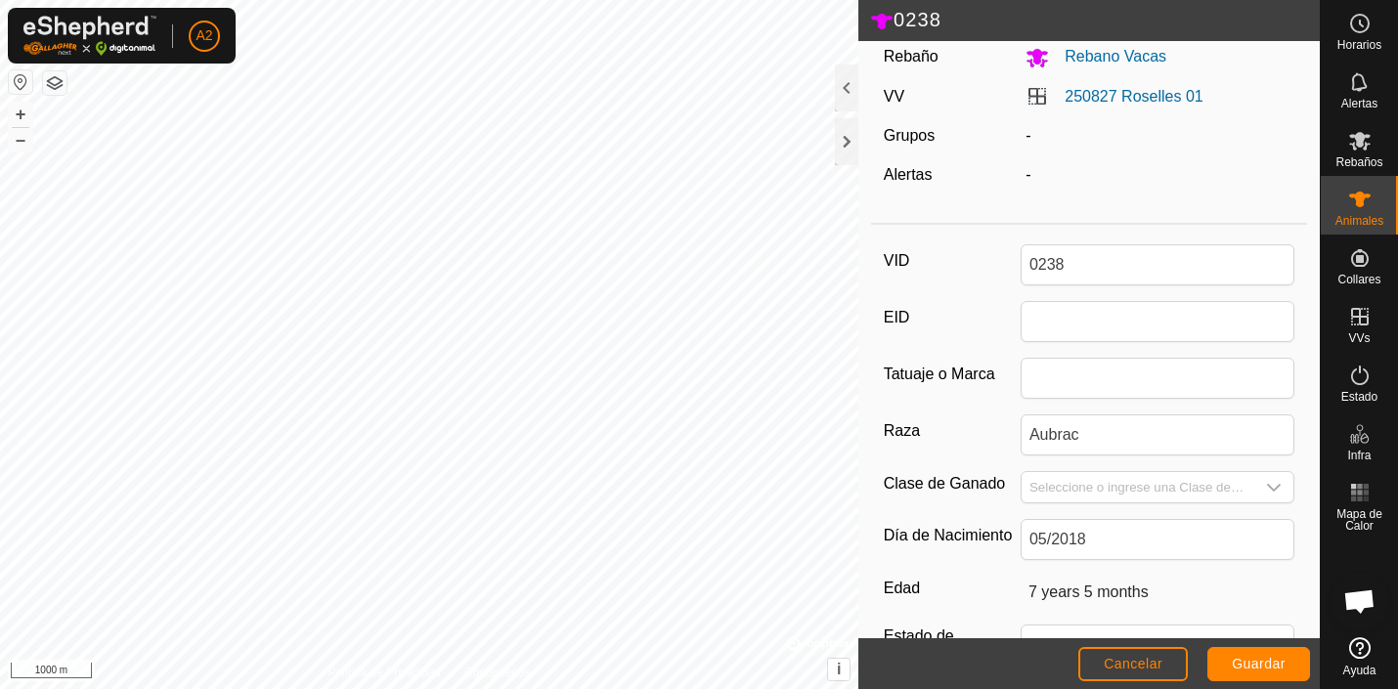
scroll to position [45, 0]
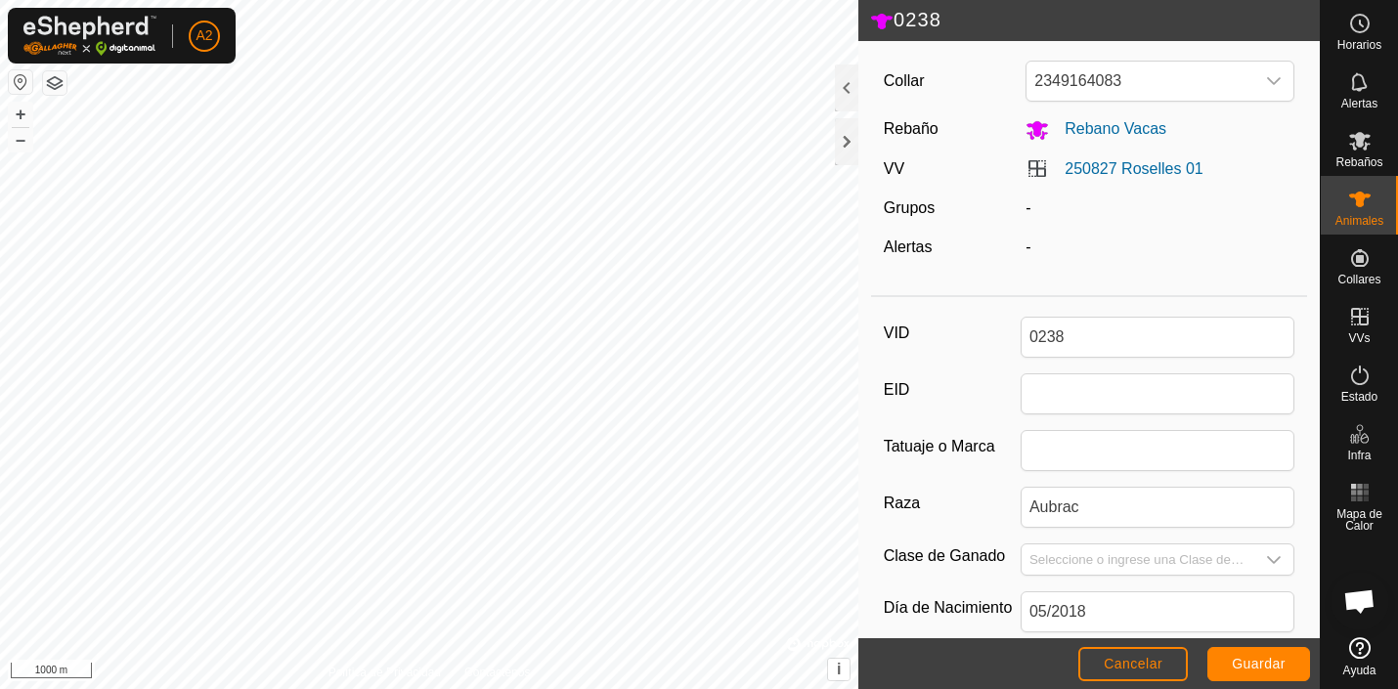
click at [922, 208] on label "Grupos" at bounding box center [909, 207] width 51 height 17
click at [1031, 206] on div "-" at bounding box center [1160, 207] width 284 height 23
click at [1143, 663] on span "Cancelar" at bounding box center [1133, 664] width 59 height 16
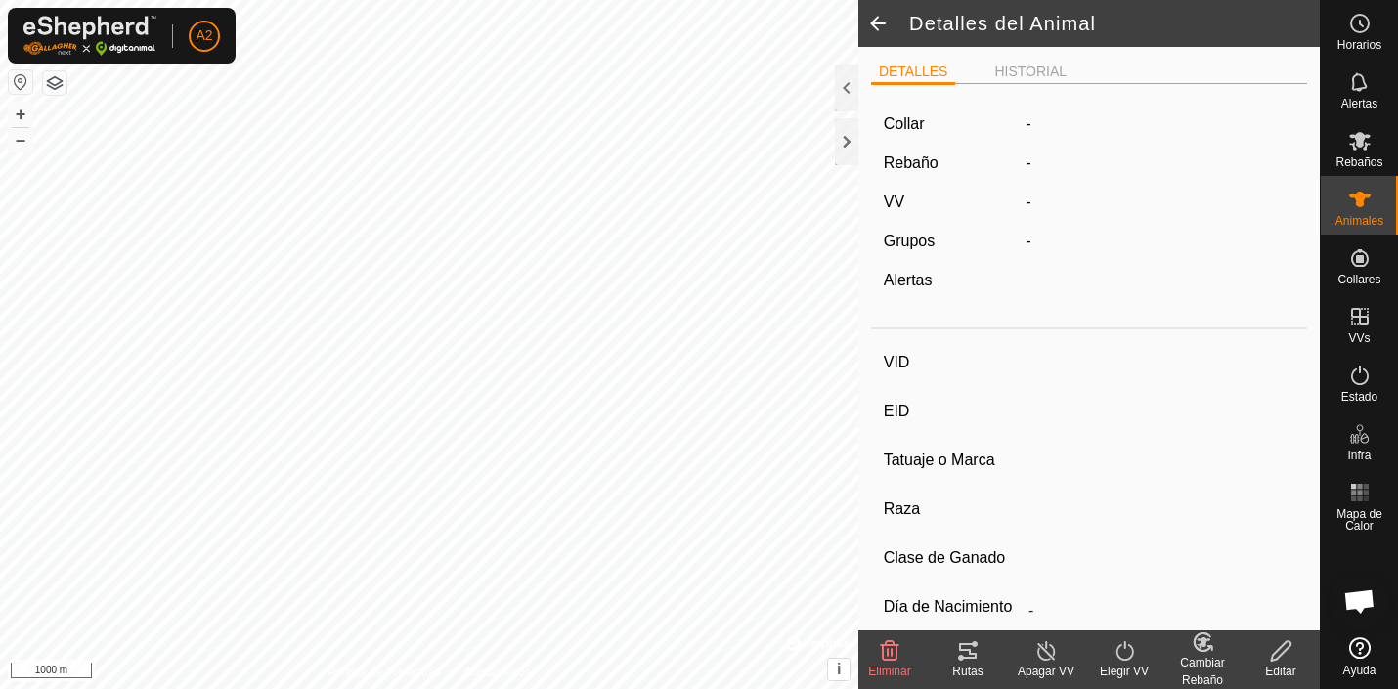
scroll to position [45, 0]
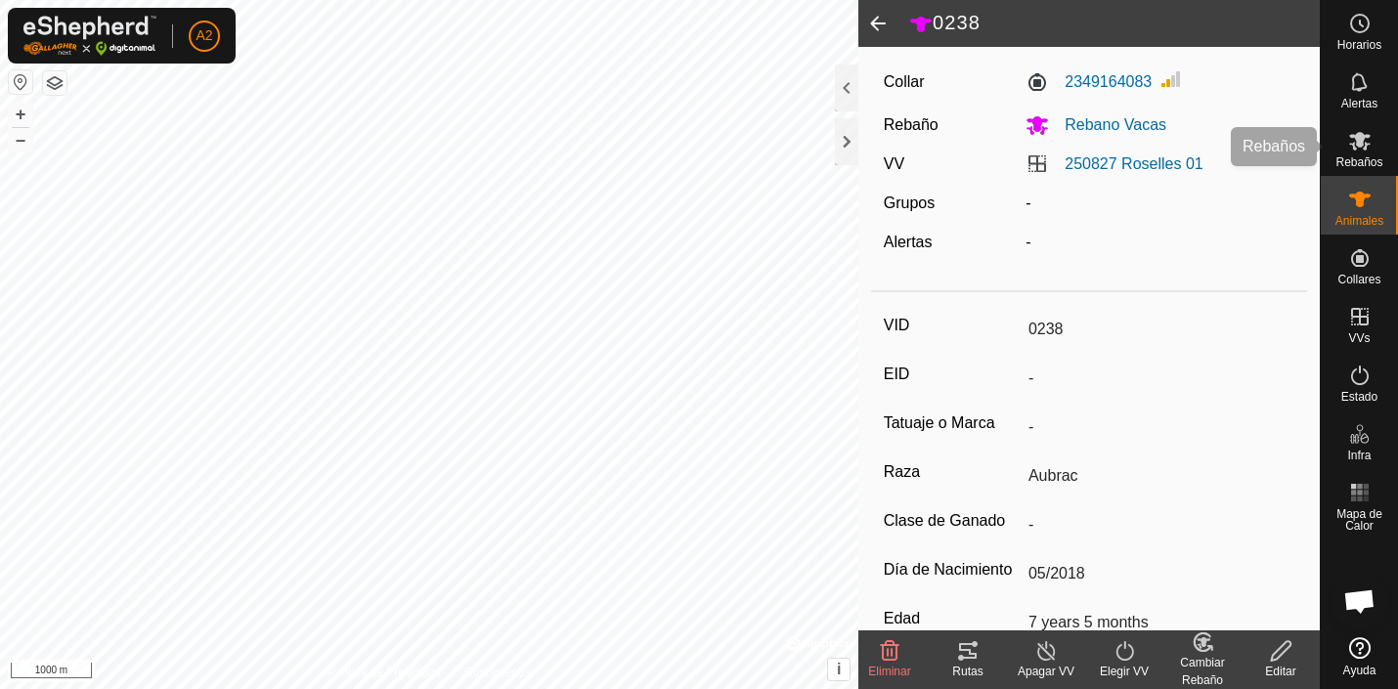
click at [1348, 138] on icon at bounding box center [1359, 140] width 23 height 23
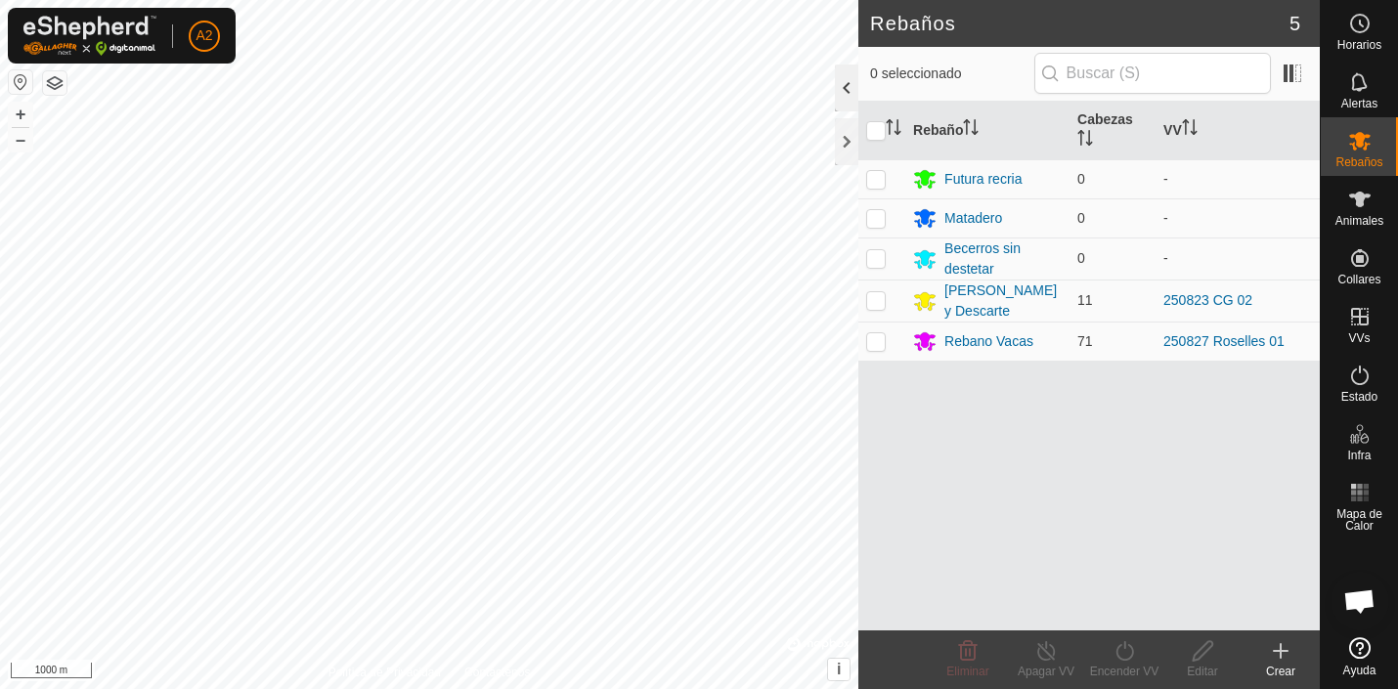
click at [848, 81] on div at bounding box center [846, 88] width 23 height 47
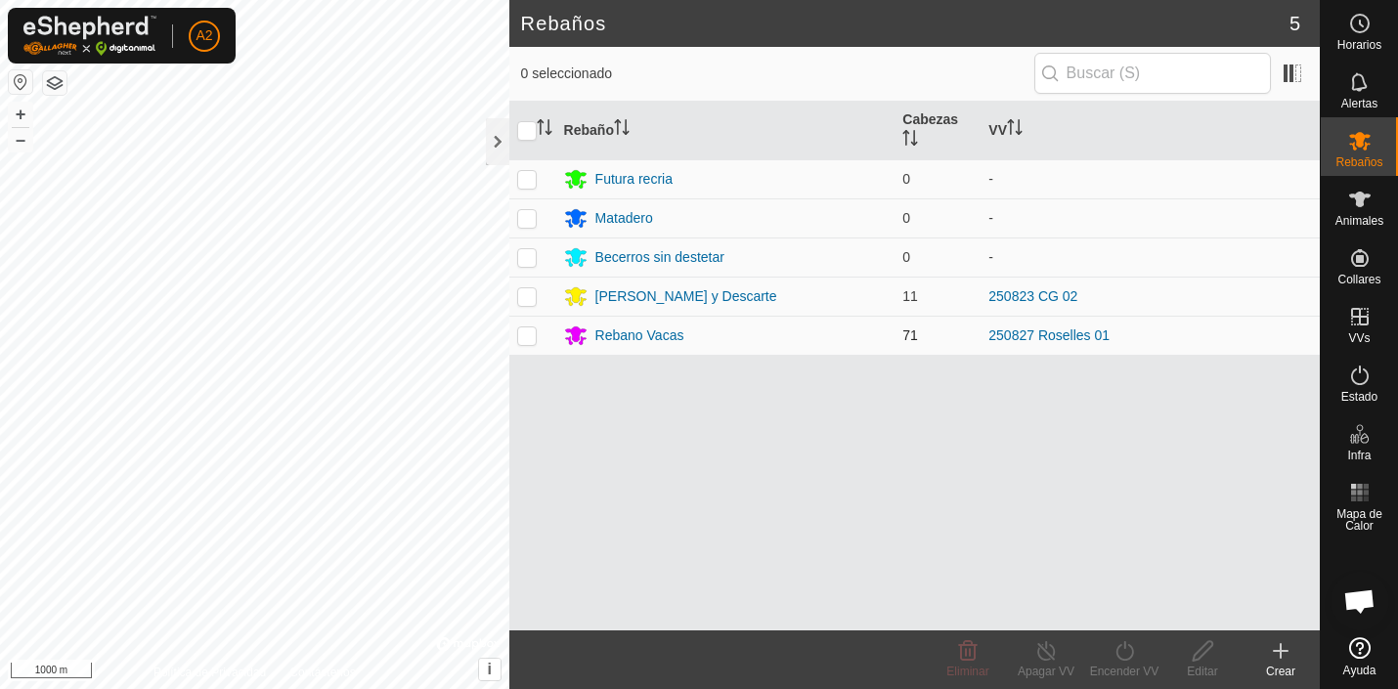
click at [532, 337] on p-checkbox at bounding box center [527, 335] width 20 height 16
click at [1197, 646] on icon at bounding box center [1203, 650] width 24 height 23
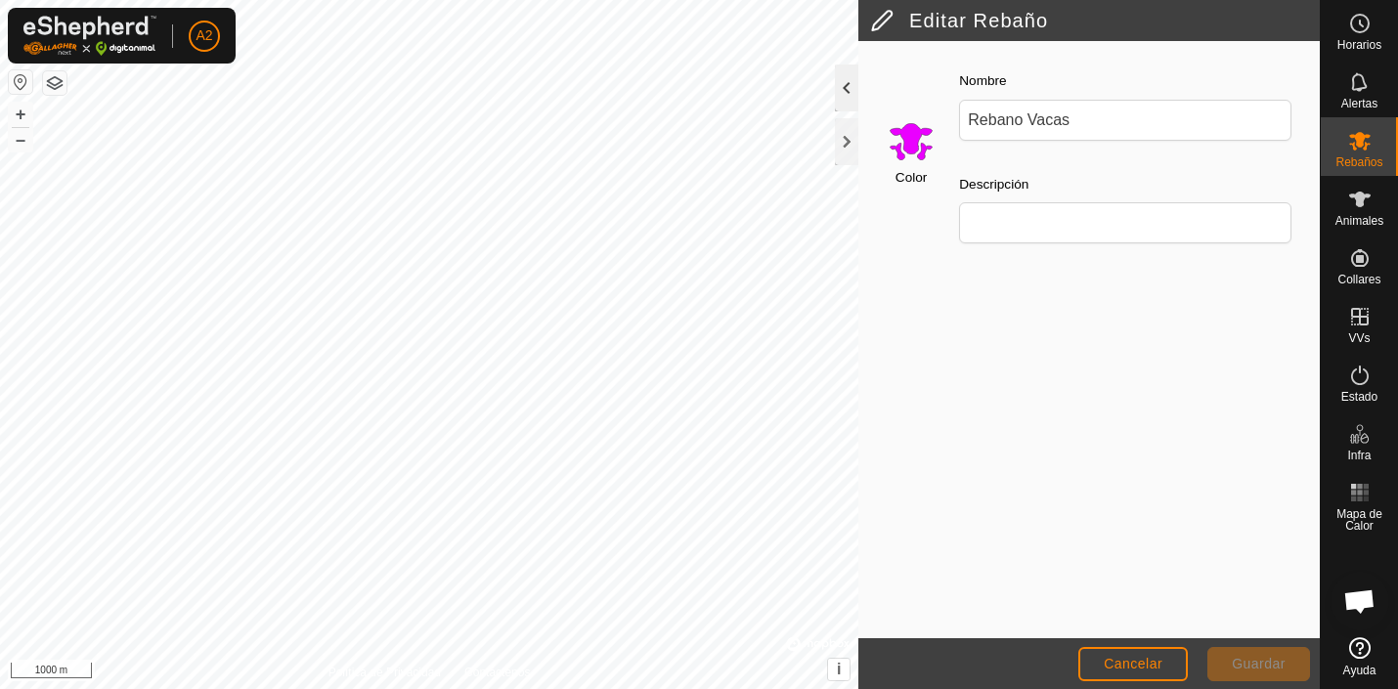
click at [850, 84] on div at bounding box center [846, 88] width 23 height 47
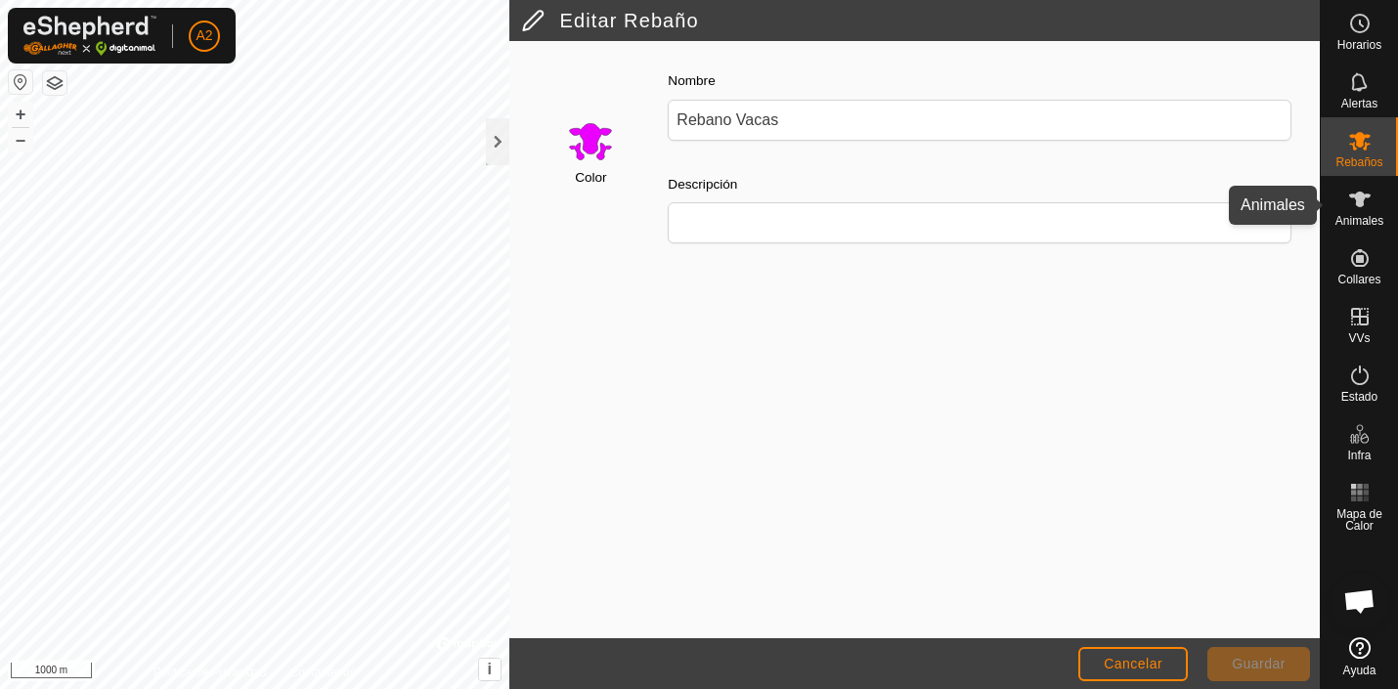
click at [1365, 197] on icon at bounding box center [1360, 200] width 22 height 16
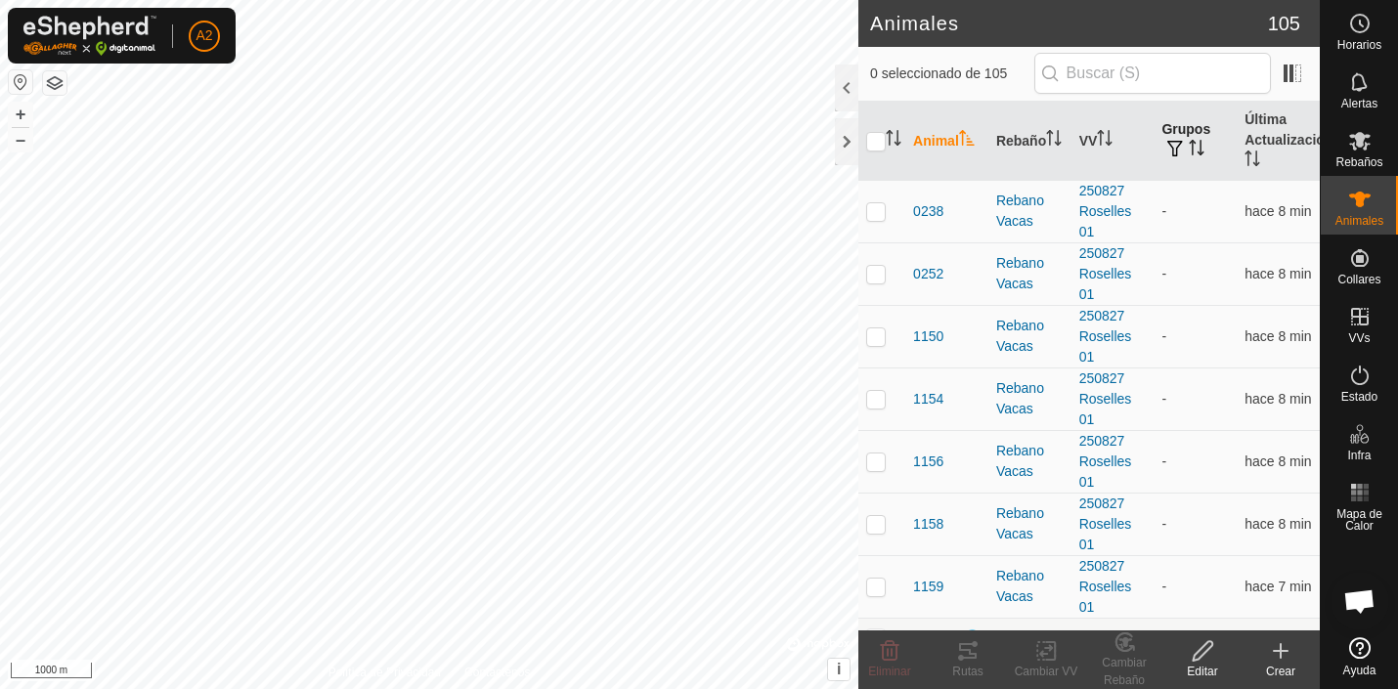
click at [1191, 133] on th "Grupos" at bounding box center [1195, 141] width 83 height 79
click at [1195, 152] on icon "Activar para ordenar" at bounding box center [1197, 148] width 15 height 16
click at [1195, 152] on icon "Activar para ordenar" at bounding box center [1197, 148] width 16 height 16
click at [1174, 145] on span "button" at bounding box center [1175, 149] width 16 height 16
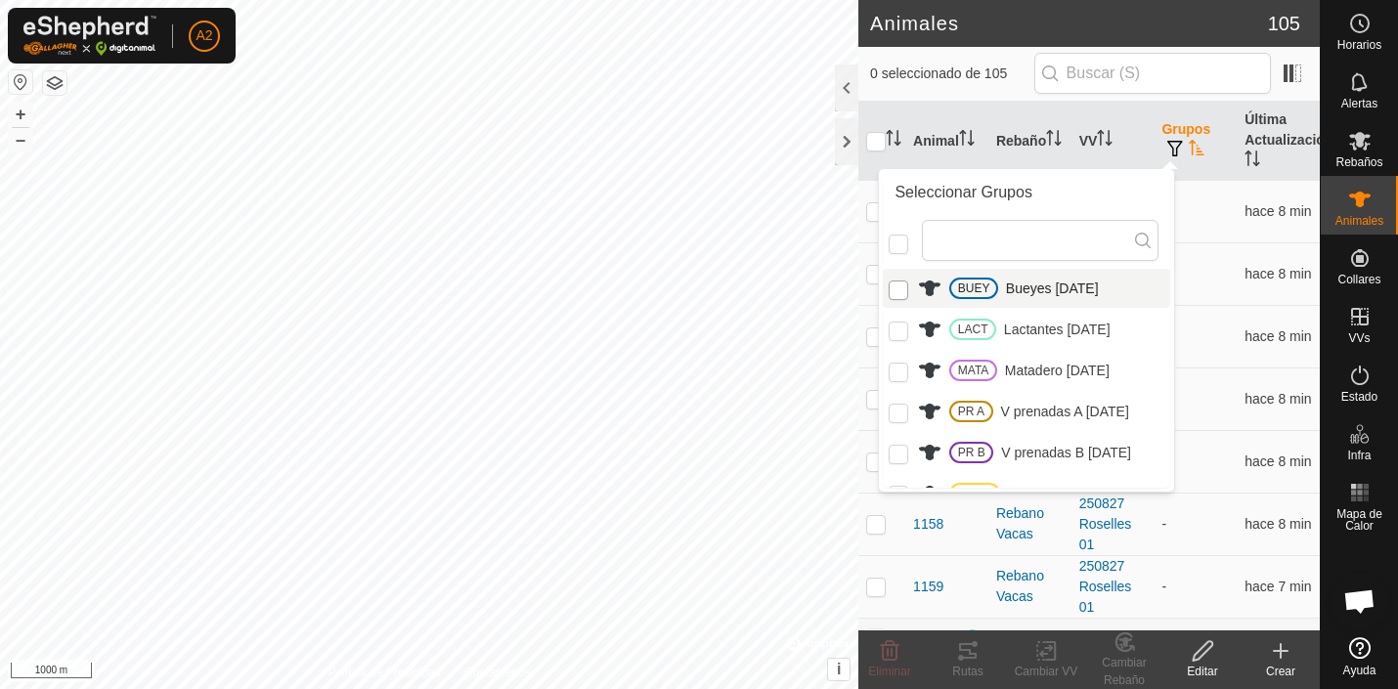
click at [900, 288] on input "BUEY" at bounding box center [899, 291] width 20 height 20
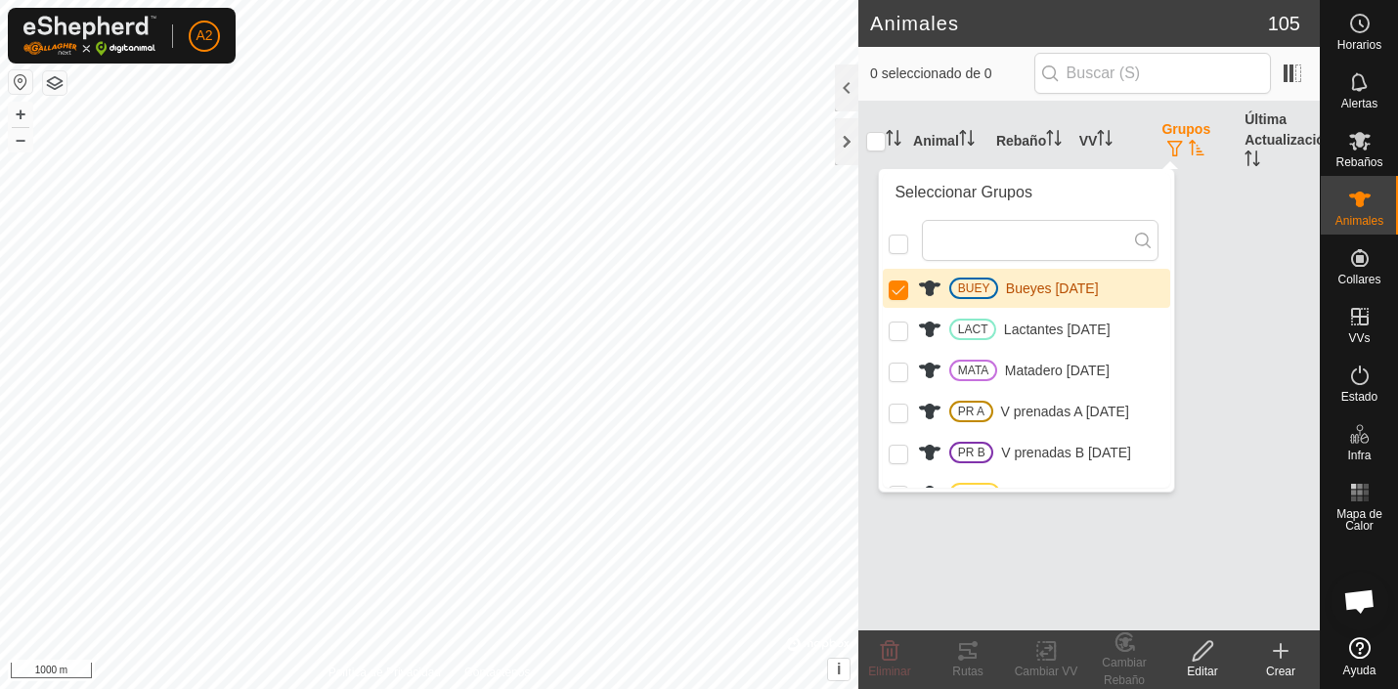
click at [978, 290] on li "BUEY Bueyes [DATE]" at bounding box center [1026, 288] width 287 height 39
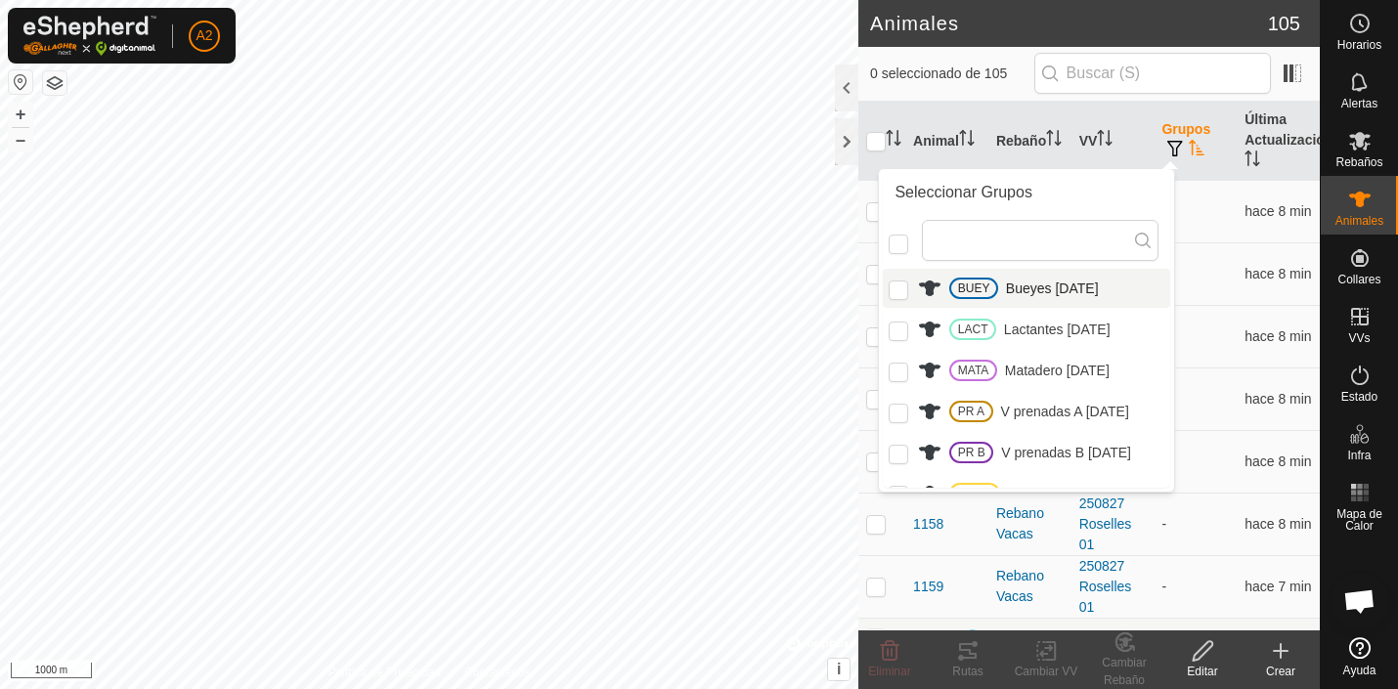
click at [978, 290] on li "BUEY Bueyes [DATE]" at bounding box center [1026, 288] width 287 height 39
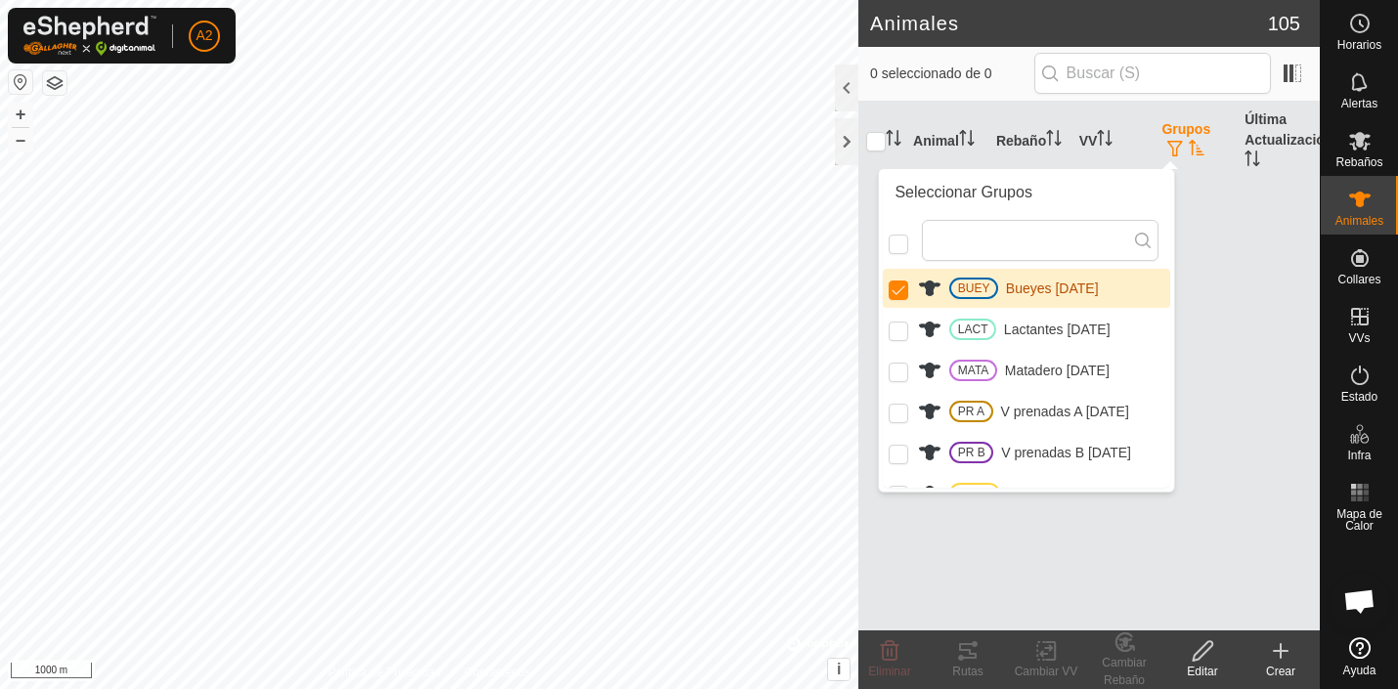
click at [978, 290] on li "BUEY Bueyes [DATE]" at bounding box center [1026, 288] width 287 height 39
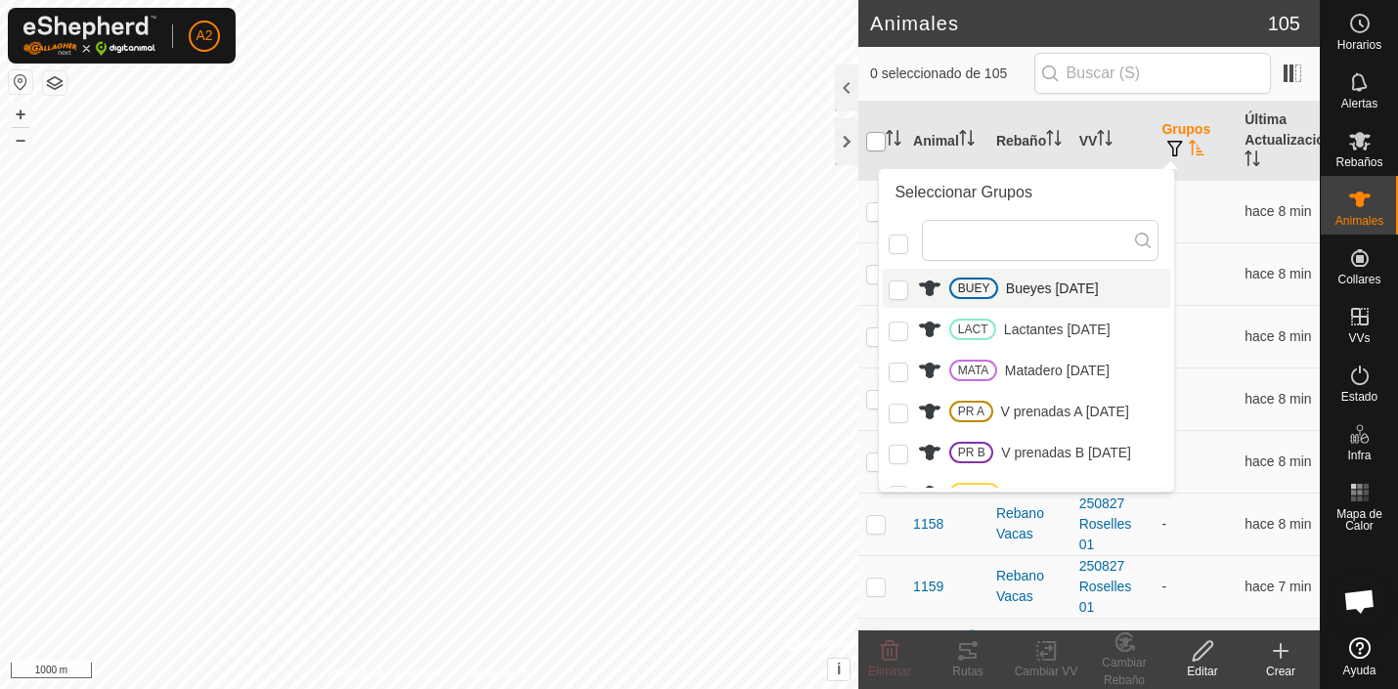
click at [876, 139] on input "checkbox" at bounding box center [876, 142] width 20 height 20
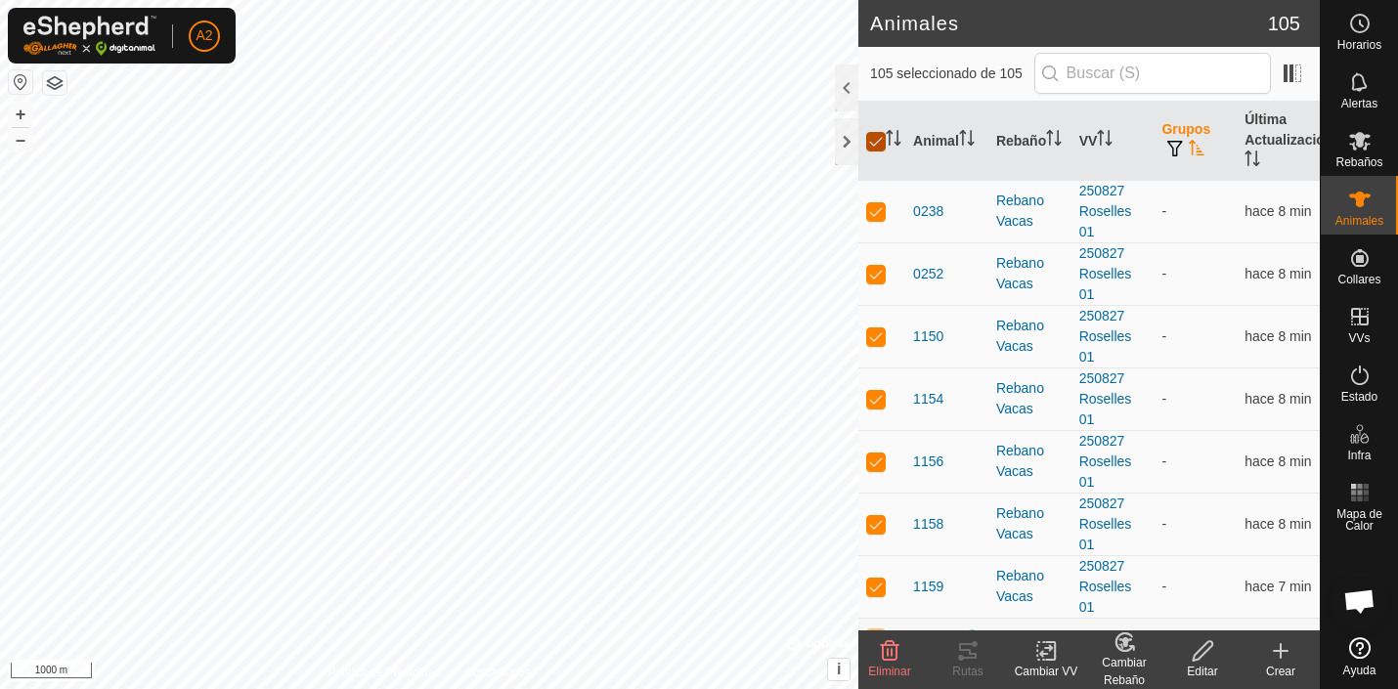
click at [876, 139] on input "checkbox" at bounding box center [876, 142] width 20 height 20
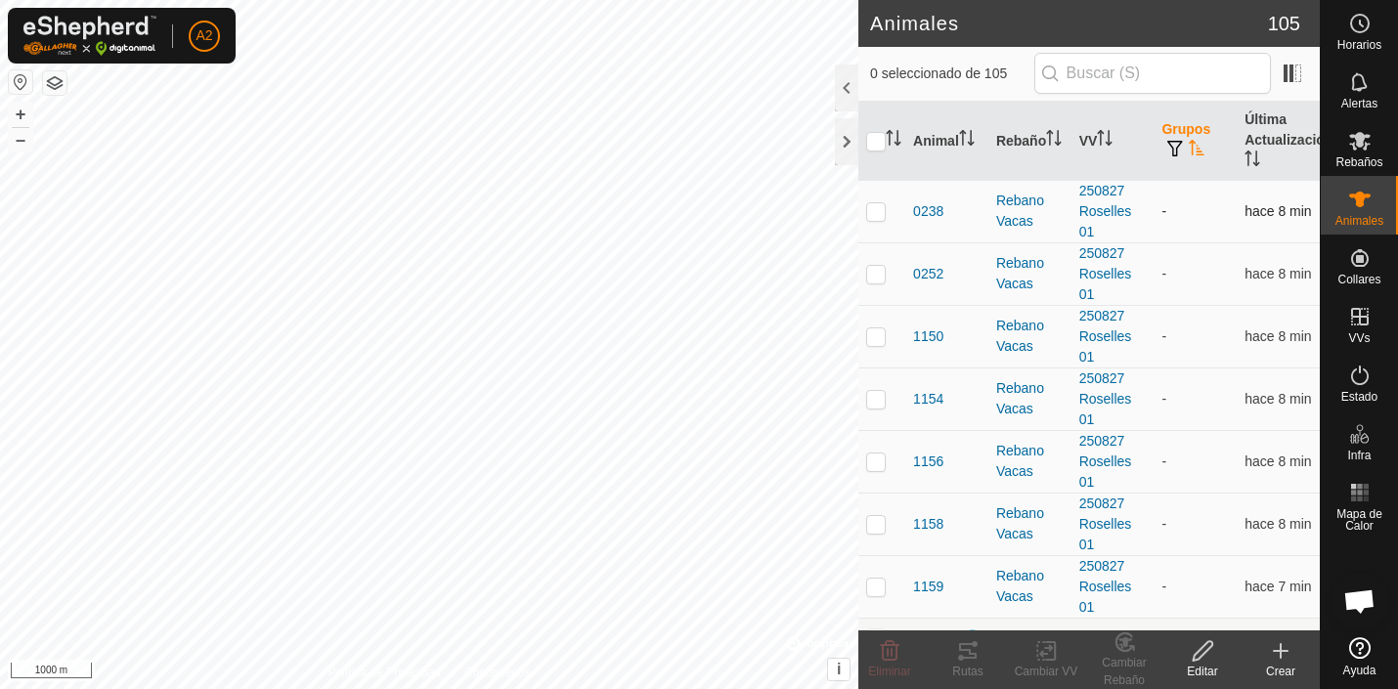
click at [875, 214] on p-checkbox at bounding box center [876, 211] width 20 height 16
click at [880, 282] on p-checkbox at bounding box center [876, 274] width 20 height 16
click at [885, 400] on p-checkbox at bounding box center [876, 399] width 20 height 16
click at [879, 470] on td at bounding box center [881, 461] width 47 height 63
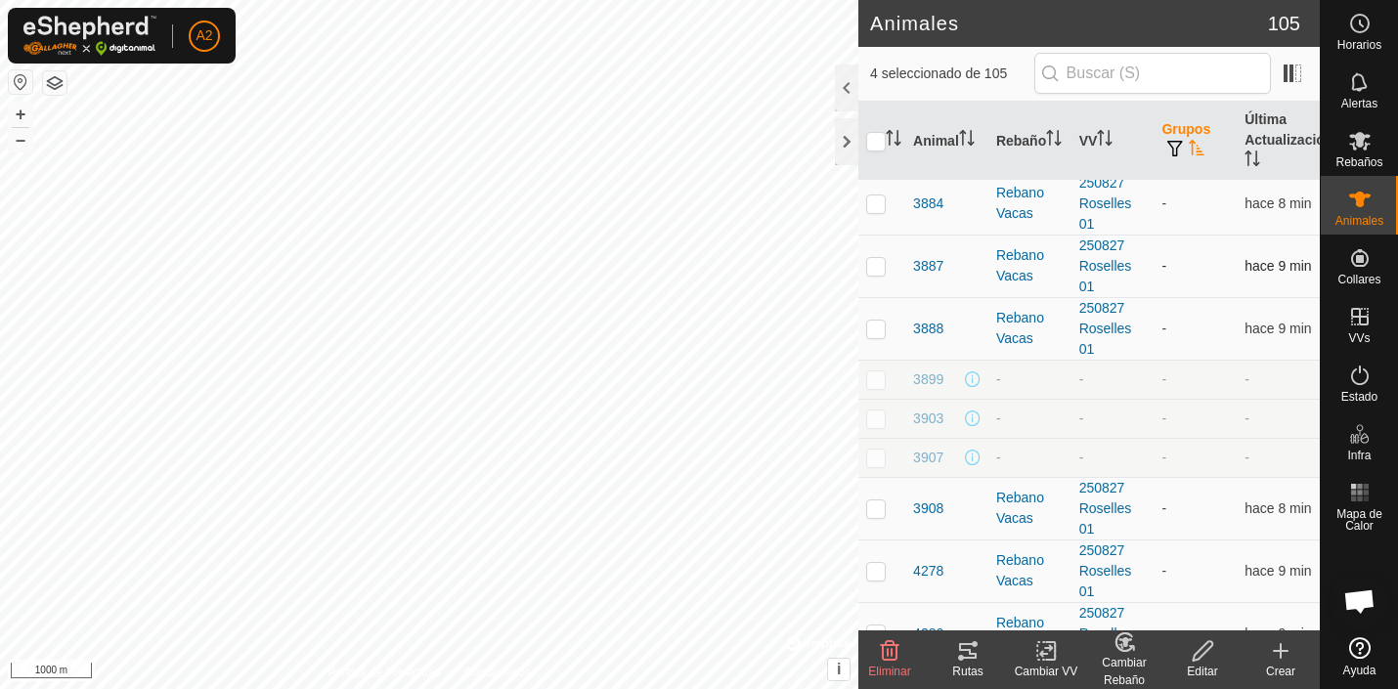
scroll to position [1492, 0]
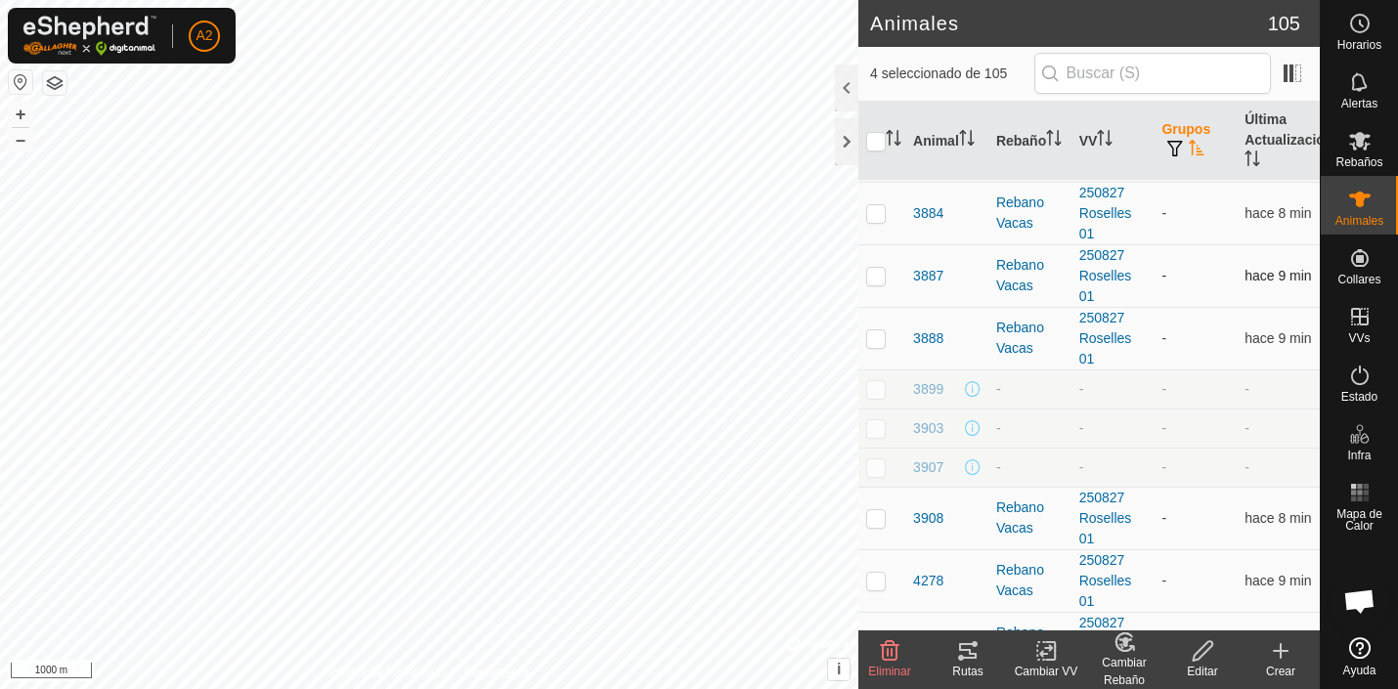
click at [880, 213] on p-checkbox at bounding box center [876, 213] width 20 height 16
click at [1176, 146] on span "button" at bounding box center [1175, 149] width 16 height 16
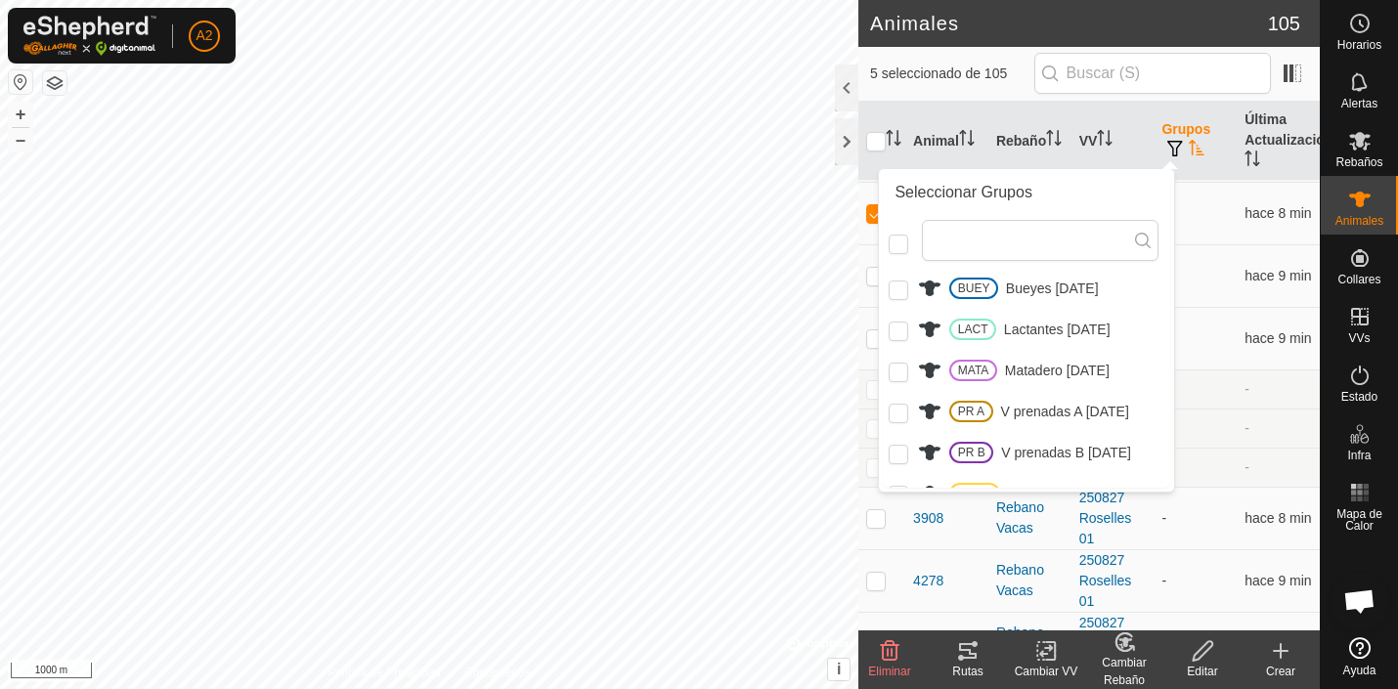
click at [1177, 146] on span "button" at bounding box center [1175, 149] width 16 height 16
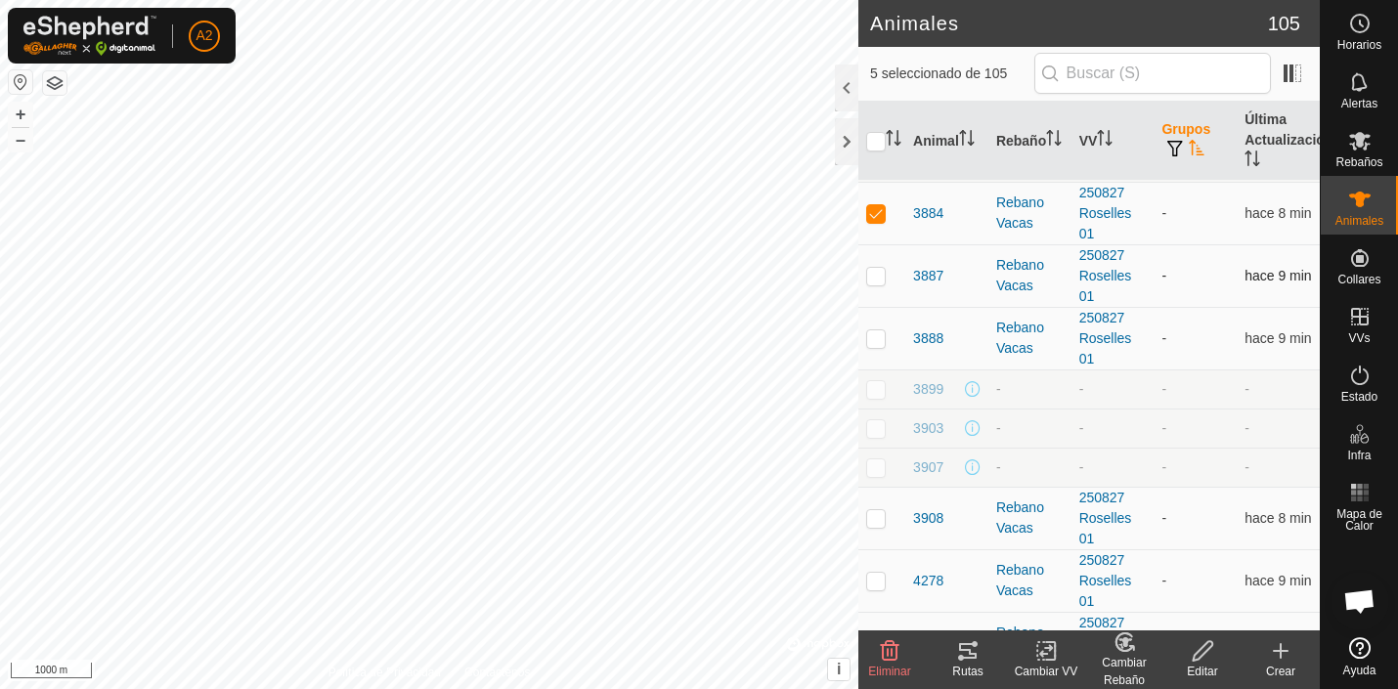
click at [875, 274] on p-checkbox at bounding box center [876, 276] width 20 height 16
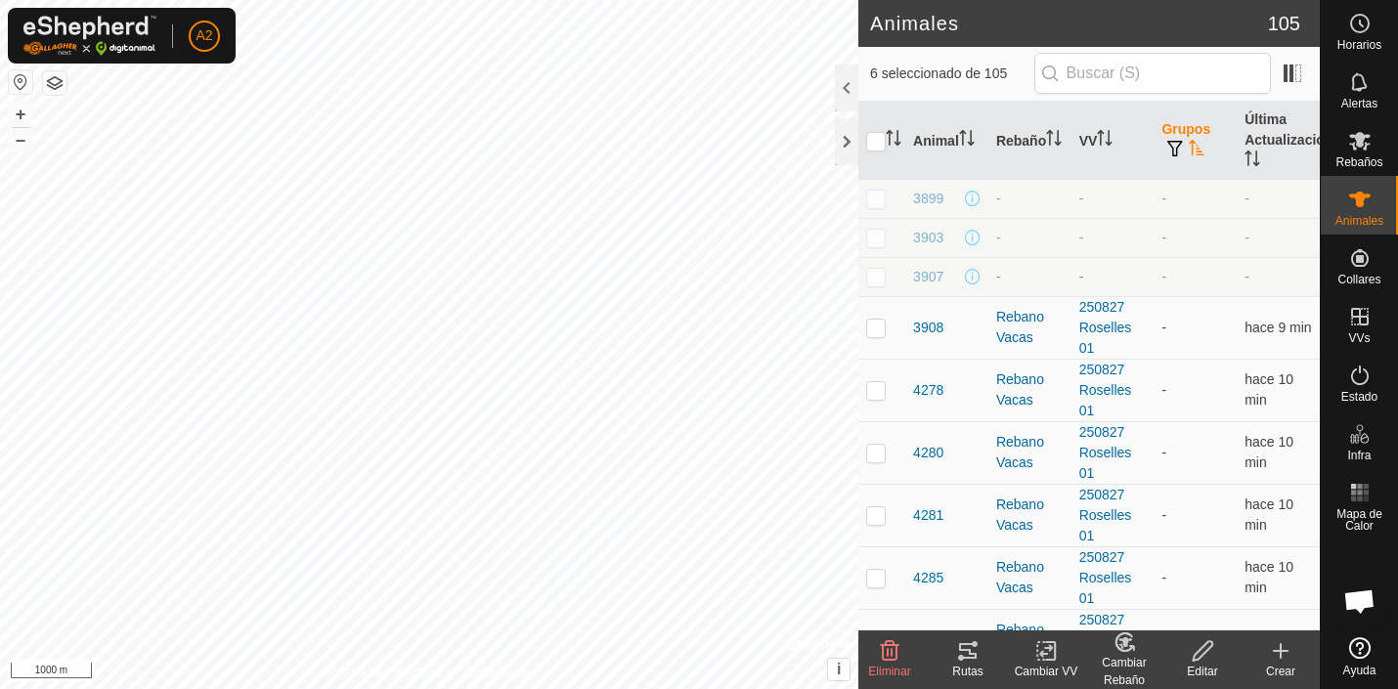
scroll to position [1686, 0]
click at [875, 514] on p-checkbox at bounding box center [876, 511] width 20 height 16
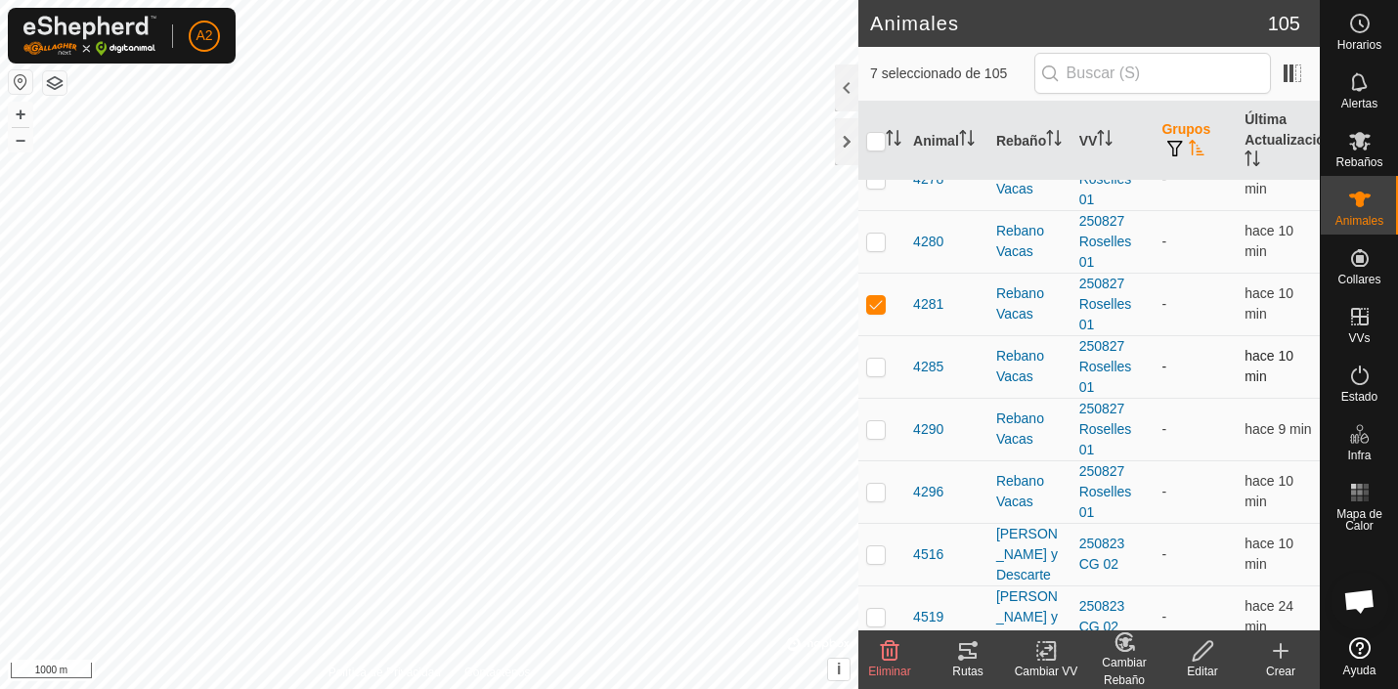
scroll to position [1894, 0]
click at [874, 491] on p-checkbox at bounding box center [876, 491] width 20 height 16
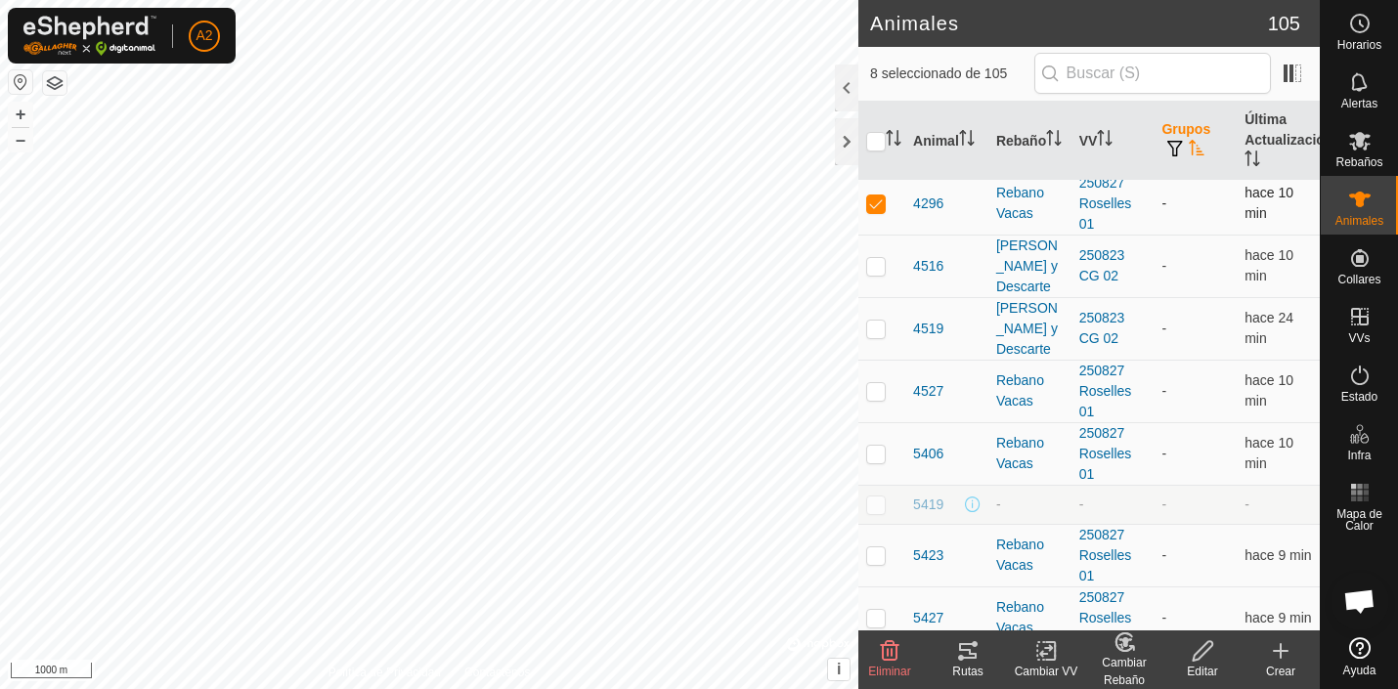
scroll to position [2184, 0]
click at [879, 388] on p-checkbox at bounding box center [876, 389] width 20 height 16
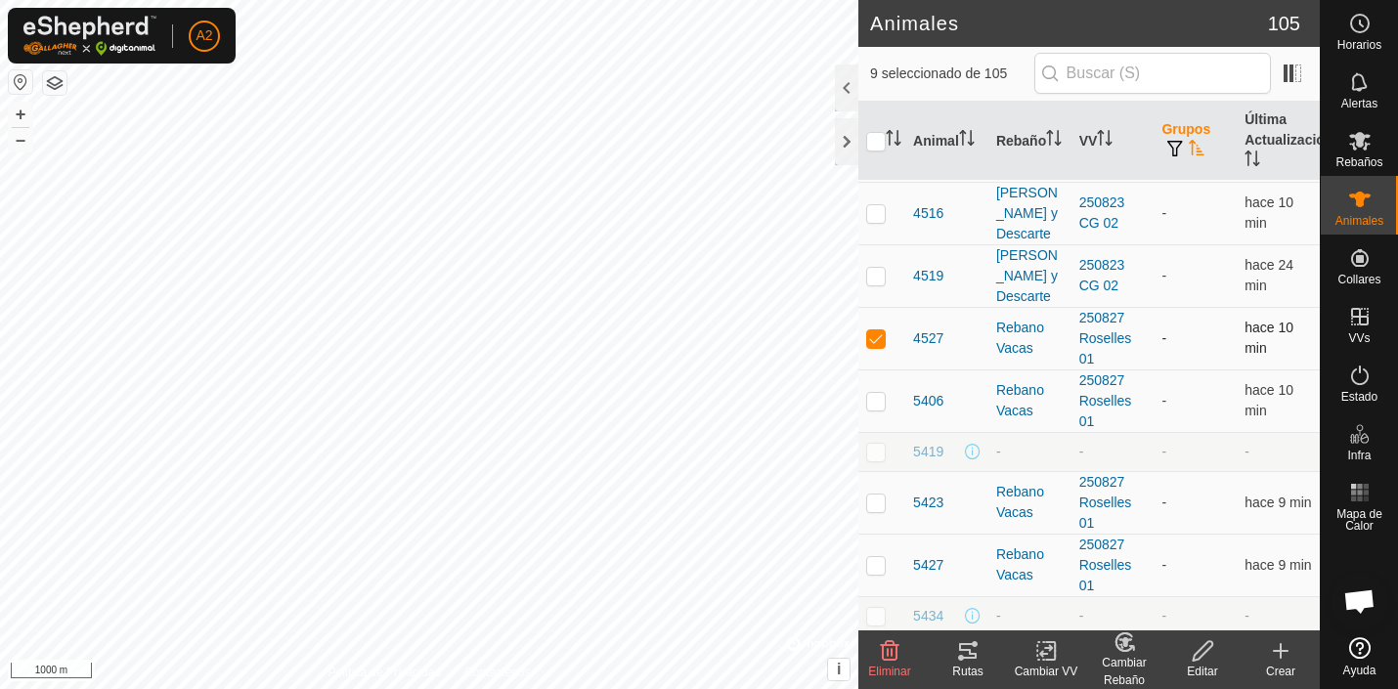
scroll to position [2238, 0]
click at [878, 402] on p-checkbox at bounding box center [876, 398] width 20 height 16
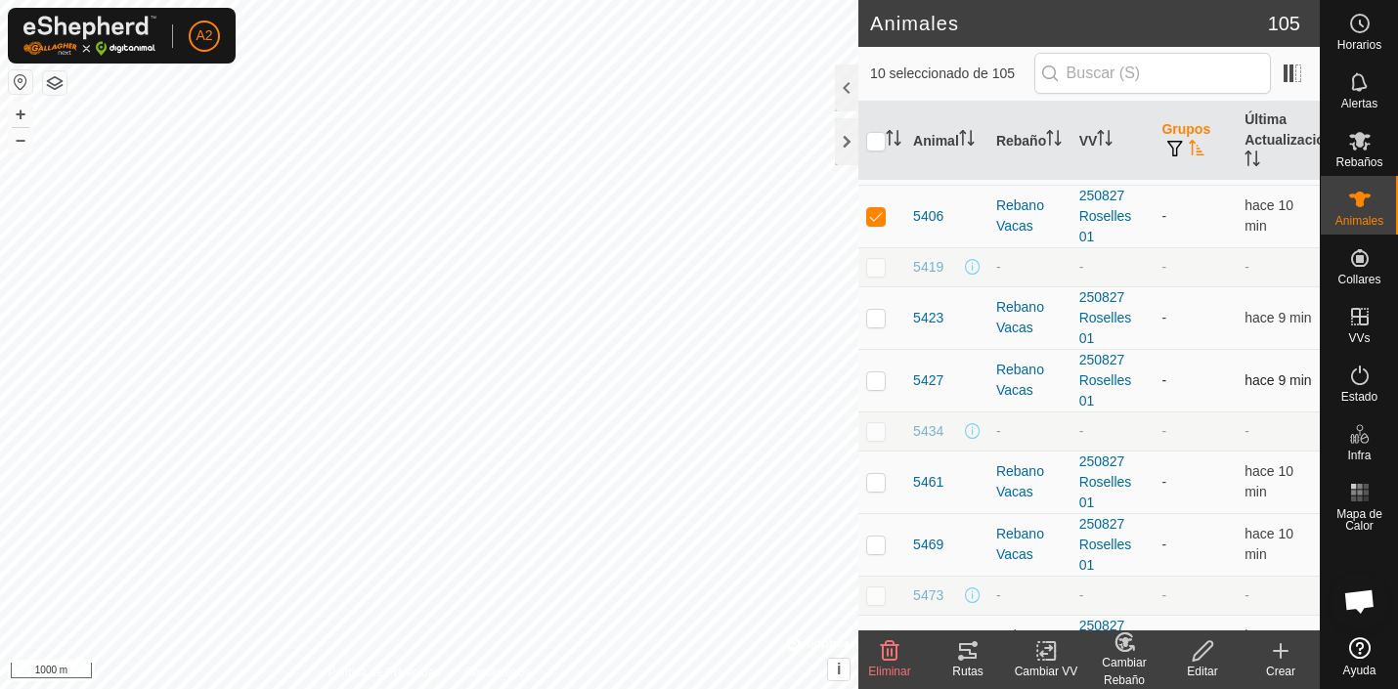
scroll to position [2424, 0]
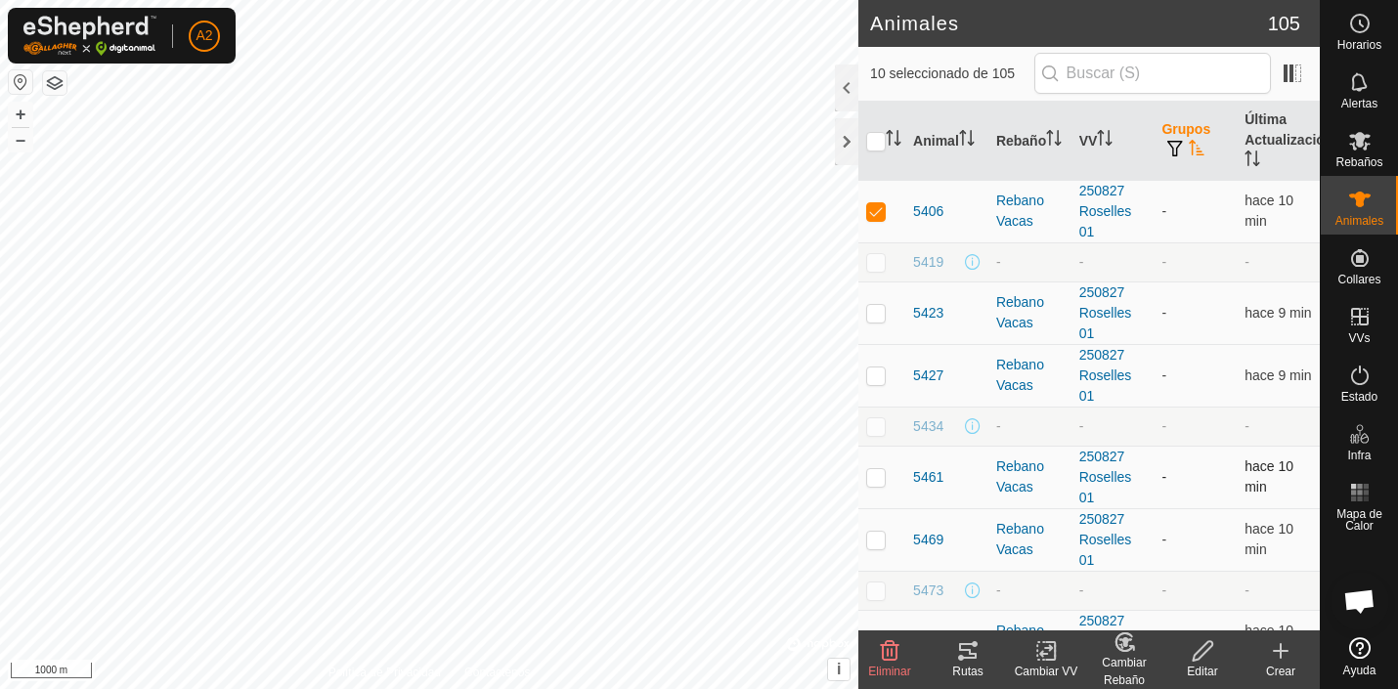
click at [873, 477] on p-checkbox at bounding box center [876, 477] width 20 height 16
click at [879, 541] on p-checkbox at bounding box center [876, 540] width 20 height 16
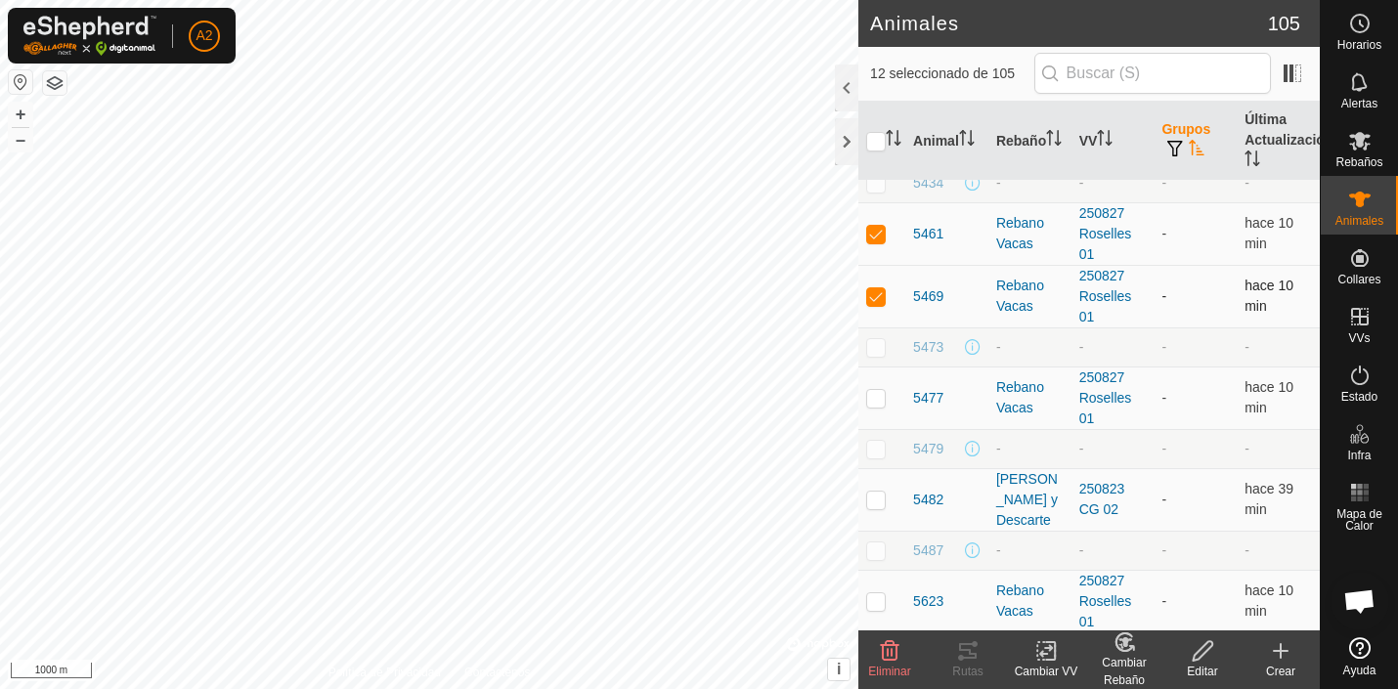
scroll to position [2672, 0]
click at [879, 395] on p-checkbox at bounding box center [876, 394] width 20 height 16
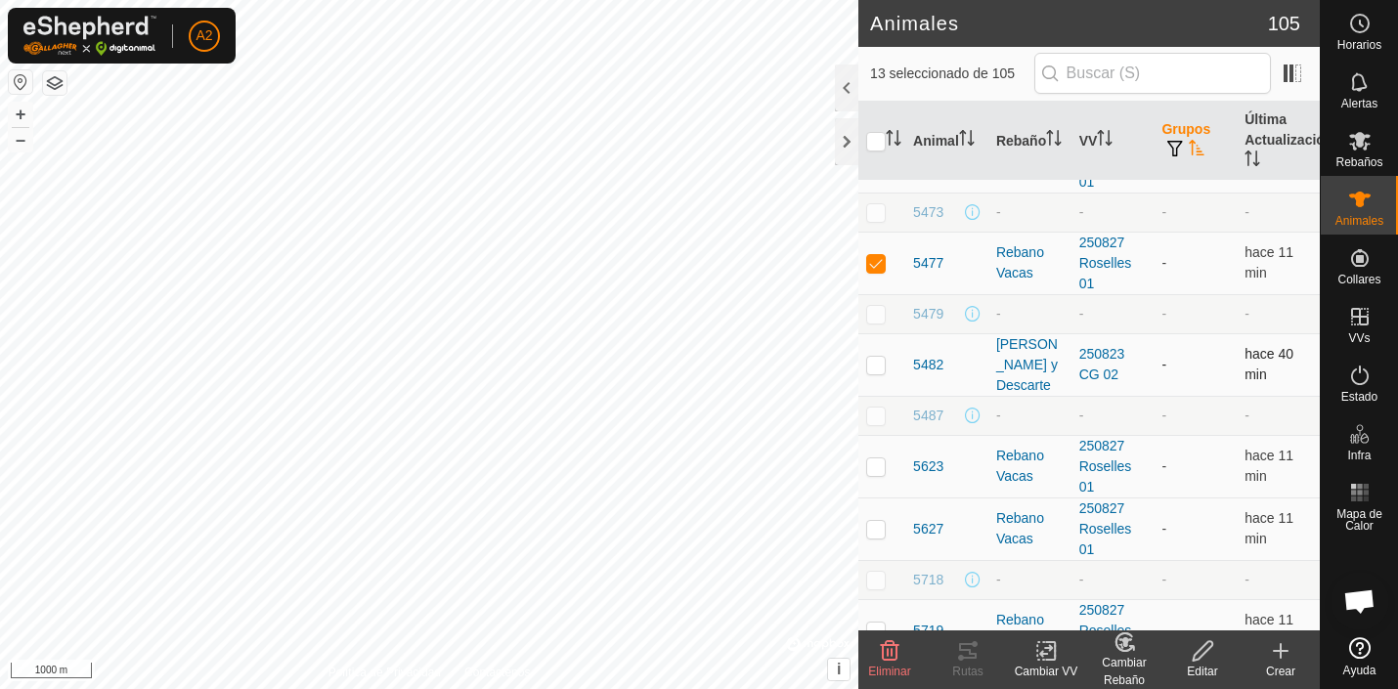
scroll to position [2814, 0]
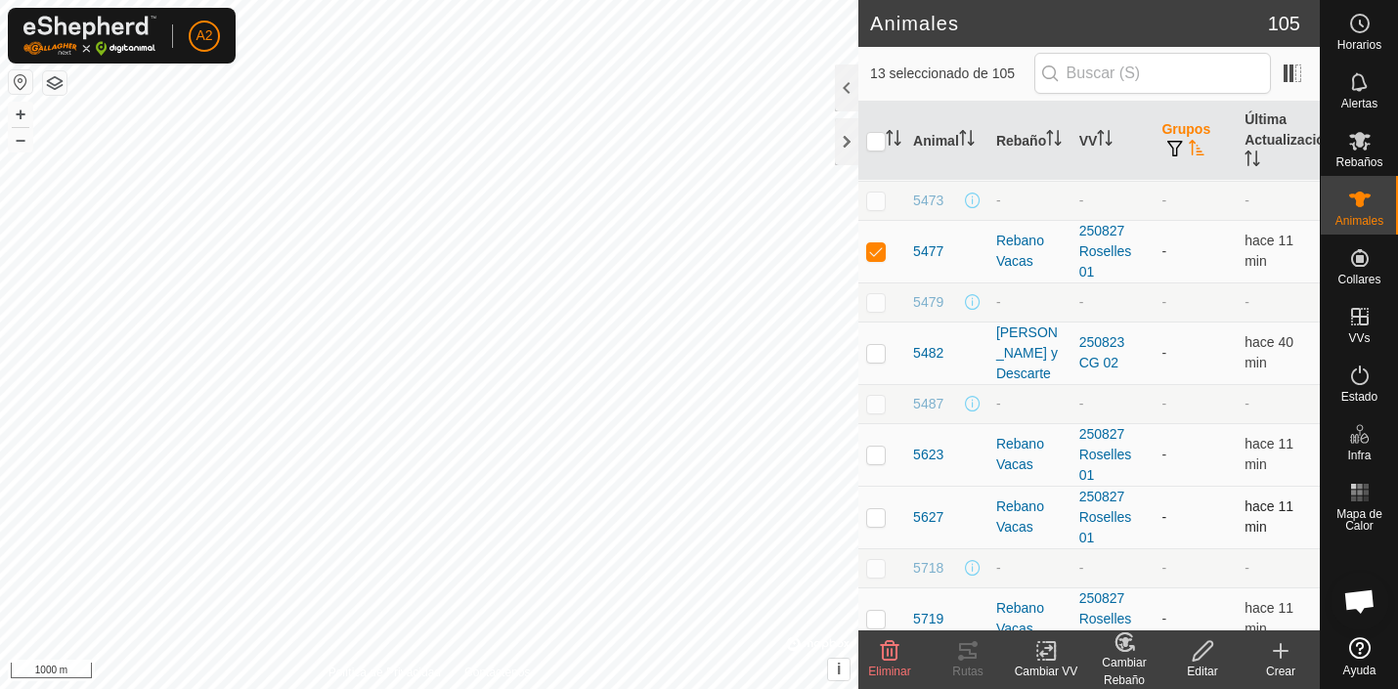
click at [879, 518] on p-checkbox at bounding box center [876, 517] width 20 height 16
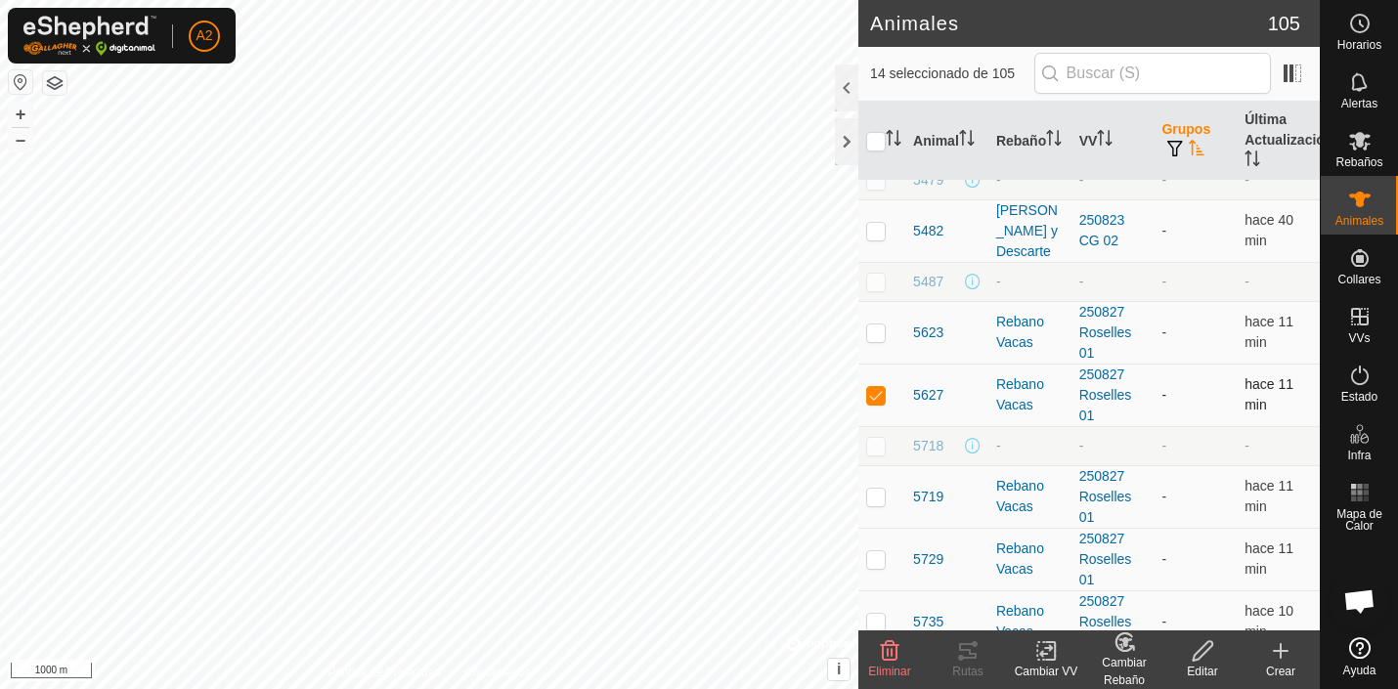
scroll to position [2949, 0]
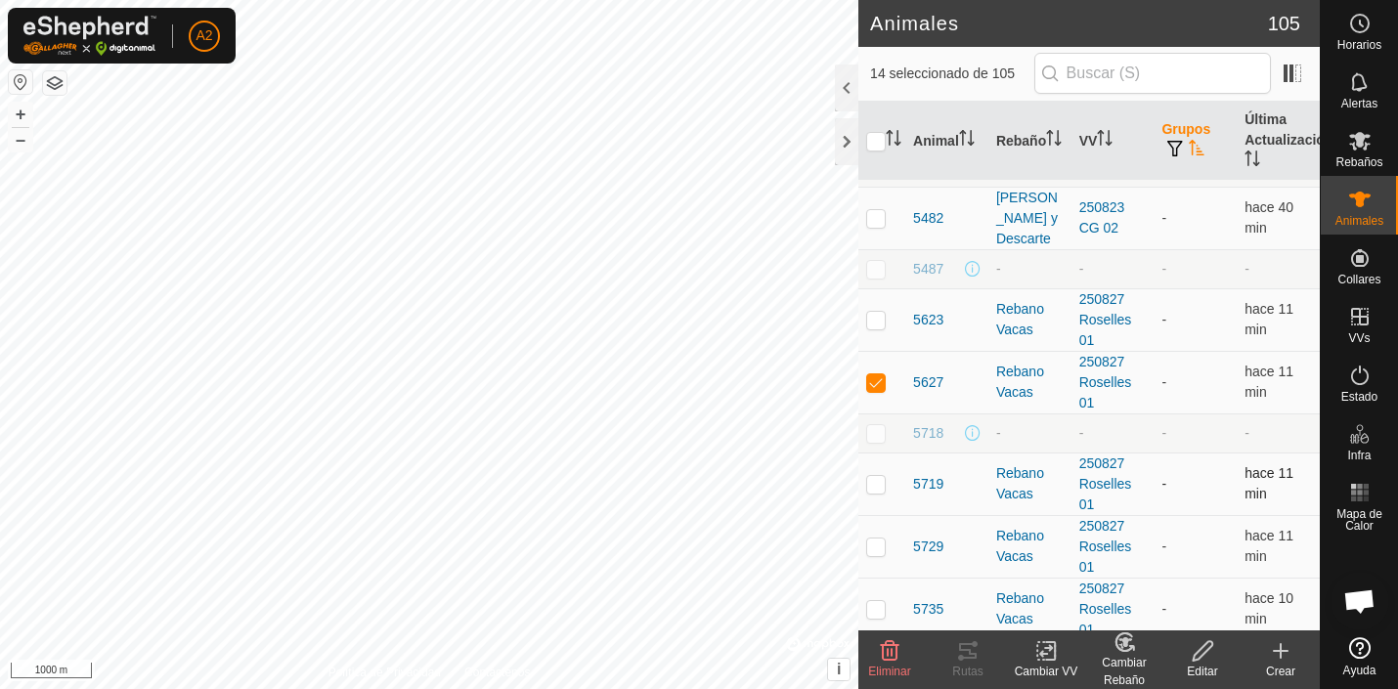
click at [879, 488] on p-checkbox at bounding box center [876, 484] width 20 height 16
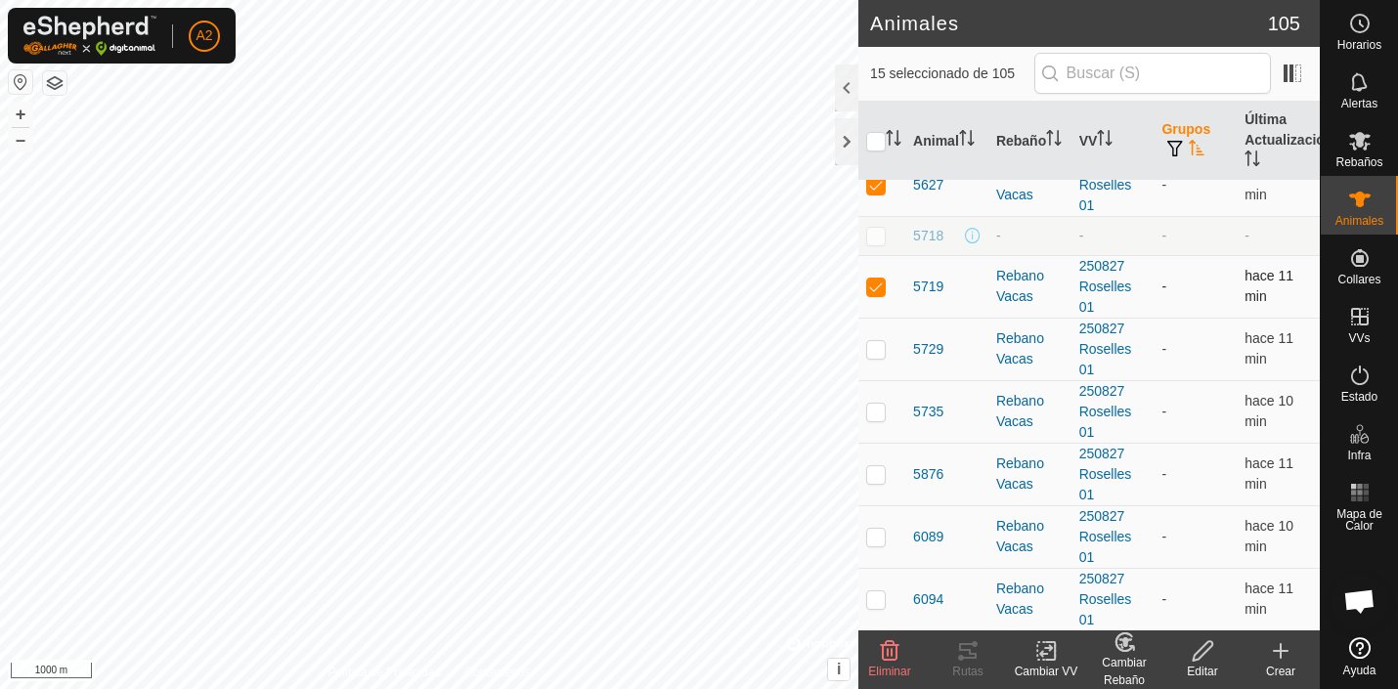
scroll to position [3146, 0]
click at [877, 475] on p-checkbox at bounding box center [876, 475] width 20 height 16
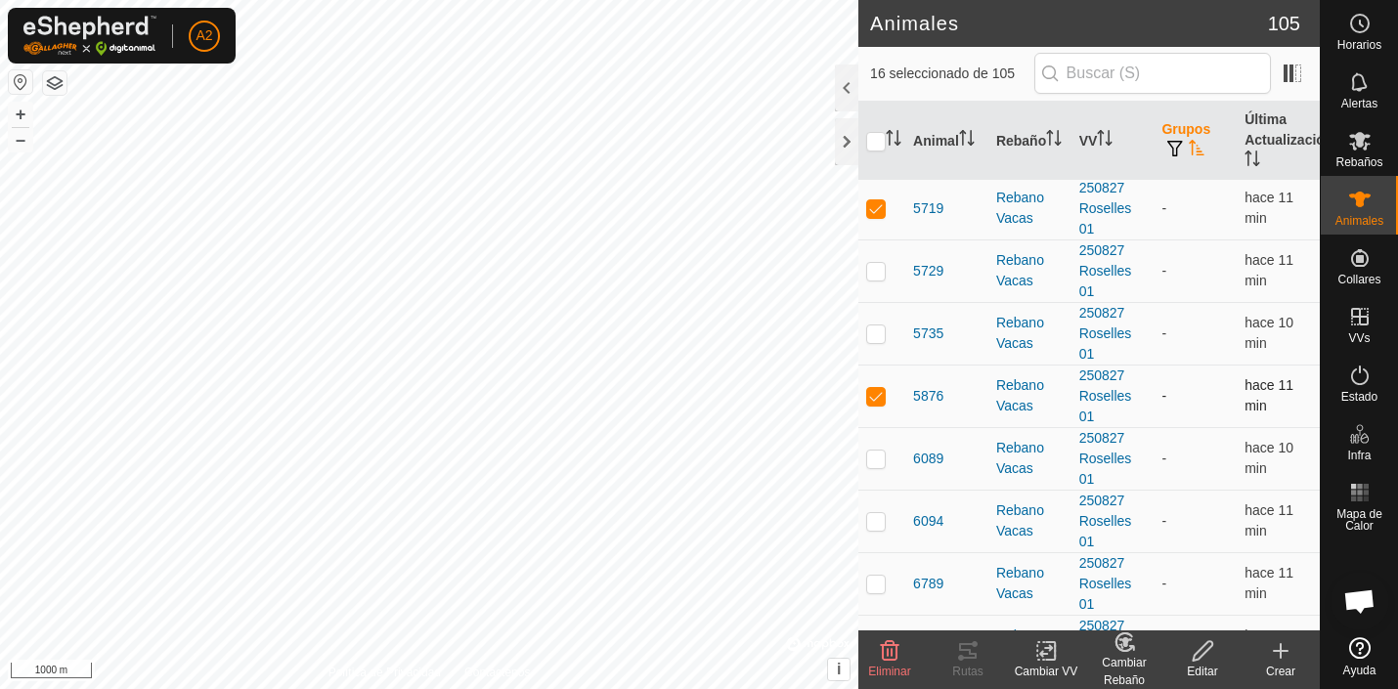
scroll to position [3222, 0]
click at [880, 460] on p-checkbox at bounding box center [876, 462] width 20 height 16
click at [876, 520] on p-checkbox at bounding box center [876, 524] width 20 height 16
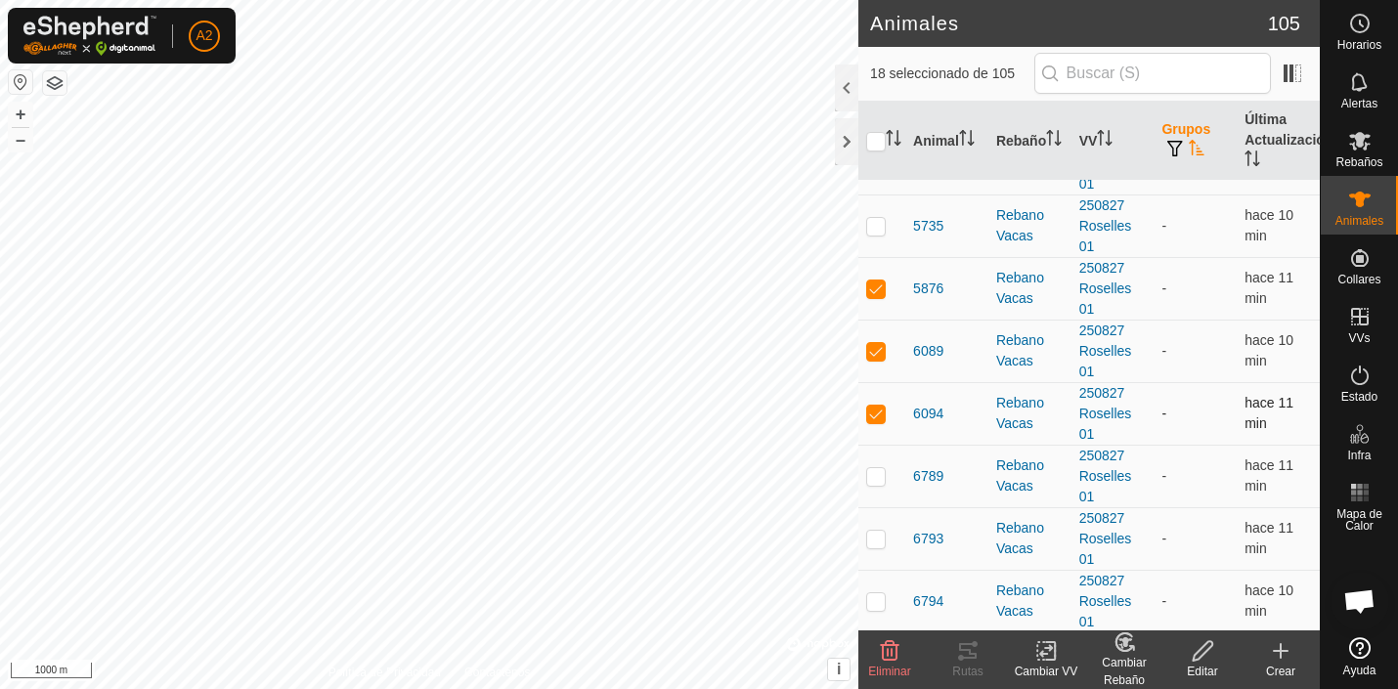
scroll to position [3338, 0]
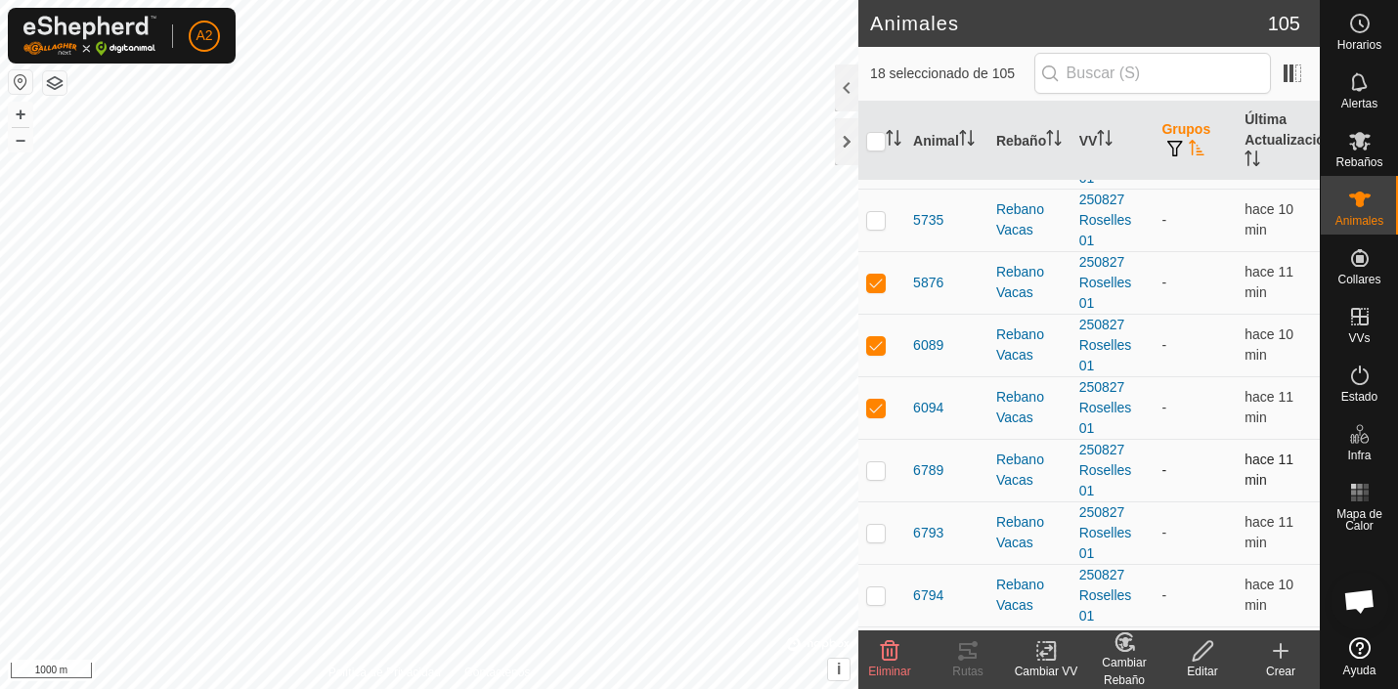
click at [874, 473] on p-checkbox at bounding box center [876, 470] width 20 height 16
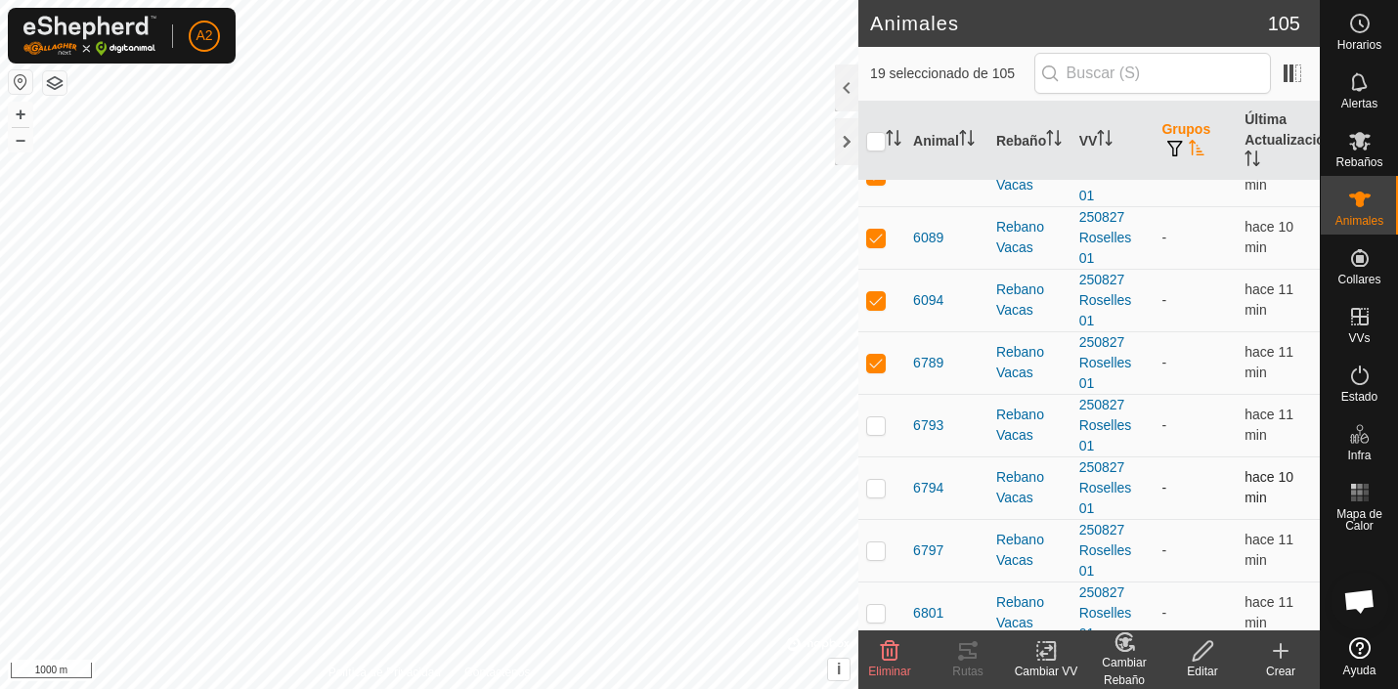
scroll to position [3508, 0]
click at [877, 486] on p-checkbox at bounding box center [876, 488] width 20 height 16
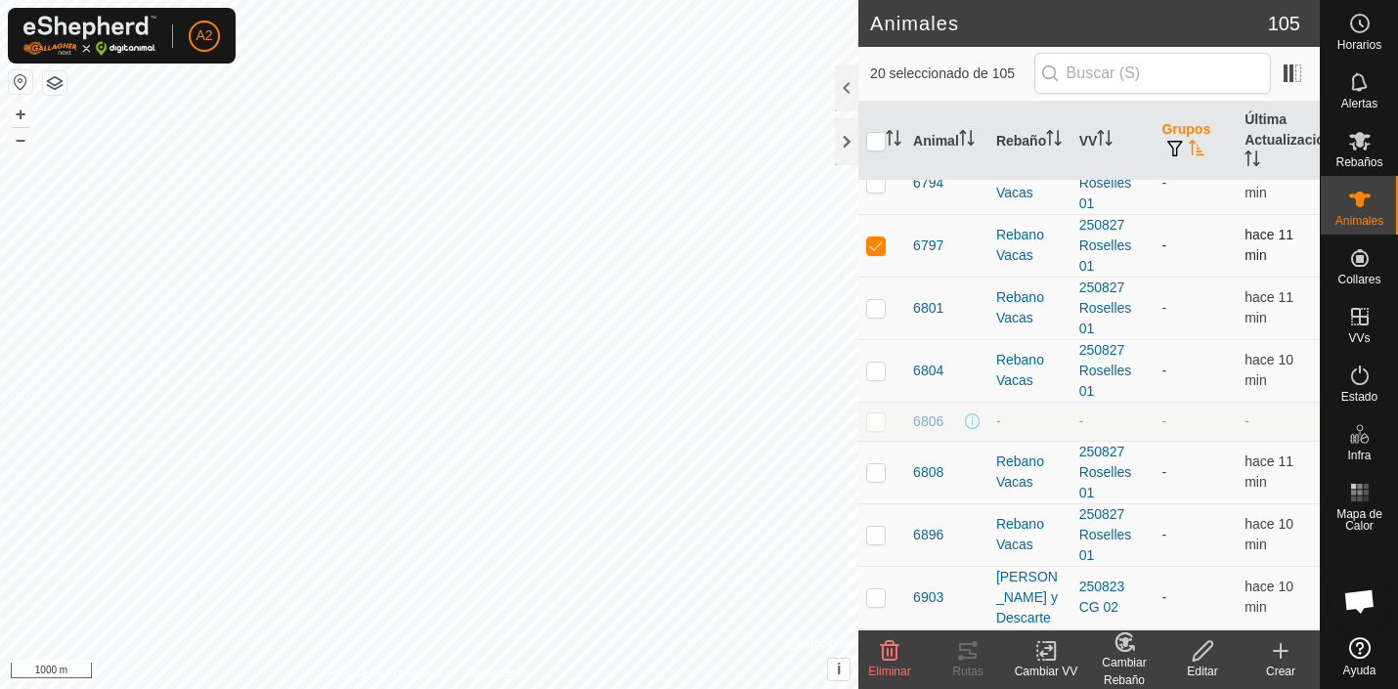
scroll to position [3750, 0]
click at [876, 472] on p-checkbox at bounding box center [876, 473] width 20 height 16
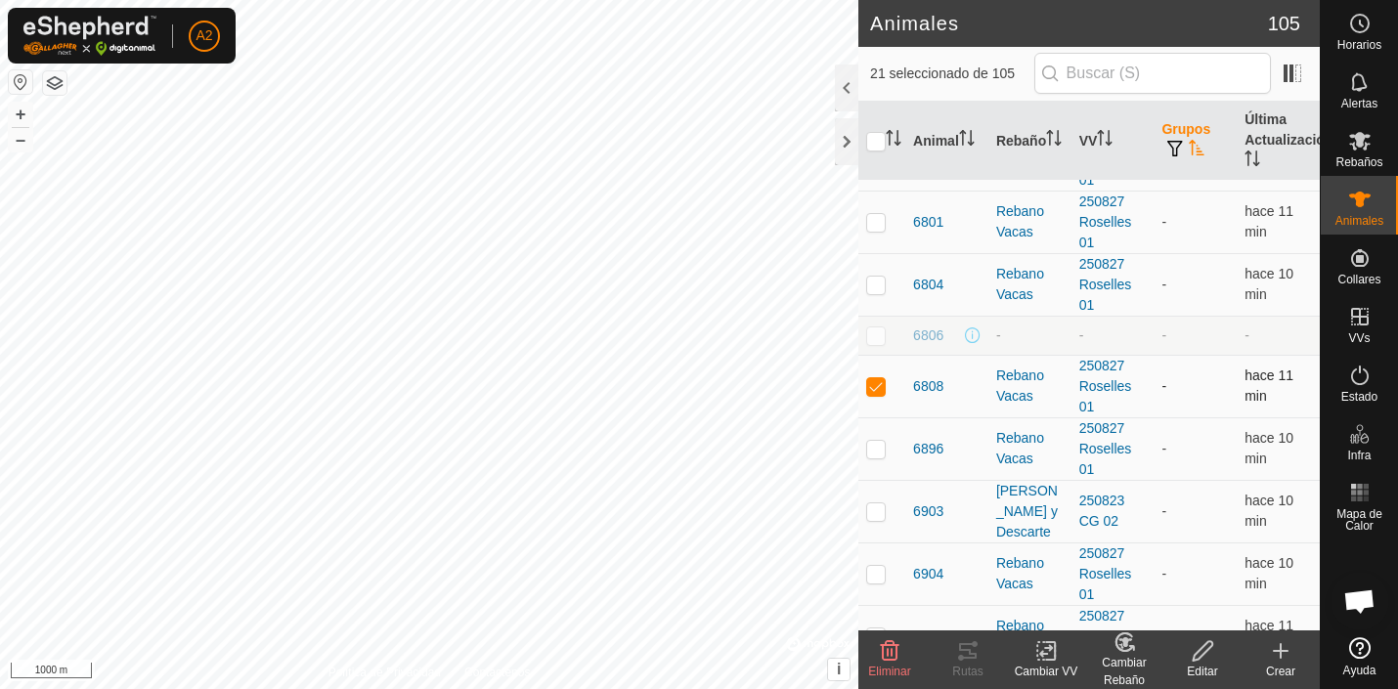
scroll to position [3845, 0]
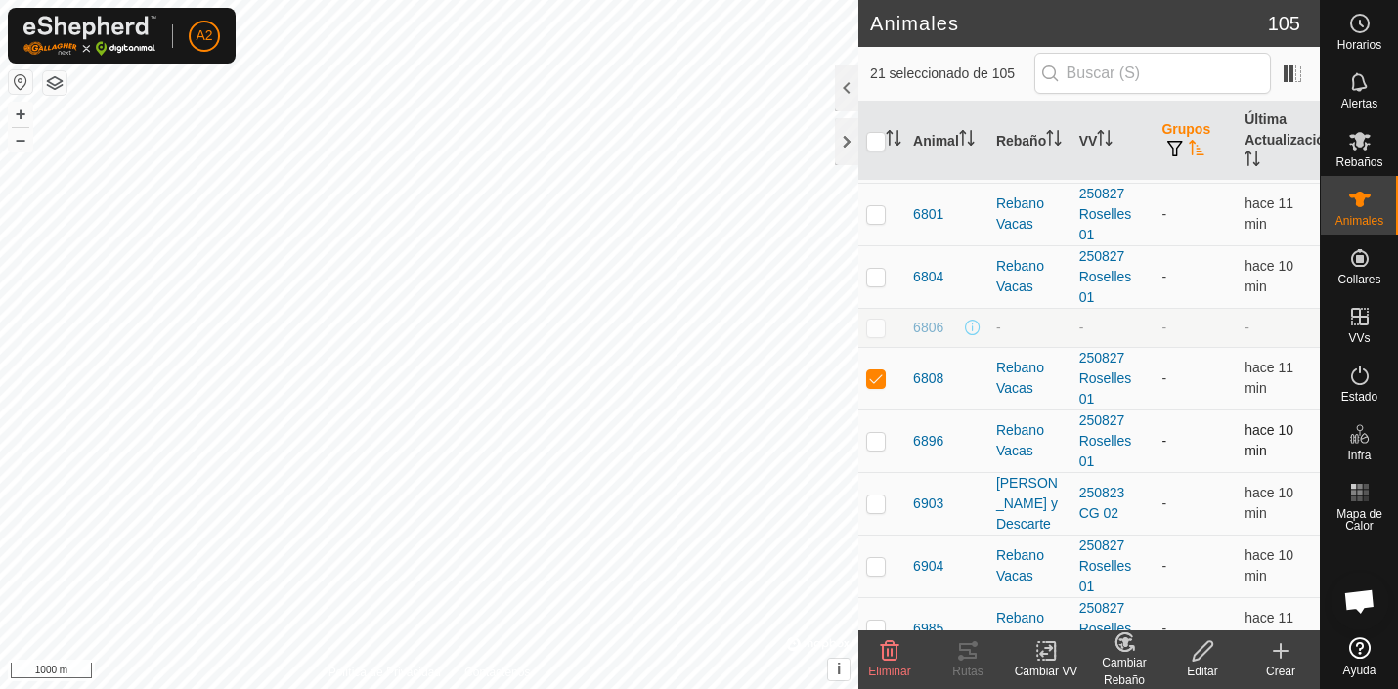
click at [873, 444] on p-checkbox at bounding box center [876, 441] width 20 height 16
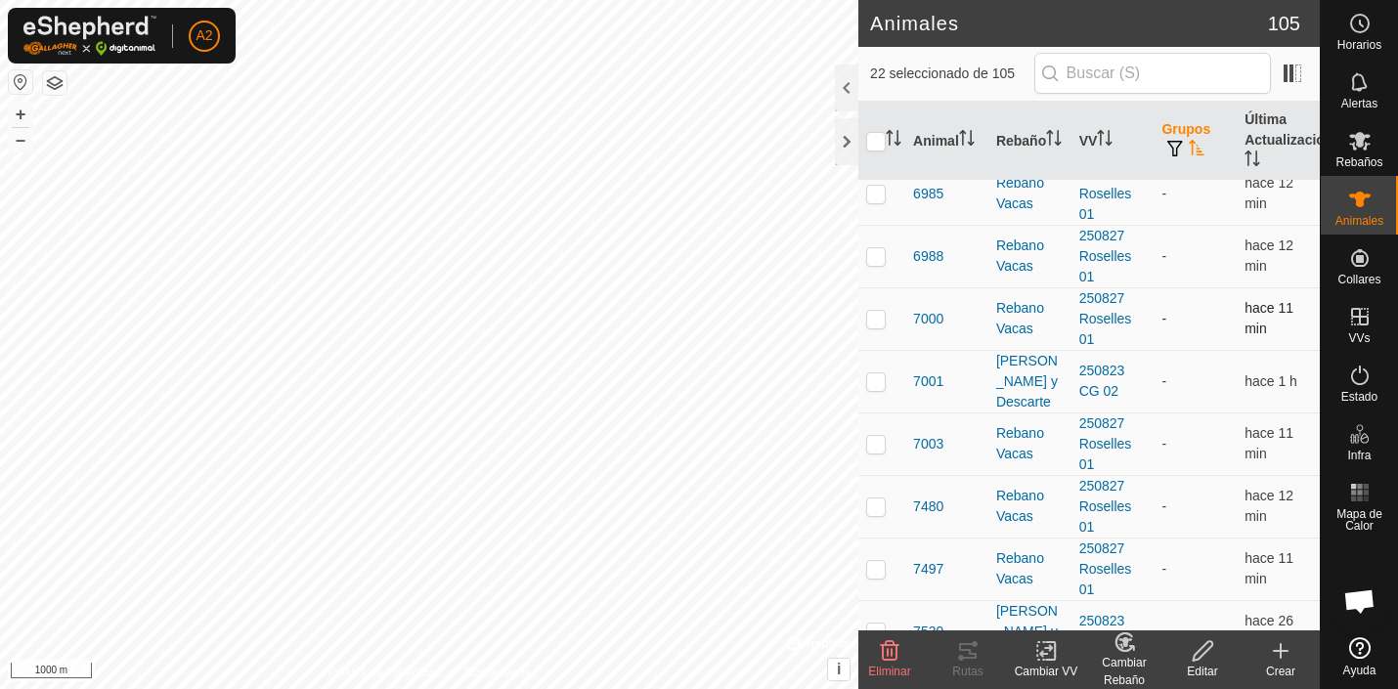
scroll to position [4305, 0]
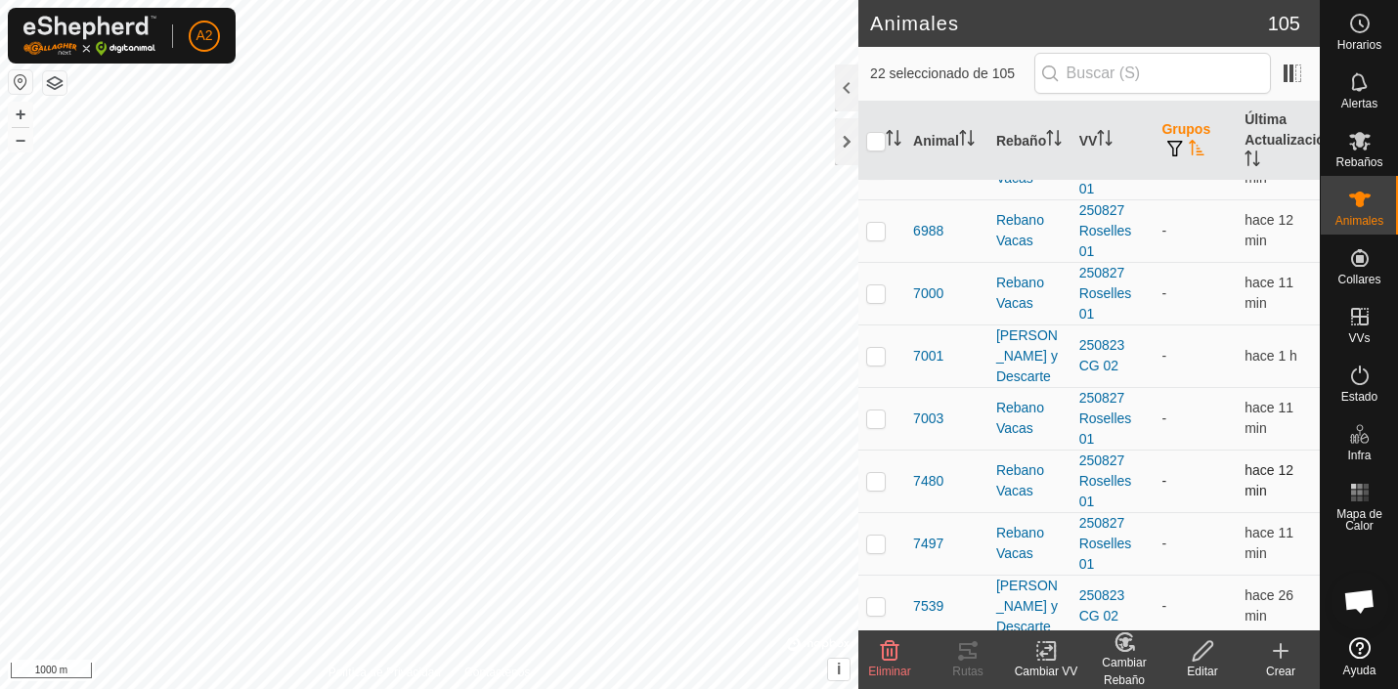
click at [874, 481] on p-checkbox at bounding box center [876, 481] width 20 height 16
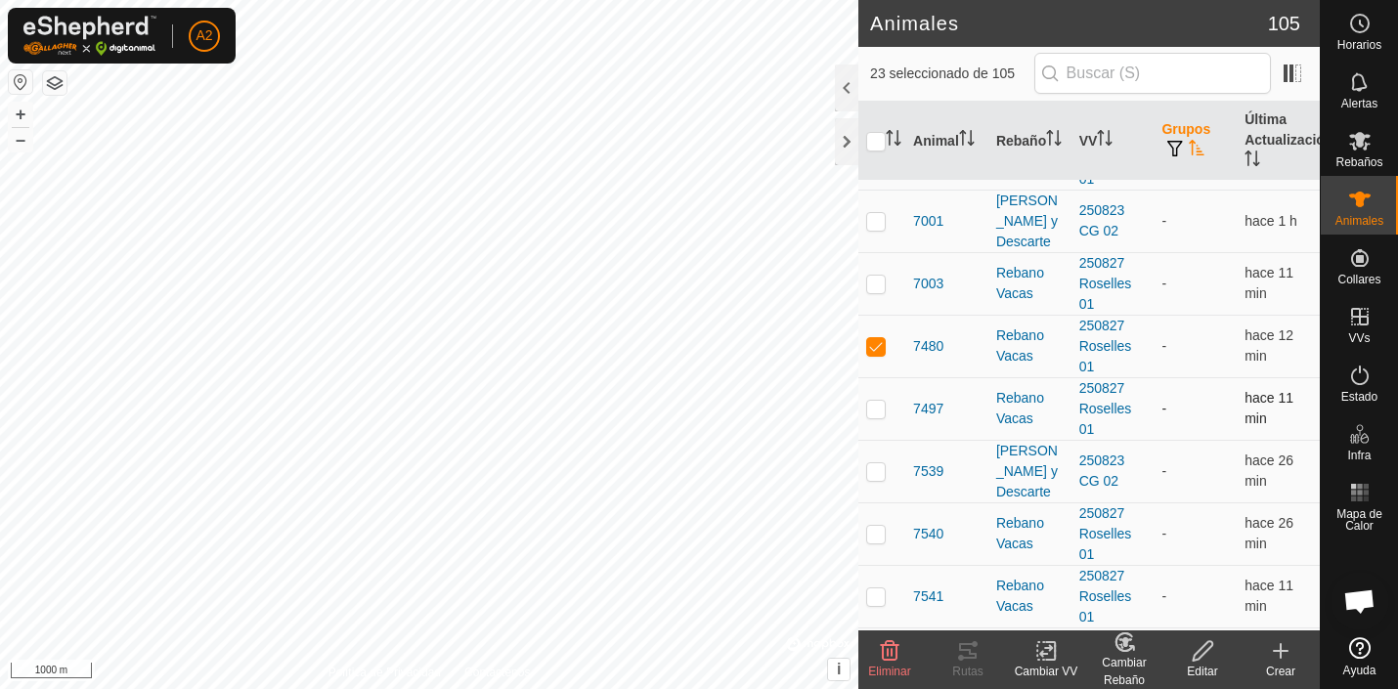
scroll to position [4450, 0]
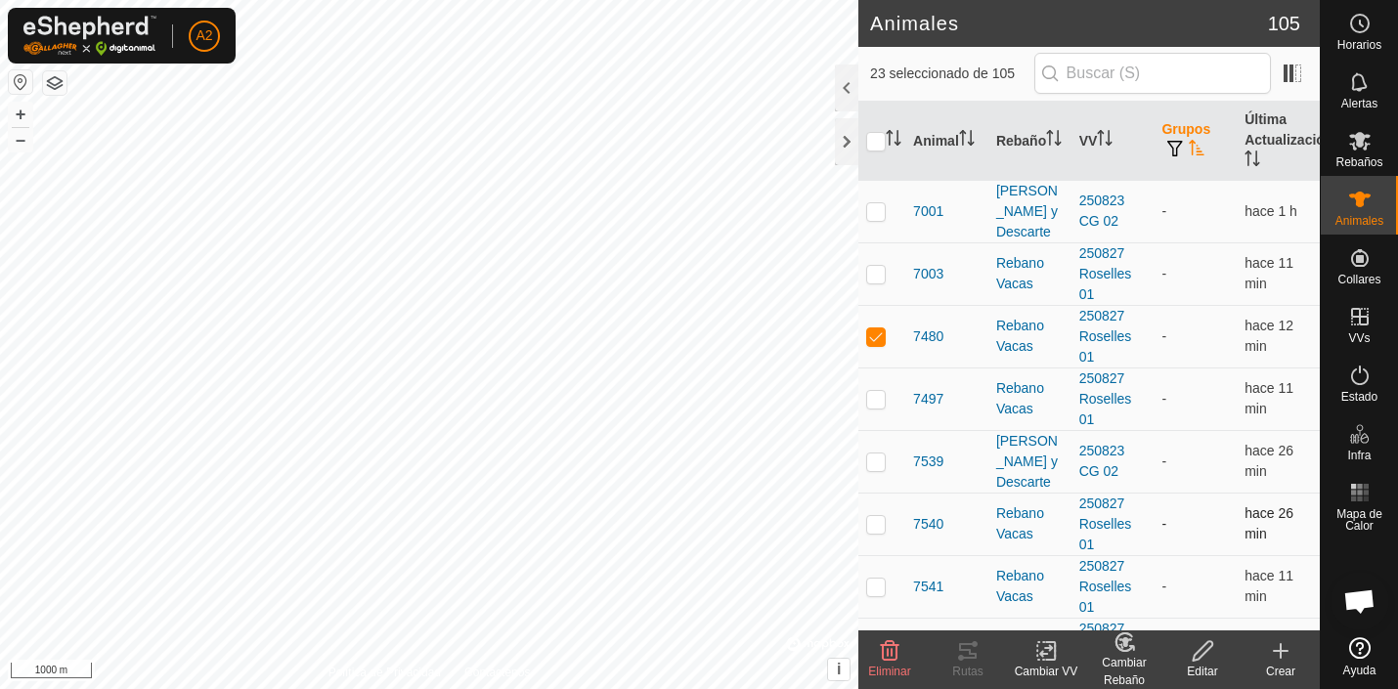
click at [879, 523] on p-checkbox at bounding box center [876, 524] width 20 height 16
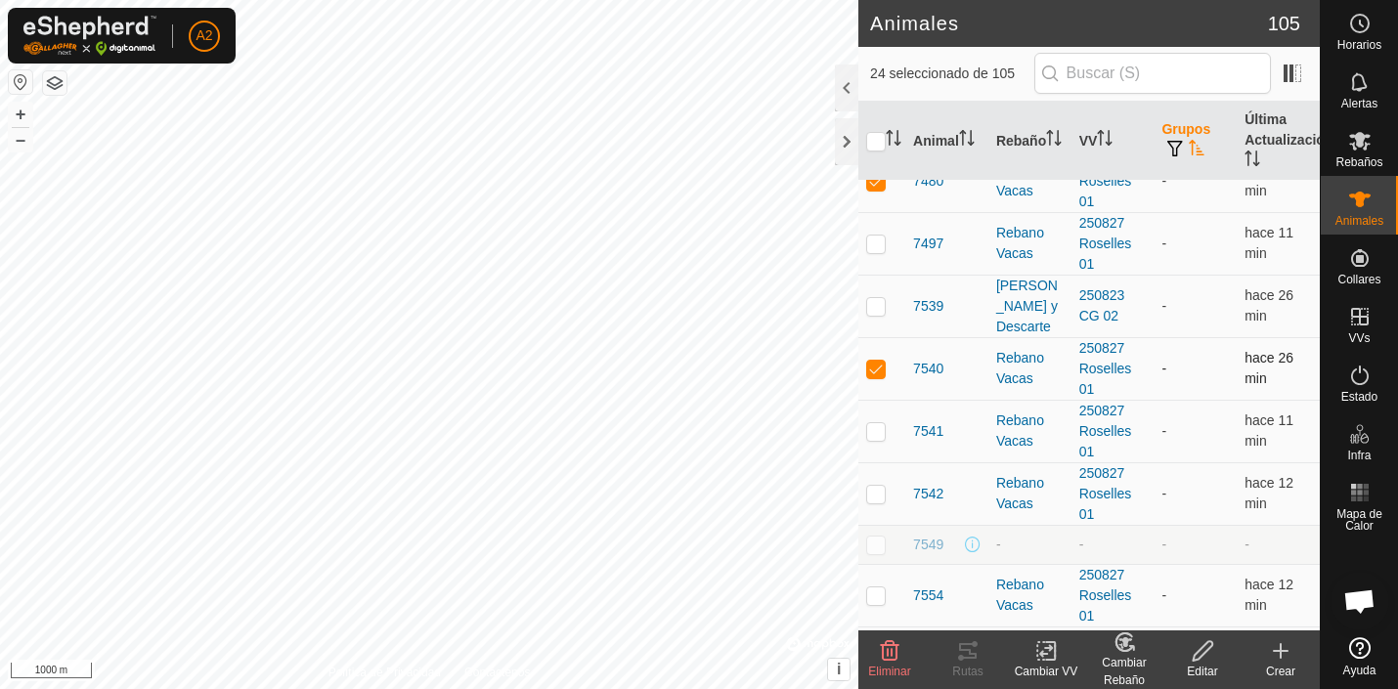
scroll to position [4643, 0]
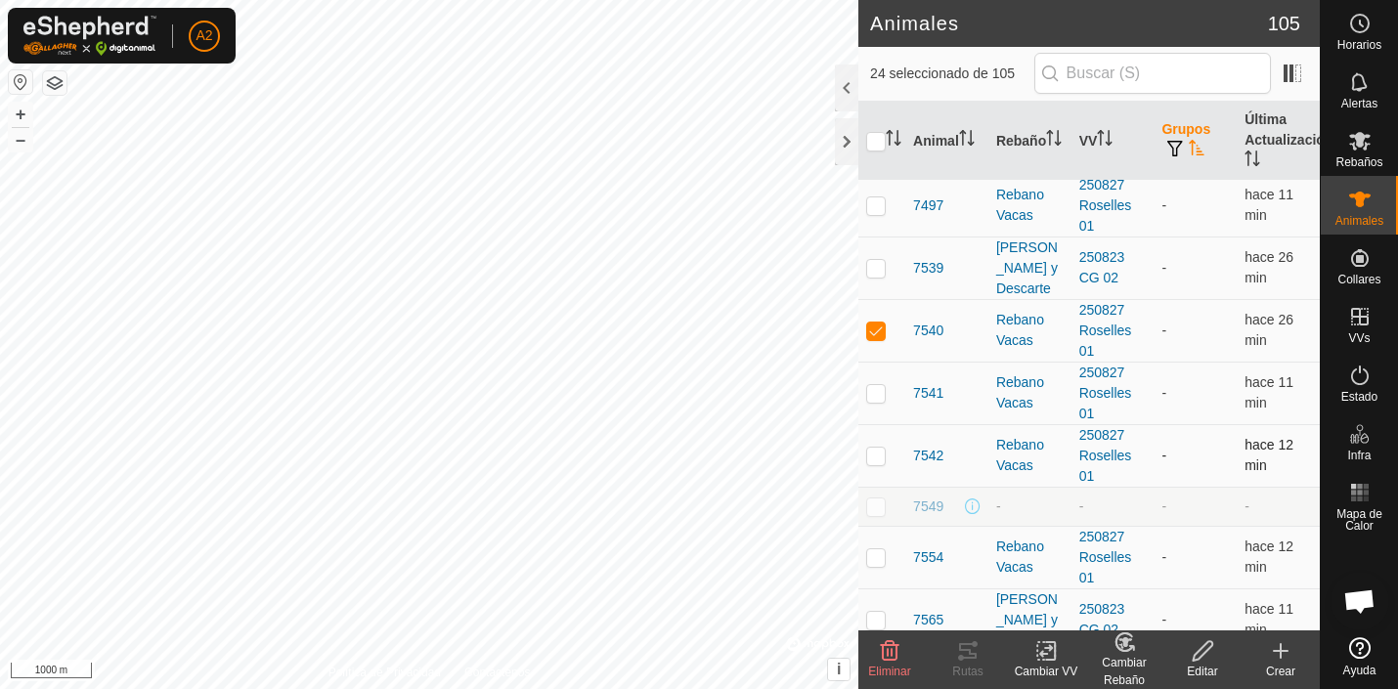
click at [882, 454] on p-checkbox at bounding box center [876, 456] width 20 height 16
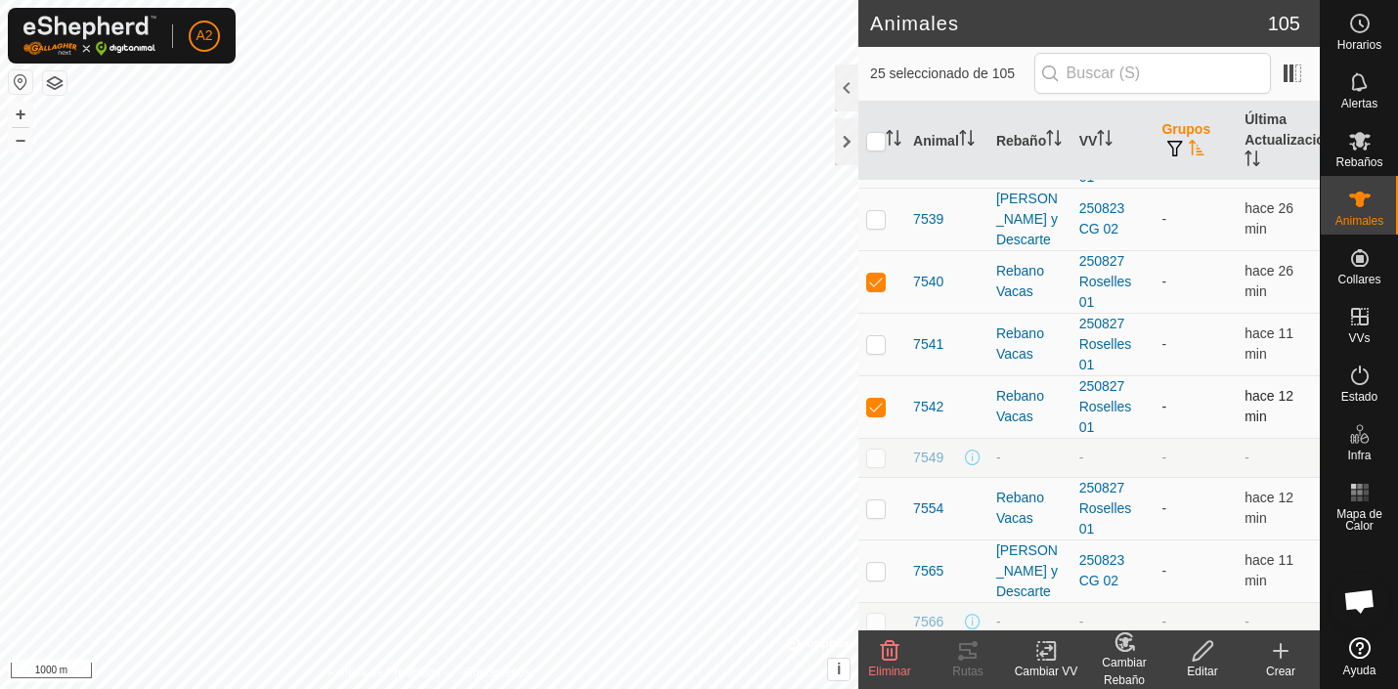
scroll to position [4695, 0]
click at [881, 504] on p-checkbox at bounding box center [876, 506] width 20 height 16
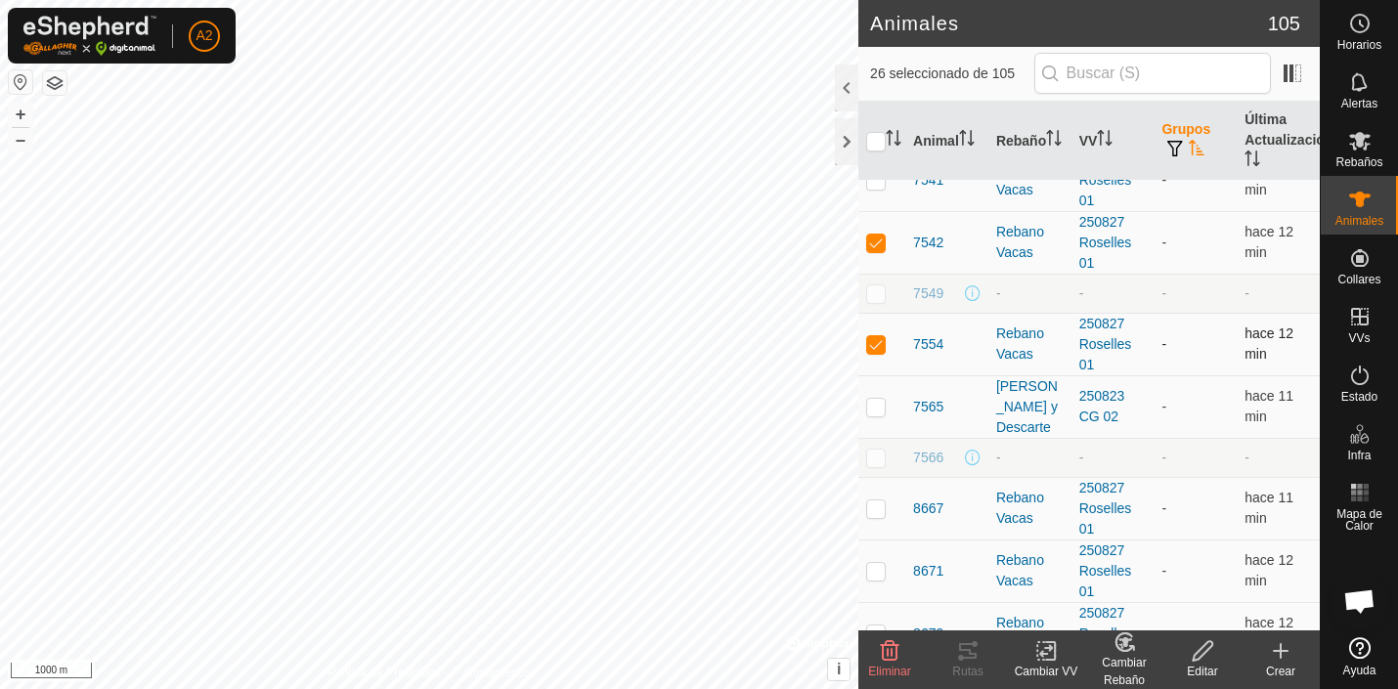
scroll to position [4873, 0]
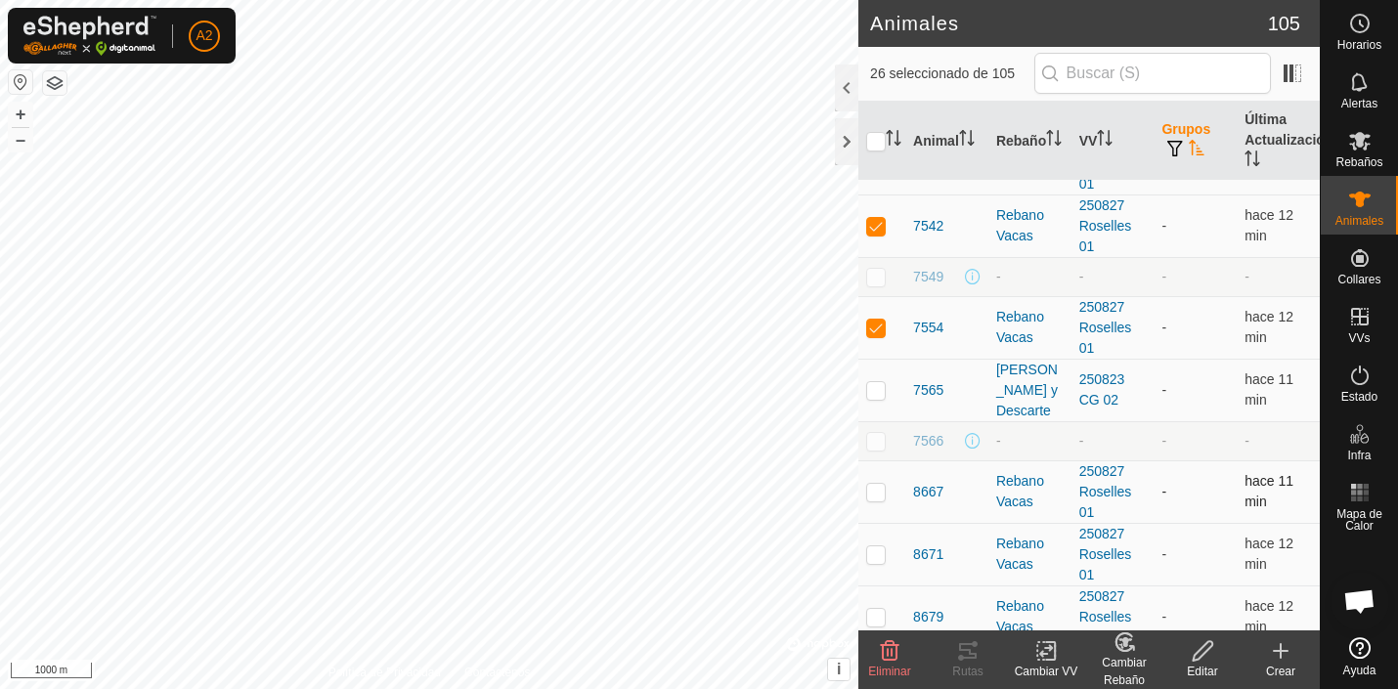
click at [879, 492] on p-checkbox at bounding box center [876, 492] width 20 height 16
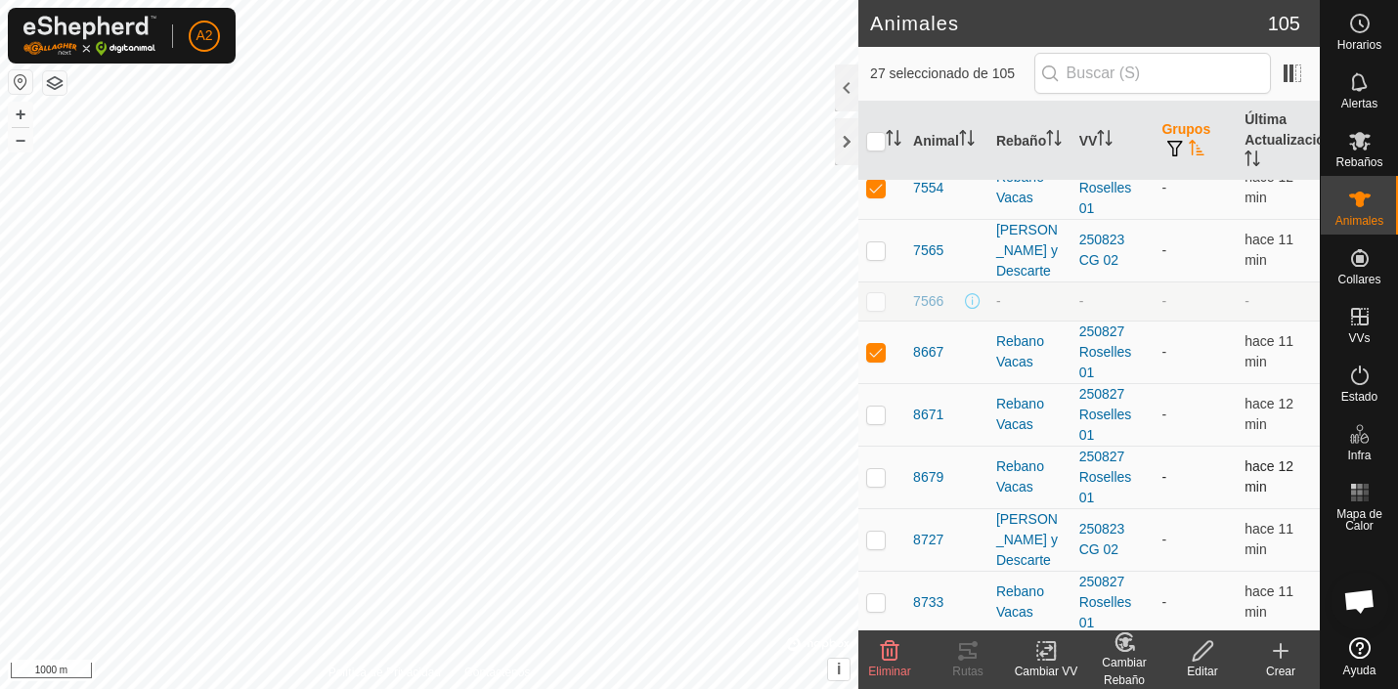
scroll to position [5016, 0]
click at [875, 411] on p-checkbox at bounding box center [876, 412] width 20 height 16
click at [879, 474] on p-checkbox at bounding box center [876, 474] width 20 height 16
click at [882, 600] on p-checkbox at bounding box center [876, 599] width 20 height 16
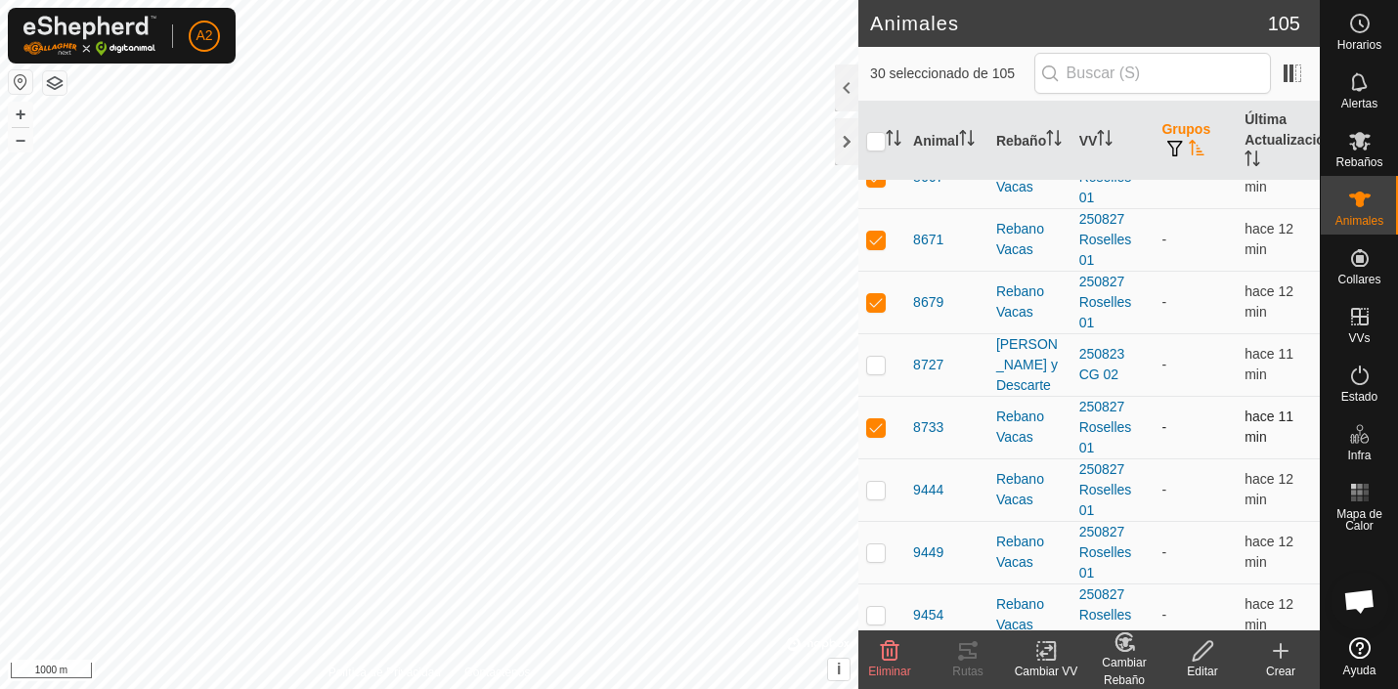
scroll to position [5189, 0]
click at [875, 553] on p-checkbox at bounding box center [876, 552] width 20 height 16
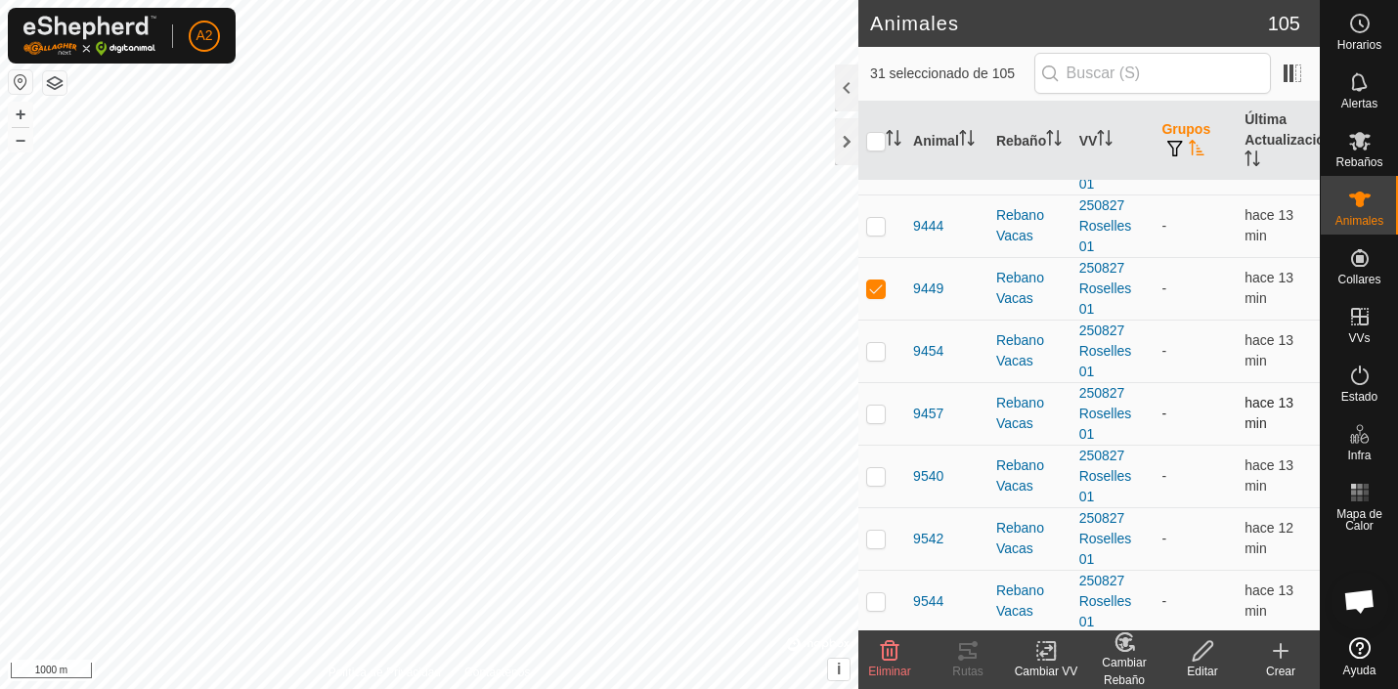
scroll to position [5475, 0]
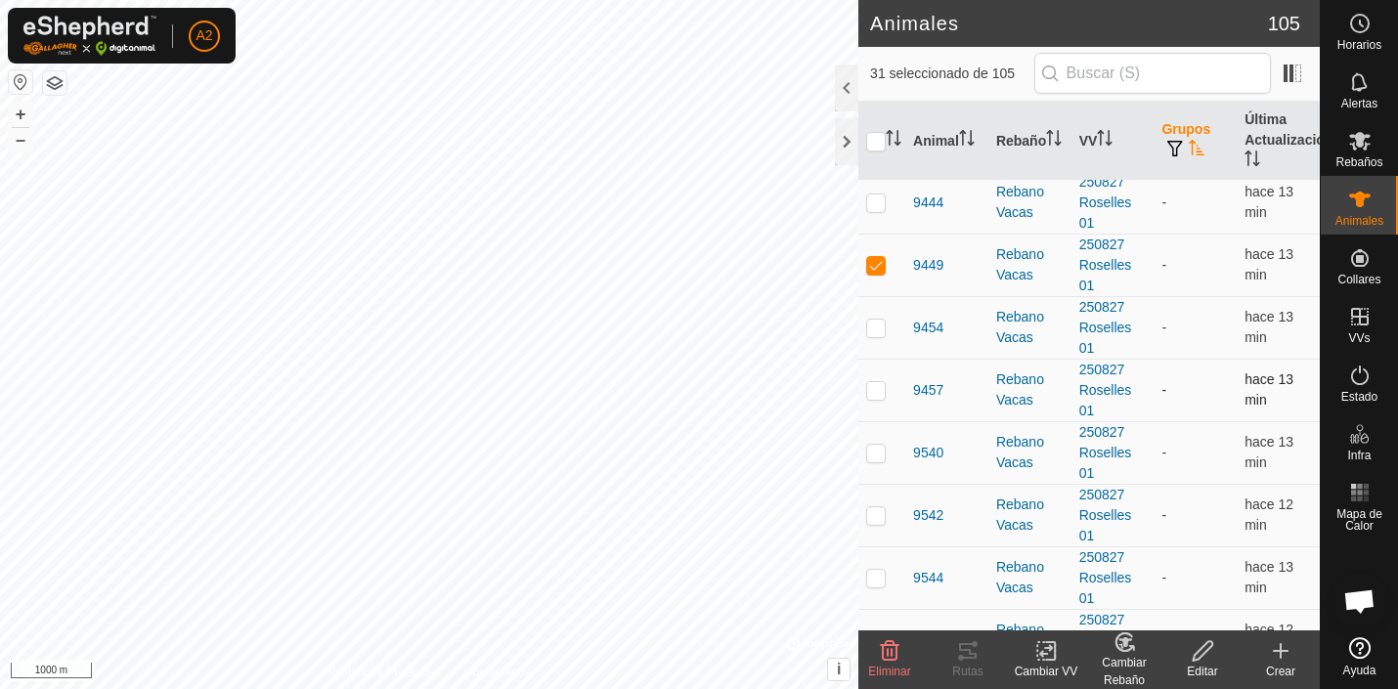
click at [875, 392] on p-checkbox at bounding box center [876, 390] width 20 height 16
click at [875, 456] on p-checkbox at bounding box center [876, 453] width 20 height 16
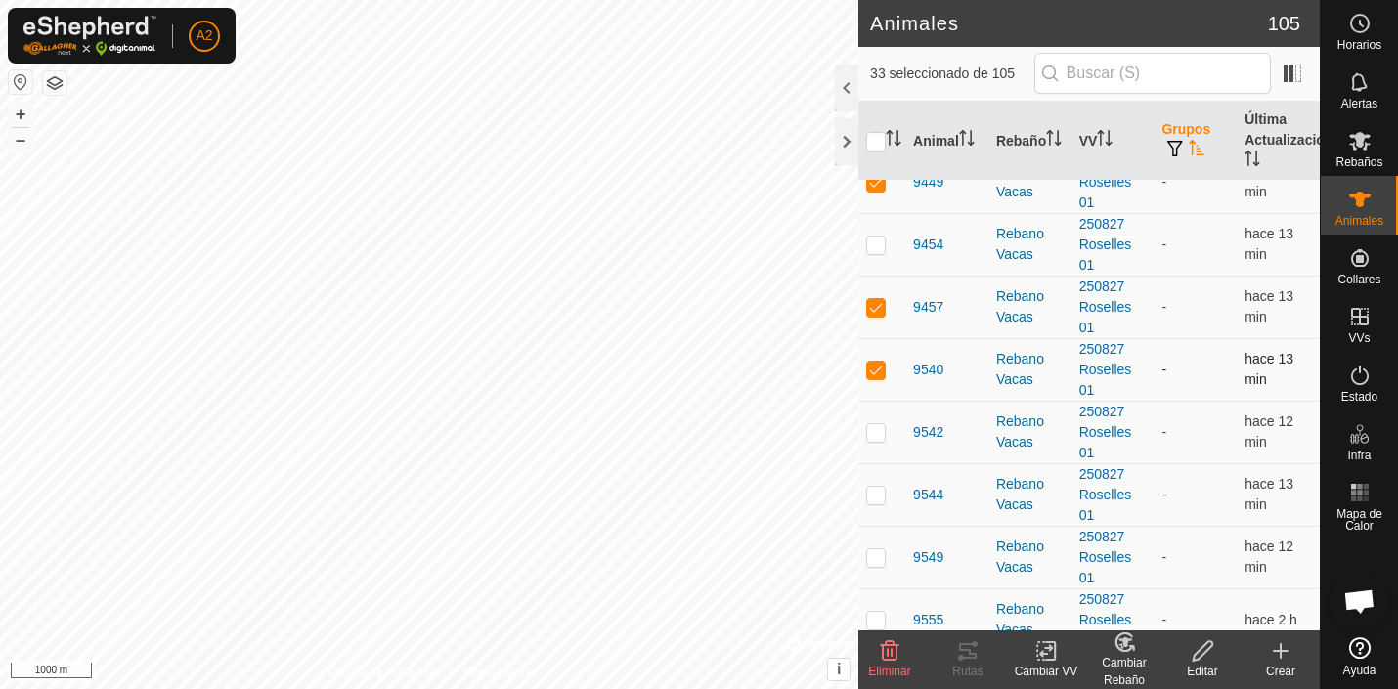
scroll to position [5562, 0]
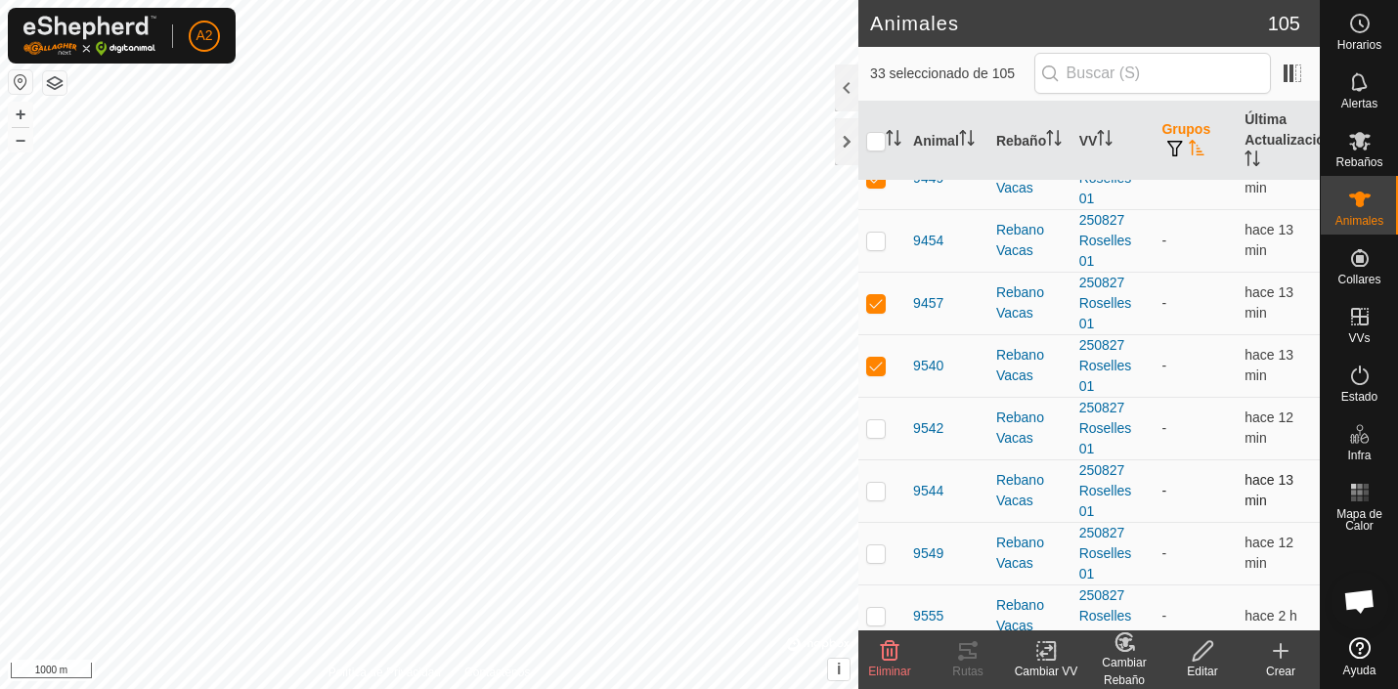
click at [875, 490] on p-checkbox at bounding box center [876, 491] width 20 height 16
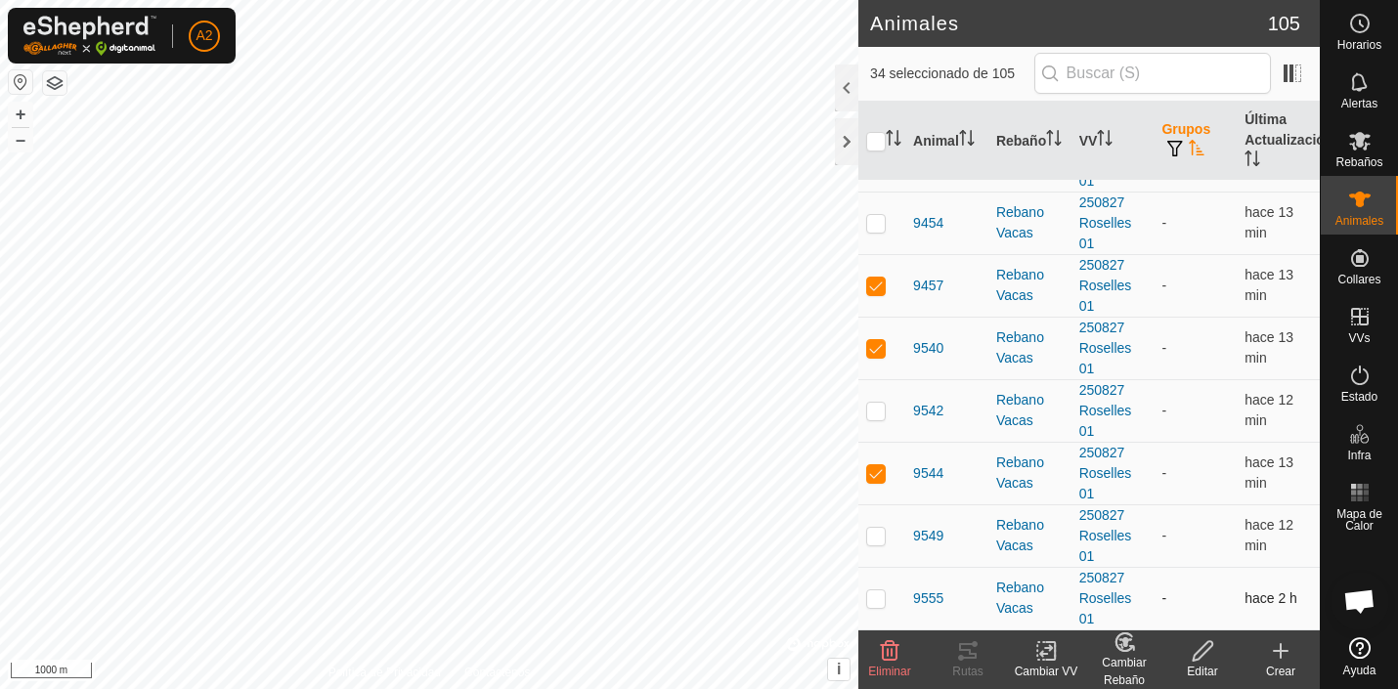
click at [876, 593] on p-checkbox at bounding box center [876, 598] width 20 height 16
click at [1185, 125] on th "Grupos" at bounding box center [1195, 141] width 83 height 79
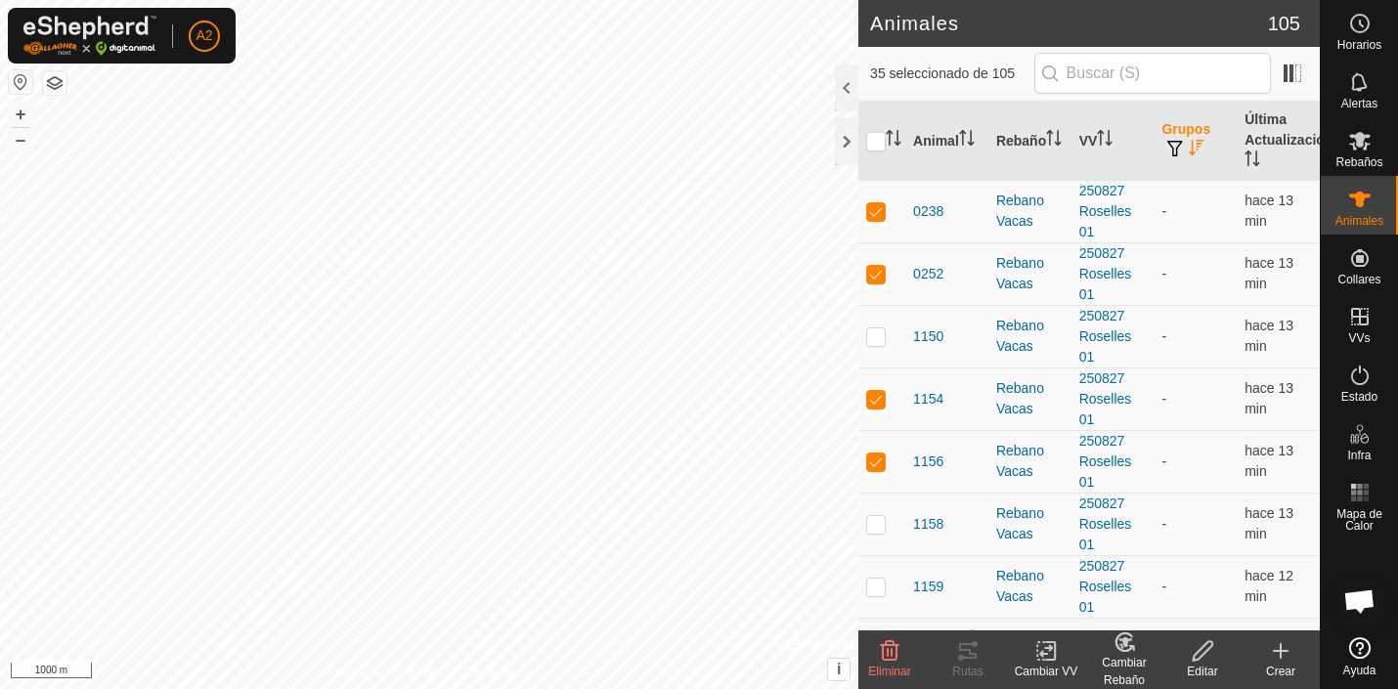
click at [1172, 149] on span "button" at bounding box center [1175, 149] width 16 height 16
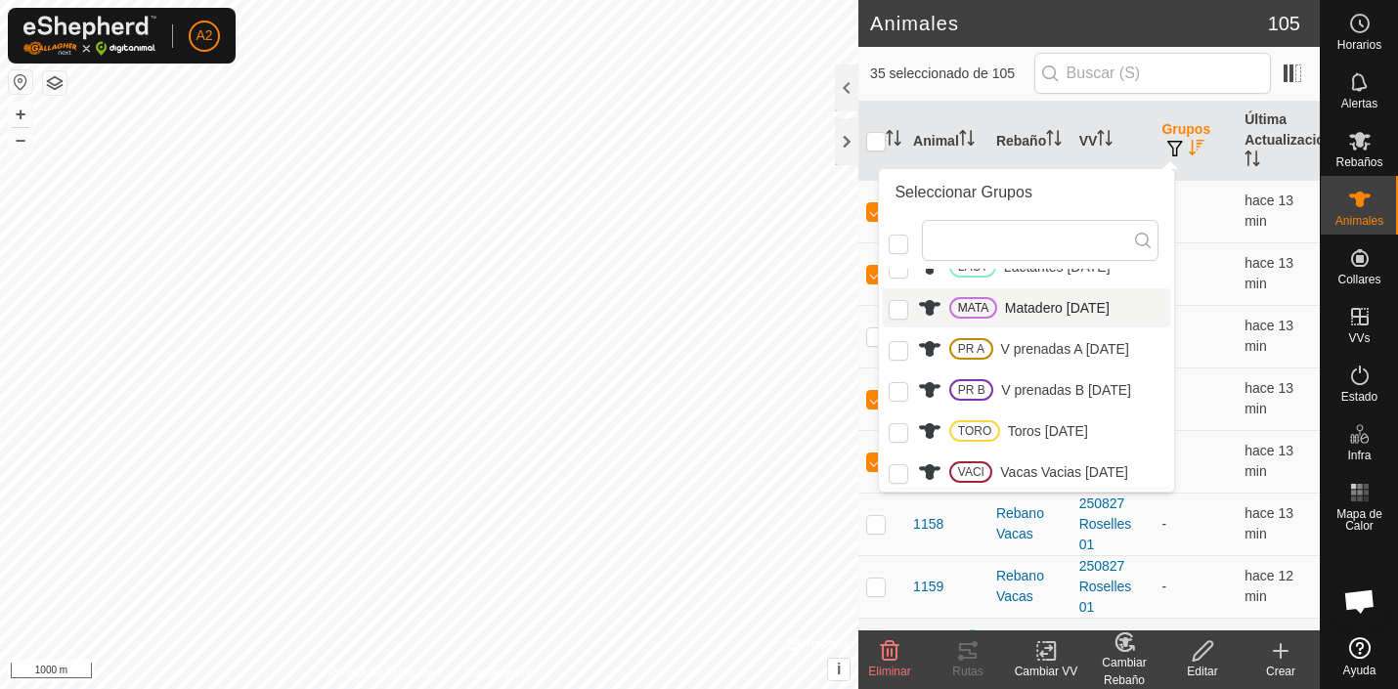
scroll to position [66, 0]
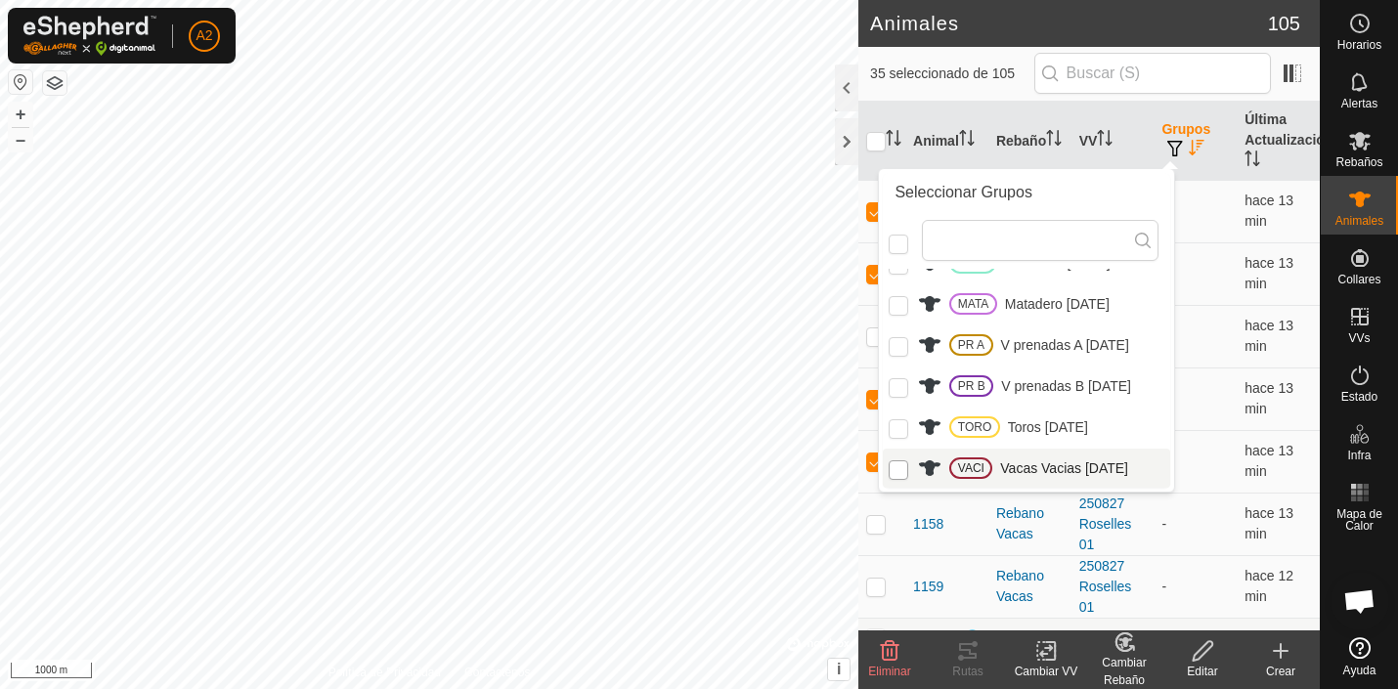
click at [900, 469] on input "VACI" at bounding box center [899, 470] width 20 height 20
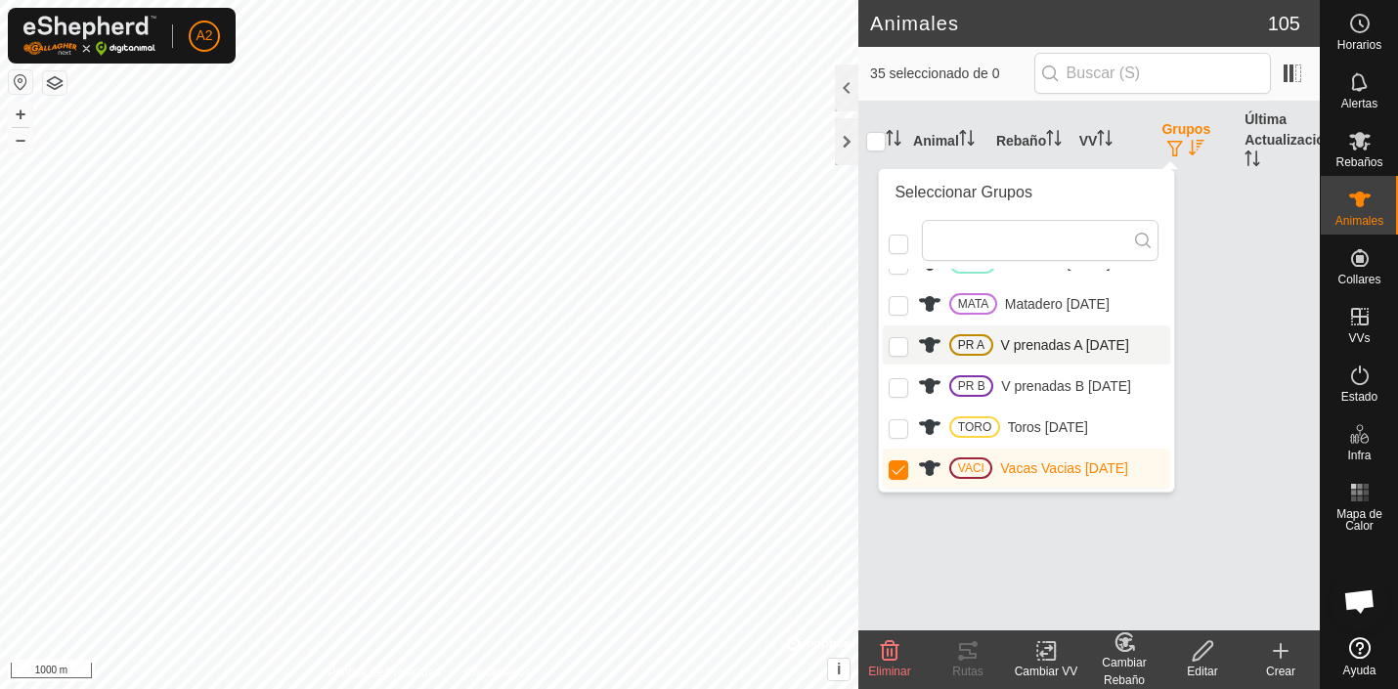
scroll to position [41, 0]
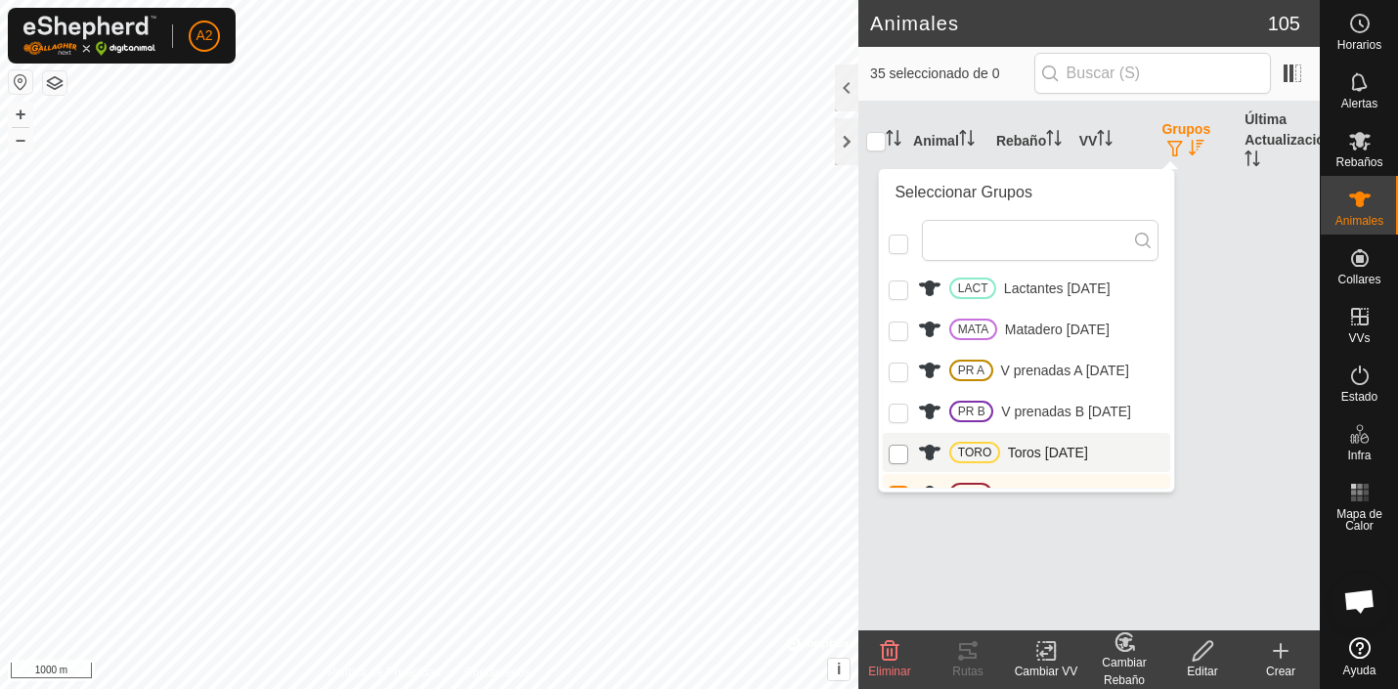
click at [905, 454] on input "TORO" at bounding box center [899, 455] width 20 height 20
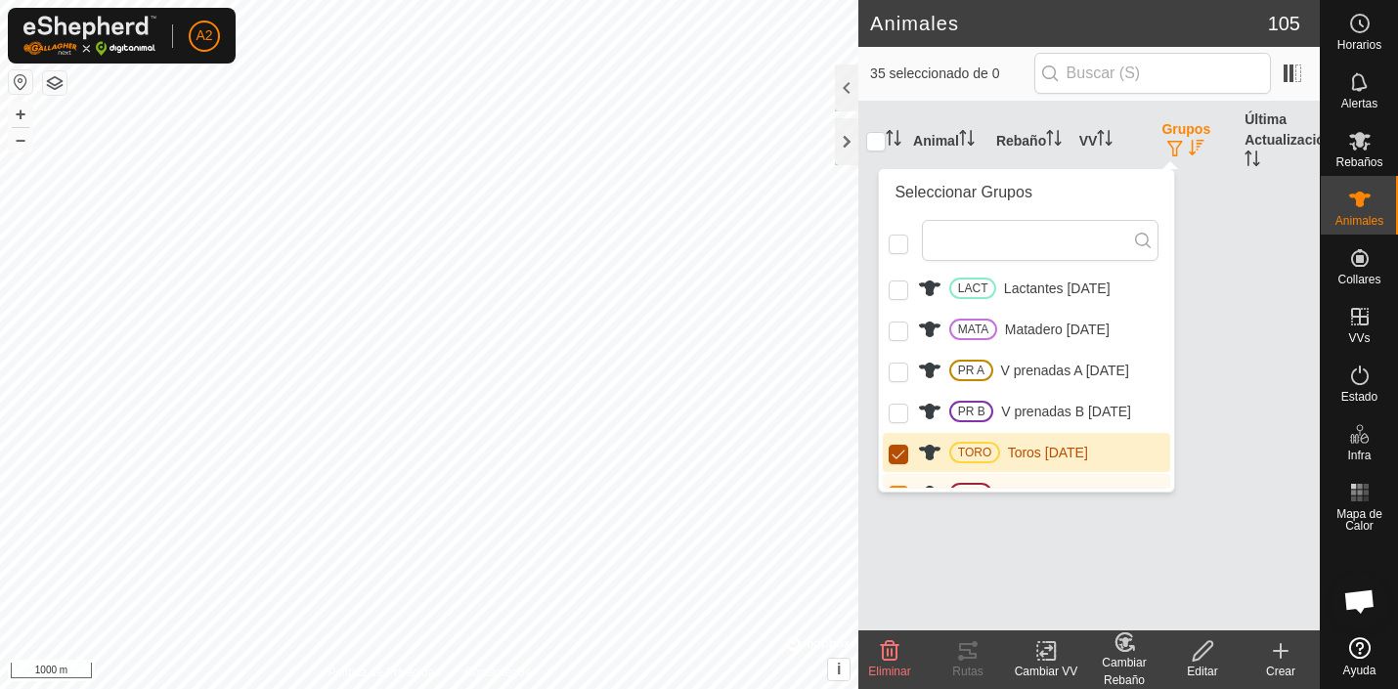
click at [905, 454] on input "TORO" at bounding box center [899, 455] width 20 height 20
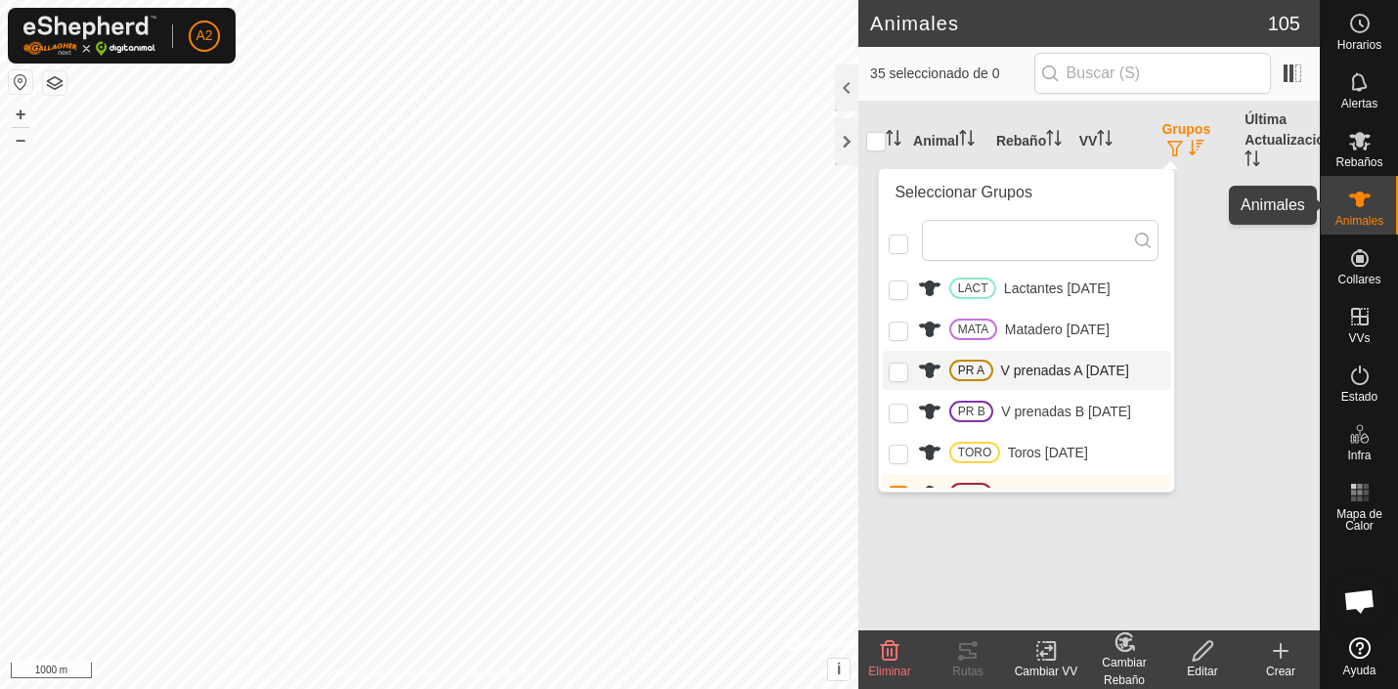
click at [1363, 200] on icon at bounding box center [1360, 200] width 22 height 16
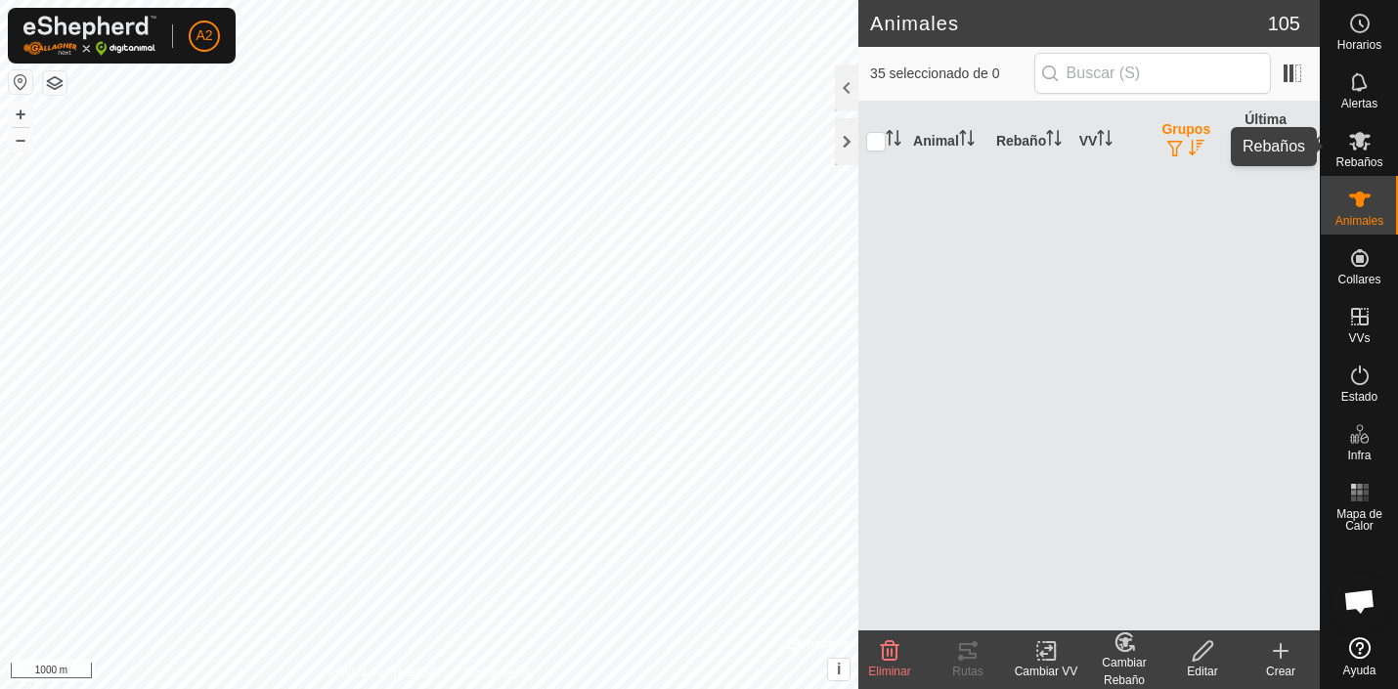
click at [1361, 140] on icon at bounding box center [1360, 141] width 22 height 19
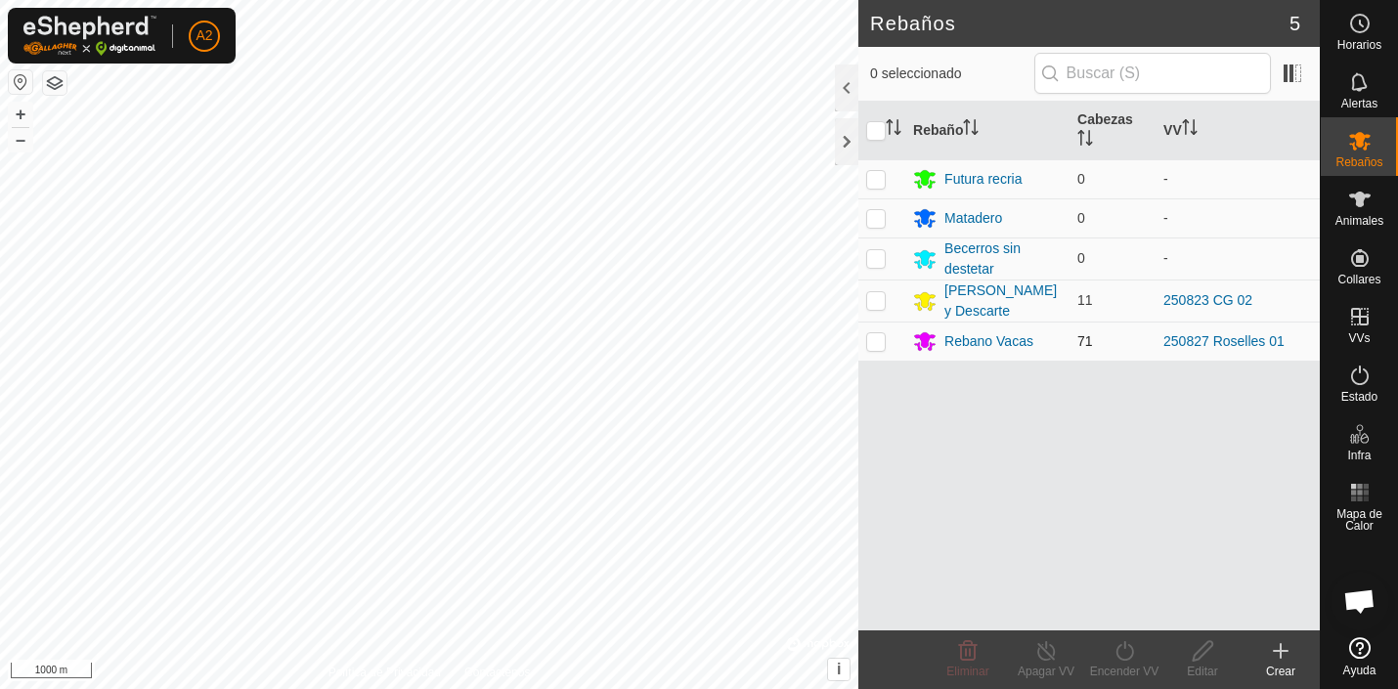
click at [873, 340] on p-checkbox at bounding box center [876, 341] width 20 height 16
click at [1001, 349] on div "Rebano Vacas" at bounding box center [988, 341] width 89 height 21
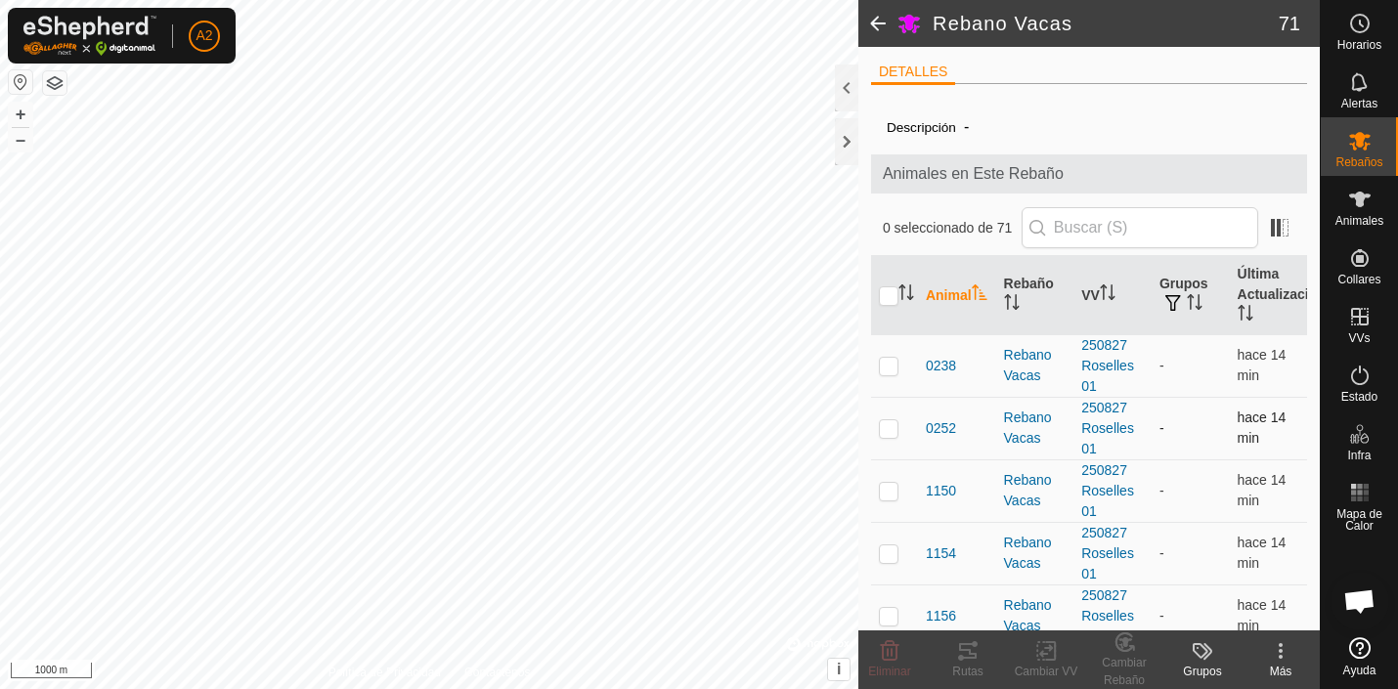
scroll to position [49, 0]
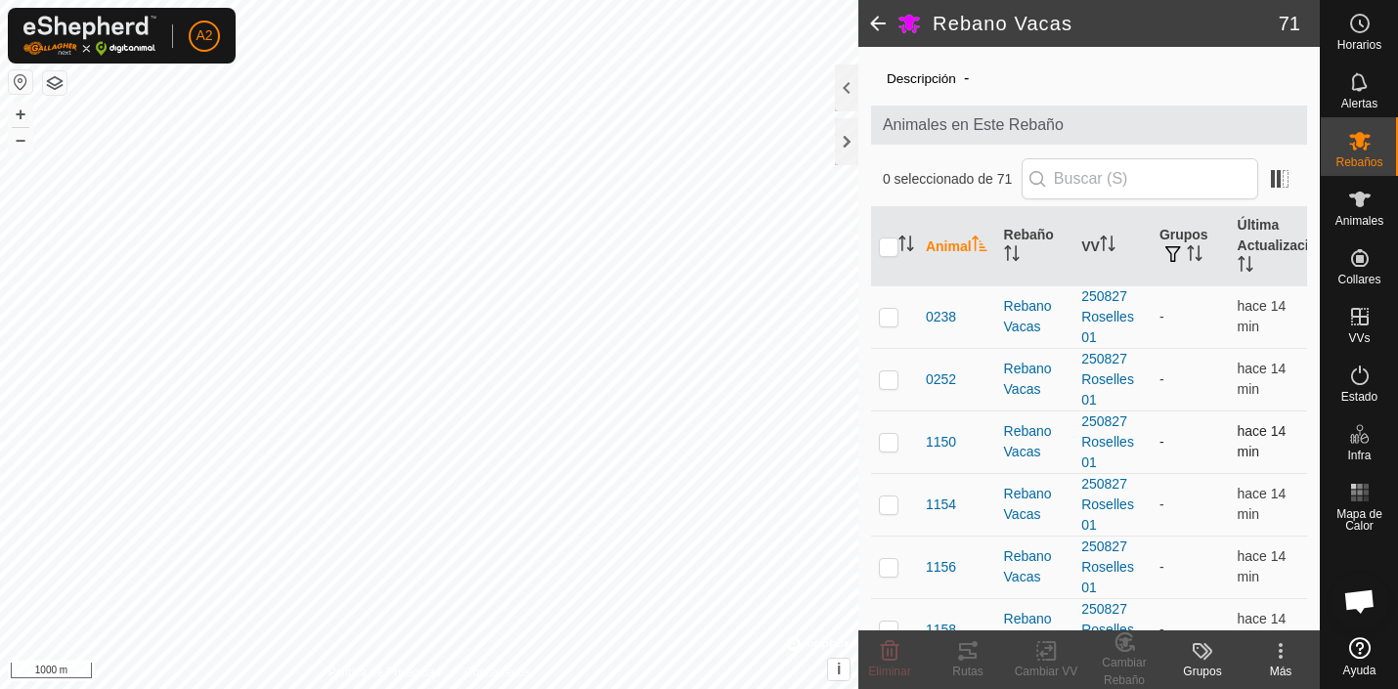
click at [888, 444] on p-checkbox at bounding box center [889, 442] width 20 height 16
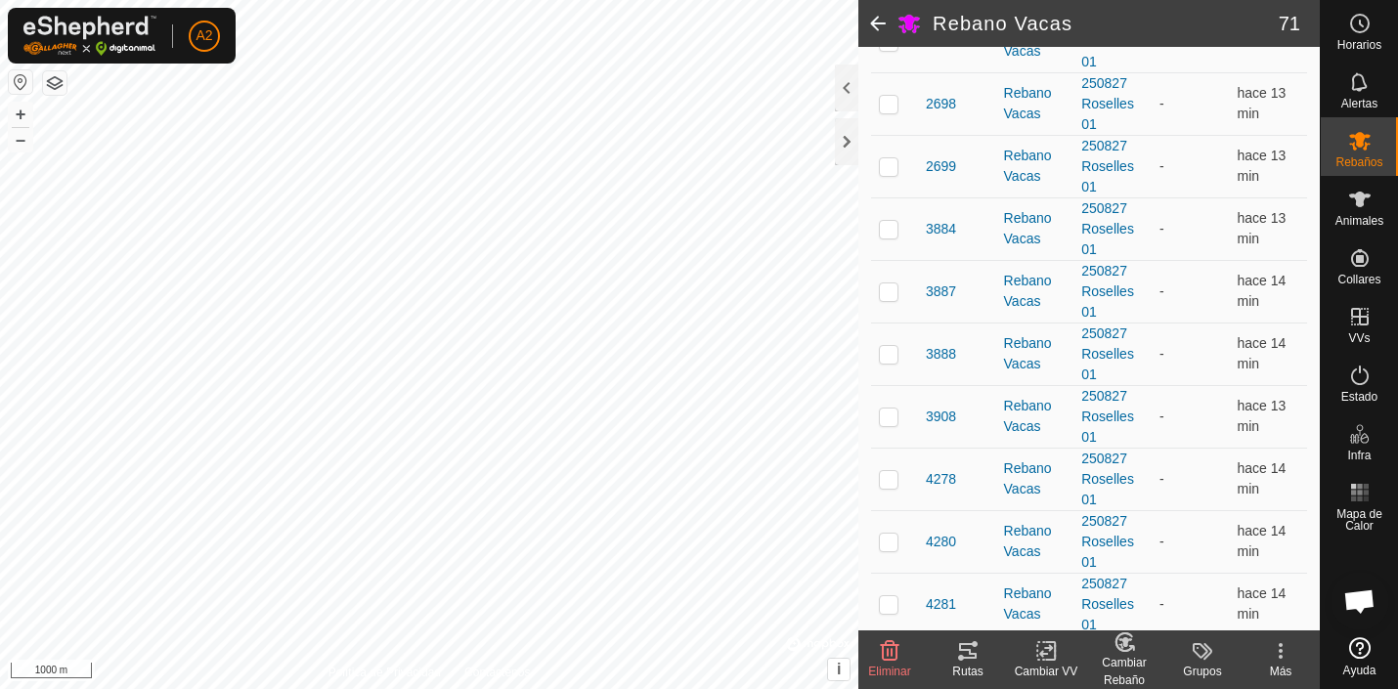
scroll to position [1023, 0]
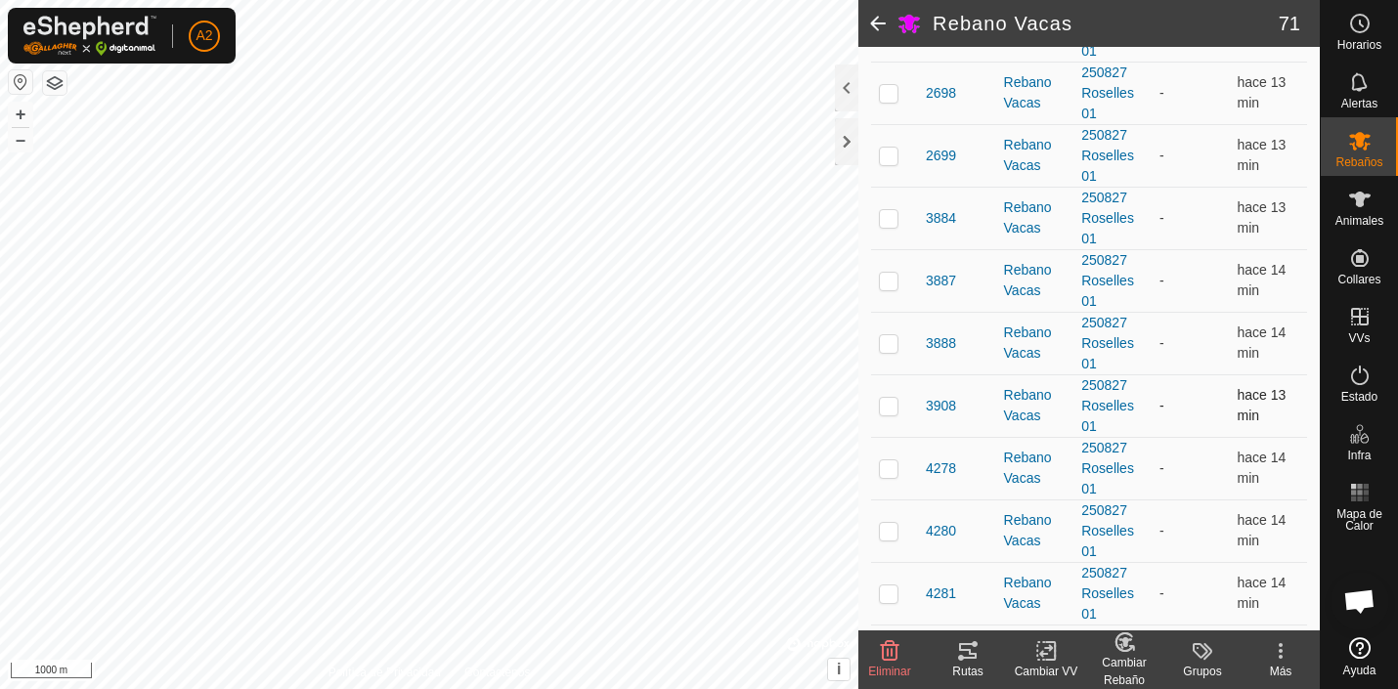
click at [893, 402] on p-checkbox at bounding box center [889, 406] width 20 height 16
click at [889, 468] on p-checkbox at bounding box center [889, 468] width 20 height 16
click at [892, 532] on p-checkbox at bounding box center [889, 531] width 20 height 16
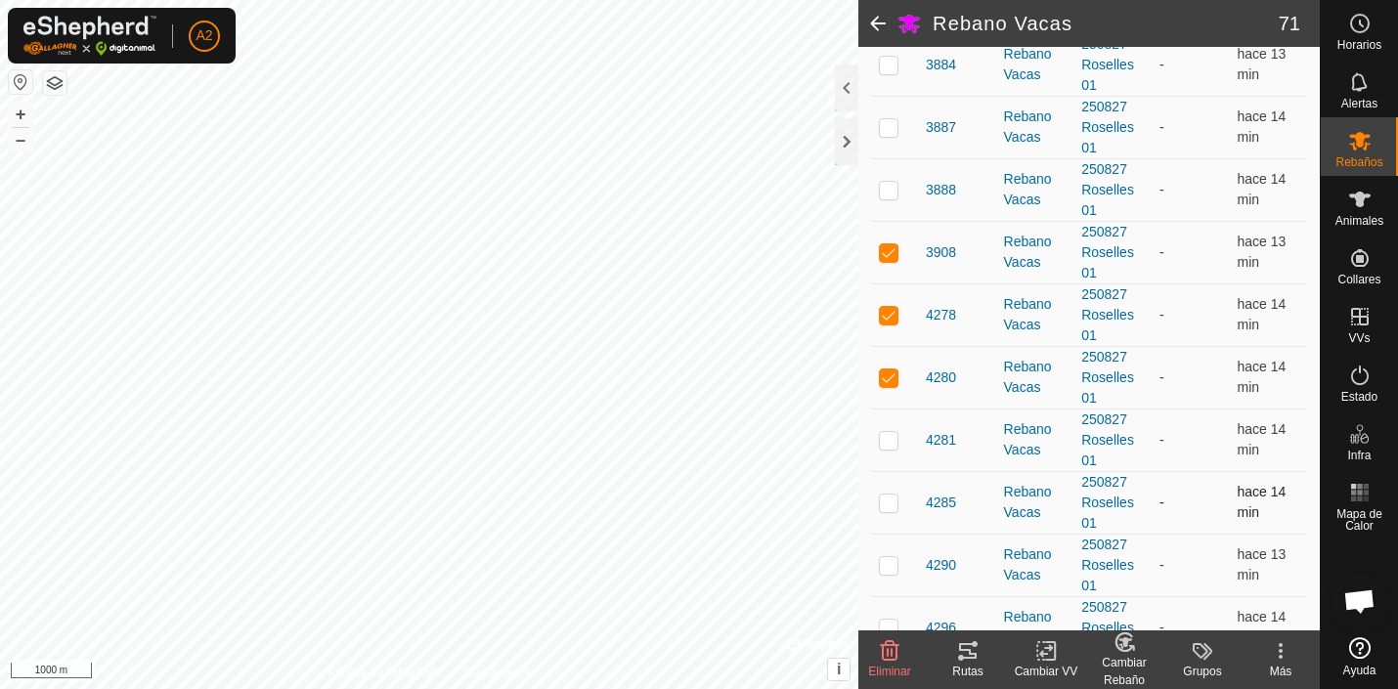
click at [893, 502] on p-checkbox at bounding box center [889, 503] width 20 height 16
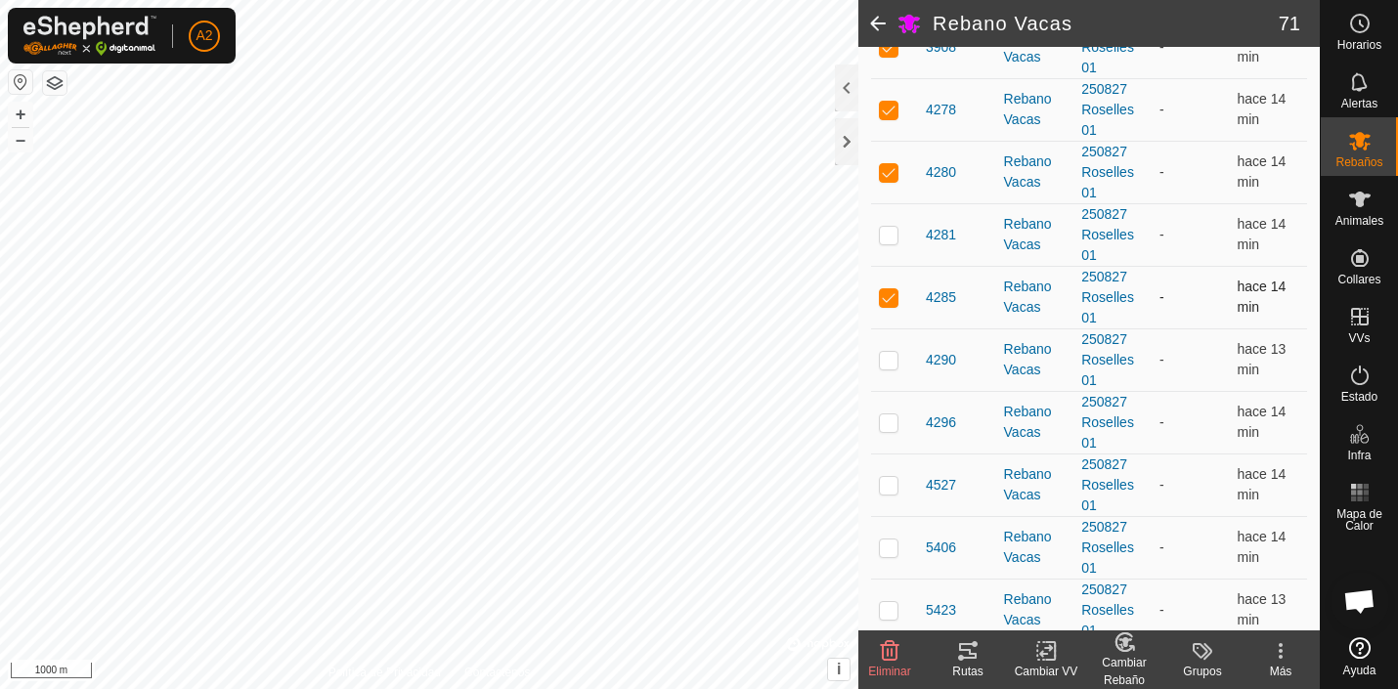
scroll to position [1401, 0]
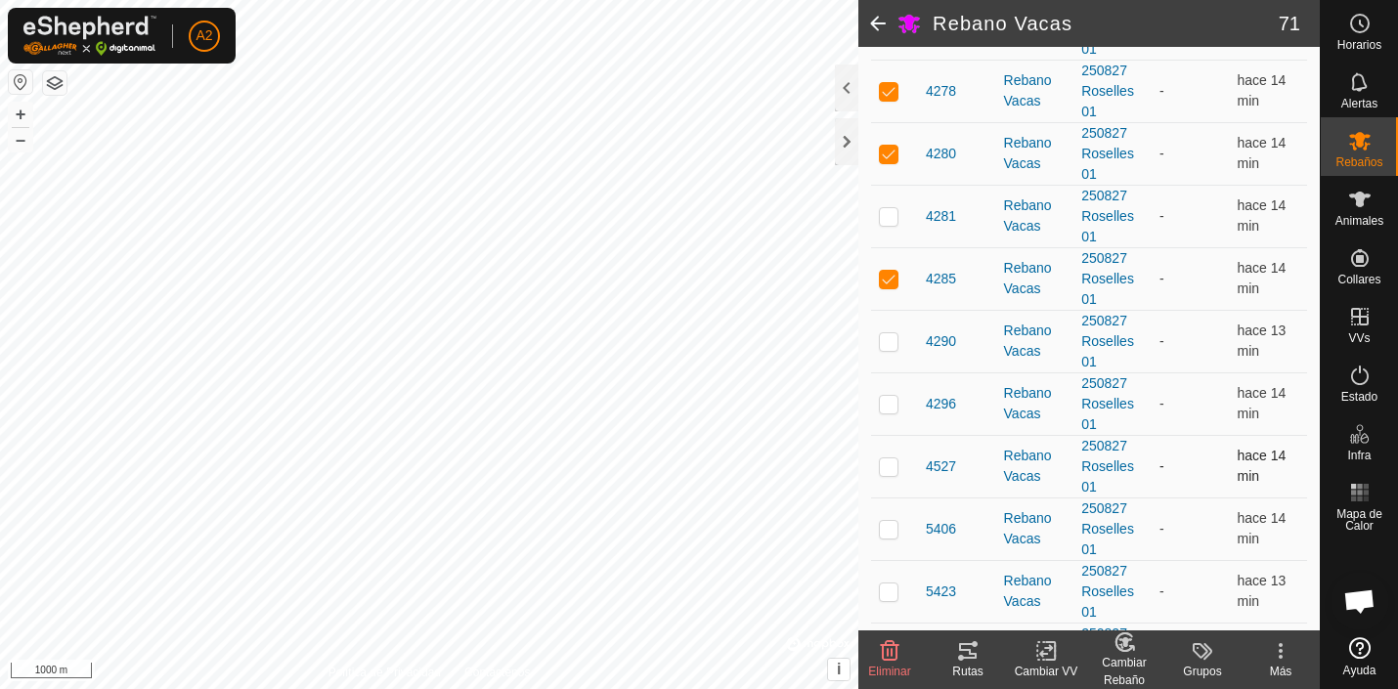
click at [891, 466] on p-checkbox at bounding box center [889, 466] width 20 height 16
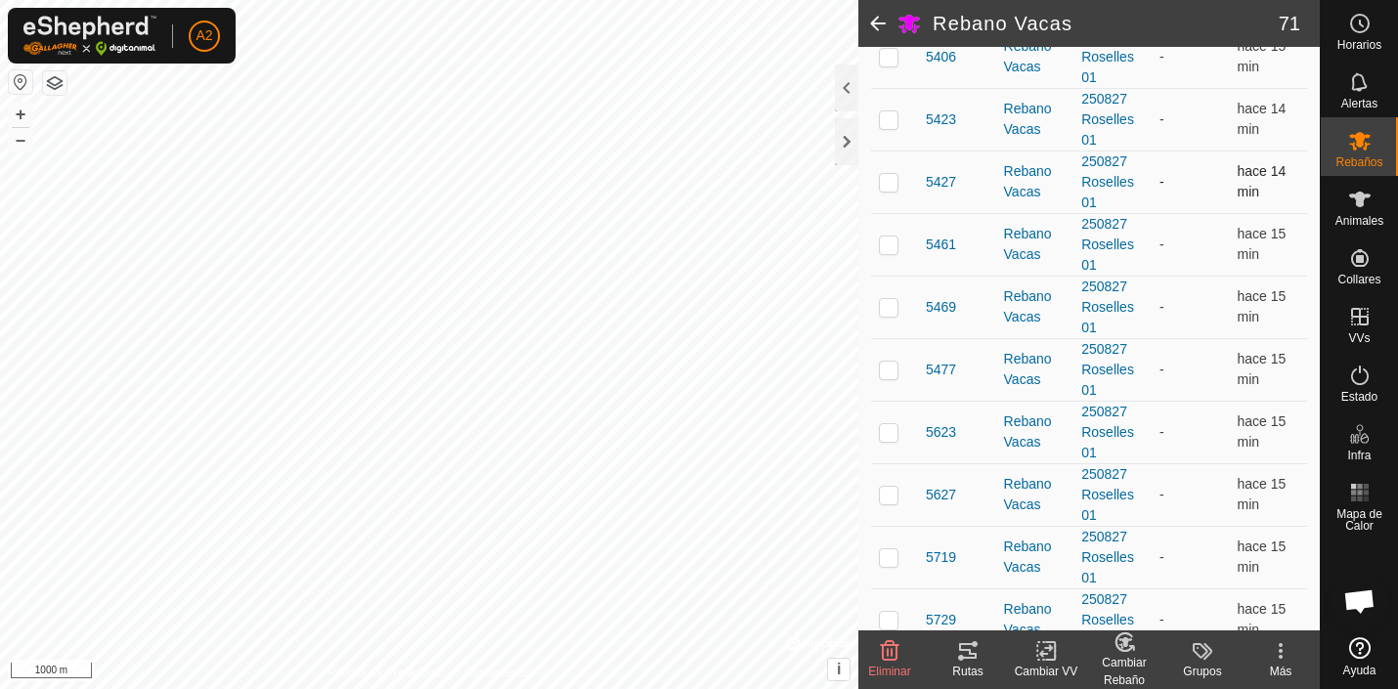
scroll to position [1952, 0]
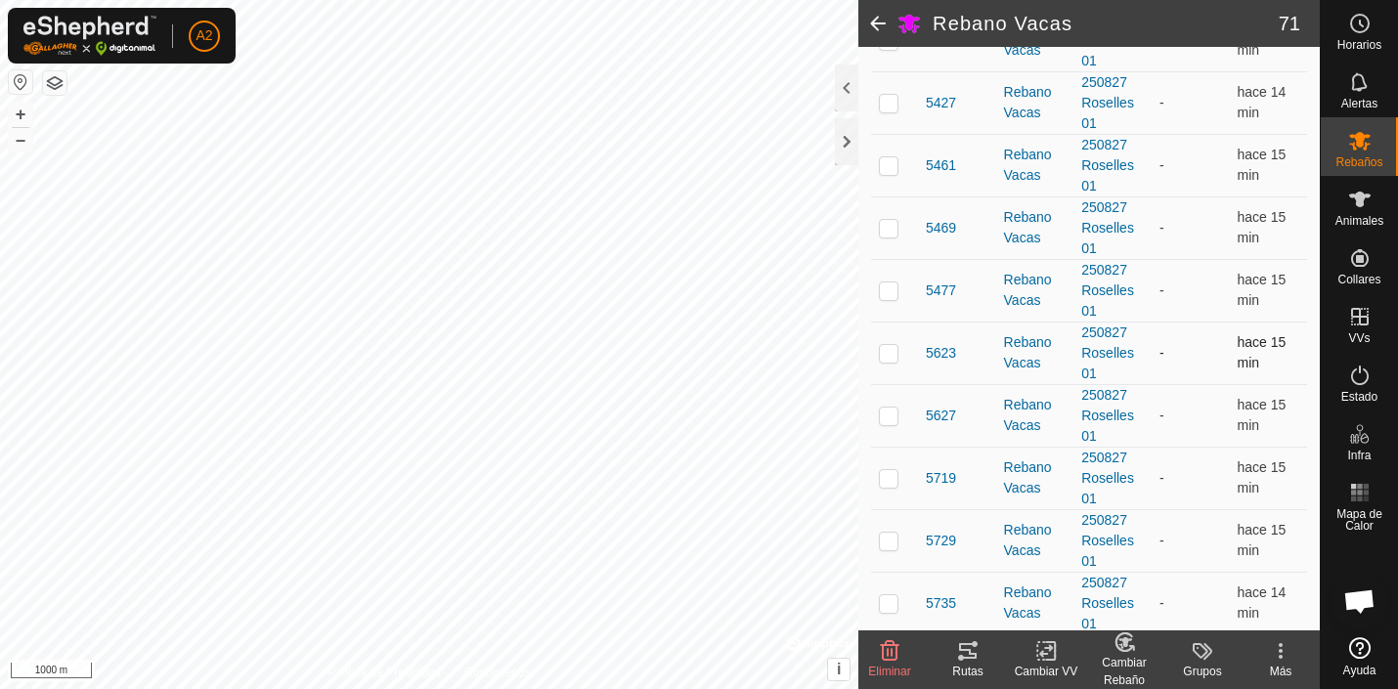
click at [888, 357] on p-checkbox at bounding box center [889, 353] width 20 height 16
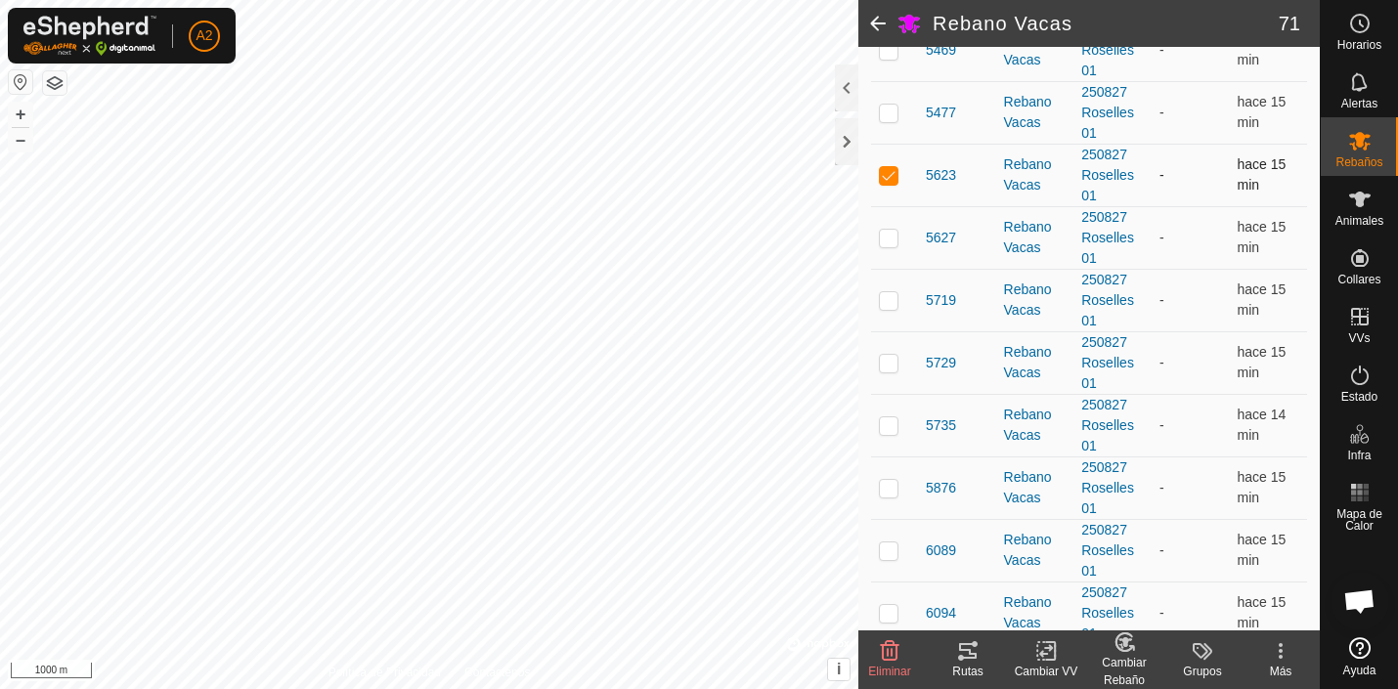
scroll to position [2147, 0]
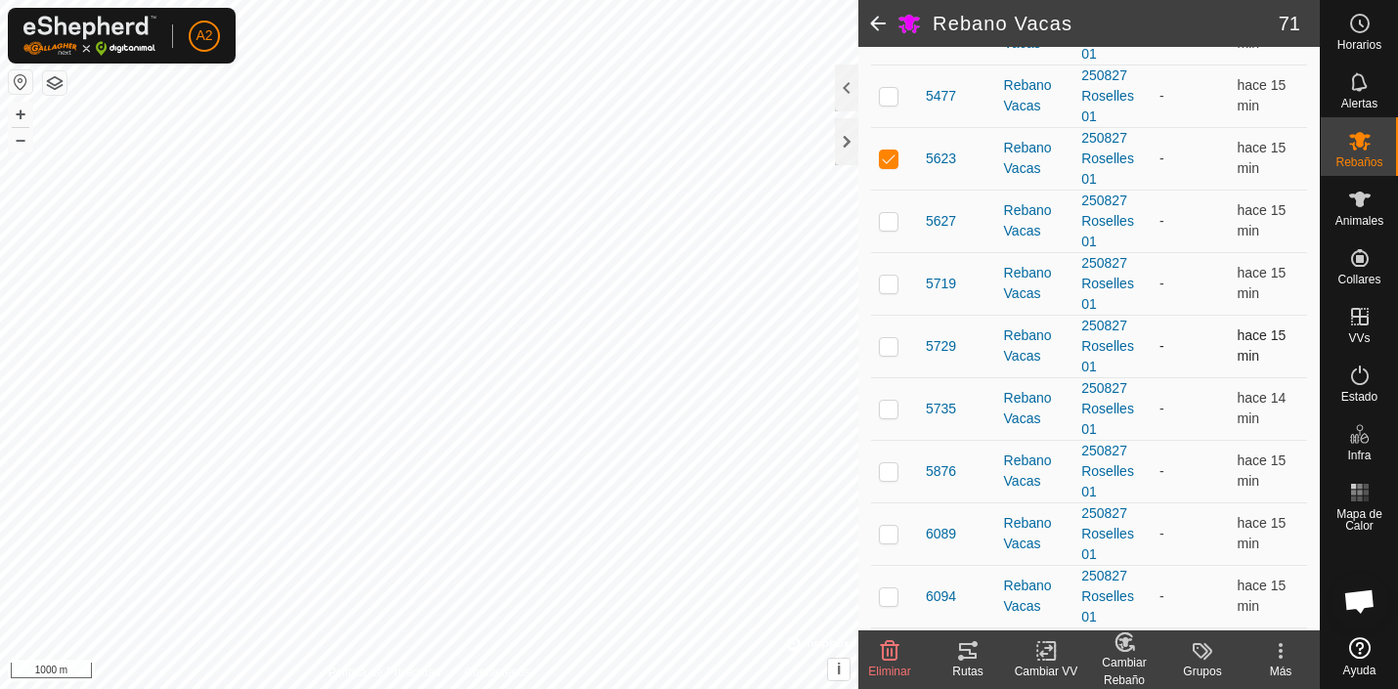
click at [890, 347] on p-checkbox at bounding box center [889, 346] width 20 height 16
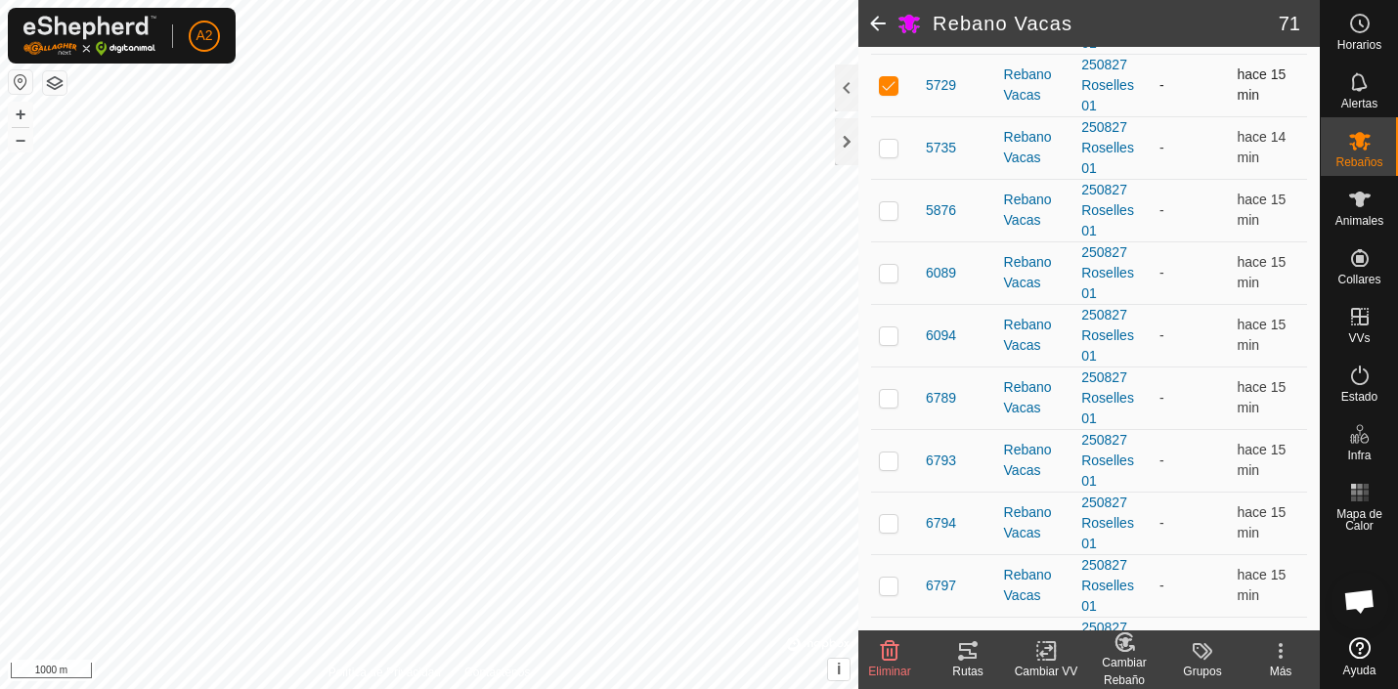
scroll to position [2414, 0]
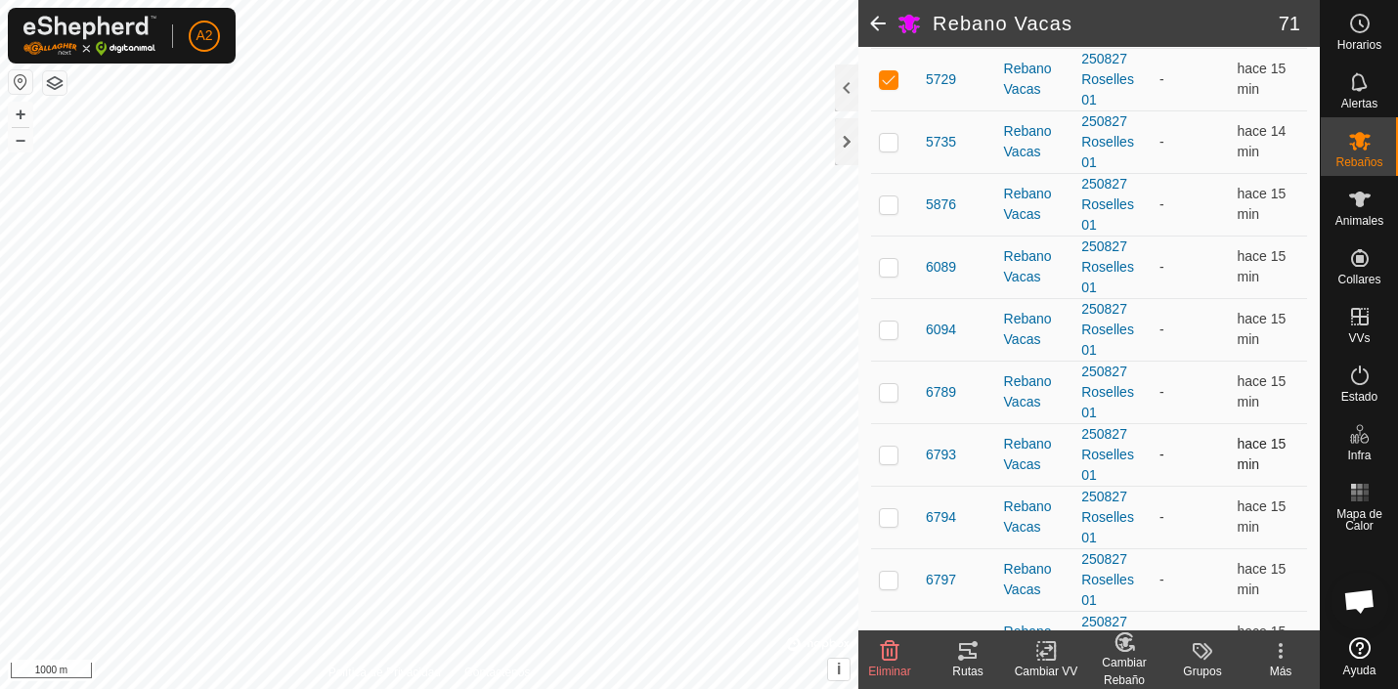
click at [893, 458] on p-checkbox at bounding box center [889, 455] width 20 height 16
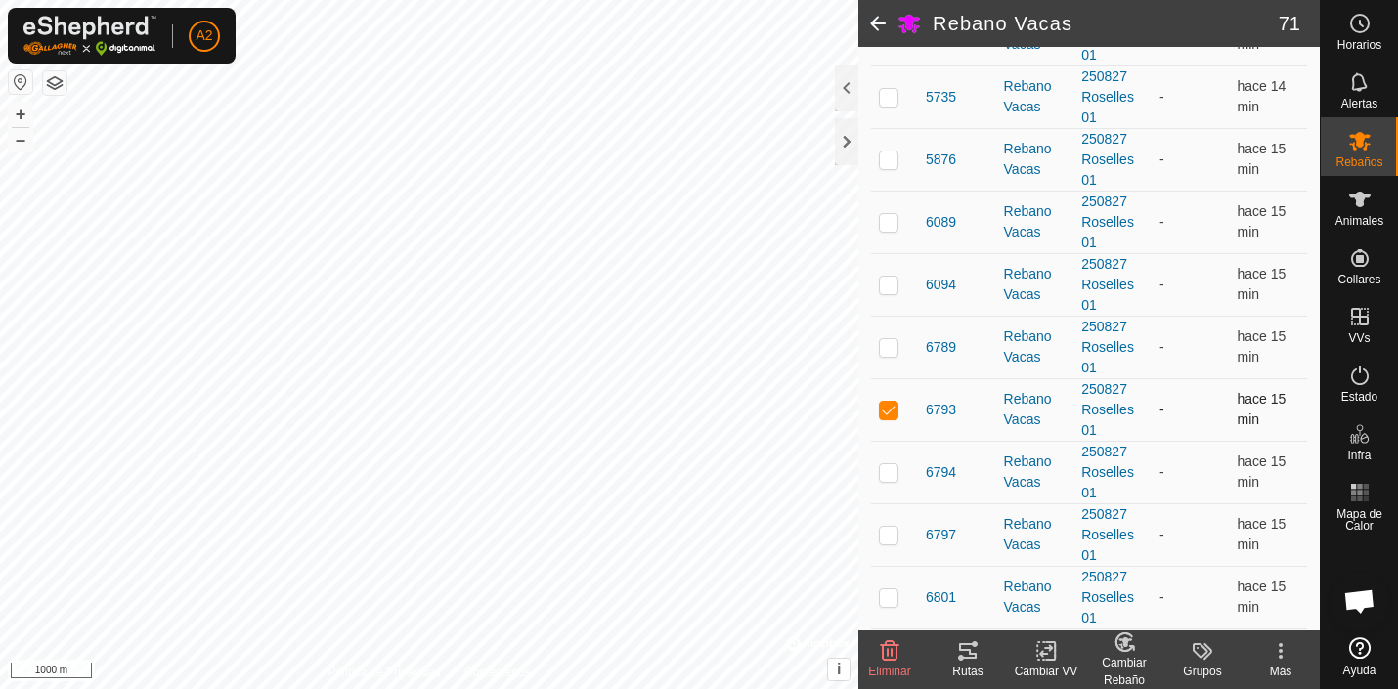
scroll to position [2460, 0]
click at [890, 474] on p-checkbox at bounding box center [889, 471] width 20 height 16
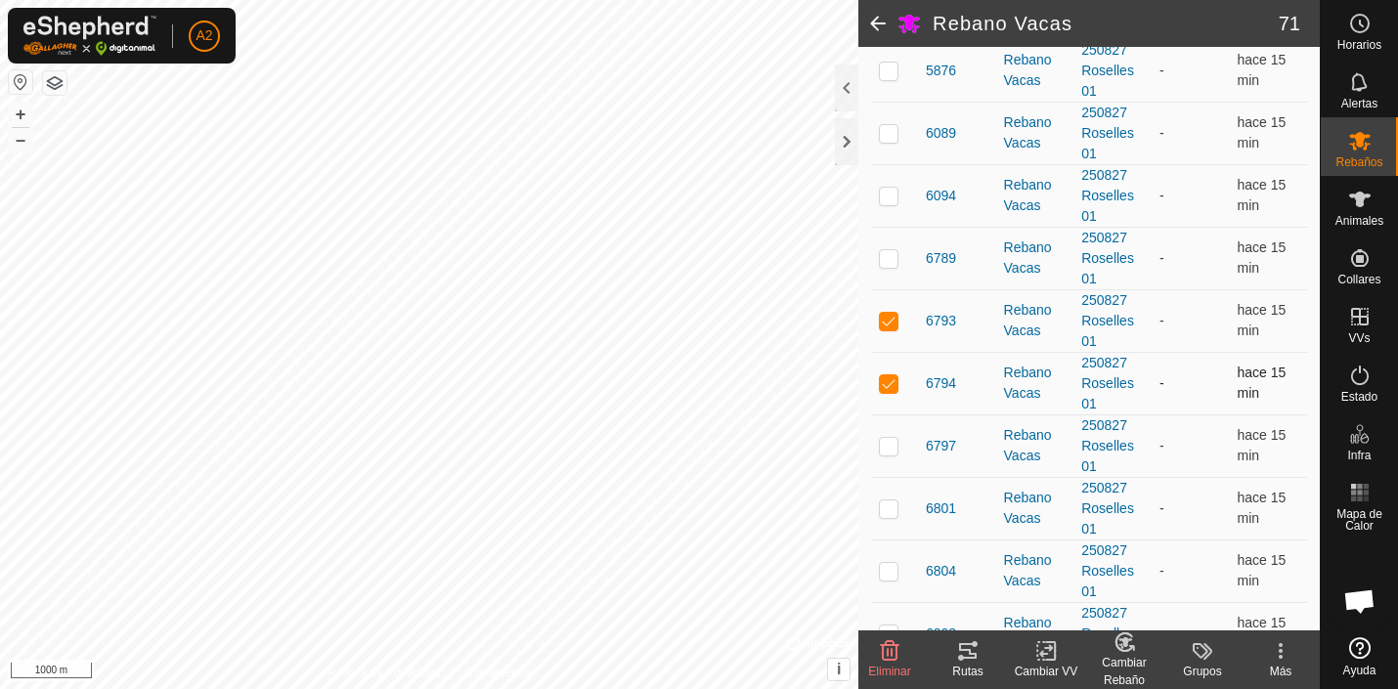
scroll to position [2564, 0]
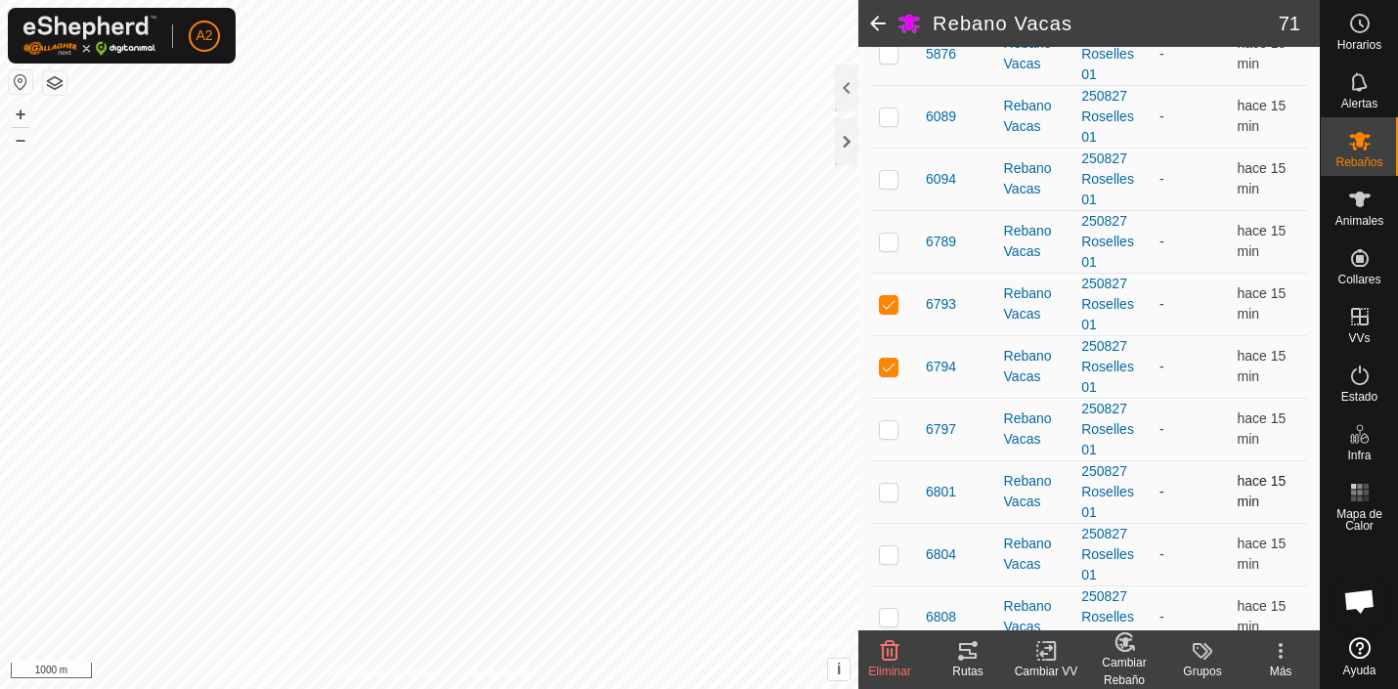
click at [890, 493] on p-checkbox at bounding box center [889, 492] width 20 height 16
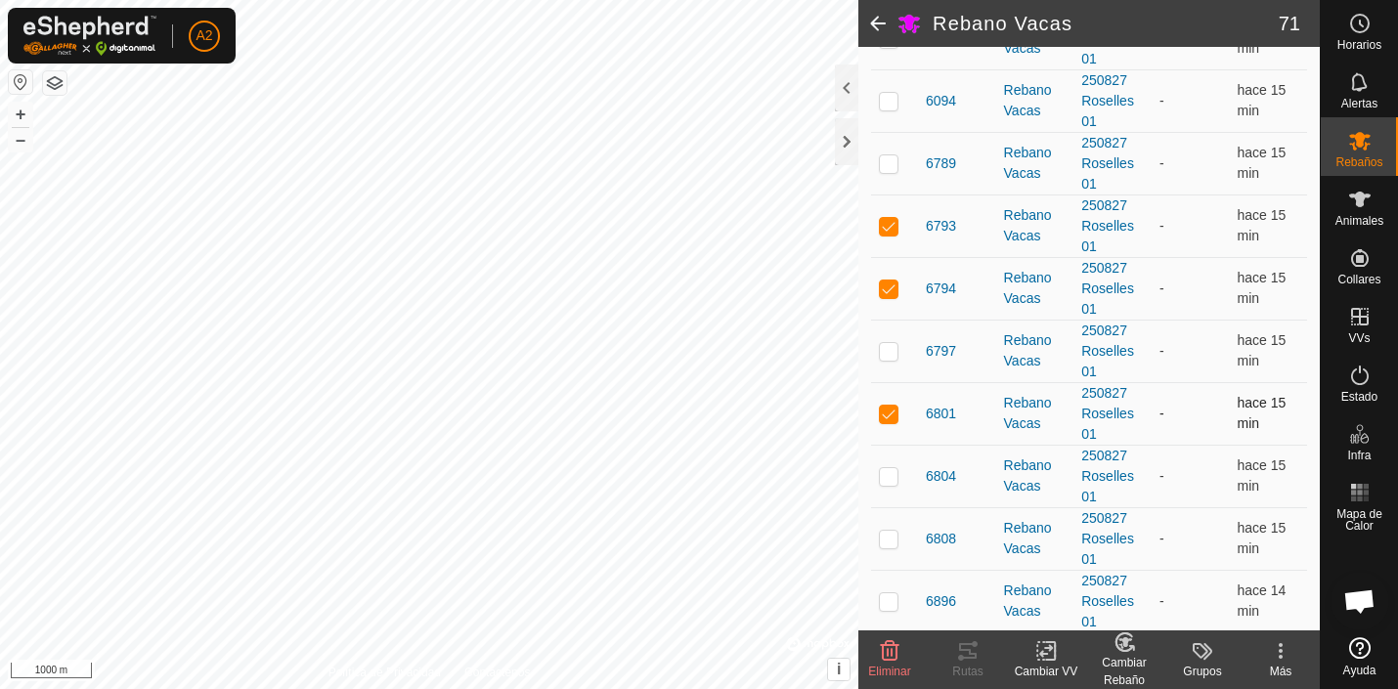
scroll to position [2645, 0]
click at [891, 471] on p-checkbox at bounding box center [889, 473] width 20 height 16
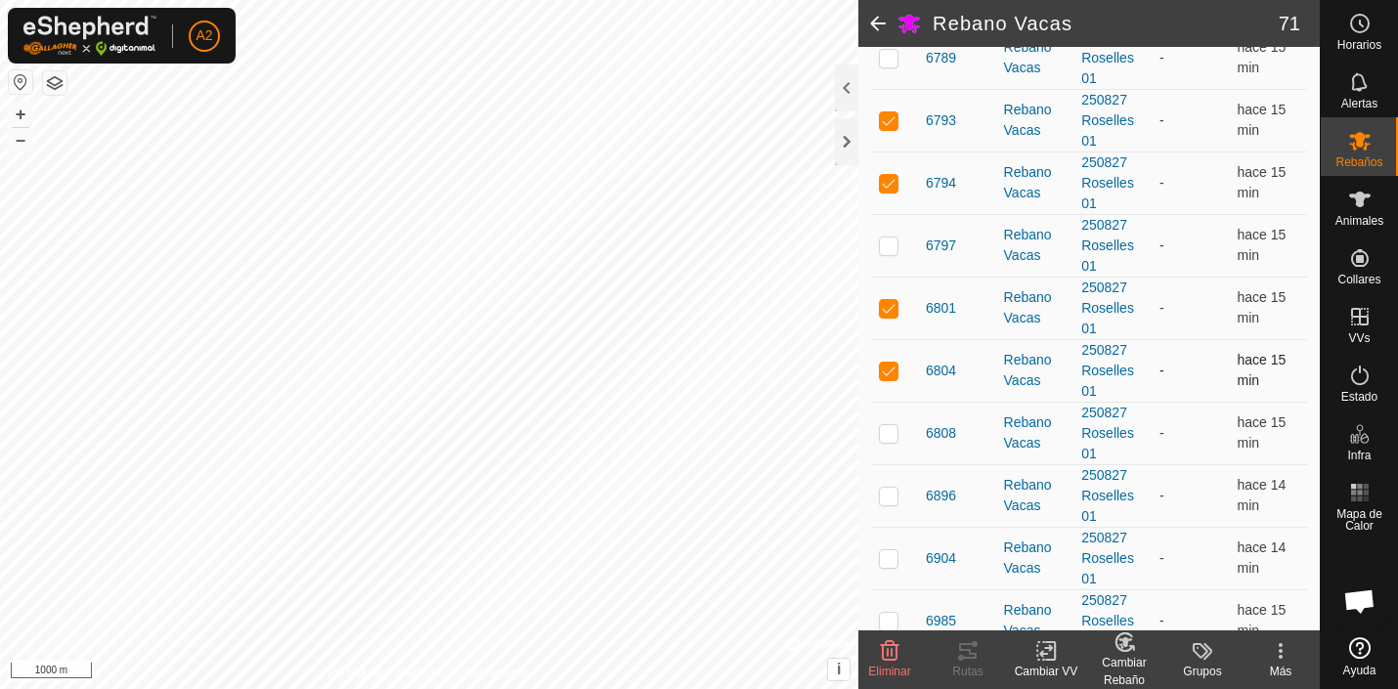
scroll to position [2754, 0]
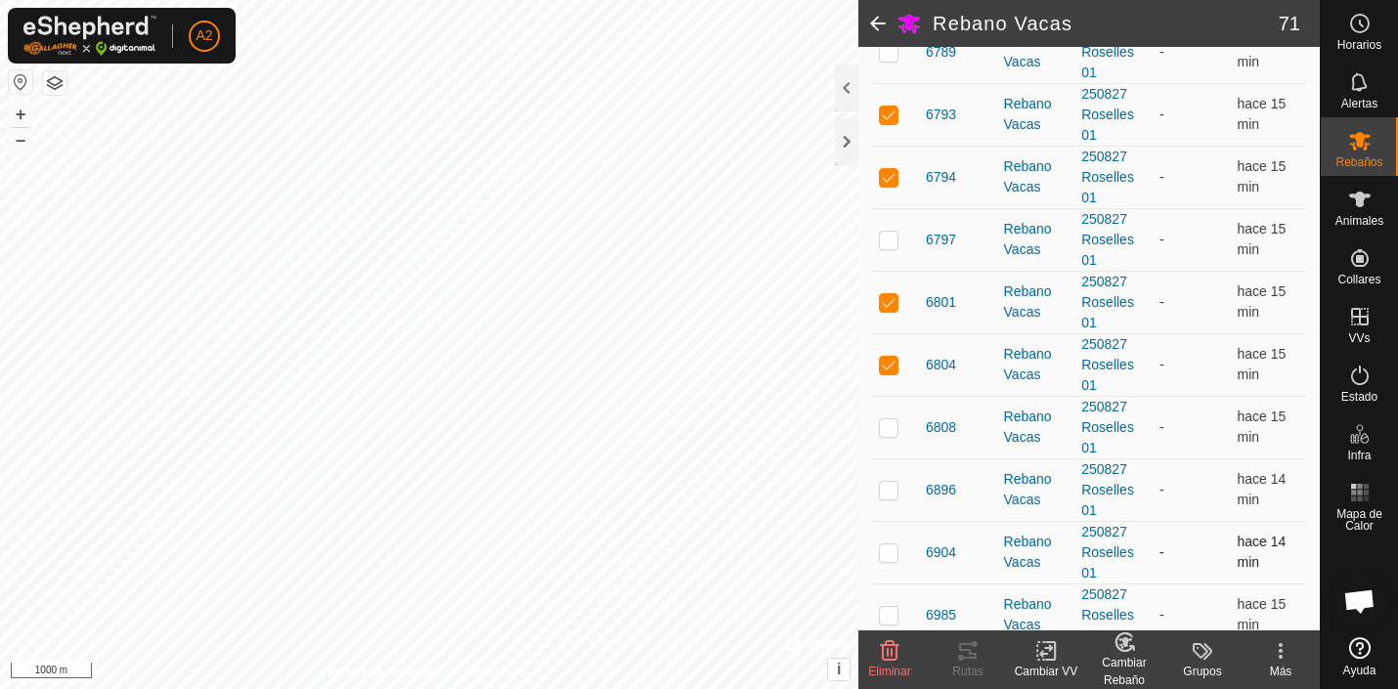
click at [885, 555] on p-checkbox at bounding box center [889, 552] width 20 height 16
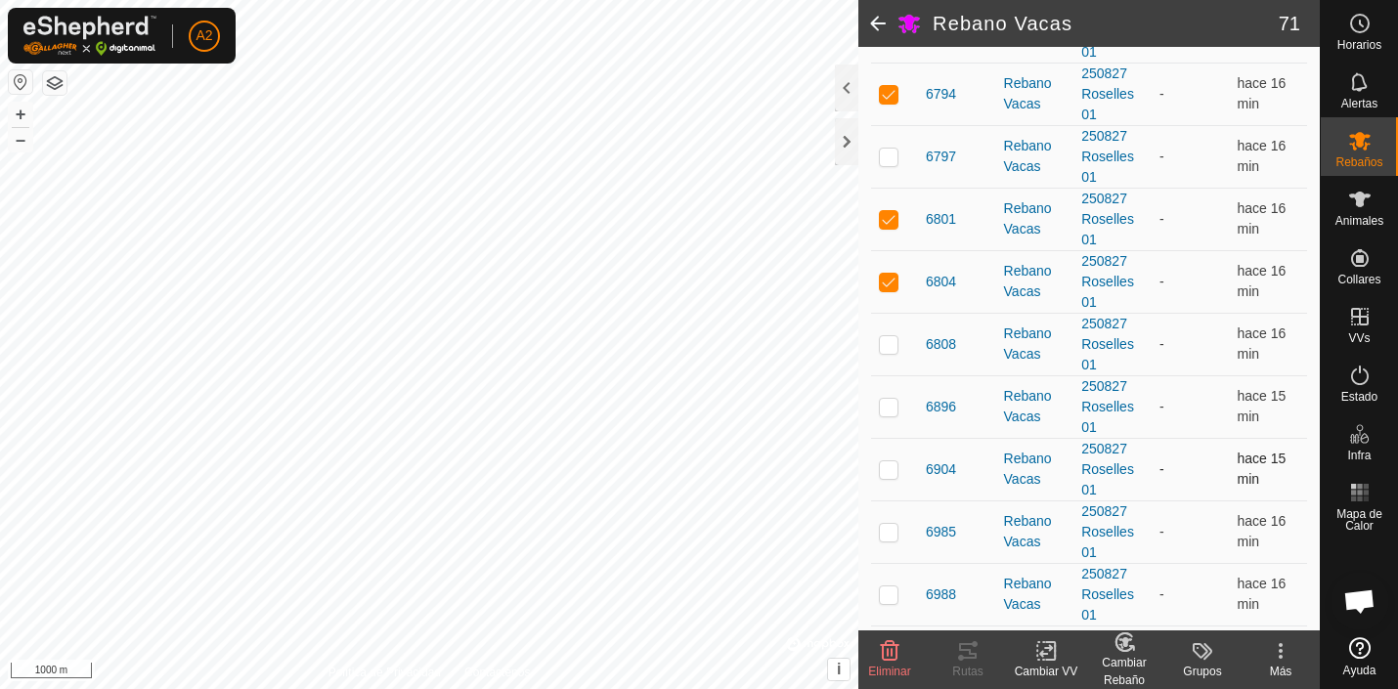
scroll to position [2840, 0]
click at [892, 459] on td at bounding box center [894, 466] width 47 height 63
click at [891, 531] on p-checkbox at bounding box center [889, 529] width 20 height 16
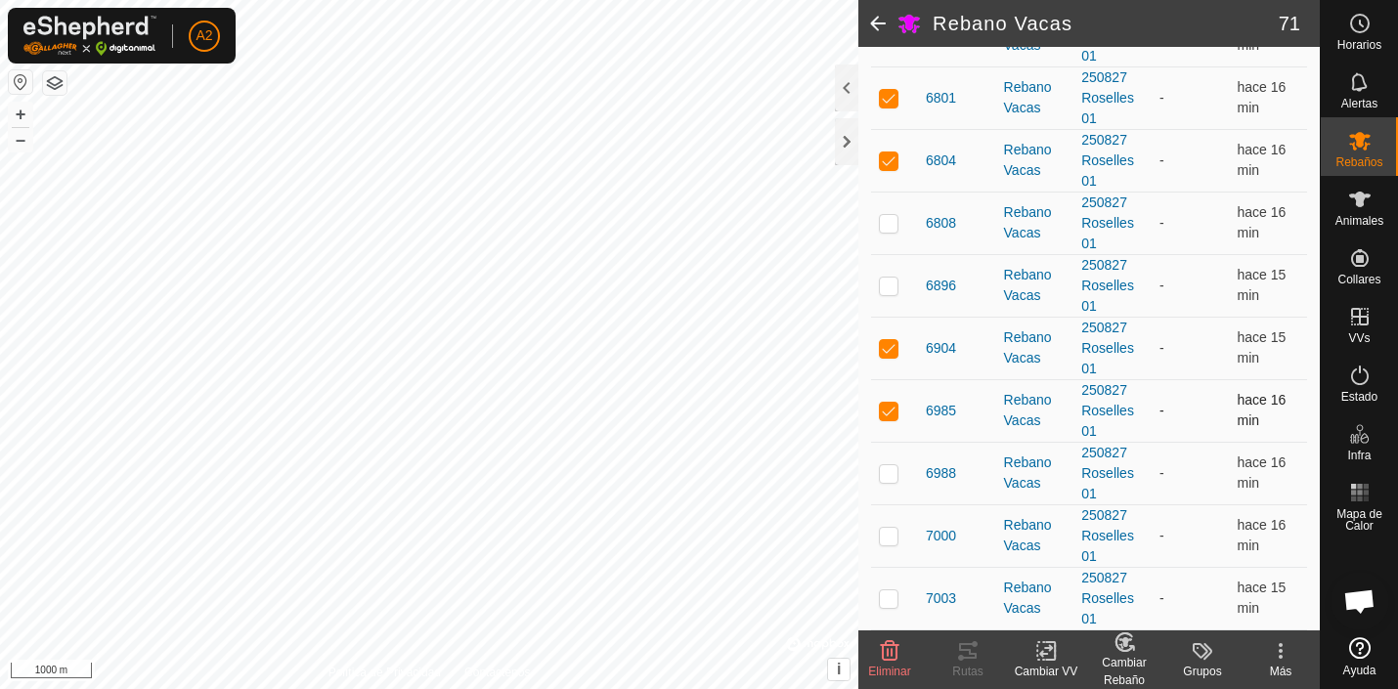
scroll to position [2963, 0]
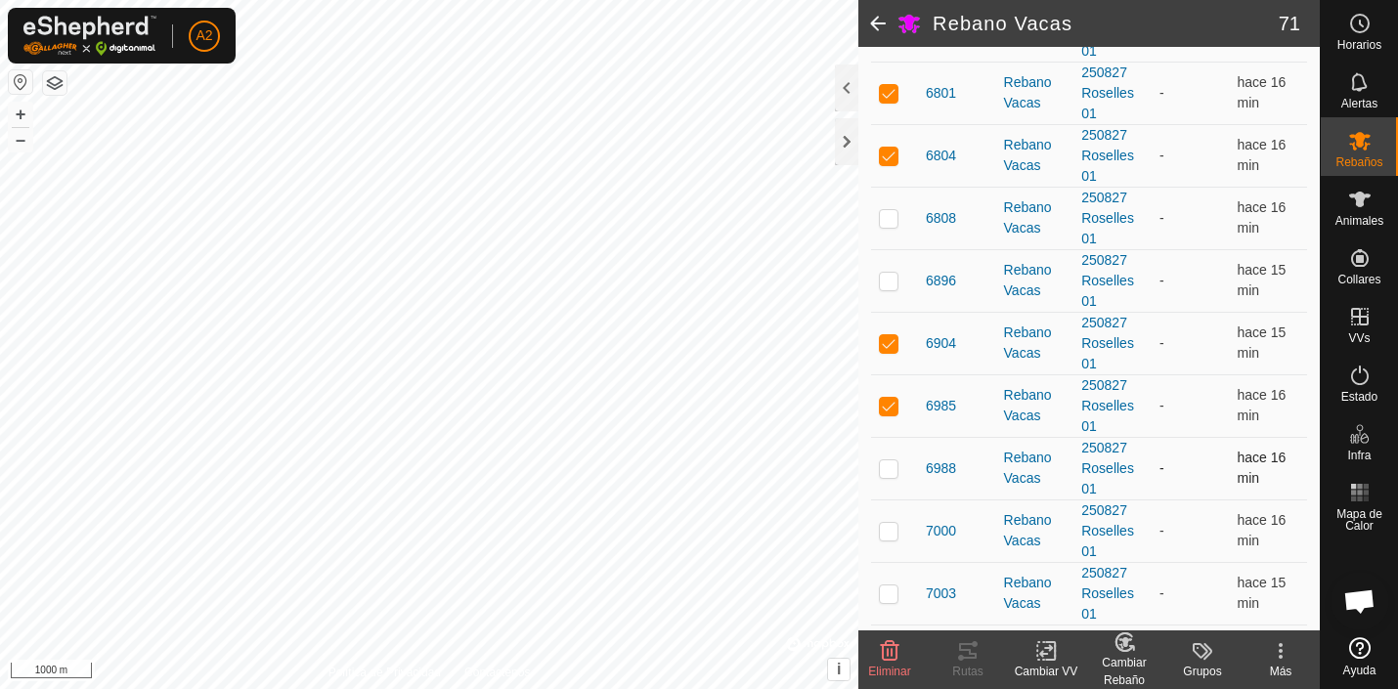
click at [890, 467] on p-checkbox at bounding box center [889, 468] width 20 height 16
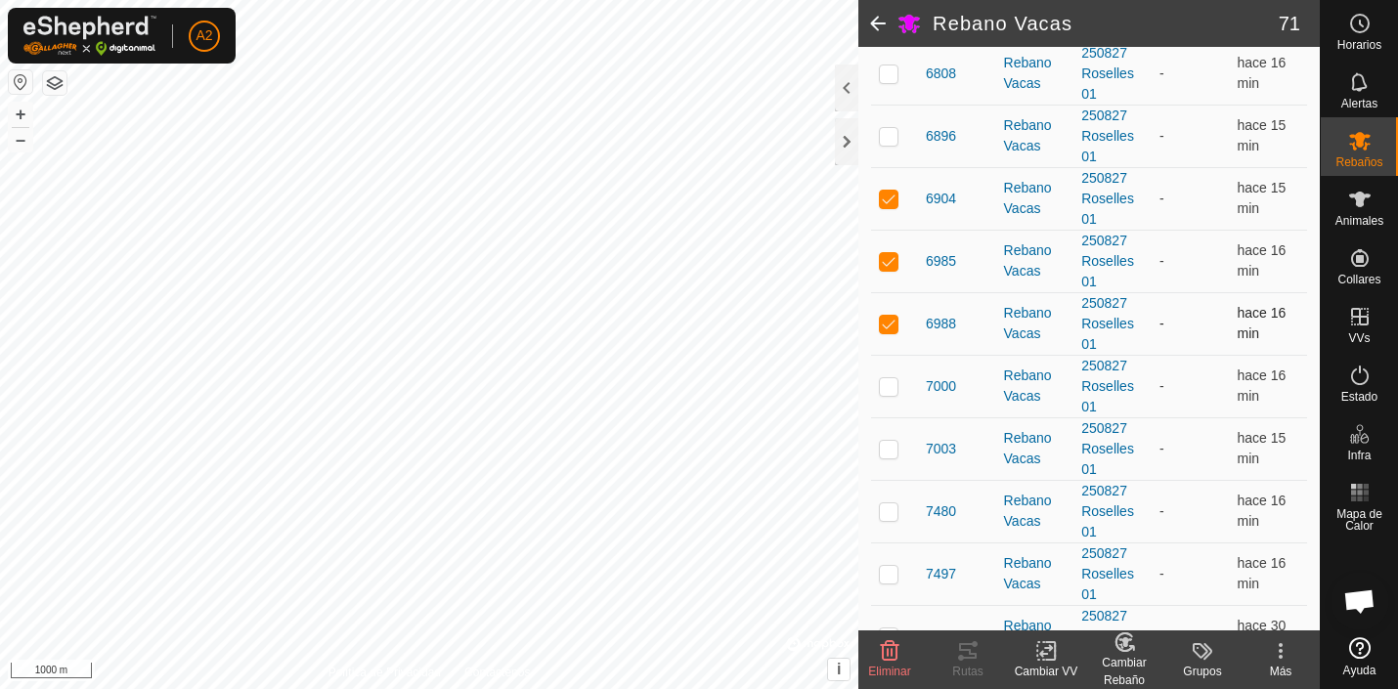
scroll to position [3114, 0]
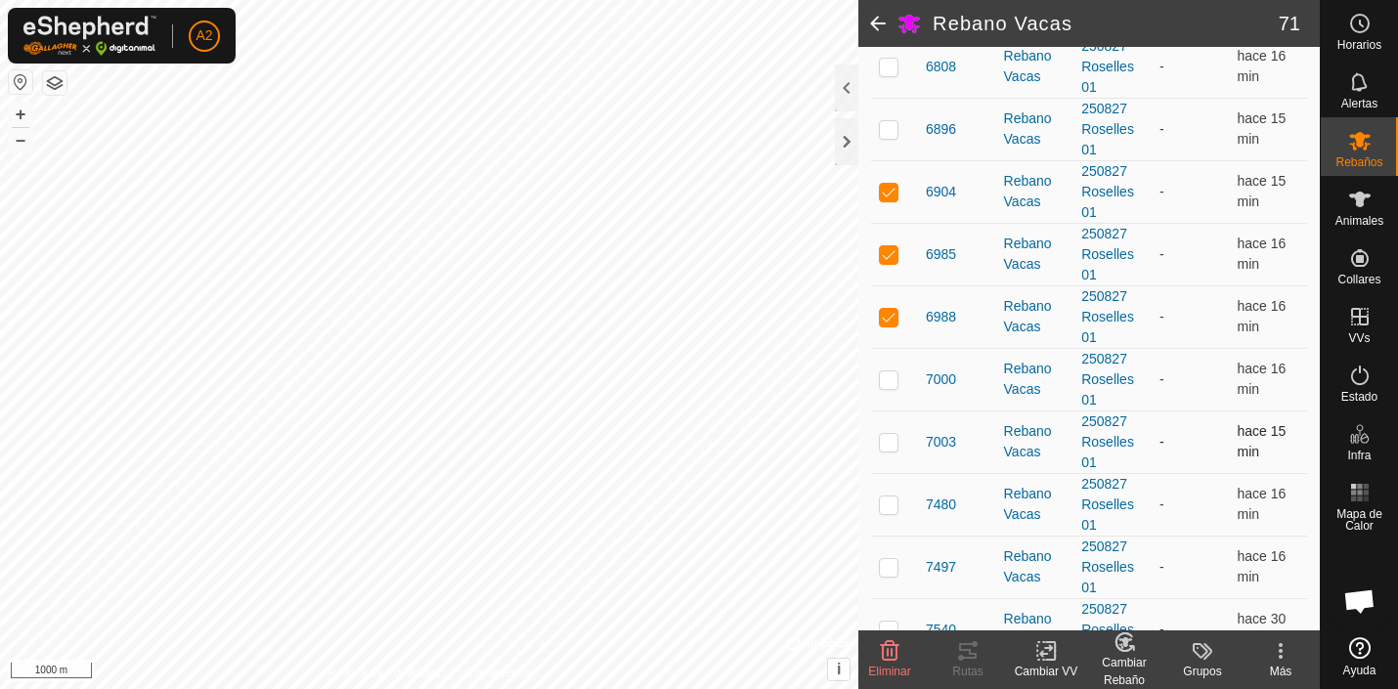
click at [892, 442] on p-checkbox at bounding box center [889, 442] width 20 height 16
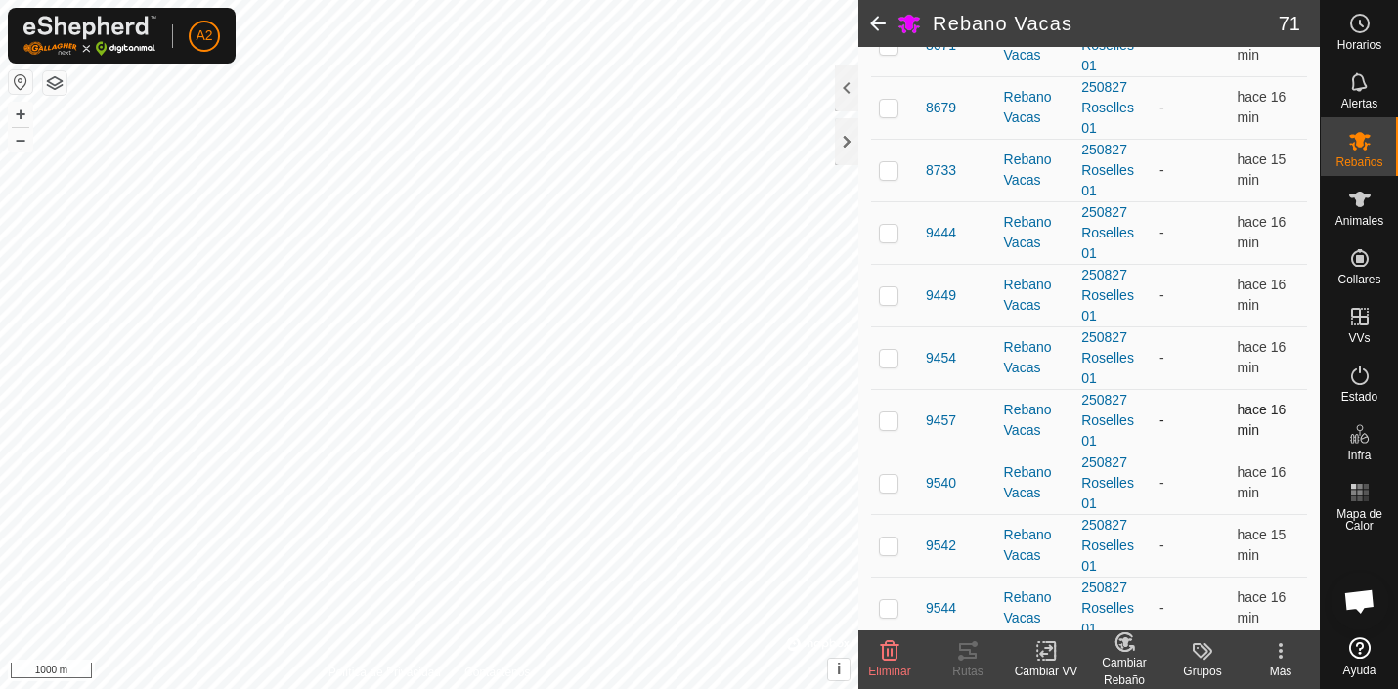
scroll to position [4065, 0]
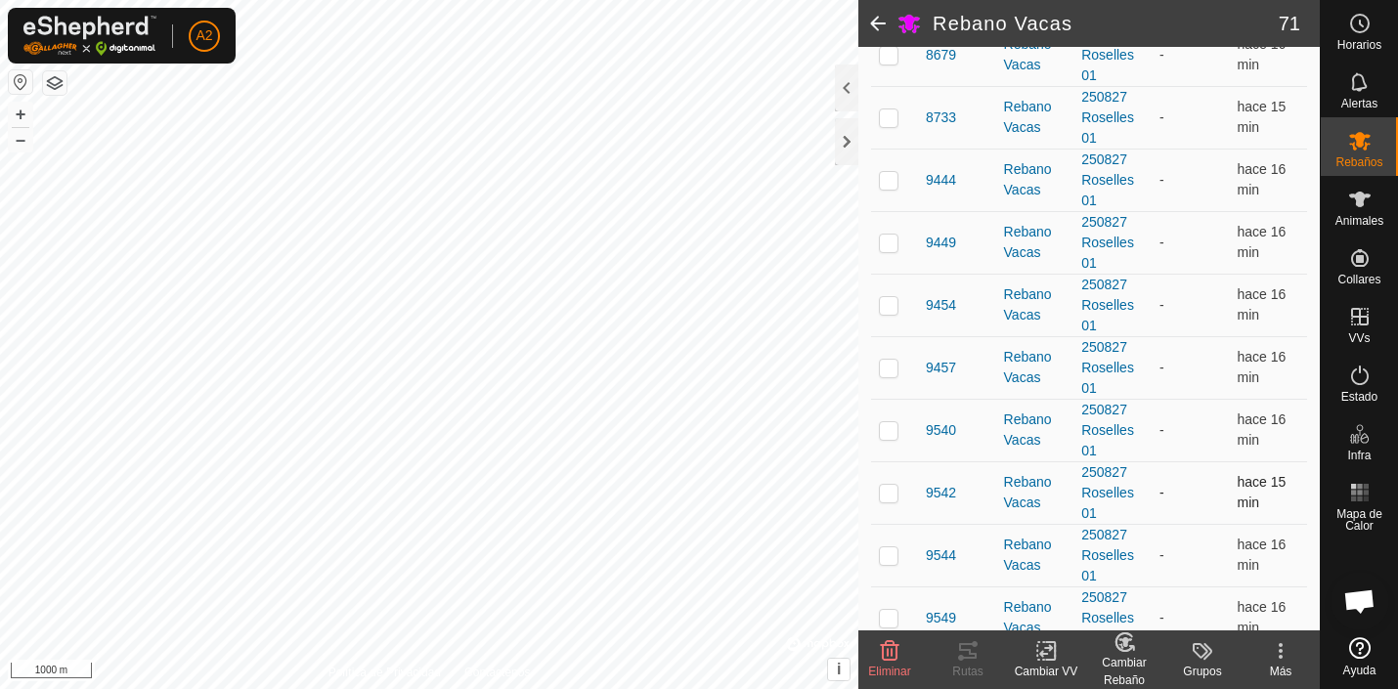
click at [889, 497] on p-checkbox at bounding box center [889, 493] width 20 height 16
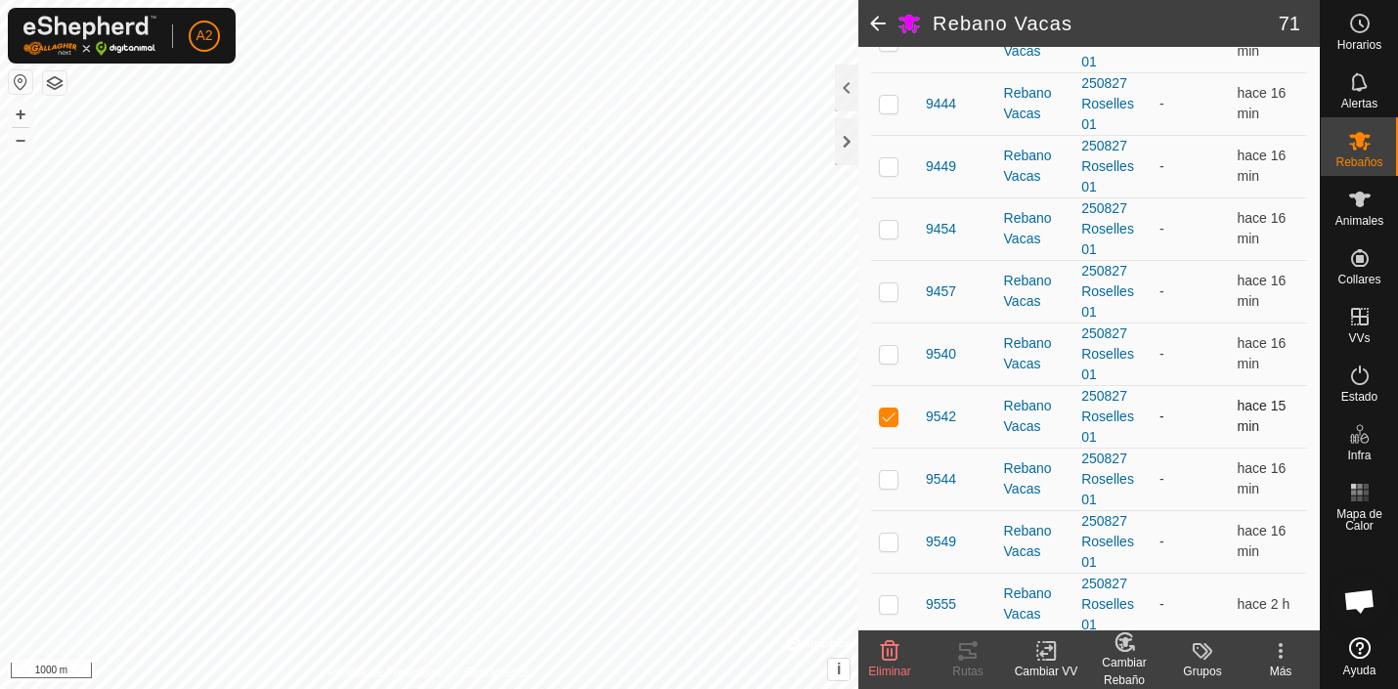
scroll to position [4148, 0]
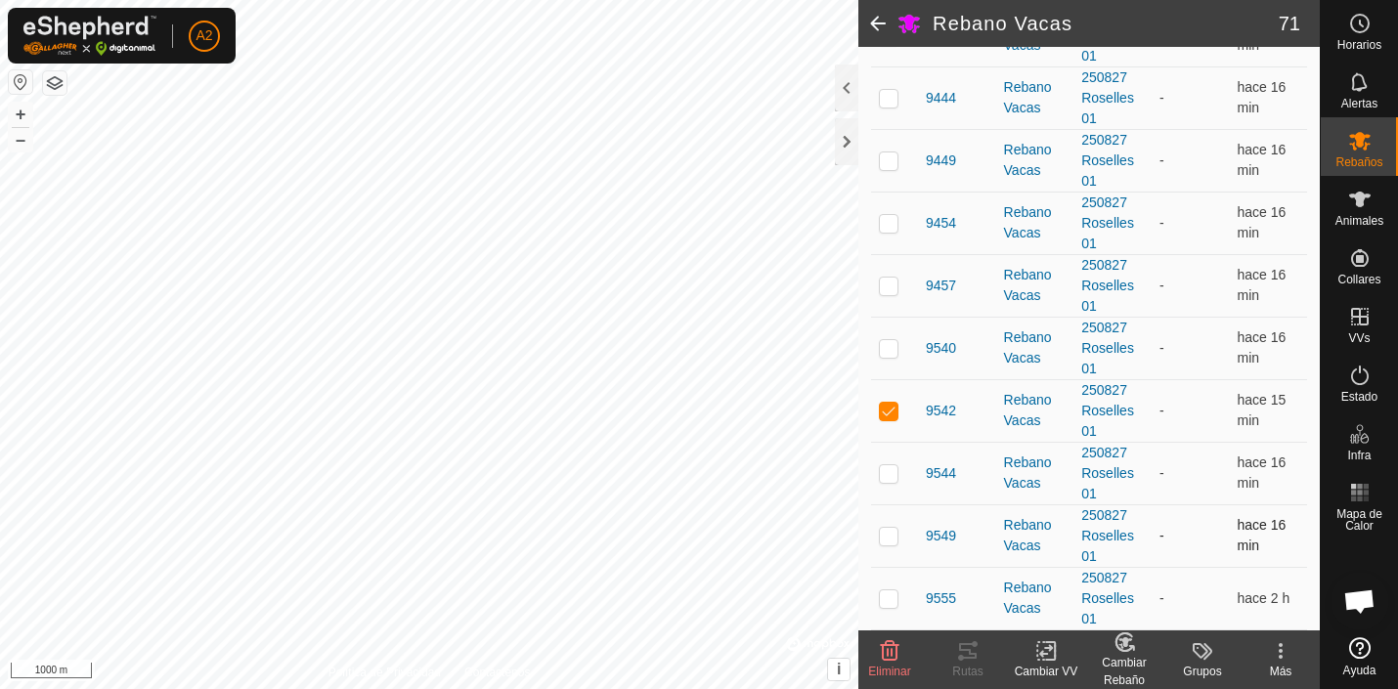
click at [889, 537] on p-checkbox at bounding box center [889, 536] width 20 height 16
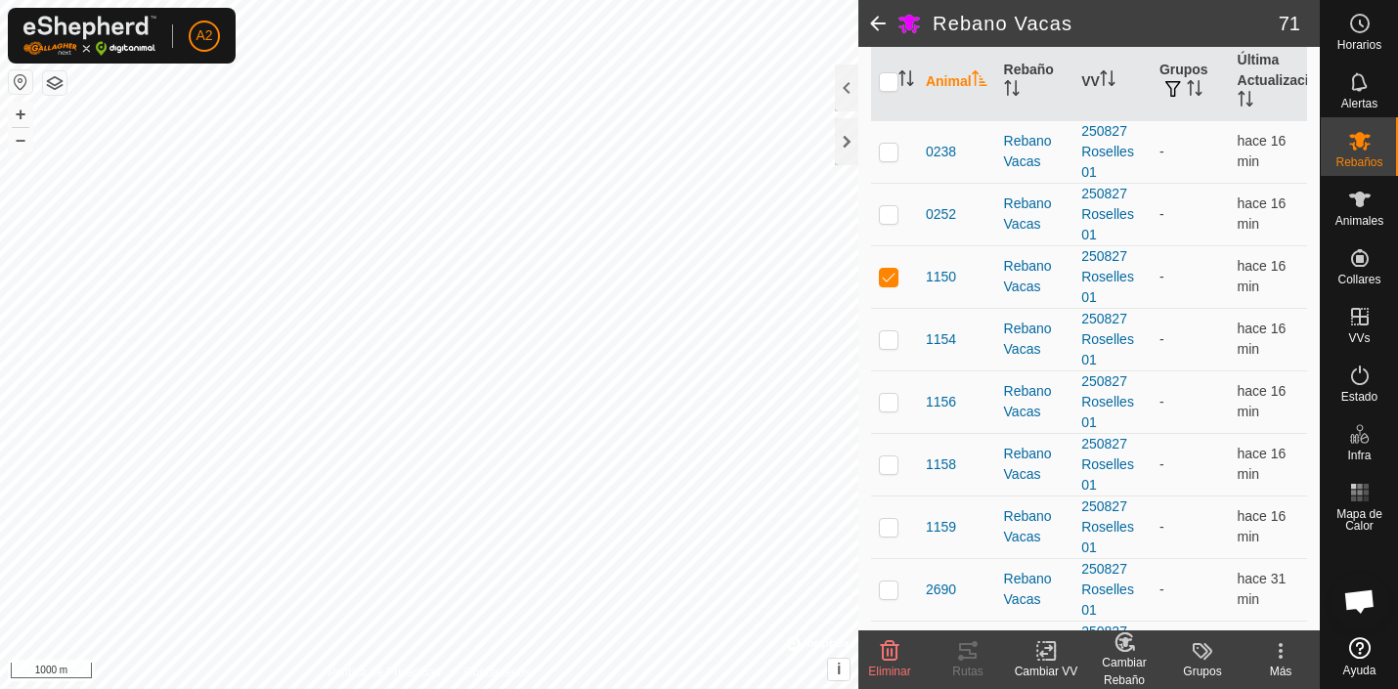
scroll to position [0, 0]
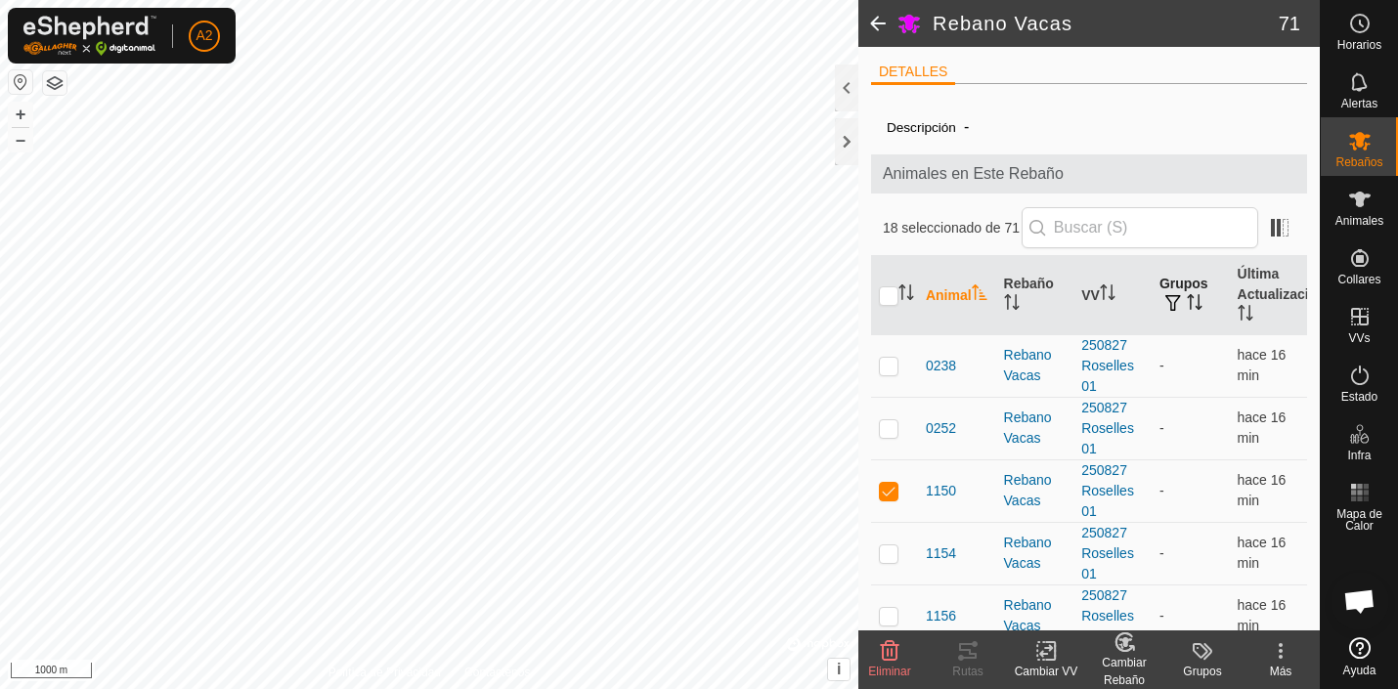
click at [1165, 298] on span "button" at bounding box center [1173, 303] width 16 height 16
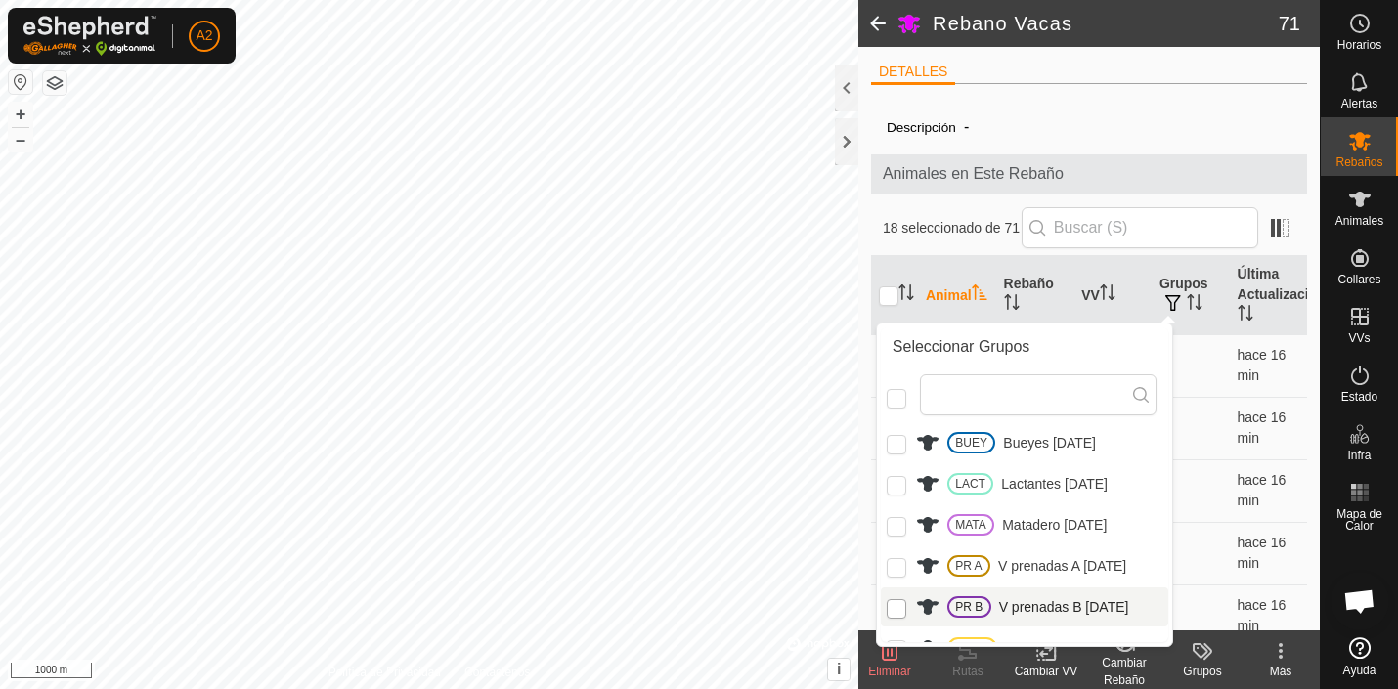
click at [897, 609] on input "PR B" at bounding box center [897, 609] width 20 height 20
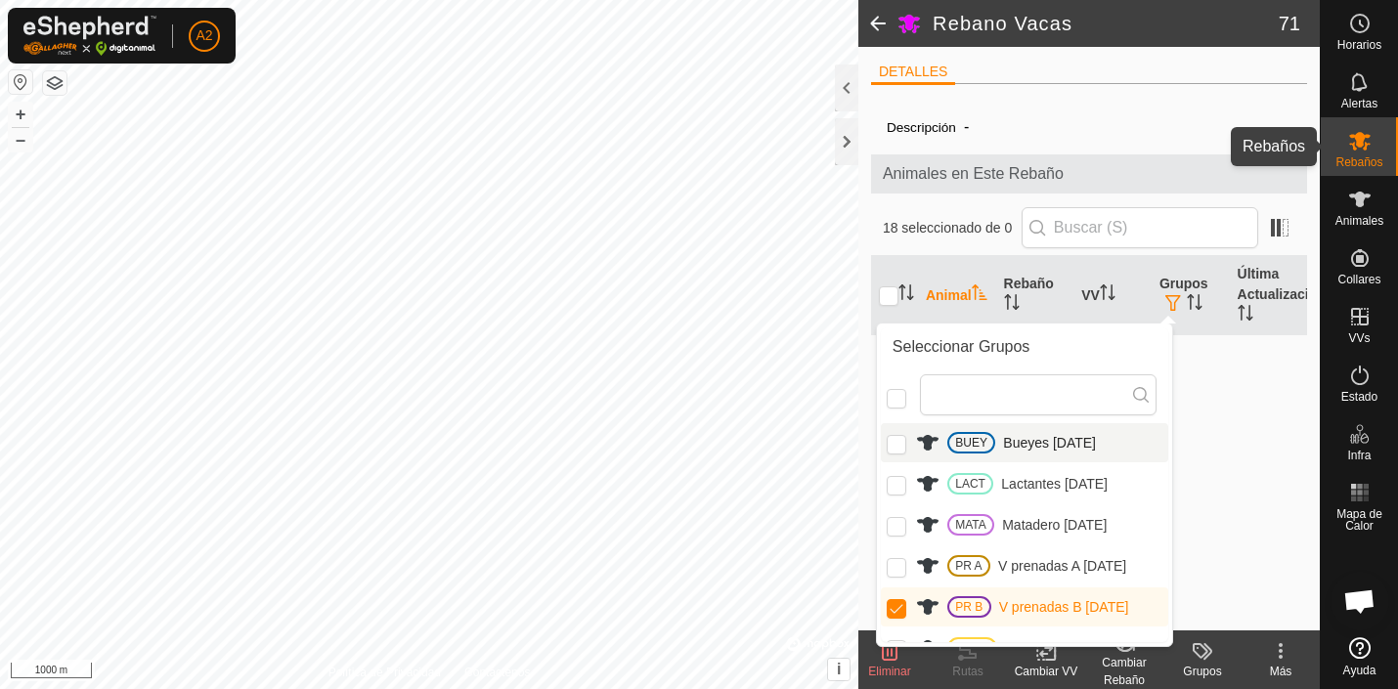
click at [1360, 146] on icon at bounding box center [1360, 141] width 22 height 19
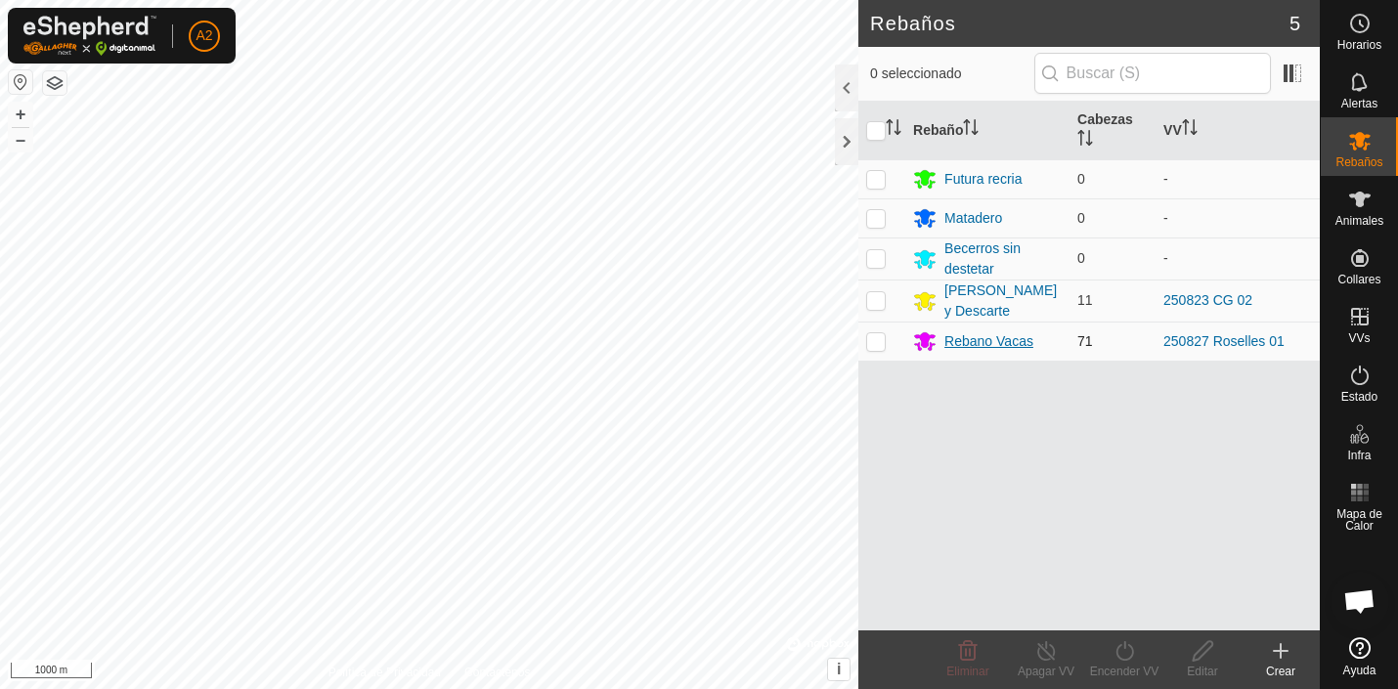
click at [973, 344] on div "Rebano Vacas" at bounding box center [988, 341] width 89 height 21
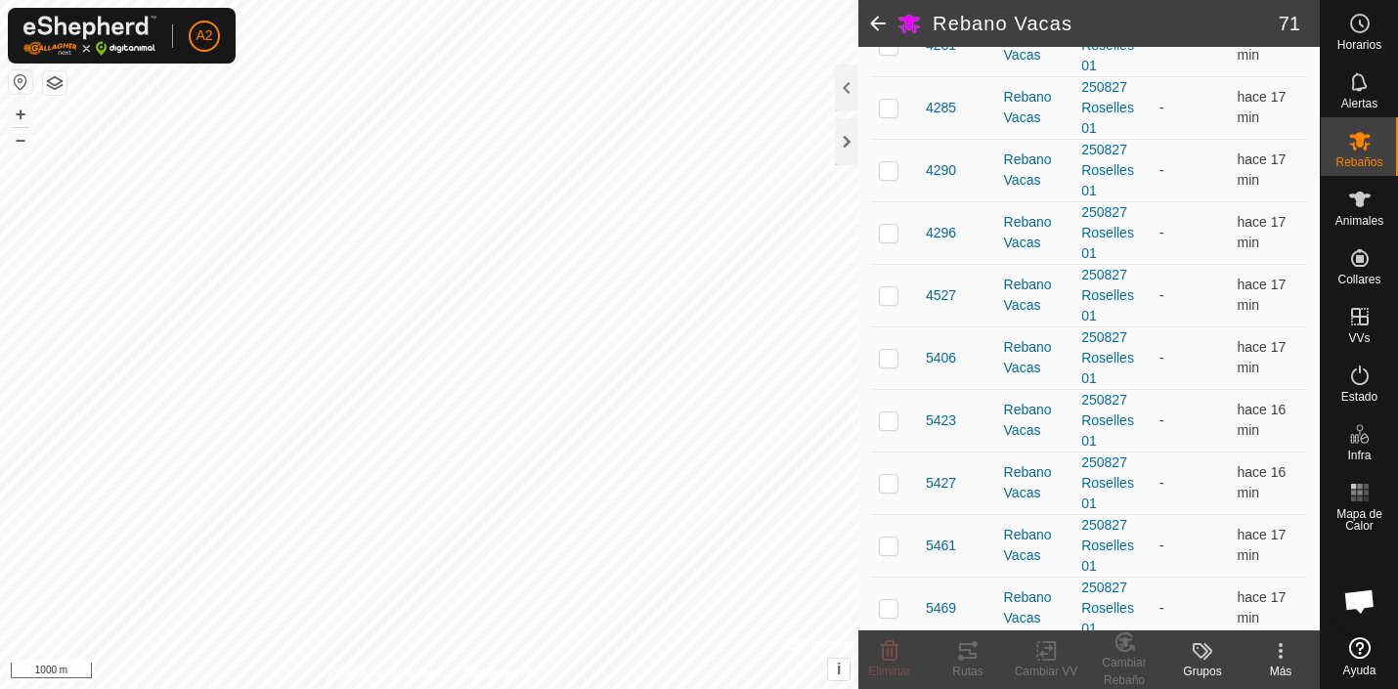
scroll to position [1590, 0]
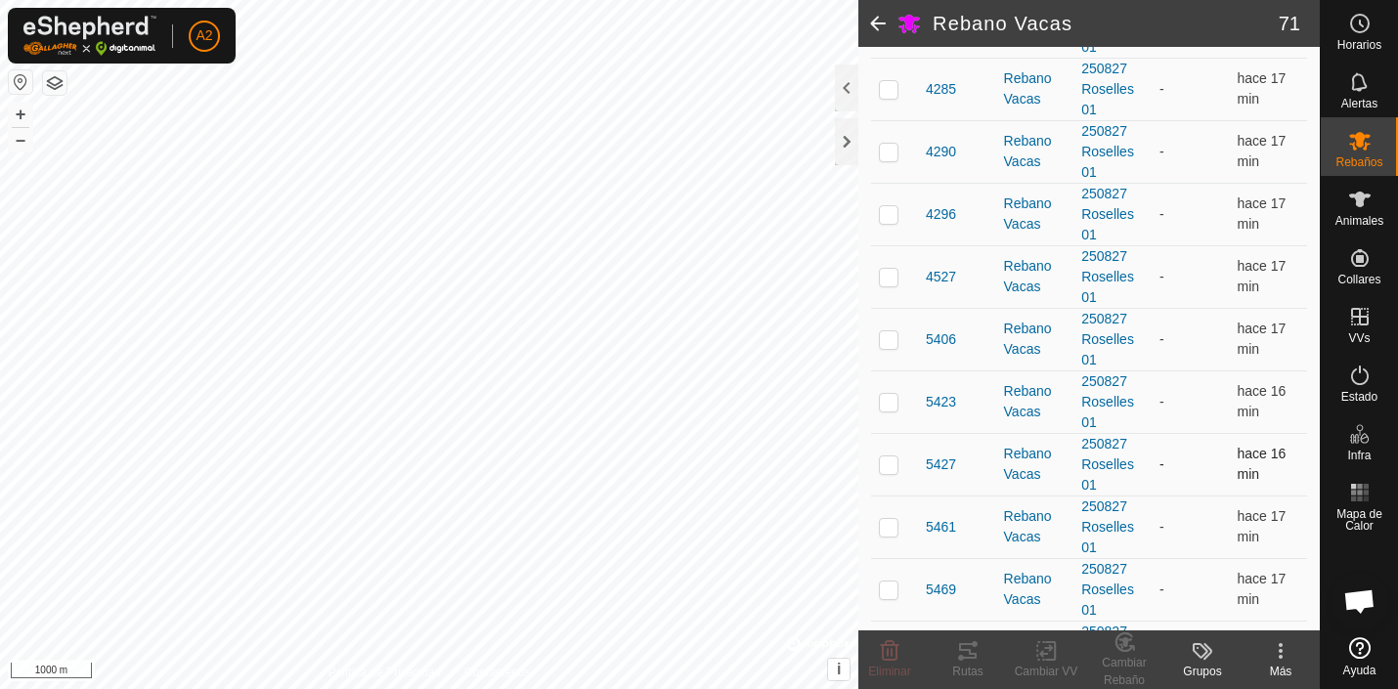
click at [897, 469] on p-checkbox at bounding box center [889, 465] width 20 height 16
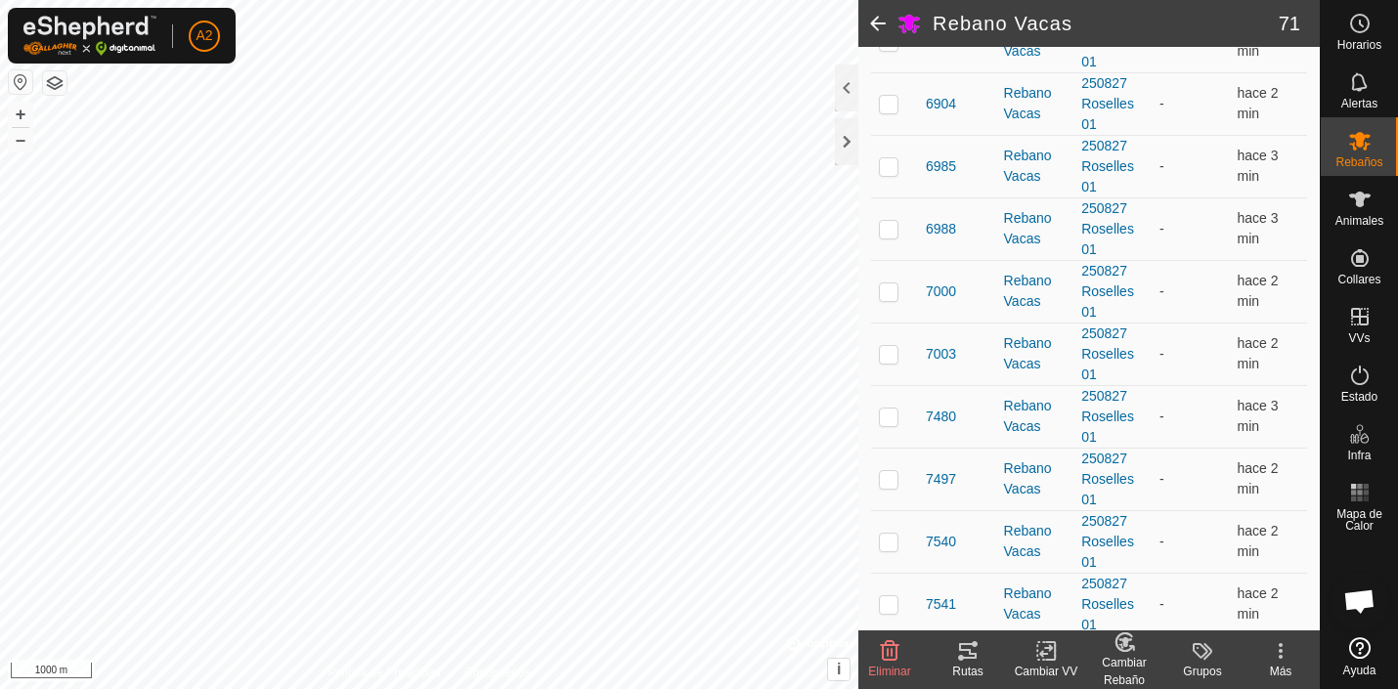
scroll to position [3170, 0]
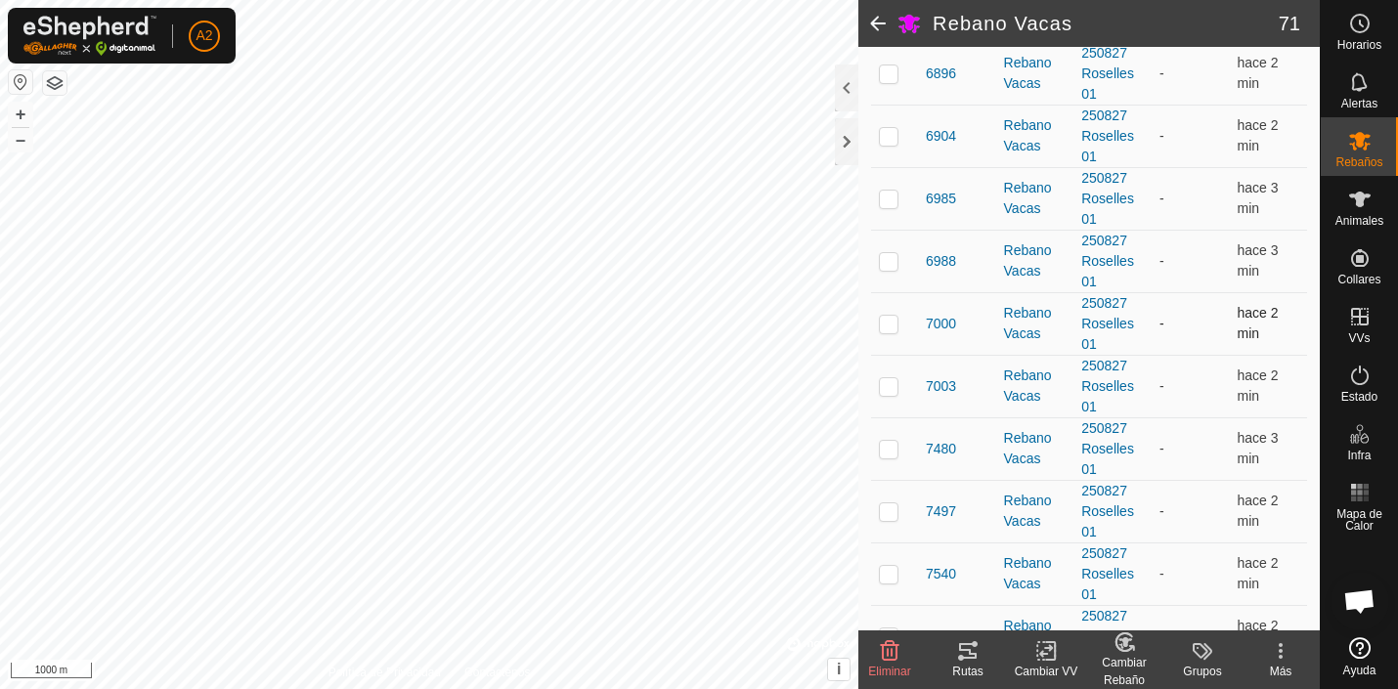
click at [888, 320] on p-checkbox at bounding box center [889, 324] width 20 height 16
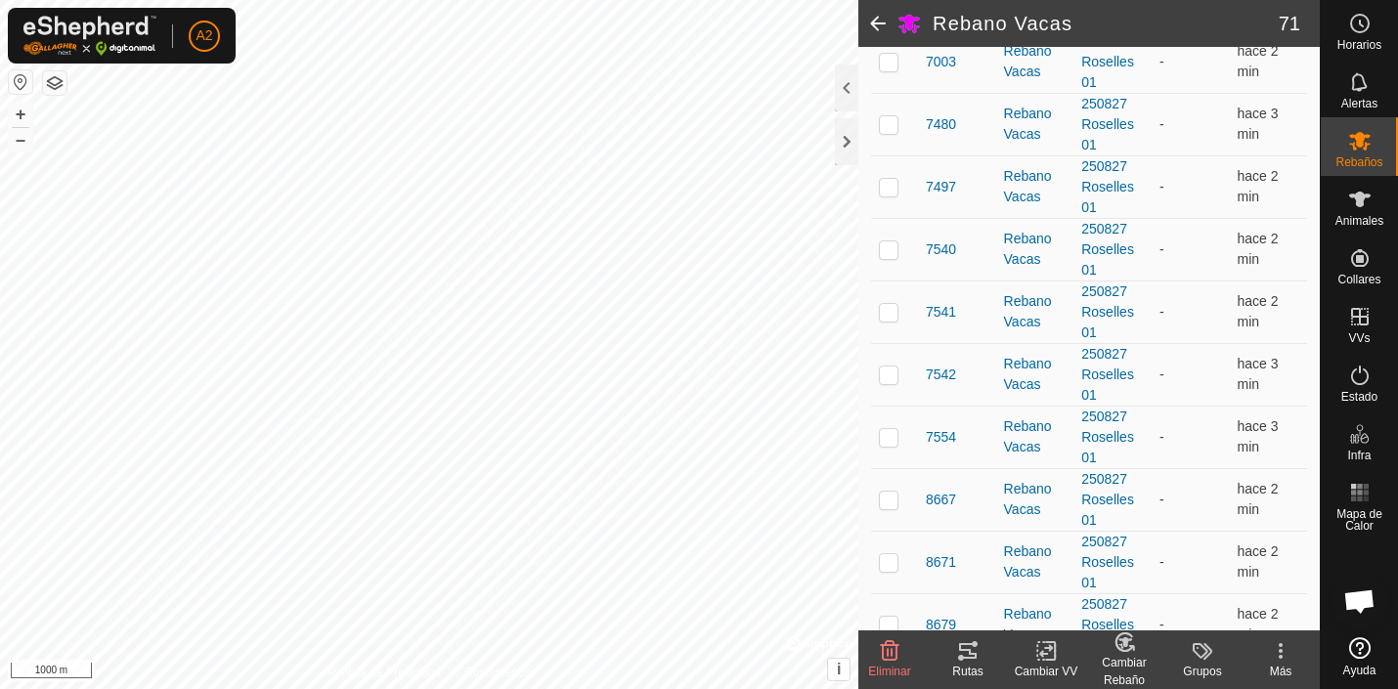
scroll to position [3498, 0]
click at [893, 309] on p-checkbox at bounding box center [889, 309] width 20 height 16
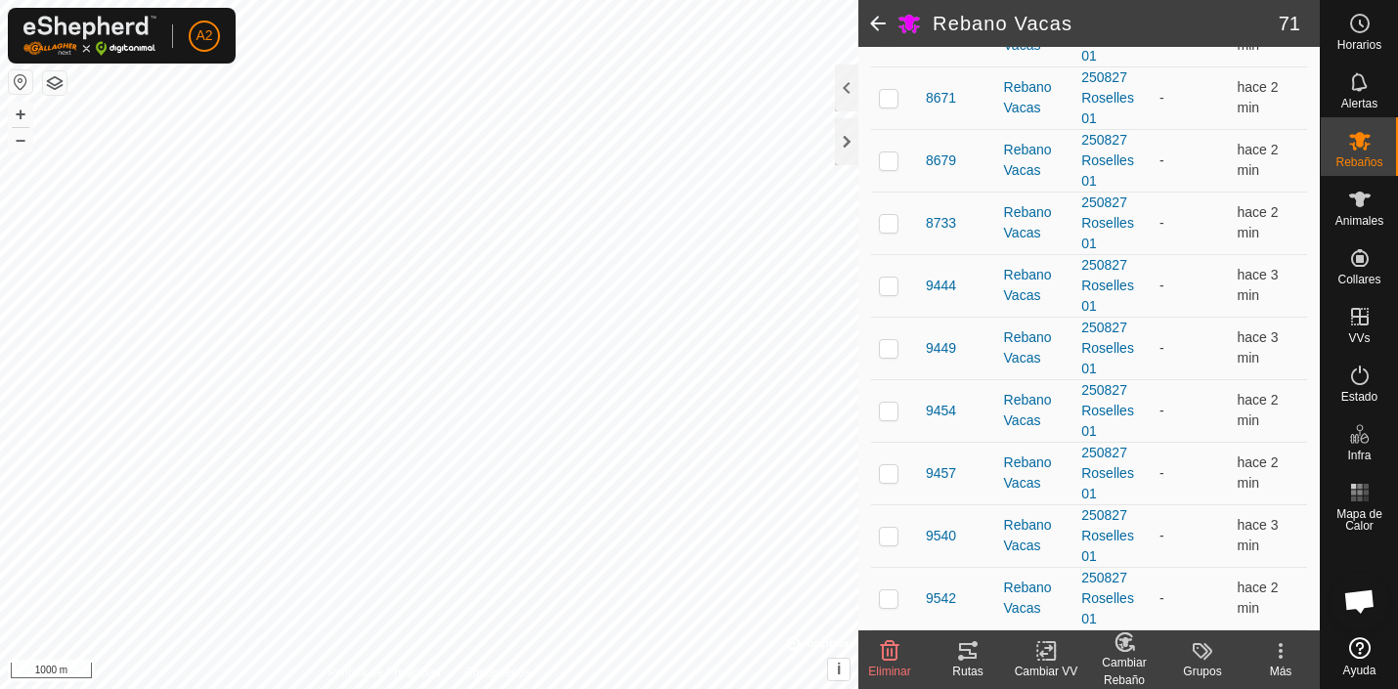
scroll to position [3964, 0]
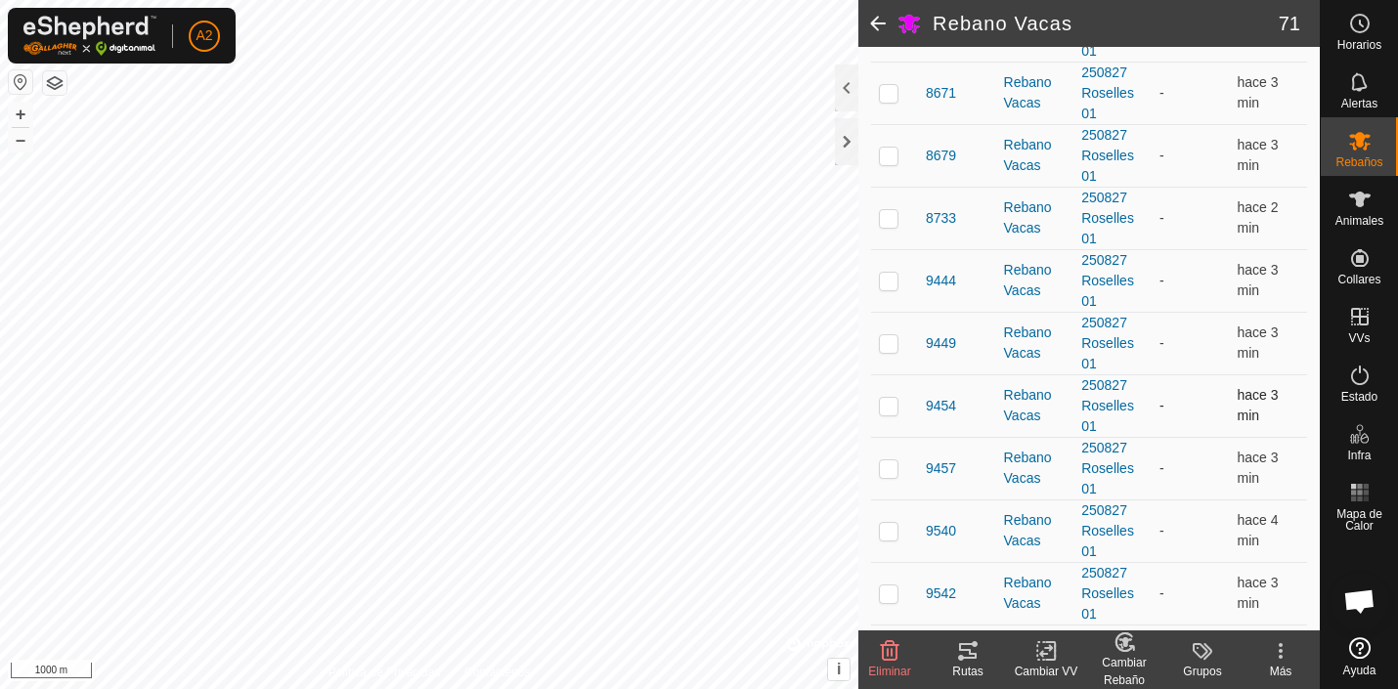
click at [893, 408] on p-checkbox at bounding box center [889, 406] width 20 height 16
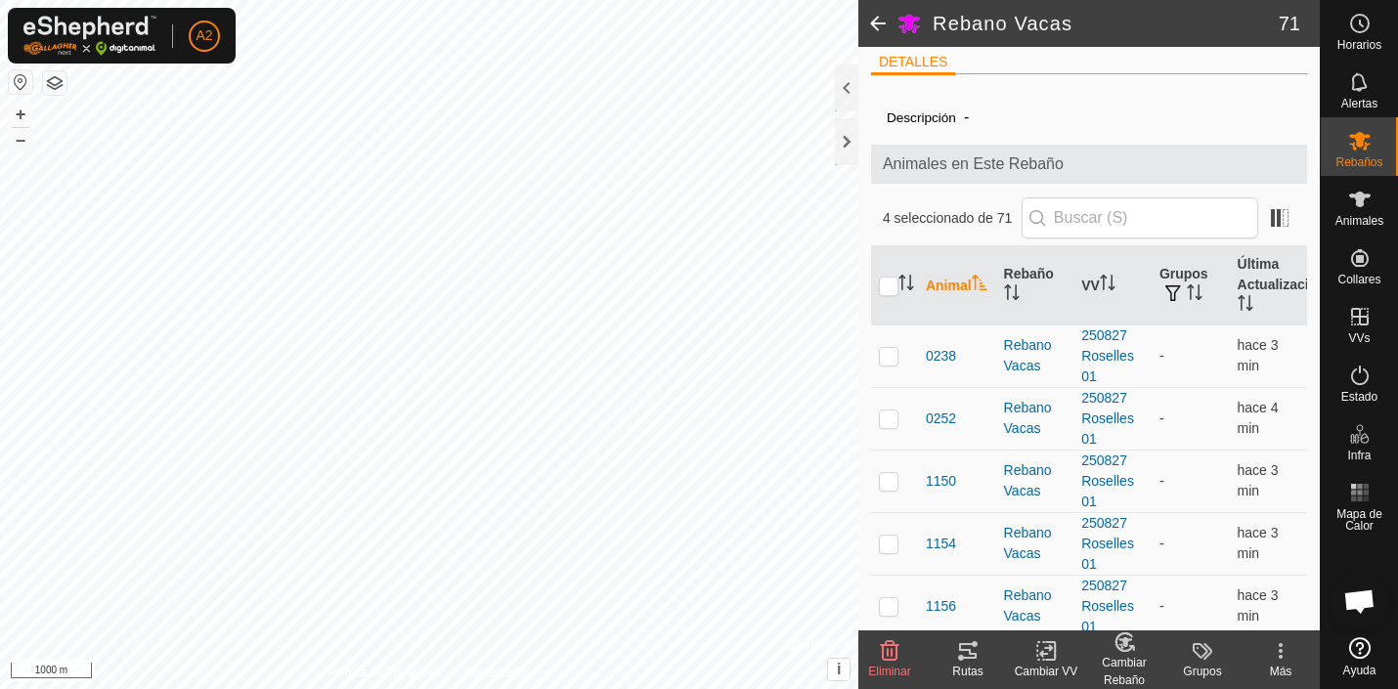
scroll to position [0, 0]
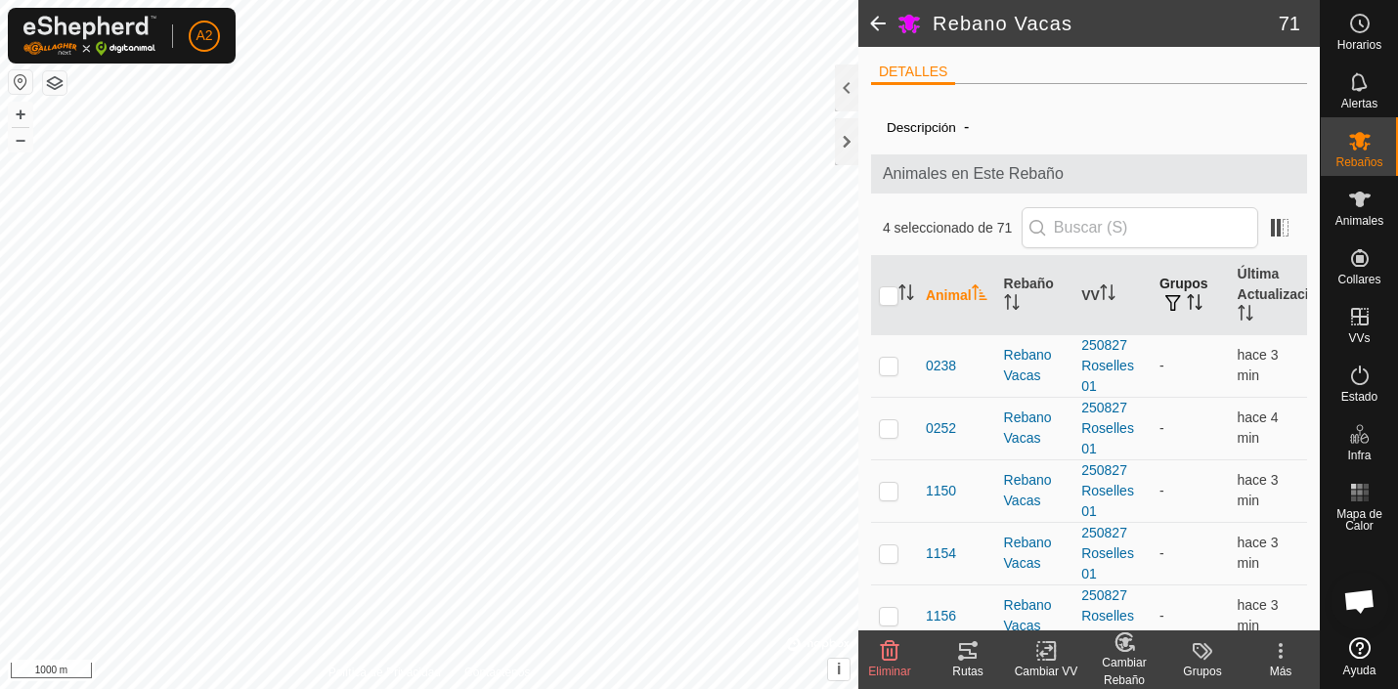
click at [1173, 300] on span "button" at bounding box center [1173, 303] width 16 height 16
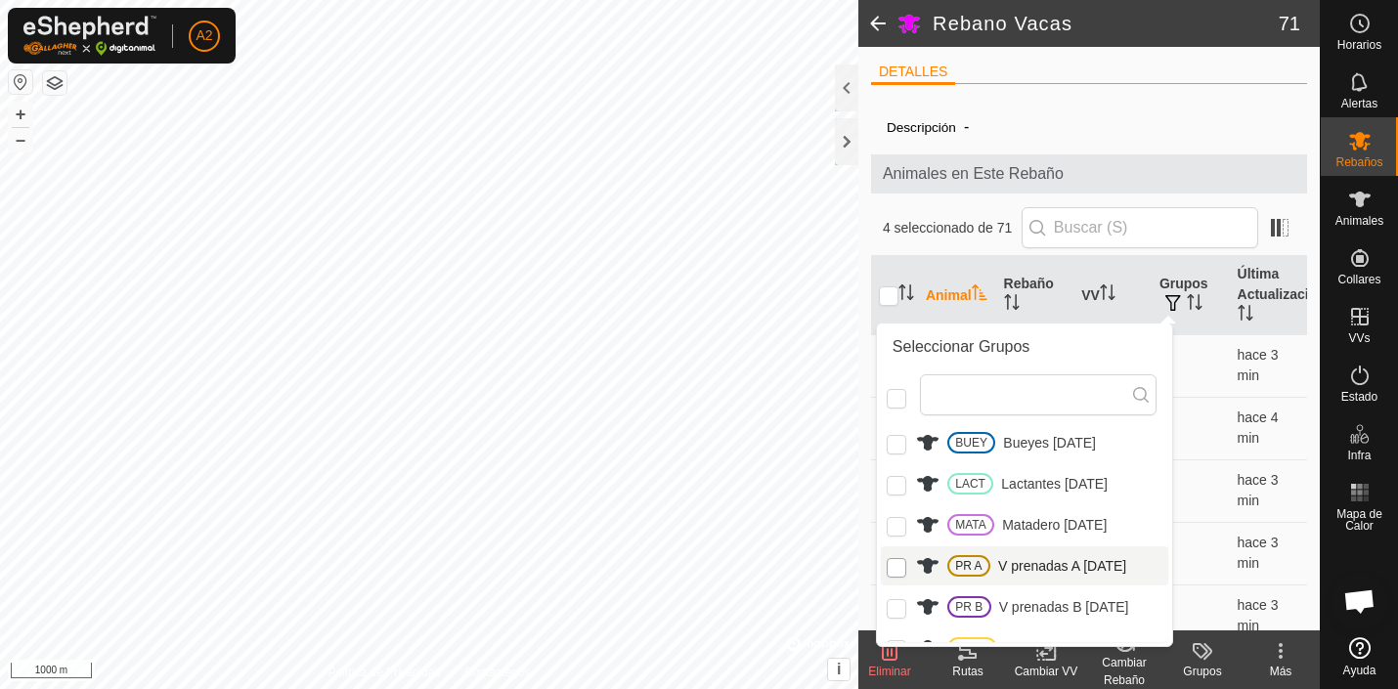
click at [898, 564] on input "PR A" at bounding box center [897, 568] width 20 height 20
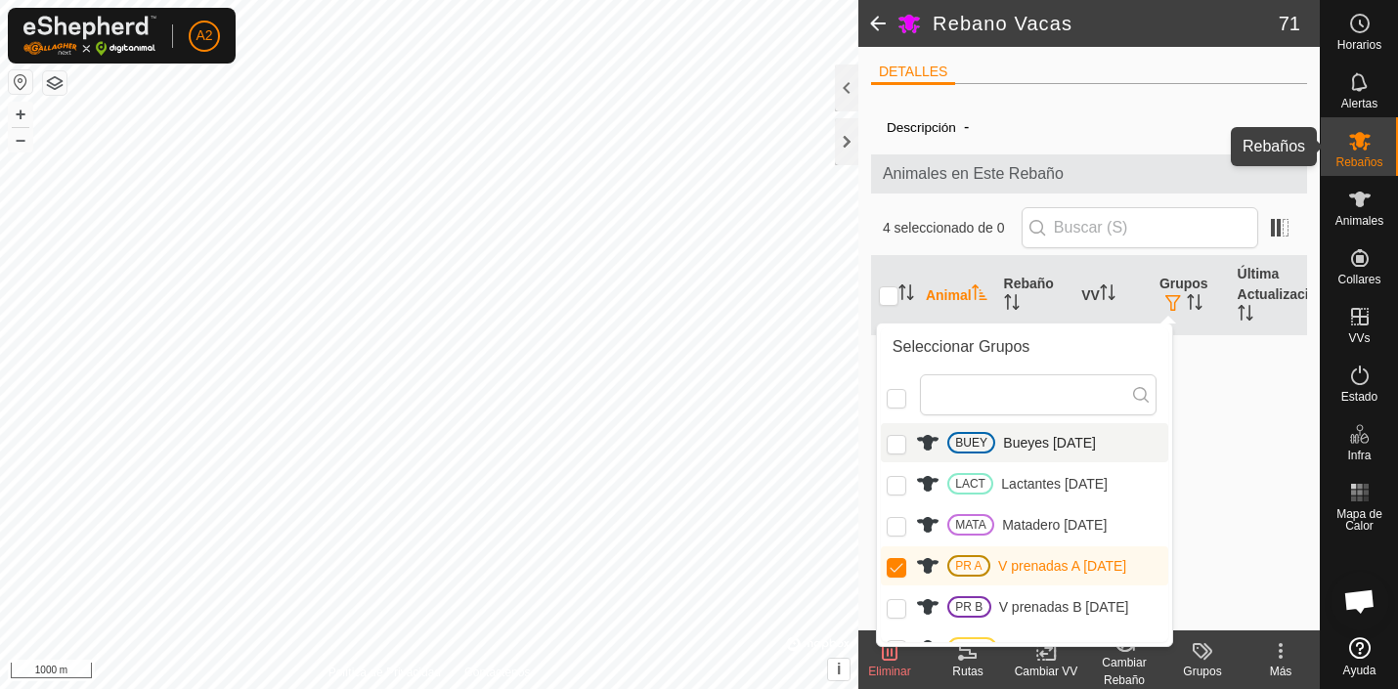
click at [1357, 146] on icon at bounding box center [1360, 141] width 22 height 19
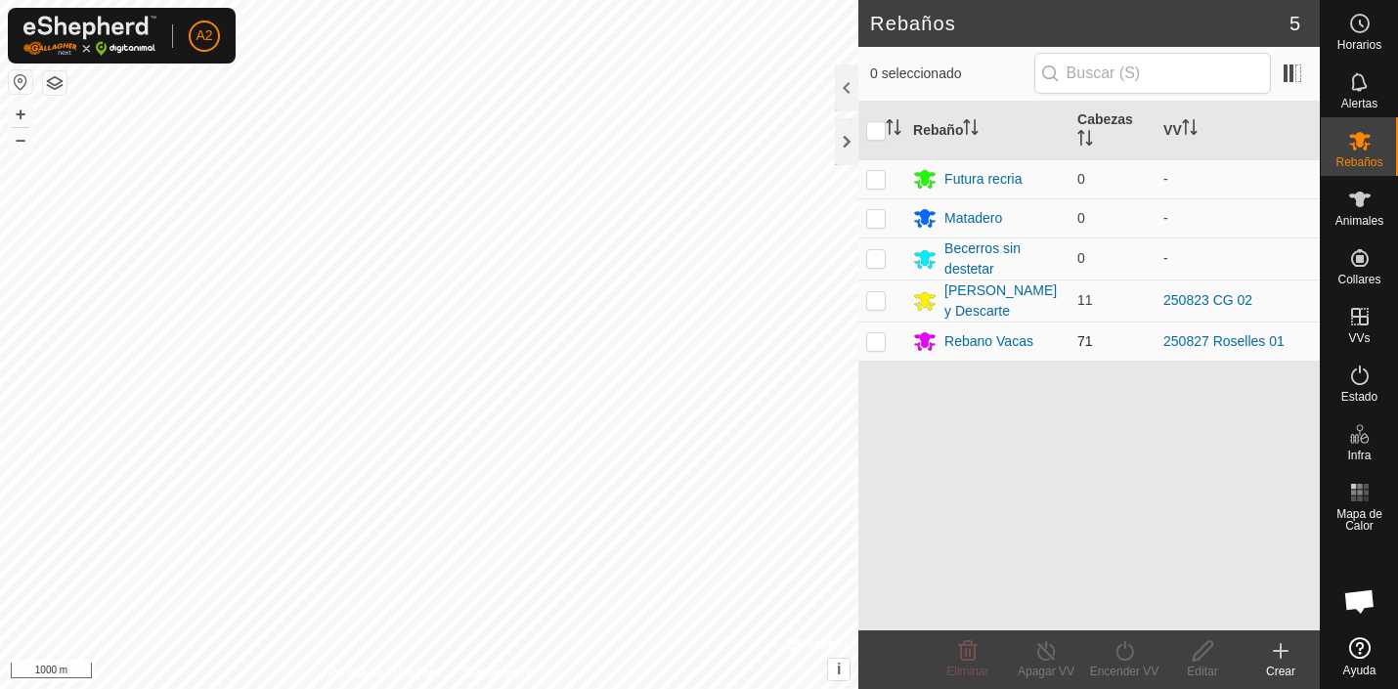
click at [878, 345] on p-checkbox at bounding box center [876, 341] width 20 height 16
click at [1022, 345] on div "Rebano Vacas" at bounding box center [988, 341] width 89 height 21
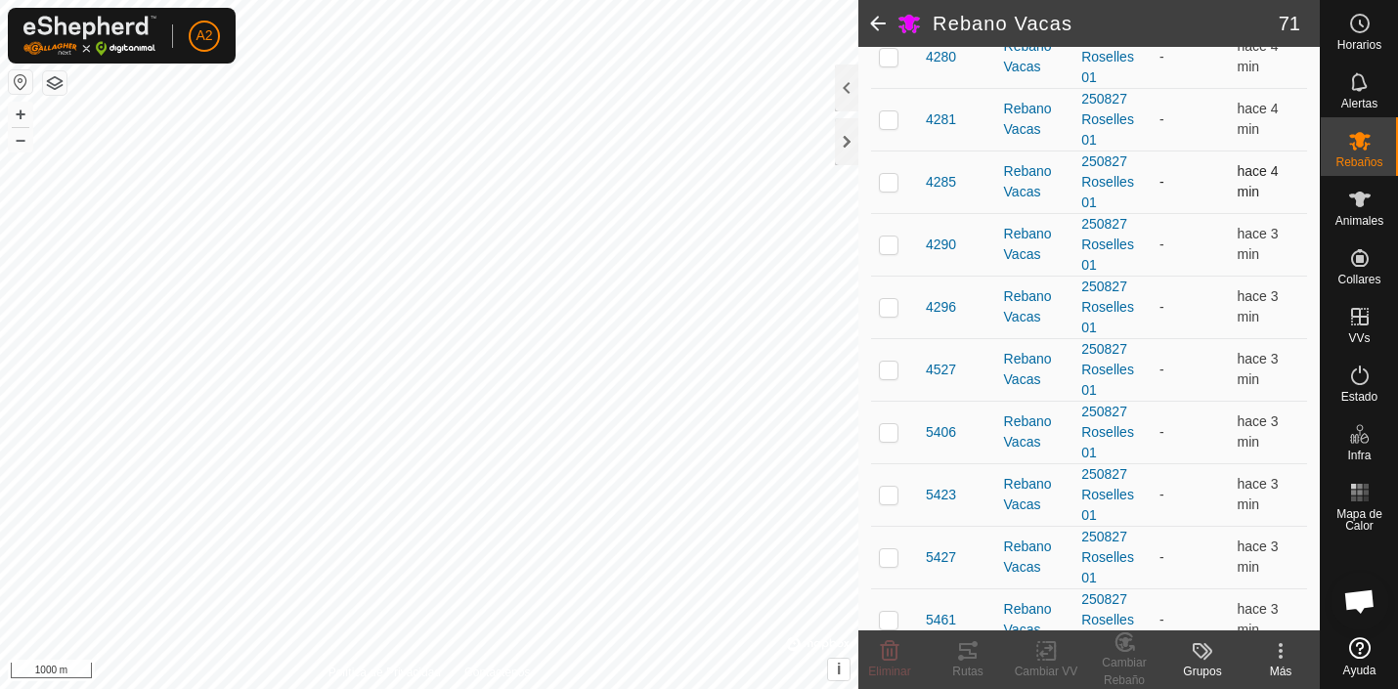
scroll to position [1505, 0]
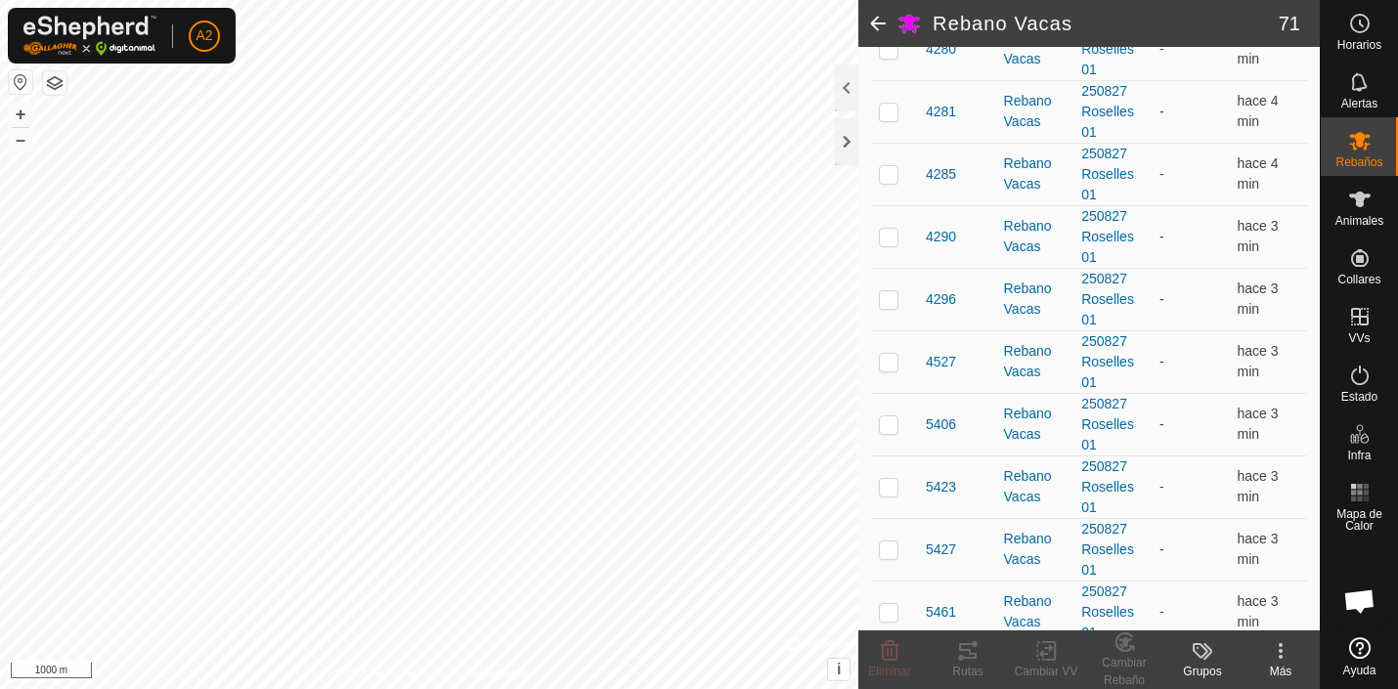
click at [874, 22] on span at bounding box center [877, 23] width 39 height 47
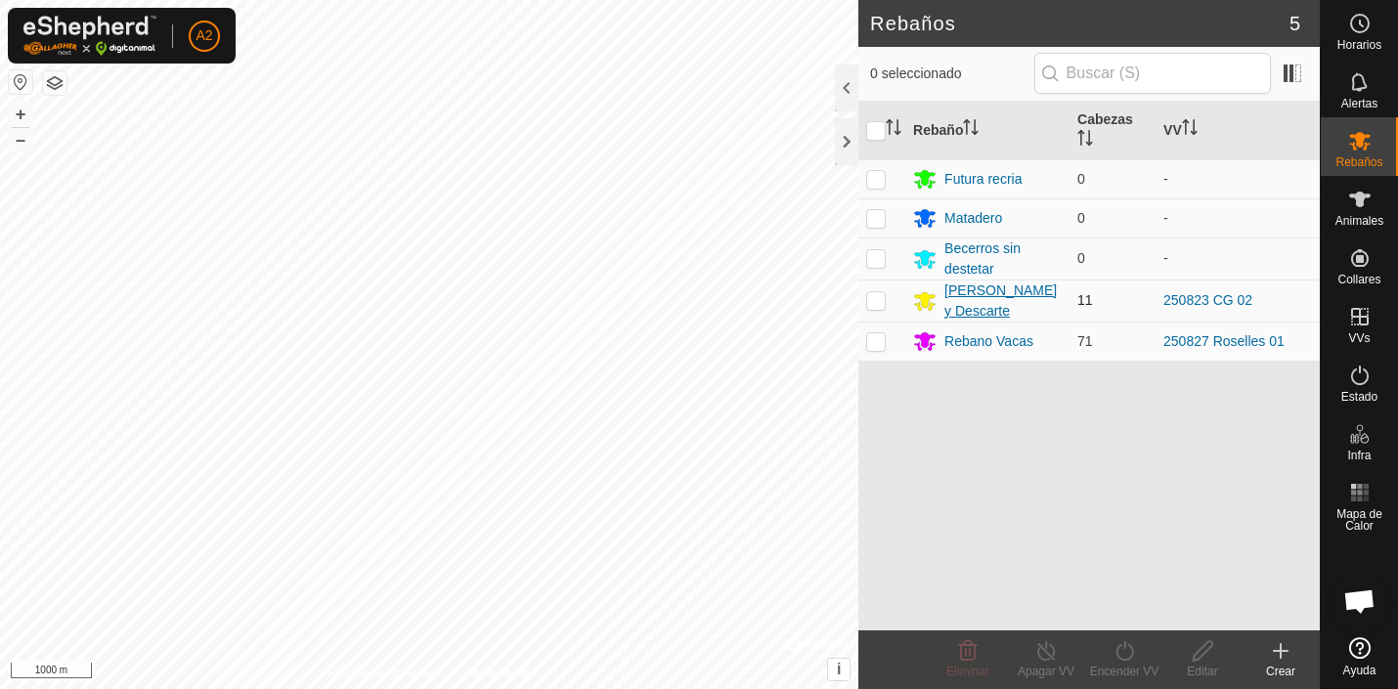
click at [977, 290] on div "[PERSON_NAME] y Descarte" at bounding box center [1002, 301] width 117 height 41
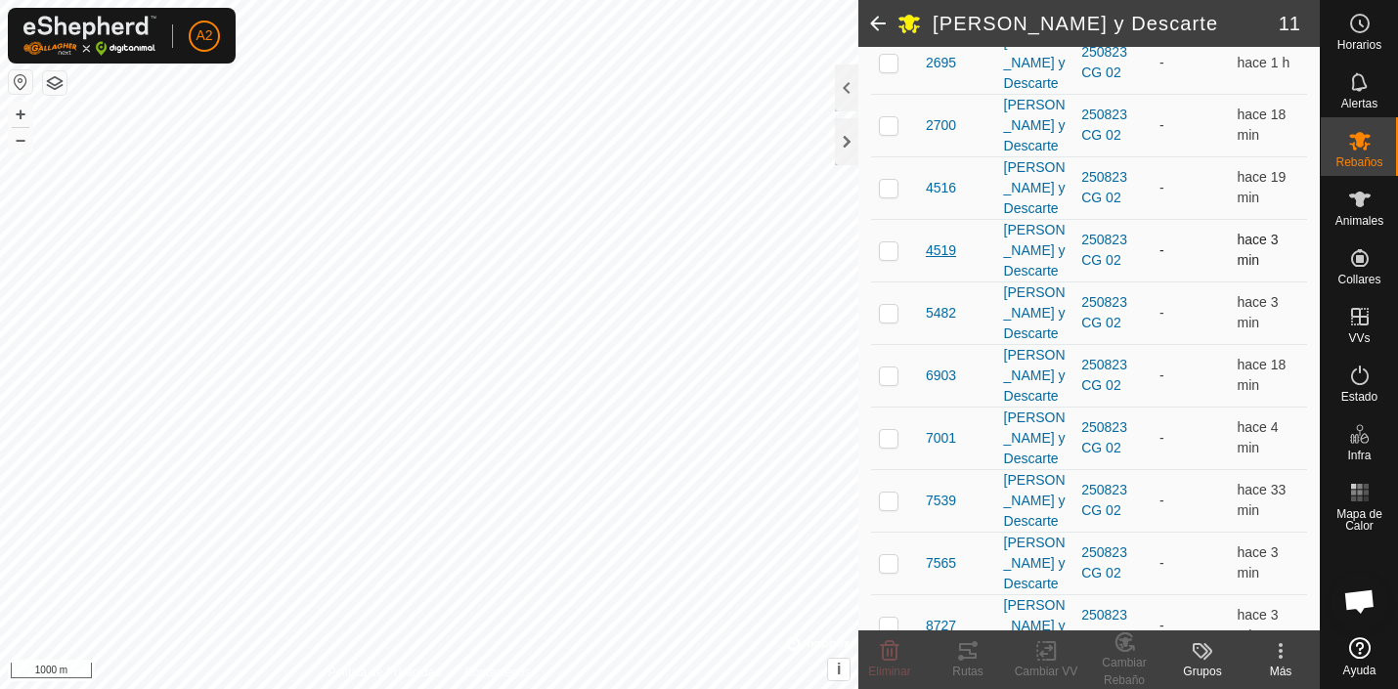
scroll to position [367, 0]
click at [887, 252] on p-checkbox at bounding box center [889, 249] width 20 height 16
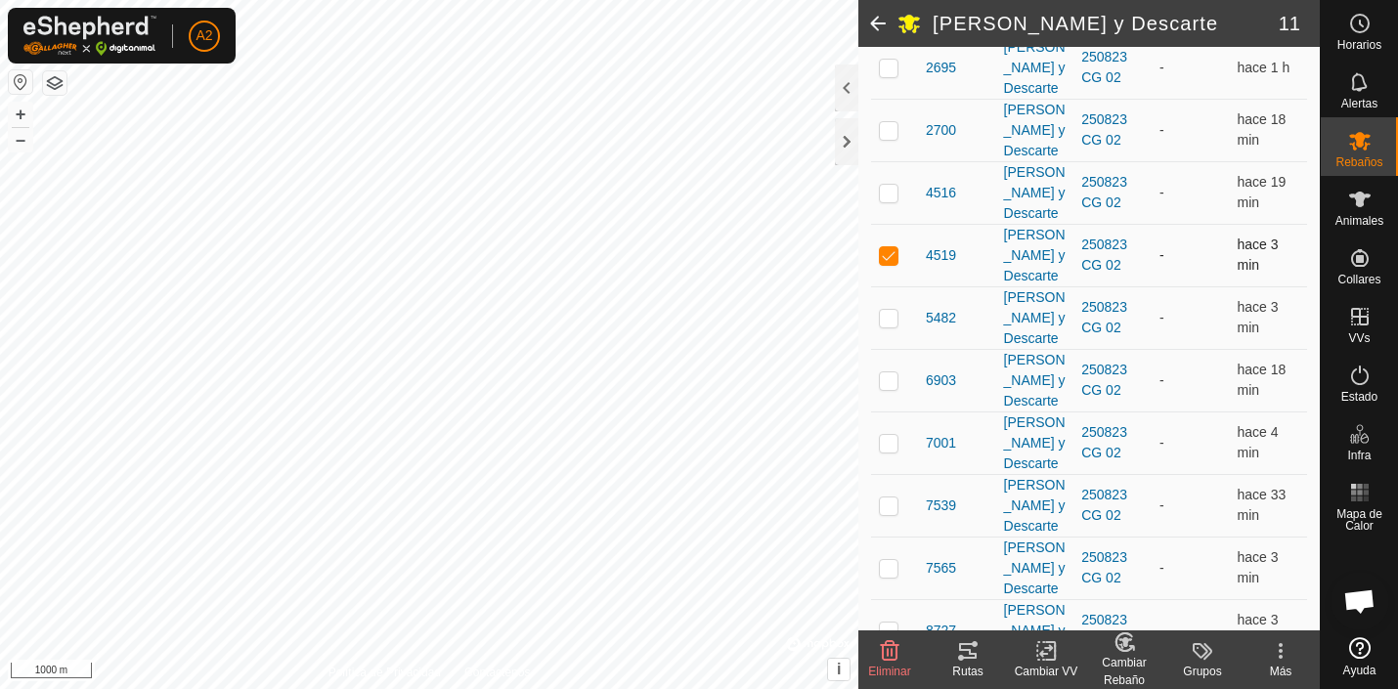
scroll to position [373, 0]
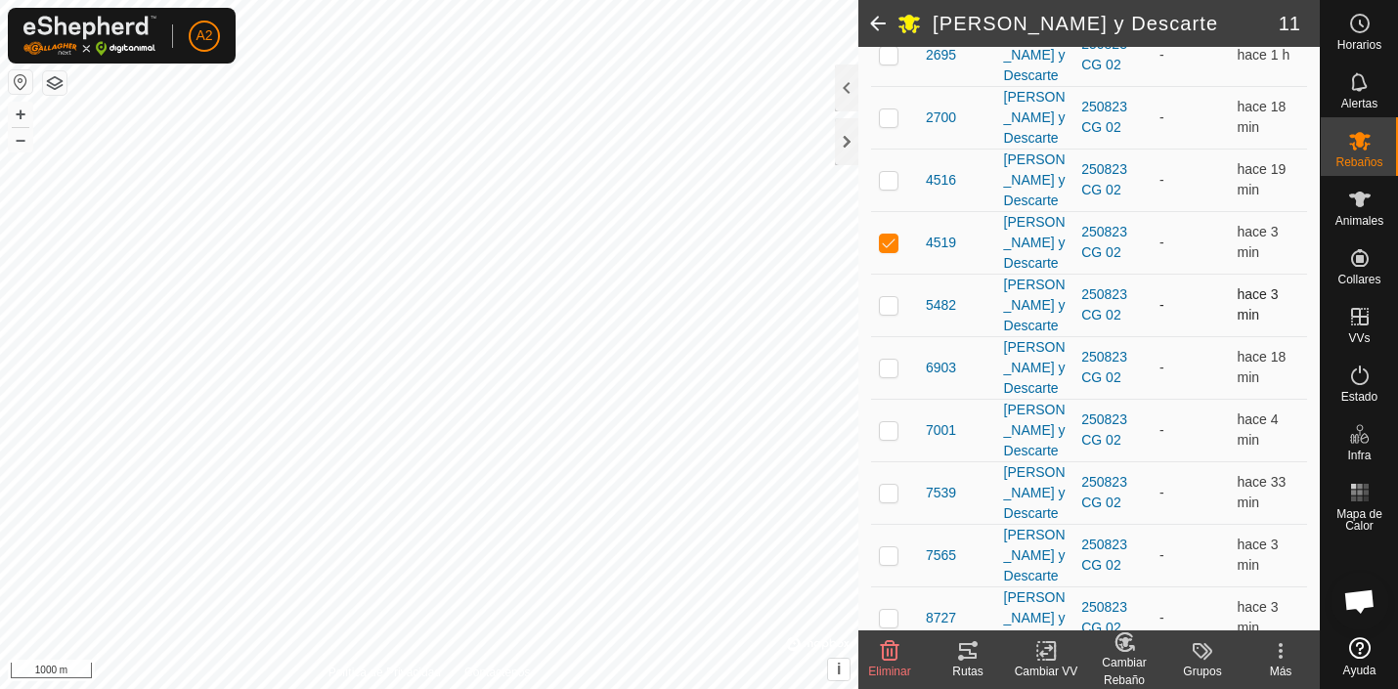
click at [891, 305] on p-checkbox at bounding box center [889, 305] width 20 height 16
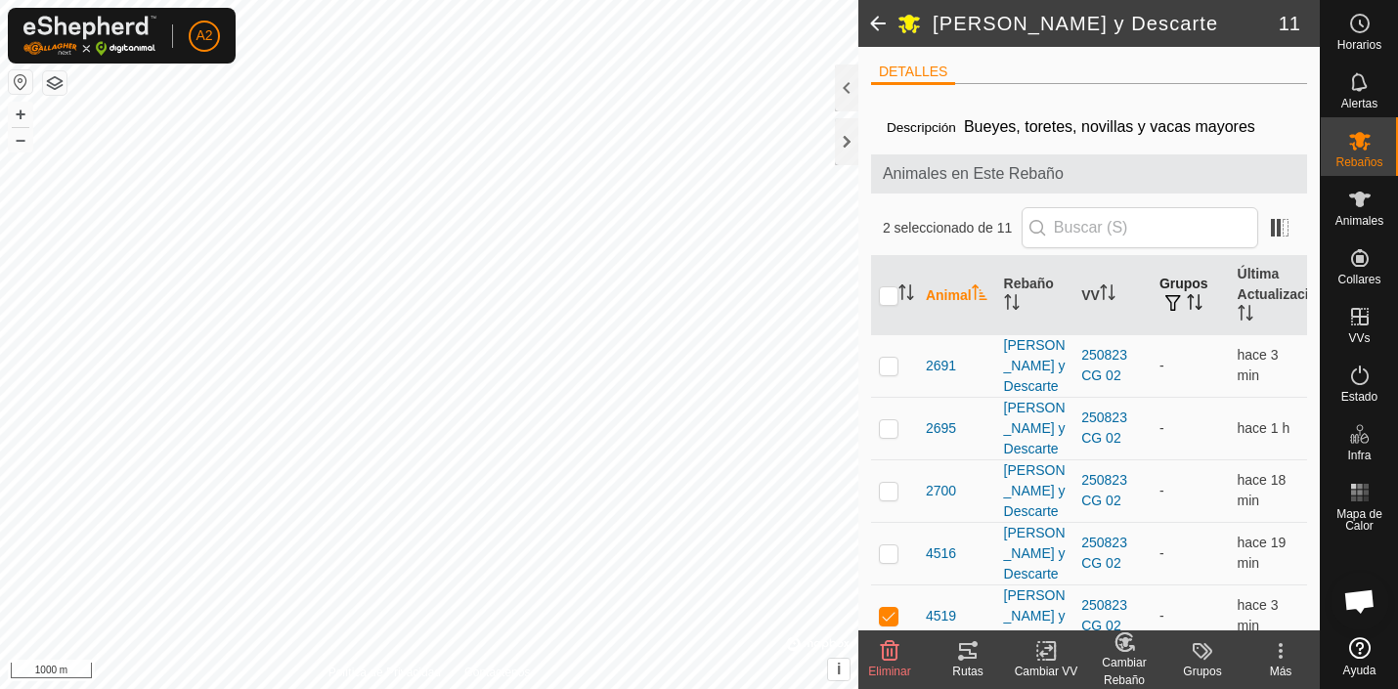
click at [1172, 296] on span "button" at bounding box center [1173, 303] width 16 height 16
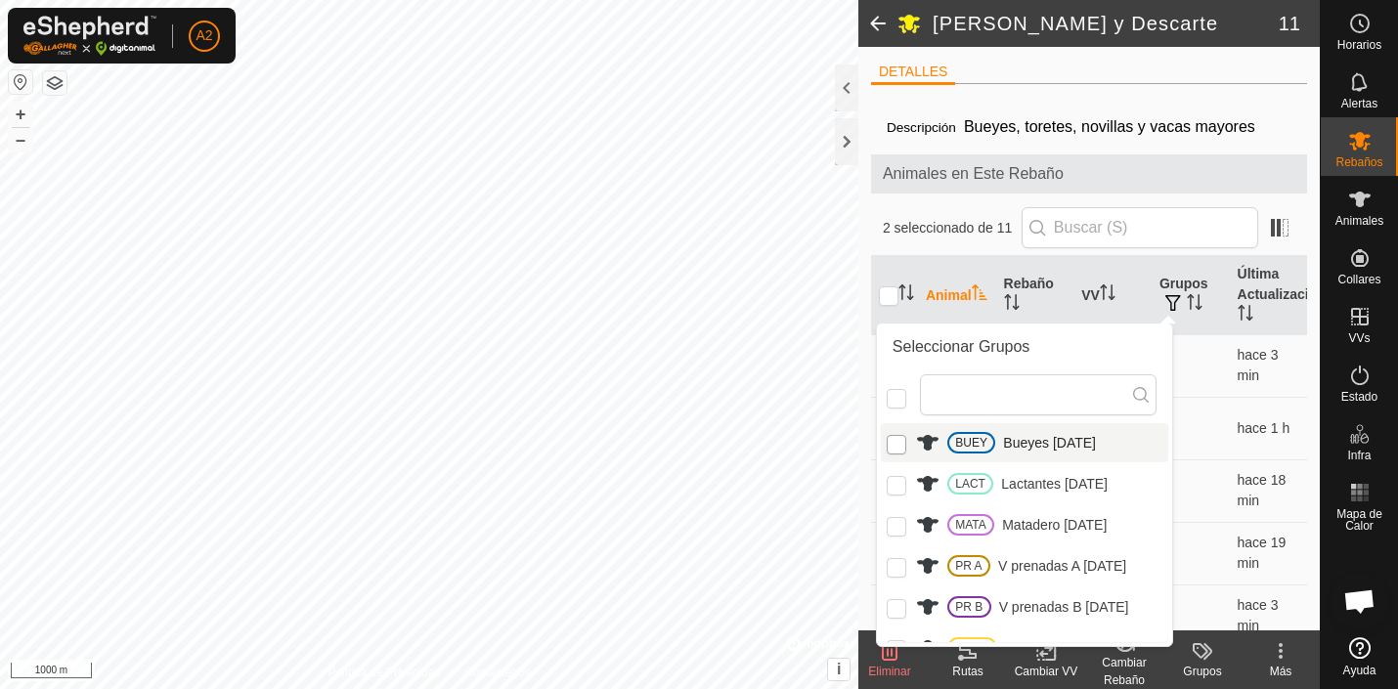
click at [894, 444] on input "BUEY" at bounding box center [897, 445] width 20 height 20
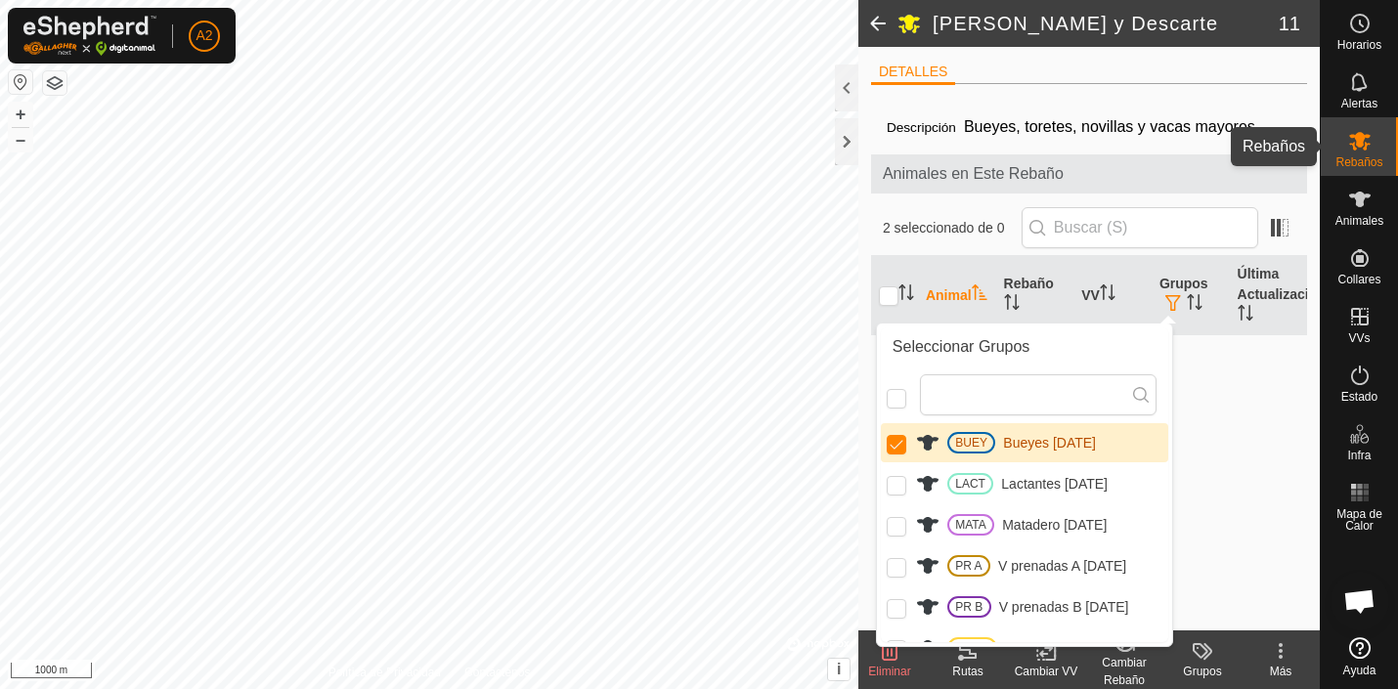
click at [1362, 147] on icon at bounding box center [1360, 141] width 22 height 19
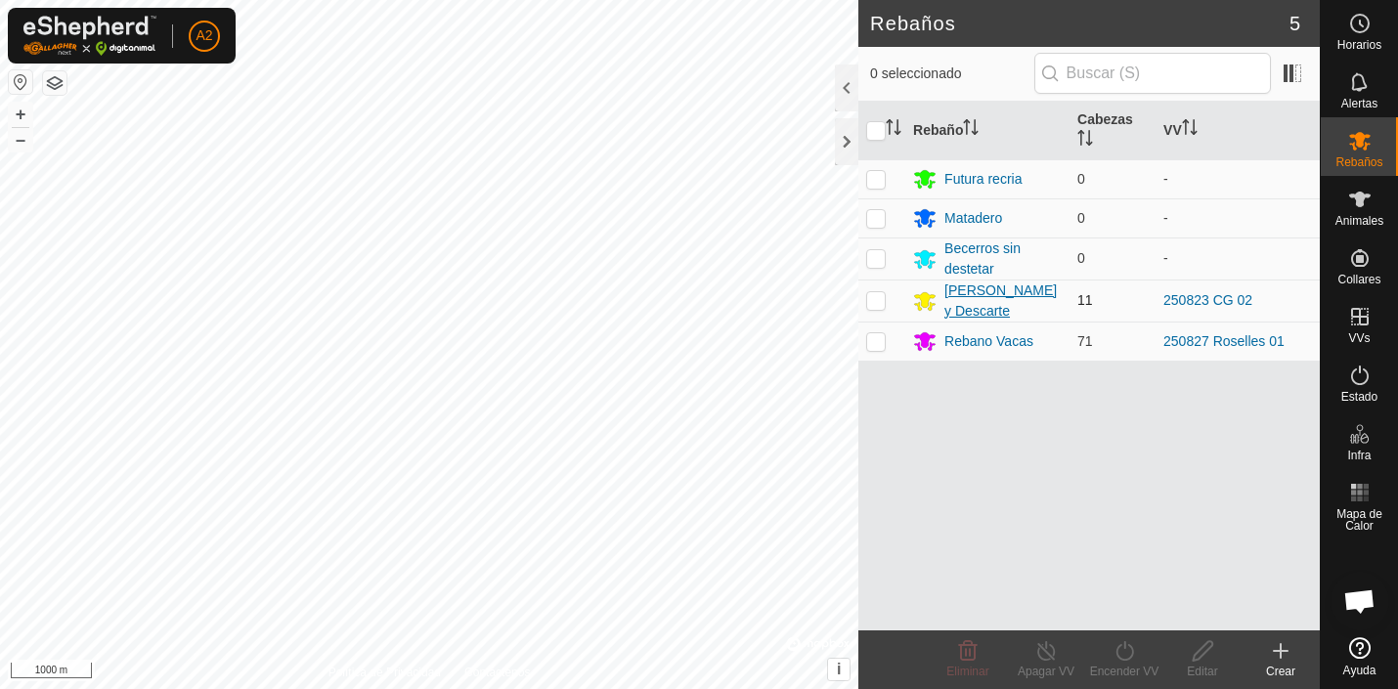
click at [972, 290] on div "[PERSON_NAME] y Descarte" at bounding box center [1002, 301] width 117 height 41
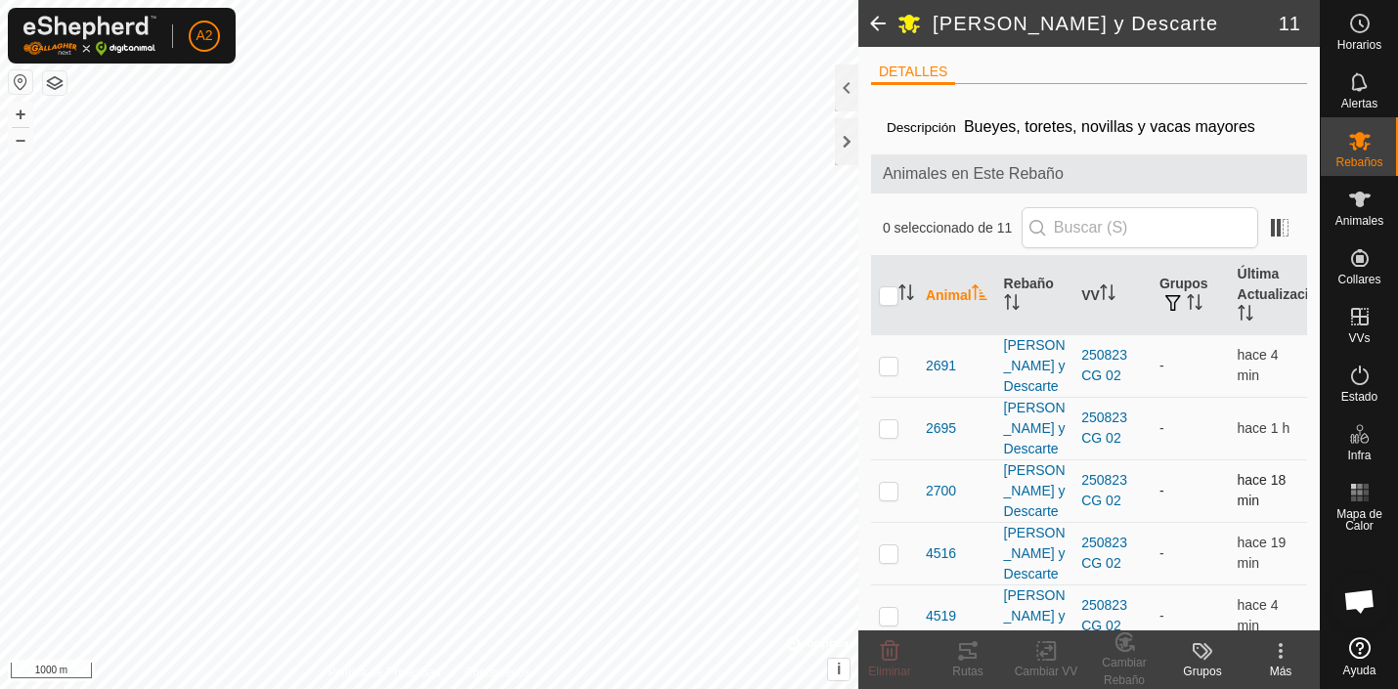
click at [888, 496] on p-checkbox at bounding box center [889, 491] width 20 height 16
click at [1171, 297] on span "button" at bounding box center [1173, 303] width 16 height 16
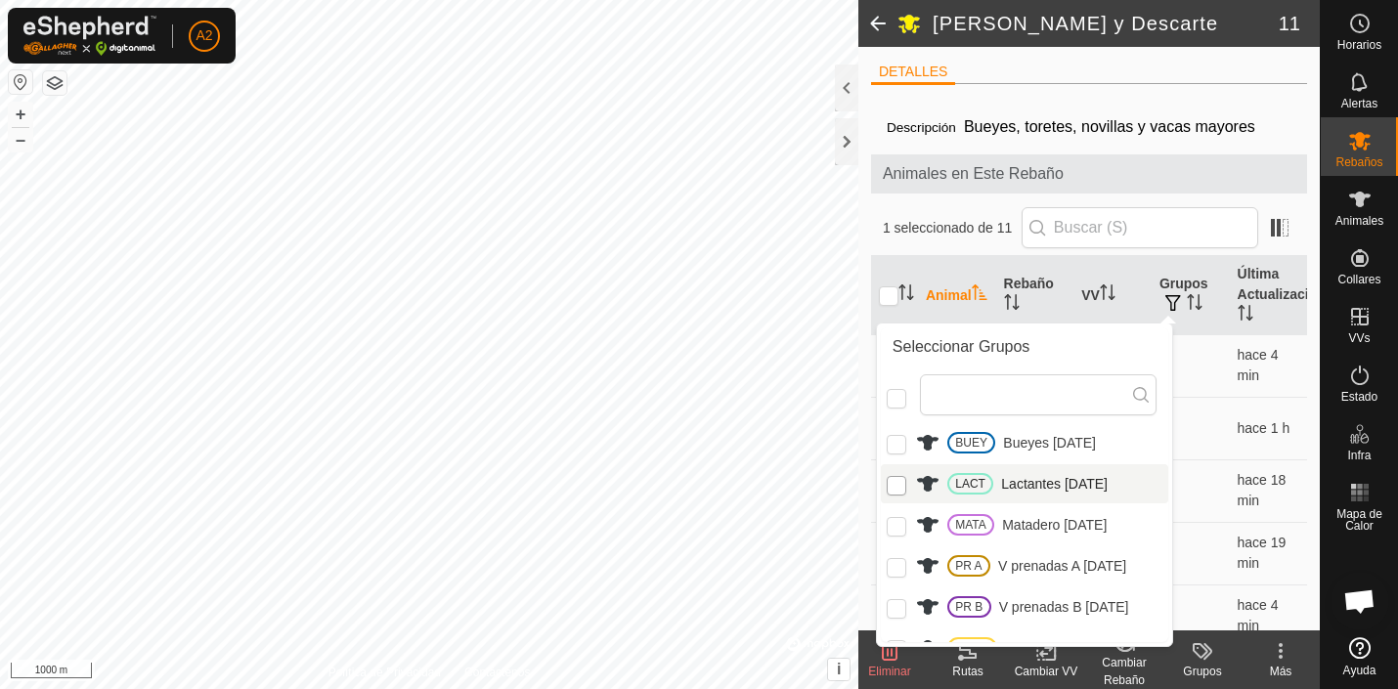
click at [896, 487] on input "LACT" at bounding box center [897, 486] width 20 height 20
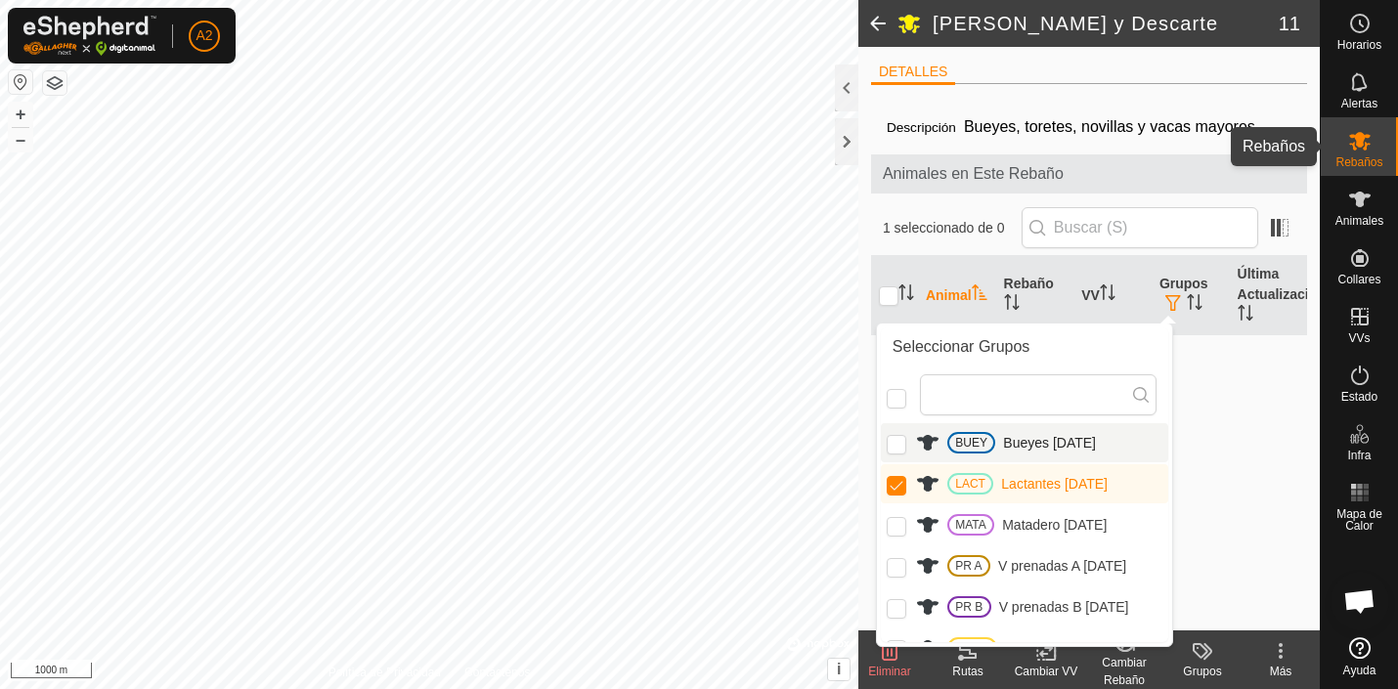
click at [1361, 140] on icon at bounding box center [1360, 141] width 22 height 19
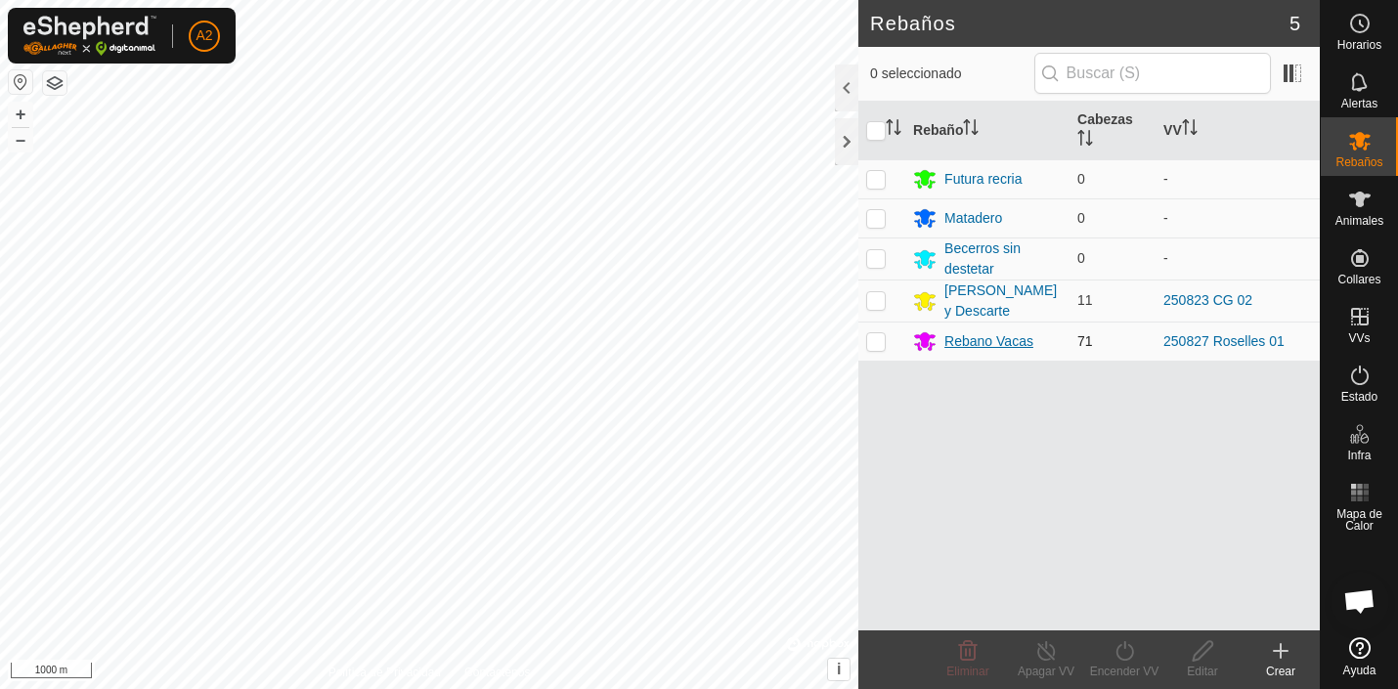
click at [966, 338] on div "Rebano Vacas" at bounding box center [988, 341] width 89 height 21
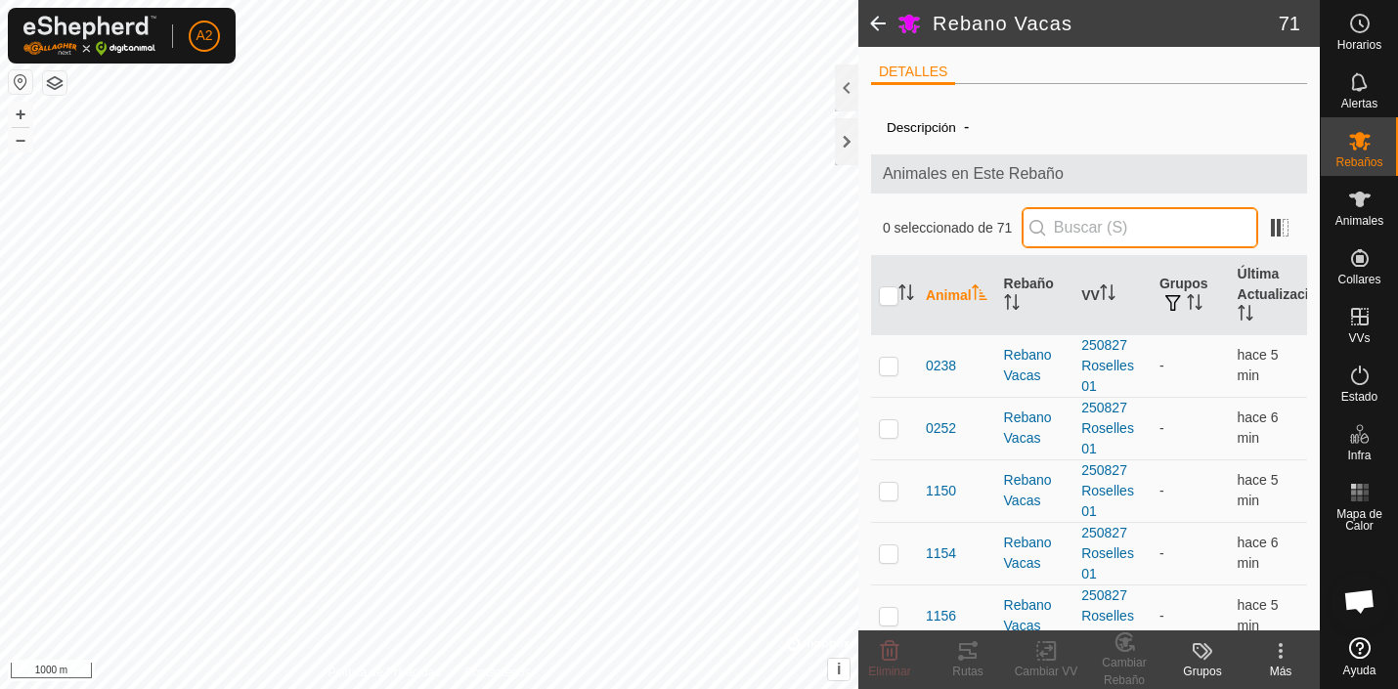
click at [1082, 227] on input "text" at bounding box center [1140, 227] width 237 height 41
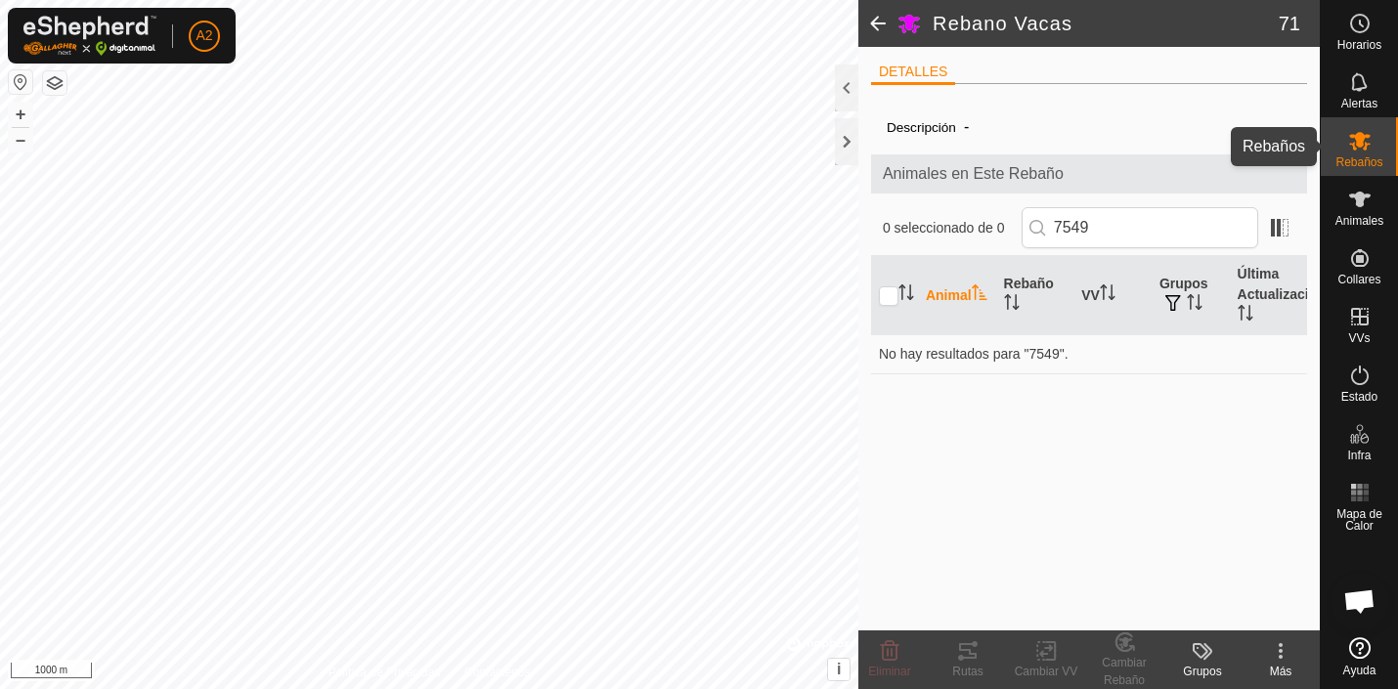
click at [1355, 152] on icon at bounding box center [1359, 140] width 23 height 23
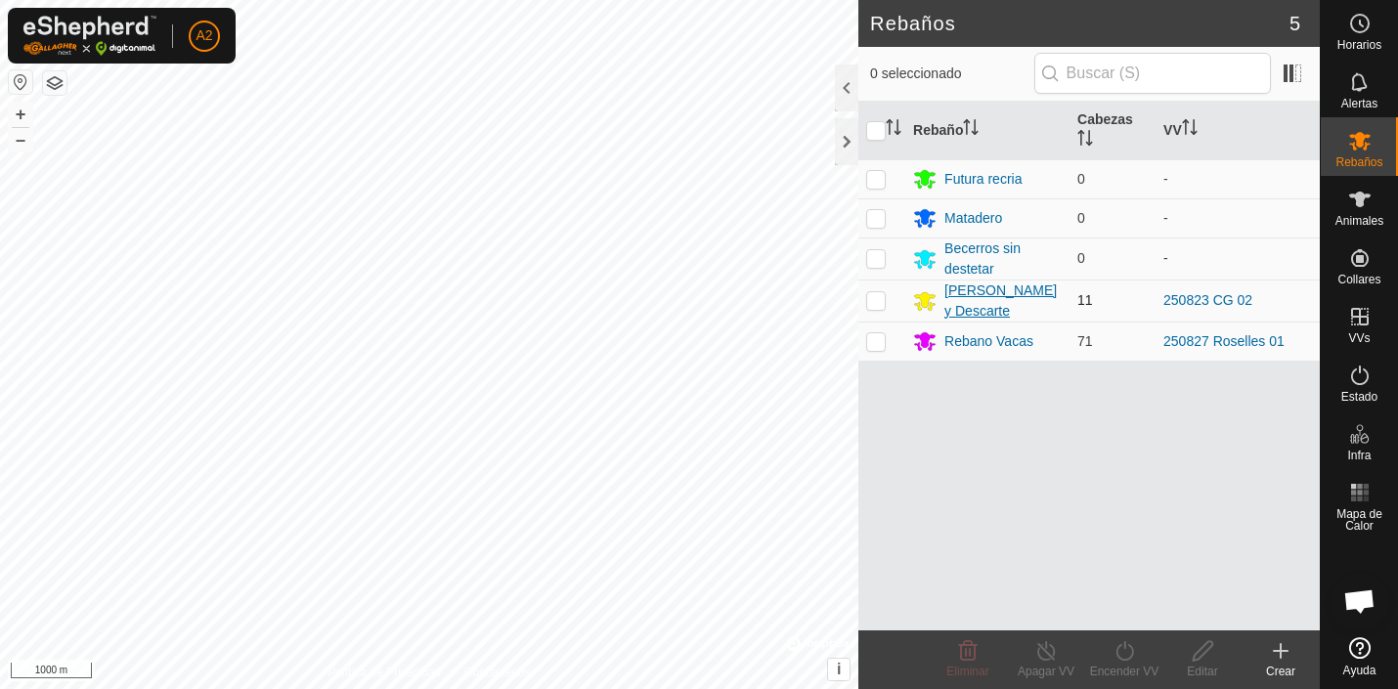
click at [990, 291] on div "[PERSON_NAME] y Descarte" at bounding box center [1002, 301] width 117 height 41
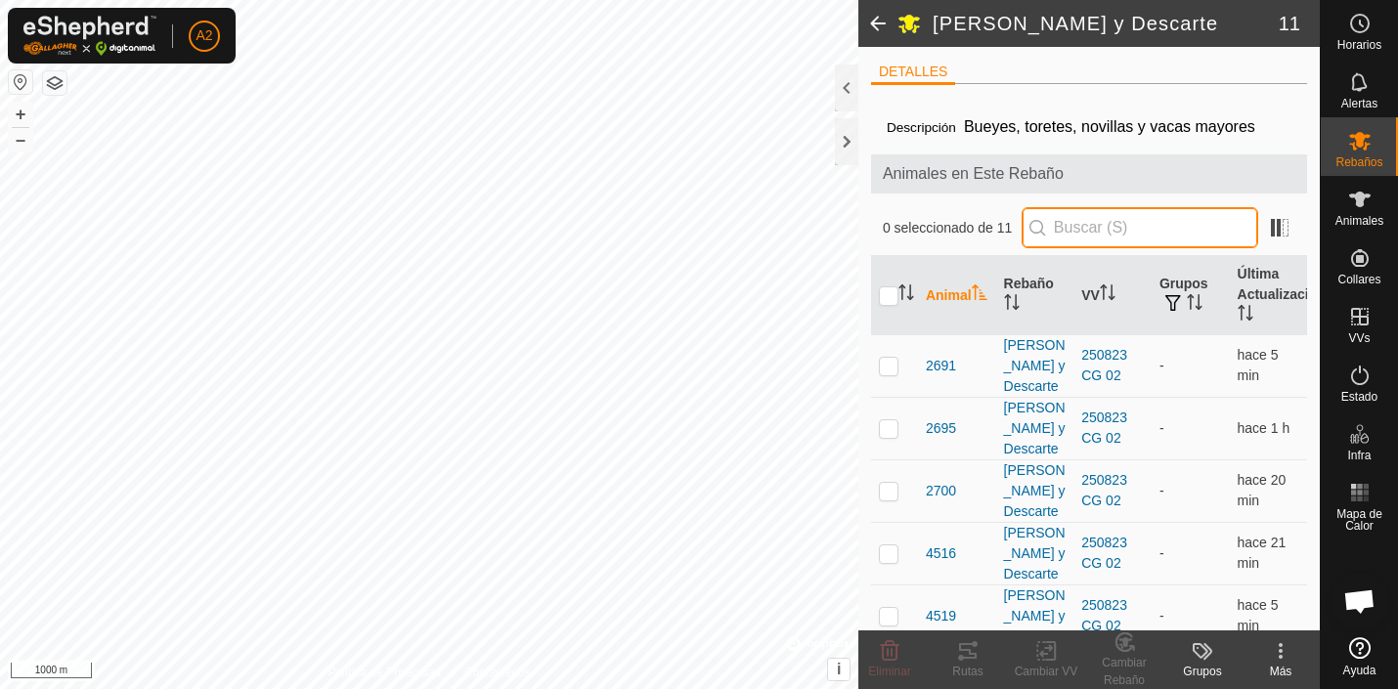
click at [1109, 228] on input "text" at bounding box center [1140, 227] width 237 height 41
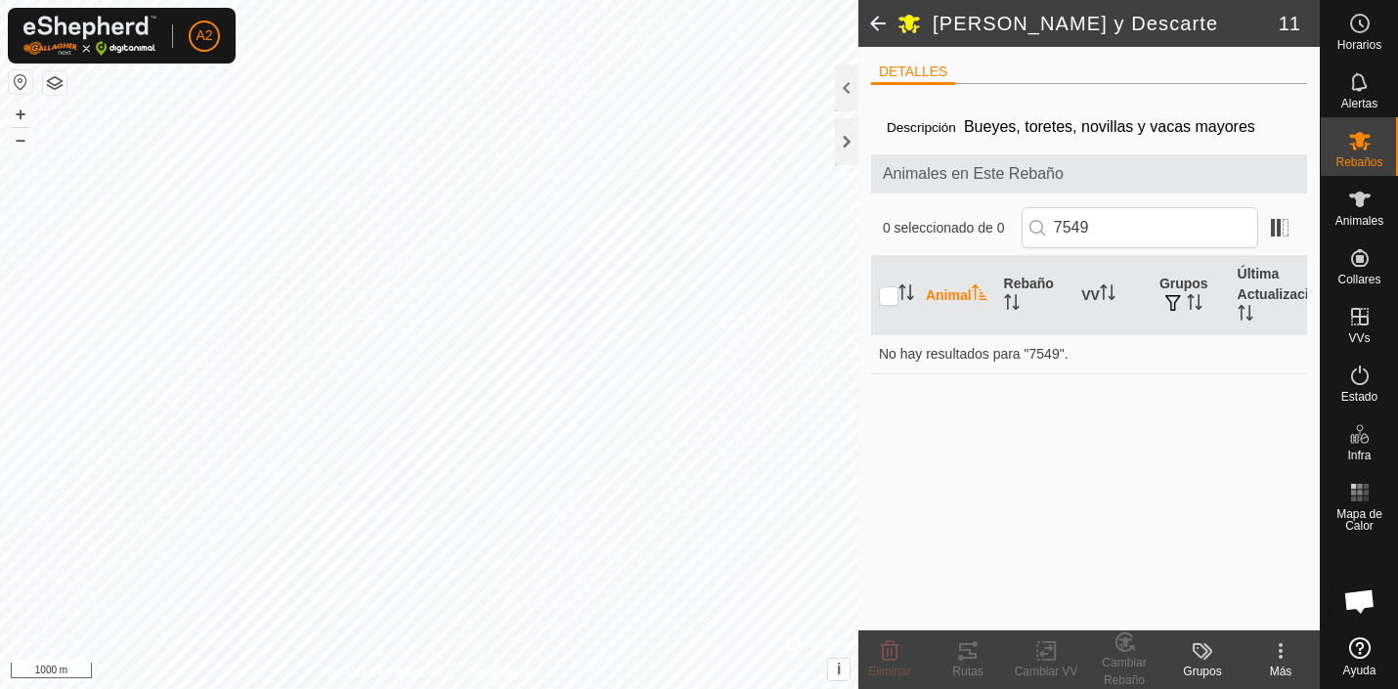
click at [991, 532] on div "Descripción Bueyes, toretes, novillas y vacas mayores Animales en Este Rebaño 0…" at bounding box center [1089, 365] width 436 height 531
